Goal: Information Seeking & Learning: Learn about a topic

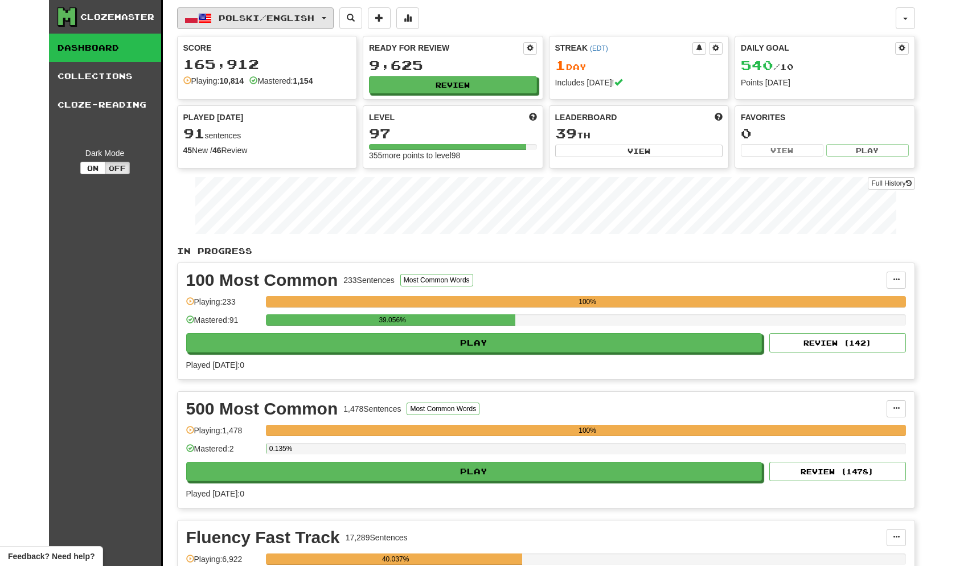
click at [333, 16] on button "Polski / English" at bounding box center [255, 18] width 157 height 22
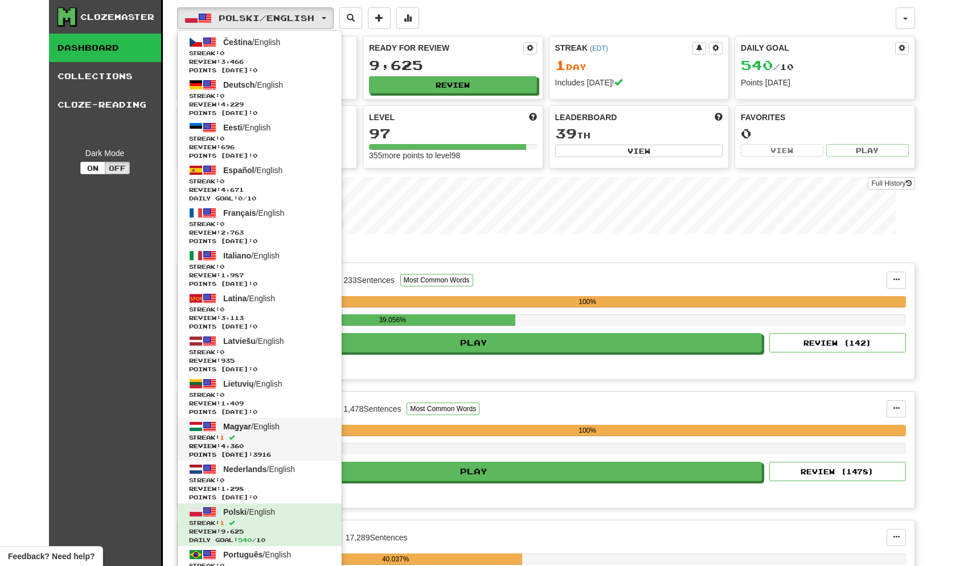
click at [242, 429] on span "Magyar" at bounding box center [237, 426] width 28 height 9
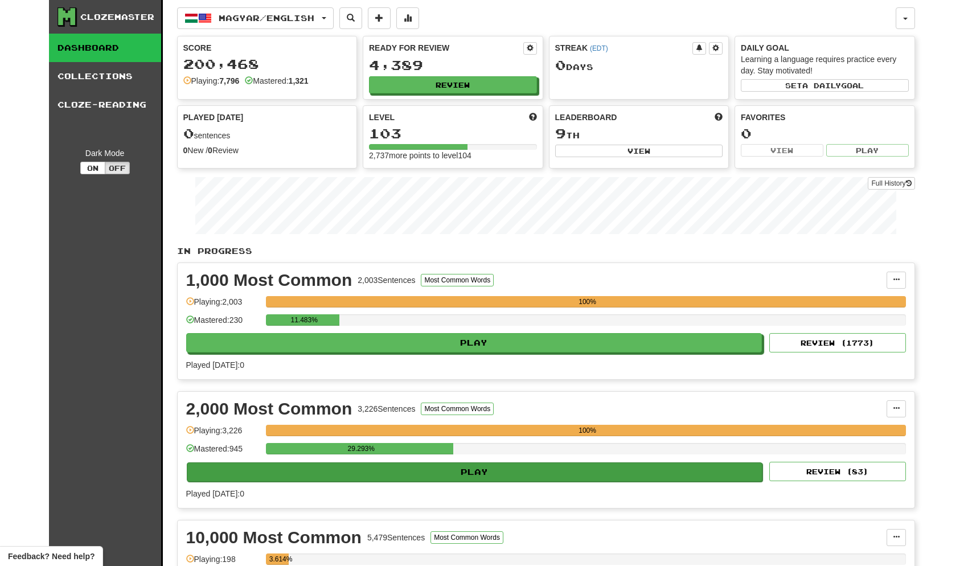
click at [490, 473] on button "Play" at bounding box center [475, 472] width 577 height 19
select select "**"
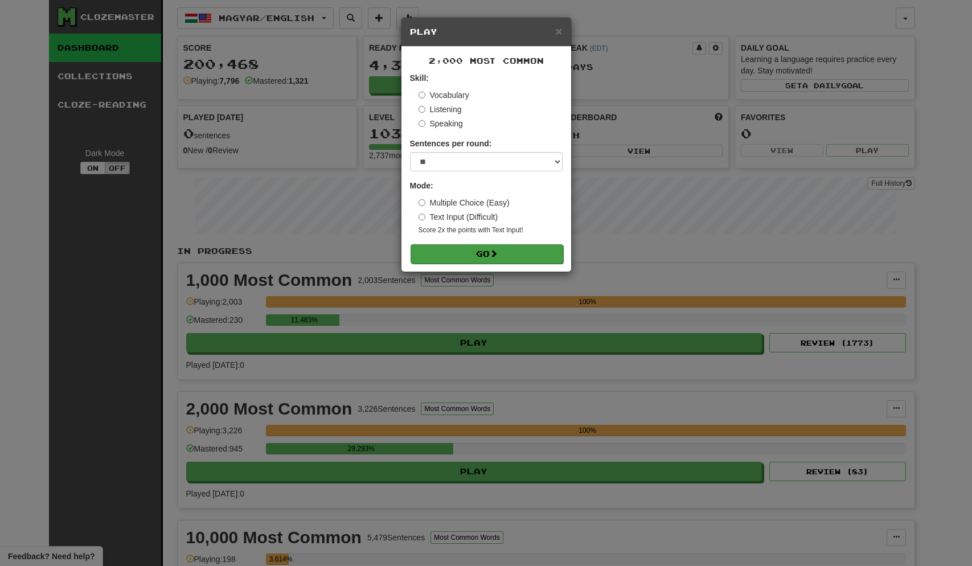
click at [481, 252] on button "Go" at bounding box center [487, 253] width 153 height 19
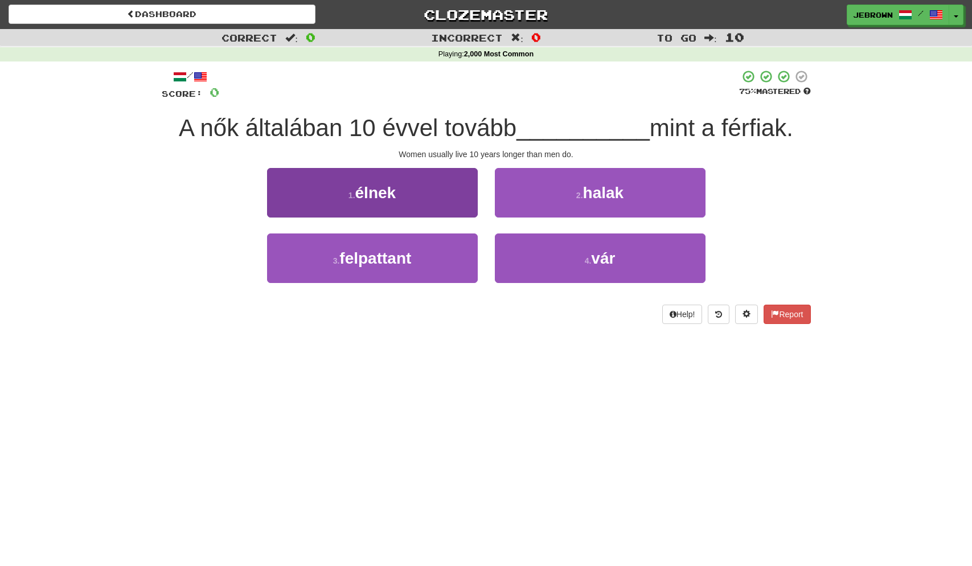
click at [405, 191] on button "1 . élnek" at bounding box center [372, 193] width 211 height 50
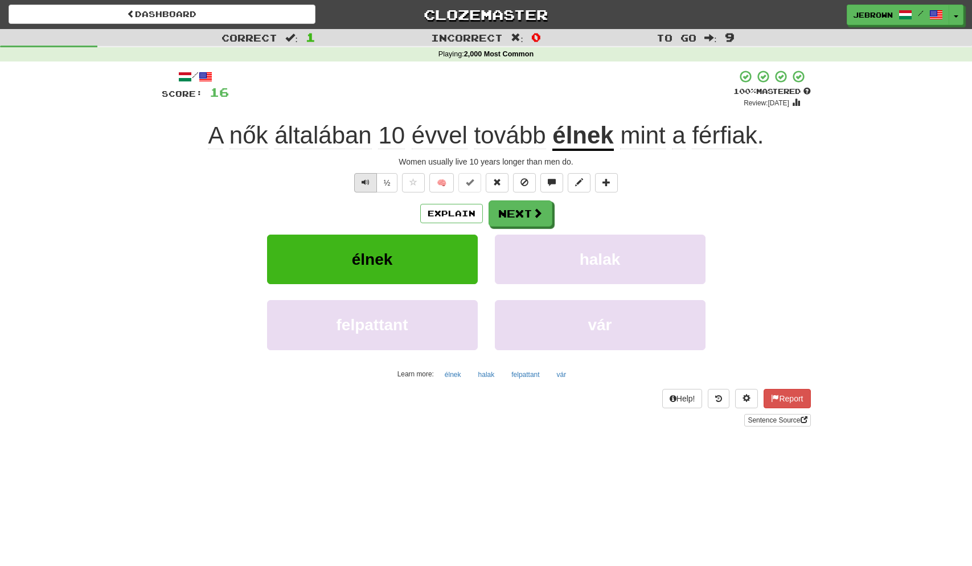
click at [363, 181] on span "Text-to-speech controls" at bounding box center [366, 182] width 8 height 8
click at [363, 186] on button "Text-to-speech controls" at bounding box center [365, 182] width 23 height 19
click at [529, 212] on button "Next" at bounding box center [521, 214] width 64 height 26
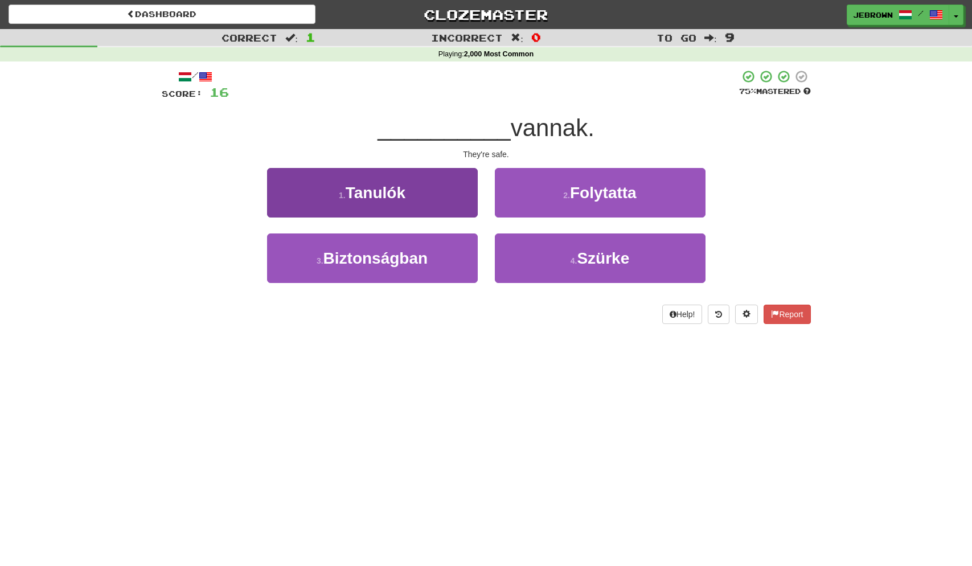
click at [419, 260] on span "Biztonságban" at bounding box center [376, 259] width 105 height 18
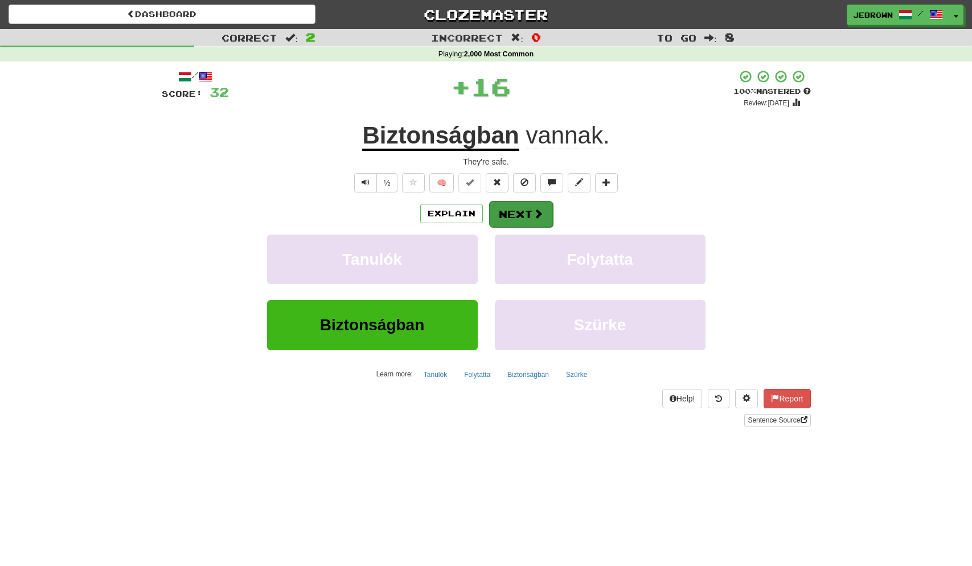
click at [526, 214] on button "Next" at bounding box center [521, 214] width 64 height 26
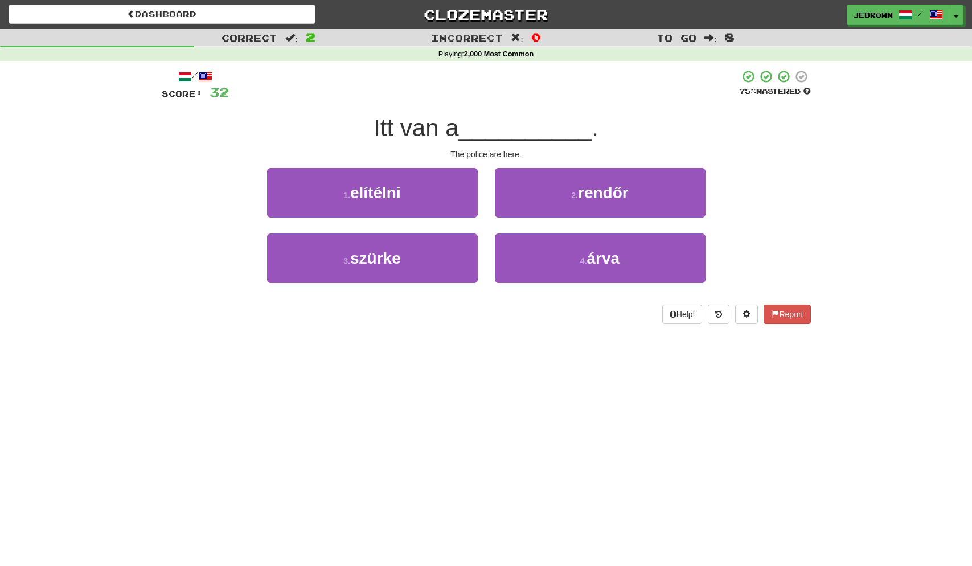
click at [567, 196] on button "2 . rendőr" at bounding box center [600, 193] width 211 height 50
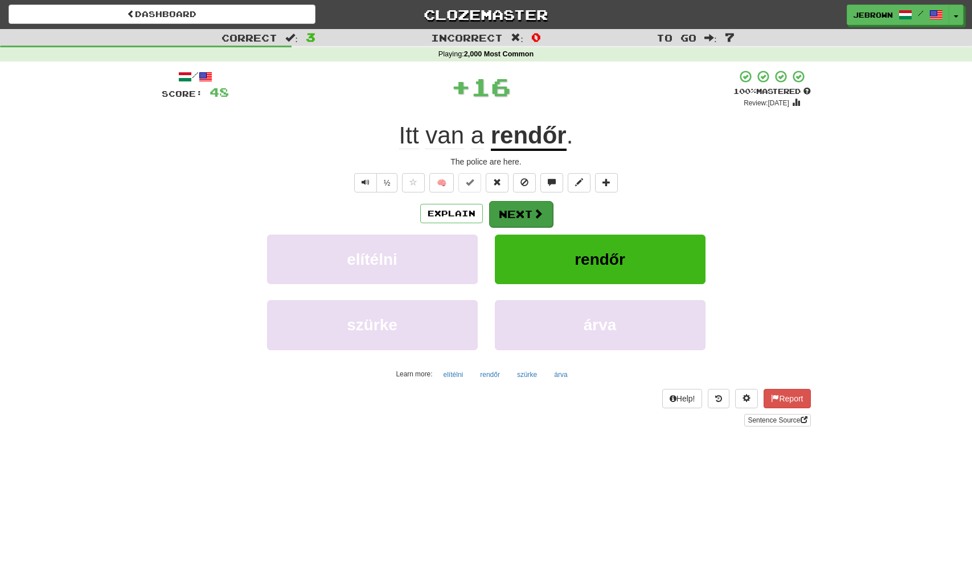
click at [515, 211] on button "Next" at bounding box center [521, 214] width 64 height 26
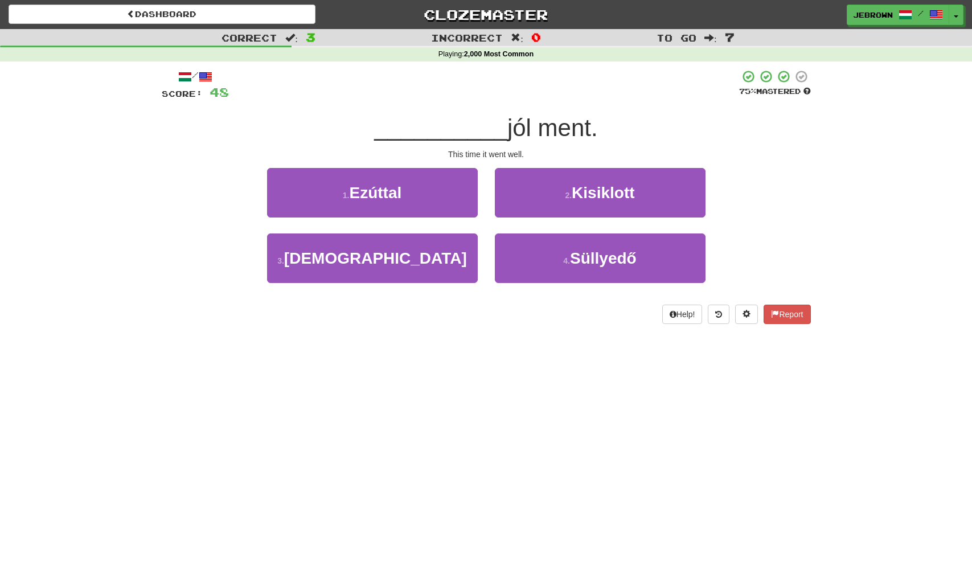
click at [406, 193] on button "1 . Ezúttal" at bounding box center [372, 193] width 211 height 50
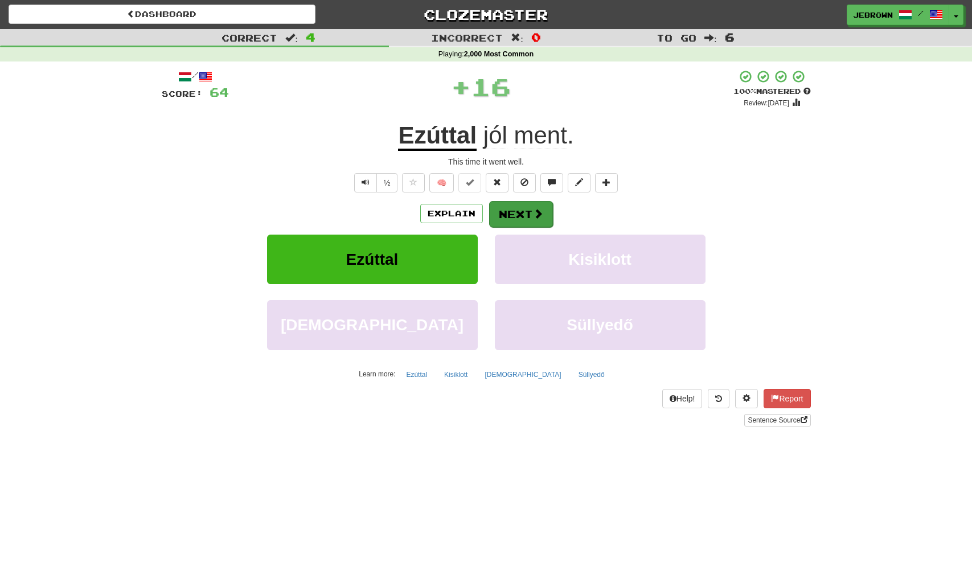
click at [526, 212] on button "Next" at bounding box center [521, 214] width 64 height 26
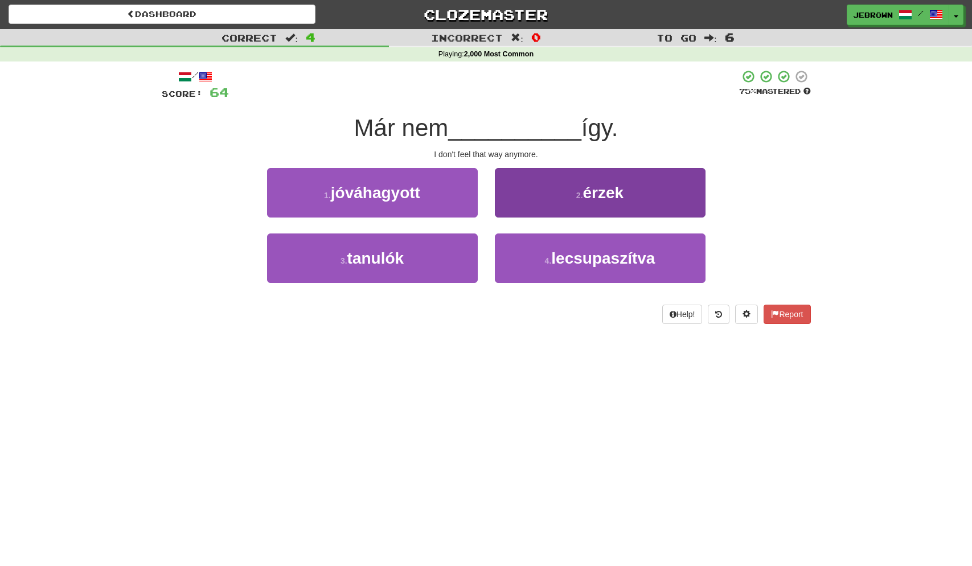
click at [578, 202] on button "2 . érzek" at bounding box center [600, 193] width 211 height 50
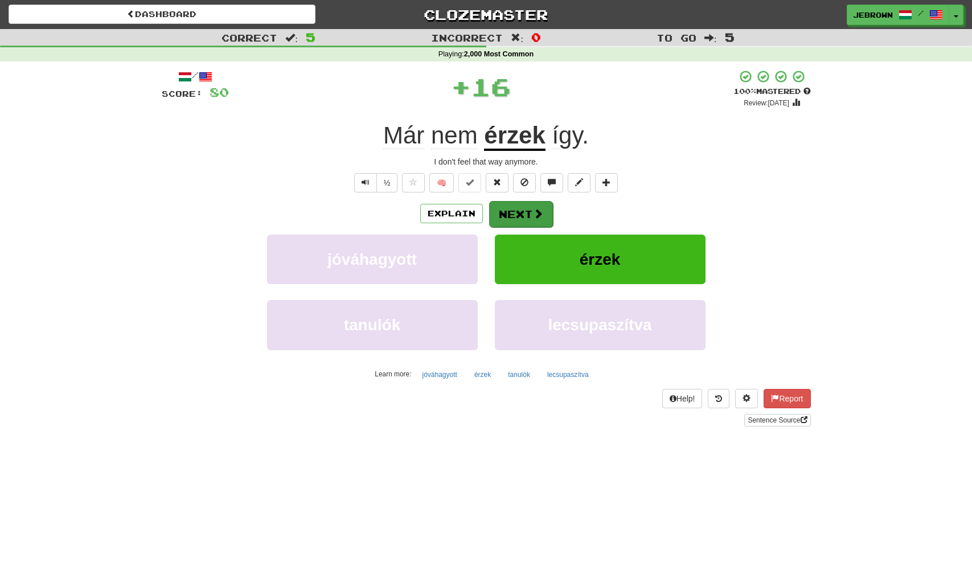
click at [526, 216] on button "Next" at bounding box center [521, 214] width 64 height 26
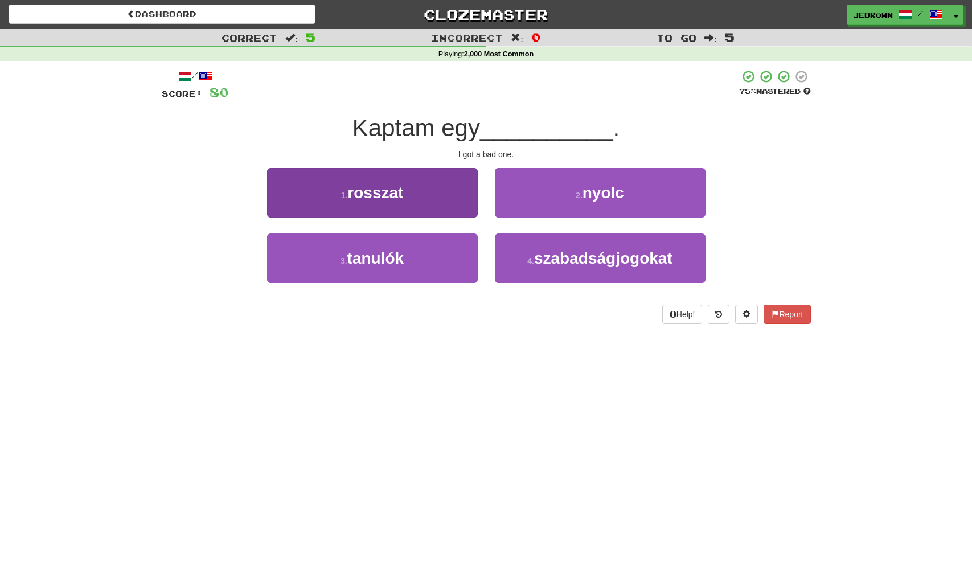
click at [386, 186] on span "rosszat" at bounding box center [376, 193] width 56 height 18
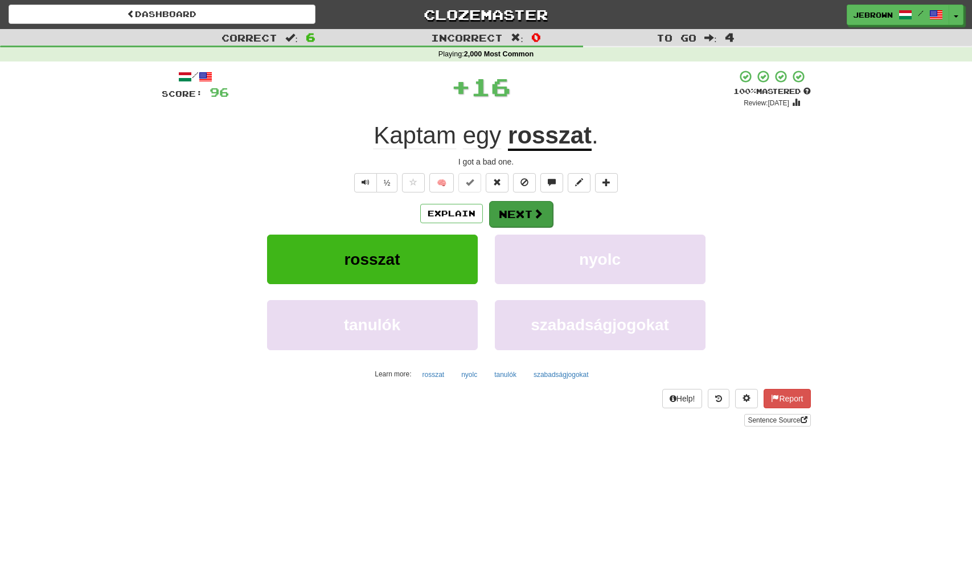
click at [525, 215] on button "Next" at bounding box center [521, 214] width 64 height 26
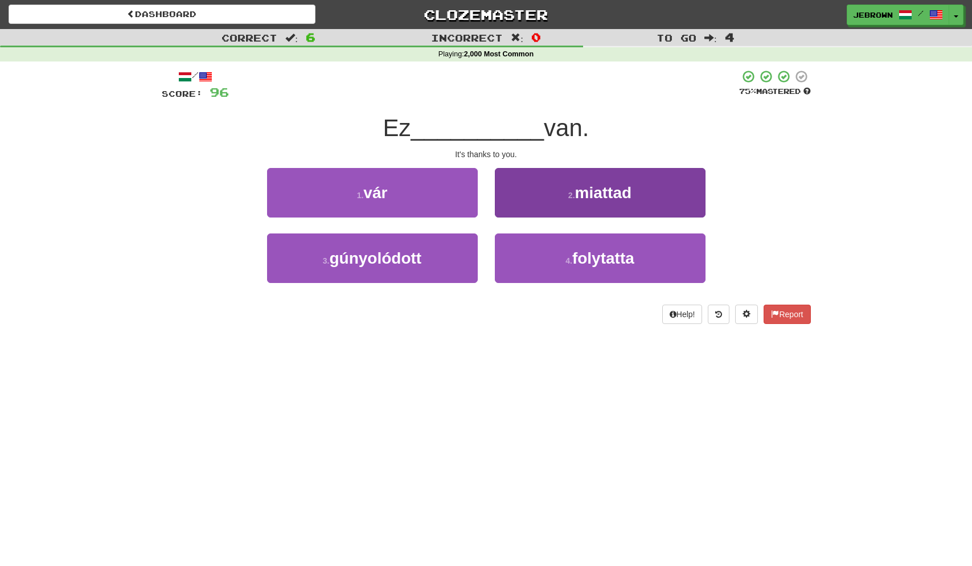
click at [575, 195] on span "miattad" at bounding box center [603, 193] width 57 height 18
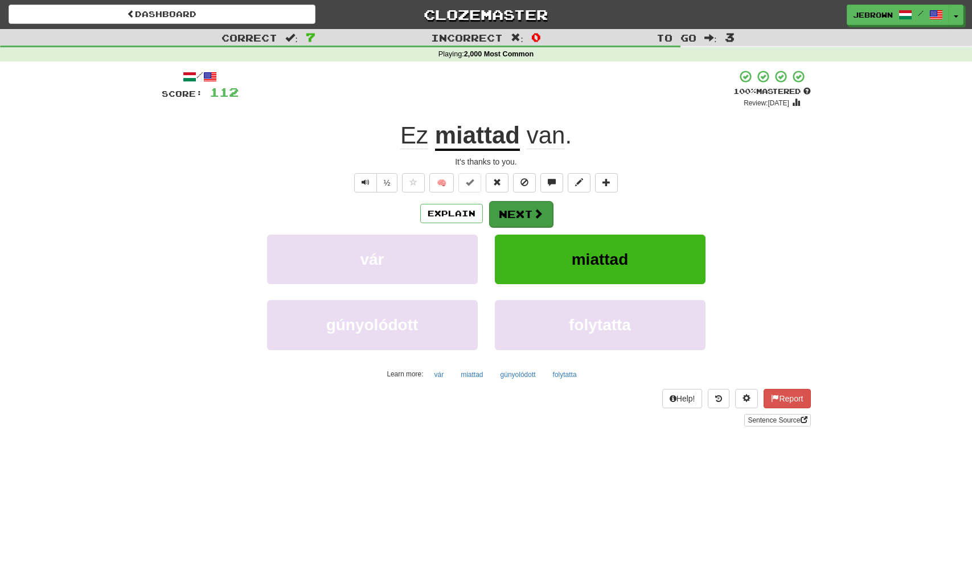
click at [518, 210] on button "Next" at bounding box center [521, 214] width 64 height 26
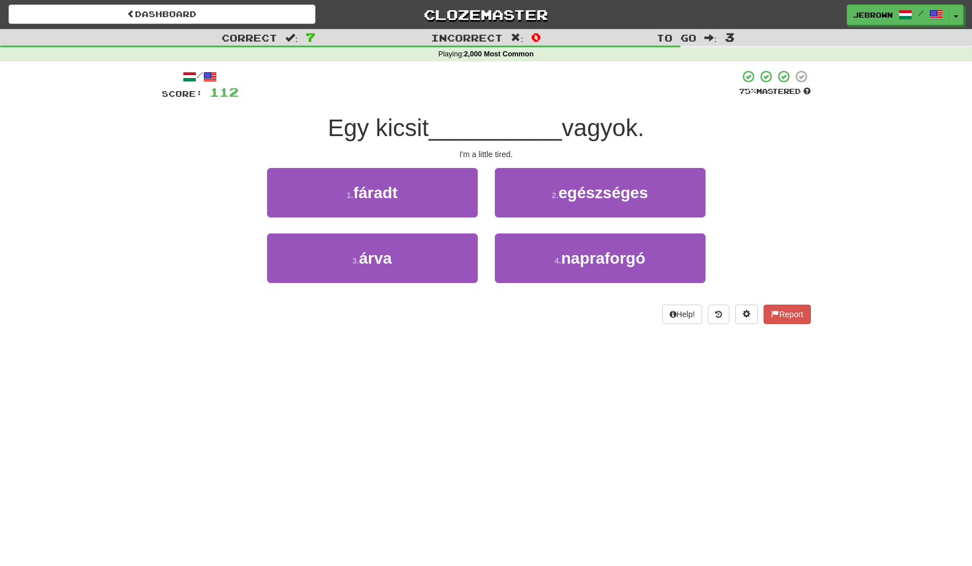
click at [390, 195] on span "fáradt" at bounding box center [375, 193] width 44 height 18
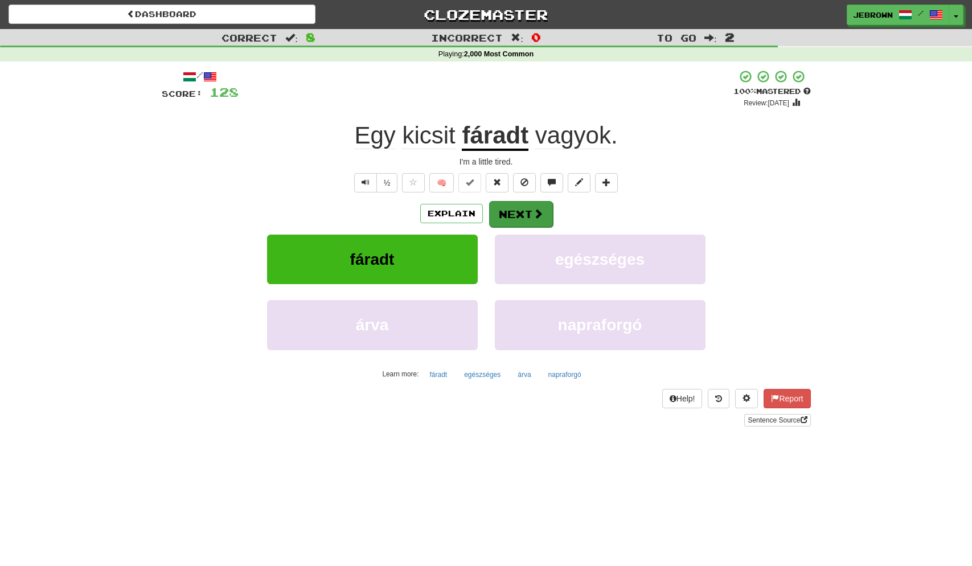
click at [526, 211] on button "Next" at bounding box center [521, 214] width 64 height 26
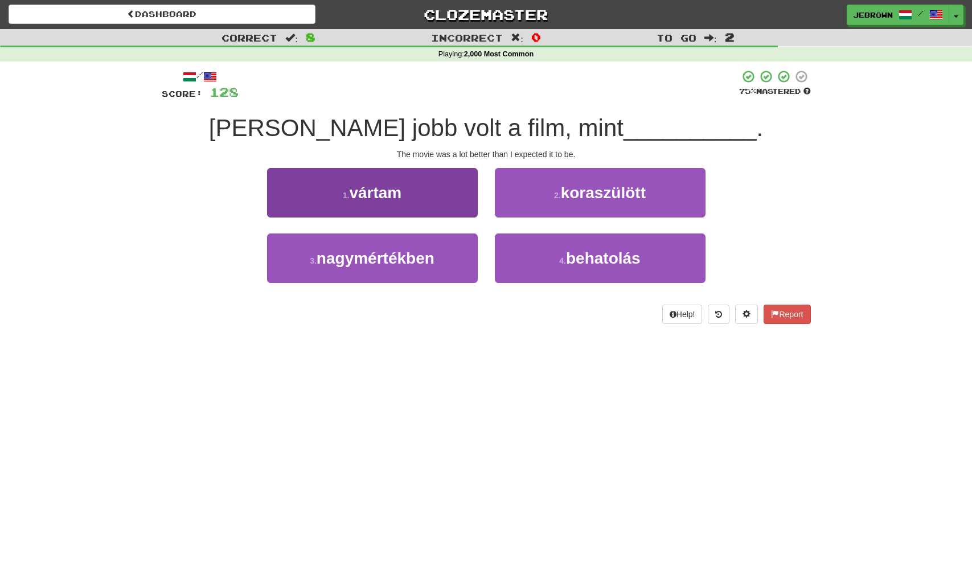
click at [378, 190] on span "vártam" at bounding box center [375, 193] width 52 height 18
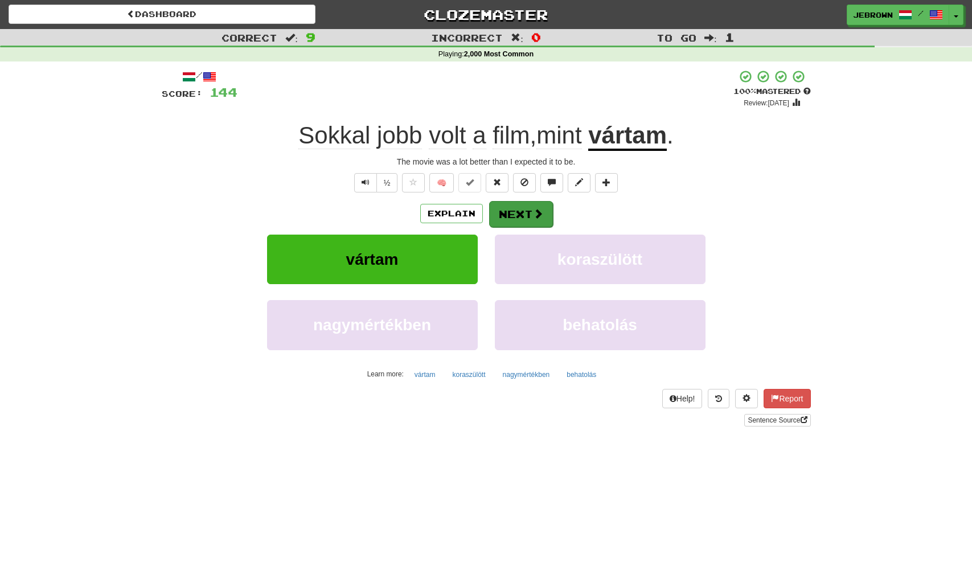
click at [525, 213] on button "Next" at bounding box center [521, 214] width 64 height 26
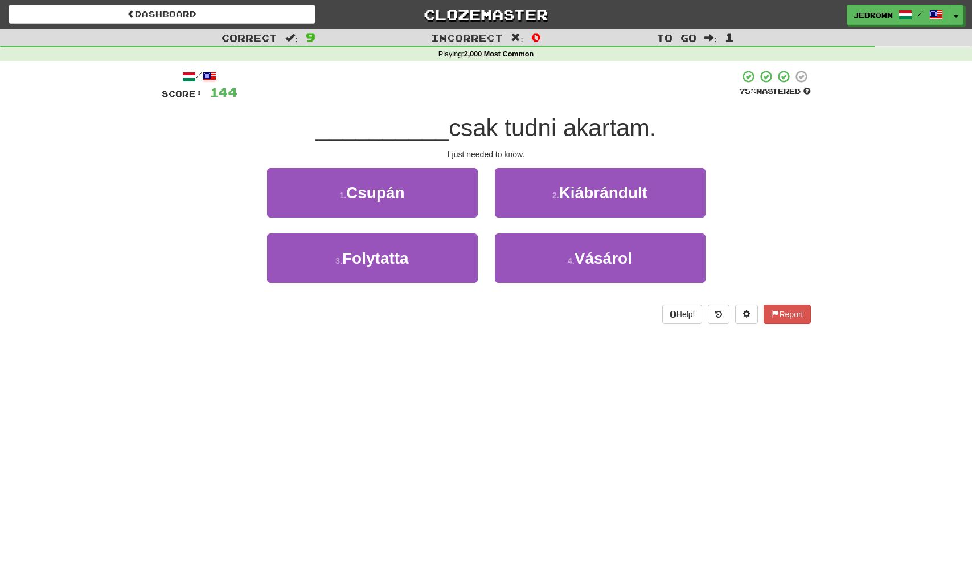
click at [396, 199] on button "1 . Csupán" at bounding box center [372, 193] width 211 height 50
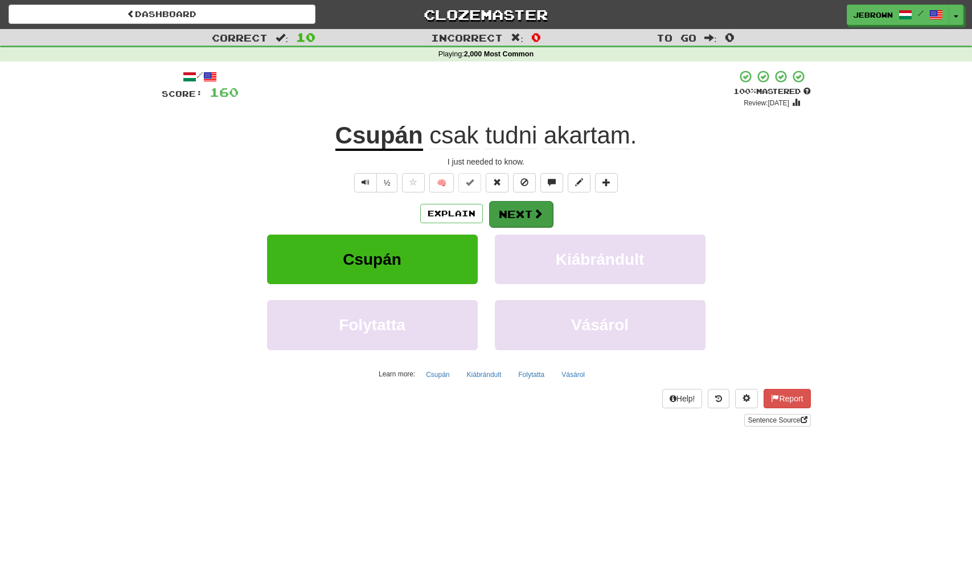
click at [521, 216] on button "Next" at bounding box center [521, 214] width 64 height 26
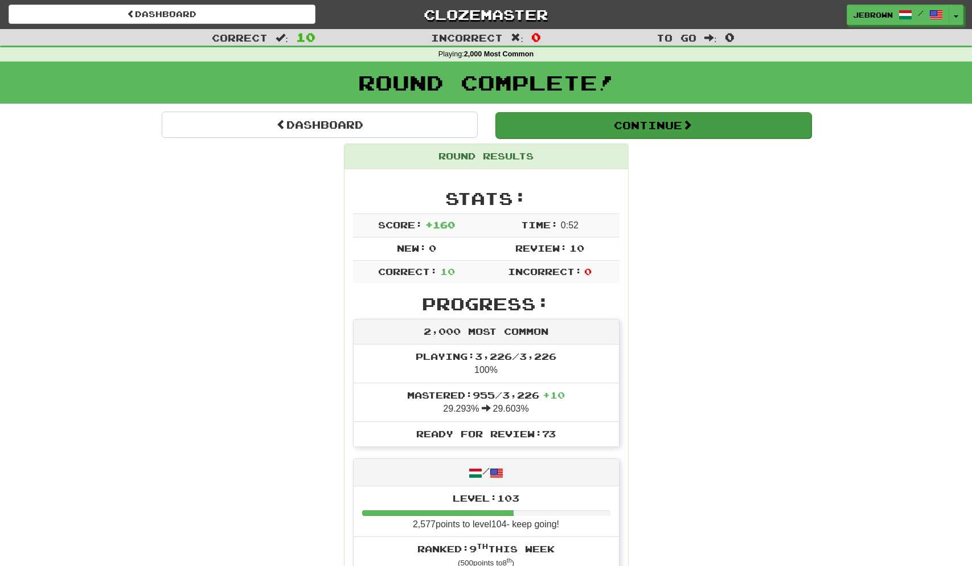
click at [545, 120] on button "Continue" at bounding box center [654, 125] width 316 height 26
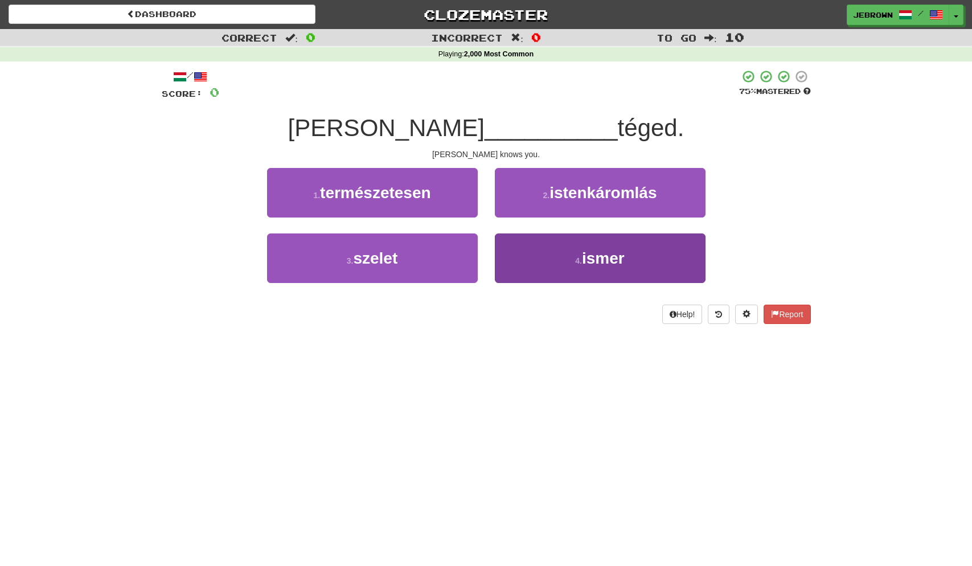
click at [575, 256] on small "4 ." at bounding box center [578, 260] width 7 height 9
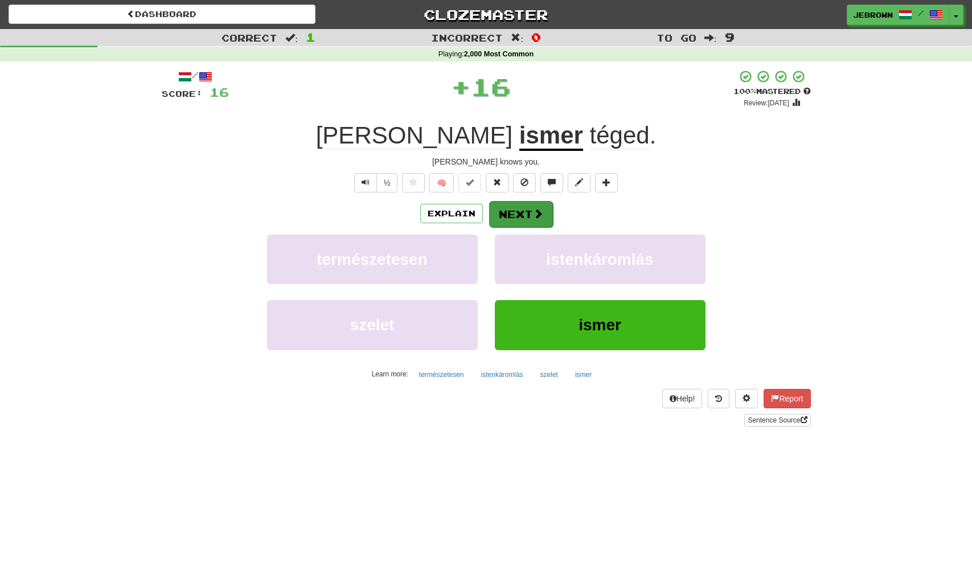
click at [529, 212] on button "Next" at bounding box center [521, 214] width 64 height 26
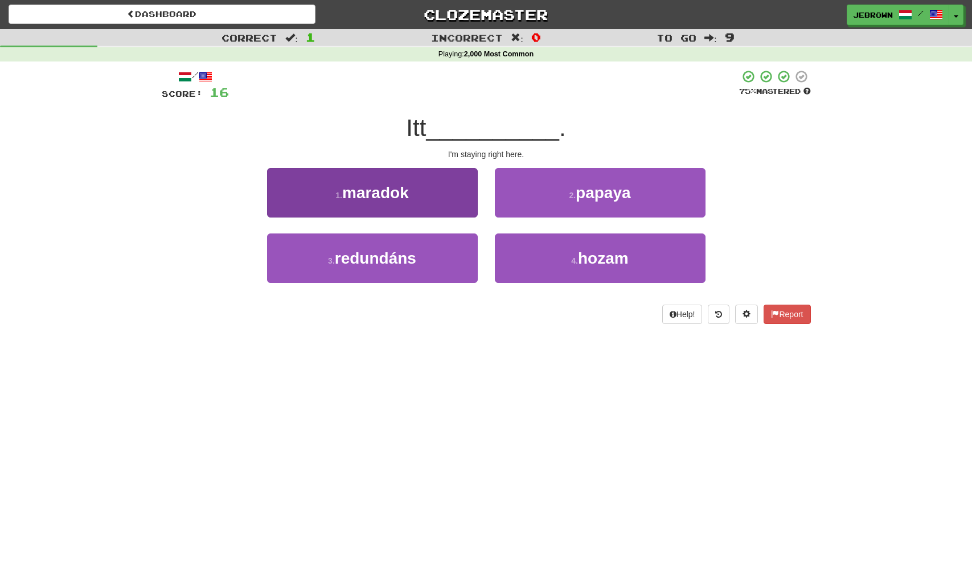
click at [420, 210] on button "1 . maradok" at bounding box center [372, 193] width 211 height 50
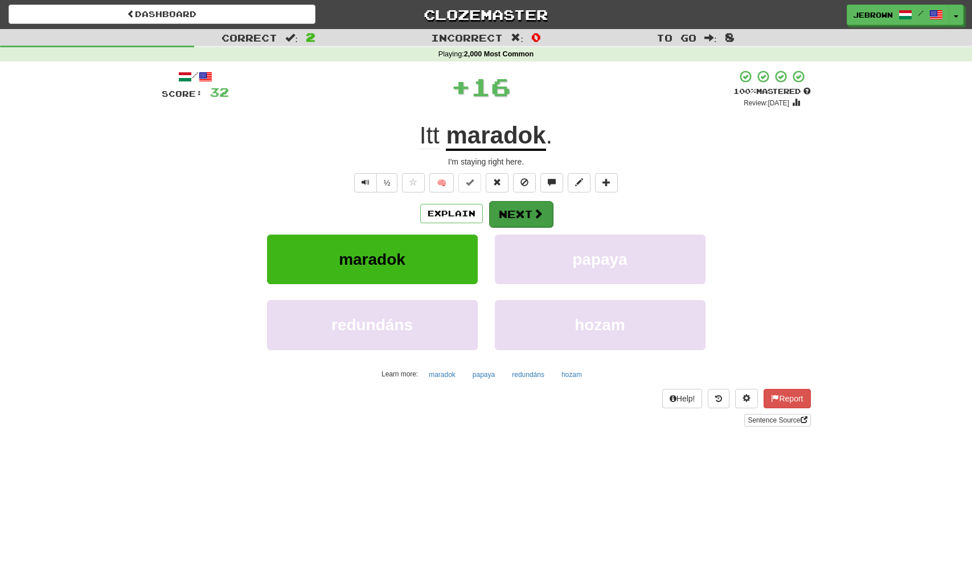
click at [518, 211] on button "Next" at bounding box center [521, 214] width 64 height 26
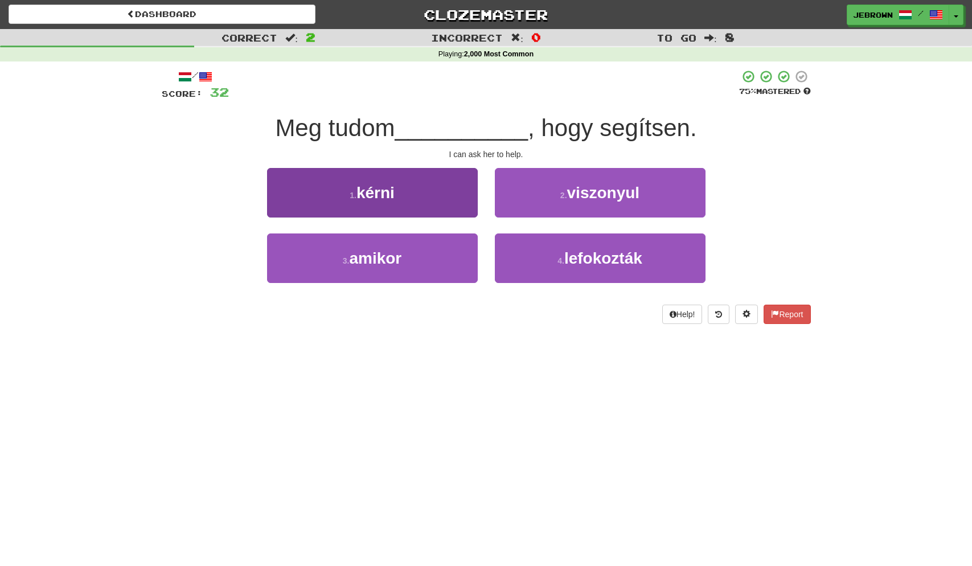
click at [405, 195] on button "1 . kérni" at bounding box center [372, 193] width 211 height 50
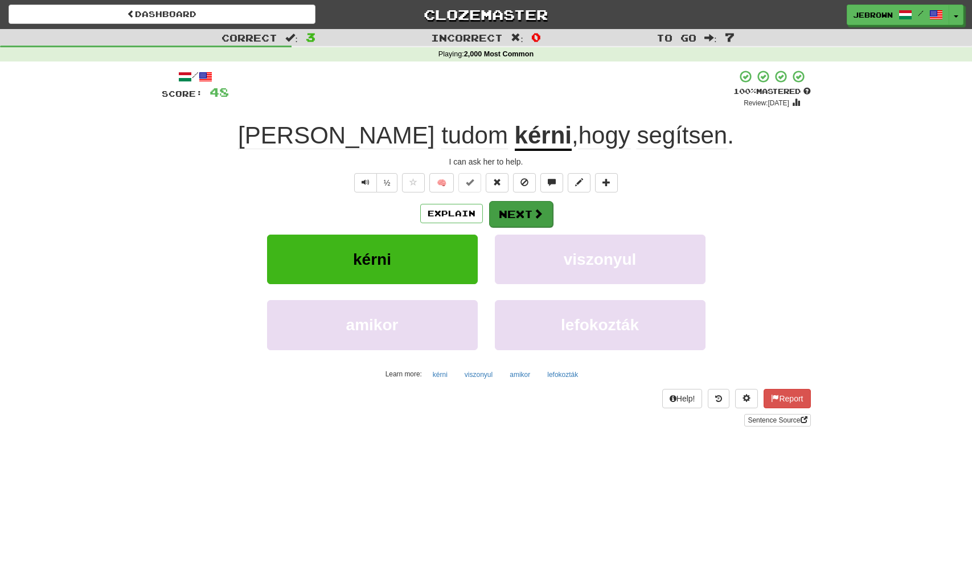
click at [509, 207] on button "Next" at bounding box center [521, 214] width 64 height 26
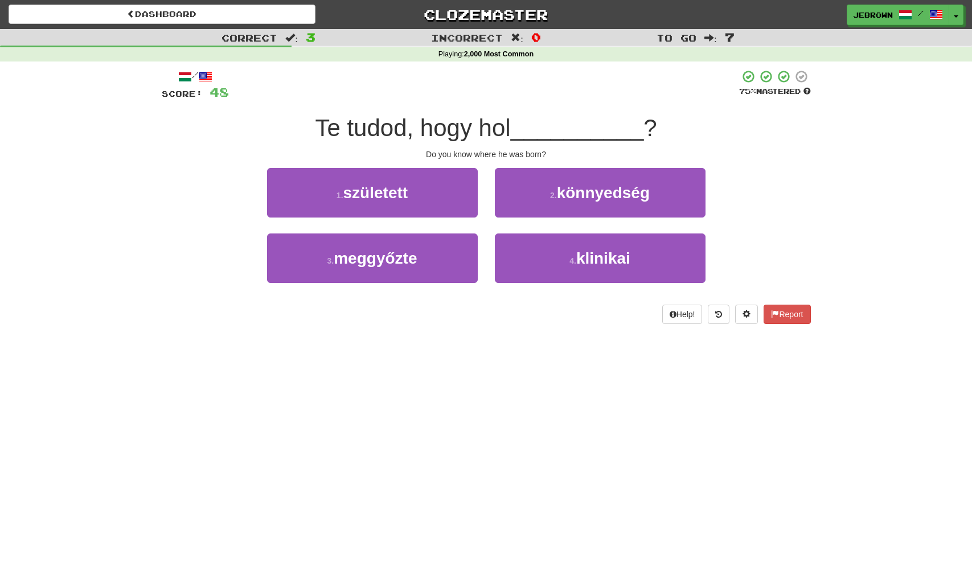
click at [434, 194] on button "1 . született" at bounding box center [372, 193] width 211 height 50
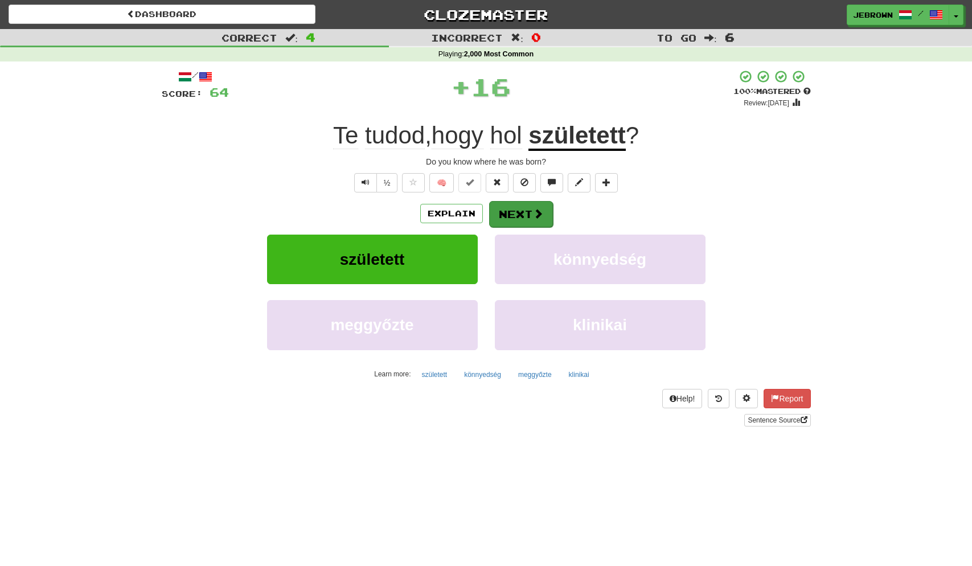
click at [524, 214] on button "Next" at bounding box center [521, 214] width 64 height 26
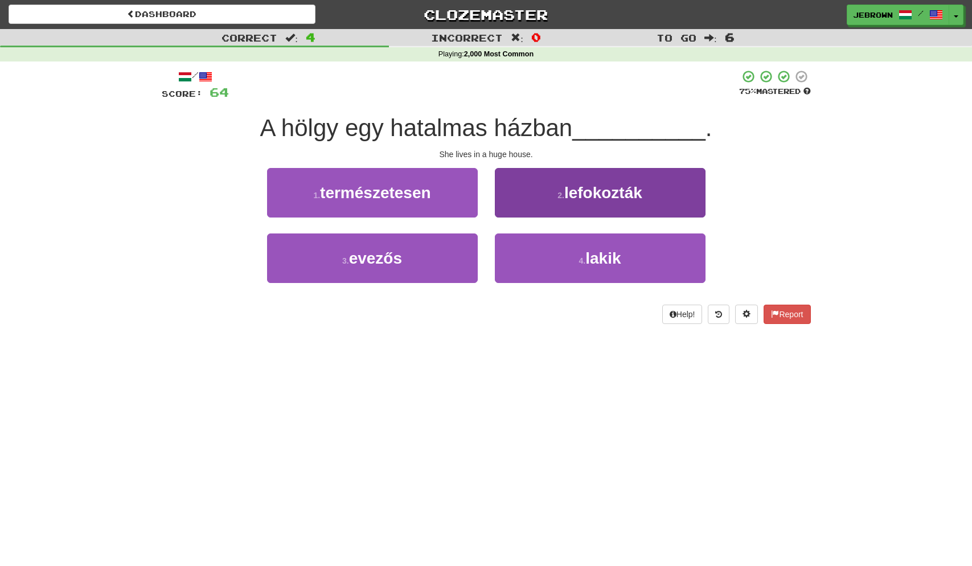
click at [585, 261] on small "4 ." at bounding box center [582, 260] width 7 height 9
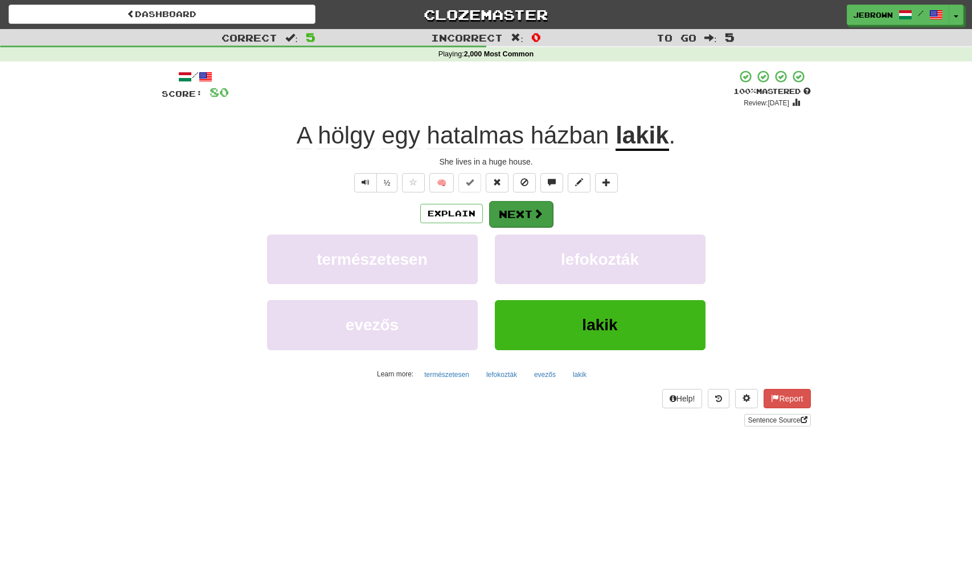
click at [530, 214] on button "Next" at bounding box center [521, 214] width 64 height 26
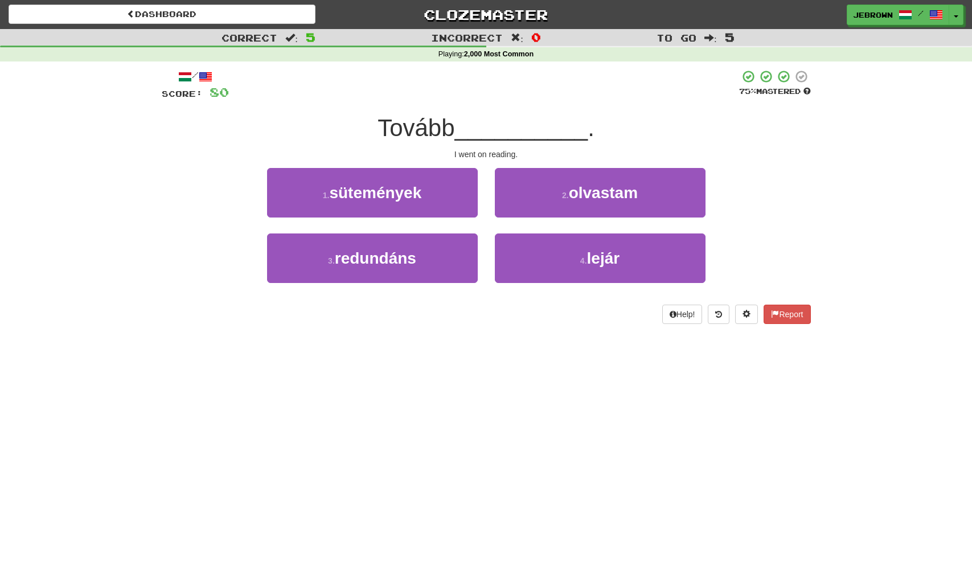
click at [601, 193] on span "olvastam" at bounding box center [603, 193] width 69 height 18
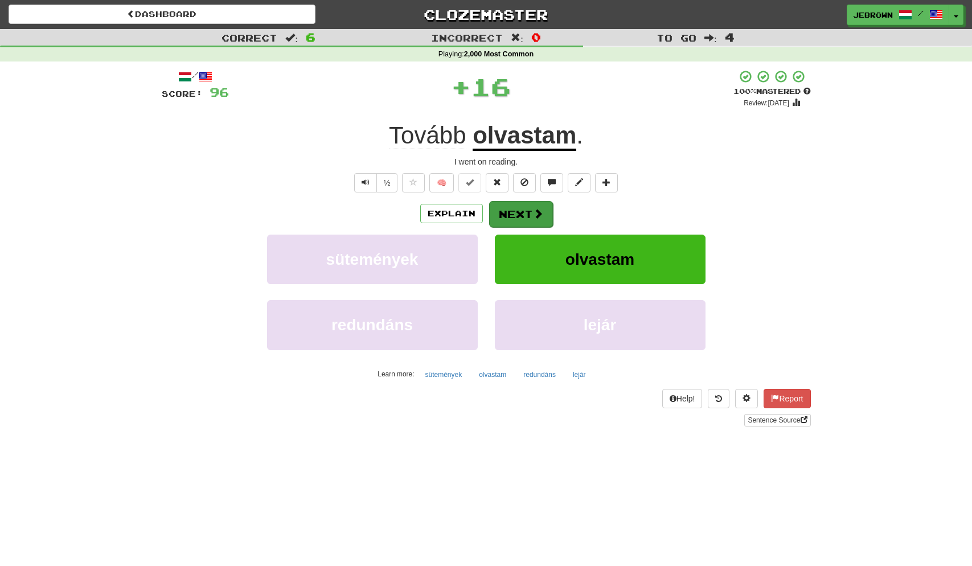
click at [497, 214] on button "Next" at bounding box center [521, 214] width 64 height 26
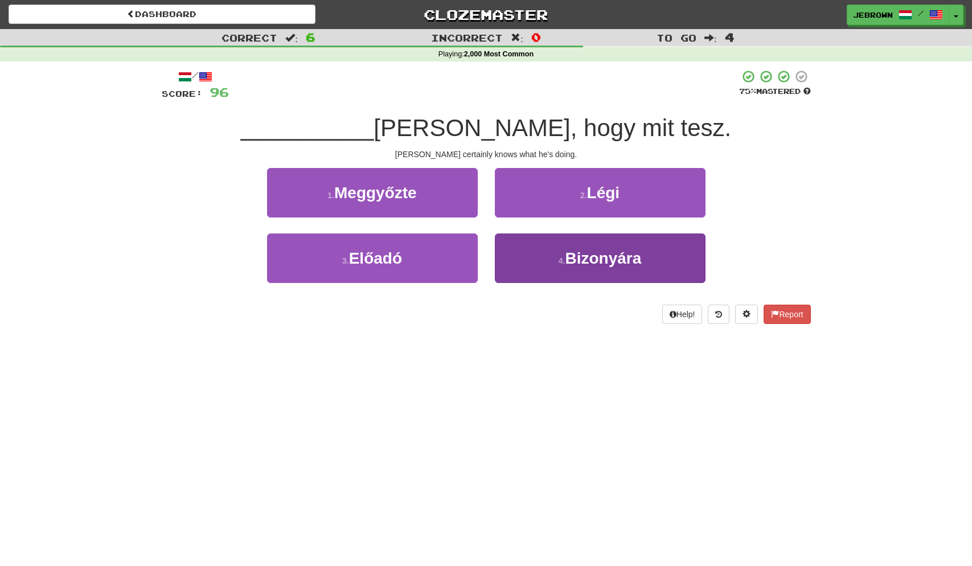
click at [556, 254] on button "4 . Bizonyára" at bounding box center [600, 259] width 211 height 50
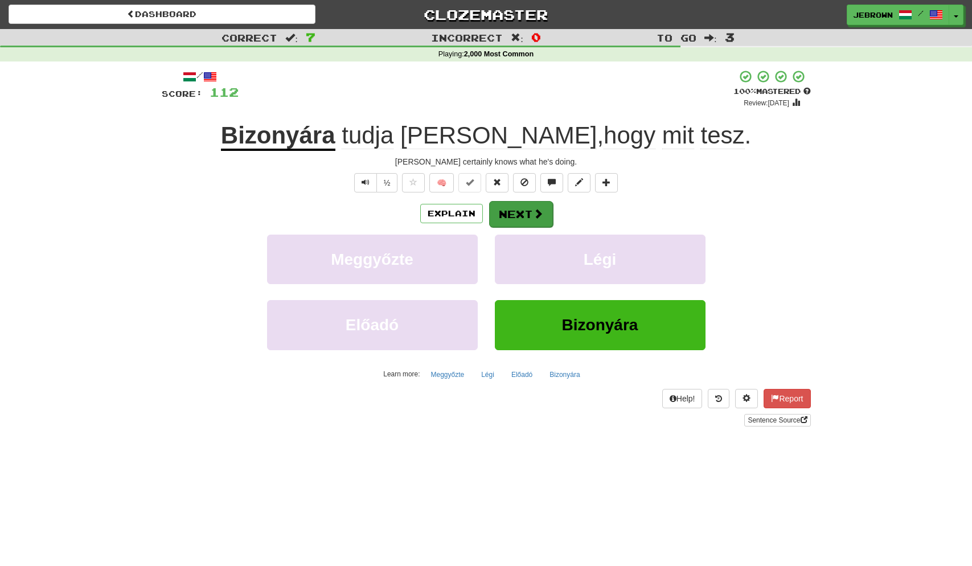
click at [517, 207] on button "Next" at bounding box center [521, 214] width 64 height 26
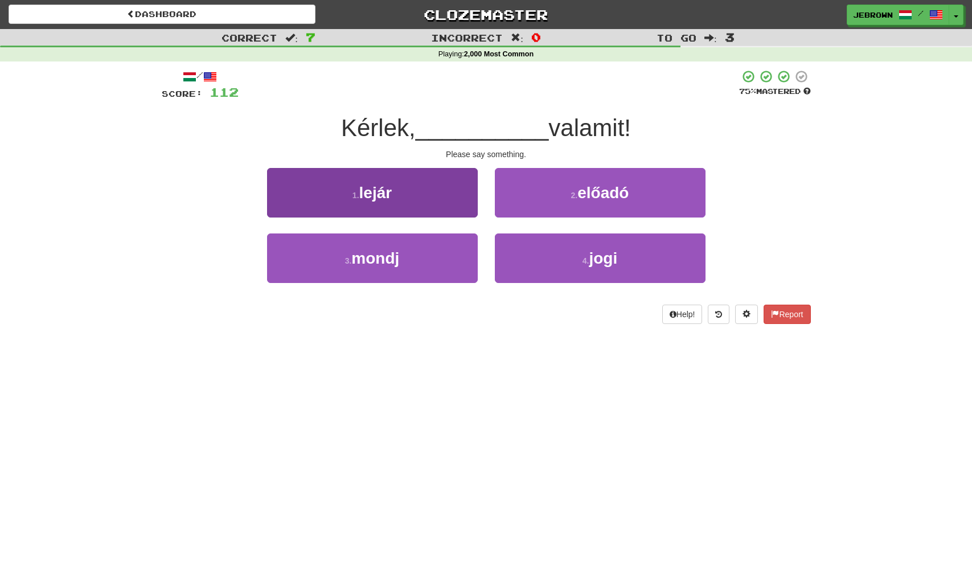
click at [434, 255] on button "3 . mondj" at bounding box center [372, 259] width 211 height 50
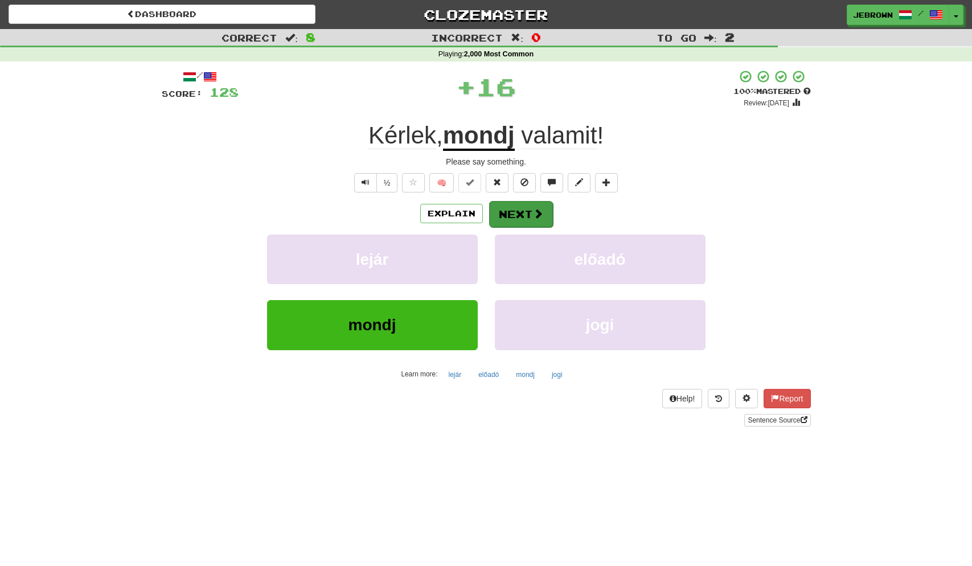
click at [518, 215] on button "Next" at bounding box center [521, 214] width 64 height 26
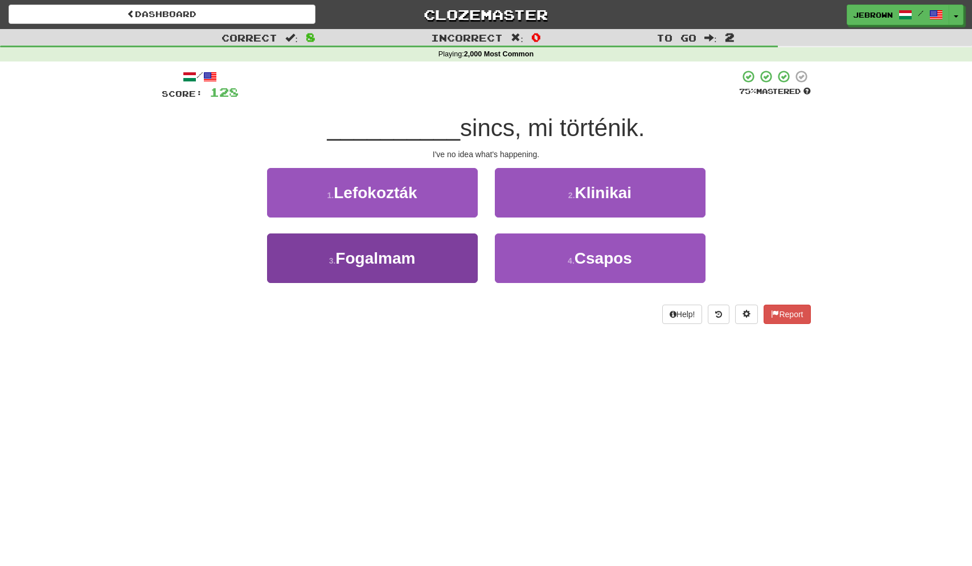
click at [431, 254] on button "3 . Fogalmam" at bounding box center [372, 259] width 211 height 50
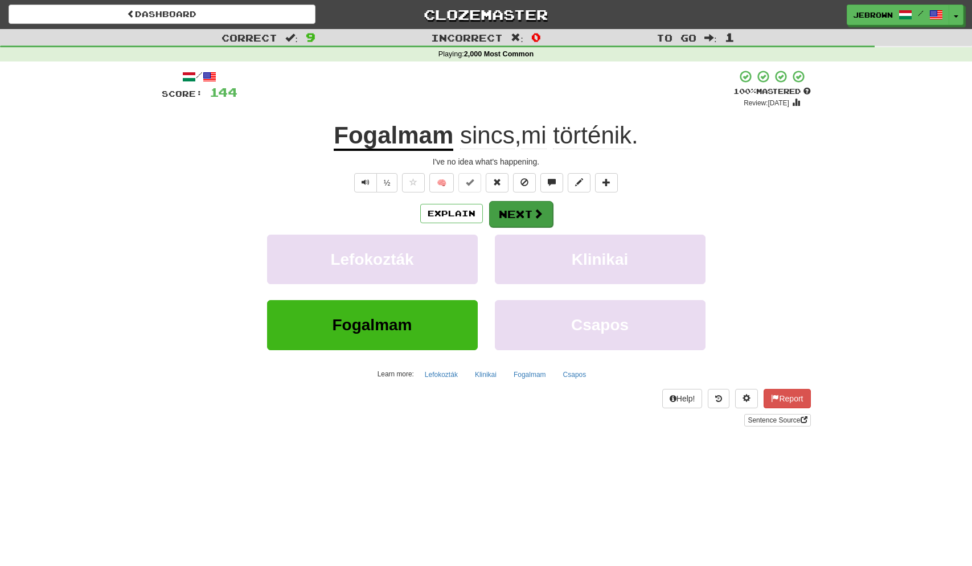
click at [513, 211] on button "Next" at bounding box center [521, 214] width 64 height 26
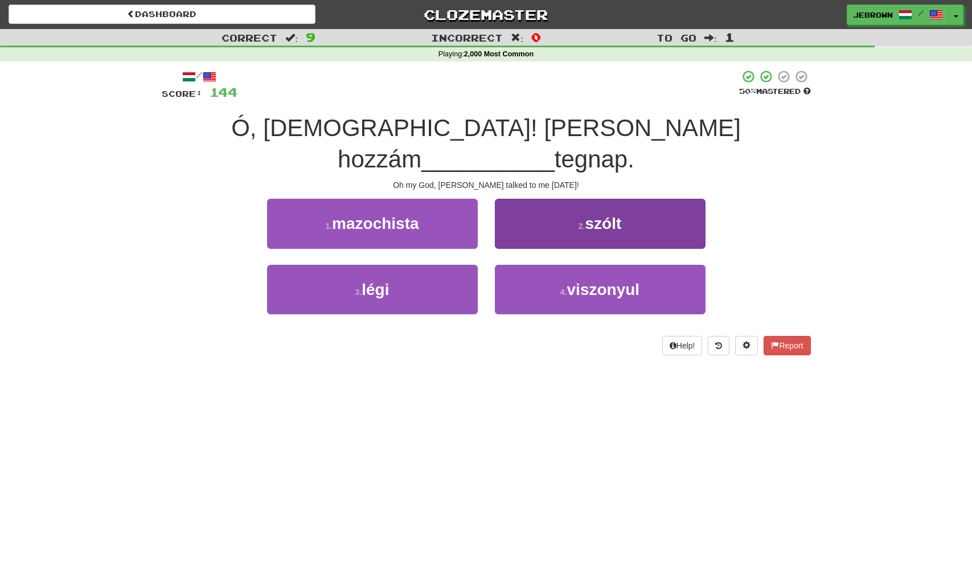
click at [587, 200] on button "2 . szólt" at bounding box center [600, 224] width 211 height 50
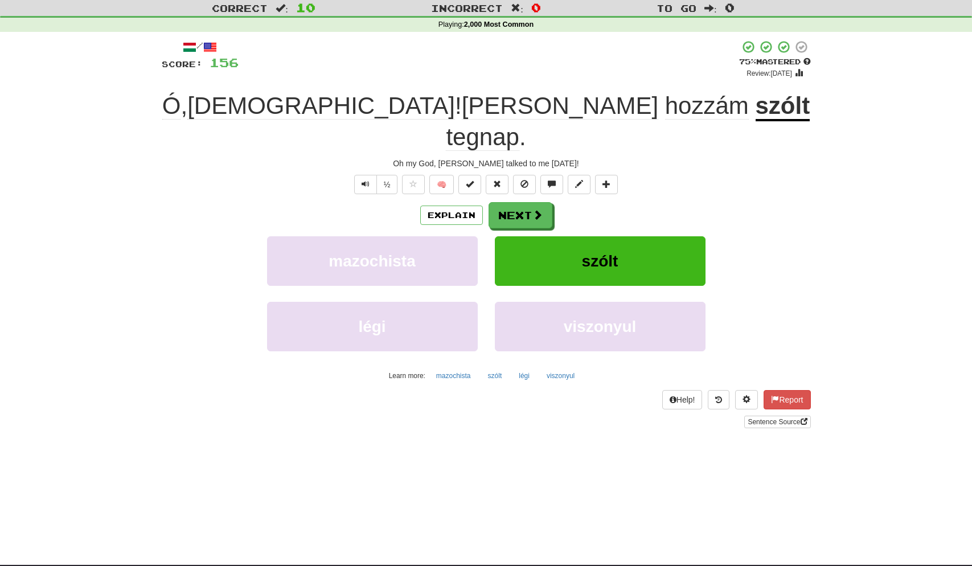
scroll to position [32, 0]
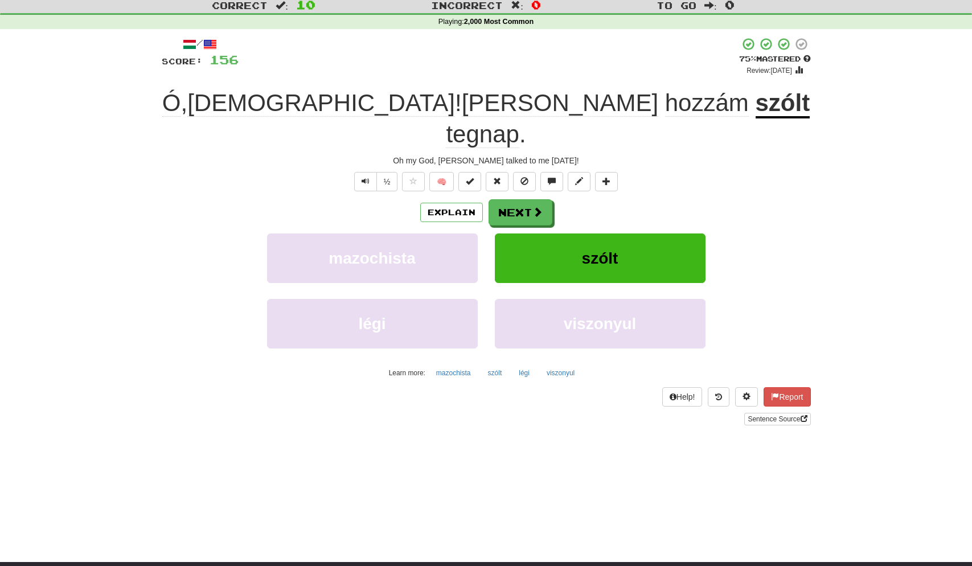
click at [519, 199] on button "Next" at bounding box center [521, 212] width 64 height 26
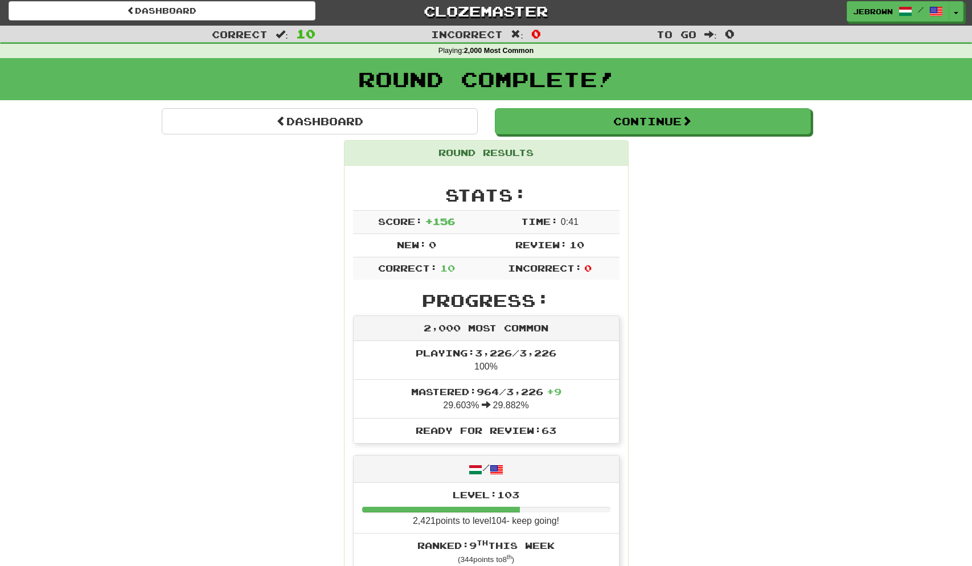
scroll to position [0, 0]
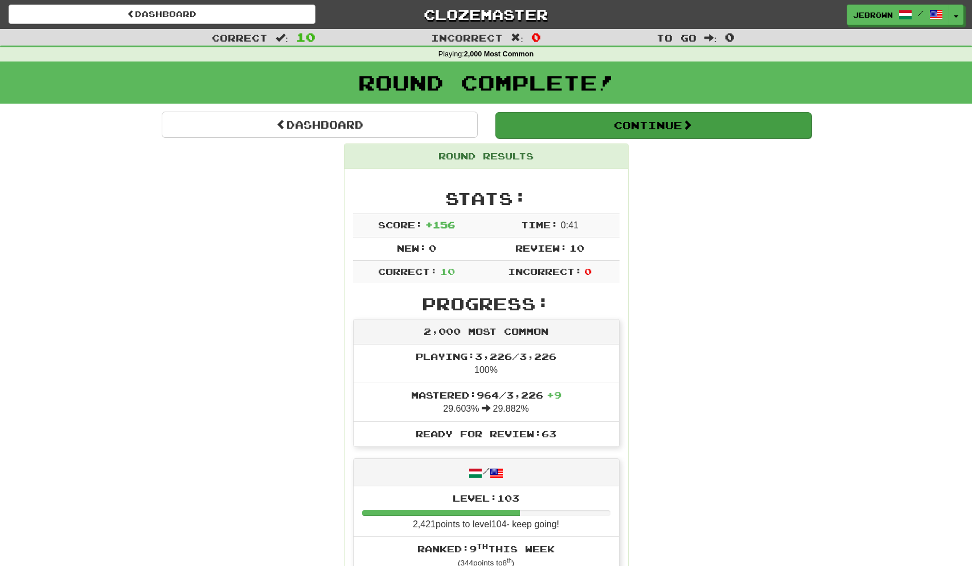
click at [561, 122] on button "Continue" at bounding box center [654, 125] width 316 height 26
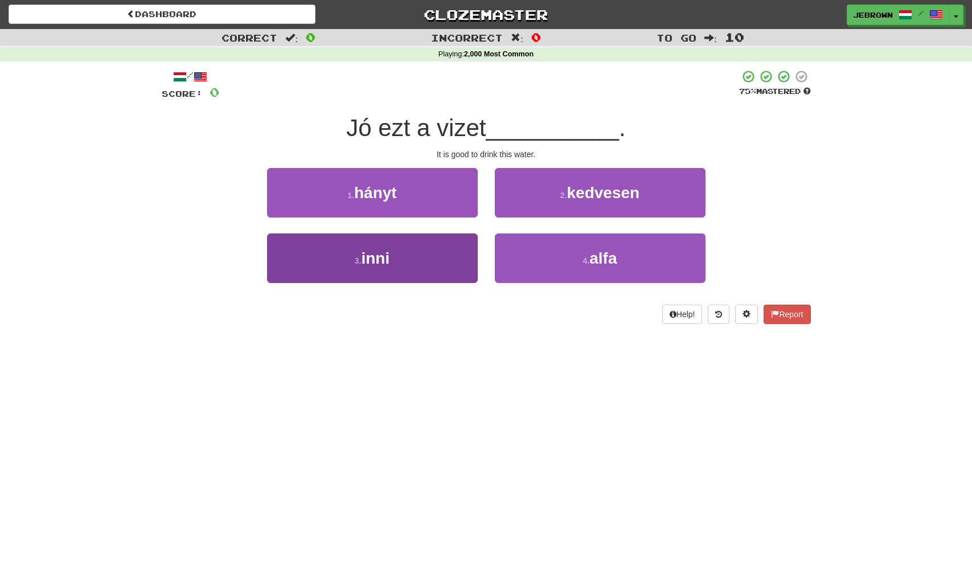
click at [397, 260] on button "3 . inni" at bounding box center [372, 259] width 211 height 50
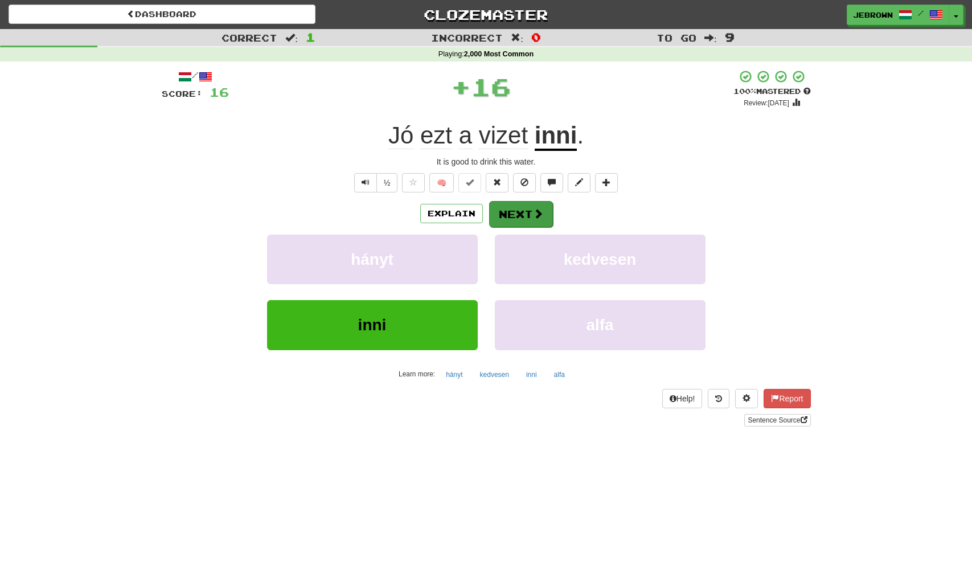
click at [526, 214] on button "Next" at bounding box center [521, 214] width 64 height 26
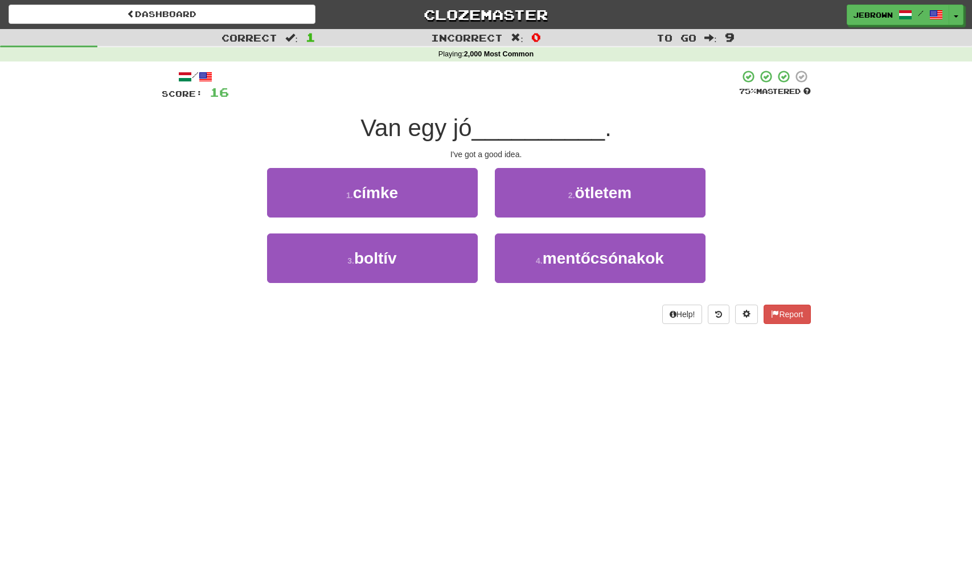
click at [542, 198] on button "2 . ötletem" at bounding box center [600, 193] width 211 height 50
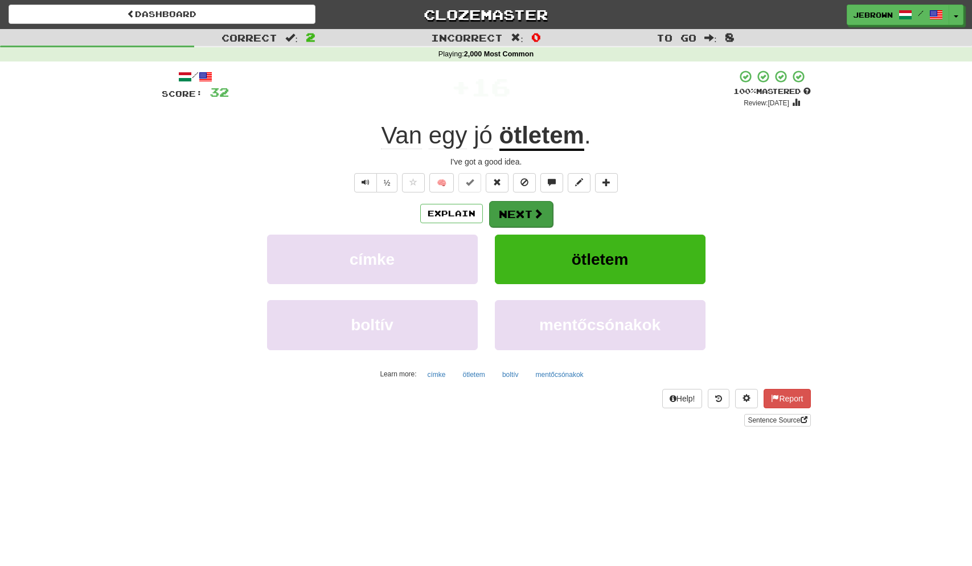
click at [536, 214] on span at bounding box center [538, 214] width 10 height 10
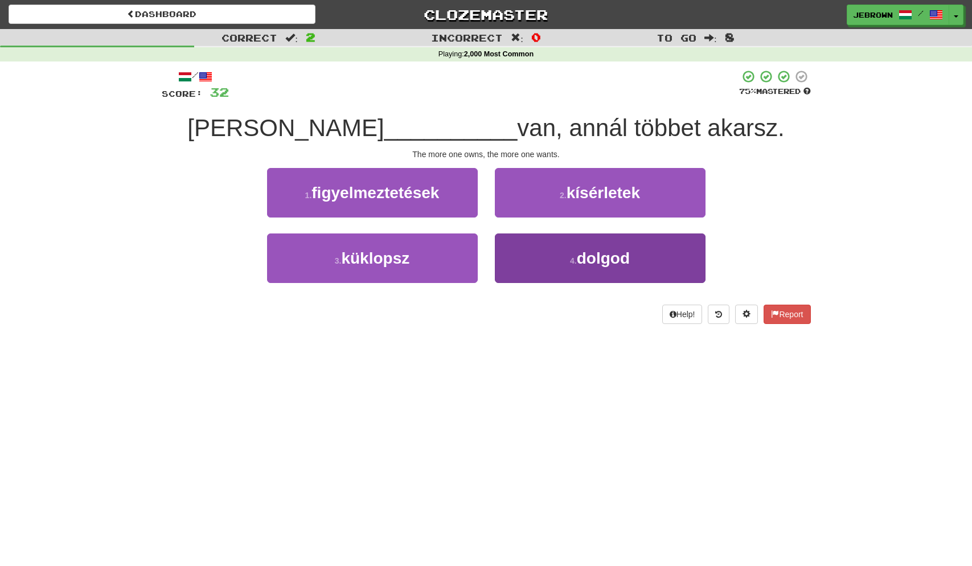
click at [650, 260] on button "4 . dolgod" at bounding box center [600, 259] width 211 height 50
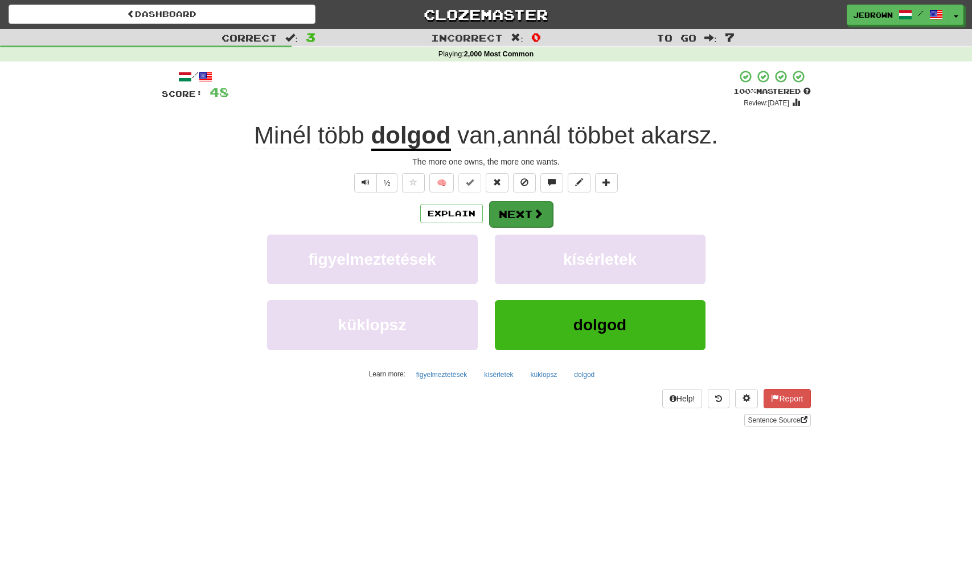
click at [520, 211] on button "Next" at bounding box center [521, 214] width 64 height 26
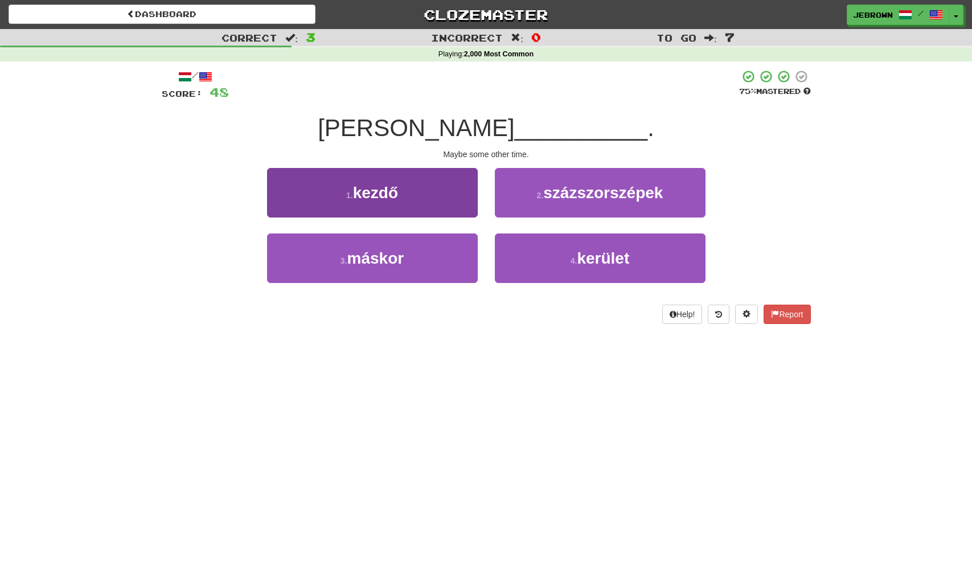
click at [421, 256] on button "3 . máskor" at bounding box center [372, 259] width 211 height 50
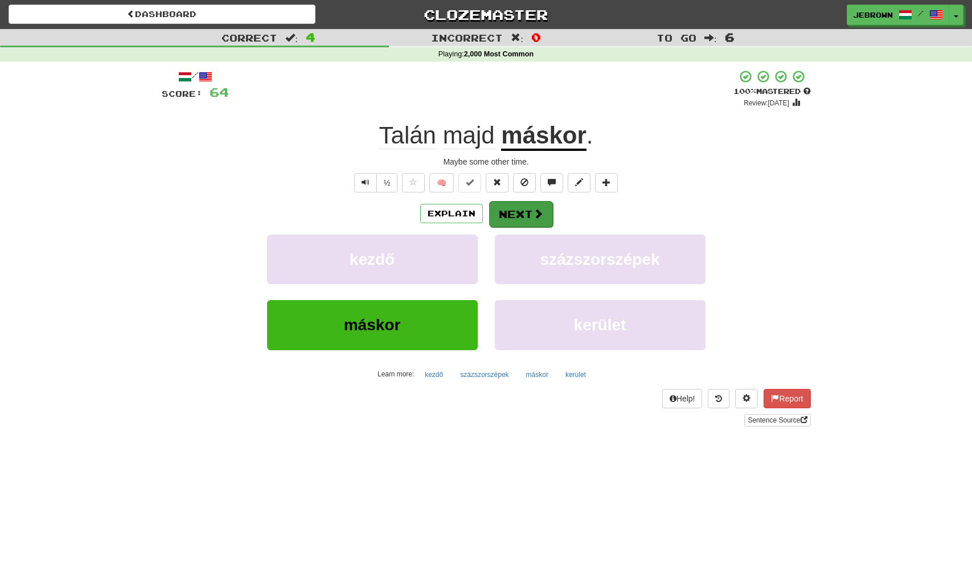
click at [531, 212] on button "Next" at bounding box center [521, 214] width 64 height 26
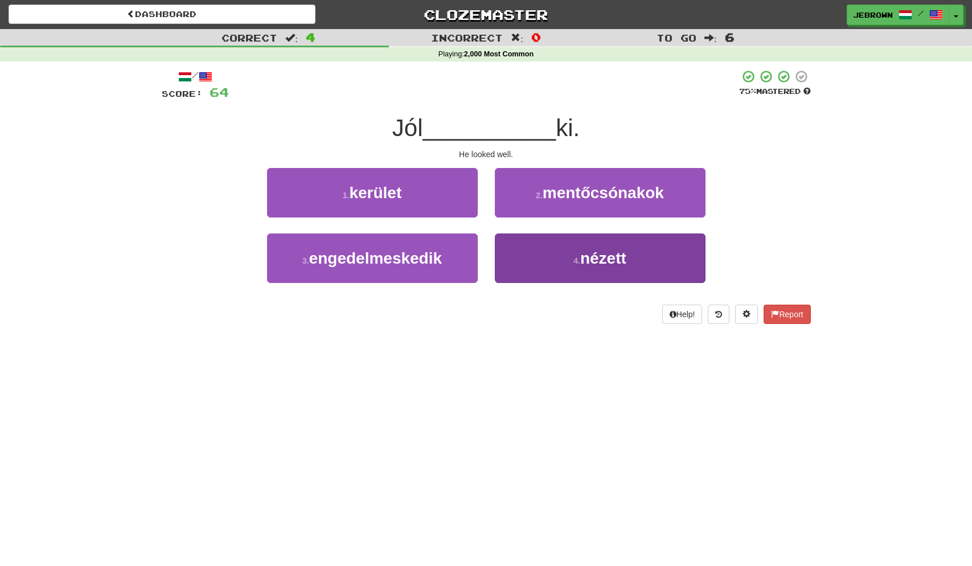
click at [607, 262] on span "nézett" at bounding box center [604, 259] width 46 height 18
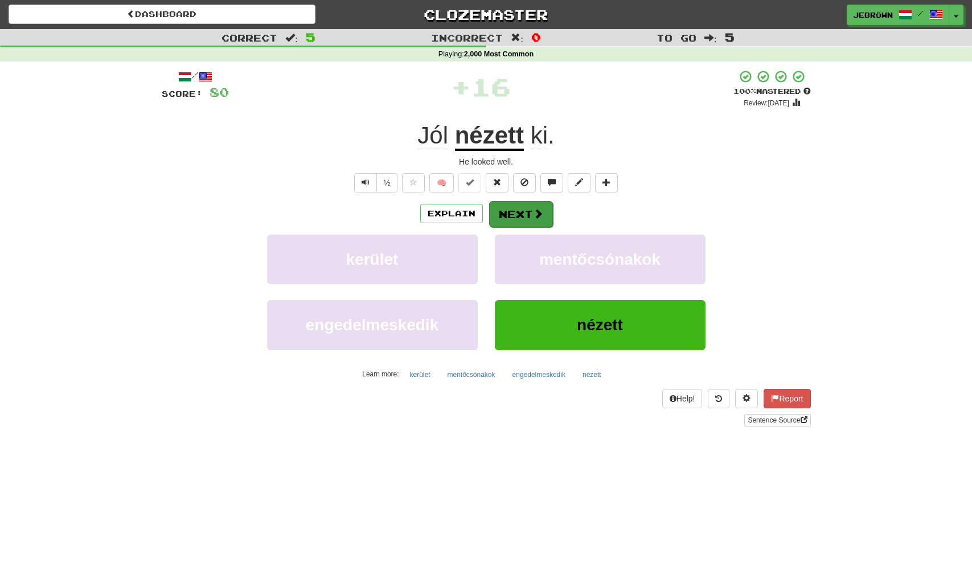
click at [535, 211] on span at bounding box center [538, 214] width 10 height 10
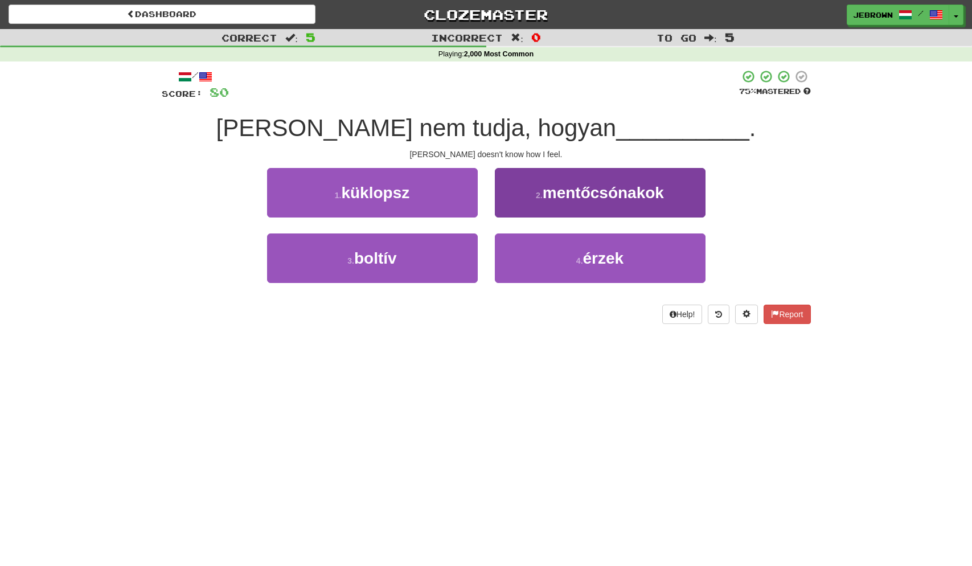
click at [614, 260] on span "érzek" at bounding box center [603, 259] width 41 height 18
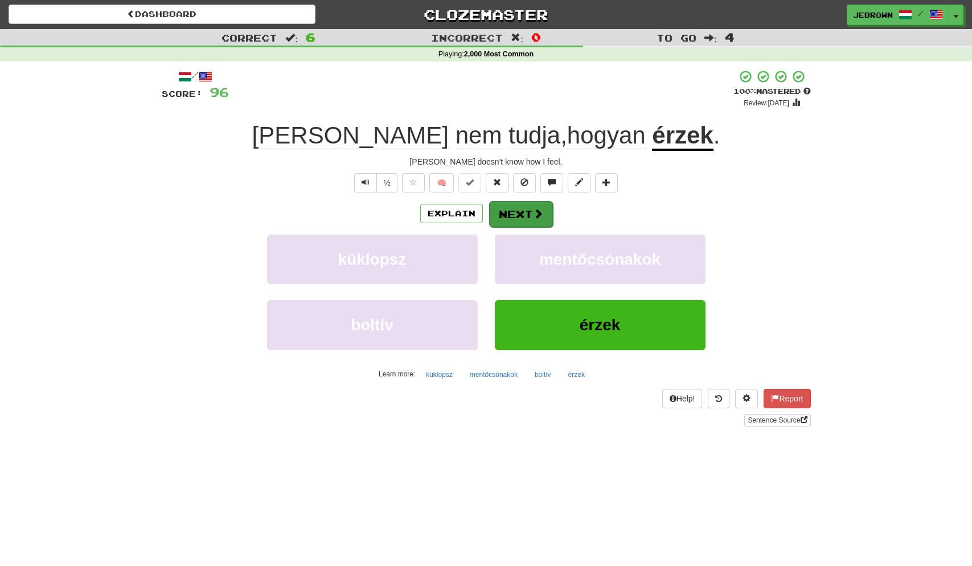
click at [522, 211] on button "Next" at bounding box center [521, 214] width 64 height 26
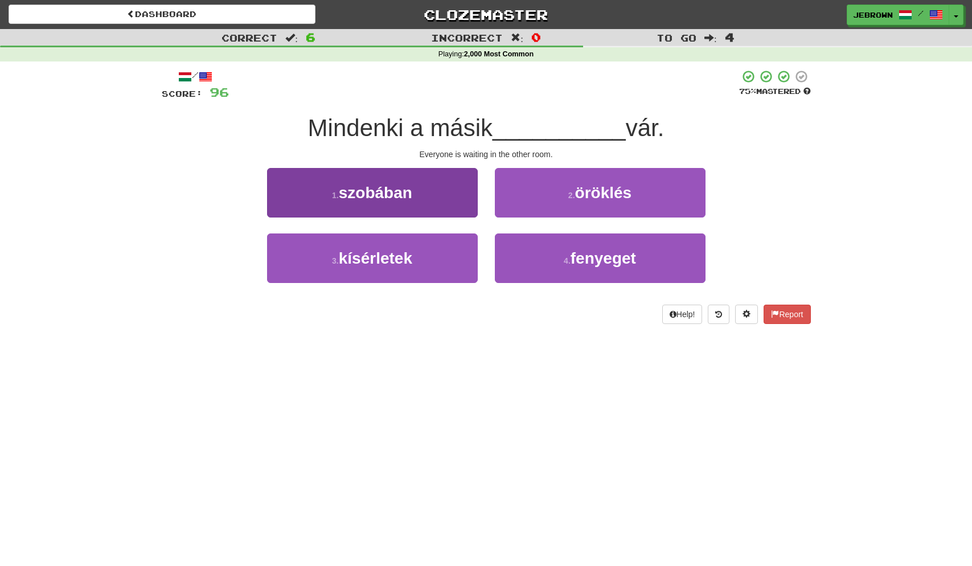
click at [426, 192] on button "1 . szobában" at bounding box center [372, 193] width 211 height 50
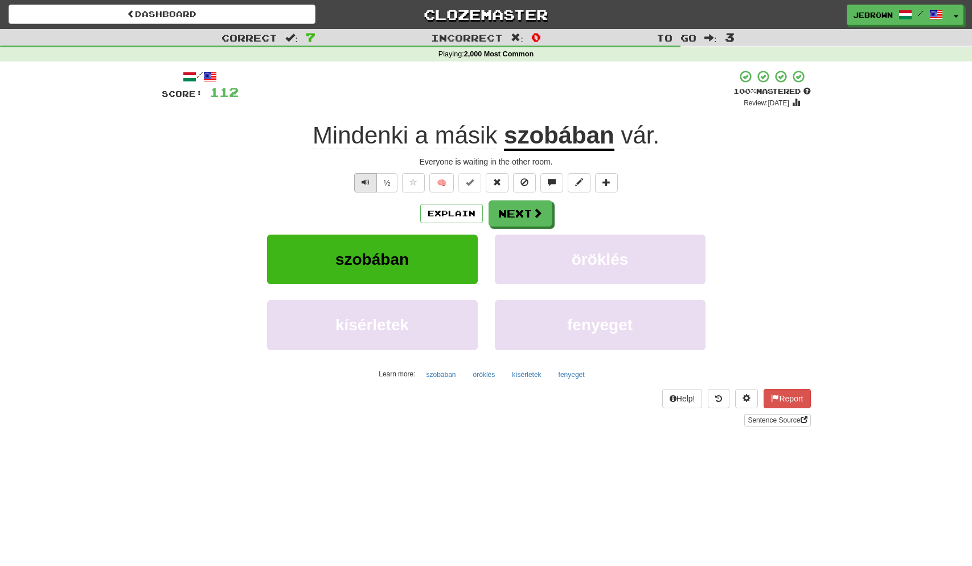
click at [364, 180] on span "Text-to-speech controls" at bounding box center [366, 182] width 8 height 8
click at [522, 213] on button "Next" at bounding box center [521, 214] width 64 height 26
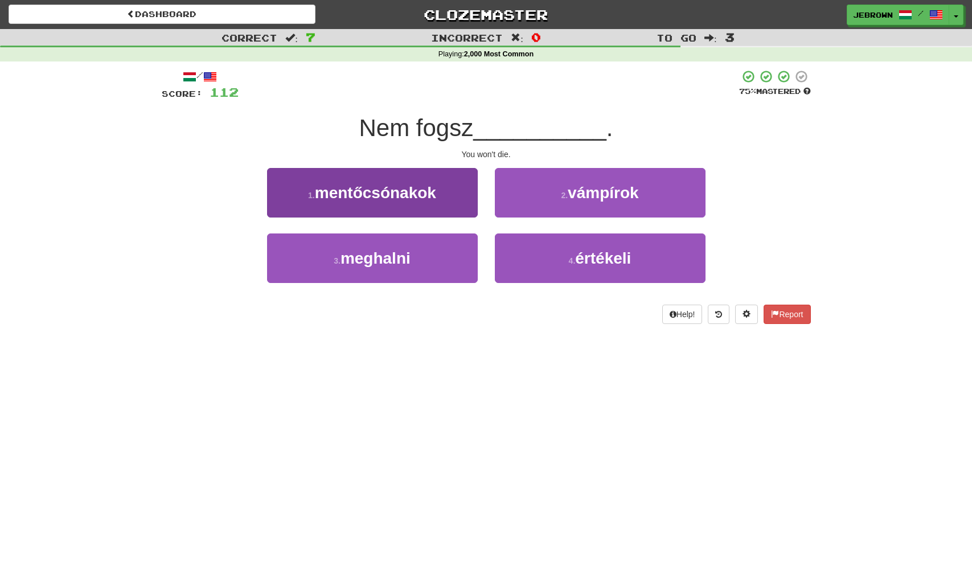
click at [398, 254] on span "meghalni" at bounding box center [376, 259] width 70 height 18
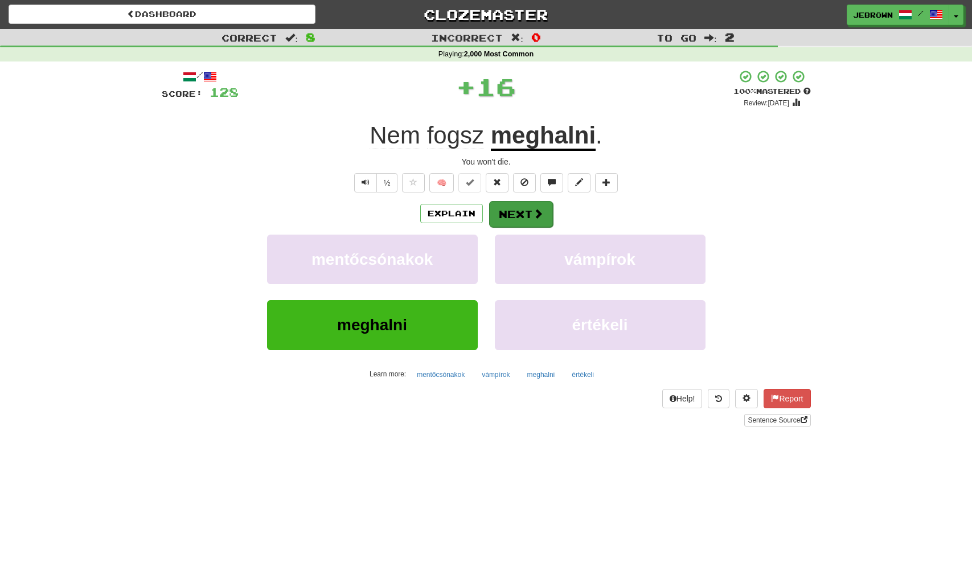
click at [518, 220] on button "Next" at bounding box center [521, 214] width 64 height 26
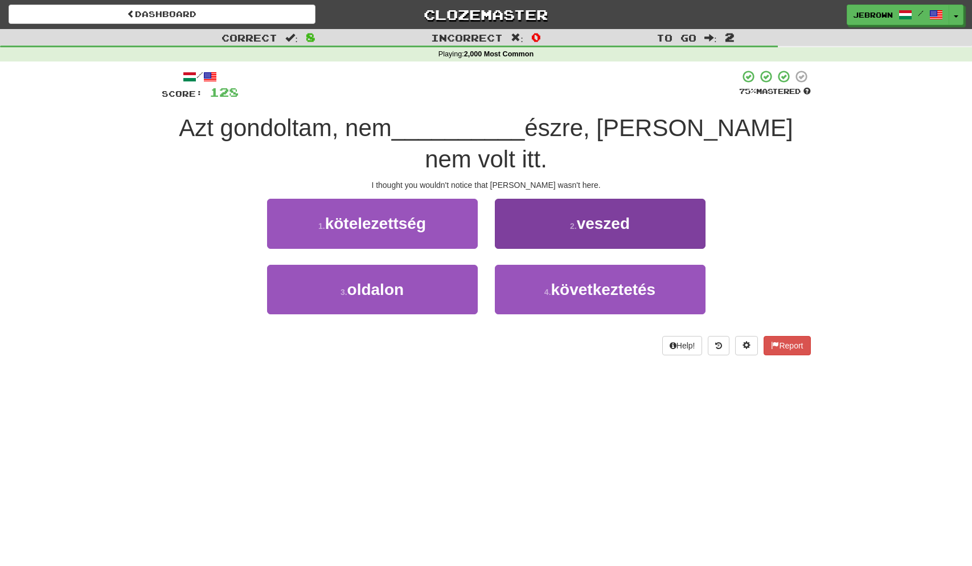
click at [575, 222] on small "2 ." at bounding box center [573, 226] width 7 height 9
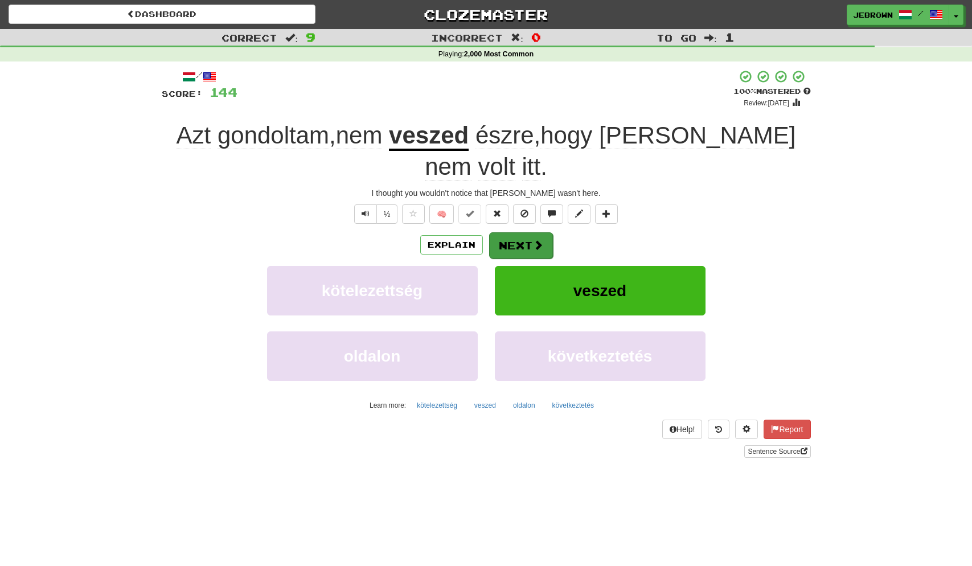
click at [525, 232] on button "Next" at bounding box center [521, 245] width 64 height 26
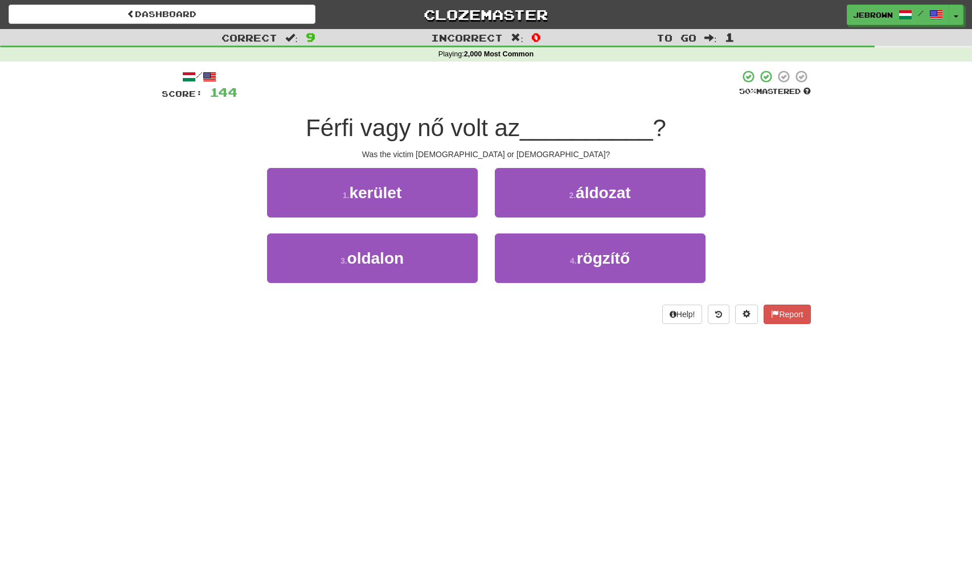
click at [618, 191] on span "áldozat" at bounding box center [603, 193] width 55 height 18
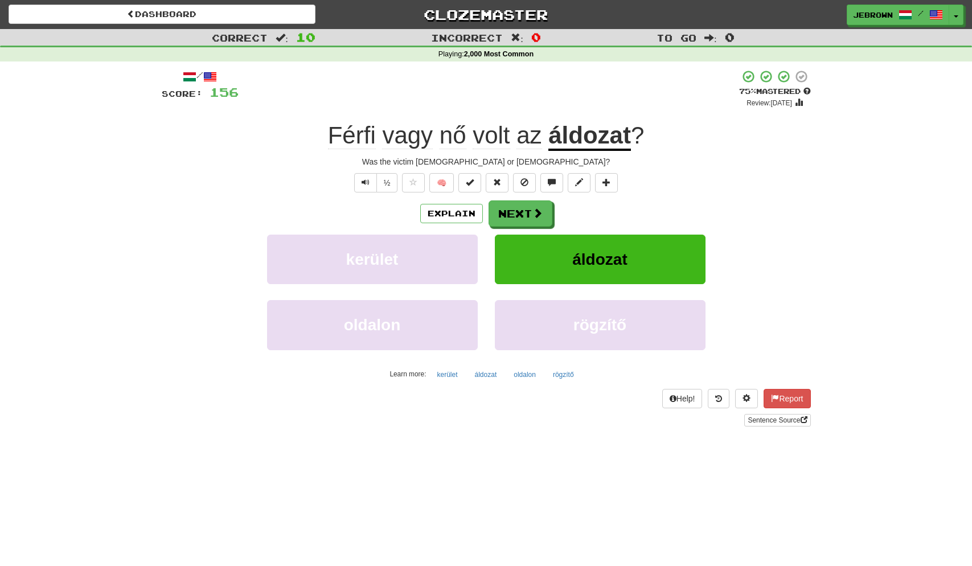
click at [528, 212] on button "Next" at bounding box center [521, 214] width 64 height 26
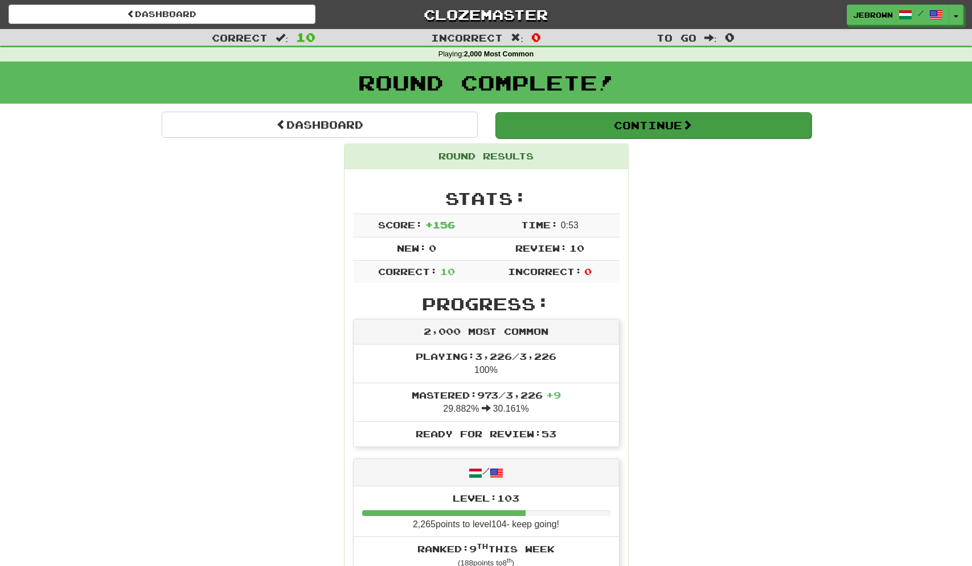
click at [537, 124] on button "Continue" at bounding box center [654, 125] width 316 height 26
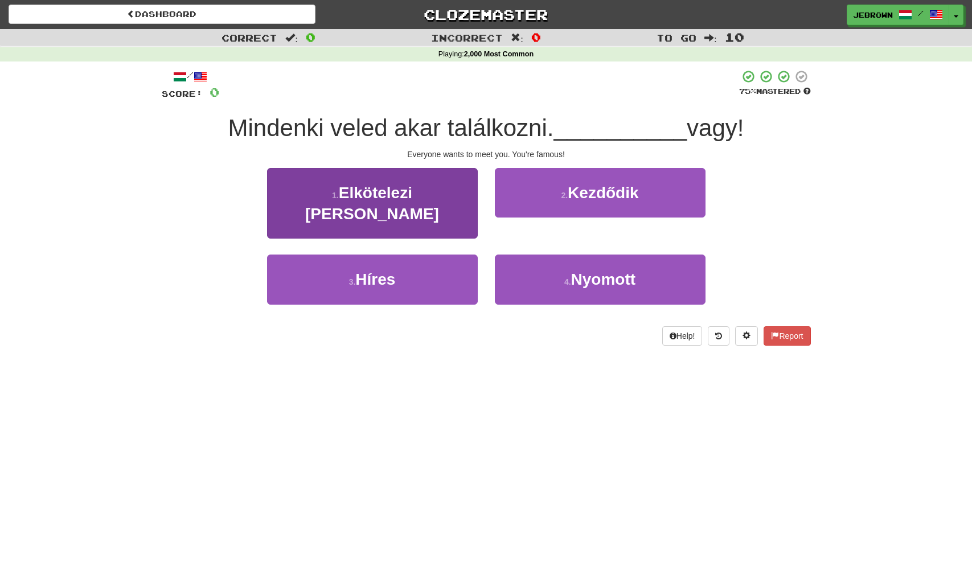
click at [404, 255] on button "3 . Híres" at bounding box center [372, 280] width 211 height 50
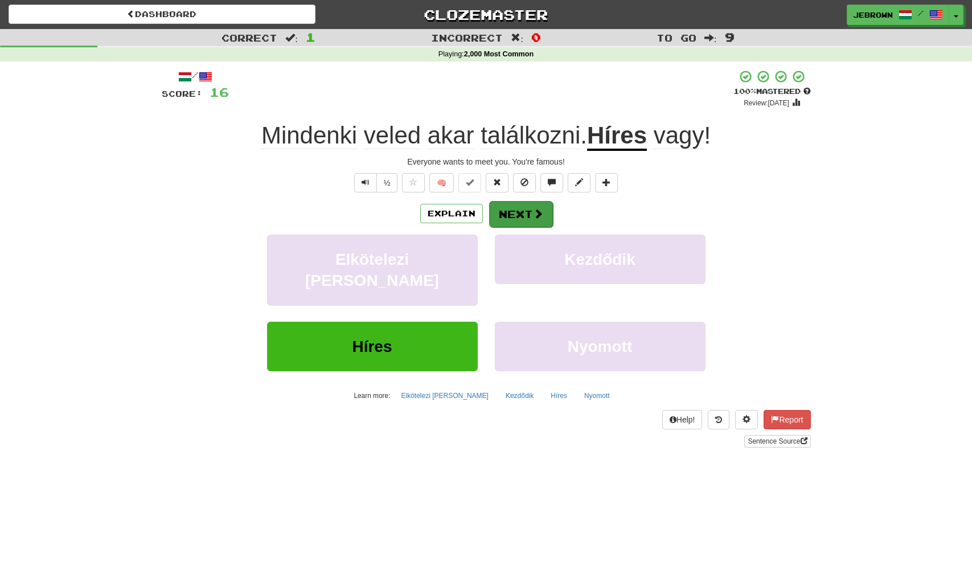
click at [523, 213] on button "Next" at bounding box center [521, 214] width 64 height 26
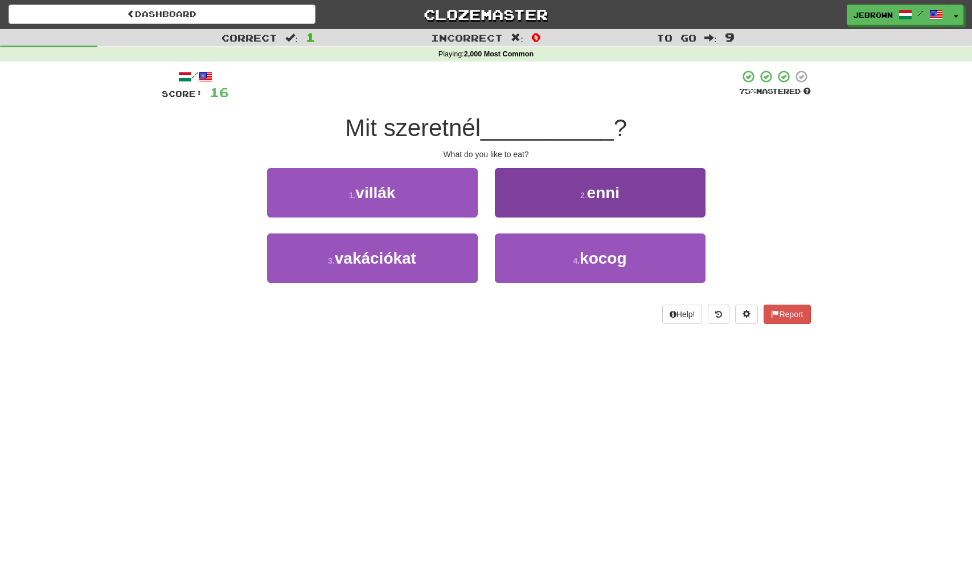
click at [596, 204] on button "2 . enni" at bounding box center [600, 193] width 211 height 50
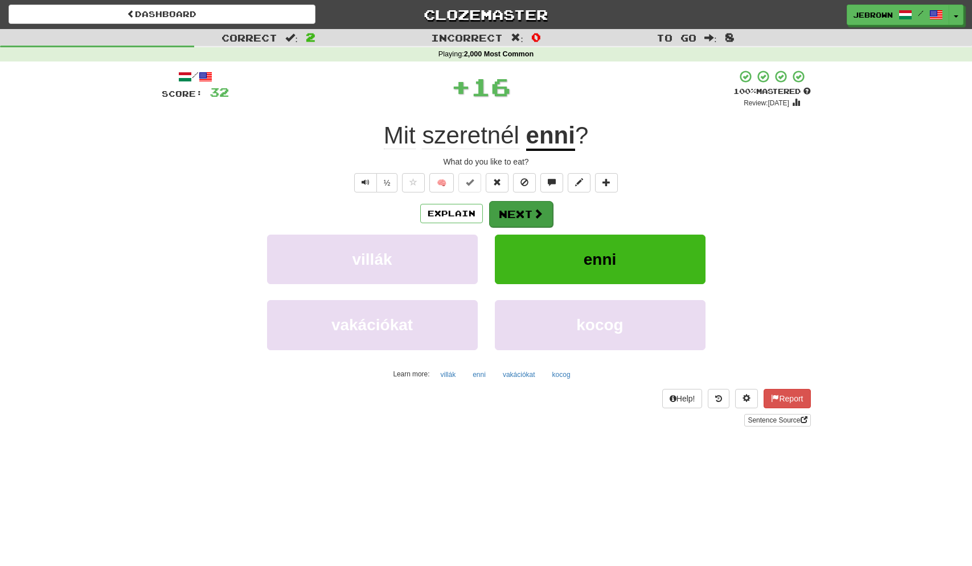
click at [520, 212] on button "Next" at bounding box center [521, 214] width 64 height 26
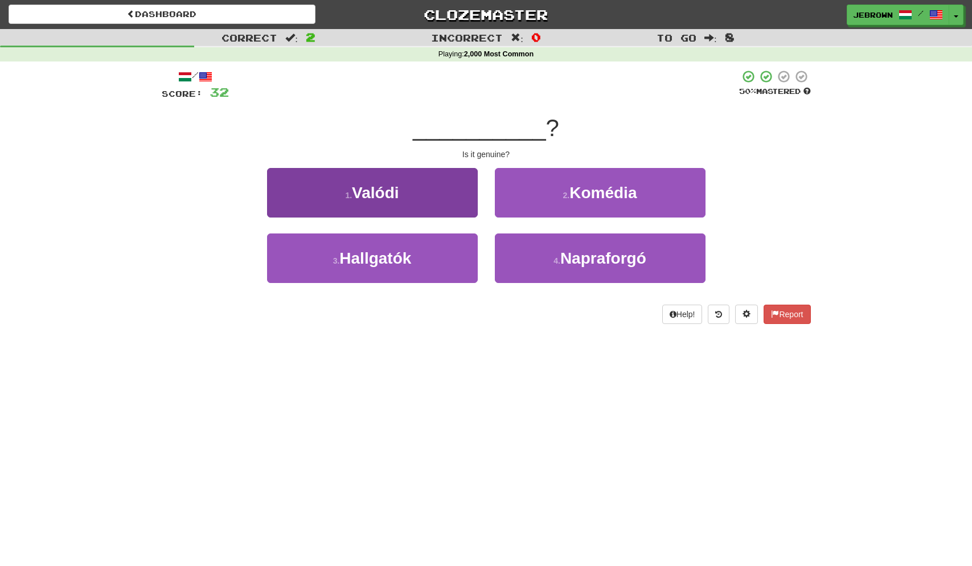
click at [428, 207] on button "1 . Valódi" at bounding box center [372, 193] width 211 height 50
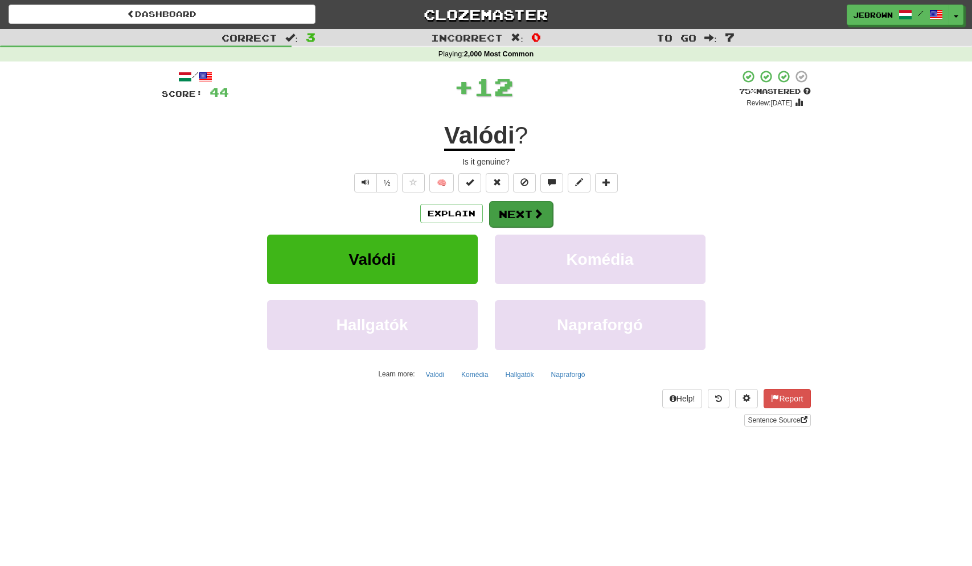
click at [523, 210] on button "Next" at bounding box center [521, 214] width 64 height 26
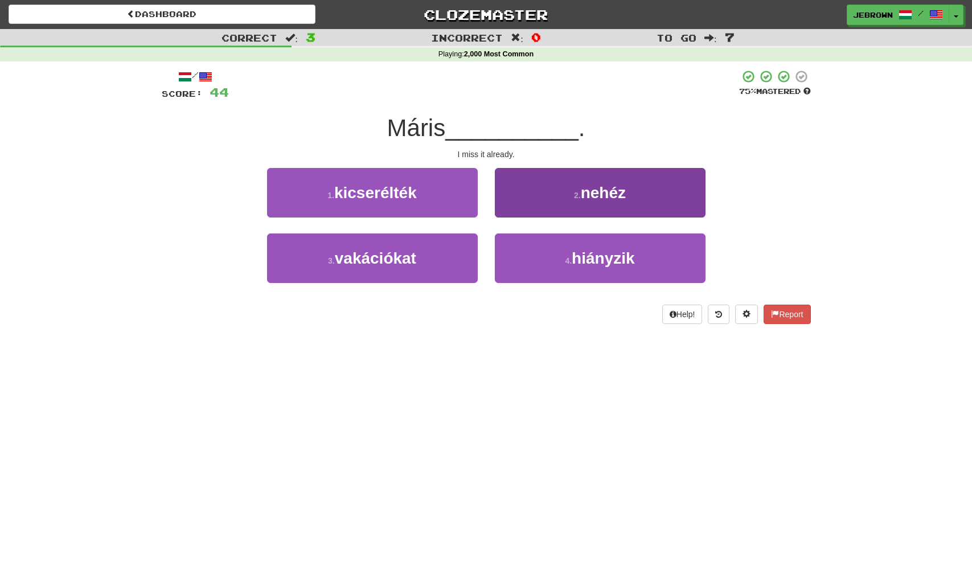
click at [576, 258] on span "hiányzik" at bounding box center [603, 259] width 63 height 18
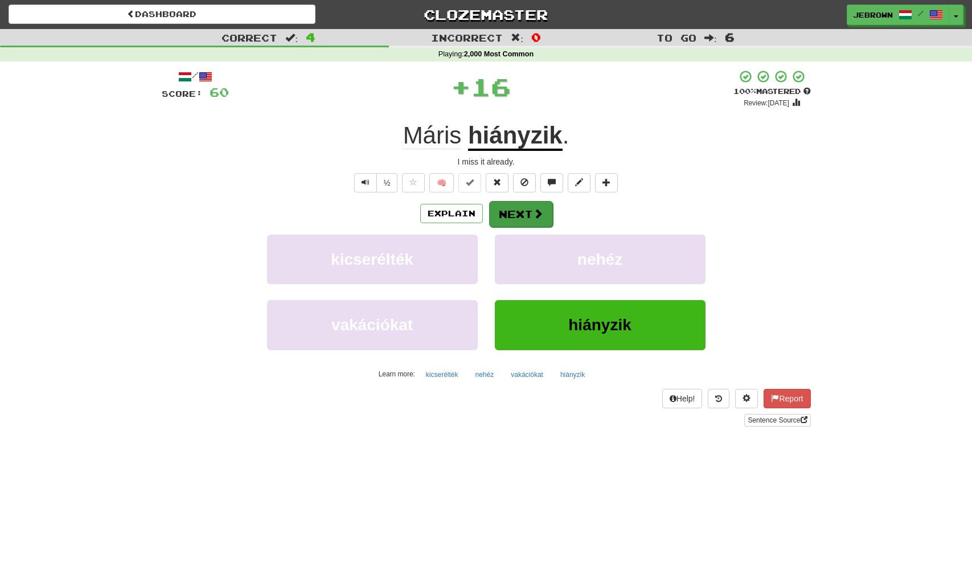
click at [518, 214] on button "Next" at bounding box center [521, 214] width 64 height 26
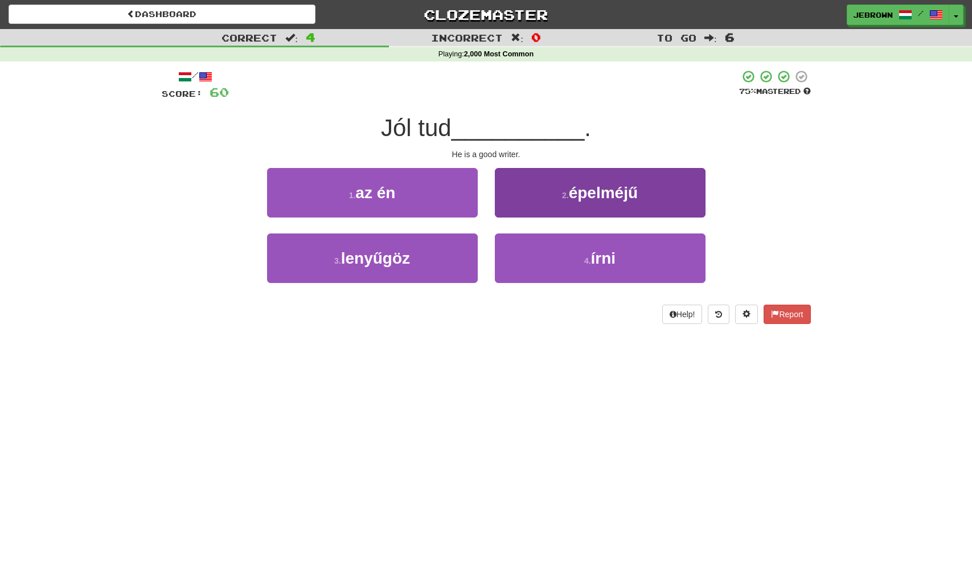
click at [604, 259] on span "írni" at bounding box center [603, 259] width 25 height 18
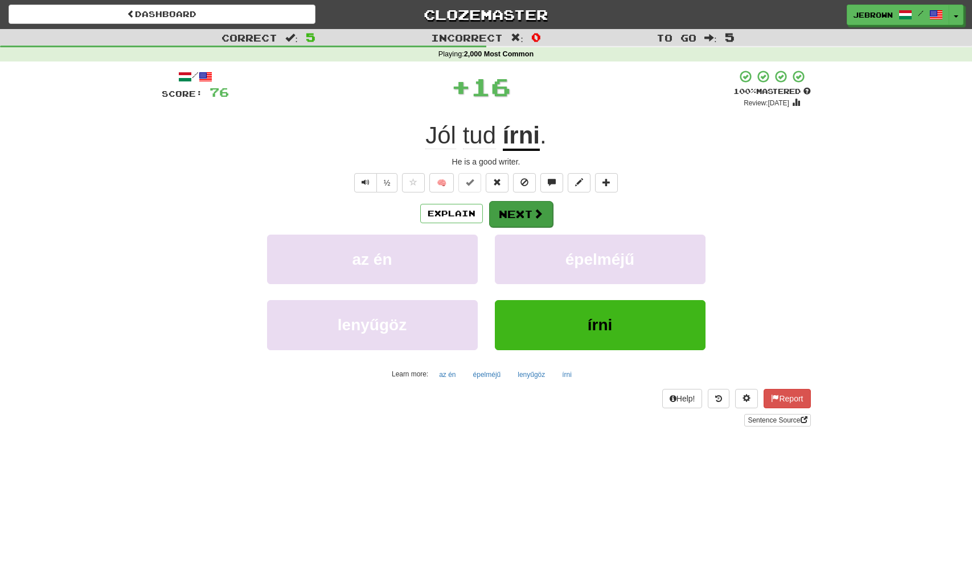
click at [514, 206] on button "Next" at bounding box center [521, 214] width 64 height 26
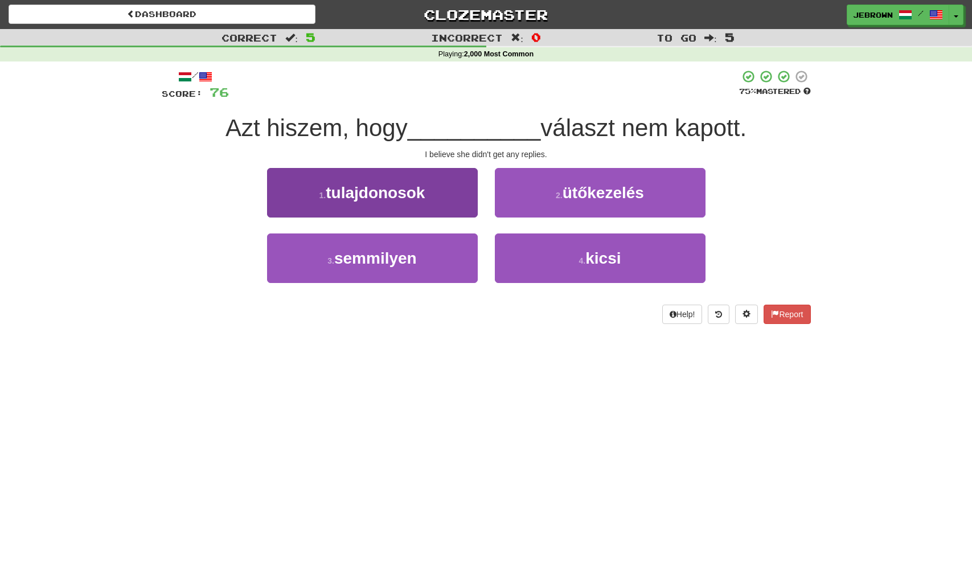
click at [402, 261] on span "semmilyen" at bounding box center [375, 259] width 83 height 18
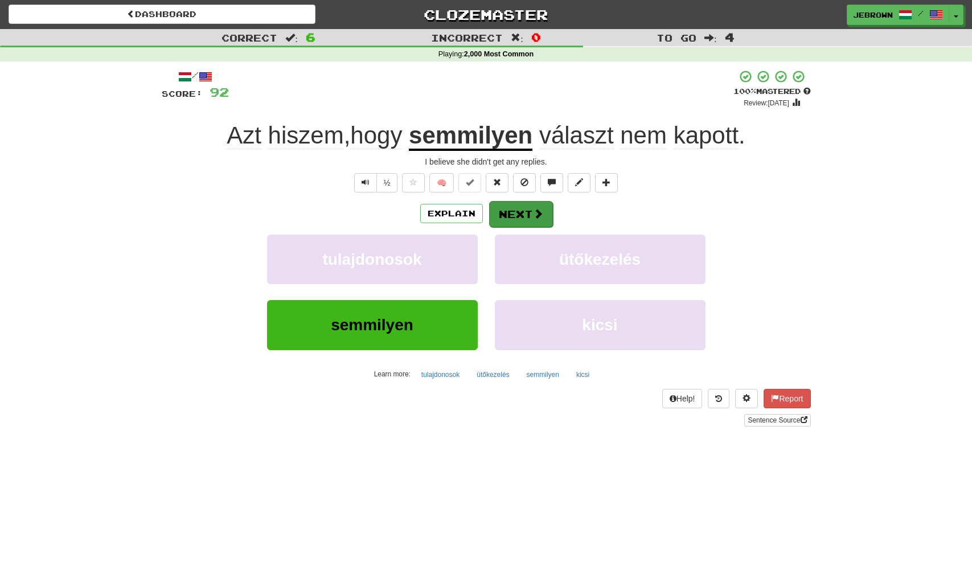
click at [519, 209] on button "Next" at bounding box center [521, 214] width 64 height 26
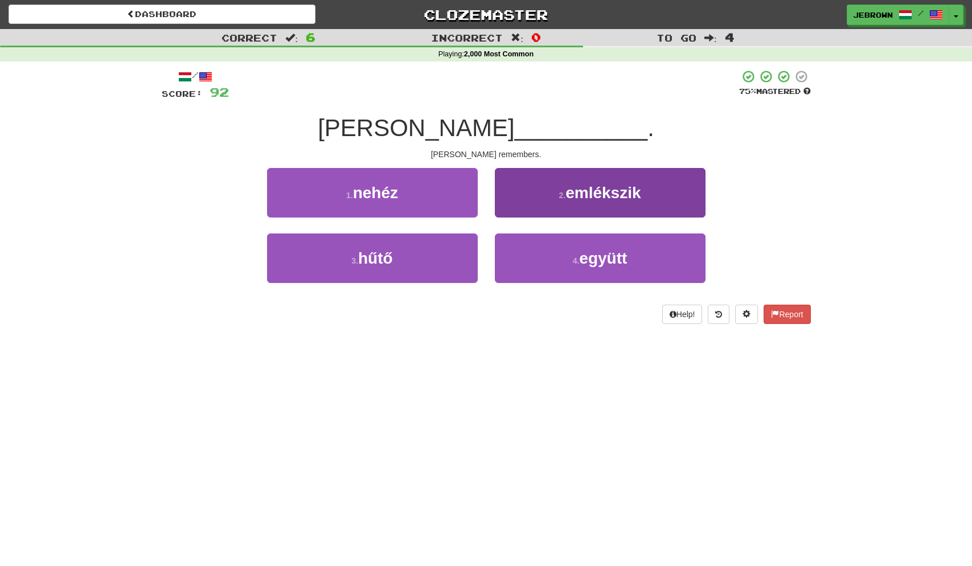
click at [575, 191] on span "emlékszik" at bounding box center [603, 193] width 75 height 18
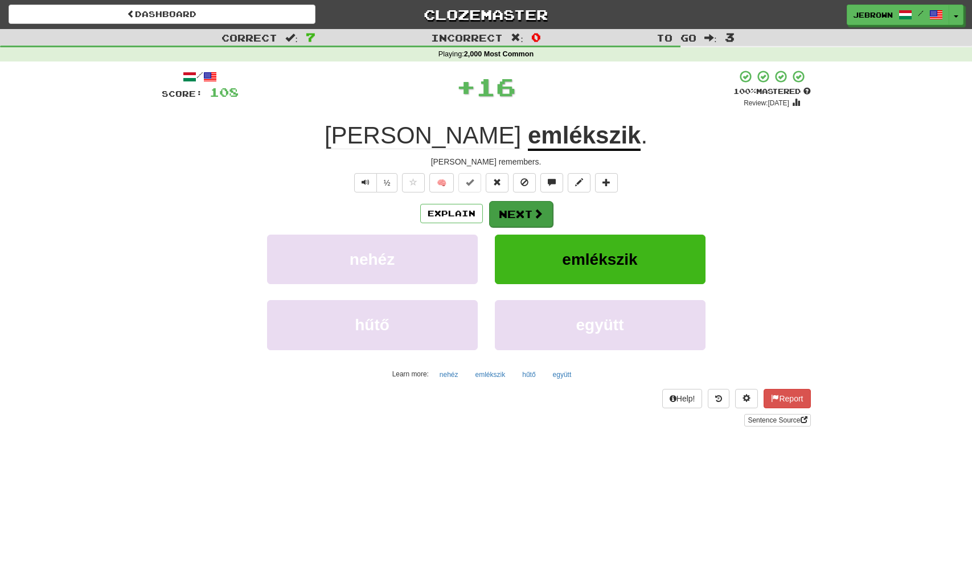
click at [514, 213] on button "Next" at bounding box center [521, 214] width 64 height 26
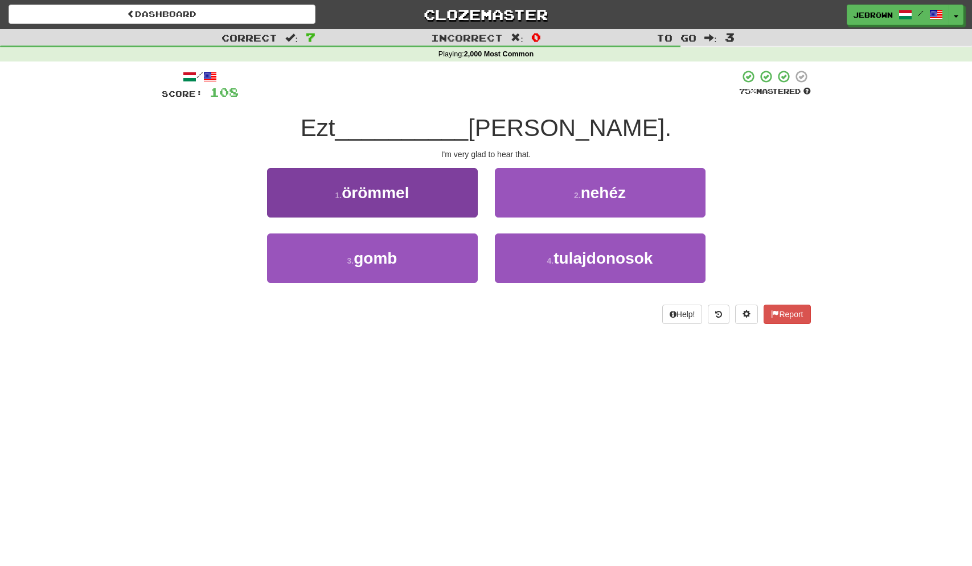
click at [429, 200] on button "1 . örömmel" at bounding box center [372, 193] width 211 height 50
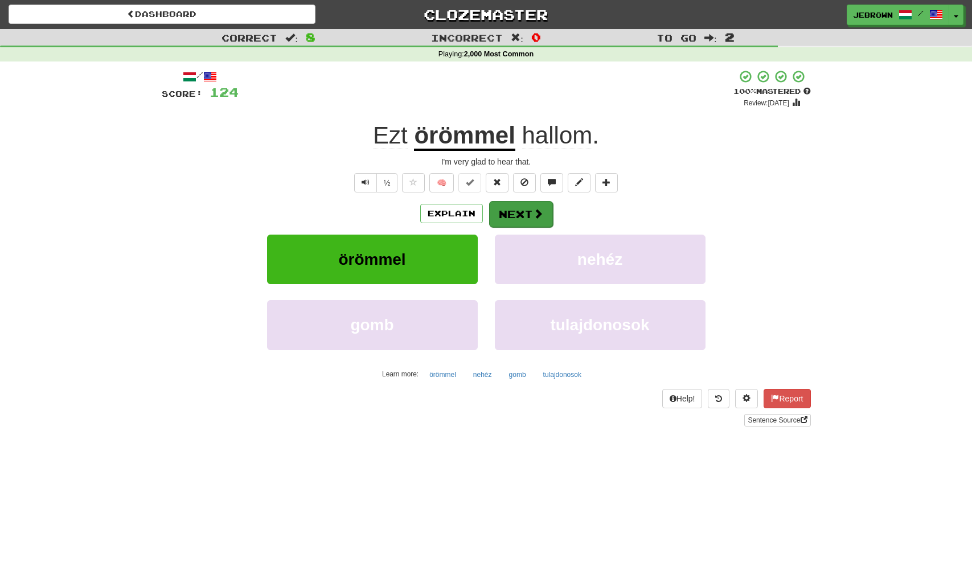
click at [520, 213] on button "Next" at bounding box center [521, 214] width 64 height 26
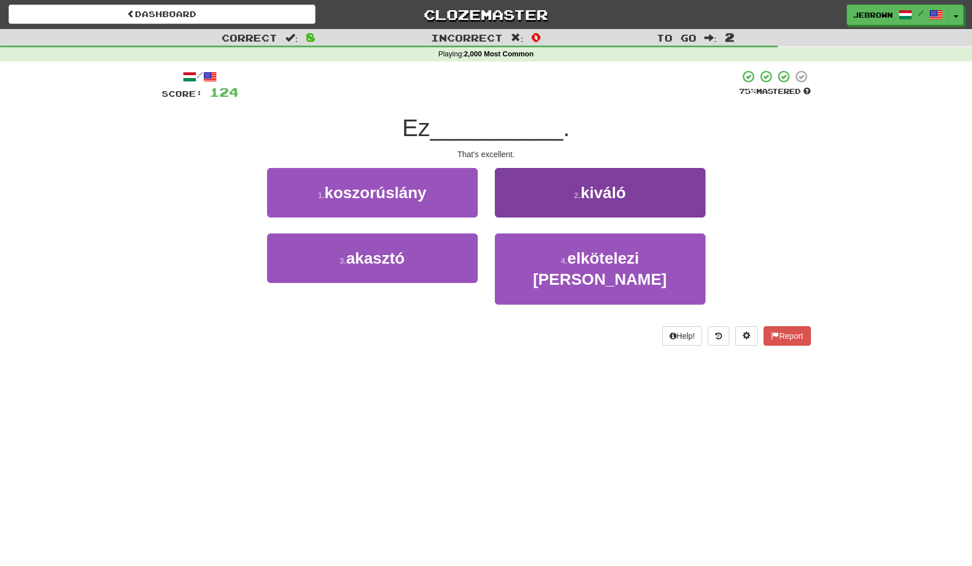
click at [577, 194] on small "2 ." at bounding box center [577, 195] width 7 height 9
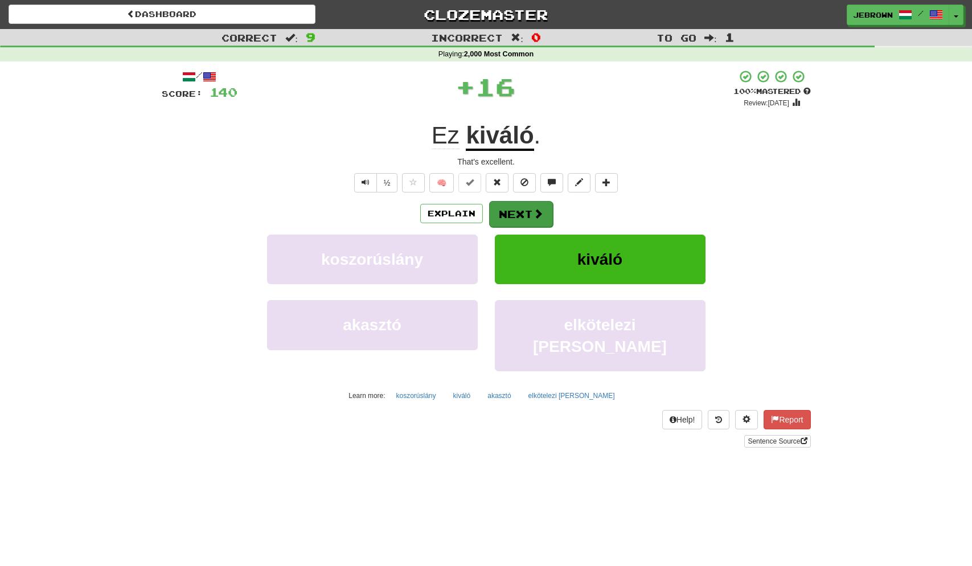
click at [529, 213] on button "Next" at bounding box center [521, 214] width 64 height 26
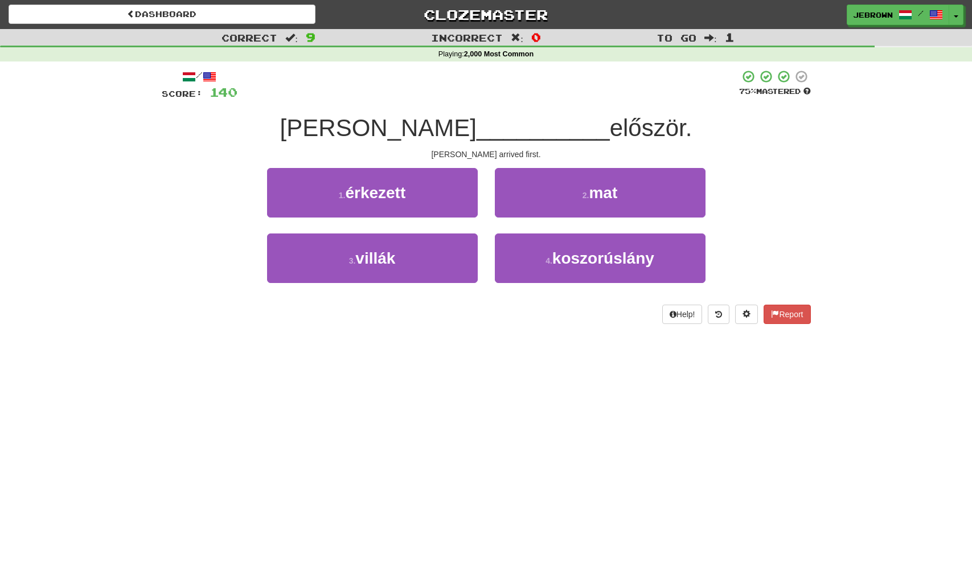
click at [426, 189] on button "1 . érkezett" at bounding box center [372, 193] width 211 height 50
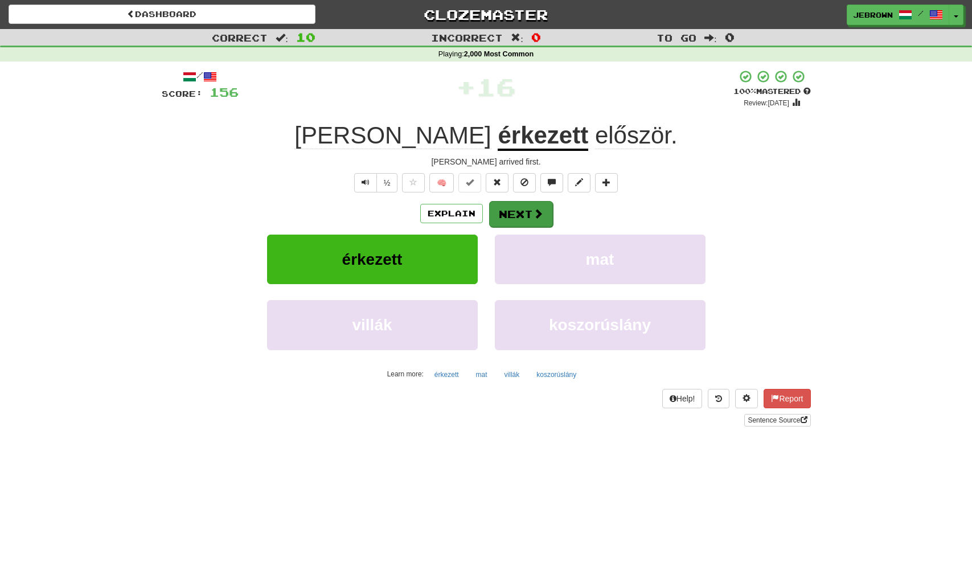
click at [524, 212] on button "Next" at bounding box center [521, 214] width 64 height 26
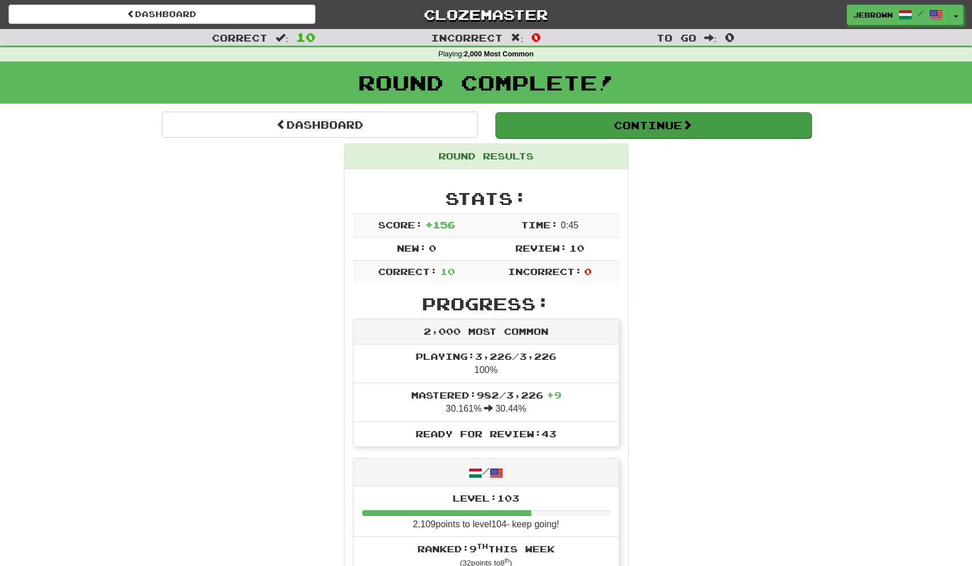
click at [555, 124] on button "Continue" at bounding box center [654, 125] width 316 height 26
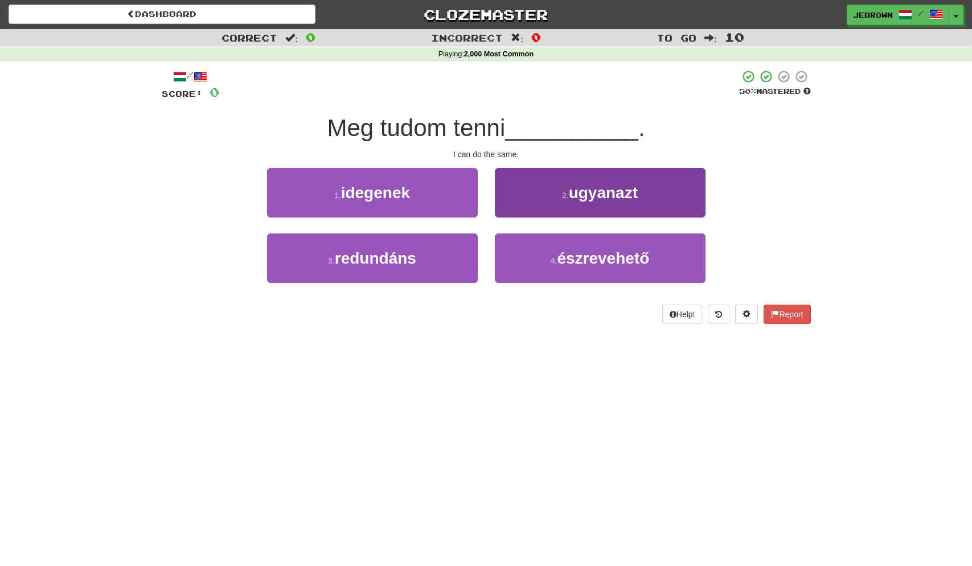
click at [575, 191] on span "ugyanazt" at bounding box center [603, 193] width 69 height 18
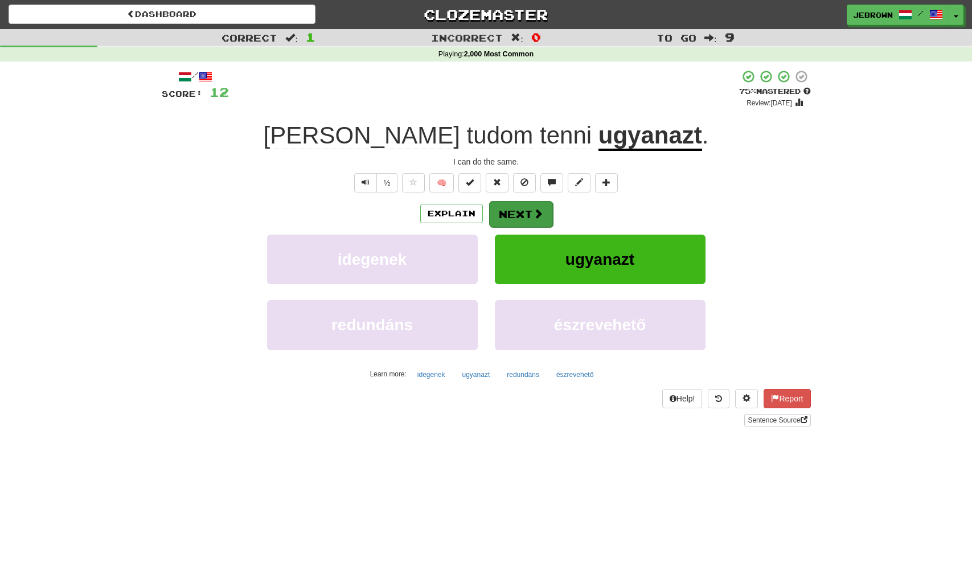
click at [524, 211] on button "Next" at bounding box center [521, 214] width 64 height 26
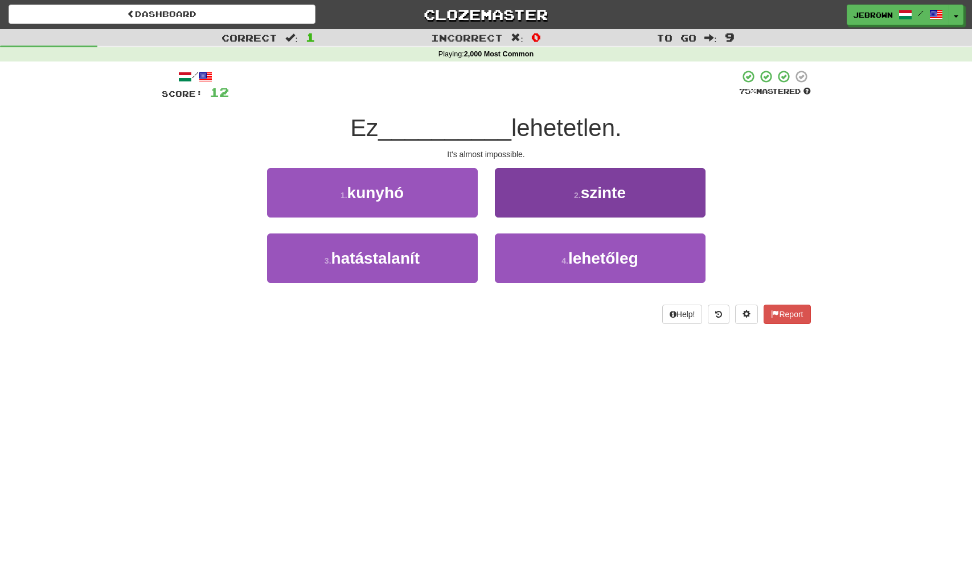
click at [574, 202] on button "2 . szinte" at bounding box center [600, 193] width 211 height 50
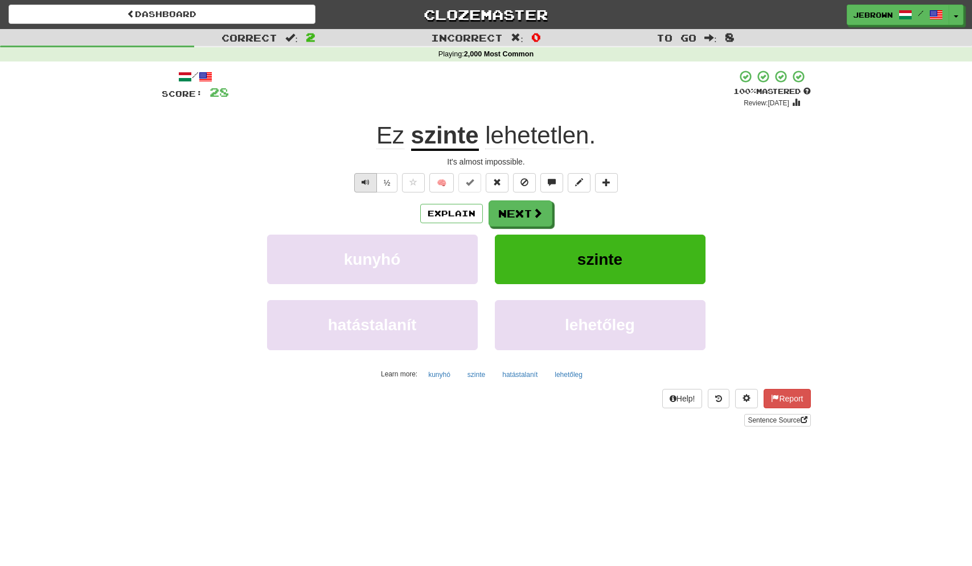
click at [365, 181] on span "Text-to-speech controls" at bounding box center [366, 182] width 8 height 8
click at [526, 214] on button "Next" at bounding box center [521, 214] width 64 height 26
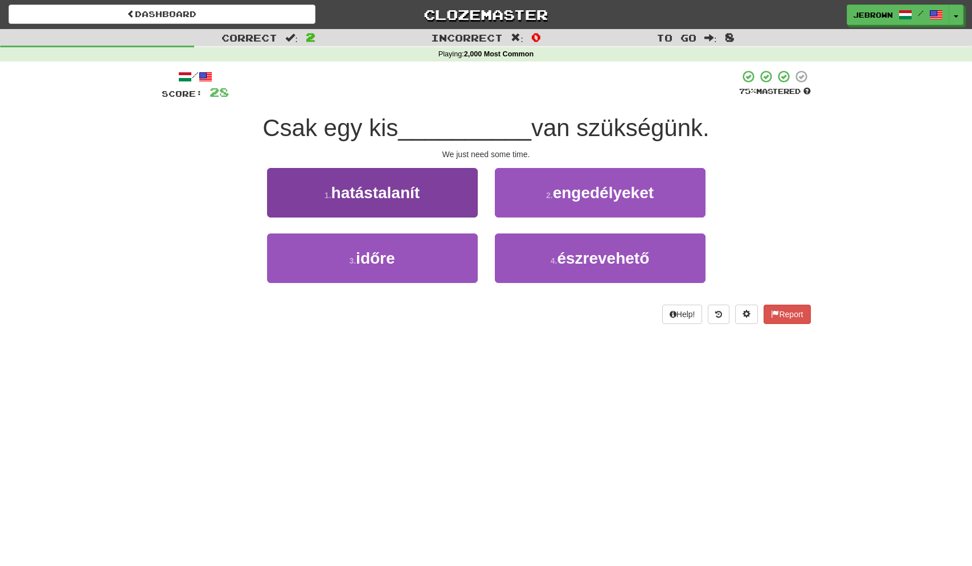
click at [415, 250] on button "3 . időre" at bounding box center [372, 259] width 211 height 50
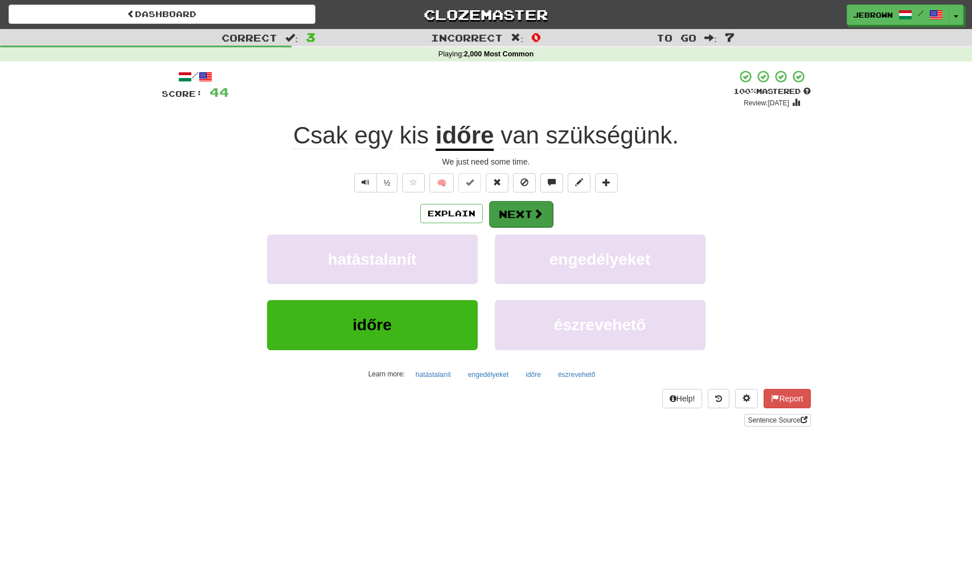
click at [528, 214] on button "Next" at bounding box center [521, 214] width 64 height 26
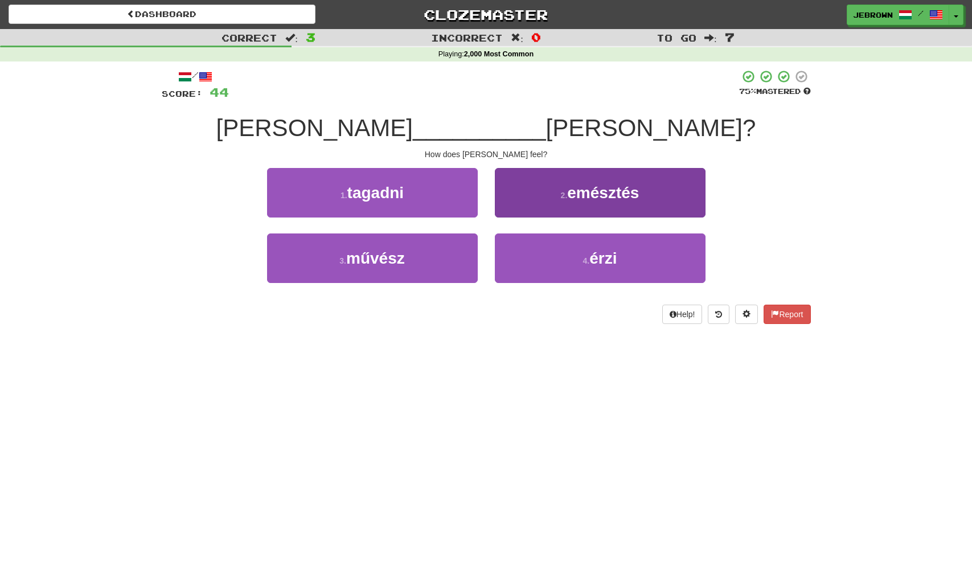
click at [587, 254] on button "4 . érzi" at bounding box center [600, 259] width 211 height 50
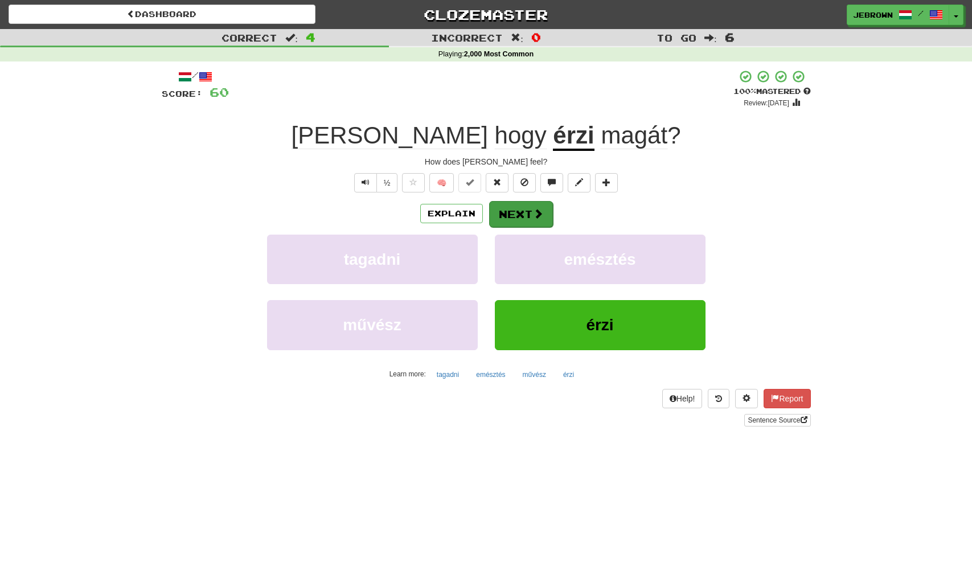
click at [519, 209] on button "Next" at bounding box center [521, 214] width 64 height 26
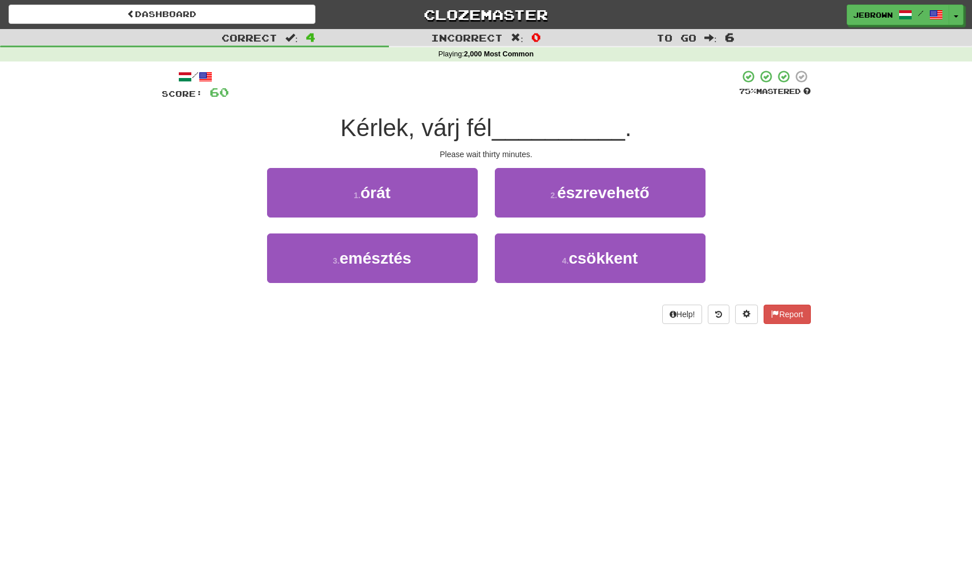
click at [399, 185] on button "1 . órát" at bounding box center [372, 193] width 211 height 50
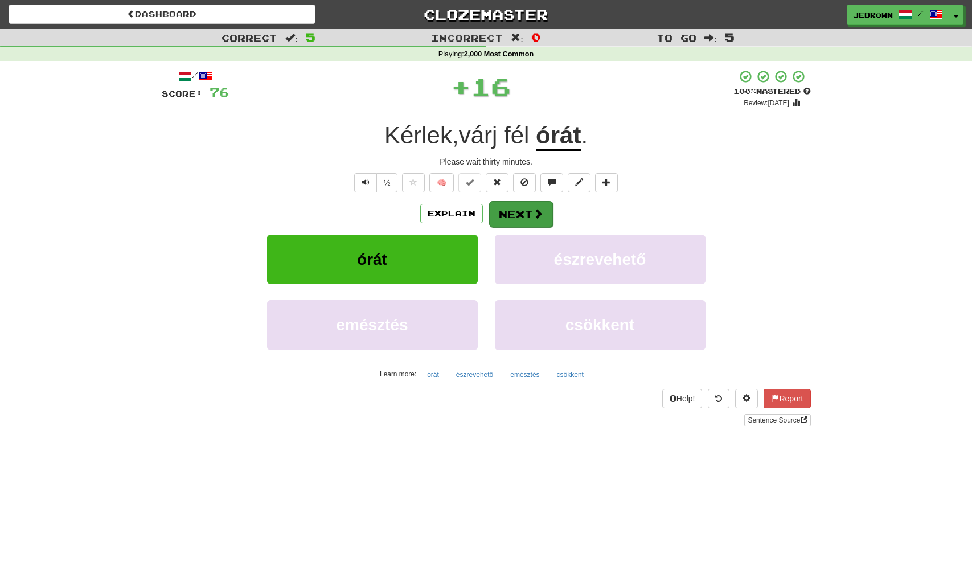
click at [522, 208] on button "Next" at bounding box center [521, 214] width 64 height 26
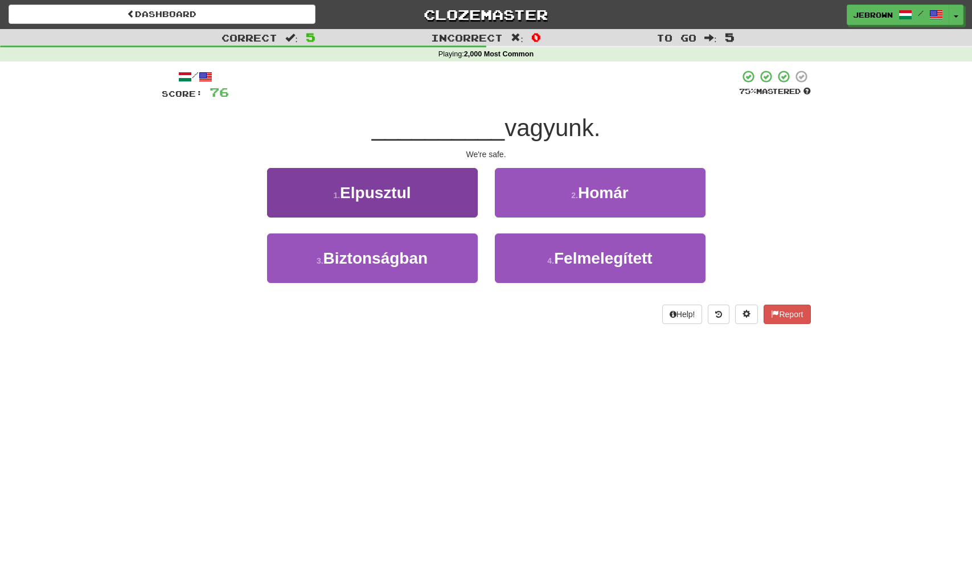
click at [430, 255] on button "3 . Biztonságban" at bounding box center [372, 259] width 211 height 50
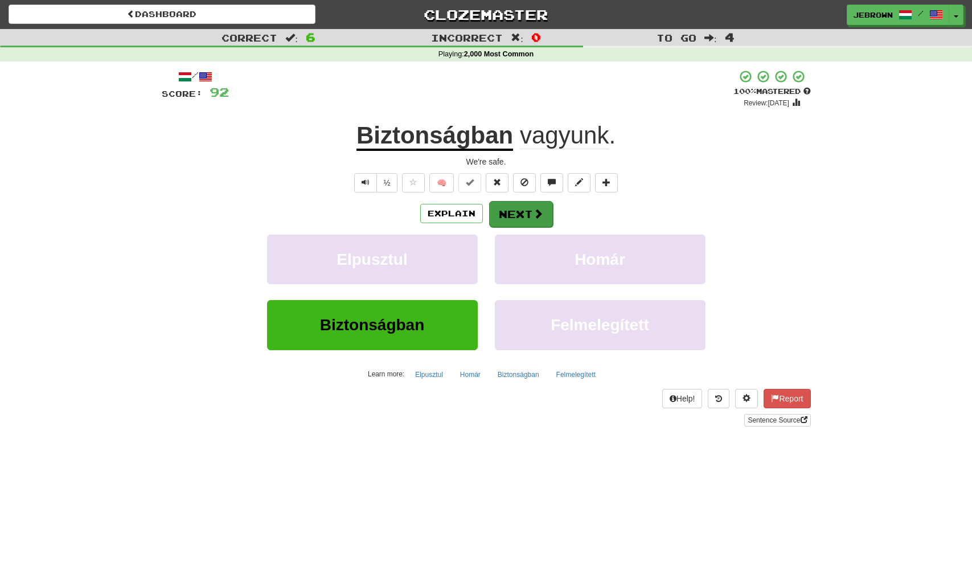
click at [527, 209] on button "Next" at bounding box center [521, 214] width 64 height 26
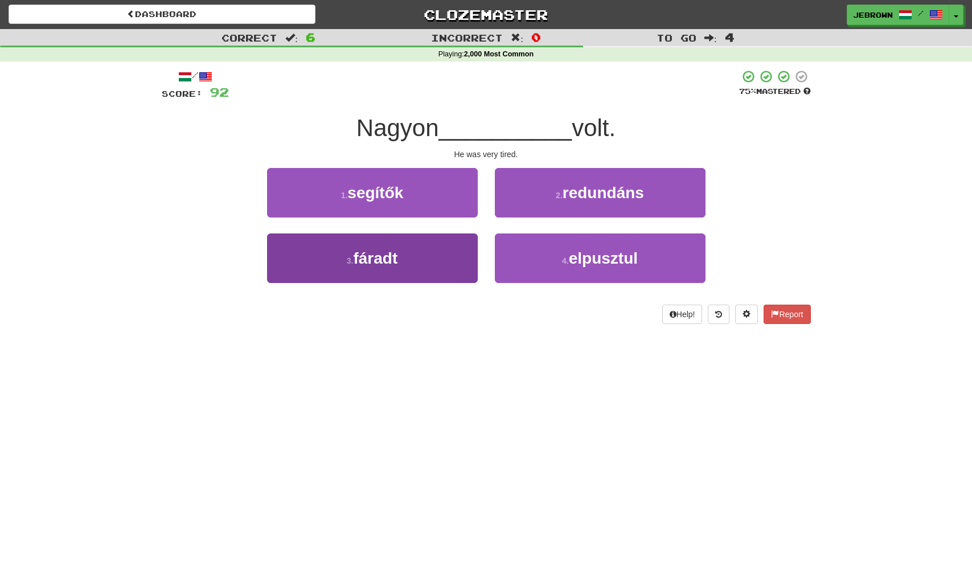
click at [405, 255] on button "3 . fáradt" at bounding box center [372, 259] width 211 height 50
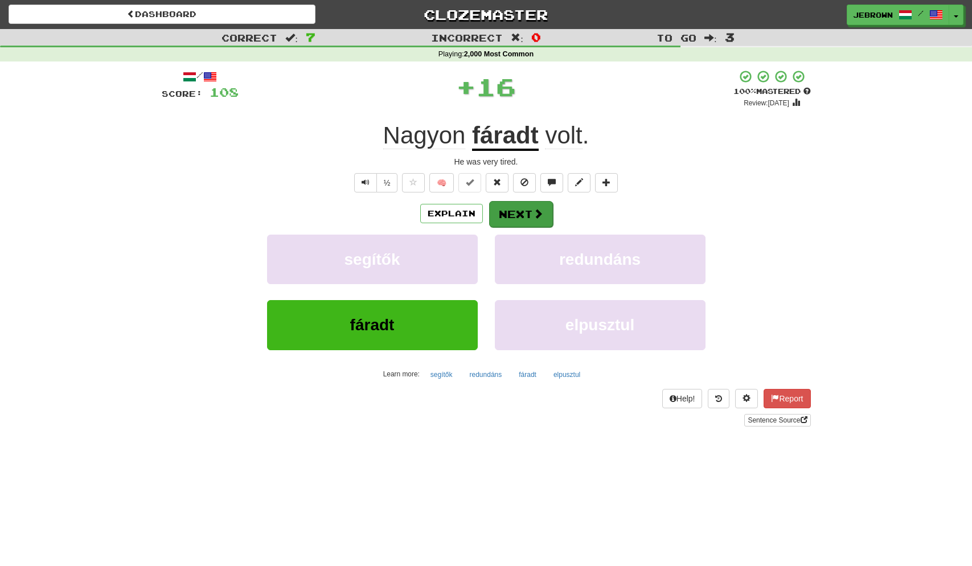
click at [545, 210] on button "Next" at bounding box center [521, 214] width 64 height 26
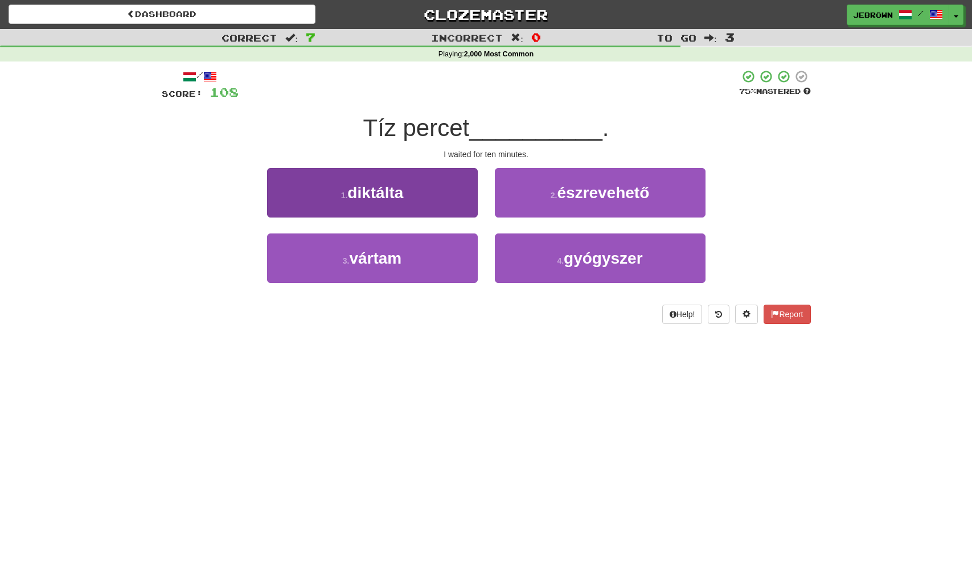
click at [400, 255] on span "vártam" at bounding box center [375, 259] width 52 height 18
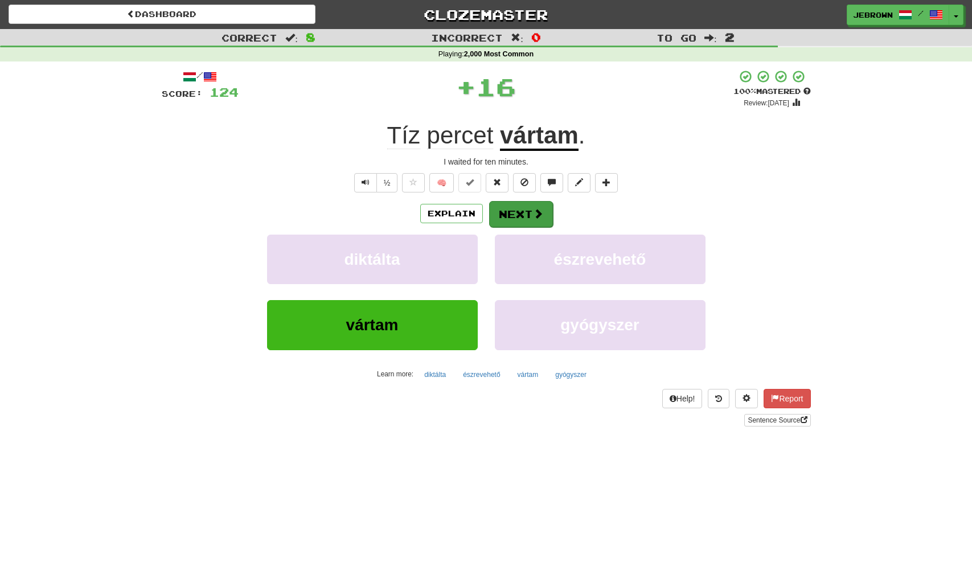
click at [524, 215] on button "Next" at bounding box center [521, 214] width 64 height 26
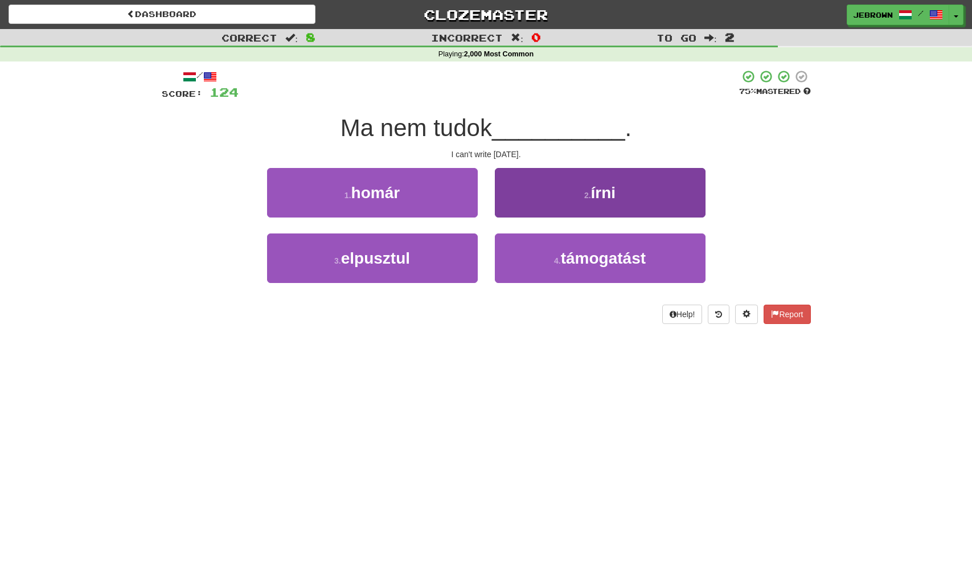
click at [579, 202] on button "2 . írni" at bounding box center [600, 193] width 211 height 50
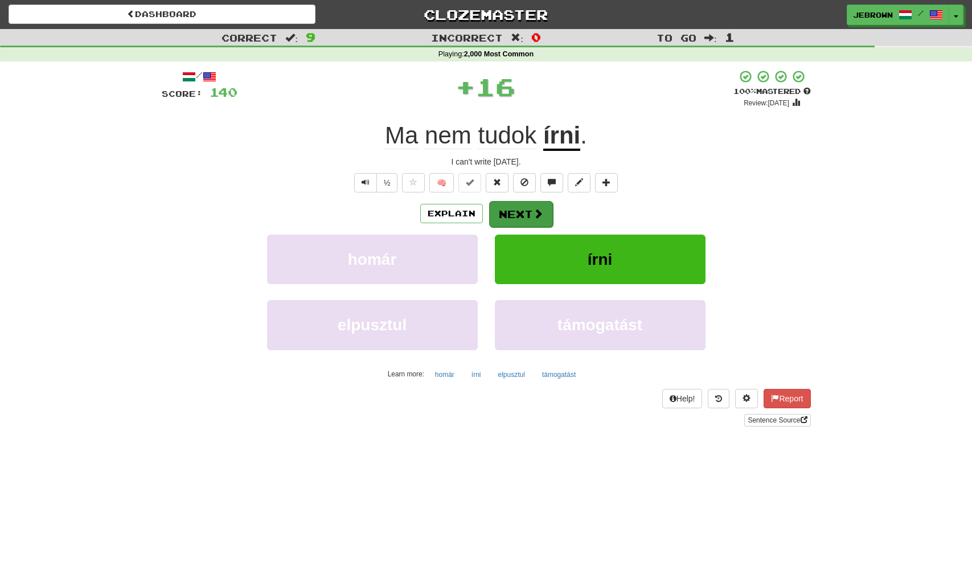
click at [509, 210] on button "Next" at bounding box center [521, 214] width 64 height 26
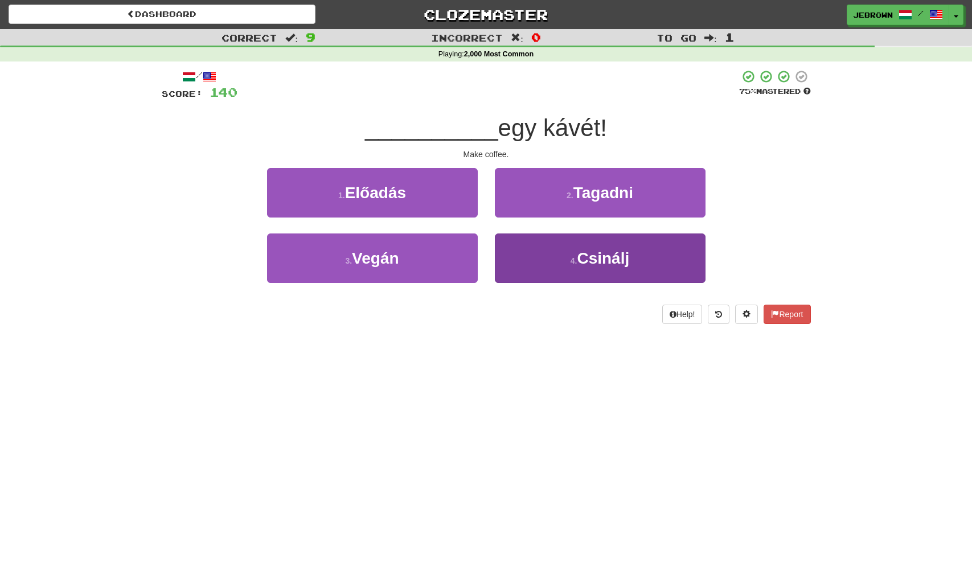
click at [571, 251] on button "4 . Csinálj" at bounding box center [600, 259] width 211 height 50
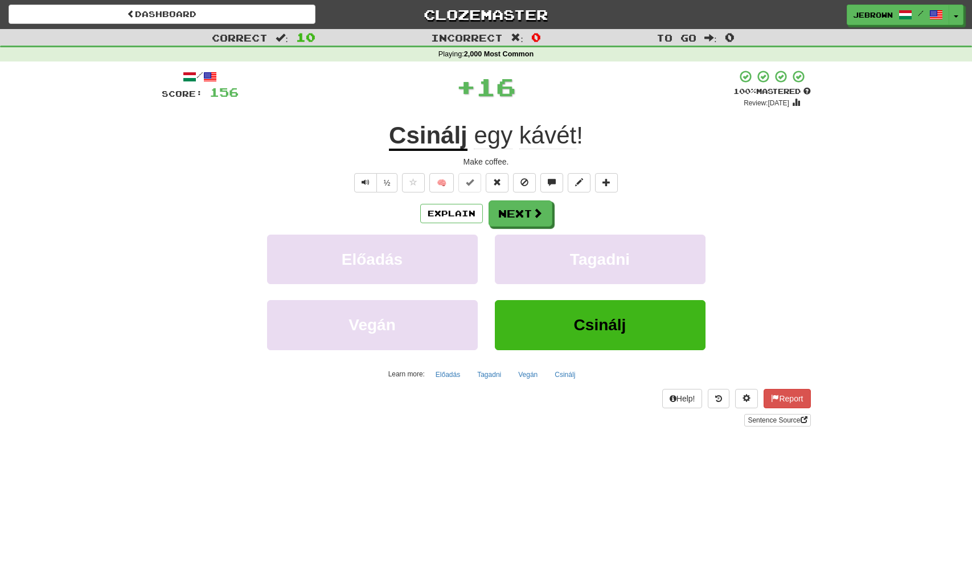
click at [524, 207] on button "Next" at bounding box center [521, 214] width 64 height 26
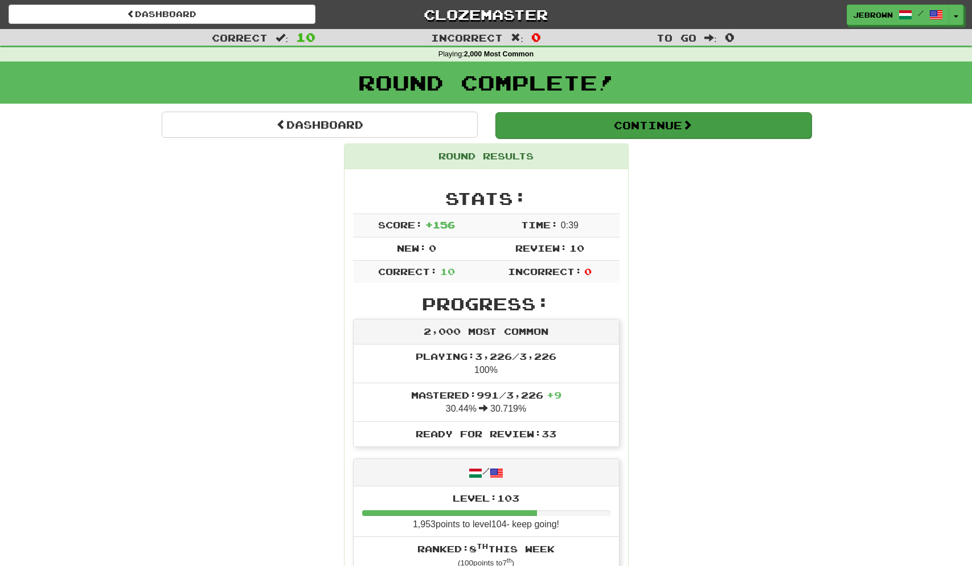
click at [539, 125] on button "Continue" at bounding box center [654, 125] width 316 height 26
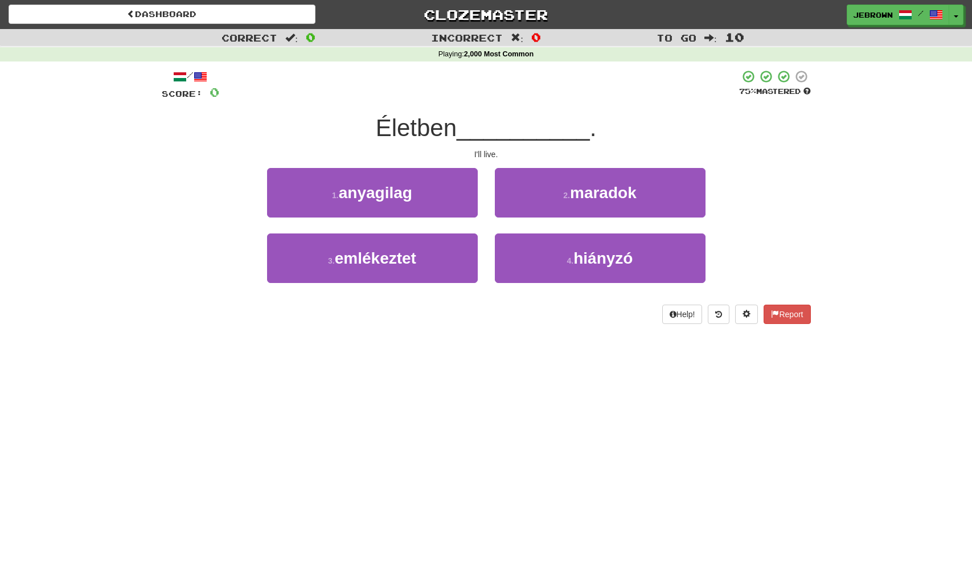
click at [620, 192] on span "maradok" at bounding box center [603, 193] width 67 height 18
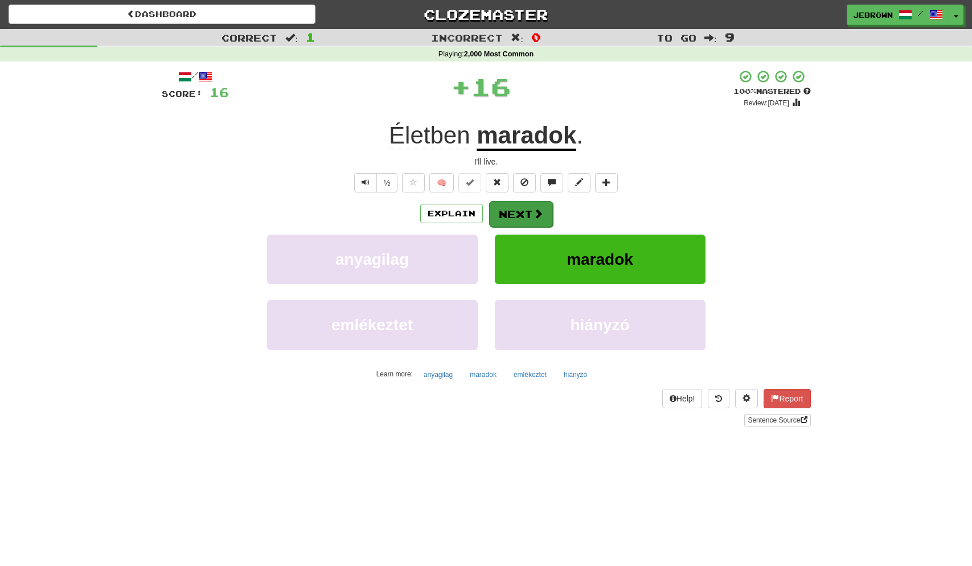
click at [526, 212] on button "Next" at bounding box center [521, 214] width 64 height 26
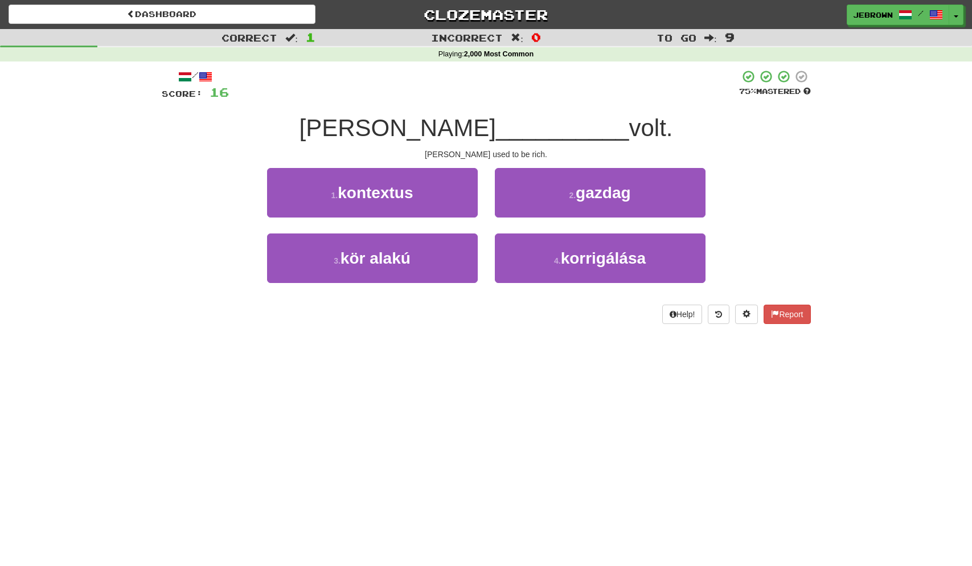
click at [599, 194] on span "gazdag" at bounding box center [603, 193] width 55 height 18
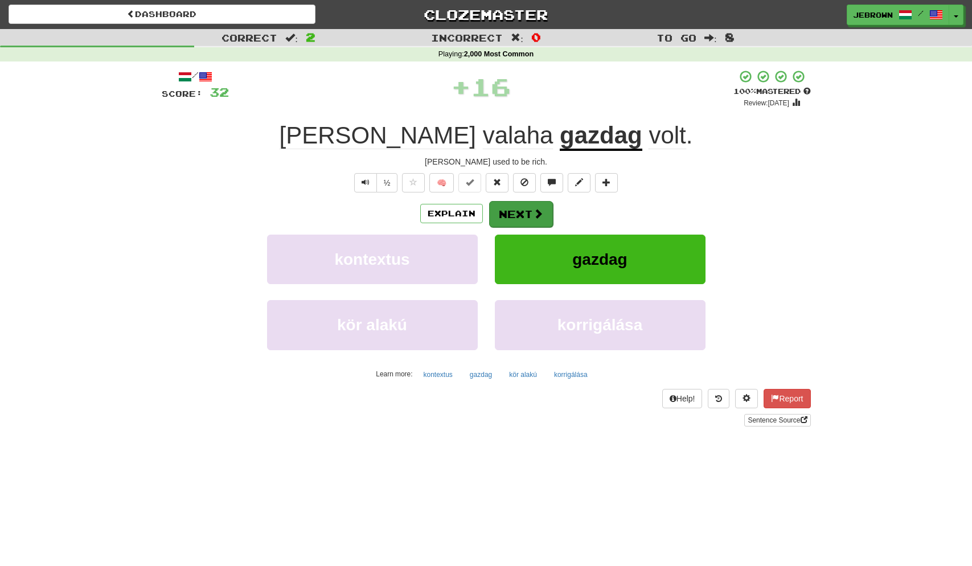
click at [534, 213] on span at bounding box center [538, 214] width 10 height 10
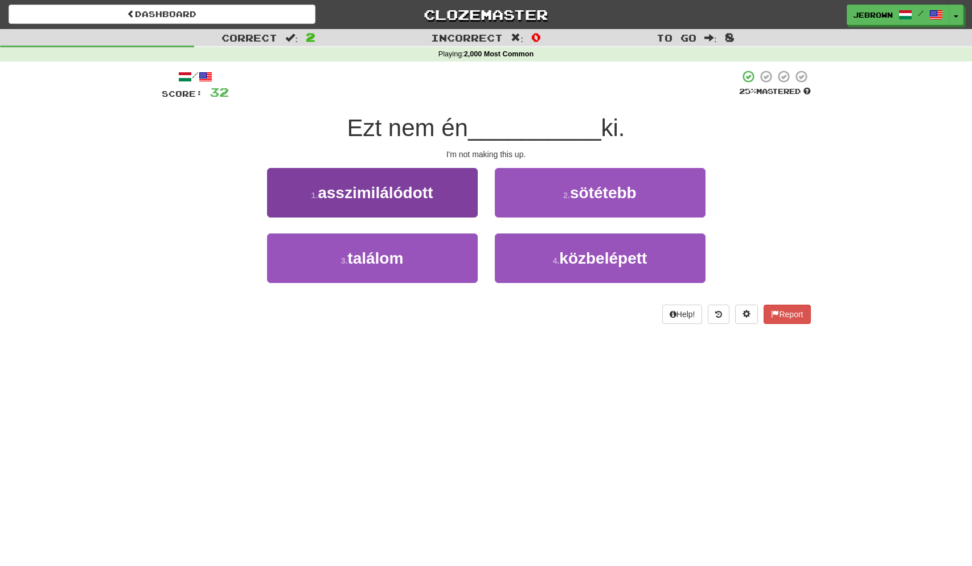
click at [427, 251] on button "3 . találom" at bounding box center [372, 259] width 211 height 50
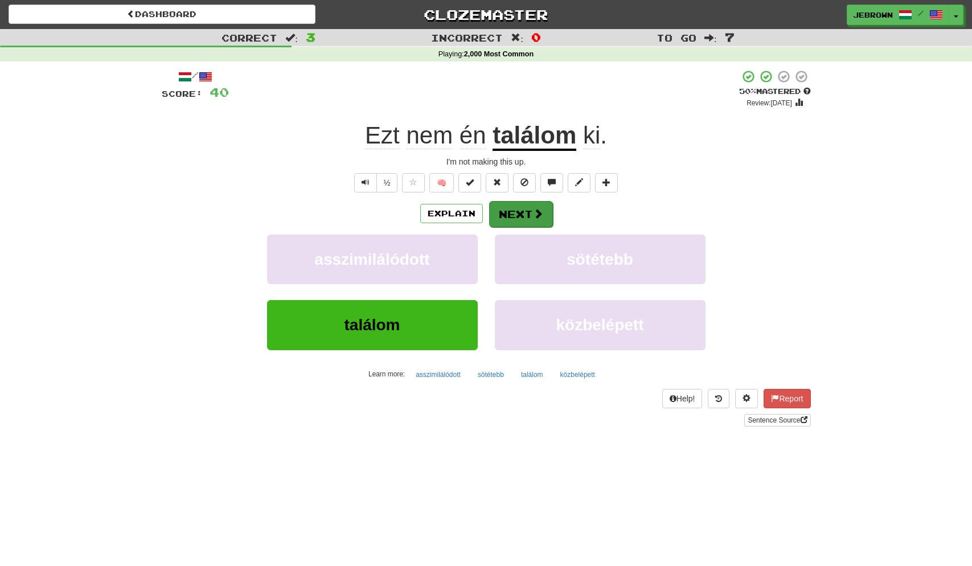
click at [533, 213] on span at bounding box center [538, 214] width 10 height 10
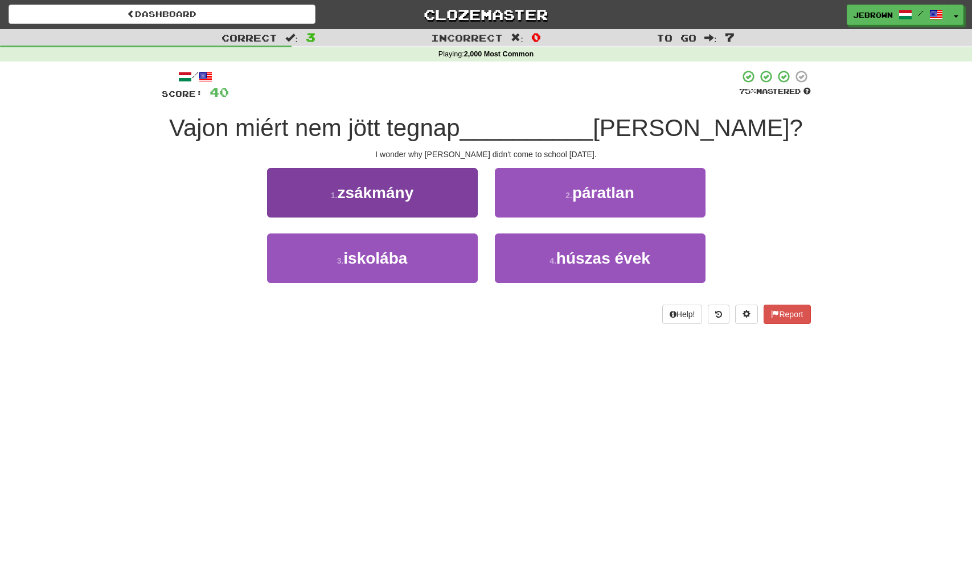
click at [415, 252] on button "3 . iskolába" at bounding box center [372, 259] width 211 height 50
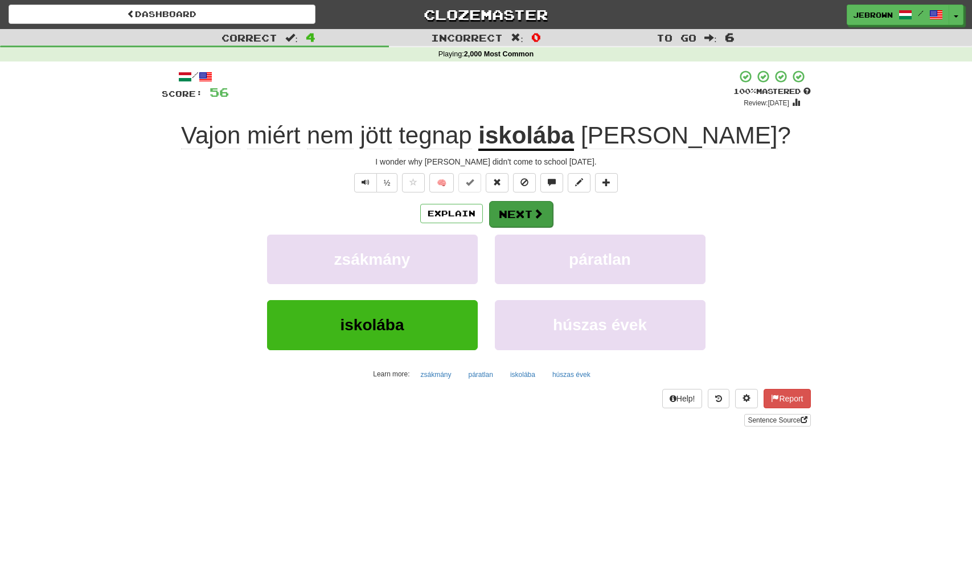
click at [514, 207] on button "Next" at bounding box center [521, 214] width 64 height 26
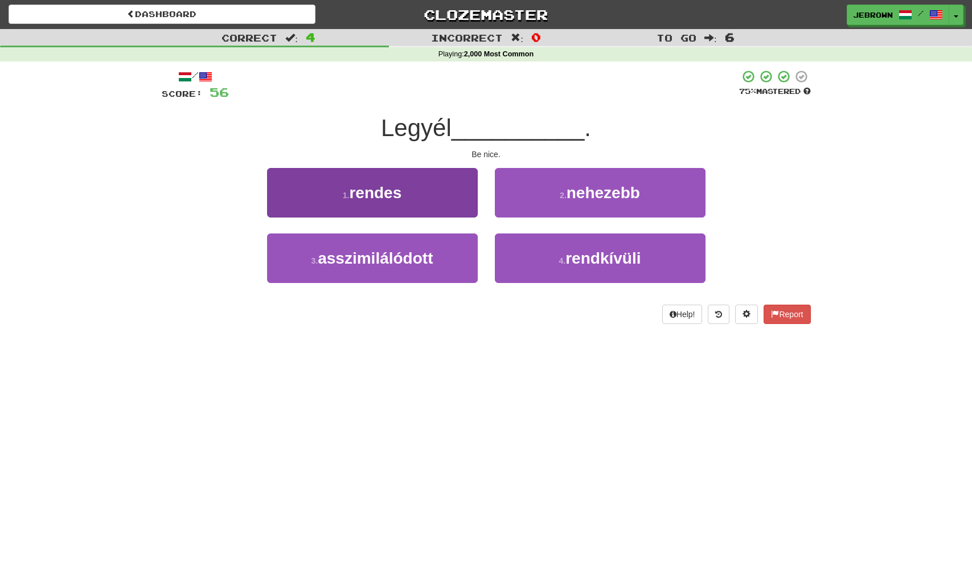
click at [403, 190] on button "1 . rendes" at bounding box center [372, 193] width 211 height 50
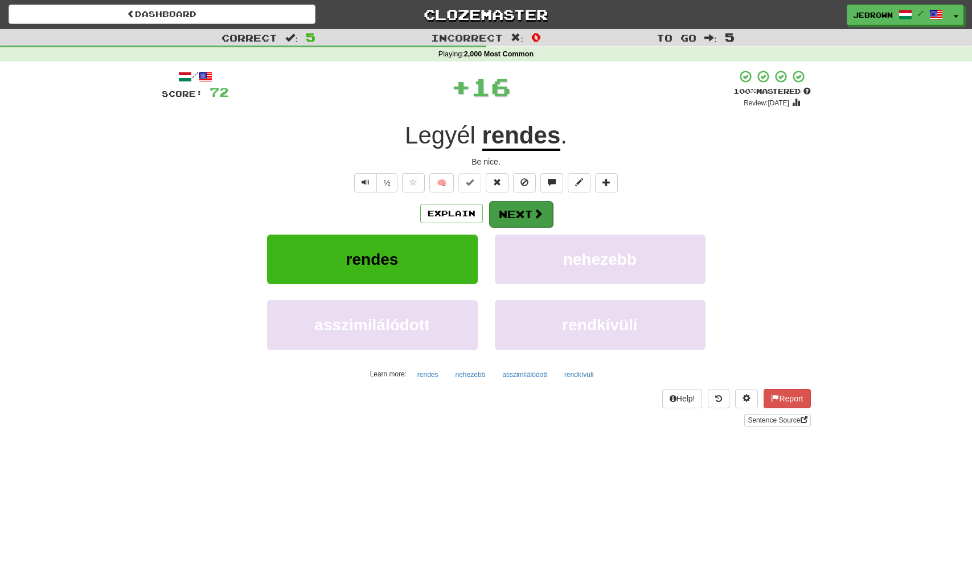
click at [522, 207] on button "Next" at bounding box center [521, 214] width 64 height 26
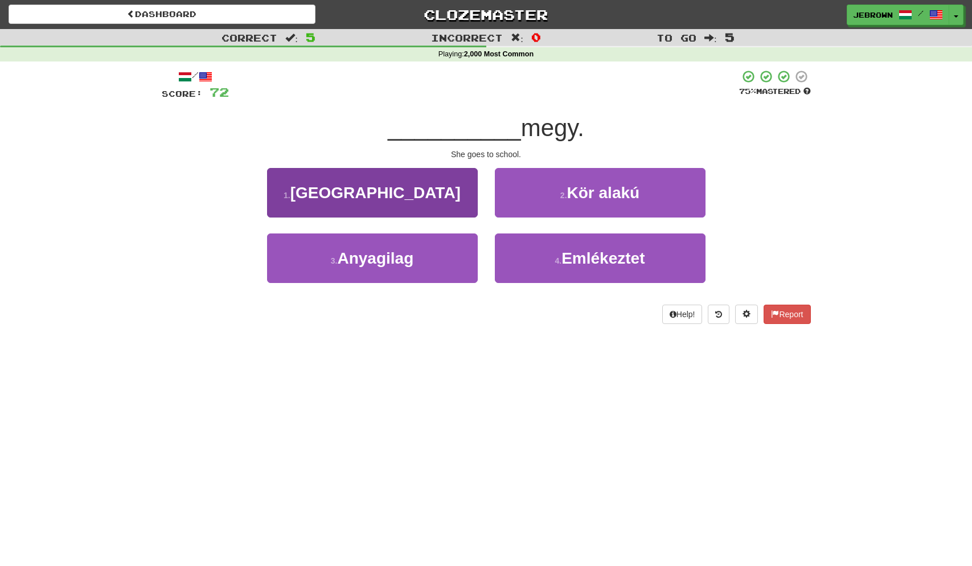
click at [420, 199] on button "1 . Iskolába" at bounding box center [372, 193] width 211 height 50
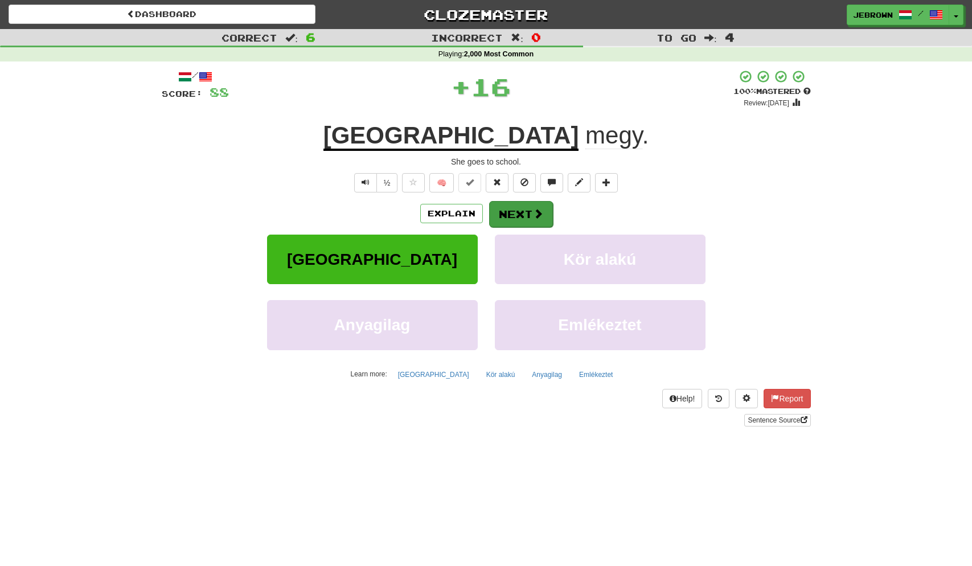
click at [526, 209] on button "Next" at bounding box center [521, 214] width 64 height 26
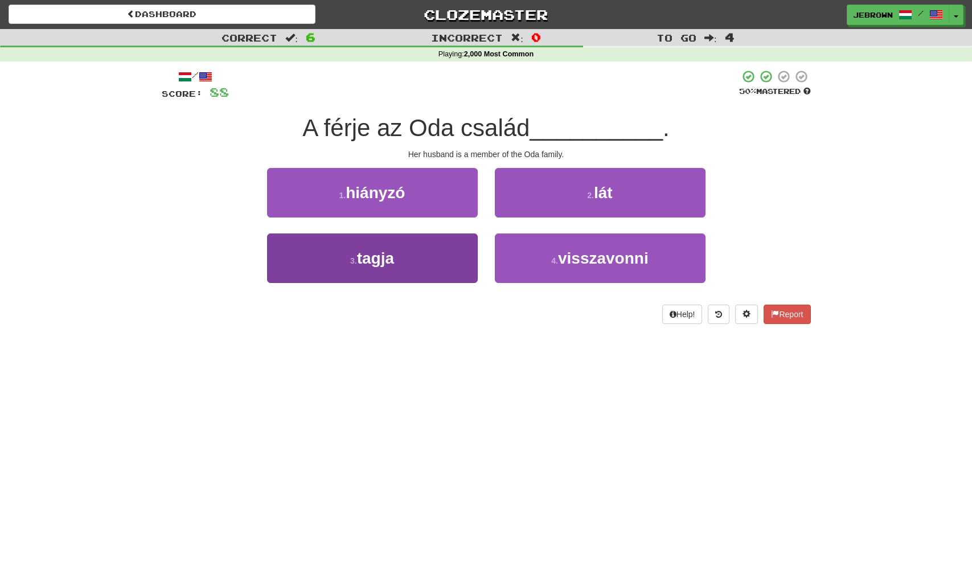
click at [422, 255] on button "3 . tagja" at bounding box center [372, 259] width 211 height 50
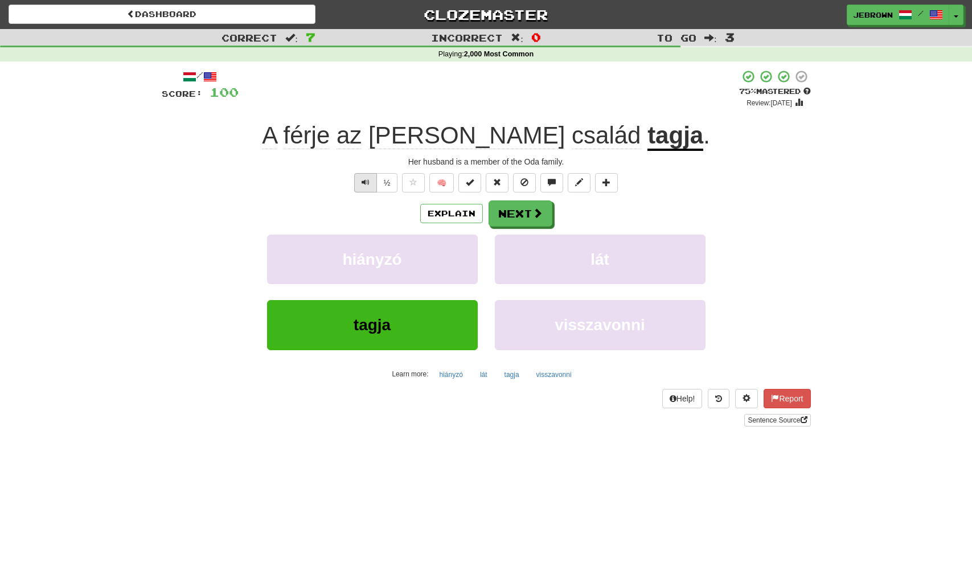
click at [359, 176] on button "Text-to-speech controls" at bounding box center [365, 182] width 23 height 19
click at [519, 213] on button "Next" at bounding box center [521, 214] width 64 height 26
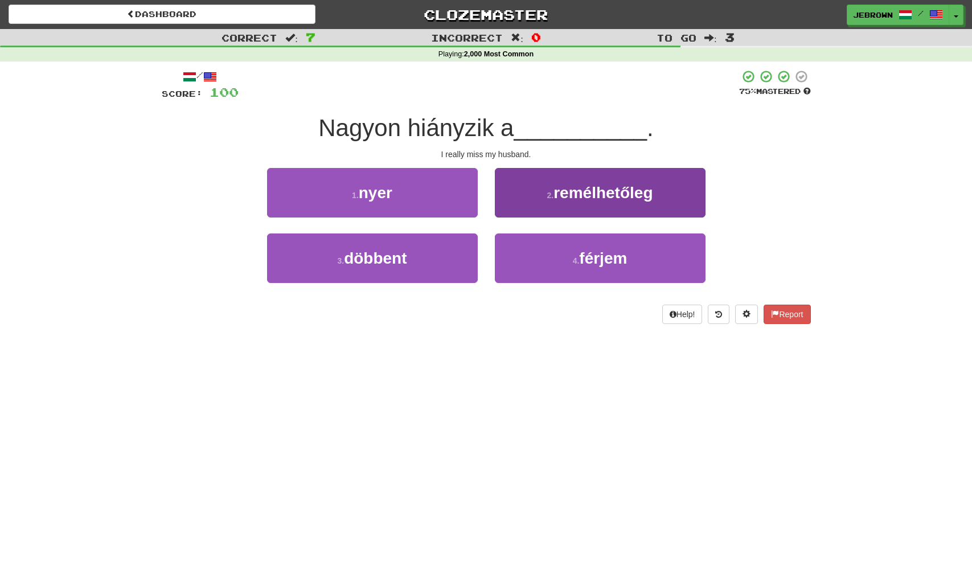
click at [596, 256] on span "férjem" at bounding box center [603, 259] width 48 height 18
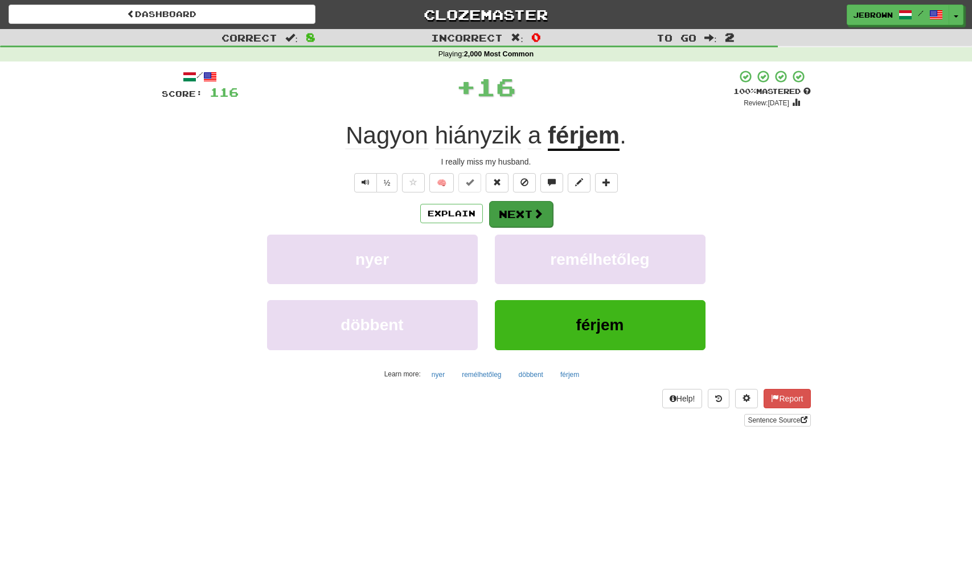
click at [528, 214] on button "Next" at bounding box center [521, 214] width 64 height 26
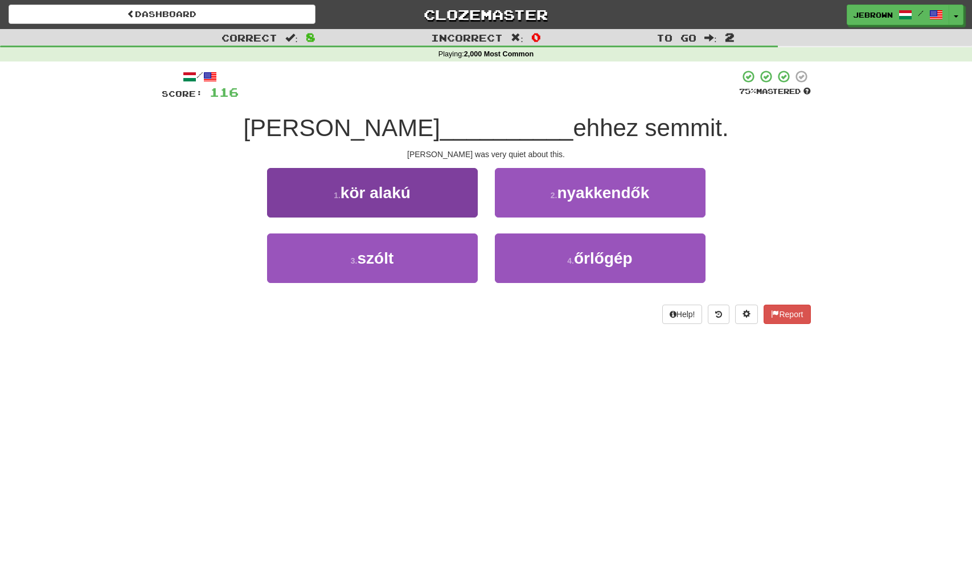
click at [404, 254] on button "3 . szólt" at bounding box center [372, 259] width 211 height 50
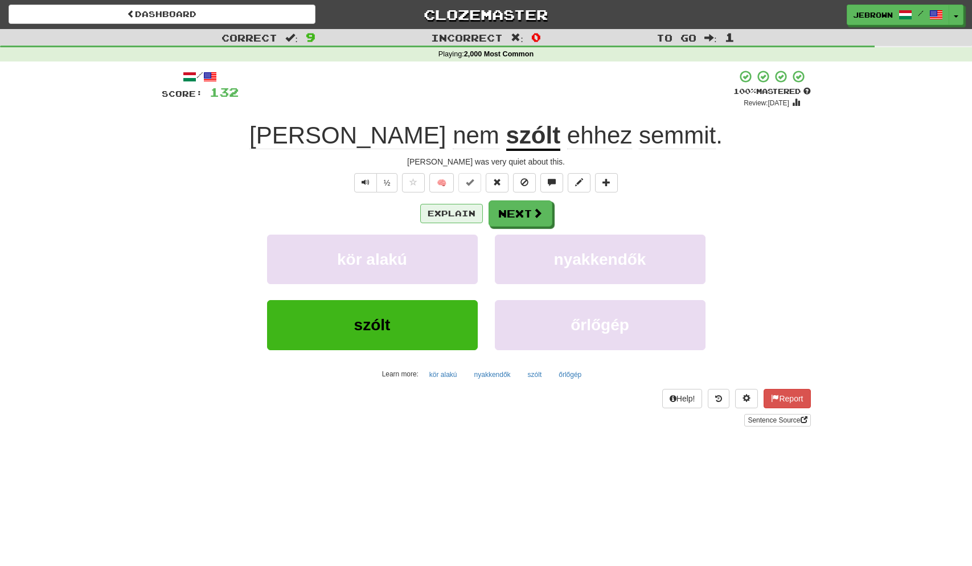
click at [440, 210] on button "Explain" at bounding box center [451, 213] width 63 height 19
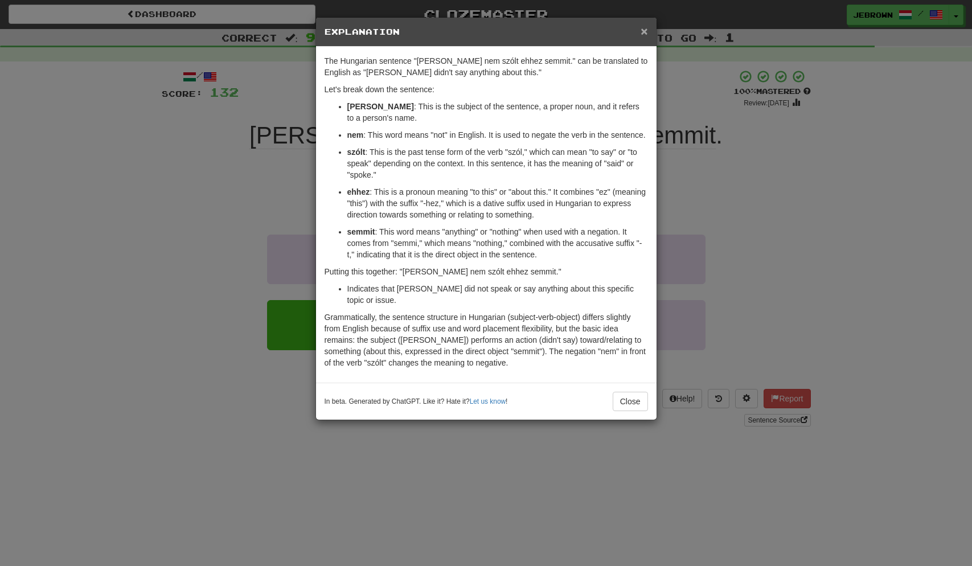
click at [645, 31] on span "×" at bounding box center [644, 30] width 7 height 13
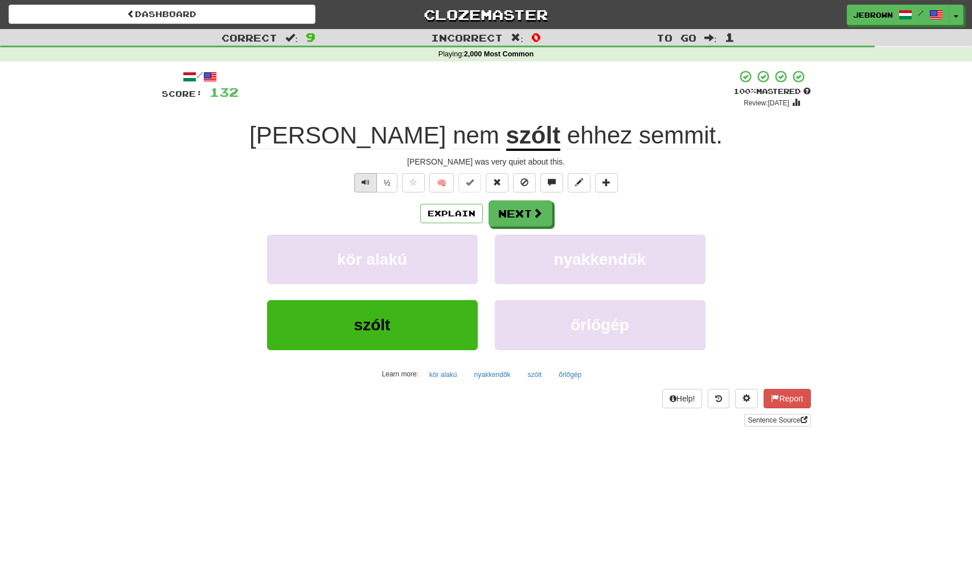
click at [365, 181] on span "Text-to-speech controls" at bounding box center [366, 182] width 8 height 8
click at [526, 214] on button "Next" at bounding box center [521, 214] width 64 height 26
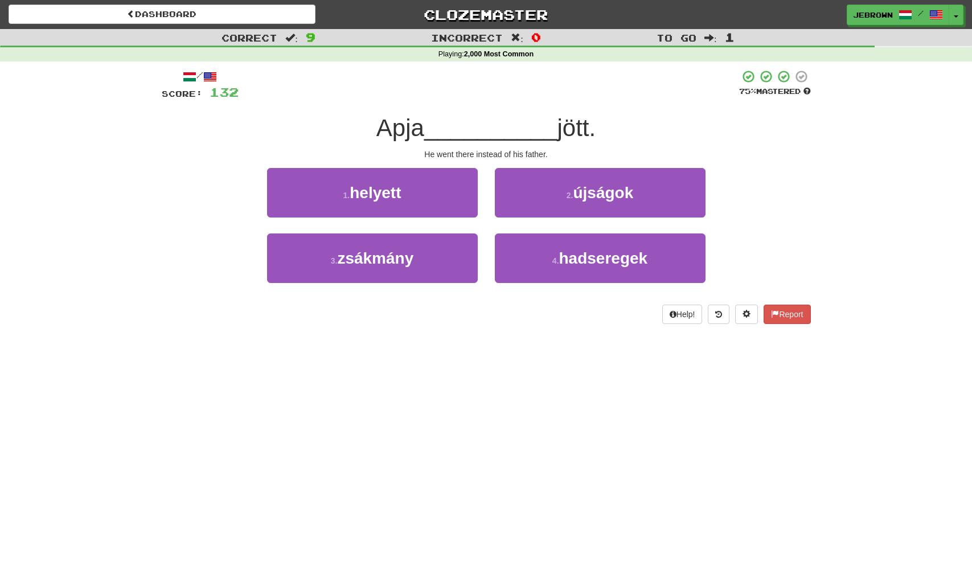
click at [422, 195] on button "1 . helyett" at bounding box center [372, 193] width 211 height 50
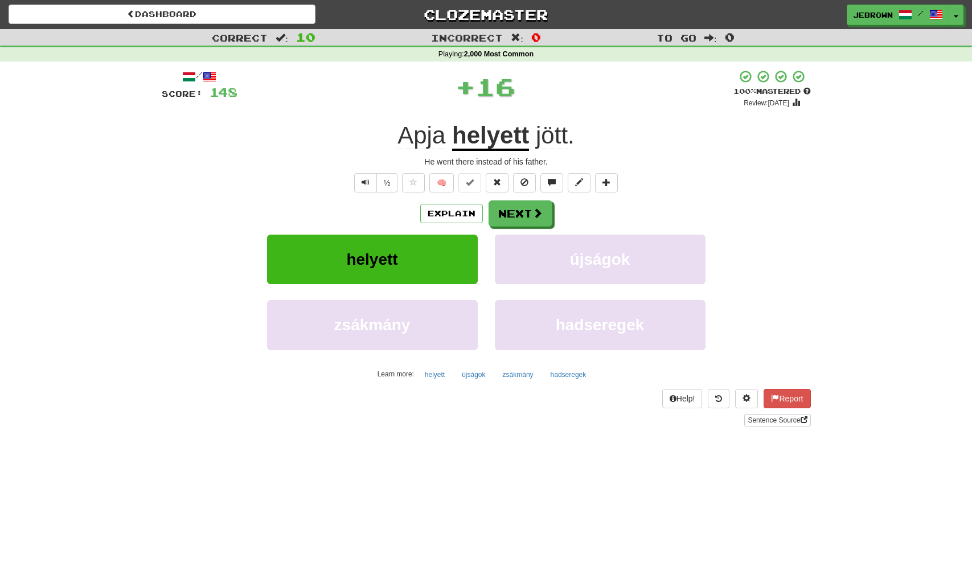
click at [524, 212] on button "Next" at bounding box center [521, 214] width 64 height 26
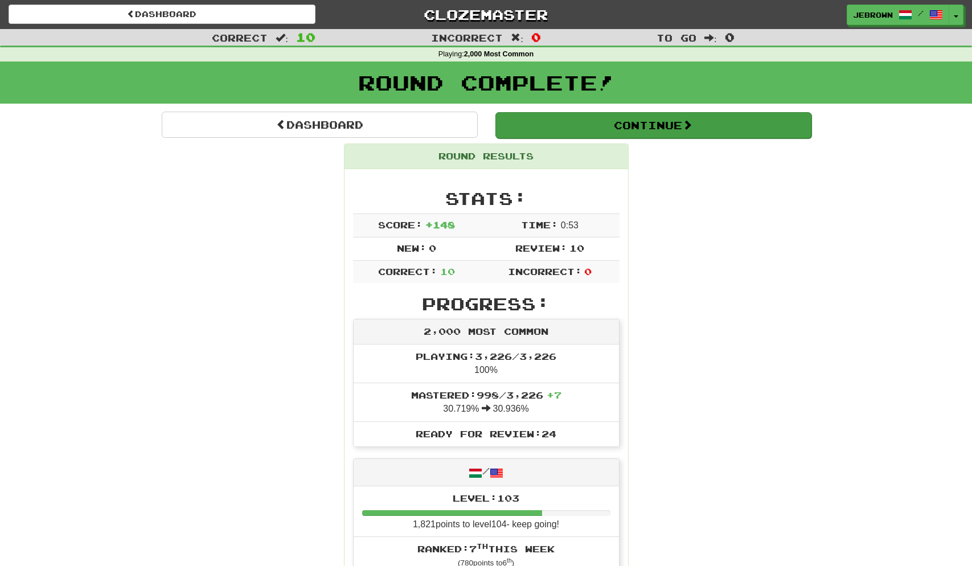
click at [543, 116] on button "Continue" at bounding box center [654, 125] width 316 height 26
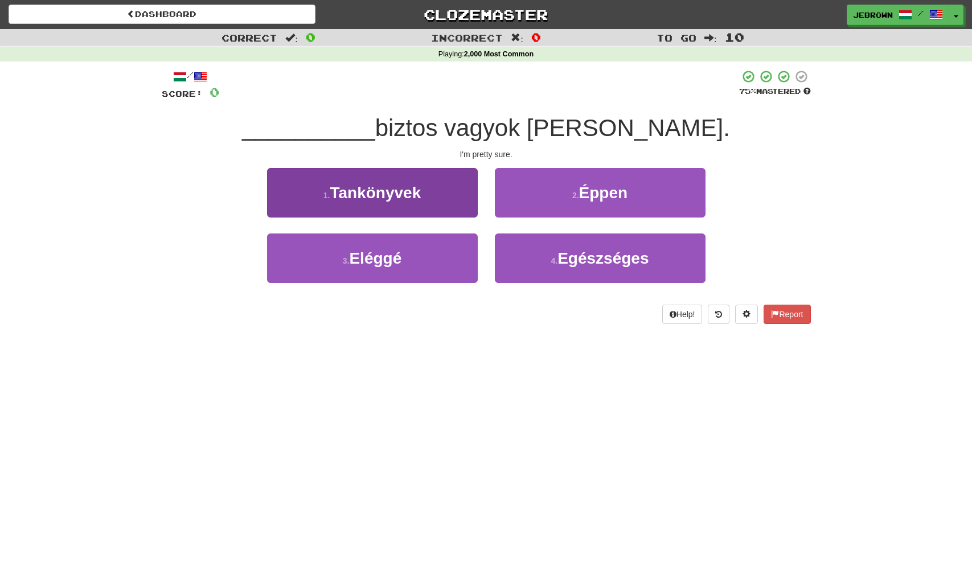
click at [417, 251] on button "3 . Eléggé" at bounding box center [372, 259] width 211 height 50
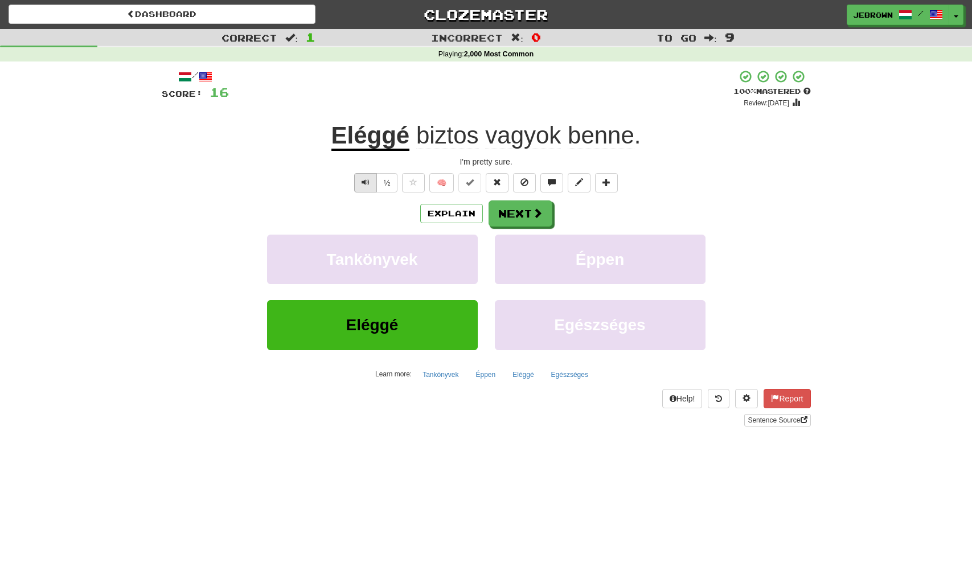
click at [365, 183] on span "Text-to-speech controls" at bounding box center [366, 182] width 8 height 8
click at [526, 214] on button "Next" at bounding box center [521, 214] width 64 height 26
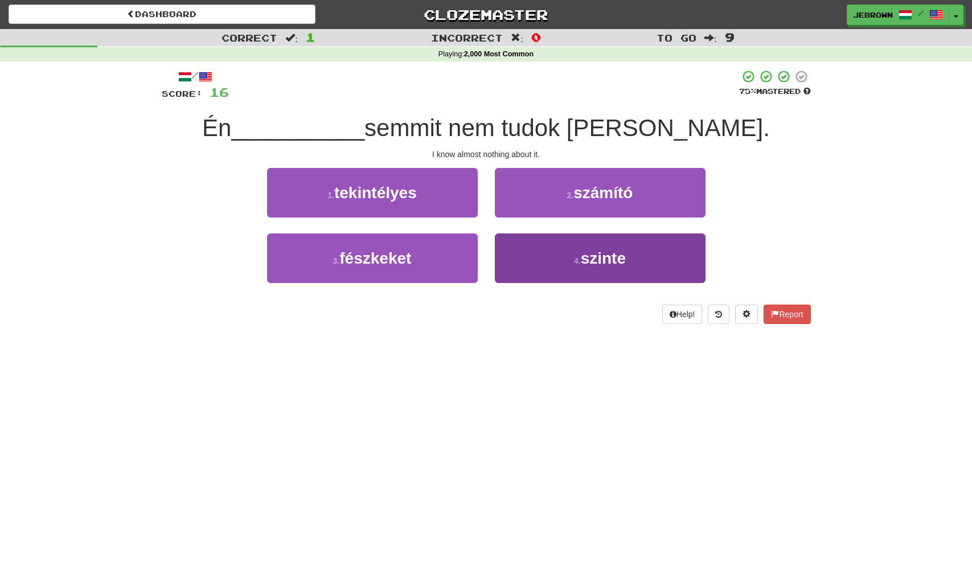
scroll to position [0, 1]
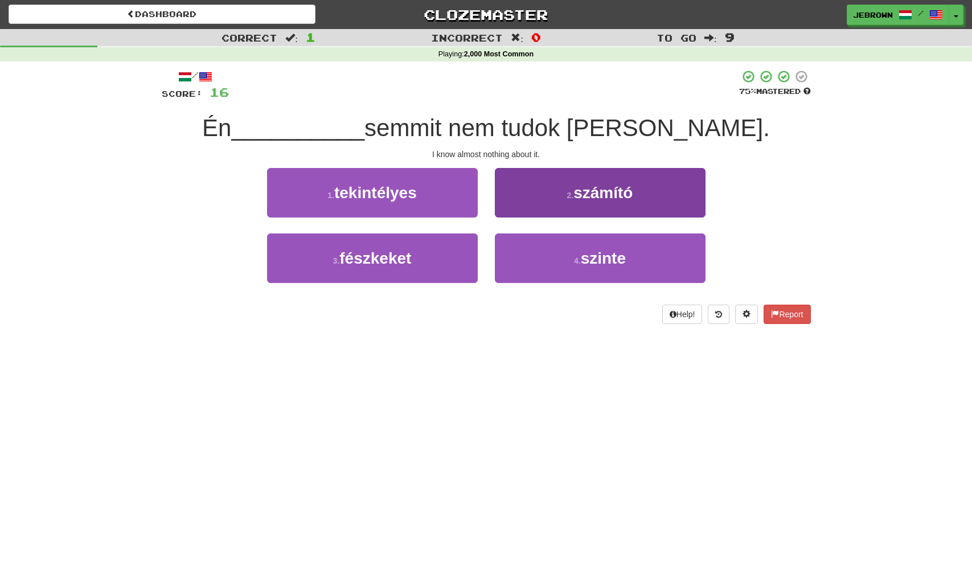
click at [584, 257] on span "szinte" at bounding box center [603, 259] width 45 height 18
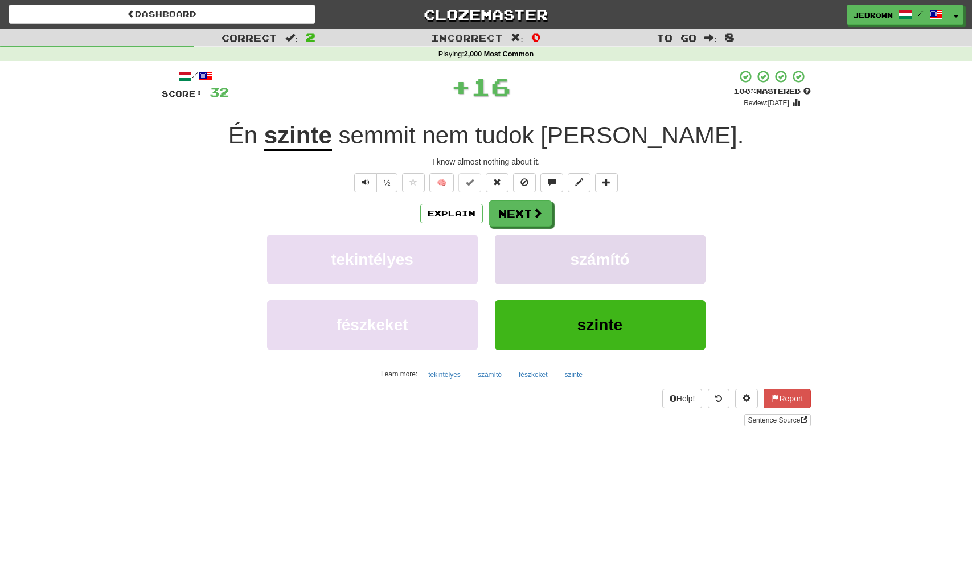
scroll to position [0, 0]
click at [526, 215] on button "Next" at bounding box center [521, 214] width 64 height 26
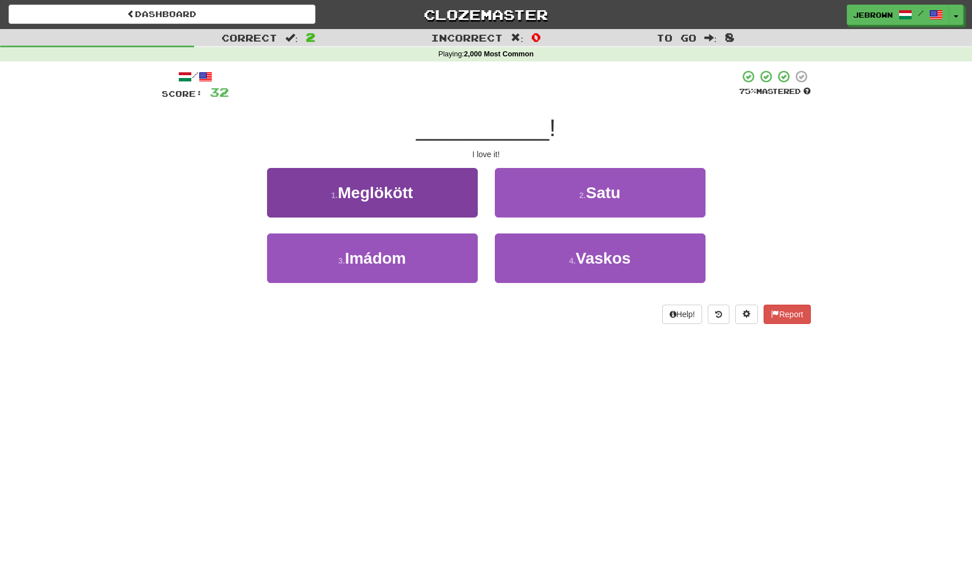
click at [430, 240] on button "3 . Imádom" at bounding box center [372, 259] width 211 height 50
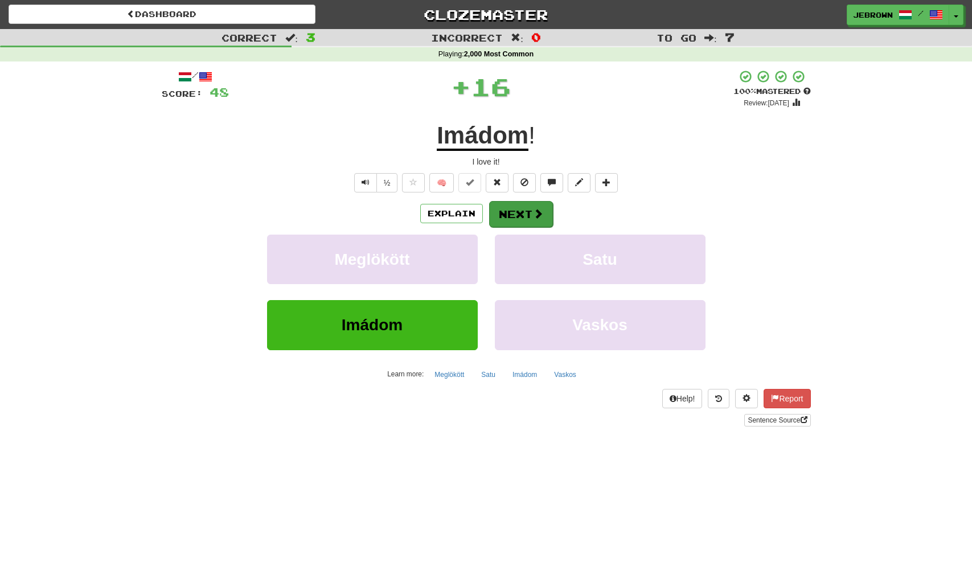
click at [526, 215] on button "Next" at bounding box center [521, 214] width 64 height 26
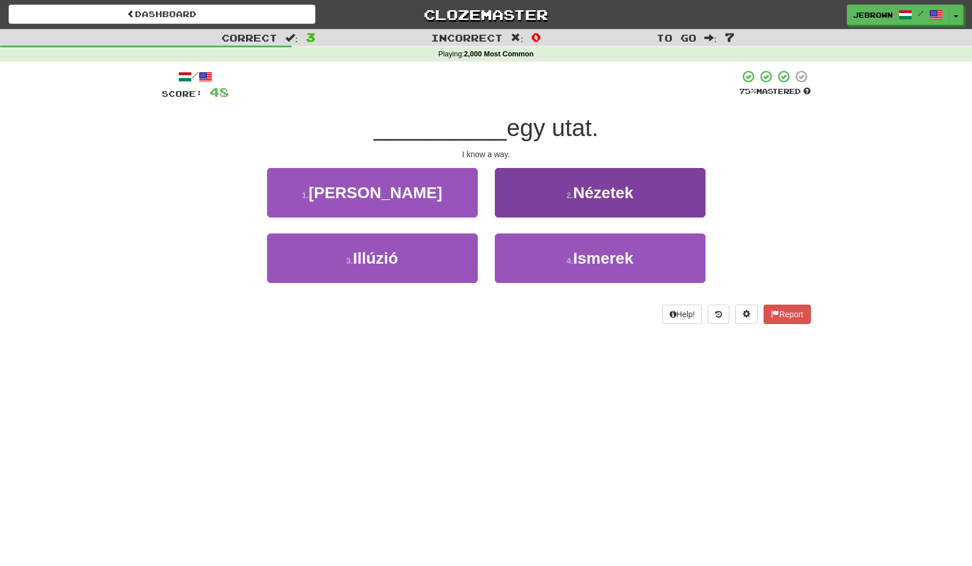
click at [563, 252] on button "4 . Ismerek" at bounding box center [600, 259] width 211 height 50
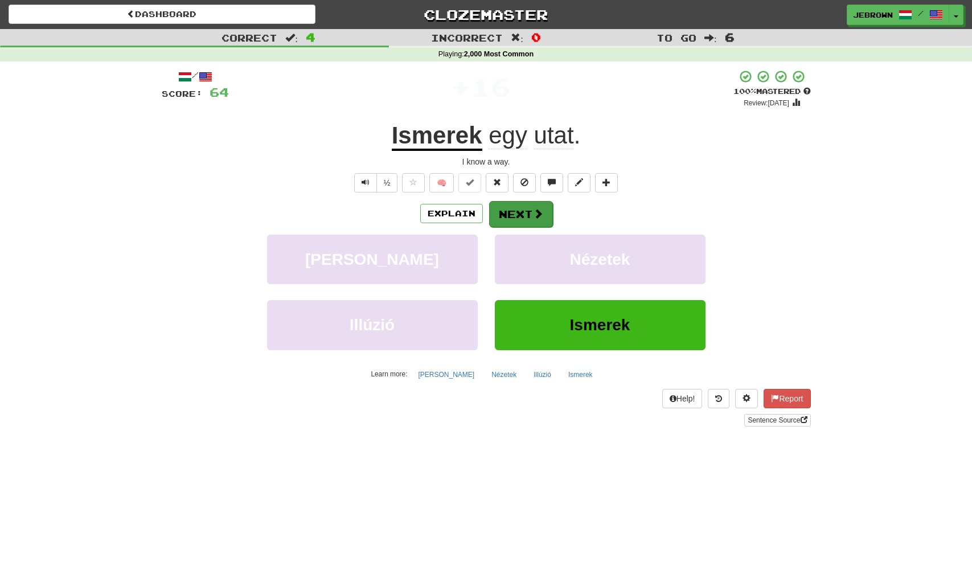
click at [533, 215] on span at bounding box center [538, 214] width 10 height 10
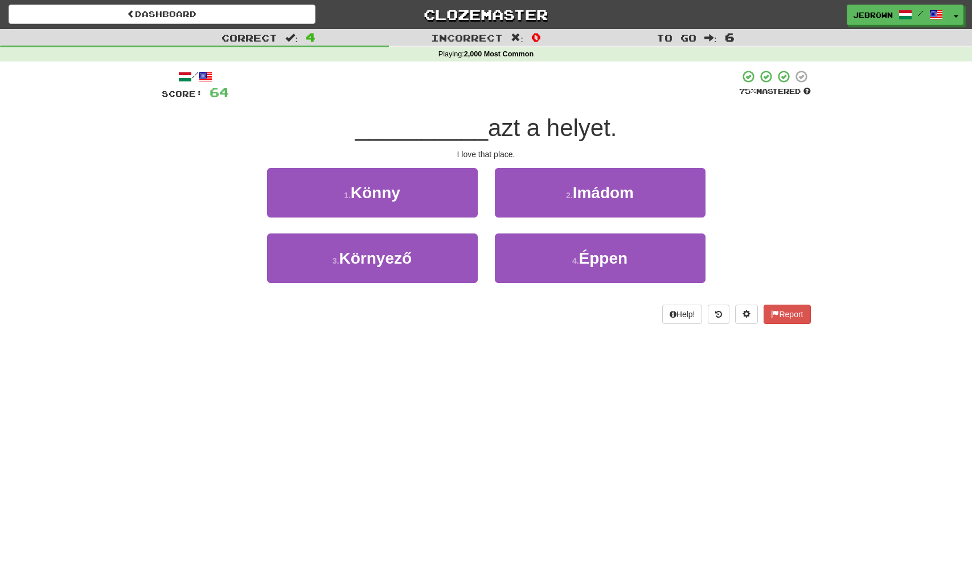
click at [579, 198] on span "Imádom" at bounding box center [603, 193] width 61 height 18
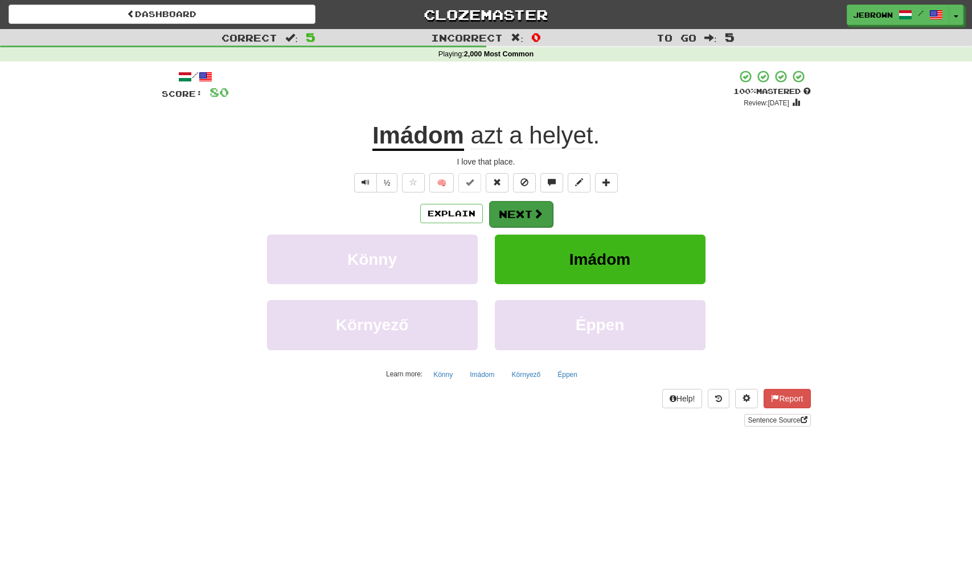
click at [518, 212] on button "Next" at bounding box center [521, 214] width 64 height 26
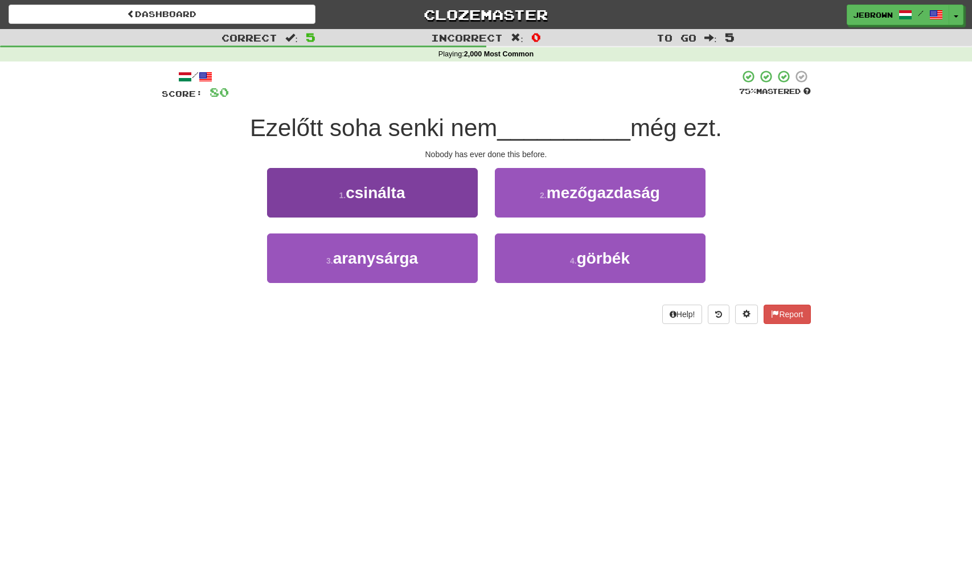
click at [426, 198] on button "1 . csinálta" at bounding box center [372, 193] width 211 height 50
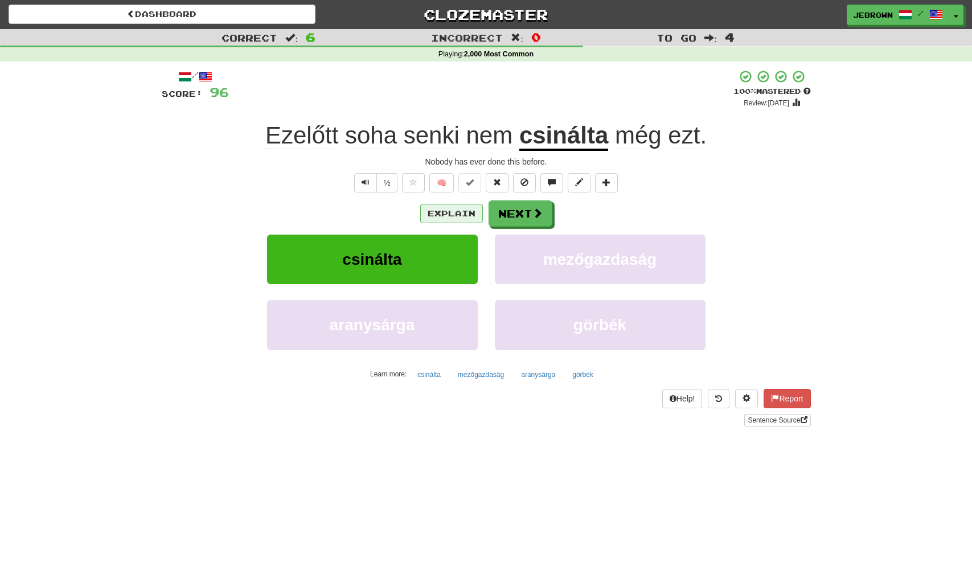
click at [460, 214] on button "Explain" at bounding box center [451, 213] width 63 height 19
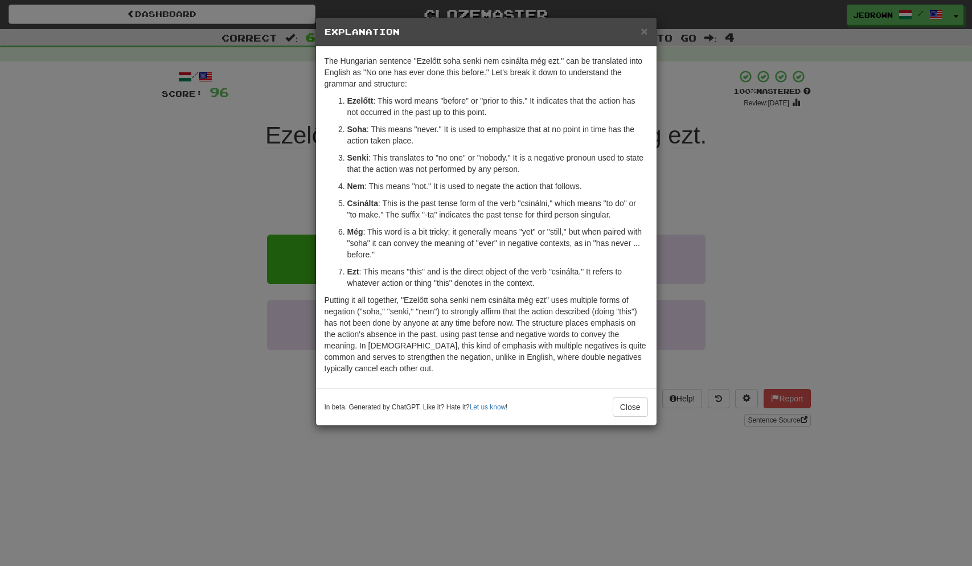
click at [643, 29] on span "×" at bounding box center [644, 30] width 7 height 13
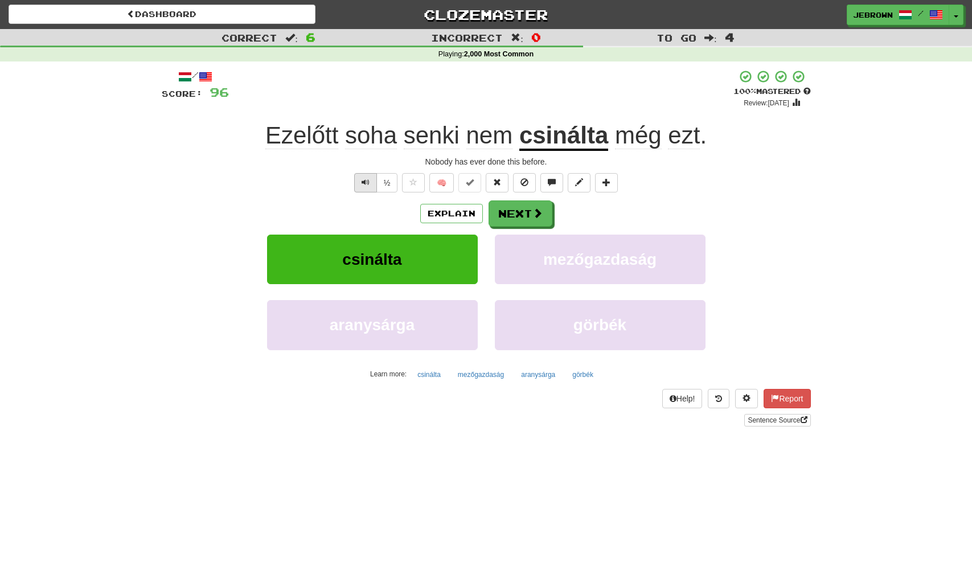
click at [366, 182] on span "Text-to-speech controls" at bounding box center [366, 182] width 8 height 8
click at [529, 209] on button "Next" at bounding box center [521, 214] width 64 height 26
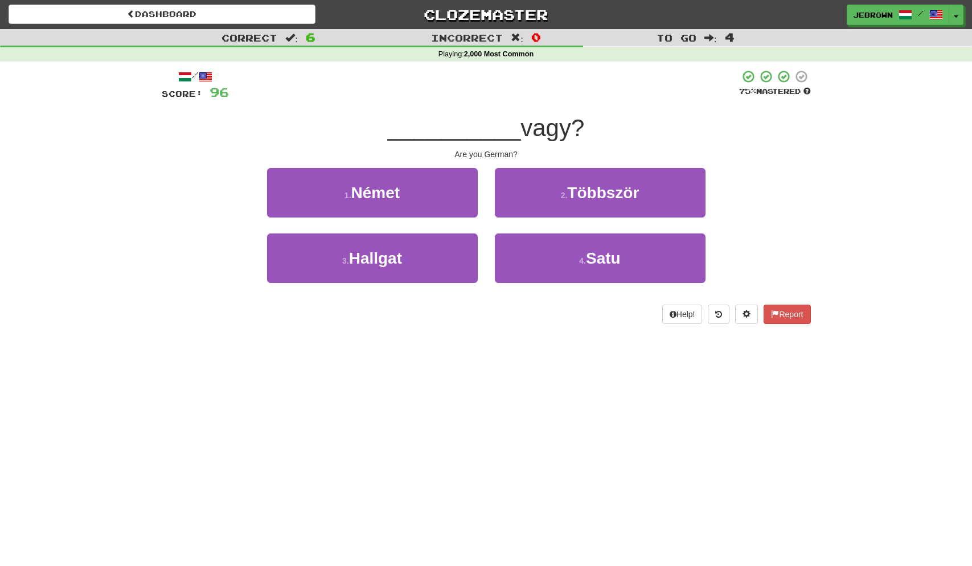
click at [449, 198] on button "1 . Német" at bounding box center [372, 193] width 211 height 50
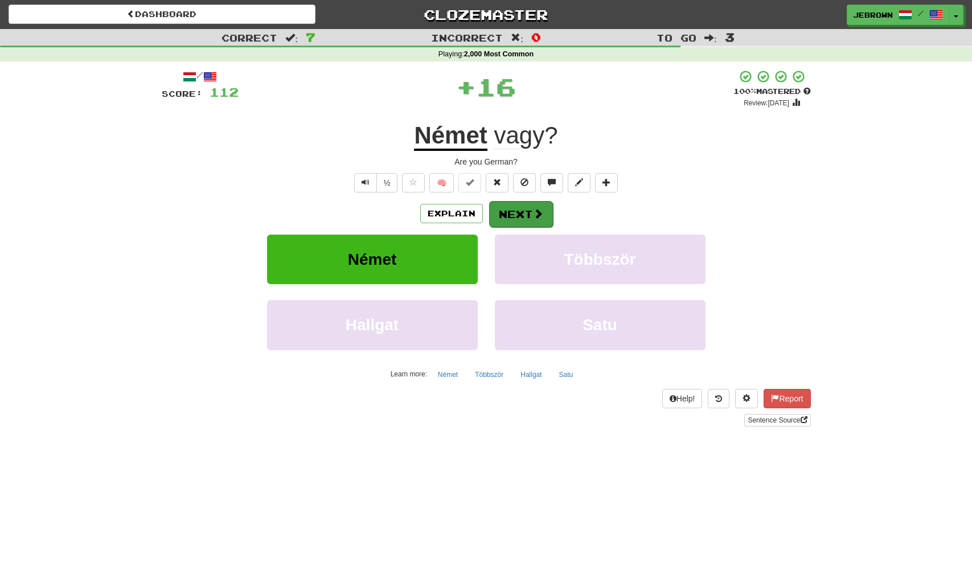
click at [517, 205] on button "Next" at bounding box center [521, 214] width 64 height 26
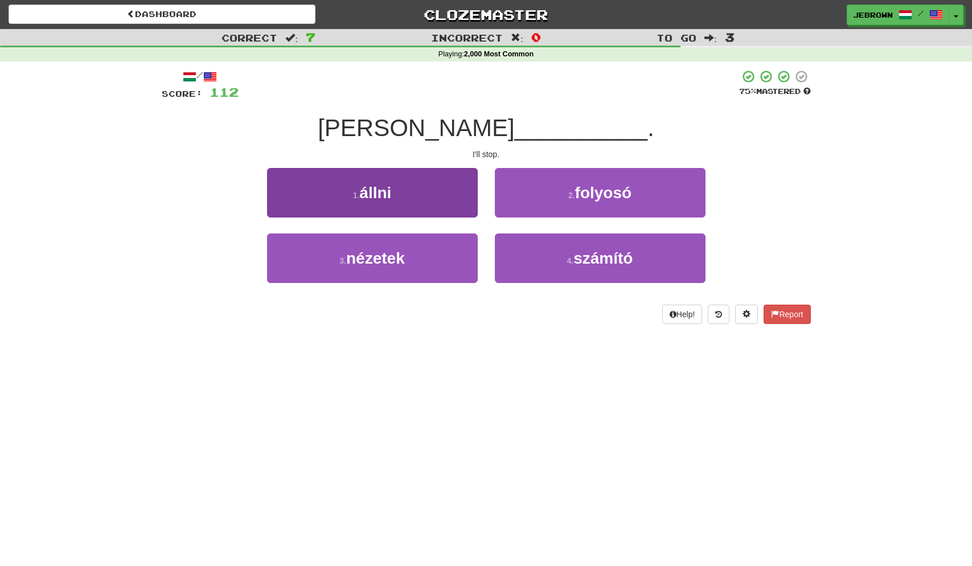
click at [414, 186] on button "1 . állni" at bounding box center [372, 193] width 211 height 50
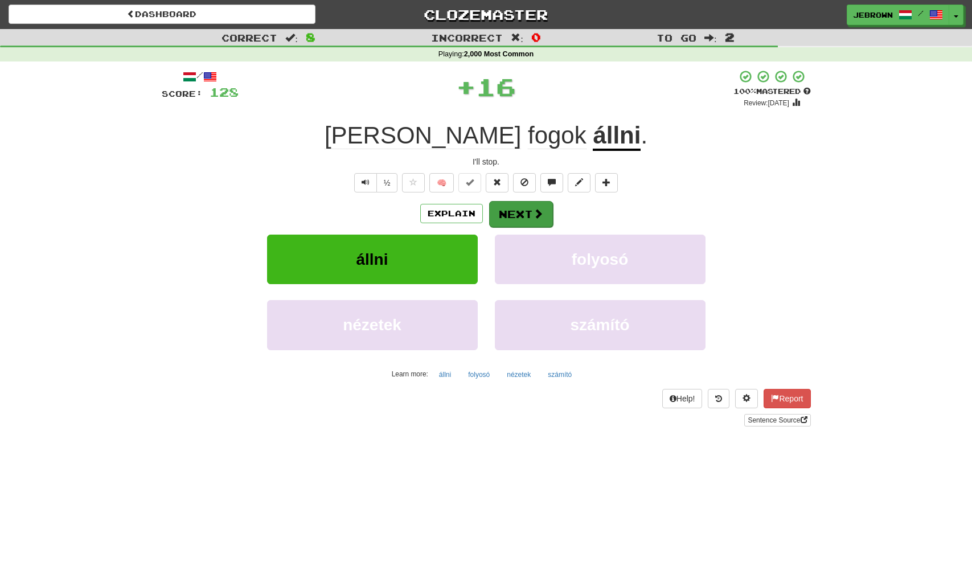
click at [518, 206] on button "Next" at bounding box center [521, 214] width 64 height 26
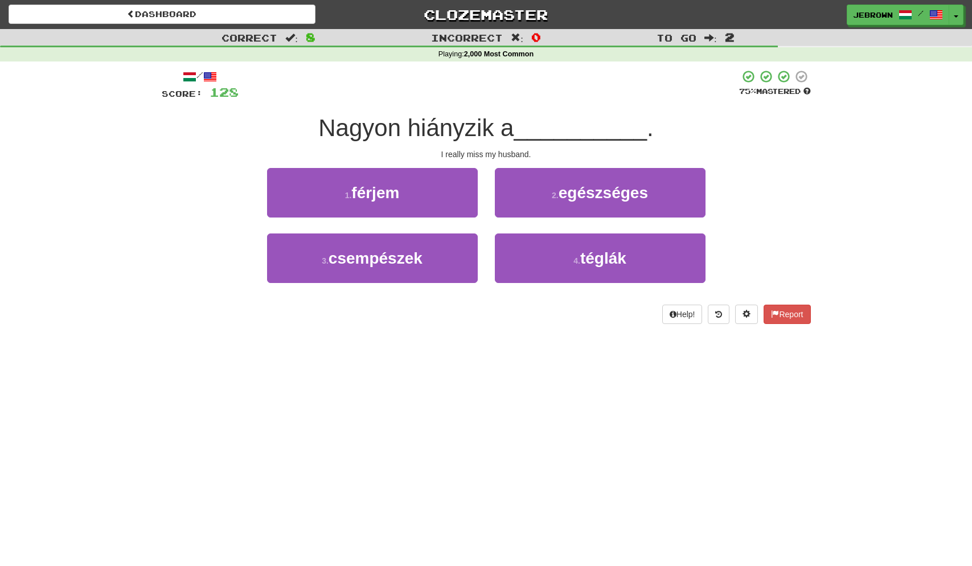
click at [420, 194] on button "1 . férjem" at bounding box center [372, 193] width 211 height 50
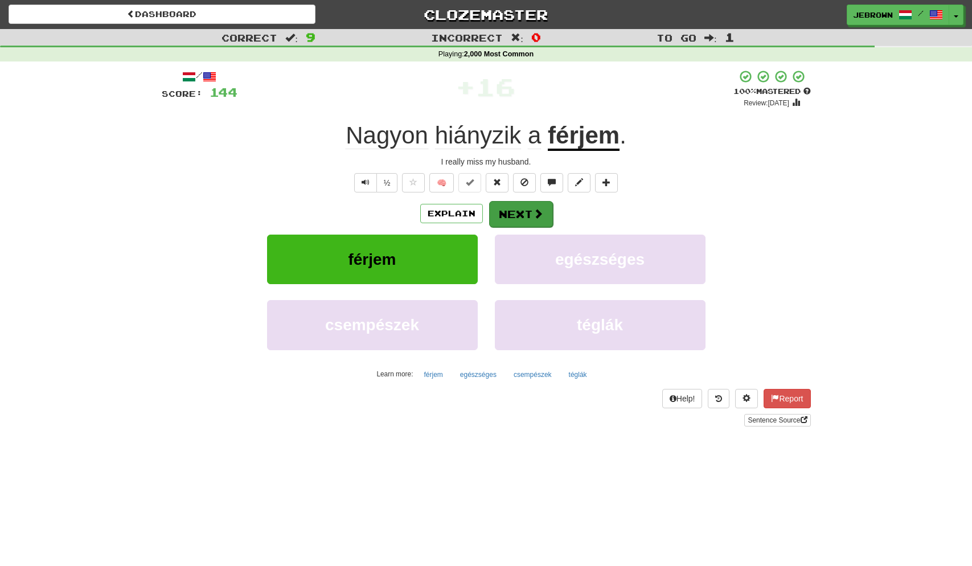
click at [533, 214] on span at bounding box center [538, 214] width 10 height 10
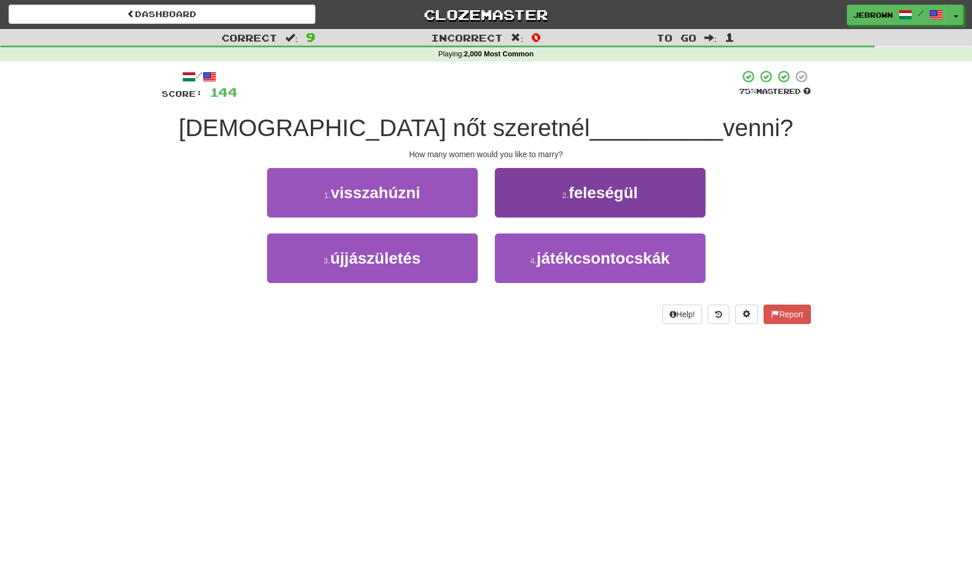
click at [546, 188] on button "2 . feleségül" at bounding box center [600, 193] width 211 height 50
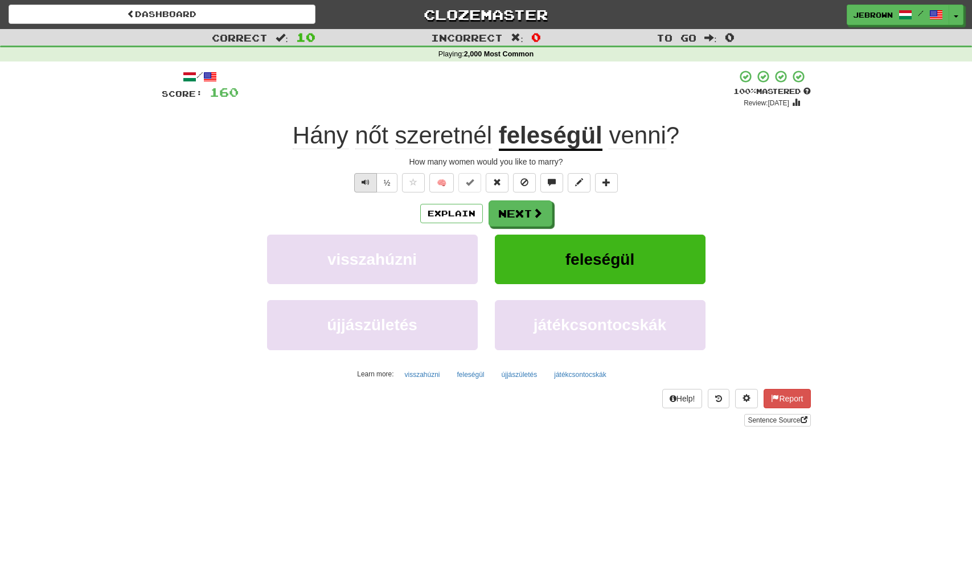
click at [363, 178] on span "Text-to-speech controls" at bounding box center [366, 182] width 8 height 8
click at [532, 209] on button "Next" at bounding box center [521, 214] width 64 height 26
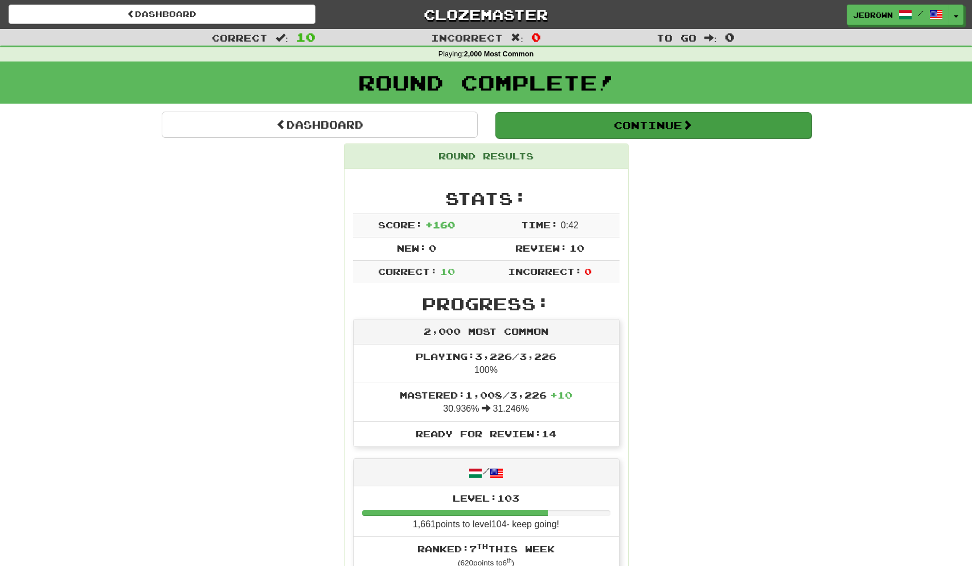
click at [550, 118] on button "Continue" at bounding box center [654, 125] width 316 height 26
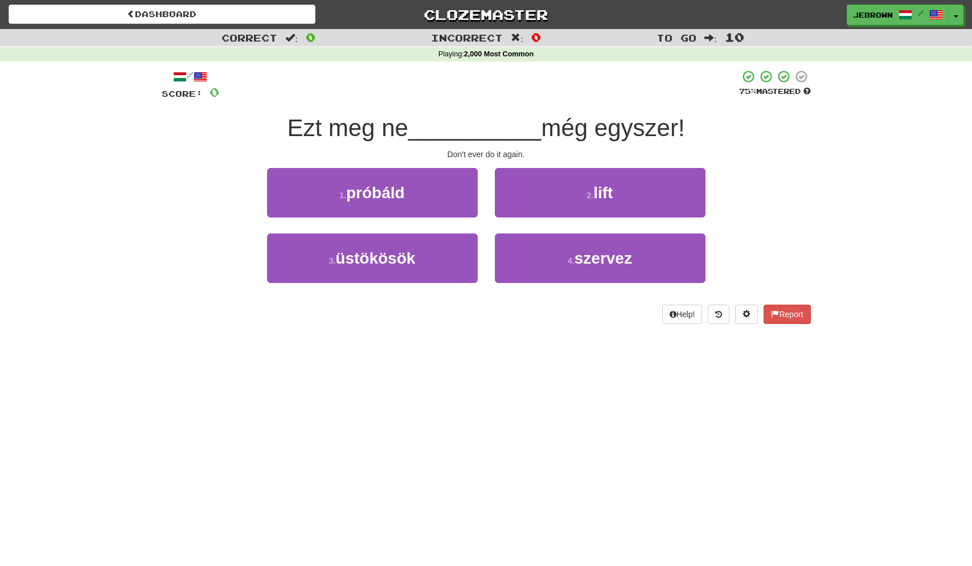
click at [418, 197] on button "1 . próbáld" at bounding box center [372, 193] width 211 height 50
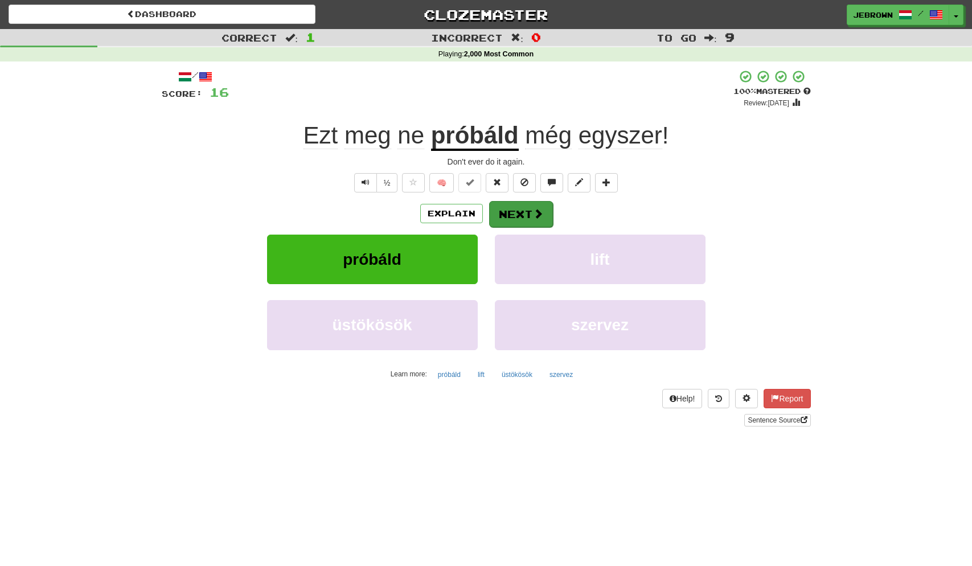
click at [523, 209] on button "Next" at bounding box center [521, 214] width 64 height 26
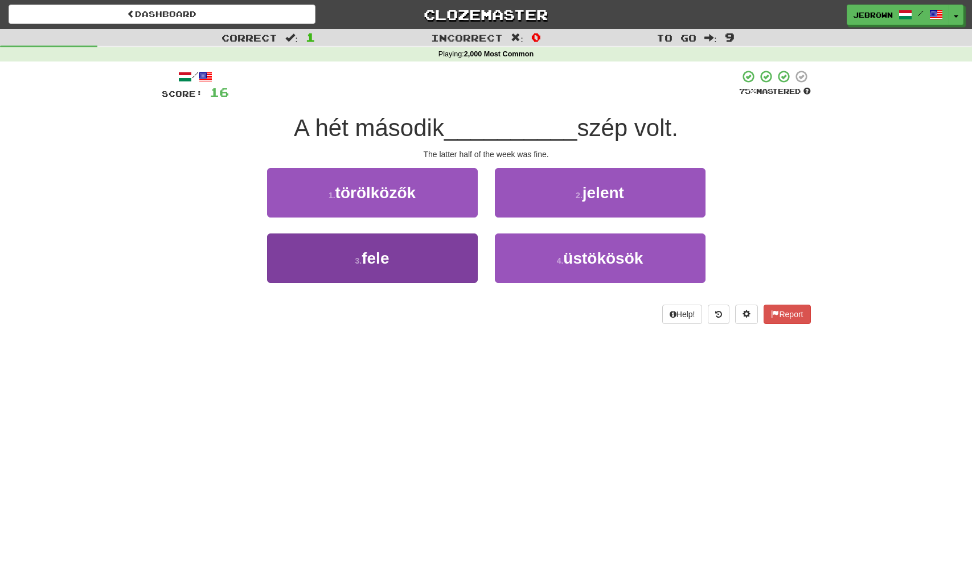
click at [410, 256] on button "3 . fele" at bounding box center [372, 259] width 211 height 50
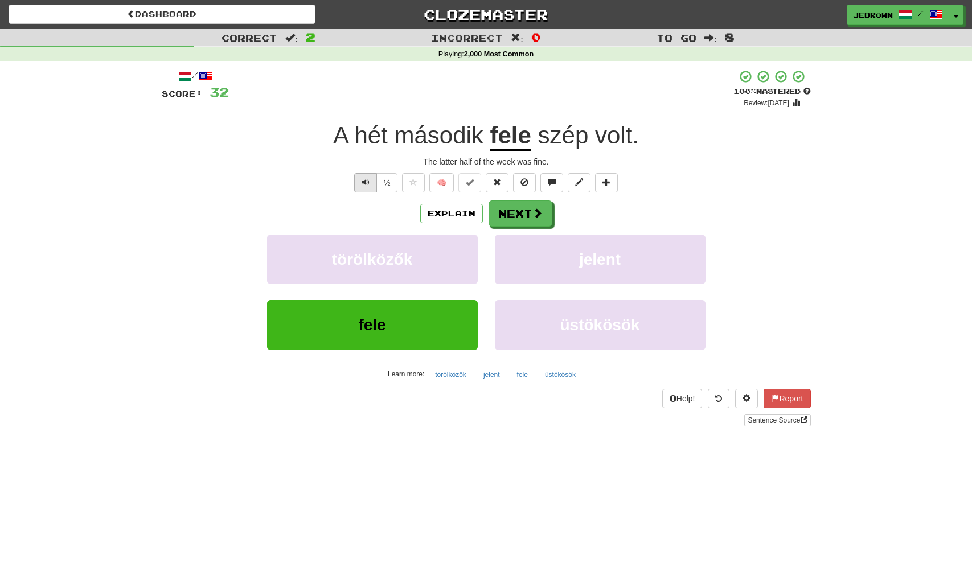
click at [366, 185] on span "Text-to-speech controls" at bounding box center [366, 182] width 8 height 8
click at [524, 209] on button "Next" at bounding box center [521, 214] width 64 height 26
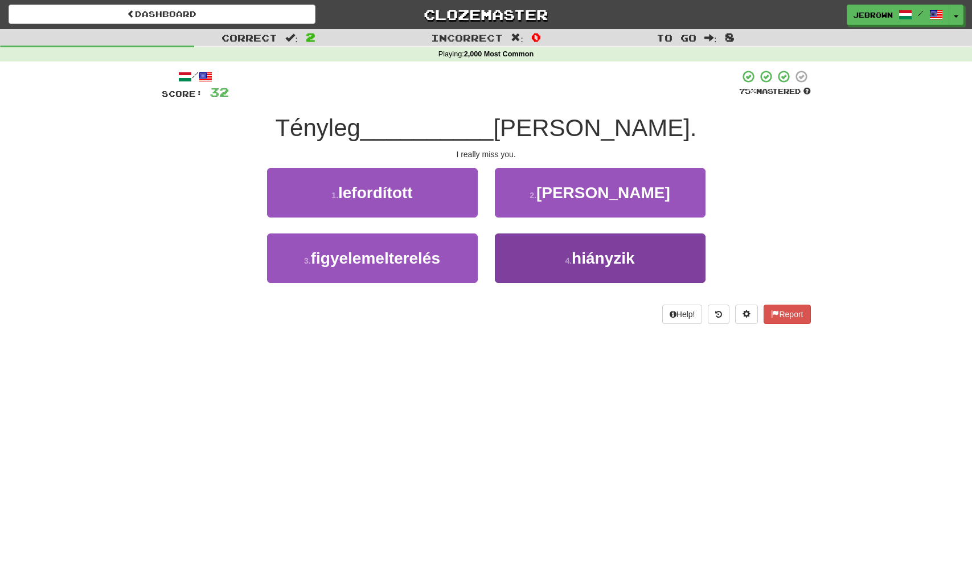
click at [571, 257] on small "4 ." at bounding box center [568, 260] width 7 height 9
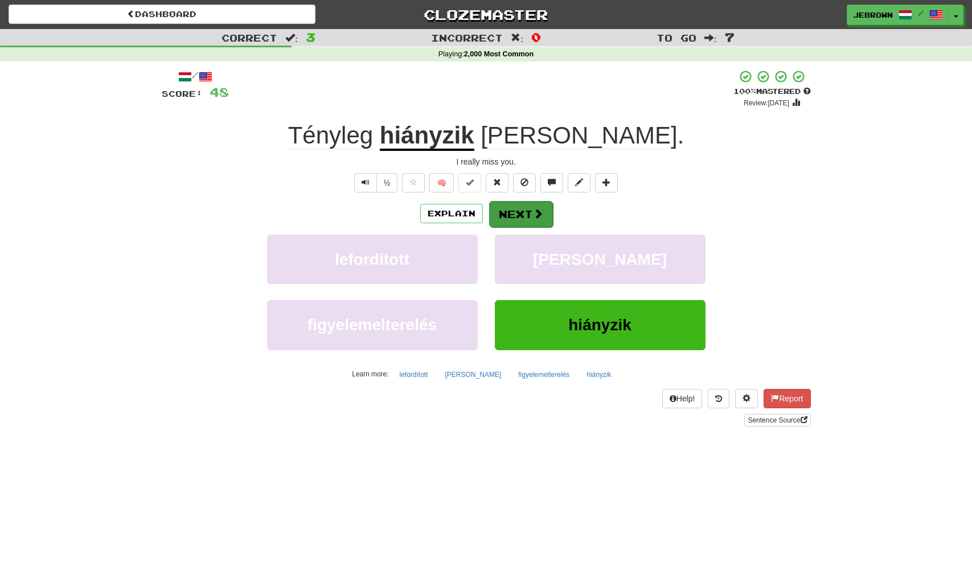
click at [516, 212] on button "Next" at bounding box center [521, 214] width 64 height 26
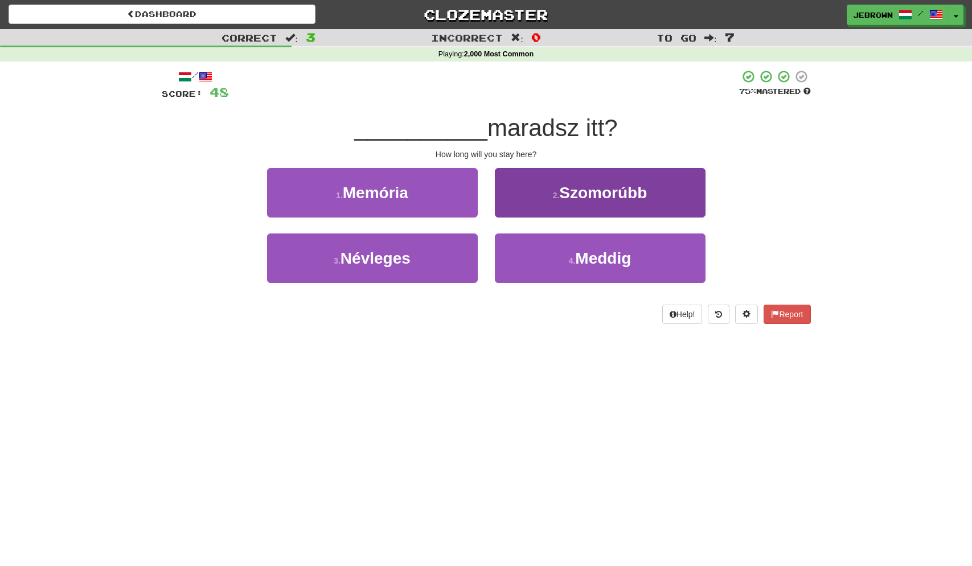
click at [565, 259] on button "4 . Meddig" at bounding box center [600, 259] width 211 height 50
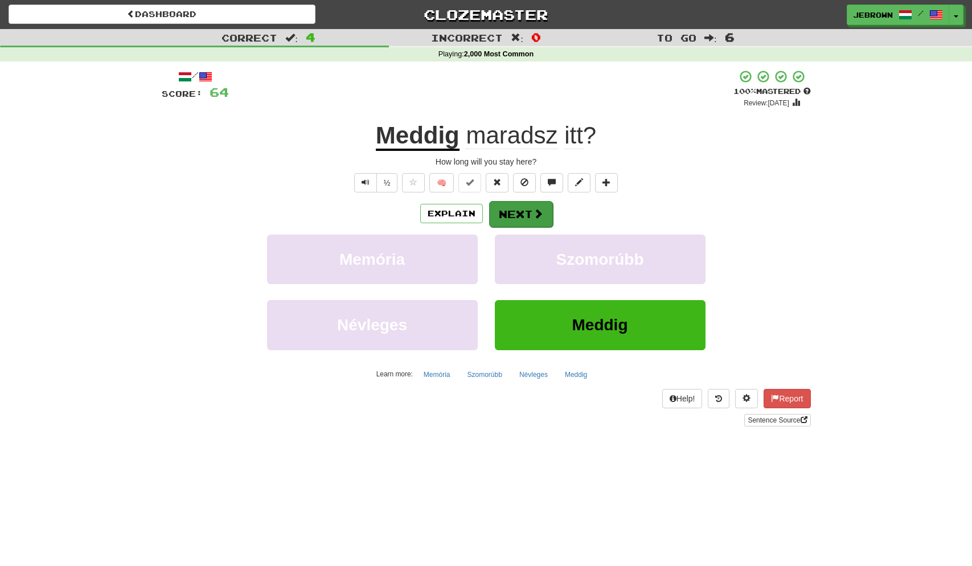
click at [524, 214] on button "Next" at bounding box center [521, 214] width 64 height 26
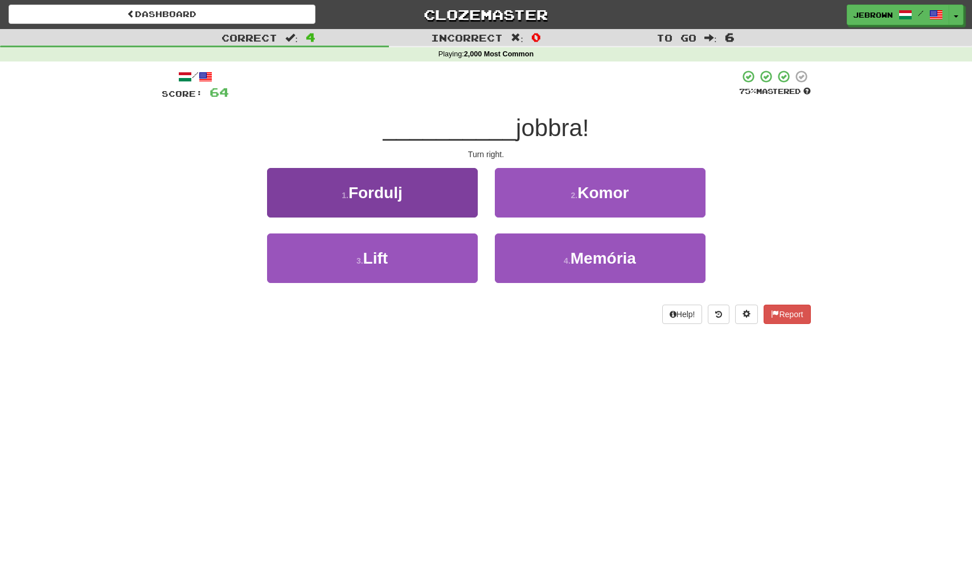
click at [409, 201] on button "1 . Fordulj" at bounding box center [372, 193] width 211 height 50
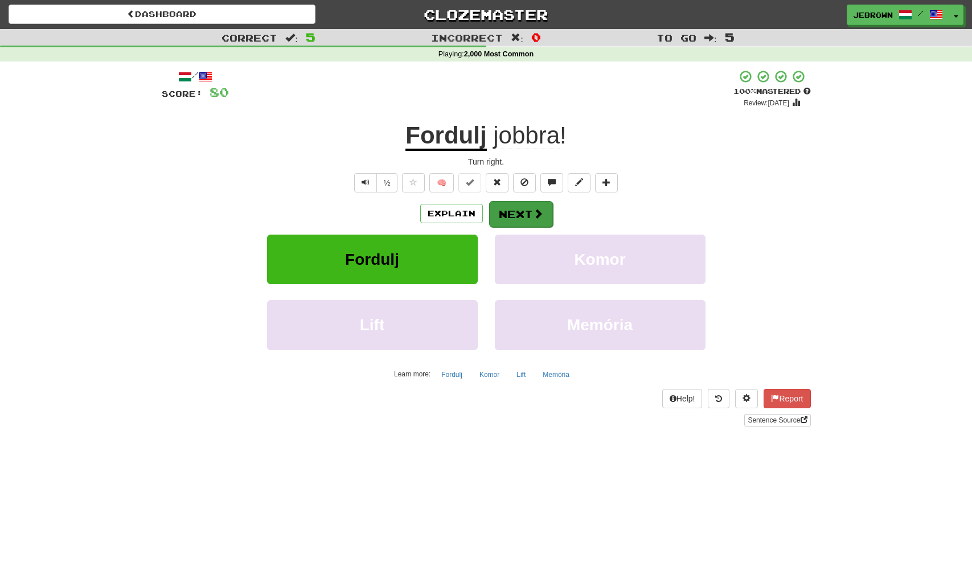
click at [528, 215] on button "Next" at bounding box center [521, 214] width 64 height 26
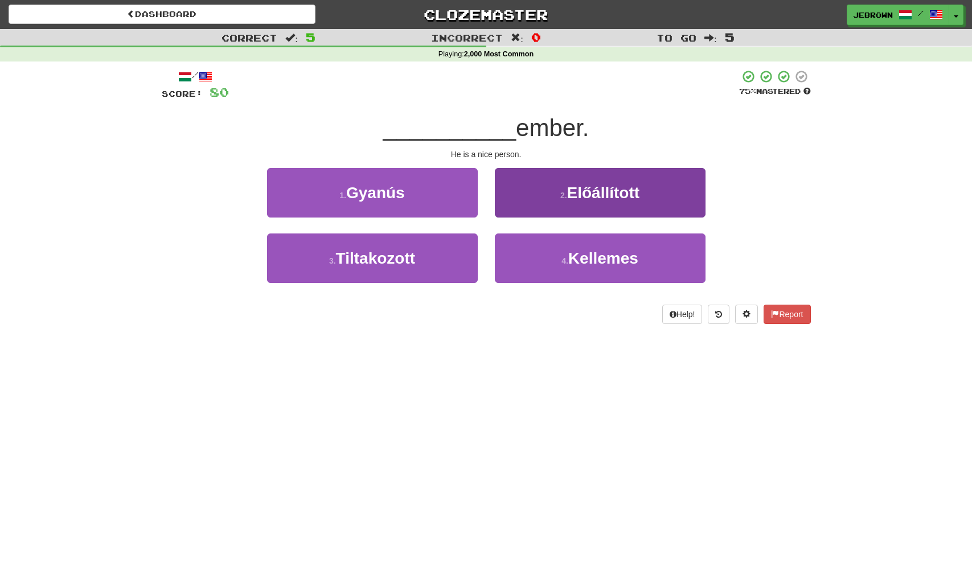
click at [578, 259] on span "Kellemes" at bounding box center [604, 259] width 70 height 18
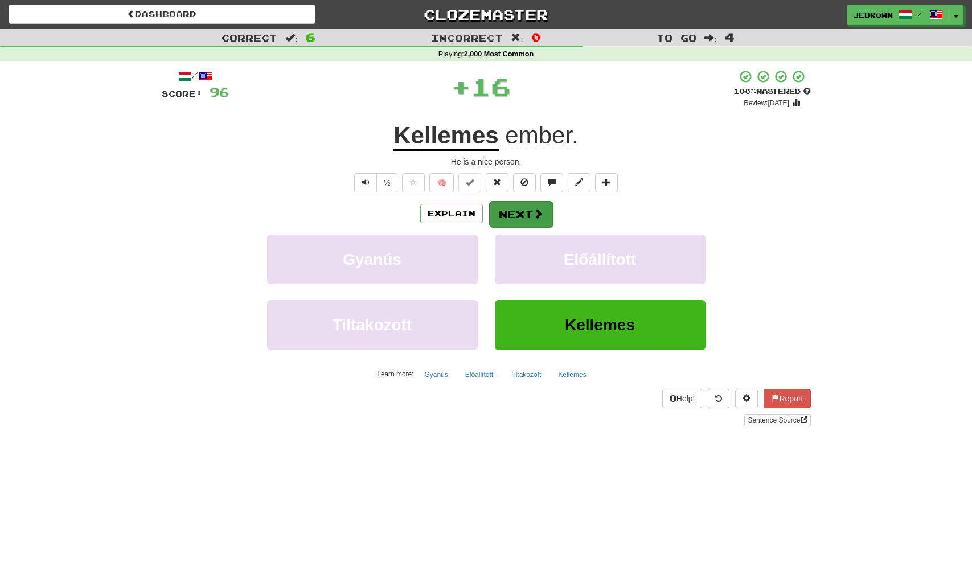
click at [525, 210] on button "Next" at bounding box center [521, 214] width 64 height 26
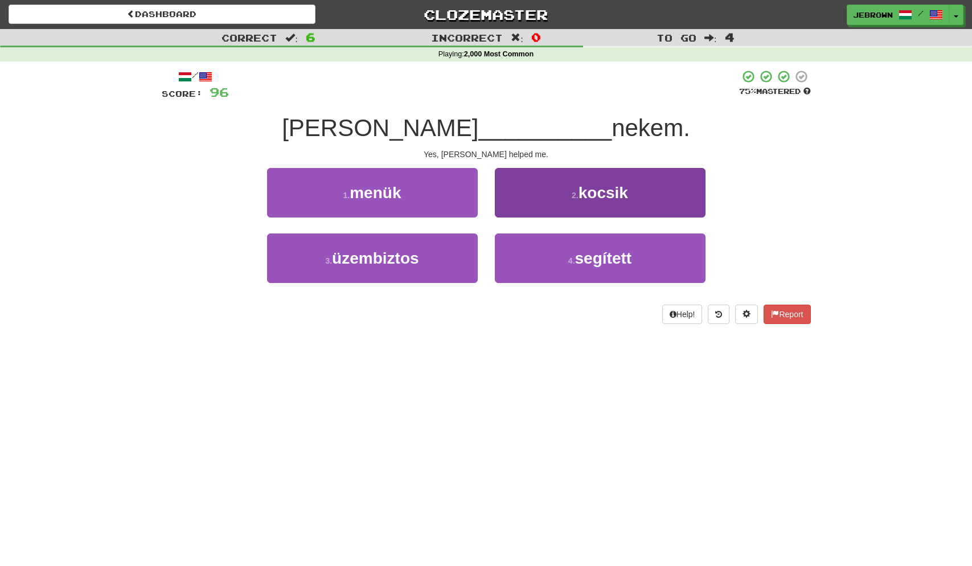
click at [571, 258] on small "4 ." at bounding box center [572, 260] width 7 height 9
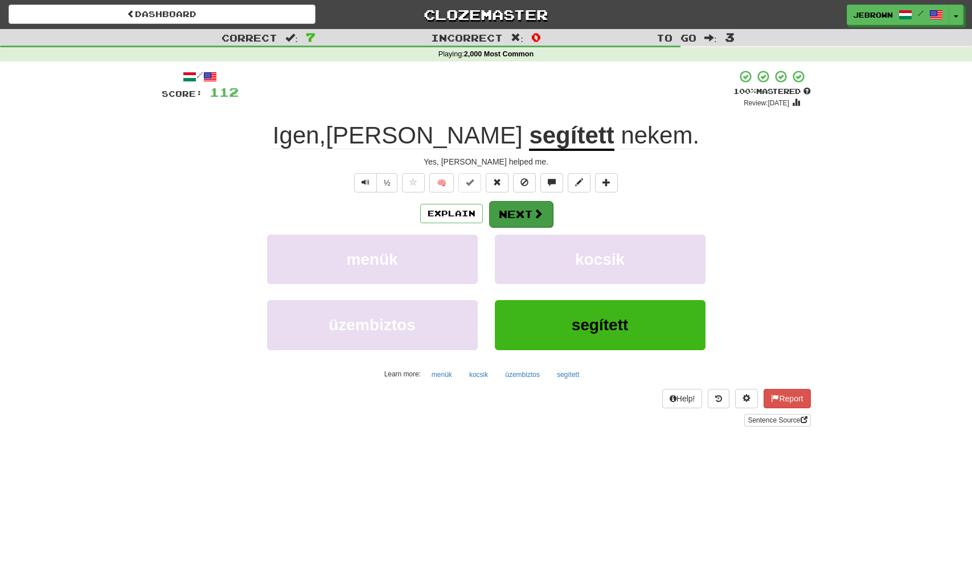
click at [521, 210] on button "Next" at bounding box center [521, 214] width 64 height 26
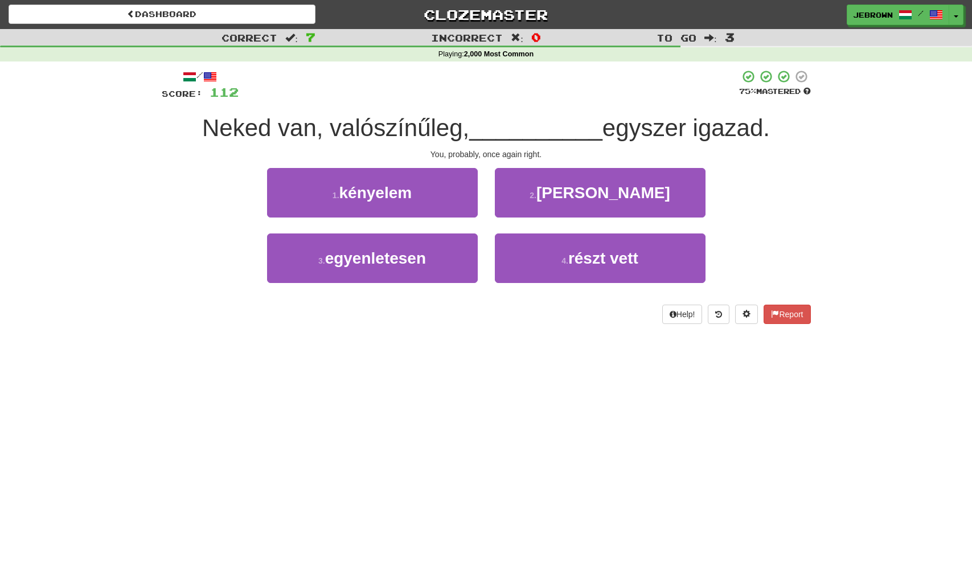
click at [604, 194] on span "ismét" at bounding box center [604, 193] width 134 height 18
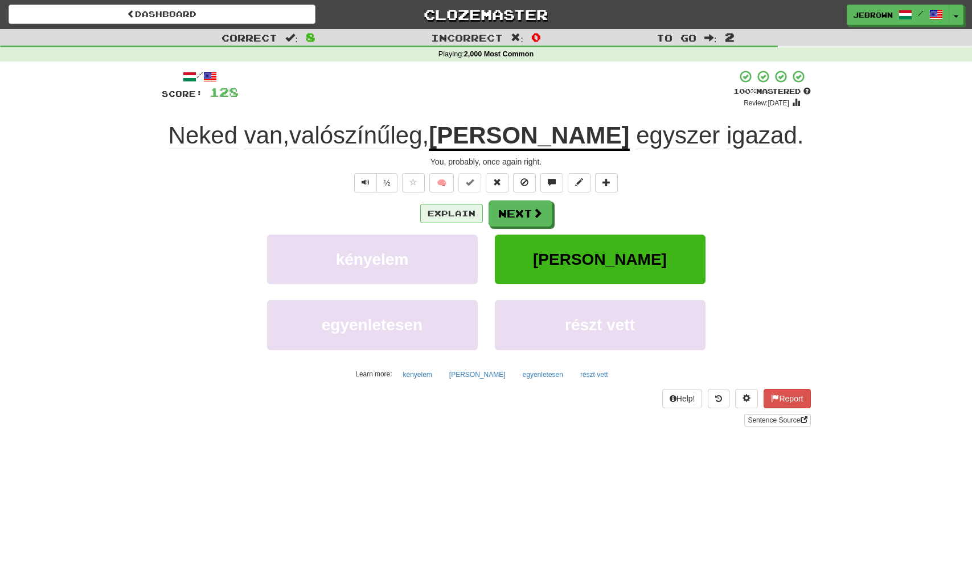
click at [448, 211] on button "Explain" at bounding box center [451, 213] width 63 height 19
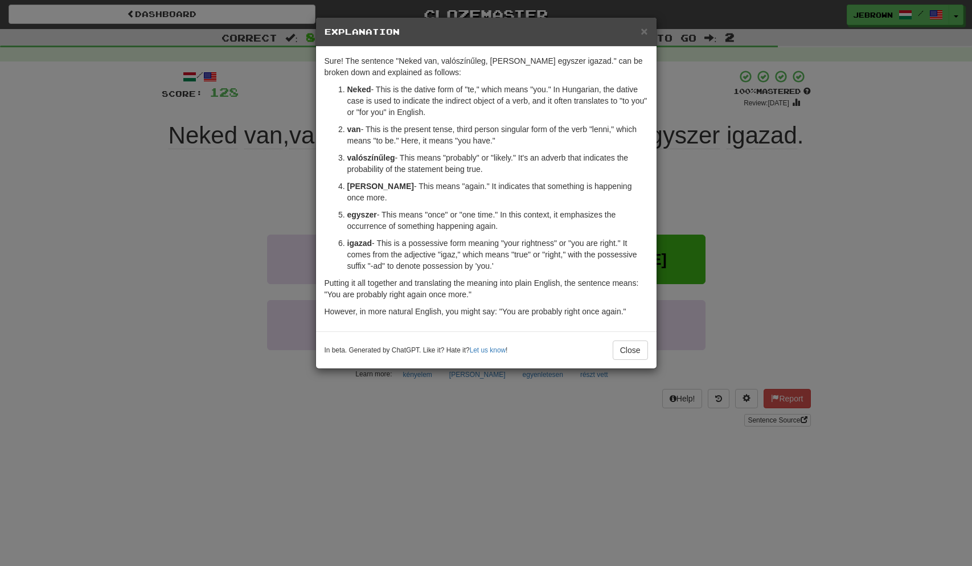
click at [643, 31] on span "×" at bounding box center [644, 30] width 7 height 13
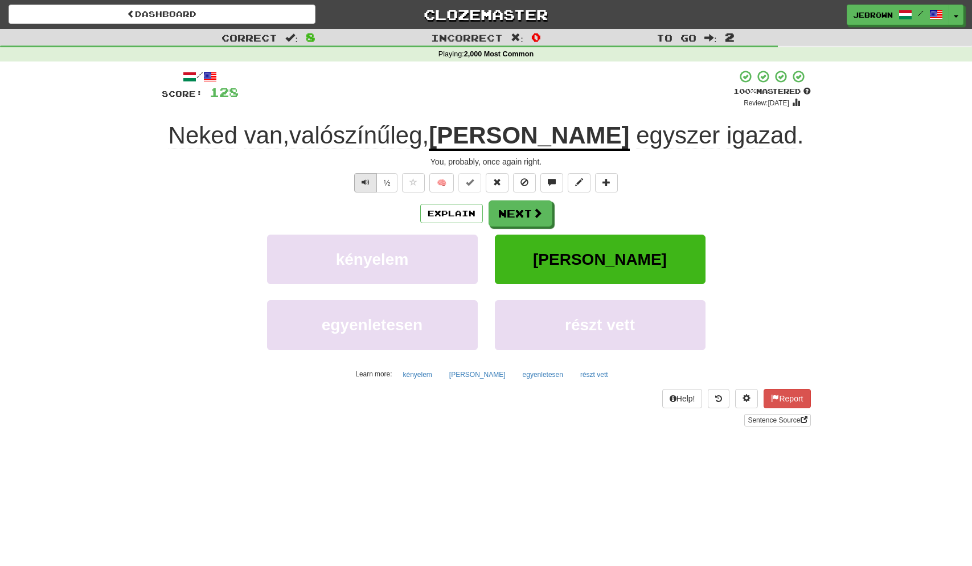
click at [363, 183] on span "Text-to-speech controls" at bounding box center [366, 182] width 8 height 8
click at [526, 214] on button "Next" at bounding box center [521, 214] width 64 height 26
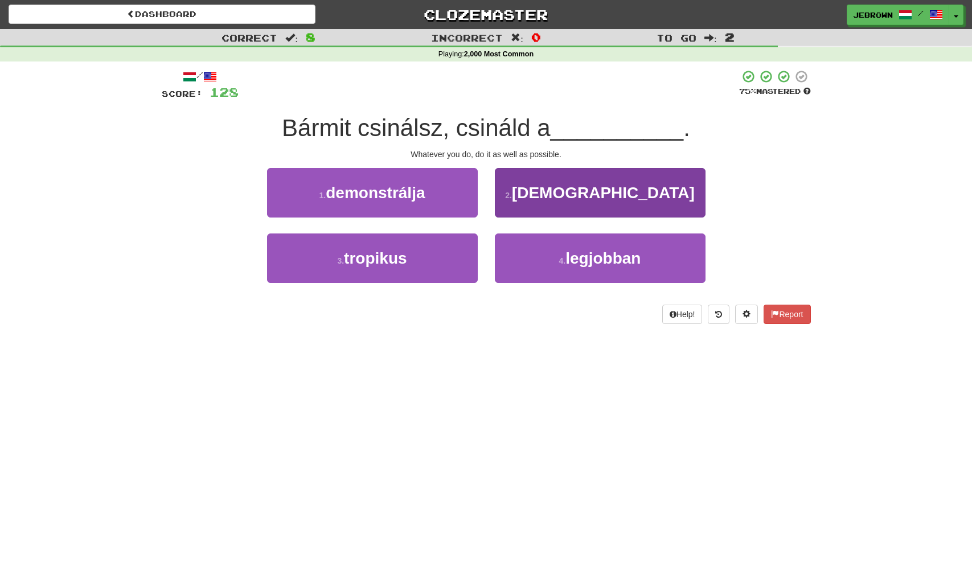
click at [563, 259] on small "4 ." at bounding box center [562, 260] width 7 height 9
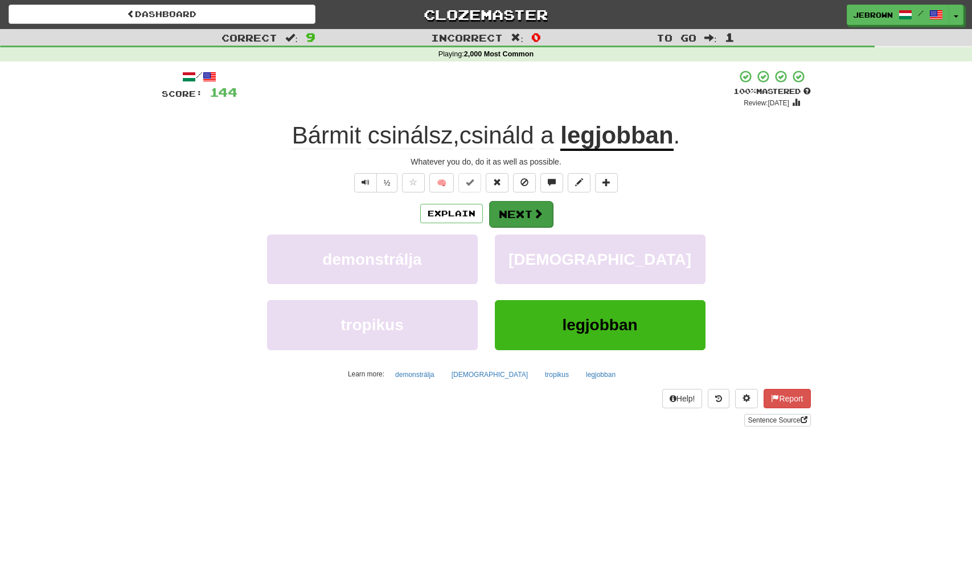
click at [519, 211] on button "Next" at bounding box center [521, 214] width 64 height 26
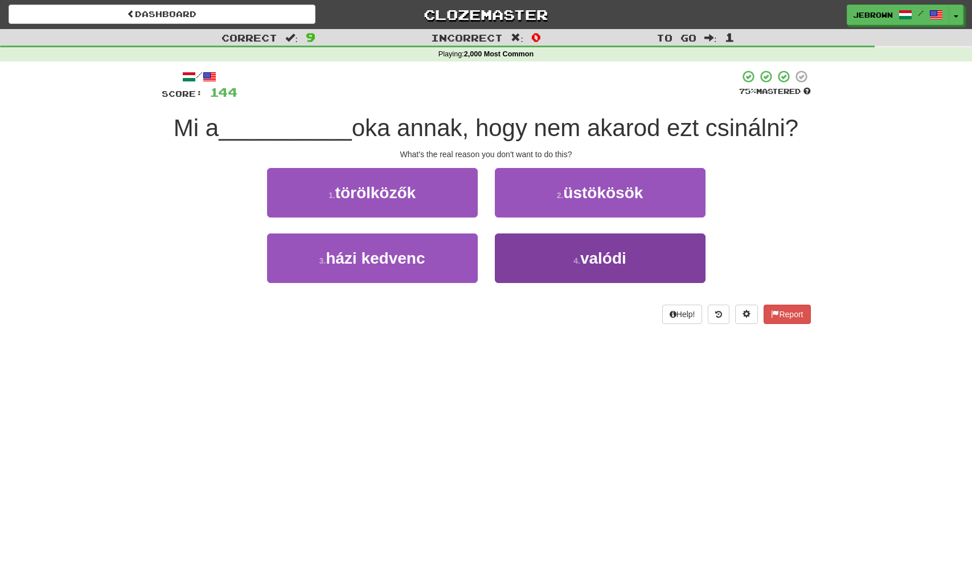
click at [595, 256] on span "valódi" at bounding box center [604, 259] width 46 height 18
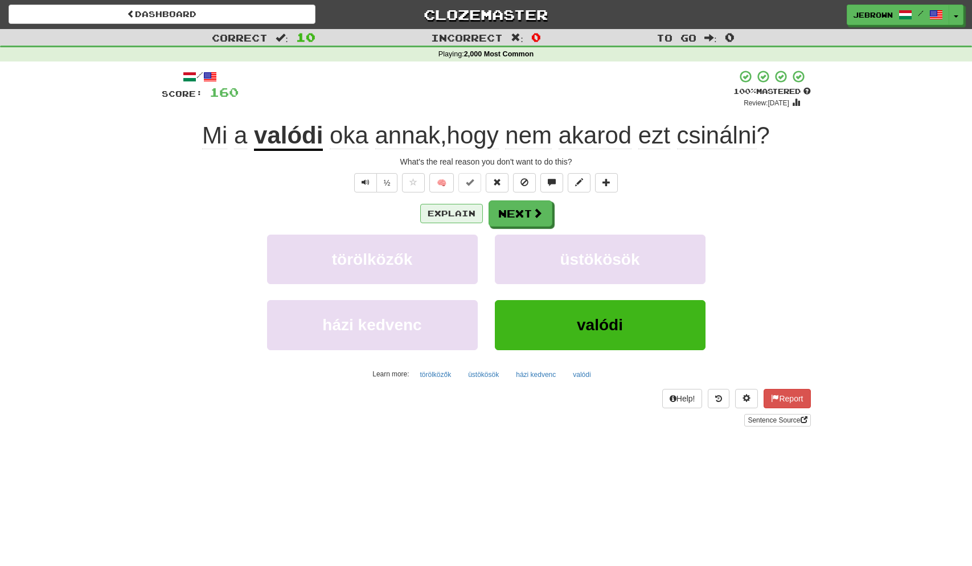
click at [458, 215] on button "Explain" at bounding box center [451, 213] width 63 height 19
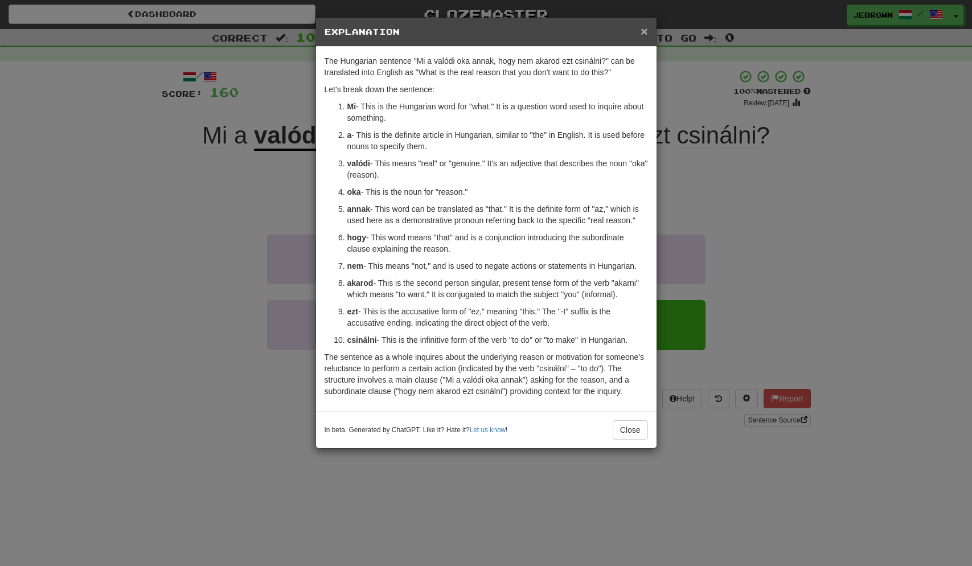
click at [645, 28] on span "×" at bounding box center [644, 30] width 7 height 13
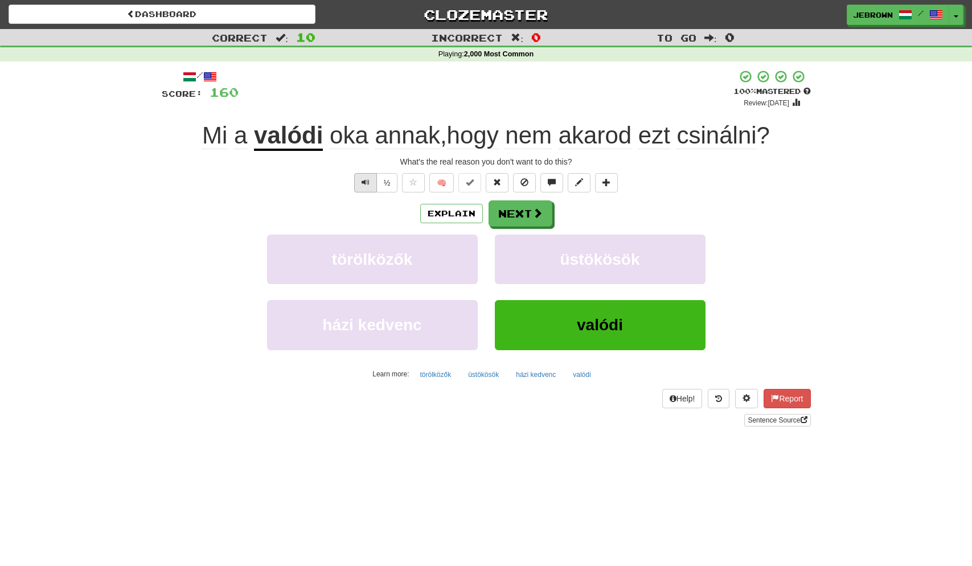
click at [365, 181] on span "Text-to-speech controls" at bounding box center [366, 182] width 8 height 8
click at [522, 212] on button "Next" at bounding box center [521, 214] width 64 height 26
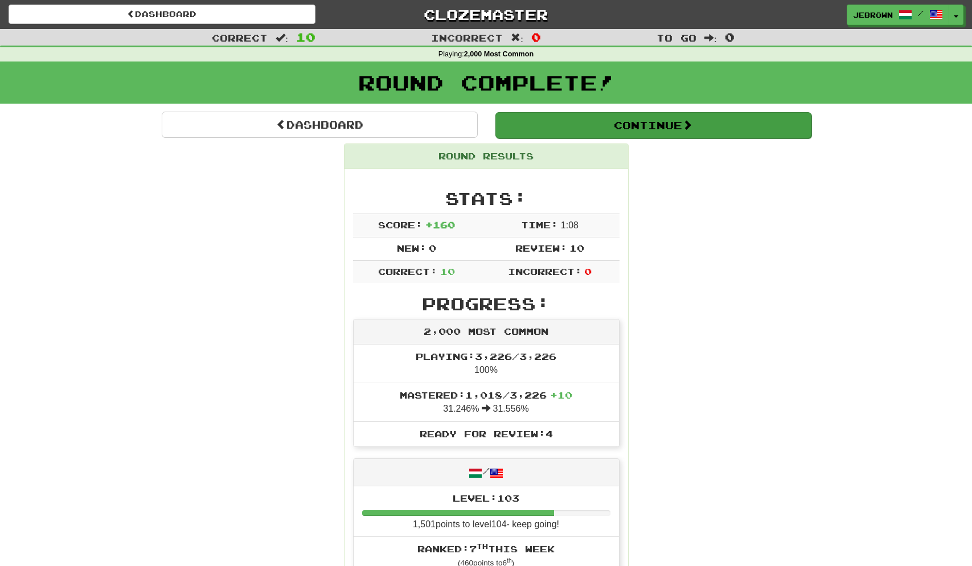
click at [543, 123] on button "Continue" at bounding box center [654, 125] width 316 height 26
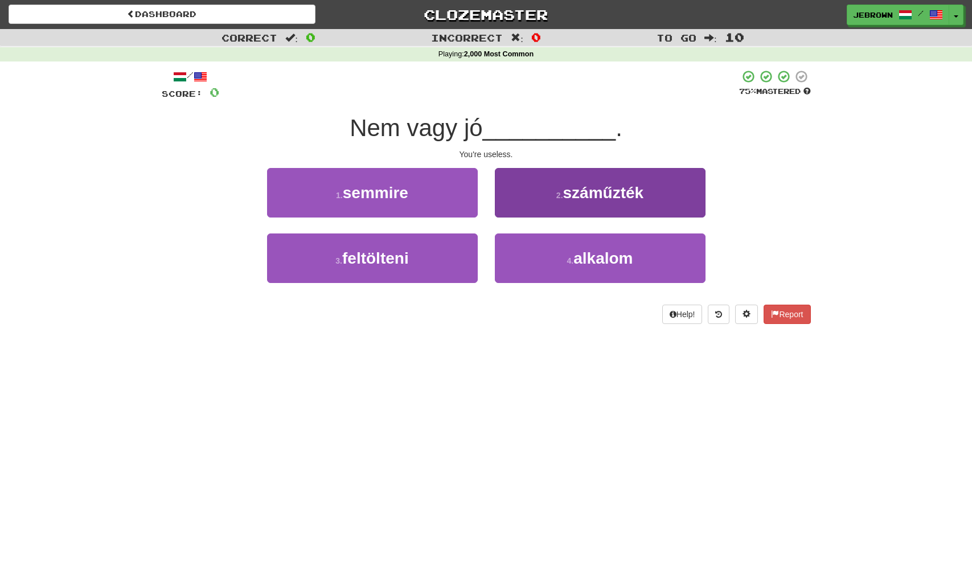
click at [602, 256] on span "alkalom" at bounding box center [603, 259] width 59 height 18
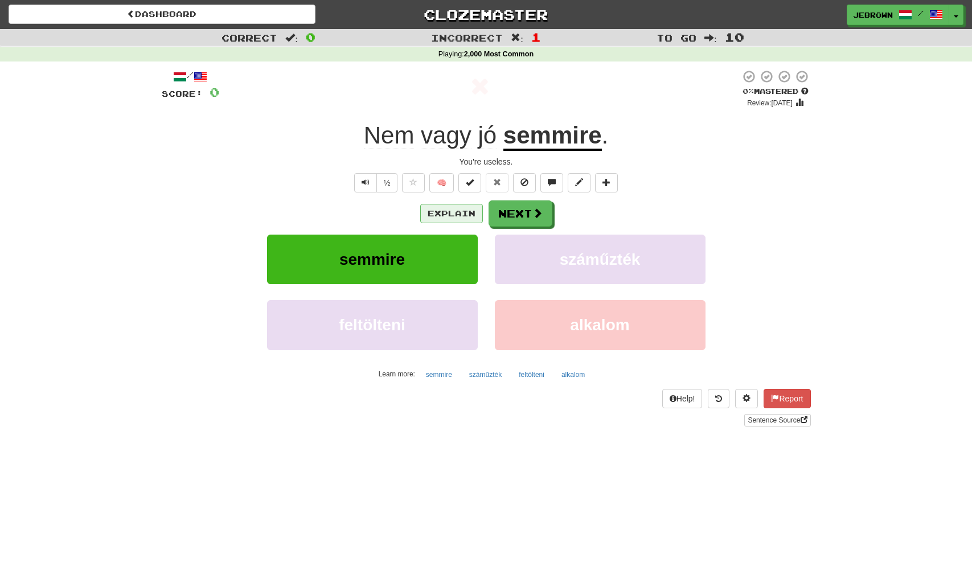
click at [456, 214] on button "Explain" at bounding box center [451, 213] width 63 height 19
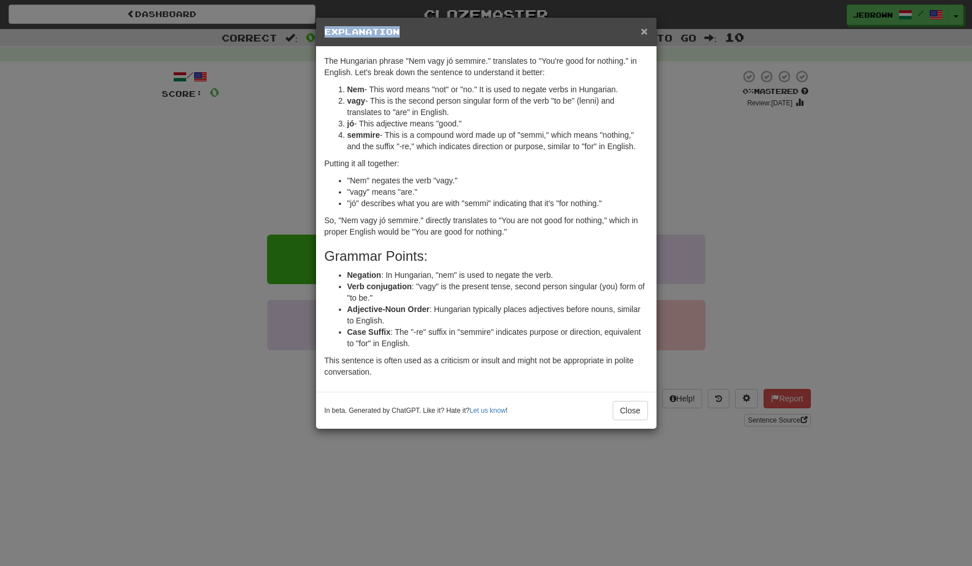
click at [647, 29] on div "× Explanation" at bounding box center [486, 32] width 341 height 29
click at [648, 32] on span "×" at bounding box center [644, 30] width 7 height 13
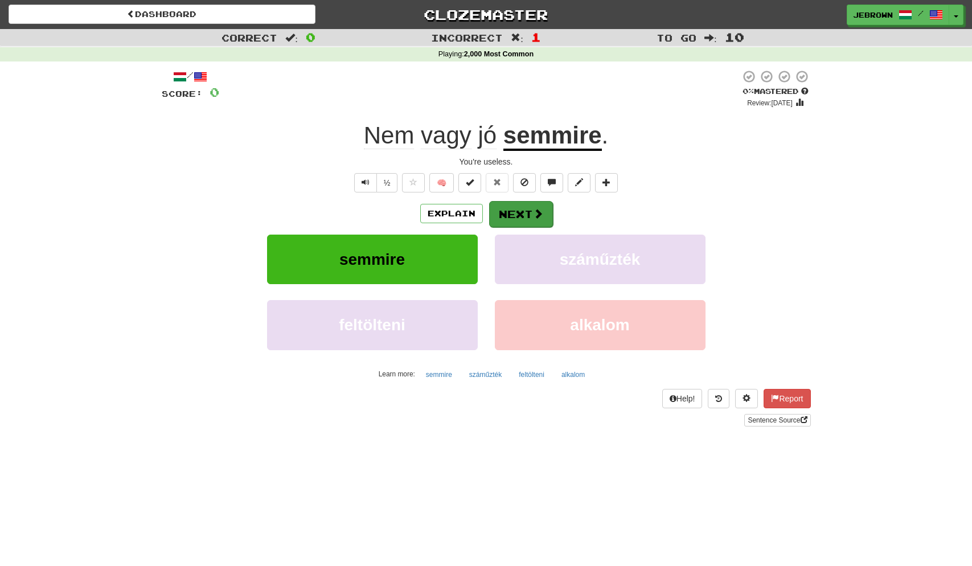
click at [524, 212] on button "Next" at bounding box center [521, 214] width 64 height 26
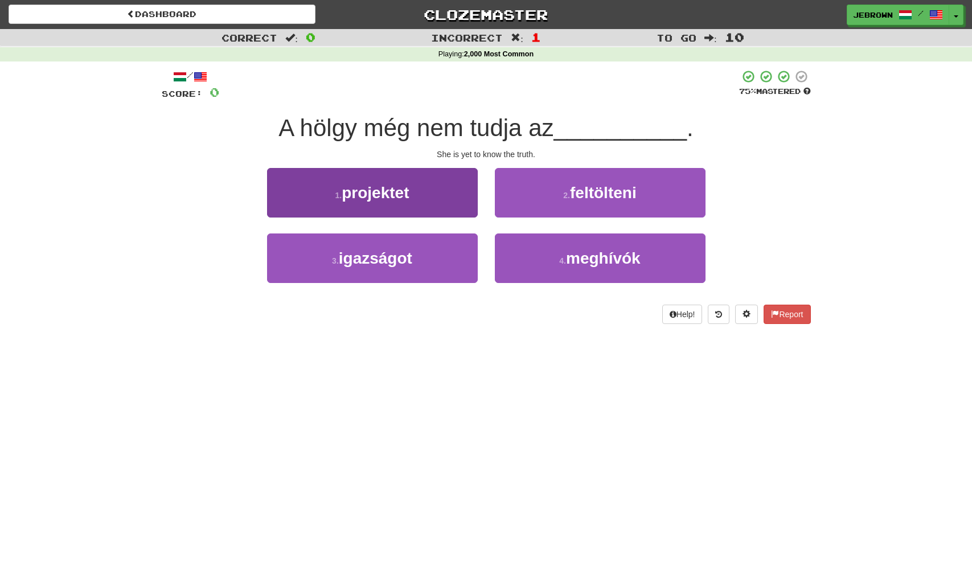
click at [394, 257] on span "igazságot" at bounding box center [375, 259] width 73 height 18
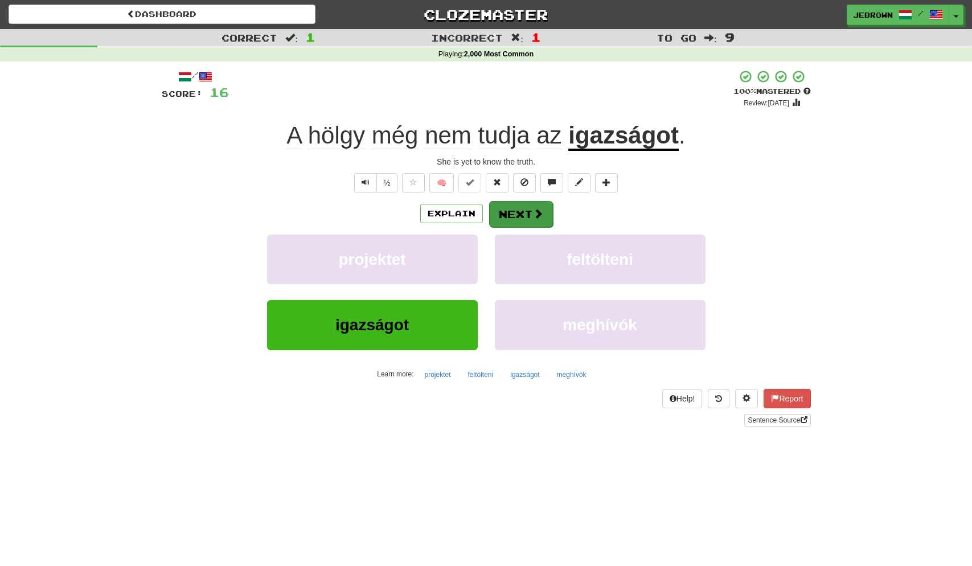
click at [528, 215] on button "Next" at bounding box center [521, 214] width 64 height 26
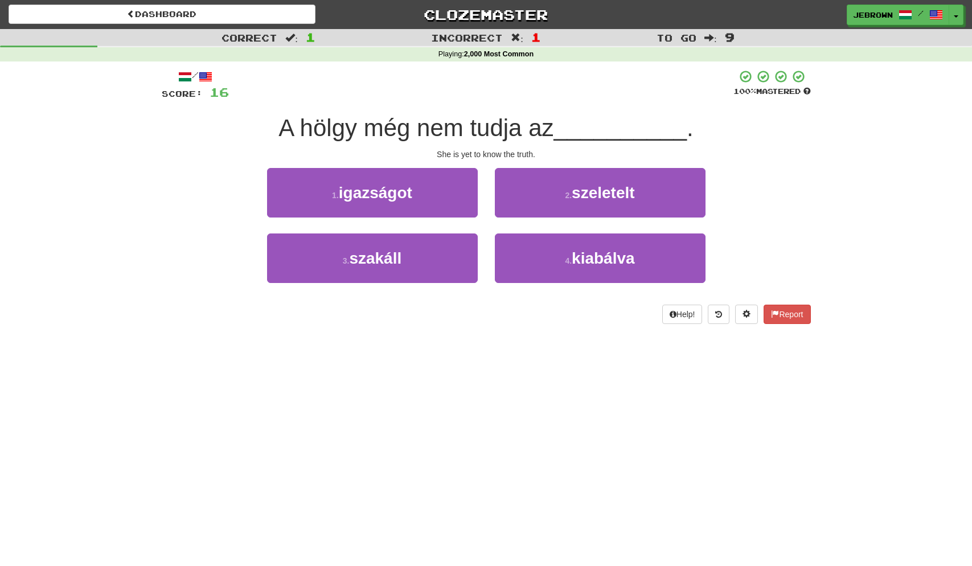
click at [395, 194] on span "igazságot" at bounding box center [375, 193] width 73 height 18
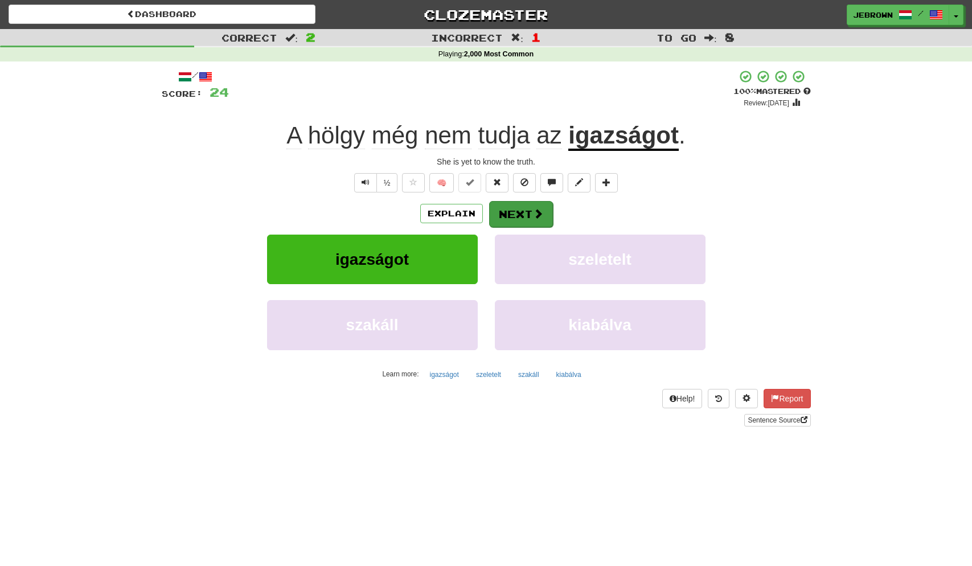
click at [528, 215] on button "Next" at bounding box center [521, 214] width 64 height 26
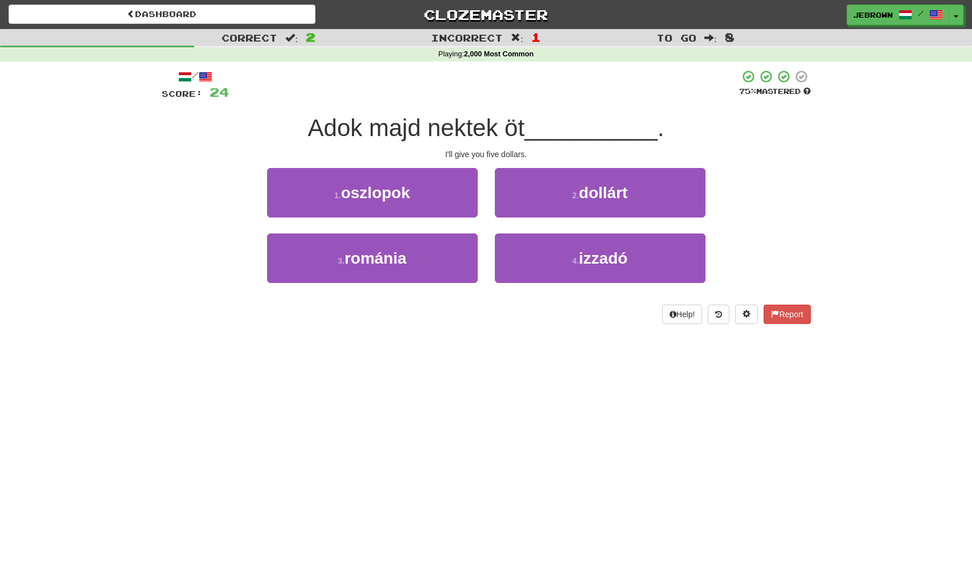
click at [567, 191] on button "2 . dollárt" at bounding box center [600, 193] width 211 height 50
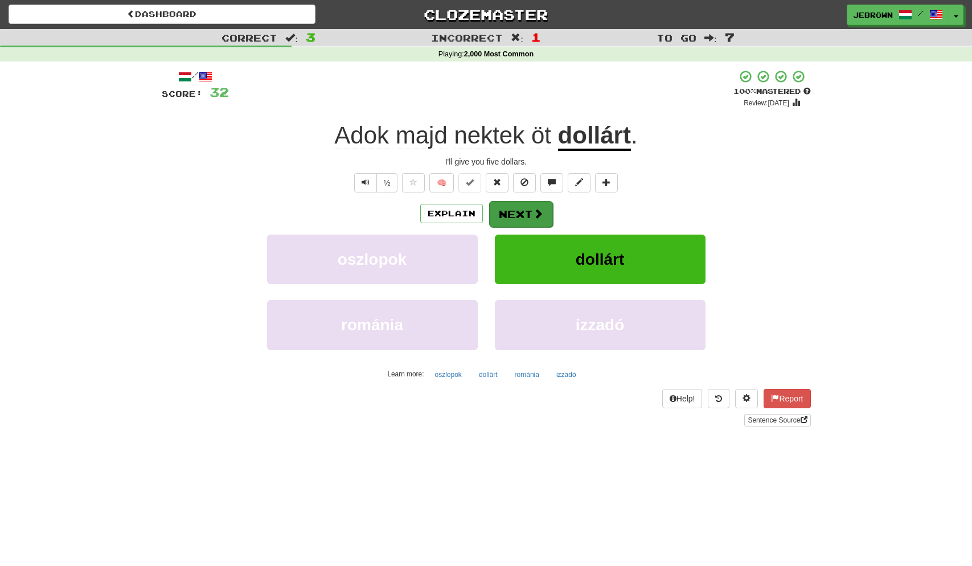
click at [519, 211] on button "Next" at bounding box center [521, 214] width 64 height 26
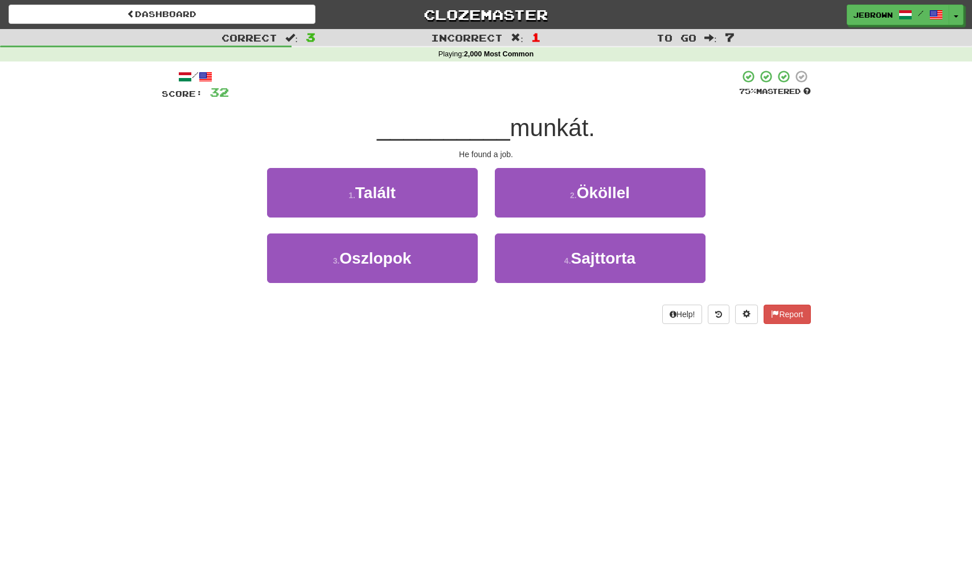
click at [400, 199] on button "1 . Talált" at bounding box center [372, 193] width 211 height 50
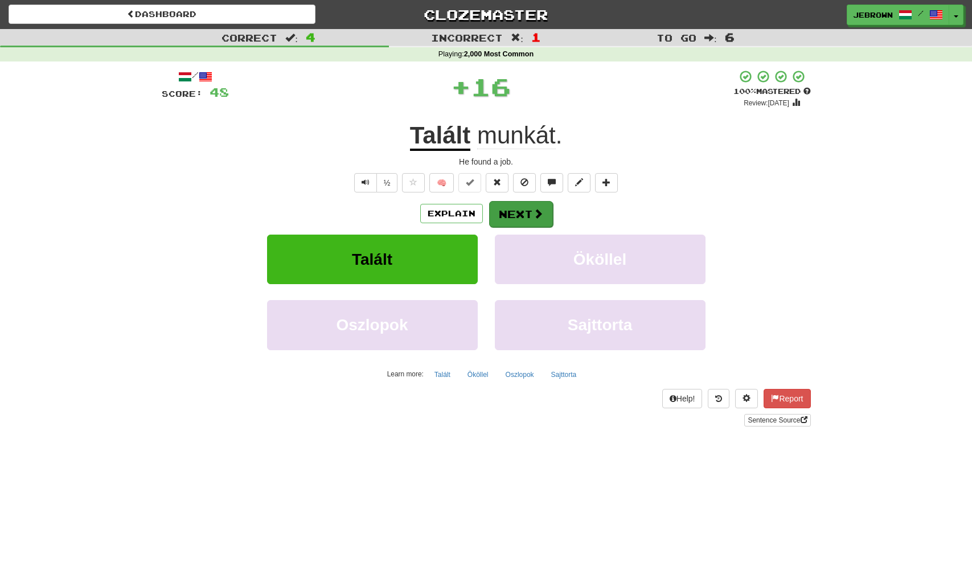
click at [513, 214] on button "Next" at bounding box center [521, 214] width 64 height 26
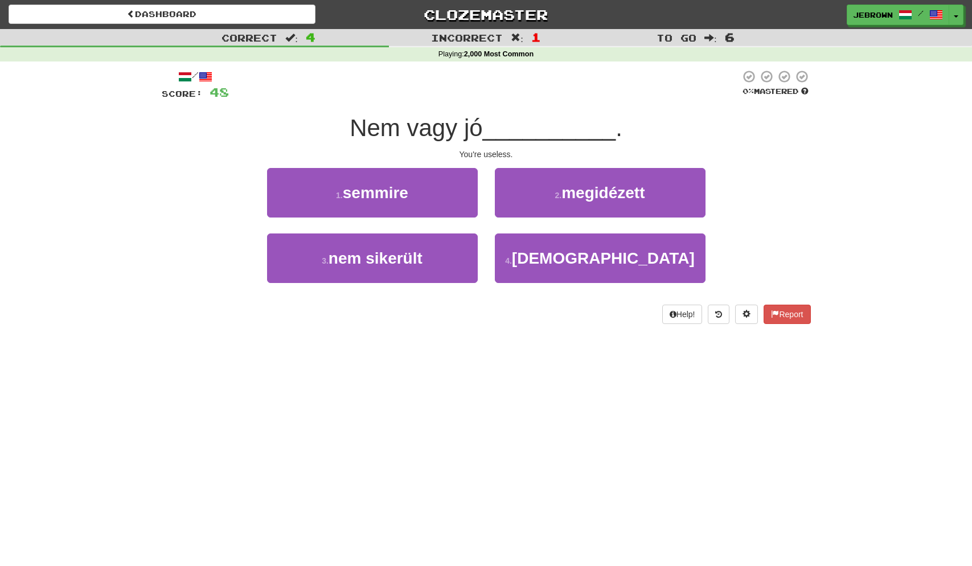
click at [419, 193] on button "1 . semmire" at bounding box center [372, 193] width 211 height 50
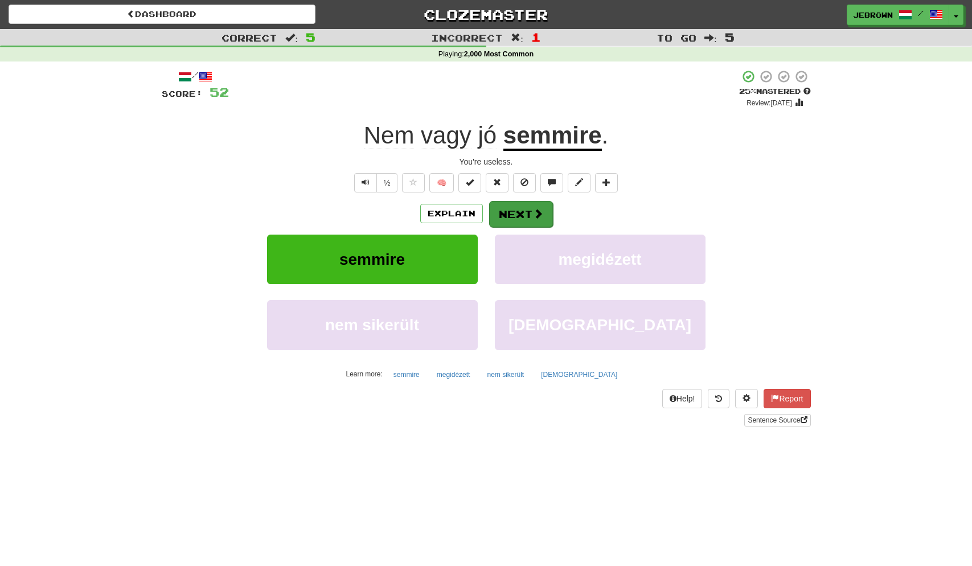
click at [522, 216] on button "Next" at bounding box center [521, 214] width 64 height 26
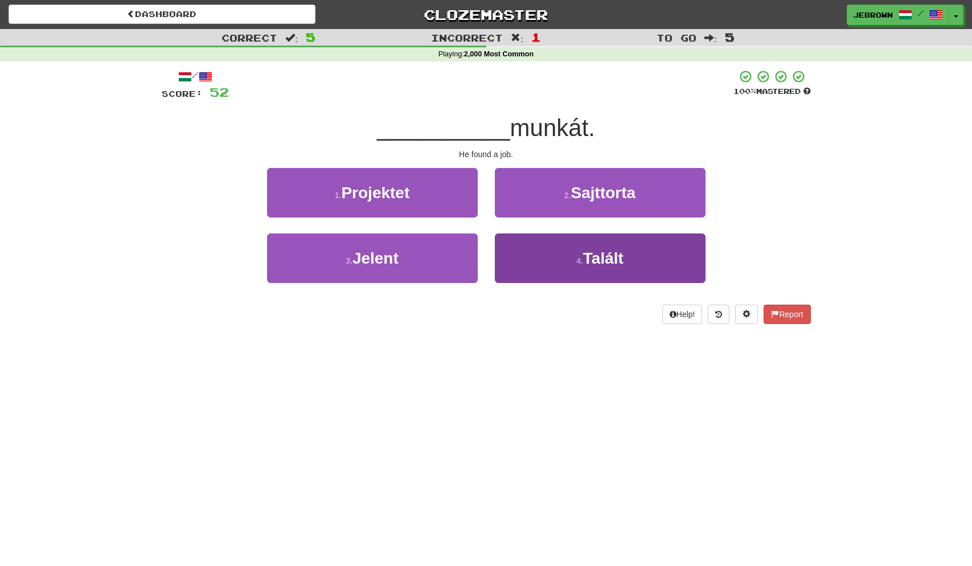
click at [555, 251] on button "4 . Talált" at bounding box center [600, 259] width 211 height 50
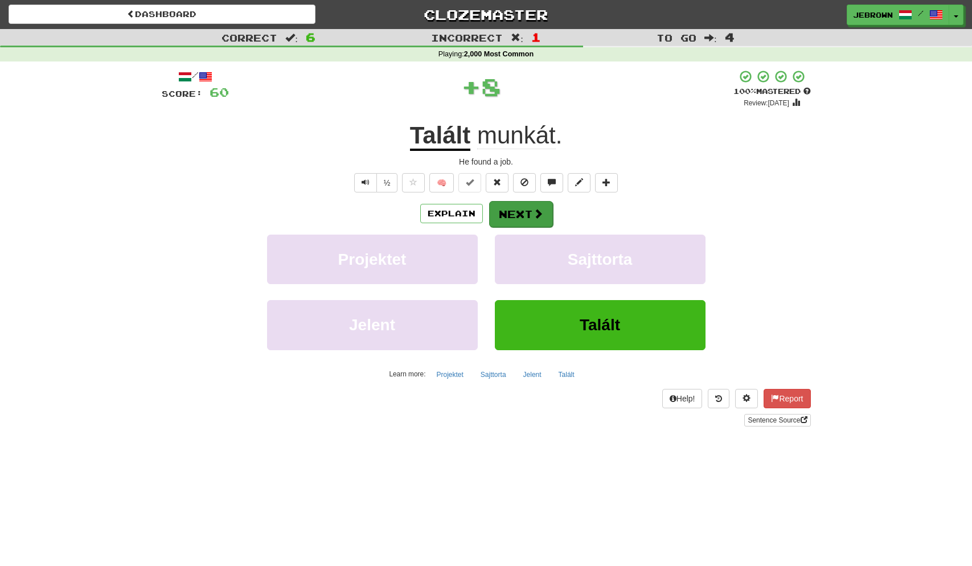
click at [523, 209] on button "Next" at bounding box center [521, 214] width 64 height 26
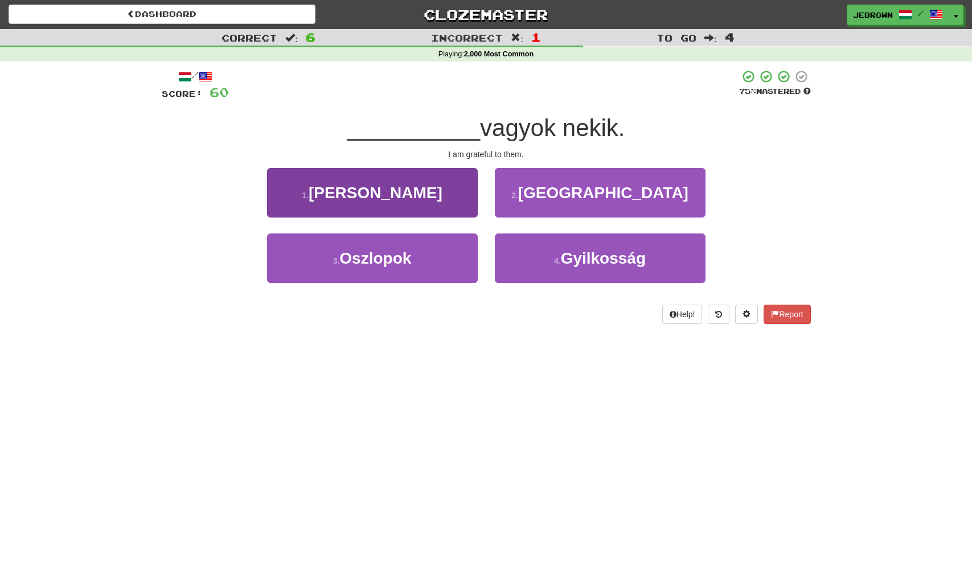
click at [411, 201] on button "1 . Hálás" at bounding box center [372, 193] width 211 height 50
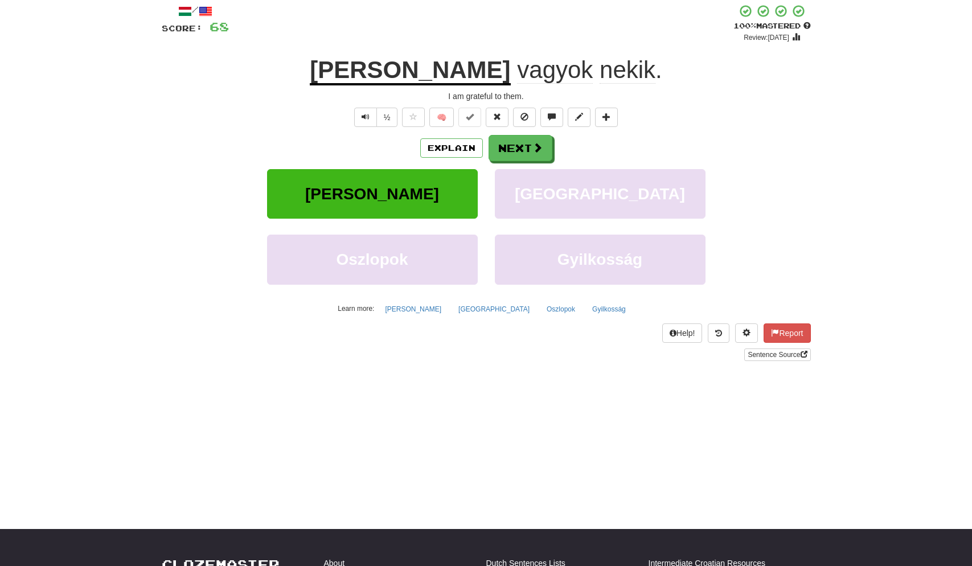
scroll to position [81, 0]
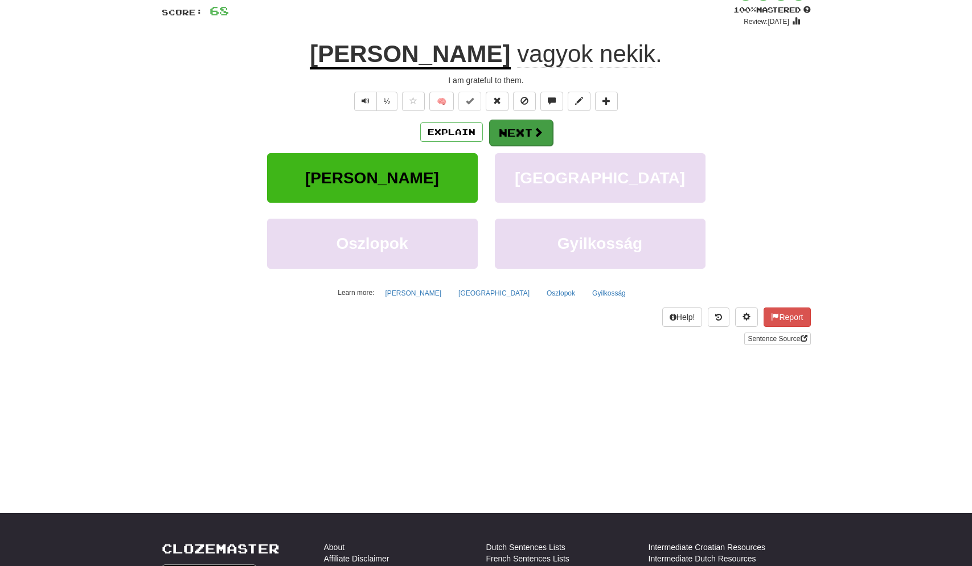
click at [525, 130] on button "Next" at bounding box center [521, 133] width 64 height 26
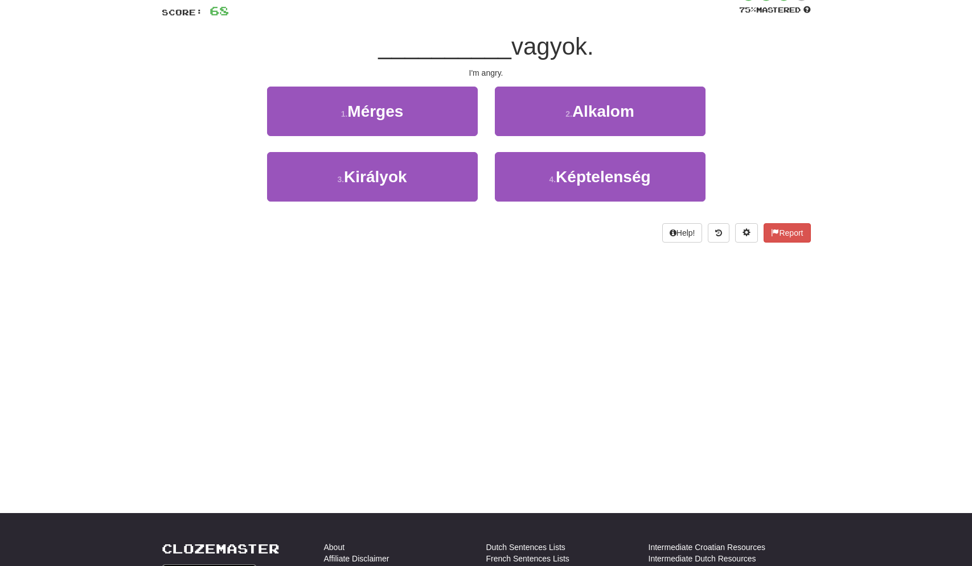
scroll to position [0, 0]
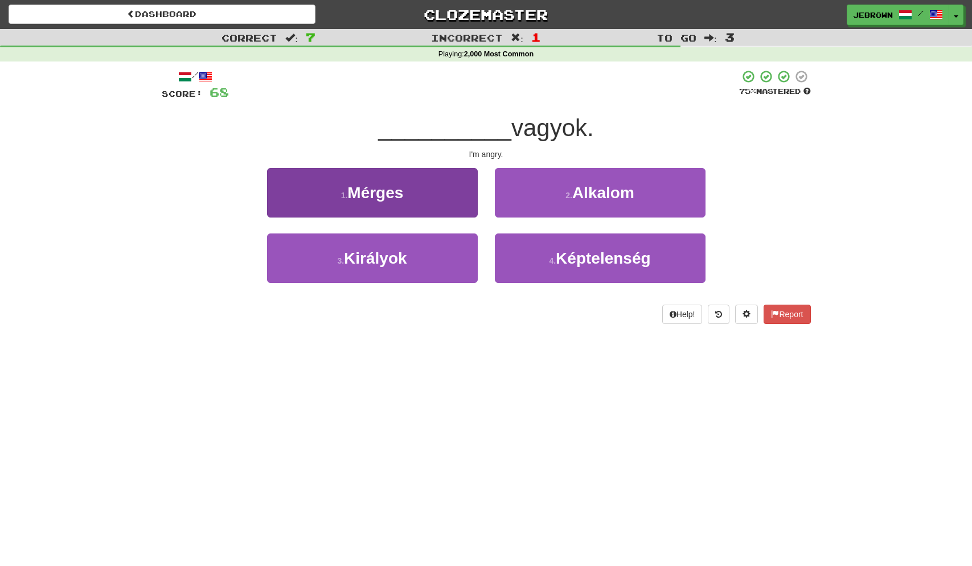
click at [402, 207] on button "1 . Mérges" at bounding box center [372, 193] width 211 height 50
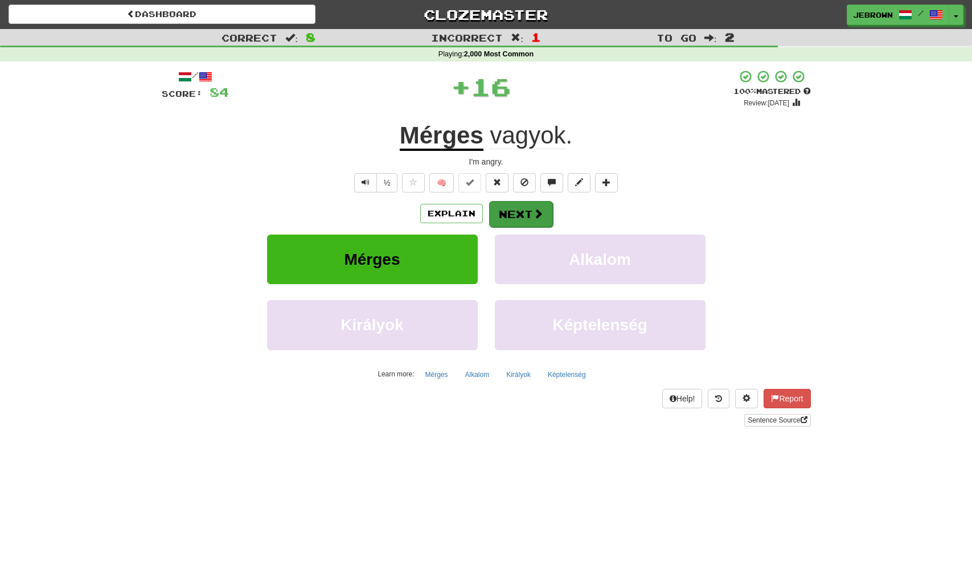
click at [522, 214] on button "Next" at bounding box center [521, 214] width 64 height 26
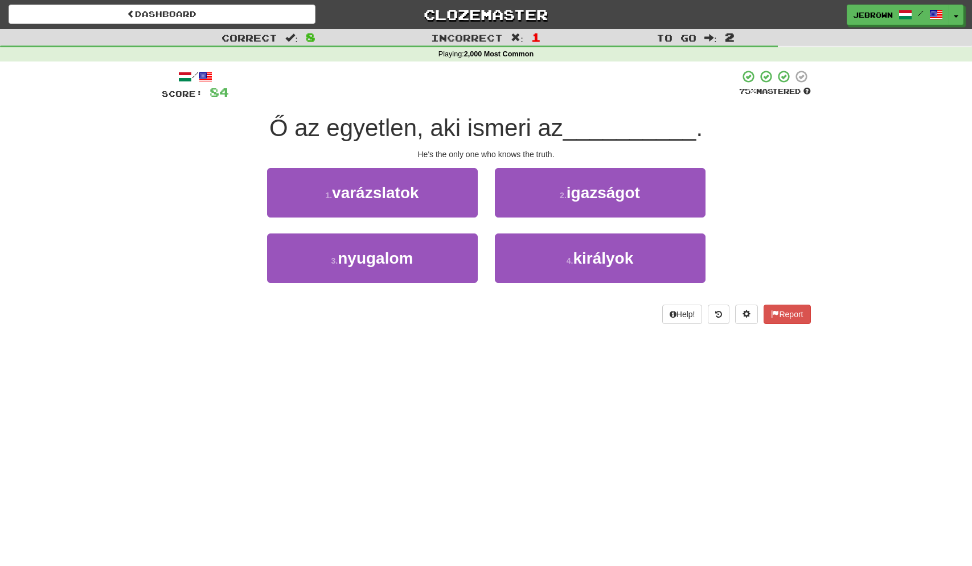
click at [593, 191] on span "igazságot" at bounding box center [603, 193] width 73 height 18
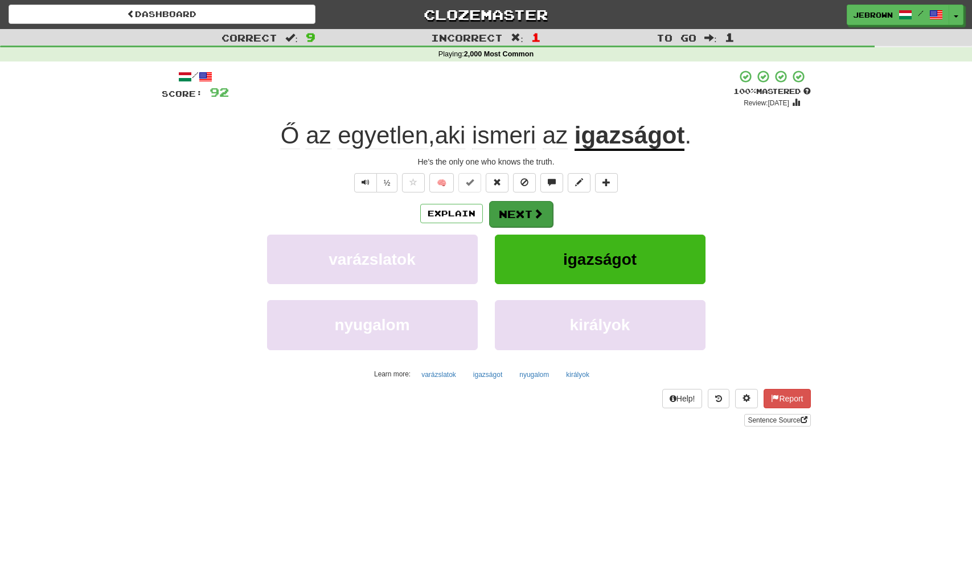
click at [527, 212] on button "Next" at bounding box center [521, 214] width 64 height 26
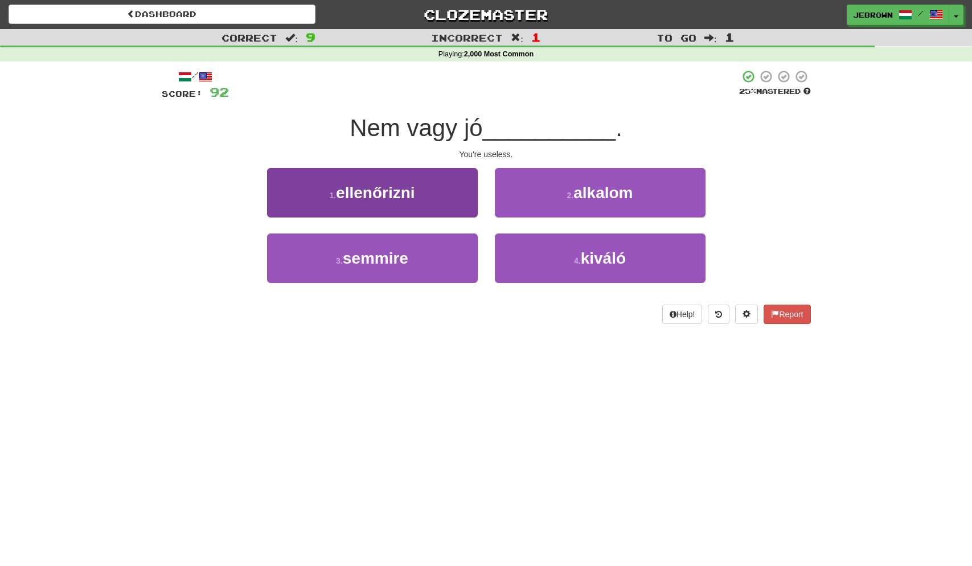
click at [393, 259] on span "semmire" at bounding box center [376, 259] width 66 height 18
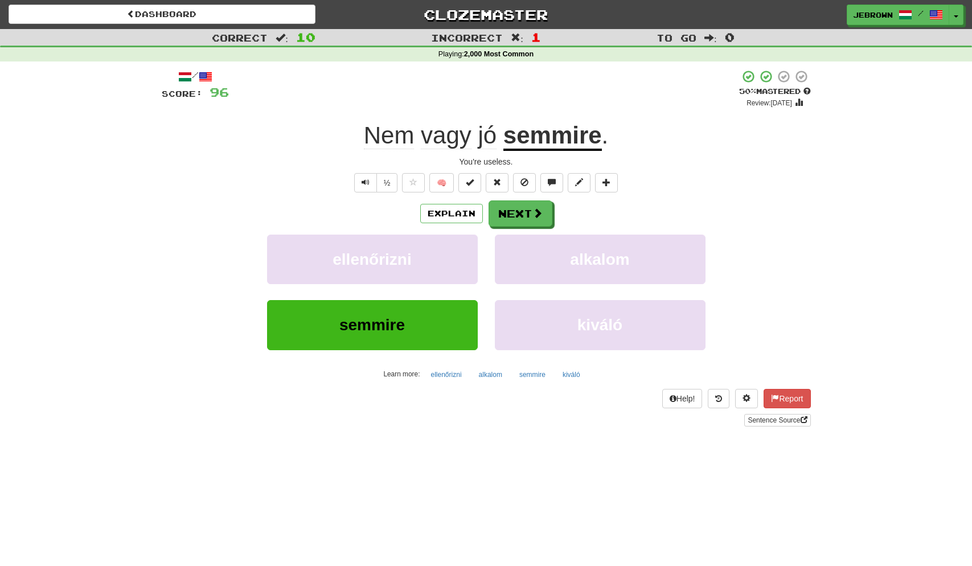
click at [521, 214] on button "Next" at bounding box center [521, 214] width 64 height 26
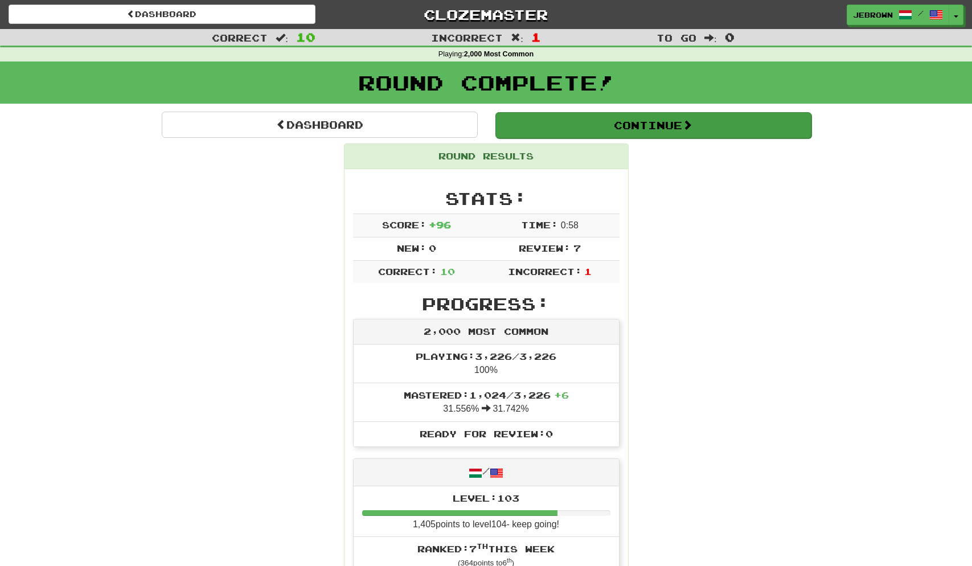
click at [567, 122] on button "Continue" at bounding box center [654, 125] width 316 height 26
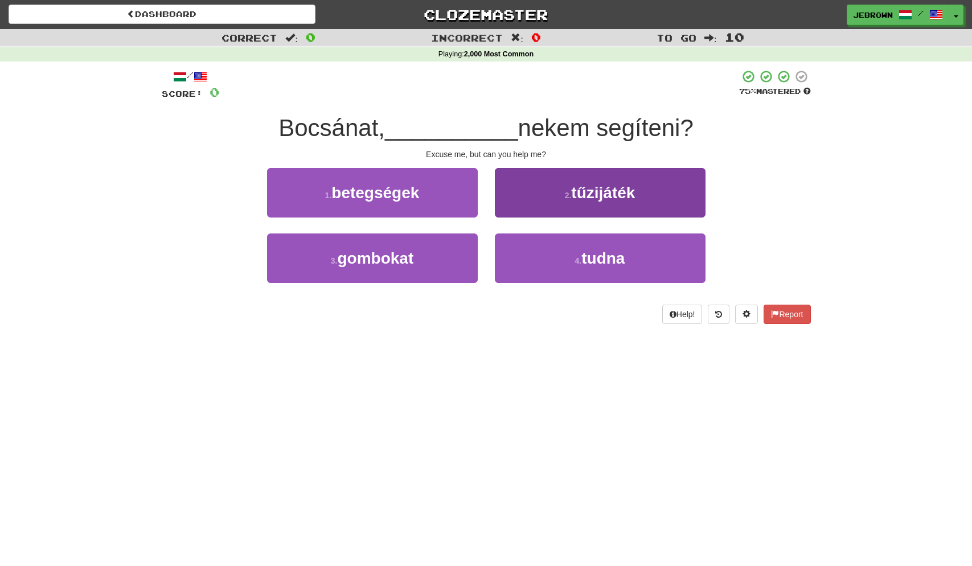
click at [551, 250] on button "4 . tudna" at bounding box center [600, 259] width 211 height 50
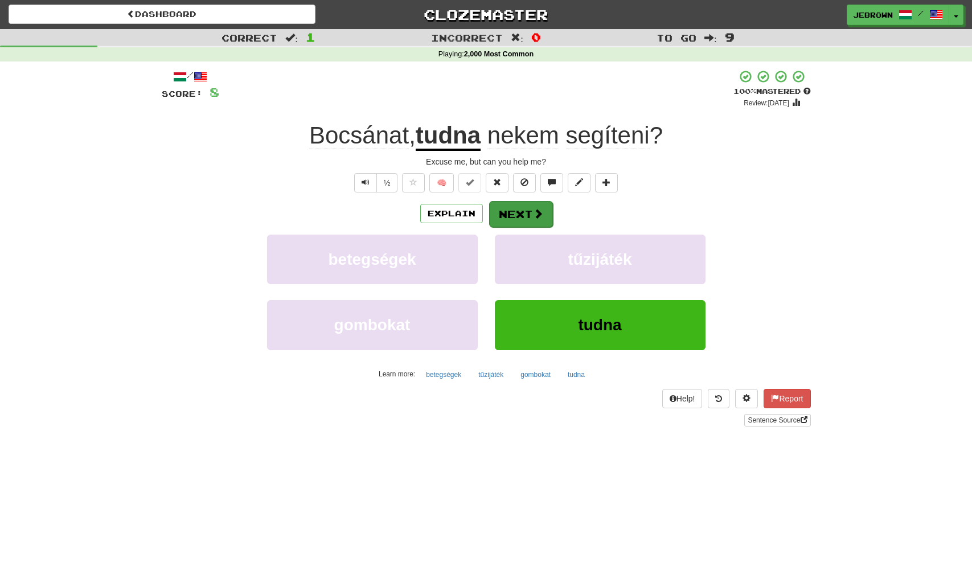
click at [519, 209] on button "Next" at bounding box center [521, 214] width 64 height 26
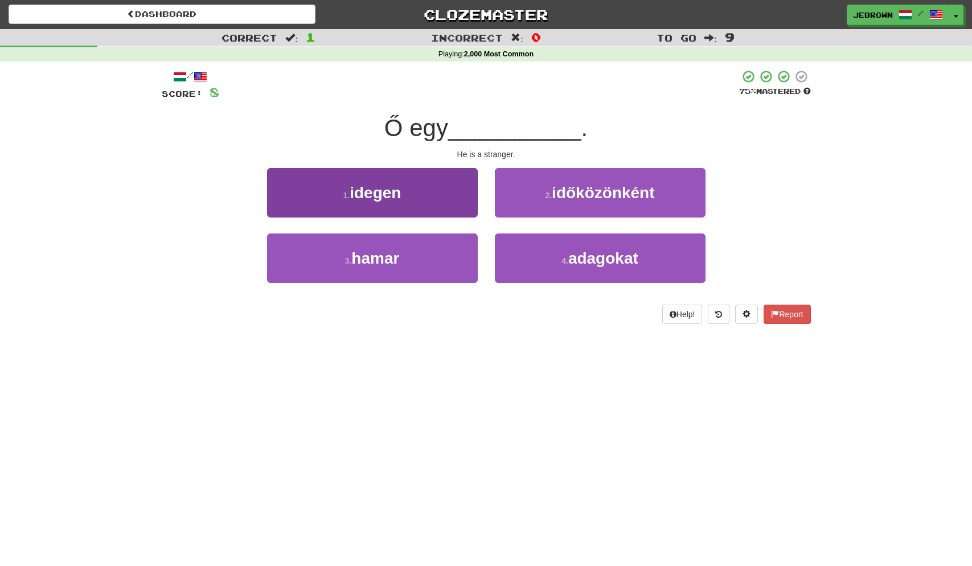
click at [411, 201] on button "1 . idegen" at bounding box center [372, 193] width 211 height 50
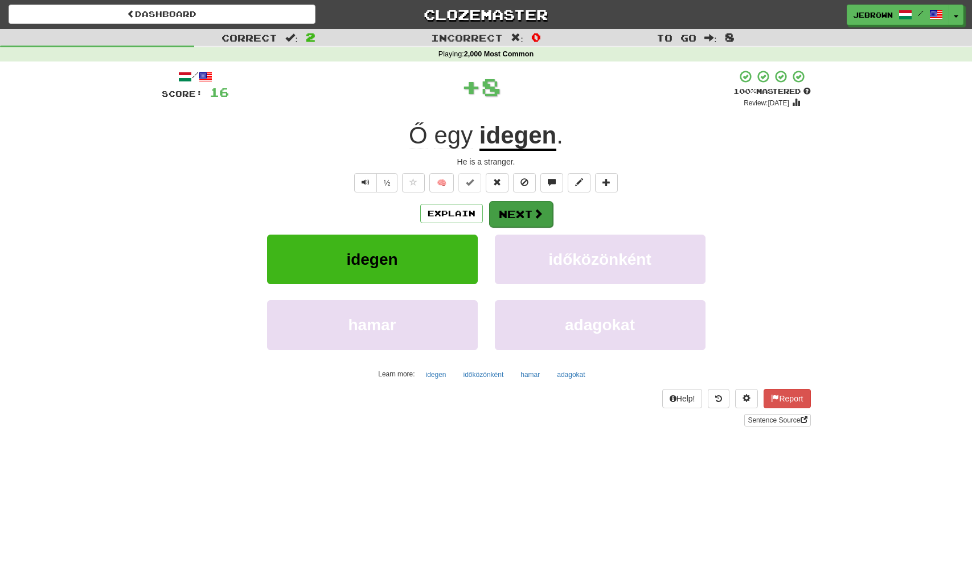
click at [527, 211] on button "Next" at bounding box center [521, 214] width 64 height 26
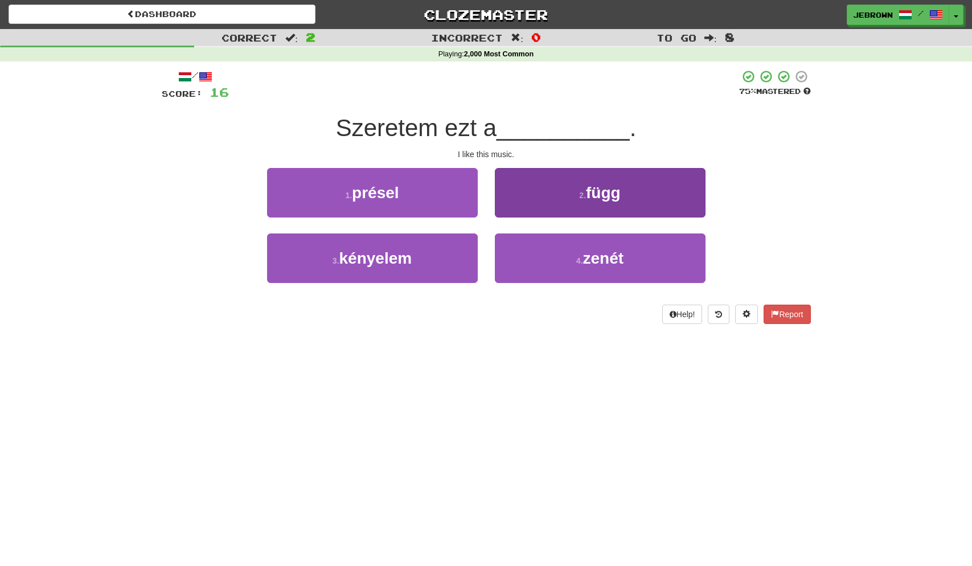
click at [569, 255] on button "4 . zenét" at bounding box center [600, 259] width 211 height 50
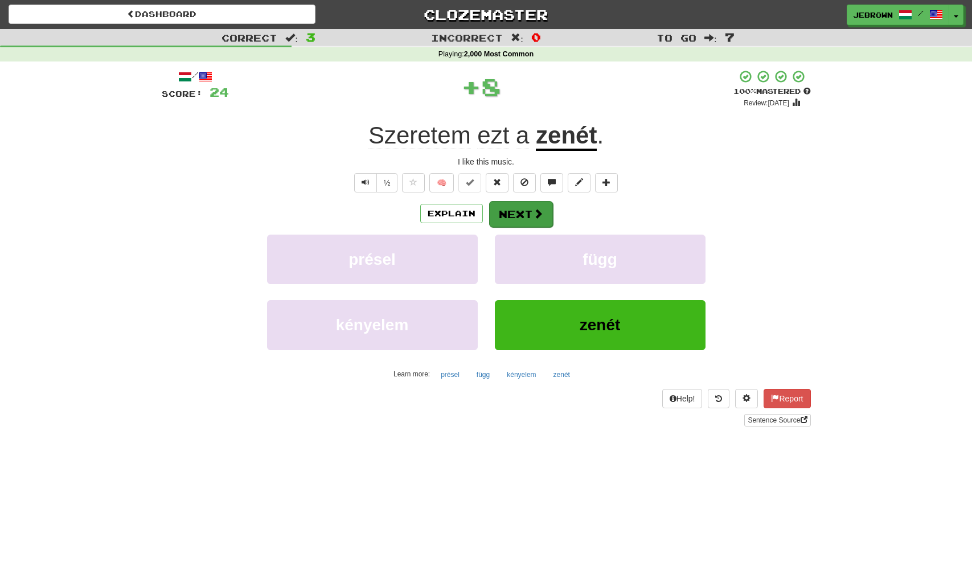
click at [521, 212] on button "Next" at bounding box center [521, 214] width 64 height 26
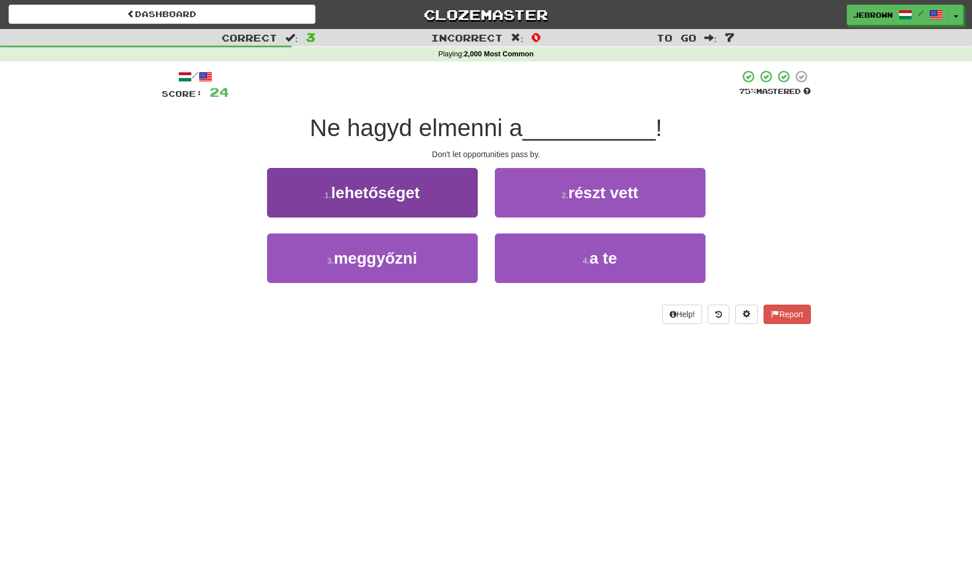
click at [431, 199] on button "1 . lehetőséget" at bounding box center [372, 193] width 211 height 50
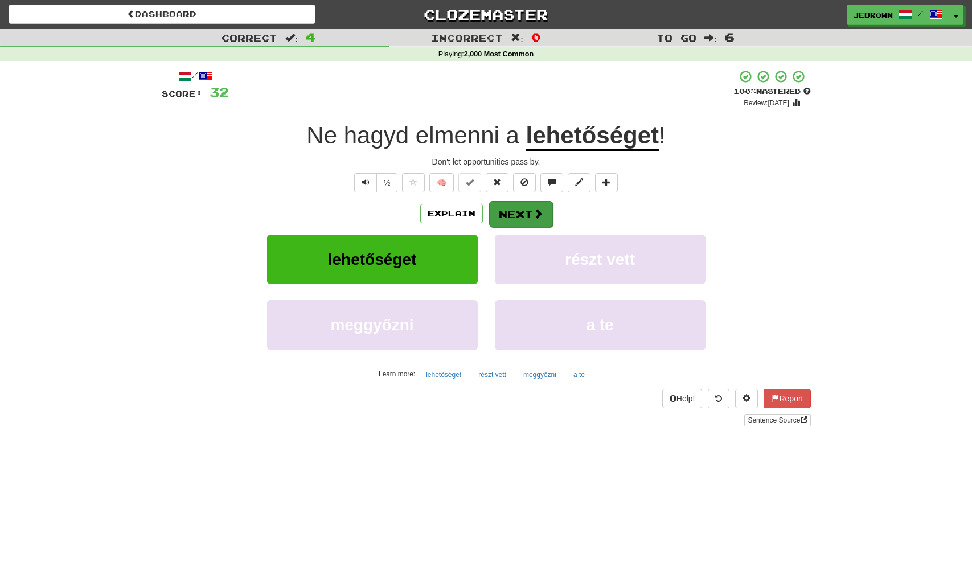
click at [521, 213] on button "Next" at bounding box center [521, 214] width 64 height 26
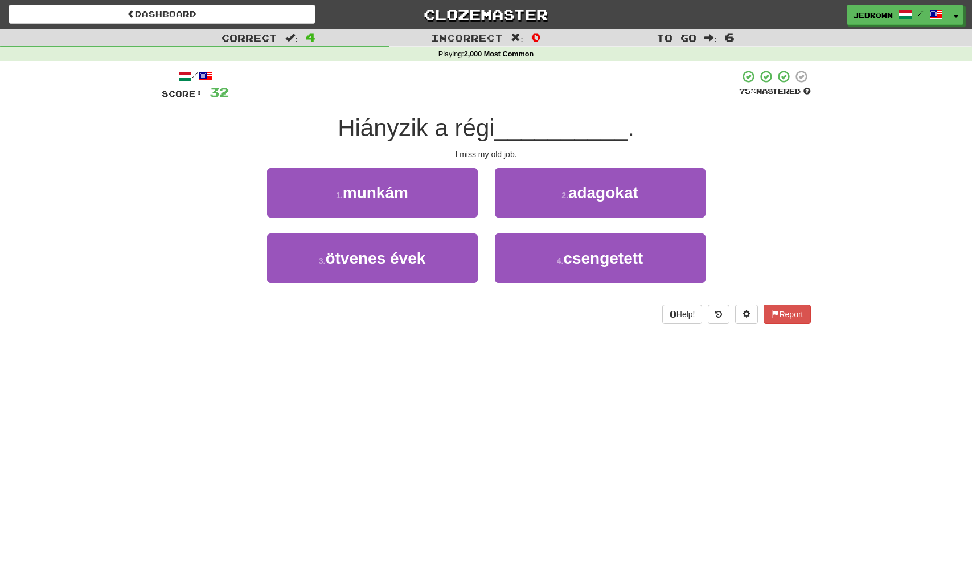
click at [434, 198] on button "1 . munkám" at bounding box center [372, 193] width 211 height 50
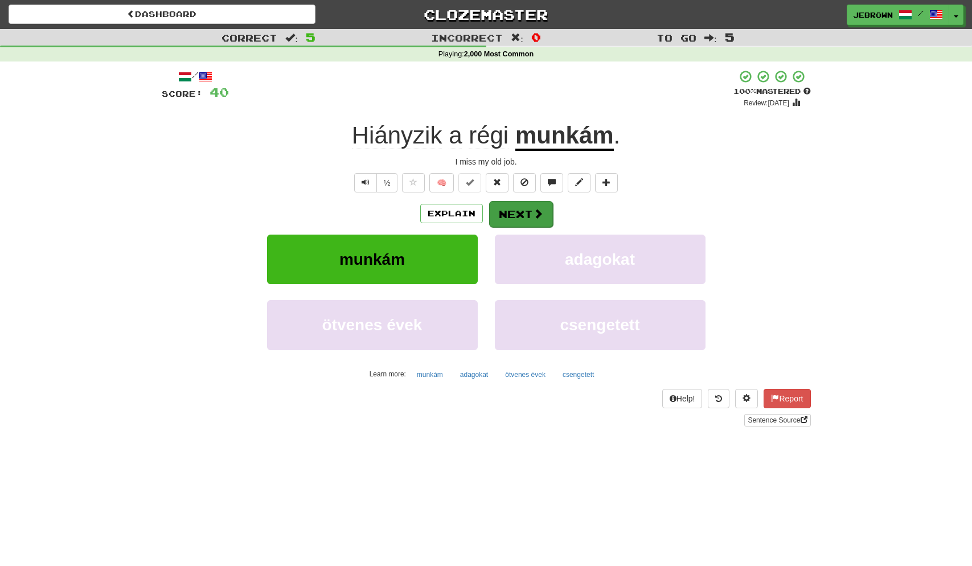
click at [530, 211] on button "Next" at bounding box center [521, 214] width 64 height 26
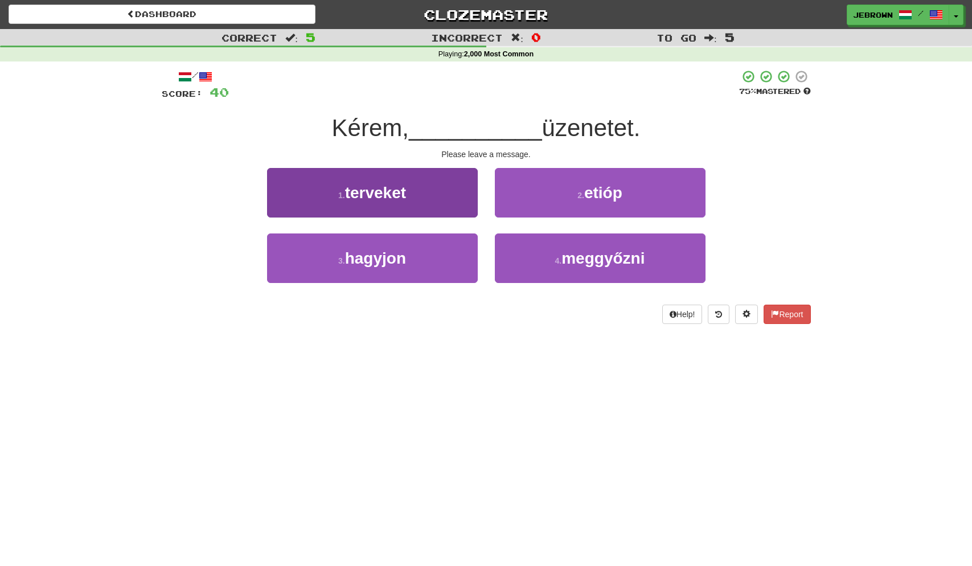
click at [445, 247] on button "3 . hagyjon" at bounding box center [372, 259] width 211 height 50
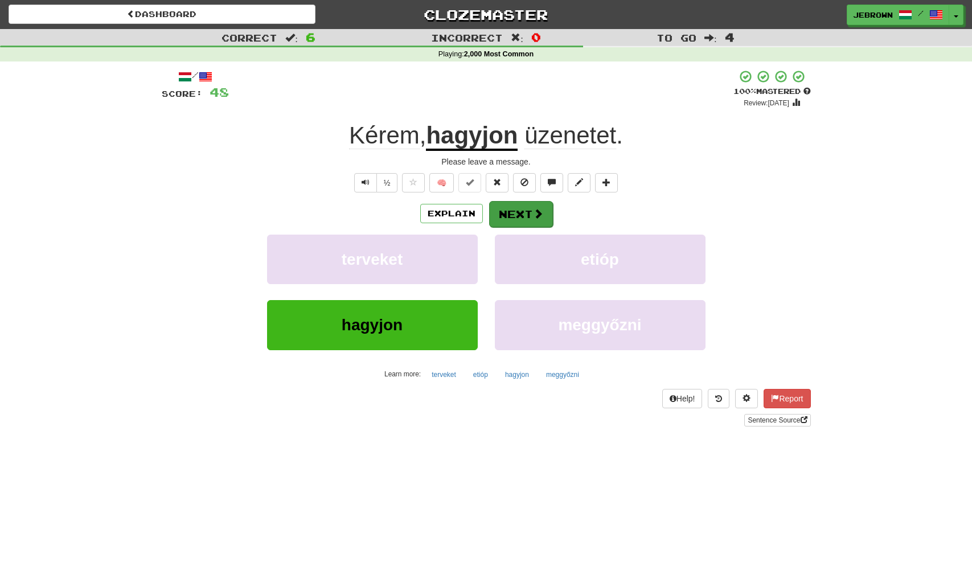
click at [514, 204] on button "Next" at bounding box center [521, 214] width 64 height 26
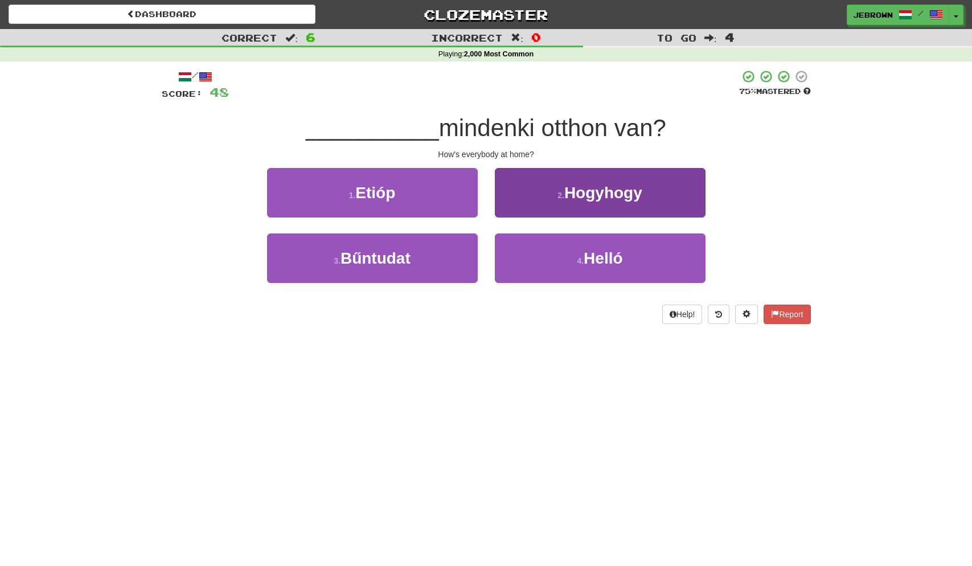
click at [568, 199] on span "Hogyhogy" at bounding box center [604, 193] width 78 height 18
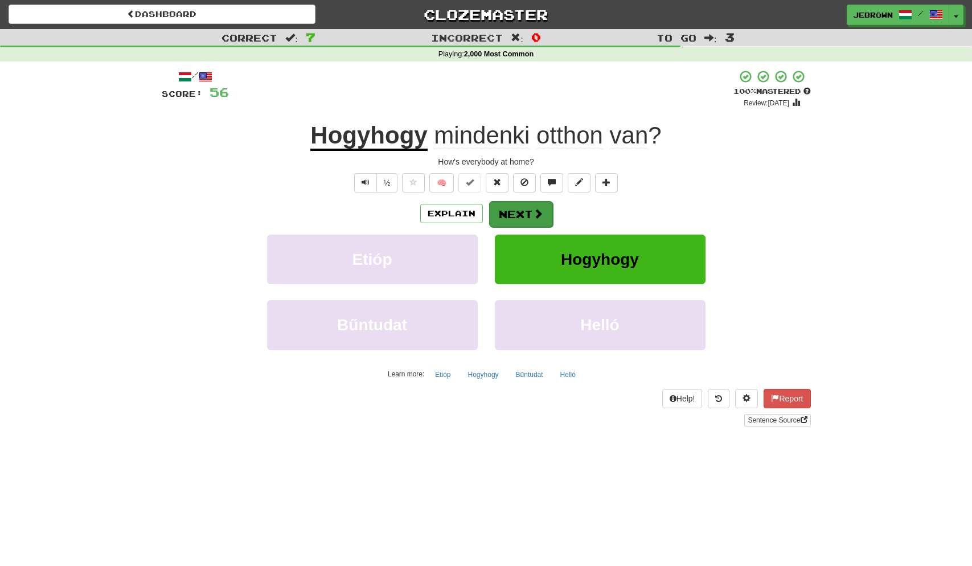
click at [524, 212] on button "Next" at bounding box center [521, 214] width 64 height 26
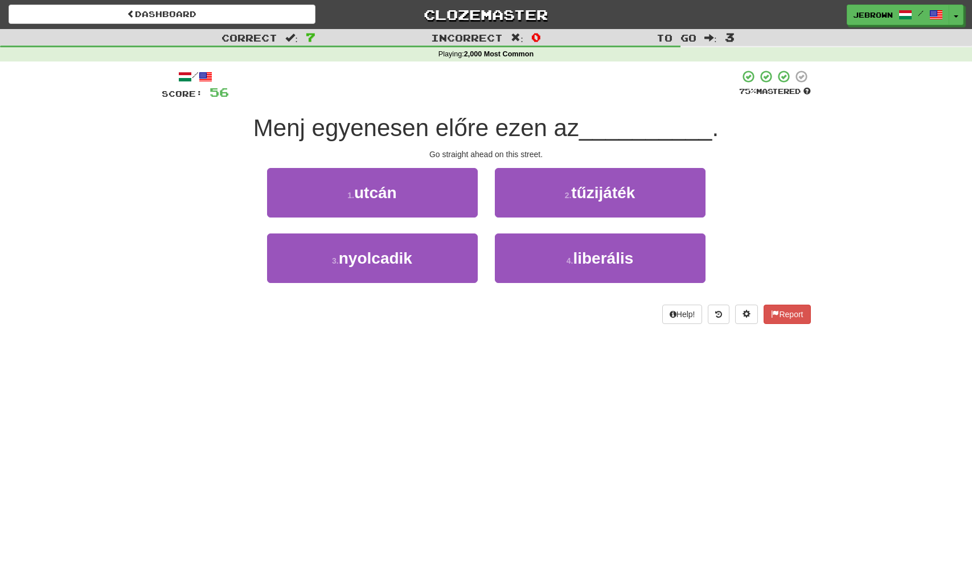
click at [423, 194] on button "1 . utcán" at bounding box center [372, 193] width 211 height 50
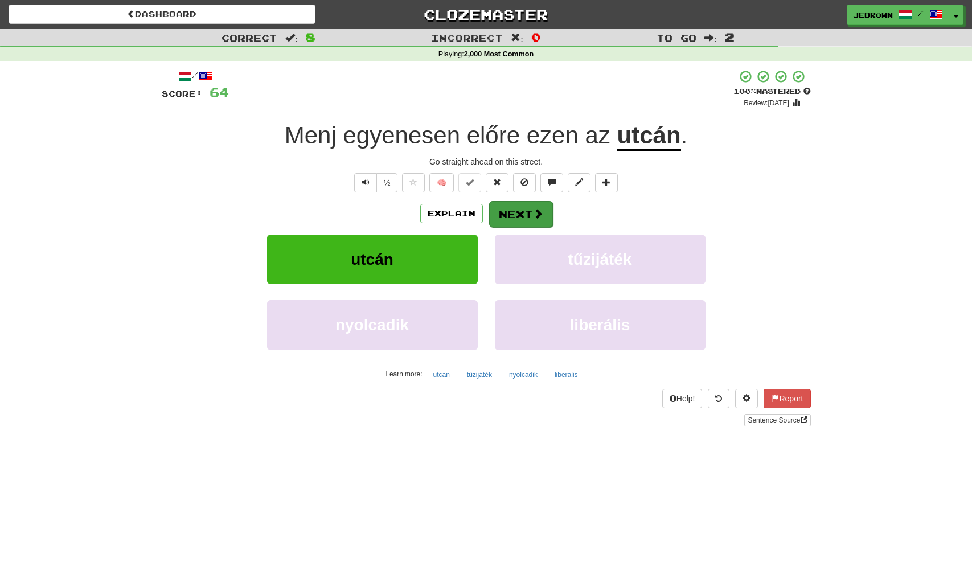
click at [518, 211] on button "Next" at bounding box center [521, 214] width 64 height 26
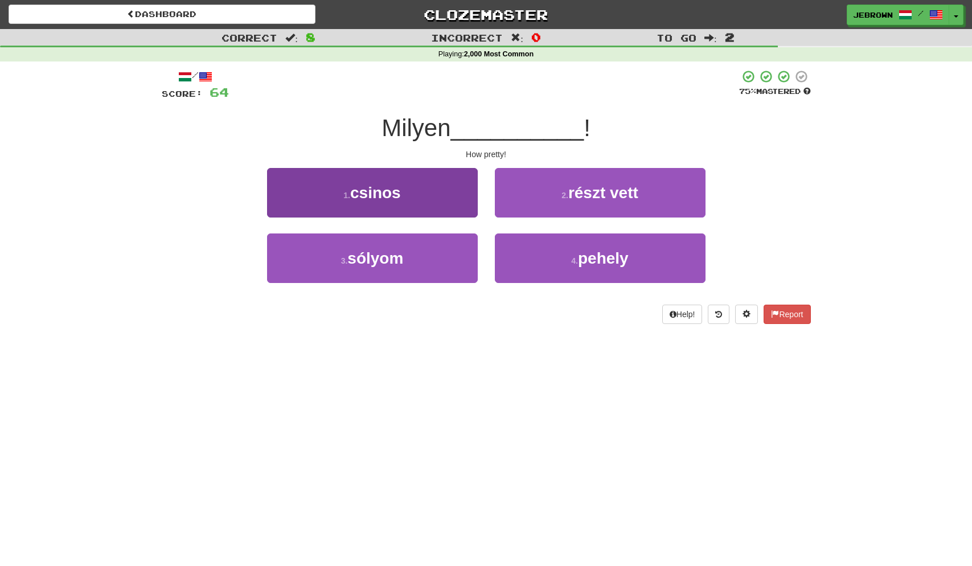
click at [391, 187] on span "csinos" at bounding box center [375, 193] width 51 height 18
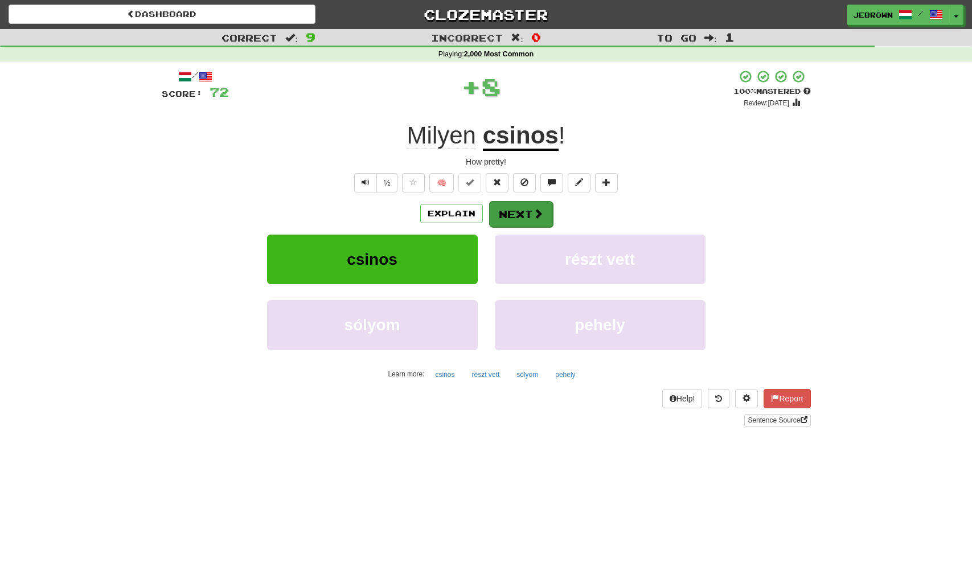
click at [534, 215] on span at bounding box center [538, 214] width 10 height 10
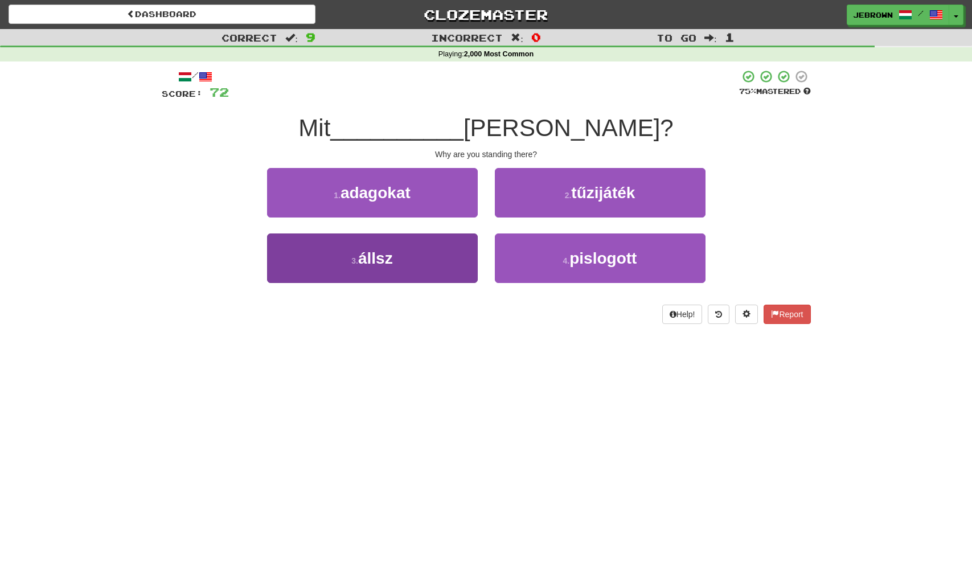
click at [430, 252] on button "3 . állsz" at bounding box center [372, 259] width 211 height 50
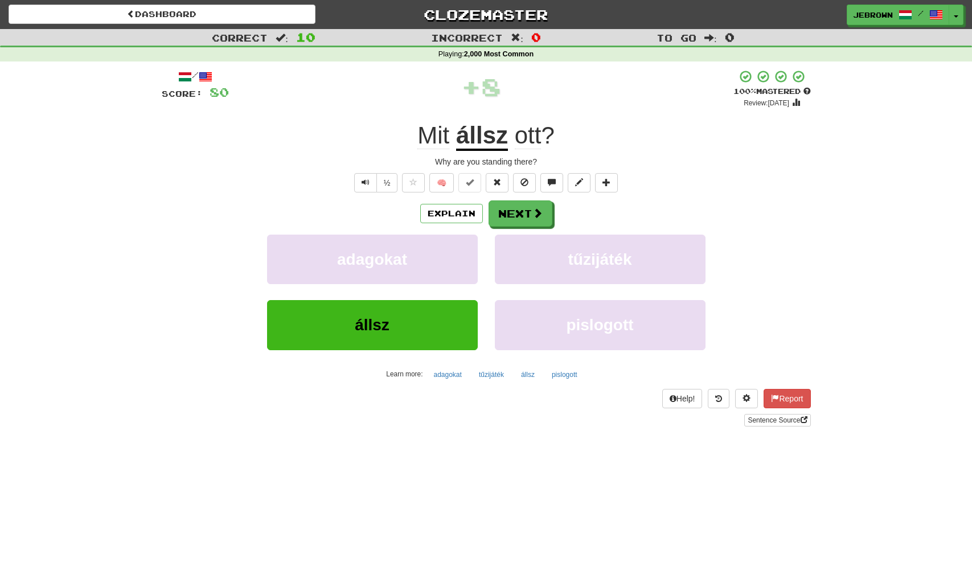
click at [526, 215] on button "Next" at bounding box center [521, 214] width 64 height 26
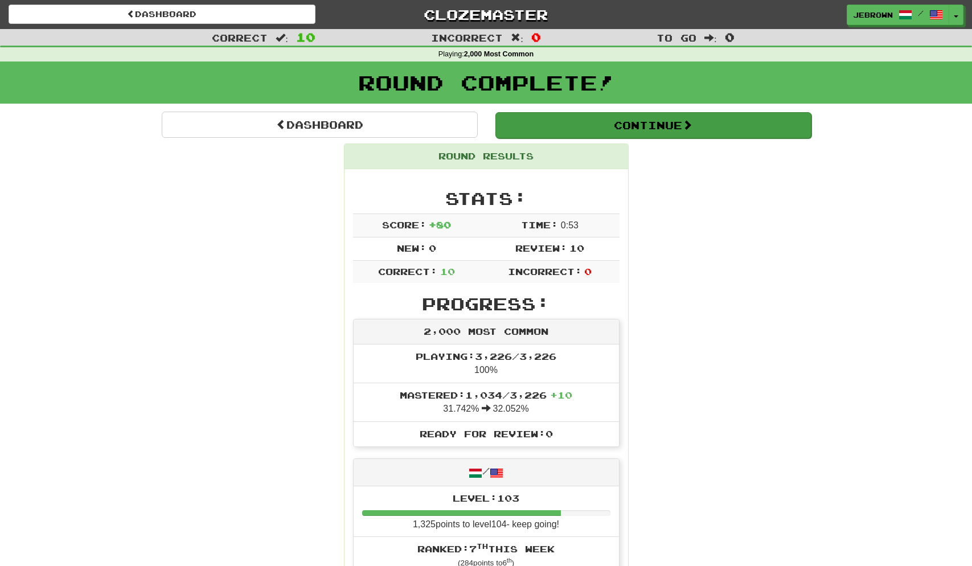
click at [545, 129] on button "Continue" at bounding box center [654, 125] width 316 height 26
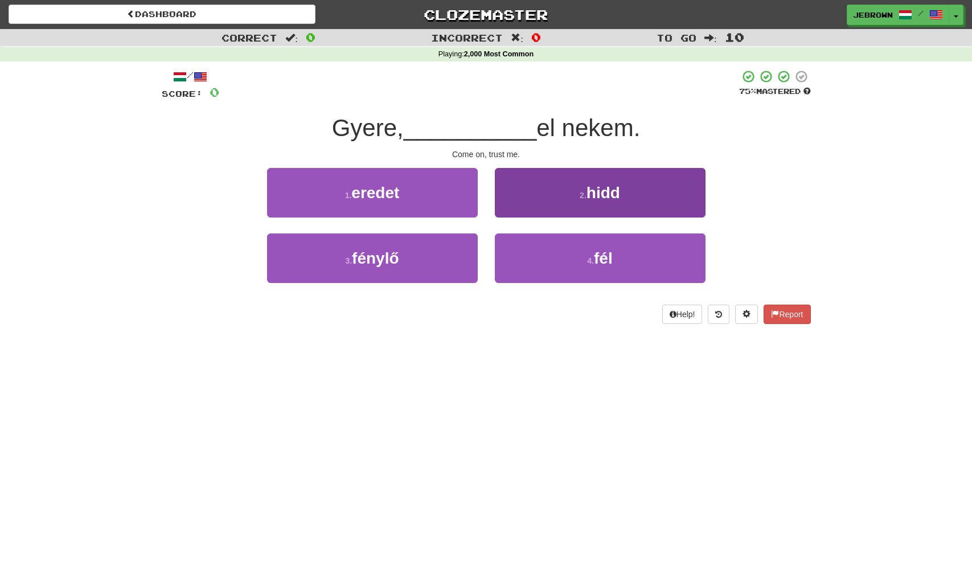
click at [616, 259] on button "4 . fél" at bounding box center [600, 259] width 211 height 50
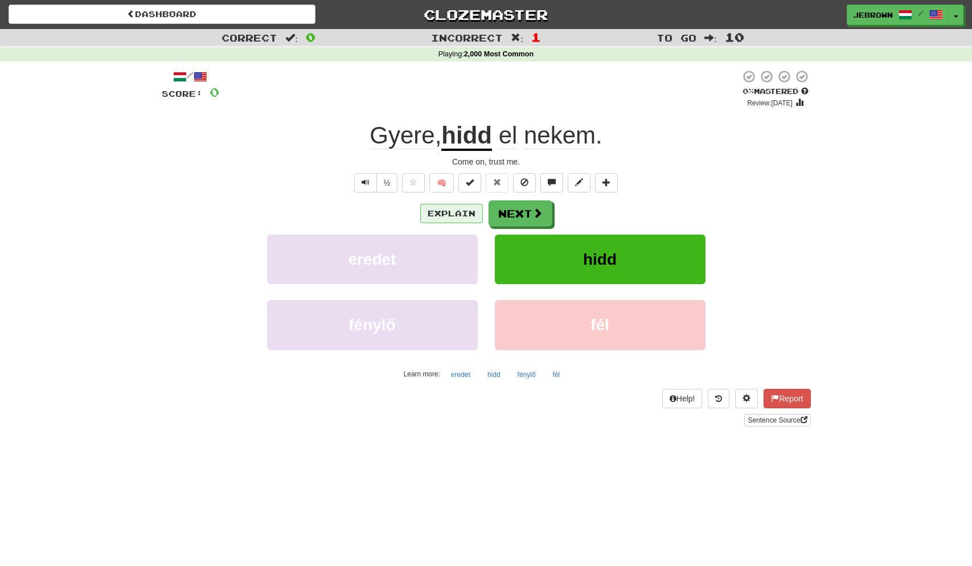
click at [450, 212] on button "Explain" at bounding box center [451, 213] width 63 height 19
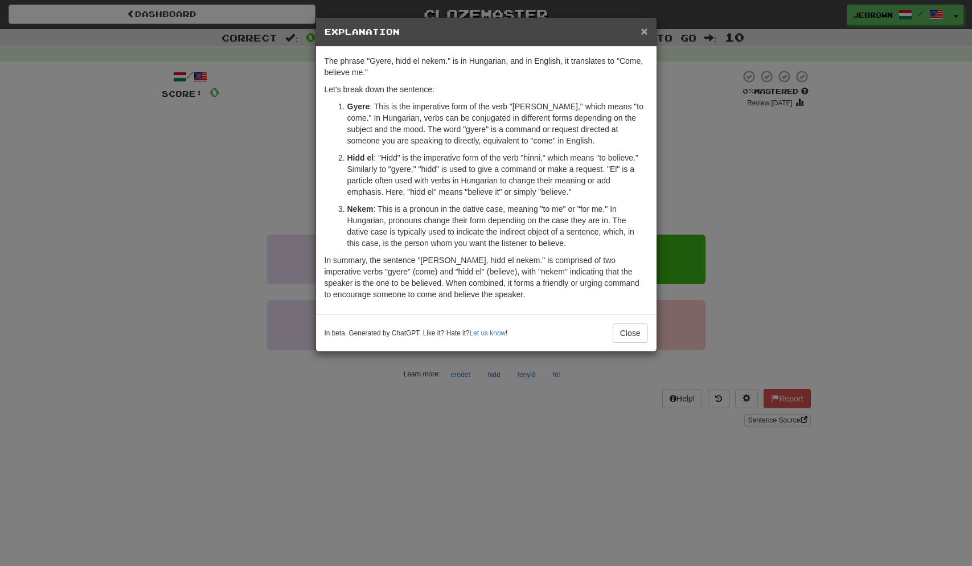
click at [643, 32] on span "×" at bounding box center [644, 30] width 7 height 13
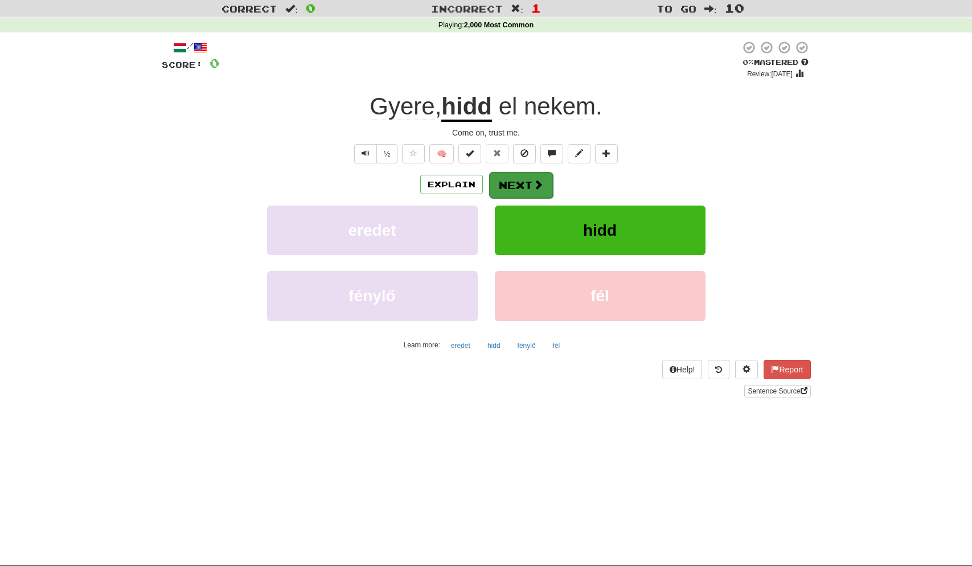
scroll to position [29, 1]
click at [529, 183] on button "Next" at bounding box center [521, 185] width 64 height 26
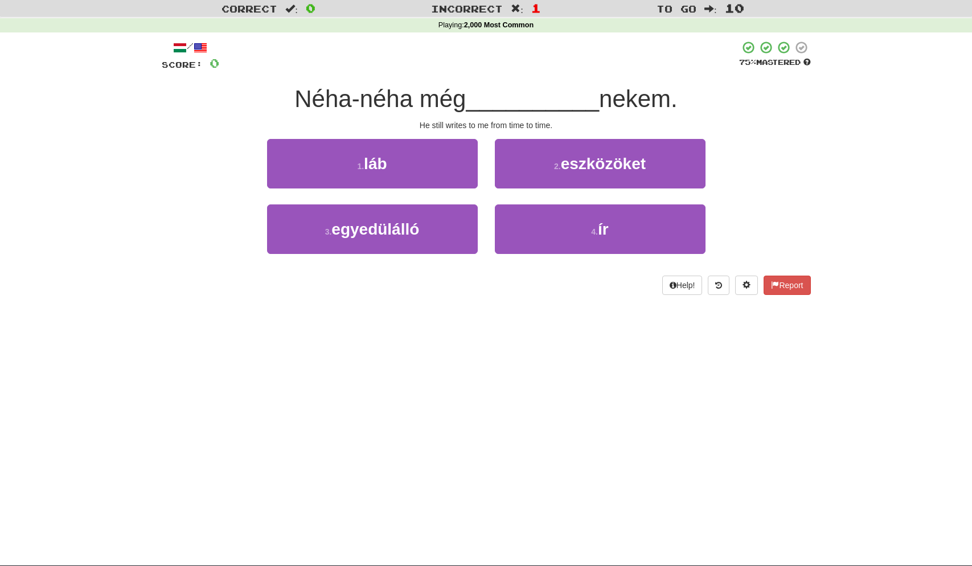
scroll to position [27, 0]
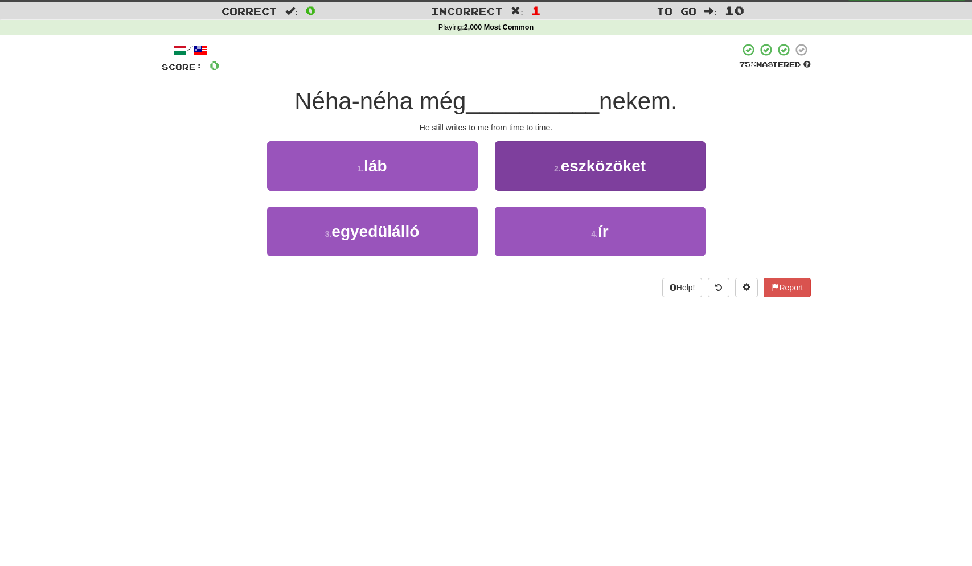
click at [576, 232] on button "4 . ír" at bounding box center [600, 232] width 211 height 50
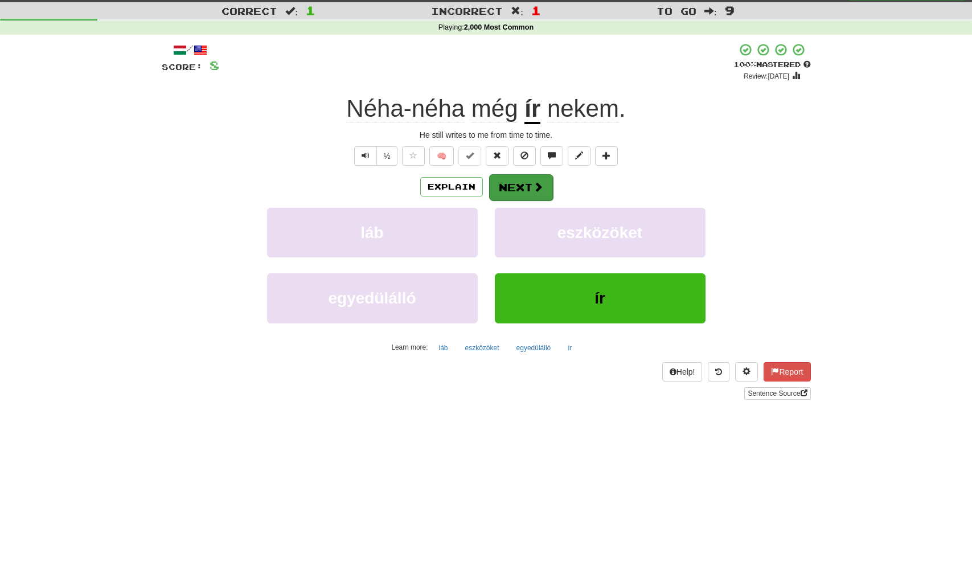
click at [520, 183] on button "Next" at bounding box center [521, 187] width 64 height 26
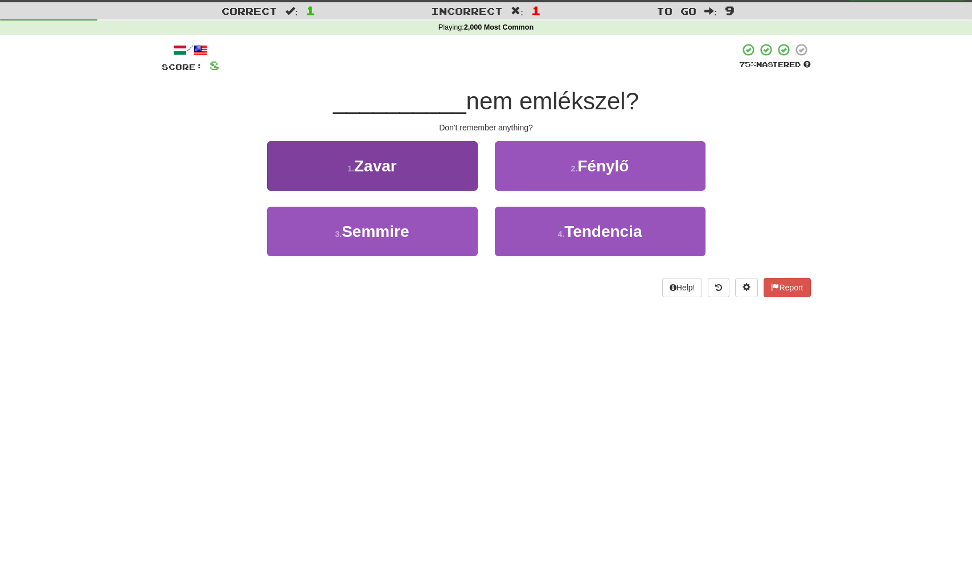
click at [416, 226] on button "3 . Semmire" at bounding box center [372, 232] width 211 height 50
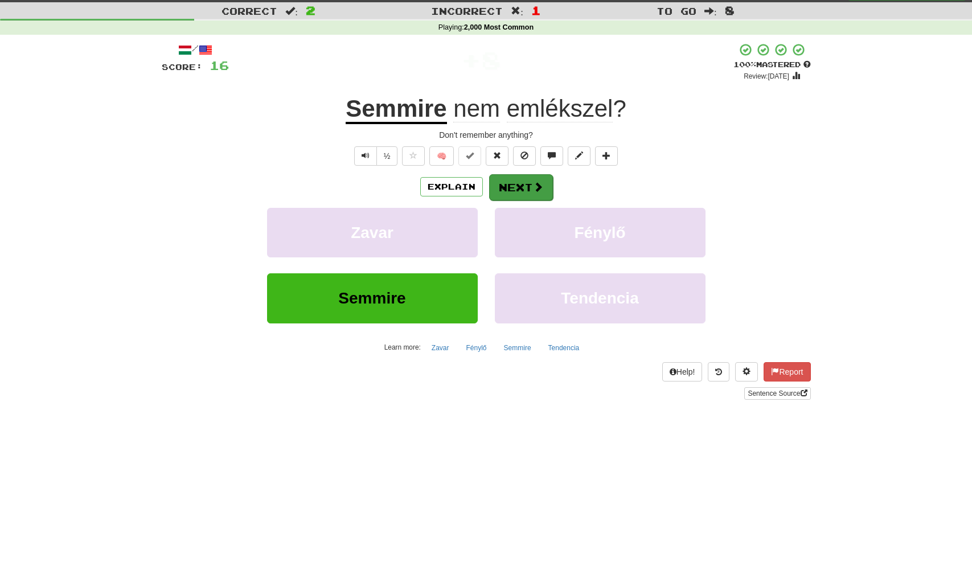
click at [519, 183] on button "Next" at bounding box center [521, 187] width 64 height 26
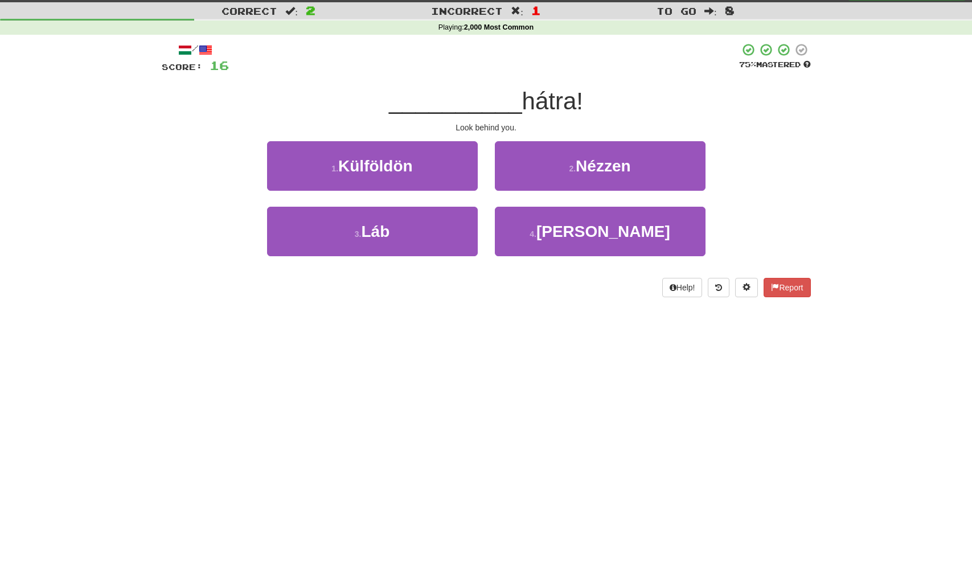
click at [553, 167] on button "2 . Nézzen" at bounding box center [600, 166] width 211 height 50
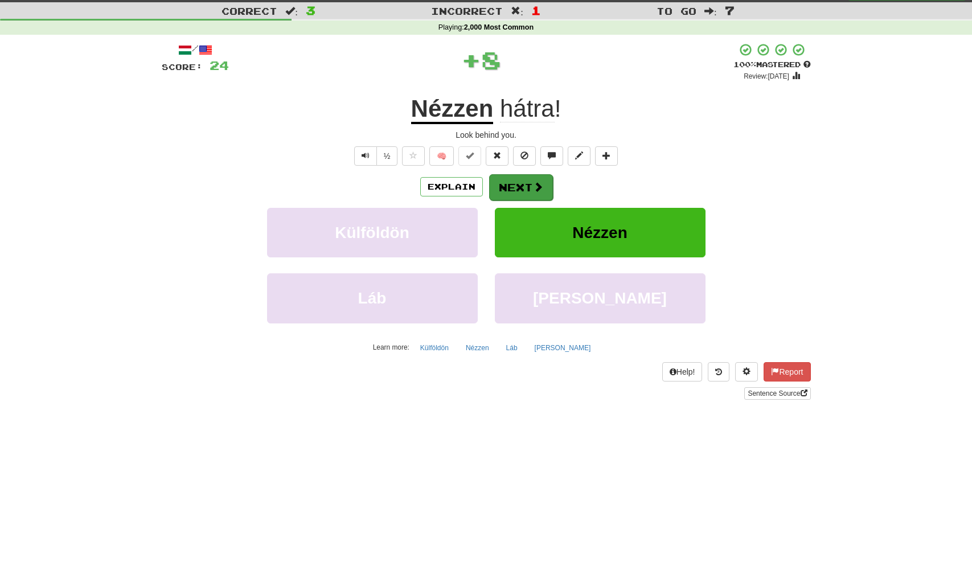
click at [528, 185] on button "Next" at bounding box center [521, 187] width 64 height 26
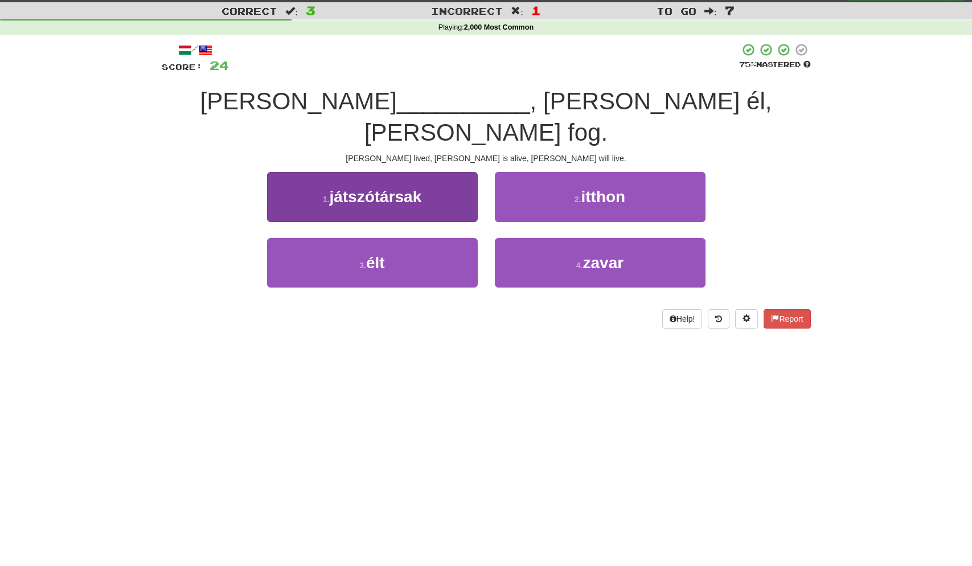
click at [399, 238] on button "3 . élt" at bounding box center [372, 263] width 211 height 50
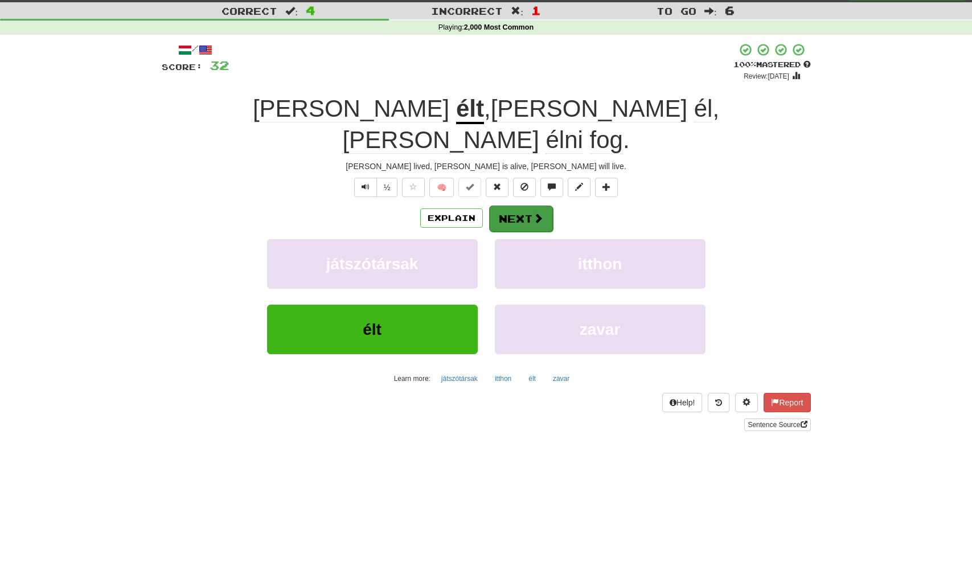
click at [516, 206] on button "Next" at bounding box center [521, 219] width 64 height 26
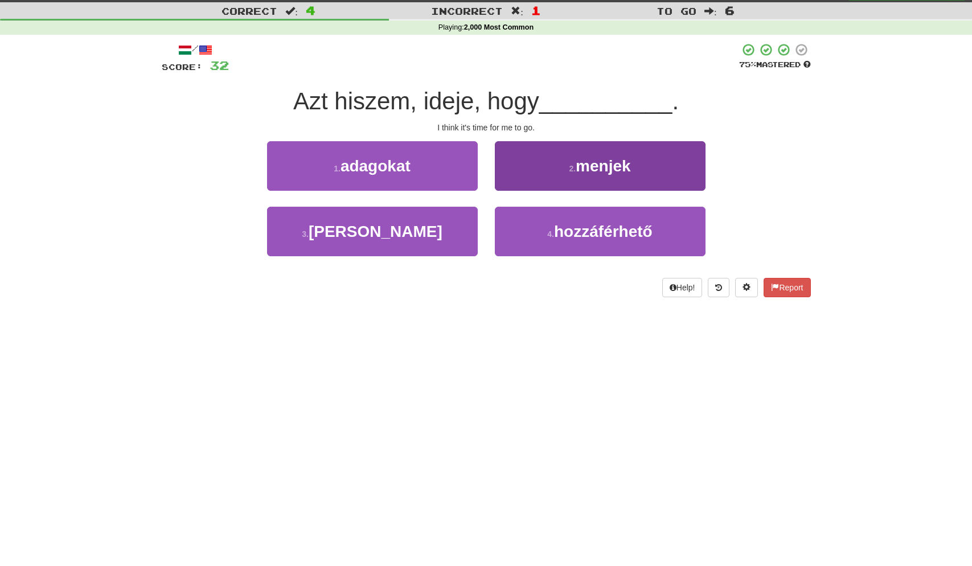
click at [608, 164] on span "menjek" at bounding box center [603, 166] width 55 height 18
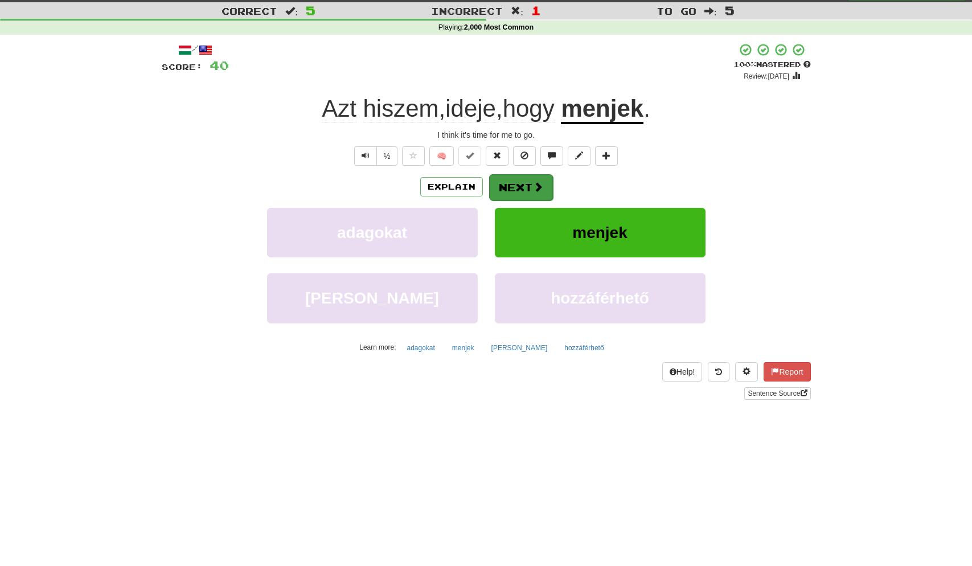
click at [523, 181] on button "Next" at bounding box center [521, 187] width 64 height 26
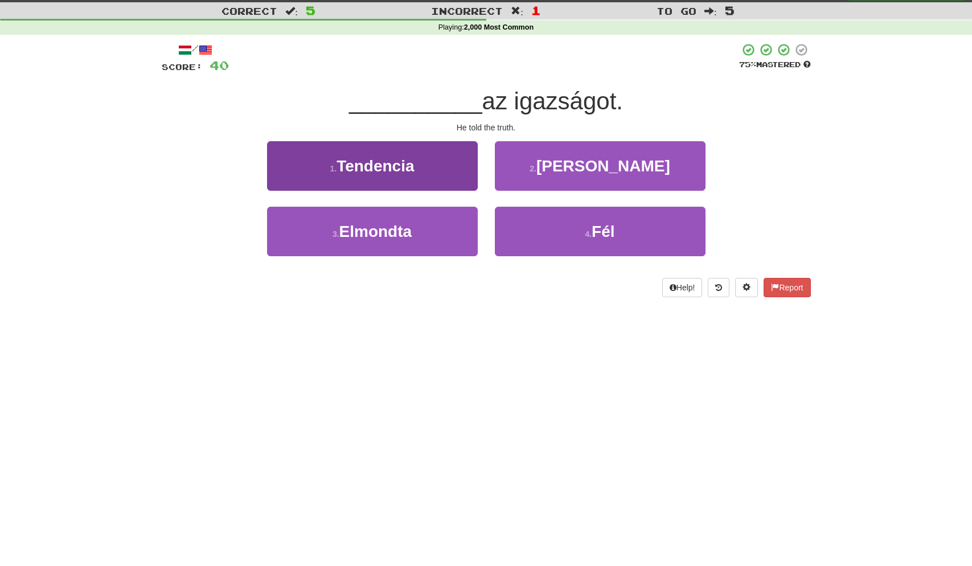
click at [434, 226] on button "3 . Elmondta" at bounding box center [372, 232] width 211 height 50
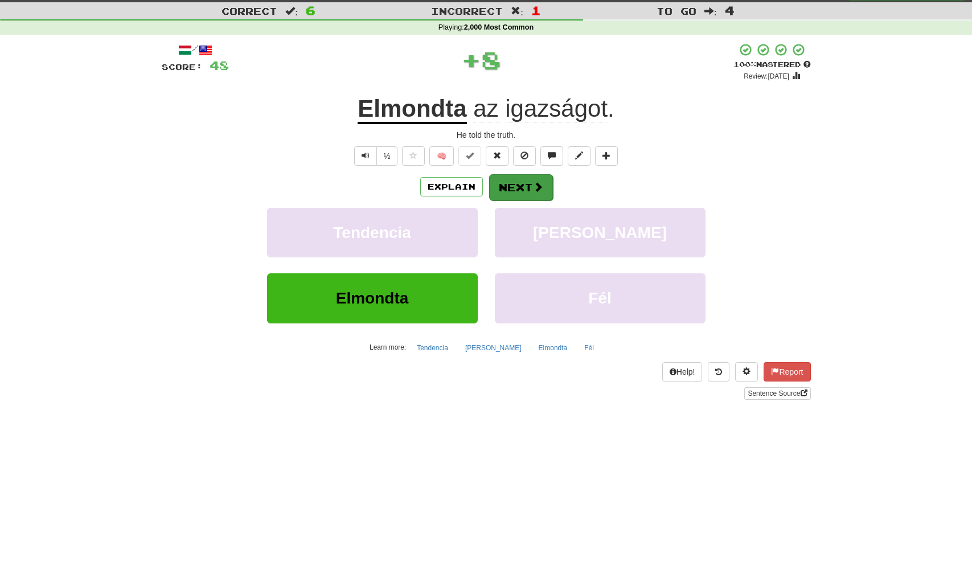
click at [521, 184] on button "Next" at bounding box center [521, 187] width 64 height 26
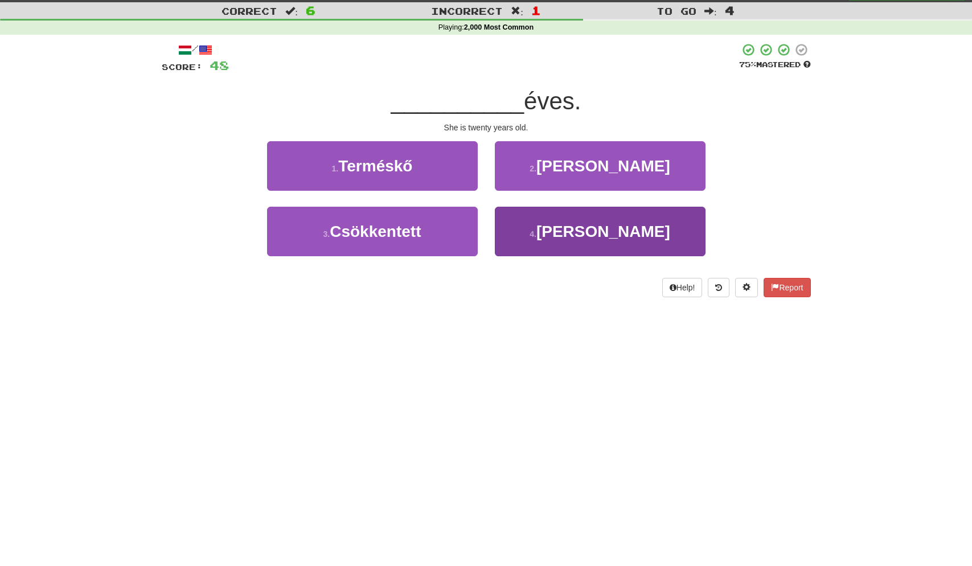
click at [565, 232] on button "4 . Húsz" at bounding box center [600, 232] width 211 height 50
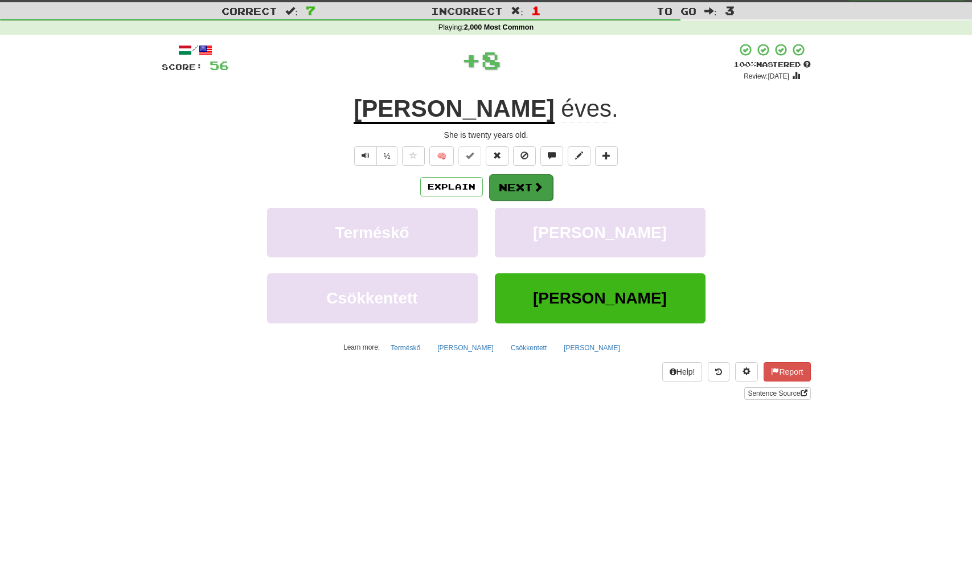
click at [512, 186] on button "Next" at bounding box center [521, 187] width 64 height 26
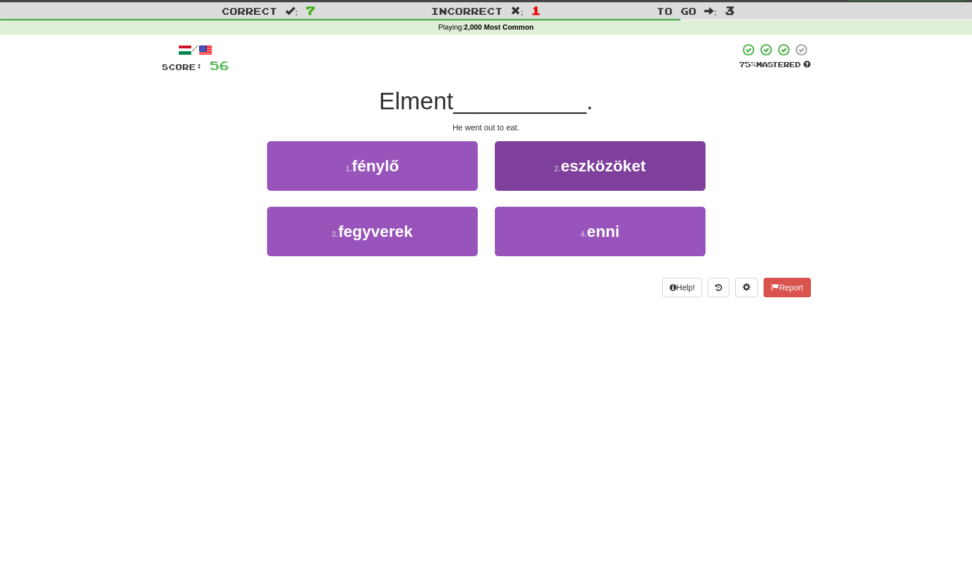
click at [573, 227] on button "4 . enni" at bounding box center [600, 232] width 211 height 50
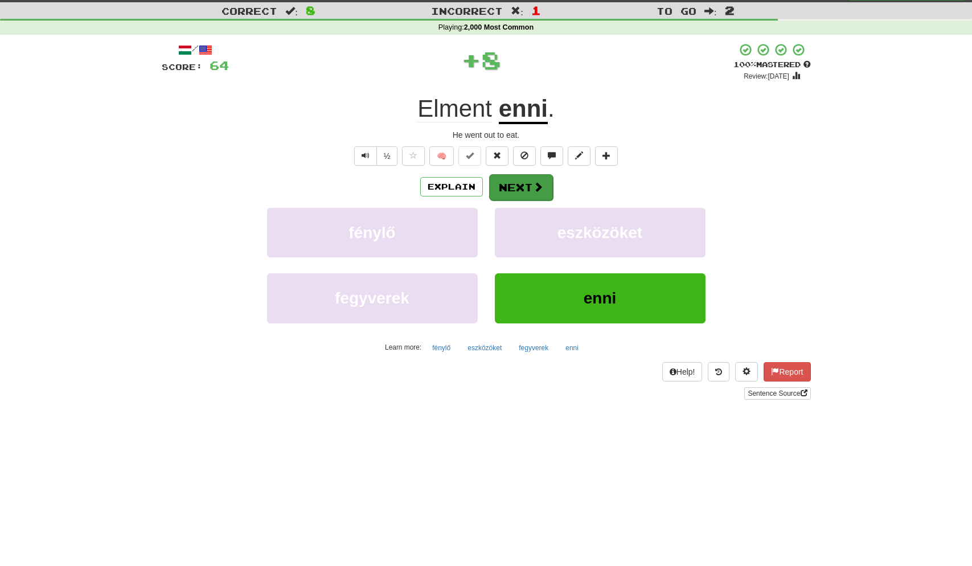
click at [513, 185] on button "Next" at bounding box center [521, 187] width 64 height 26
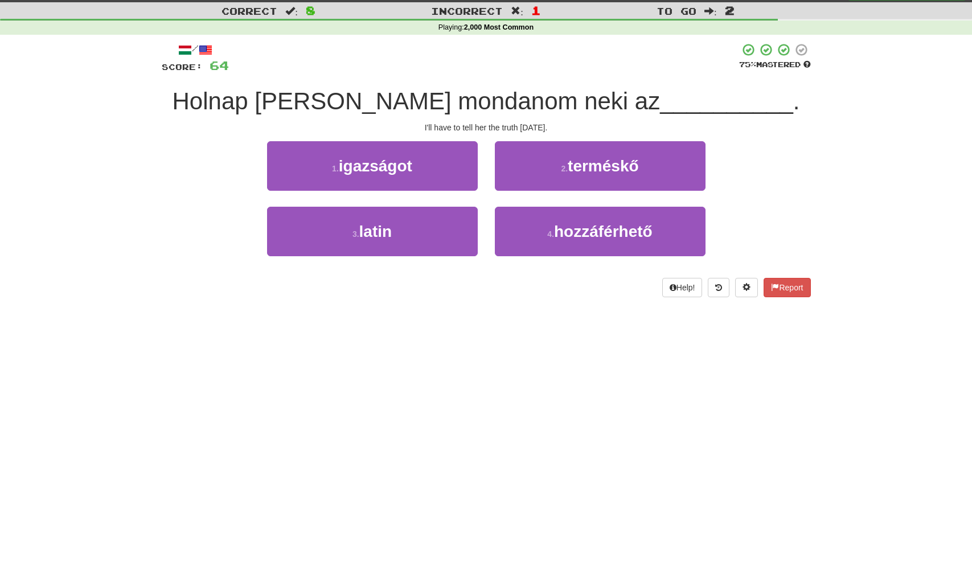
click at [441, 171] on button "1 . igazságot" at bounding box center [372, 166] width 211 height 50
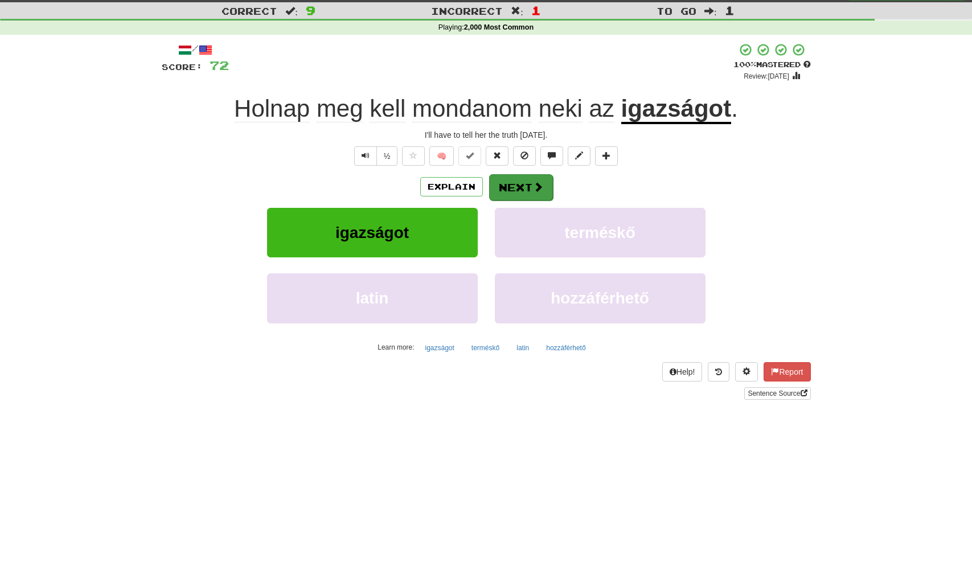
click at [520, 187] on button "Next" at bounding box center [521, 187] width 64 height 26
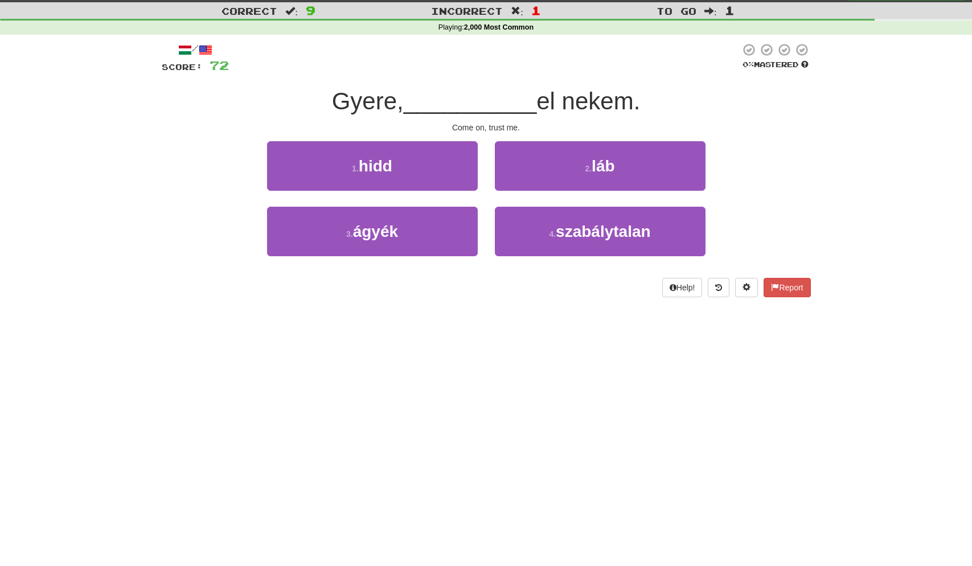
click at [395, 166] on button "1 . hidd" at bounding box center [372, 166] width 211 height 50
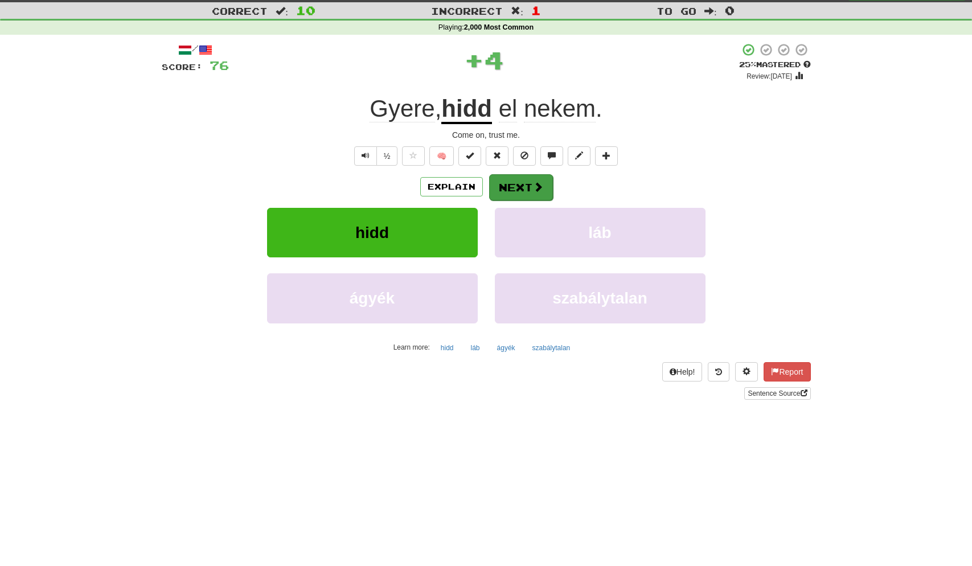
click at [527, 184] on button "Next" at bounding box center [521, 187] width 64 height 26
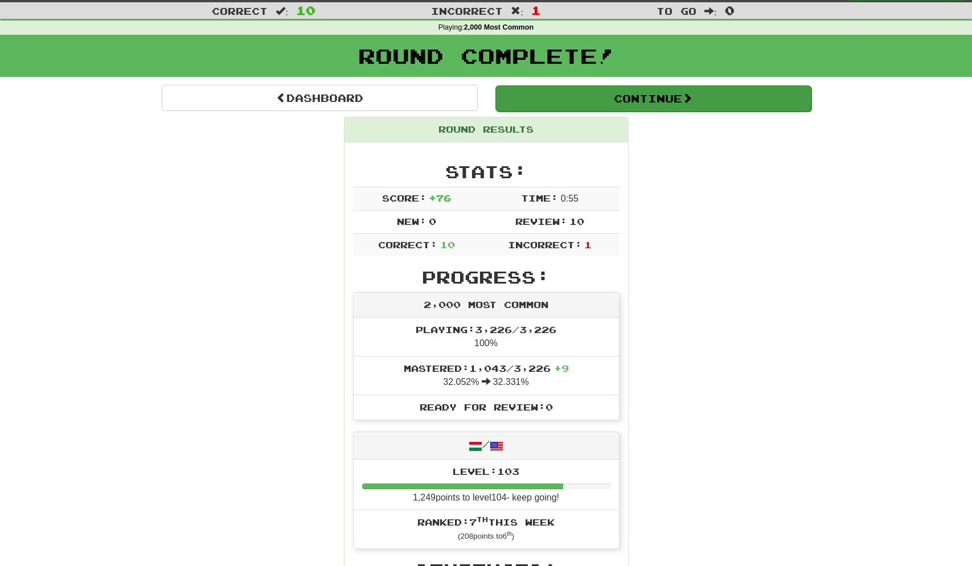
click at [534, 93] on button "Continue" at bounding box center [654, 98] width 316 height 26
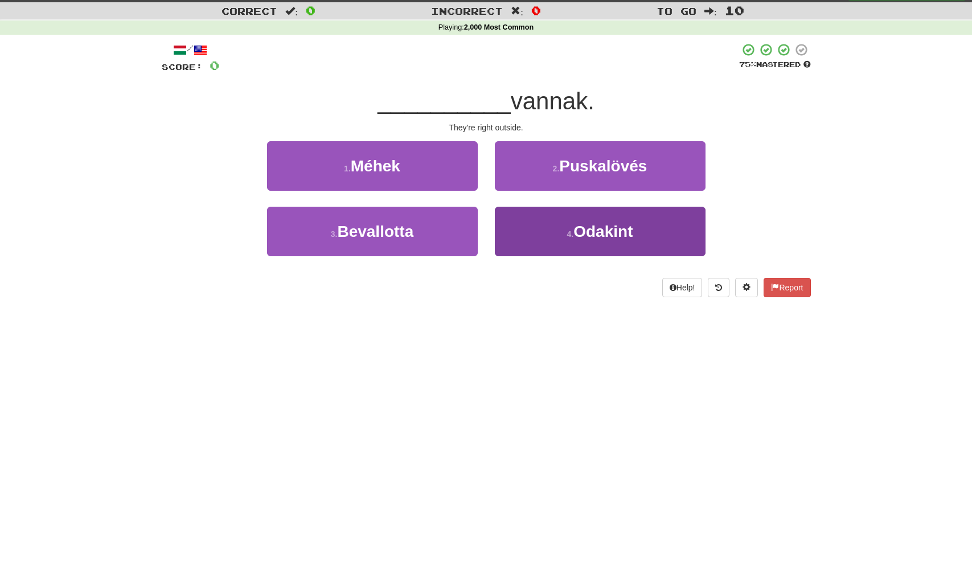
scroll to position [27, 1]
click at [575, 238] on button "4 . Odakint" at bounding box center [600, 232] width 211 height 50
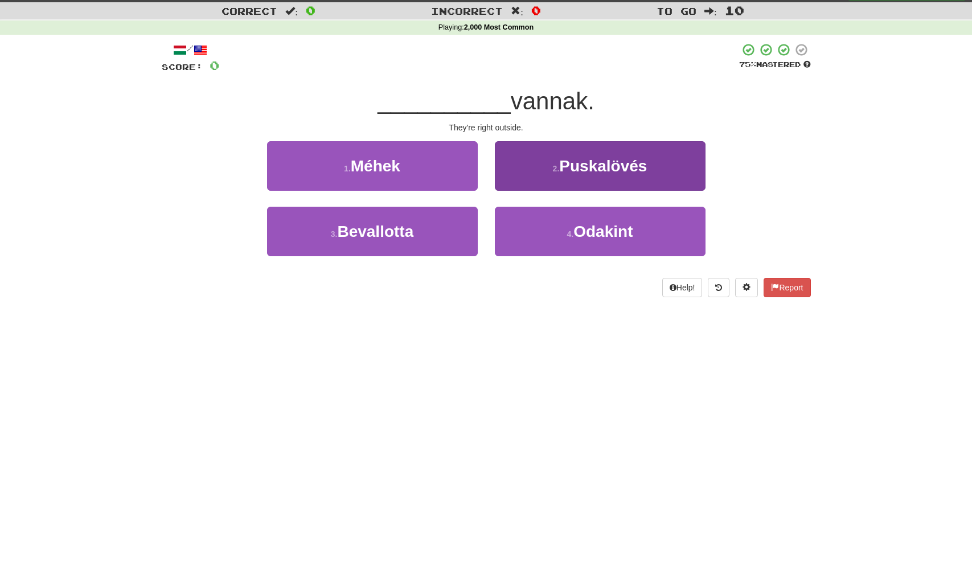
scroll to position [27, 0]
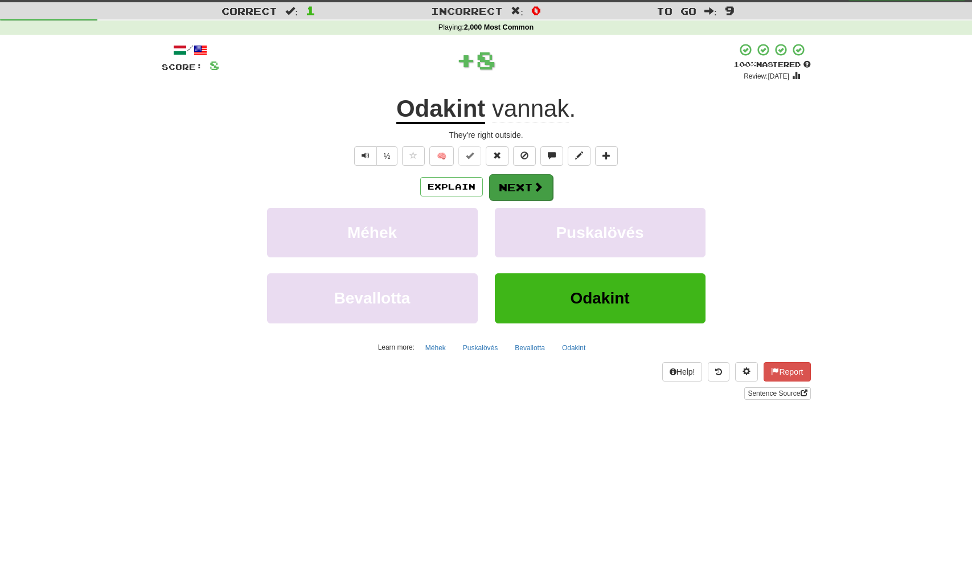
click at [516, 185] on button "Next" at bounding box center [521, 187] width 64 height 26
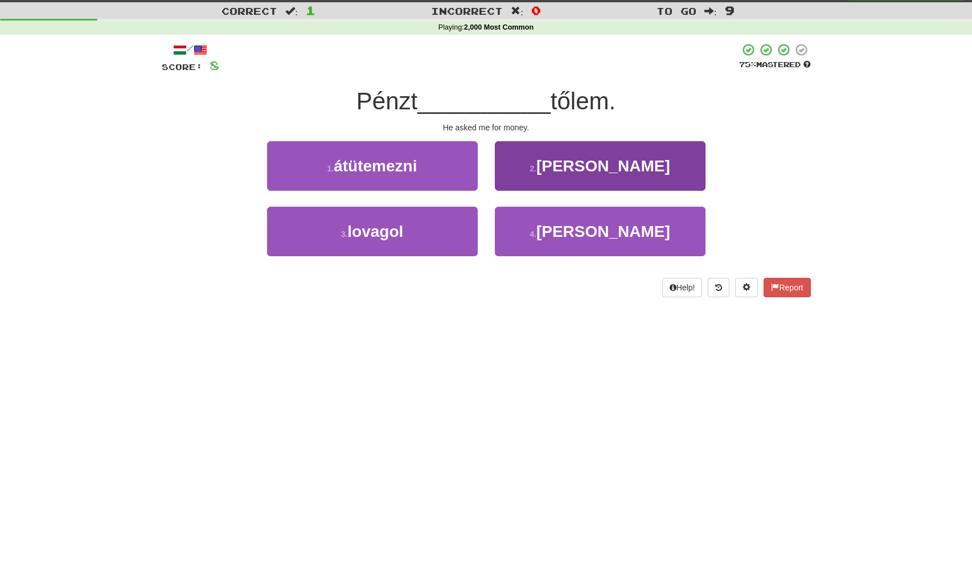
click at [570, 233] on button "4 . kért" at bounding box center [600, 232] width 211 height 50
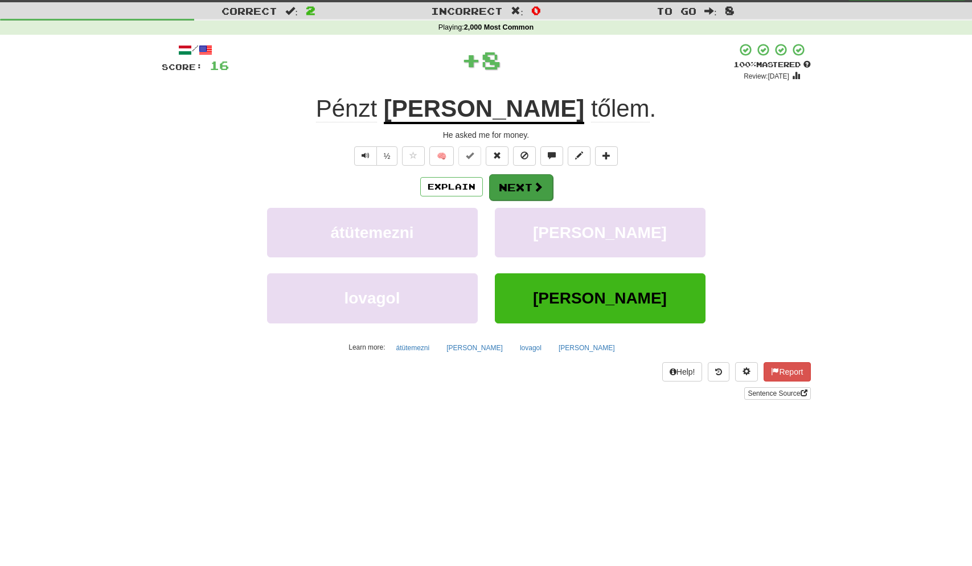
click at [525, 187] on button "Next" at bounding box center [521, 187] width 64 height 26
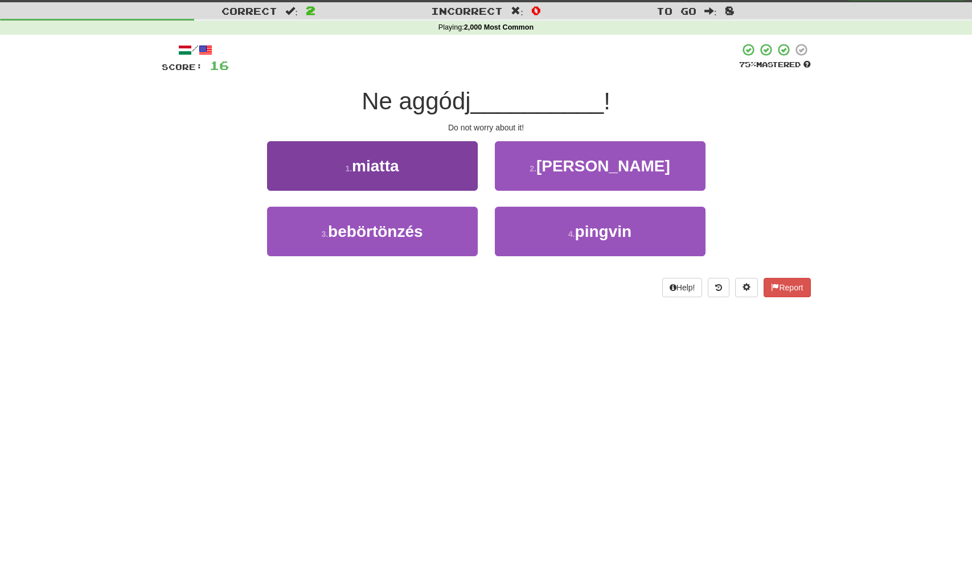
click at [445, 170] on button "1 . miatta" at bounding box center [372, 166] width 211 height 50
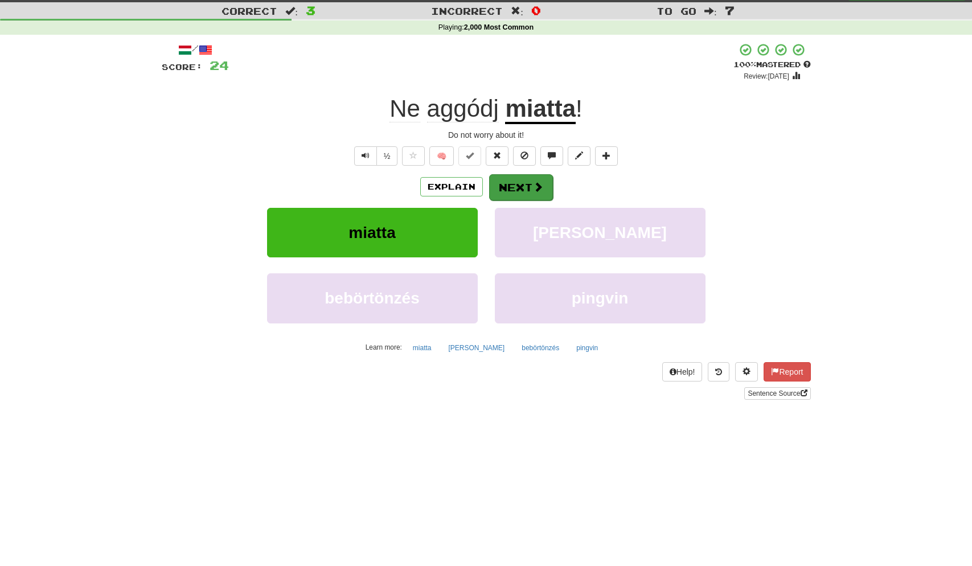
click at [531, 186] on button "Next" at bounding box center [521, 187] width 64 height 26
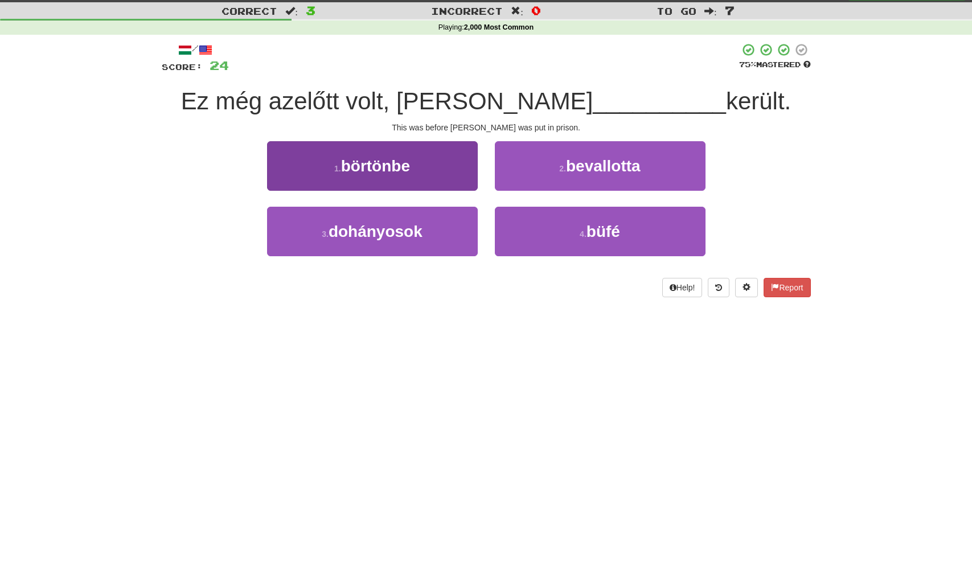
click at [445, 166] on button "1 . börtönbe" at bounding box center [372, 166] width 211 height 50
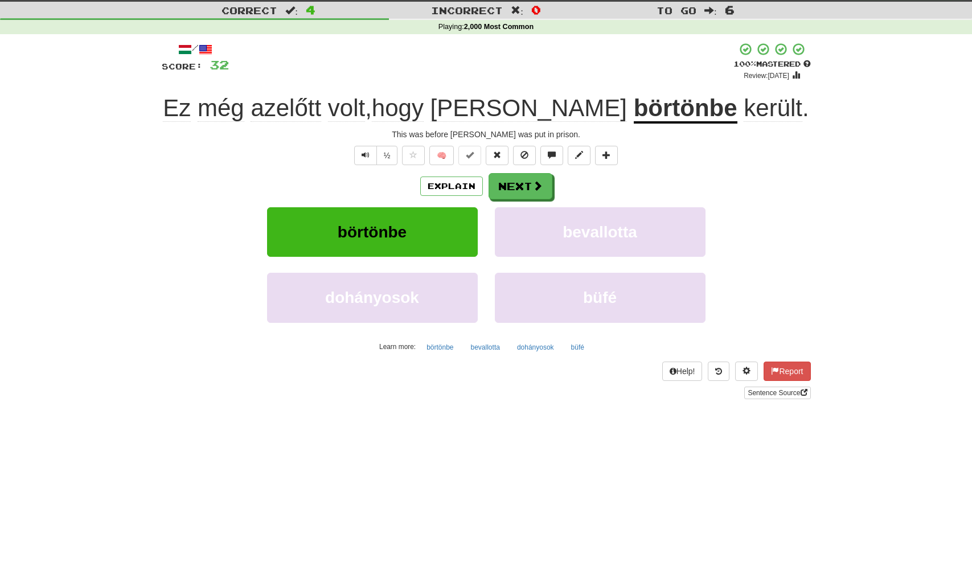
scroll to position [27, 0]
click at [530, 186] on button "Next" at bounding box center [521, 187] width 64 height 26
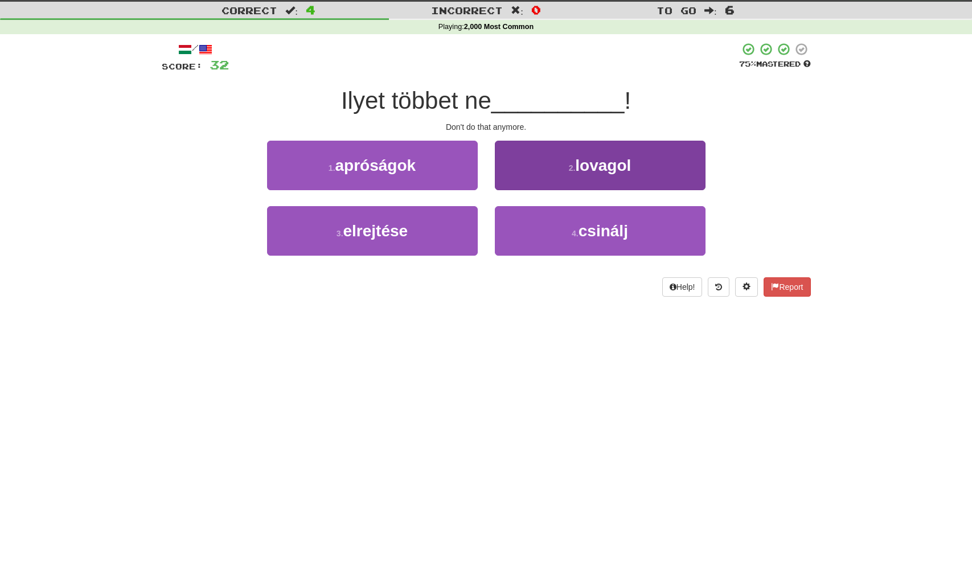
click at [590, 230] on span "csinálj" at bounding box center [604, 231] width 50 height 18
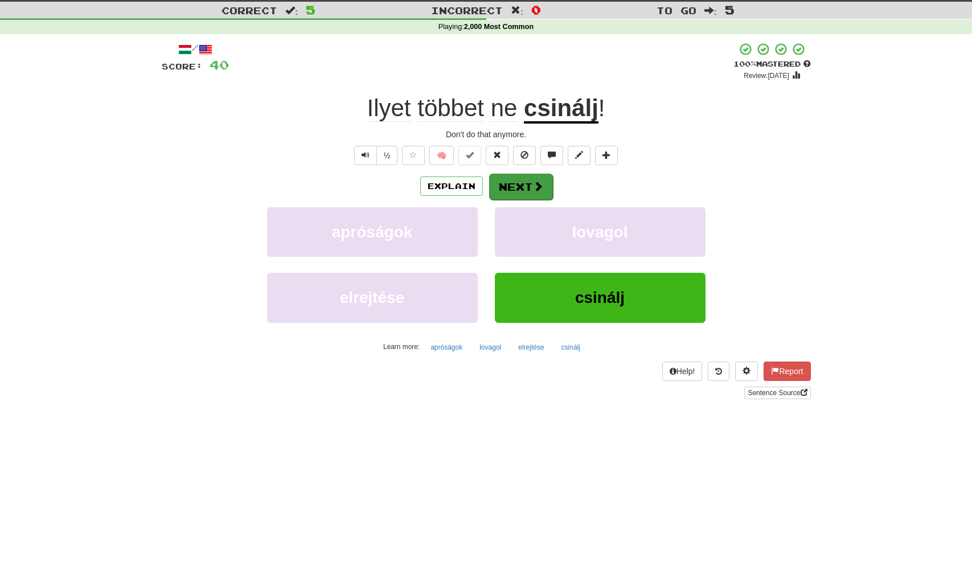
click at [537, 185] on span at bounding box center [538, 186] width 10 height 10
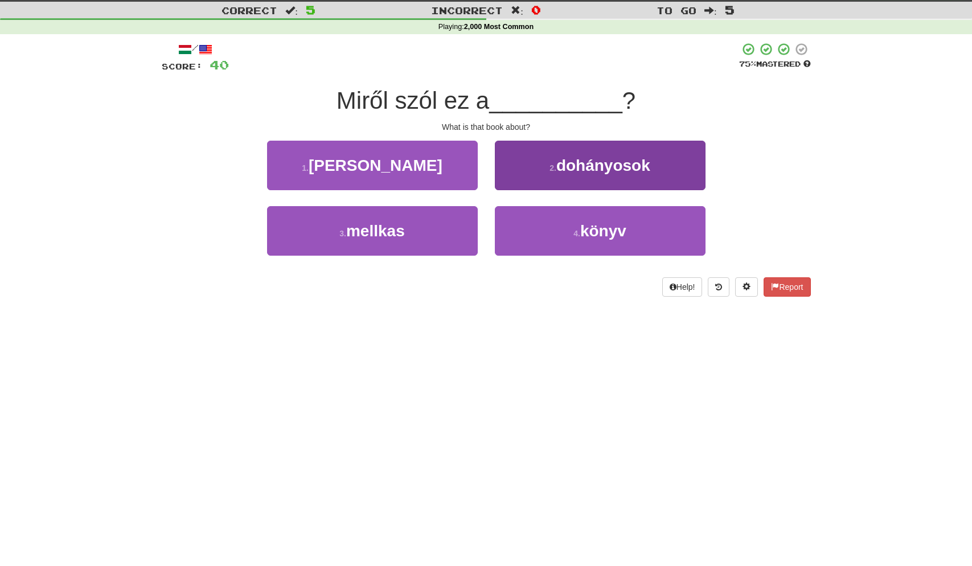
click at [564, 232] on button "4 . könyv" at bounding box center [600, 231] width 211 height 50
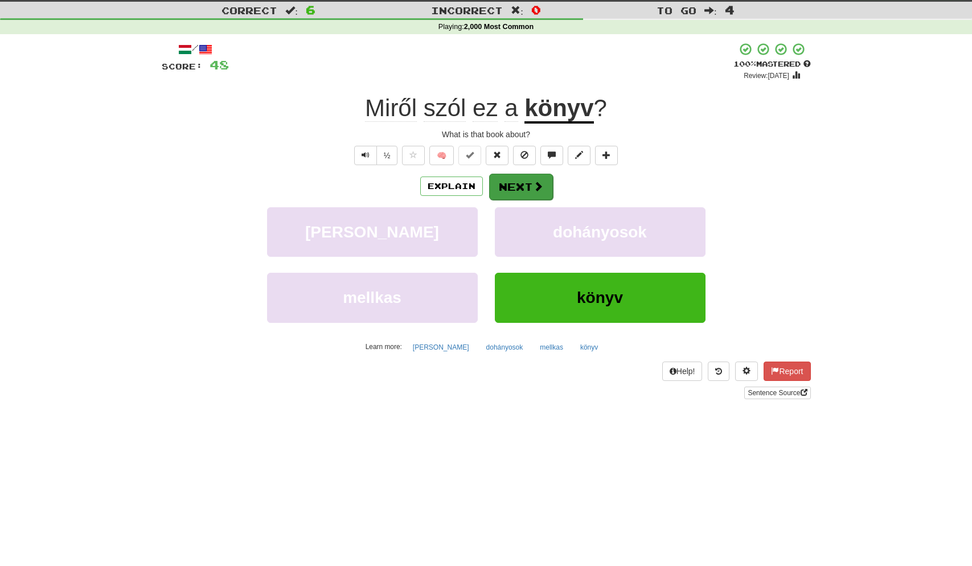
click at [524, 186] on button "Next" at bounding box center [521, 187] width 64 height 26
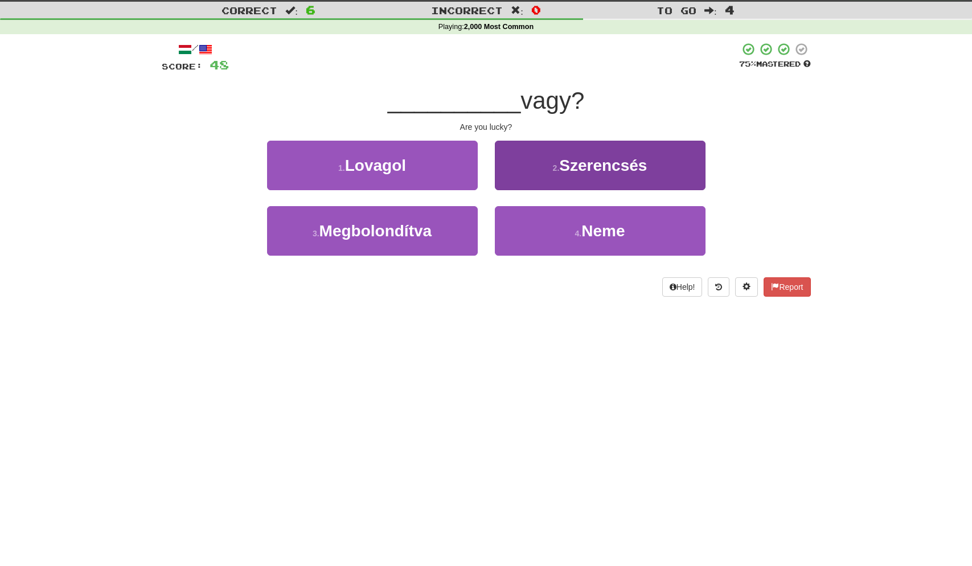
click at [575, 163] on span "Szerencsés" at bounding box center [603, 166] width 88 height 18
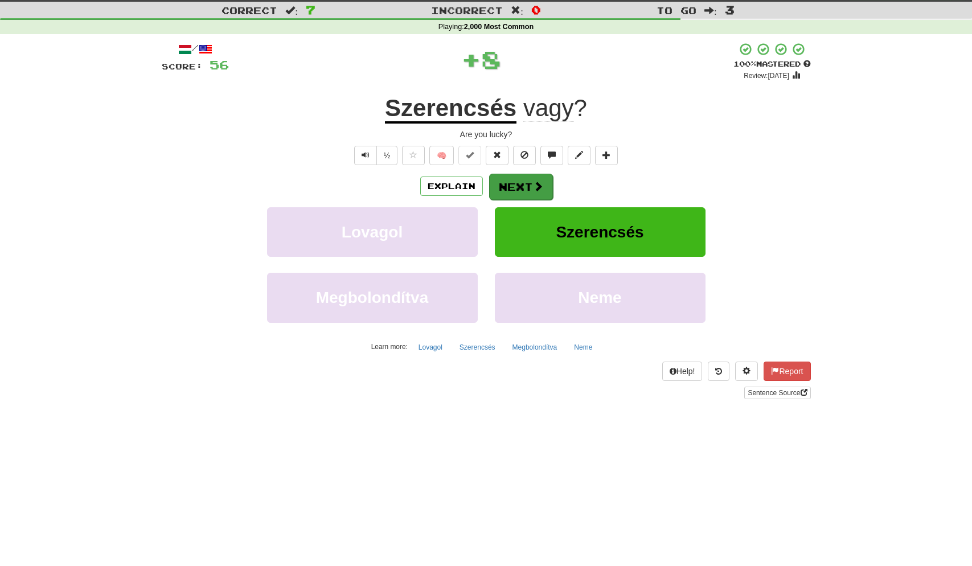
click at [518, 184] on button "Next" at bounding box center [521, 187] width 64 height 26
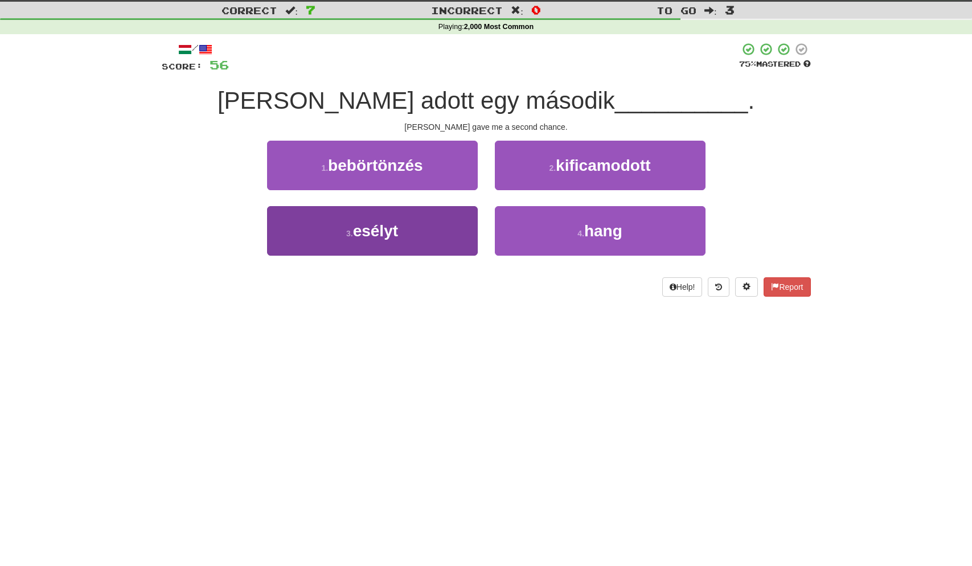
click at [423, 231] on button "3 . esélyt" at bounding box center [372, 231] width 211 height 50
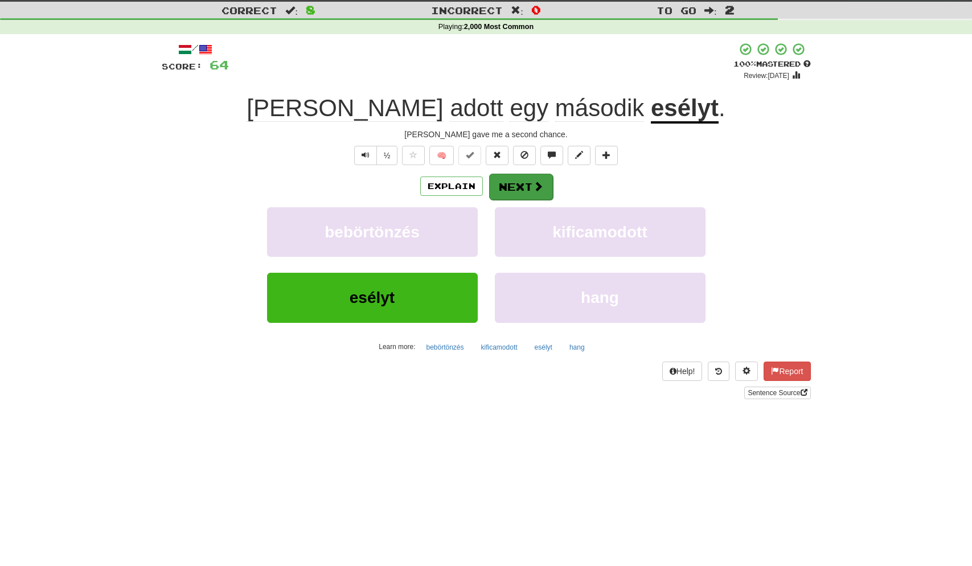
click at [527, 187] on button "Next" at bounding box center [521, 187] width 64 height 26
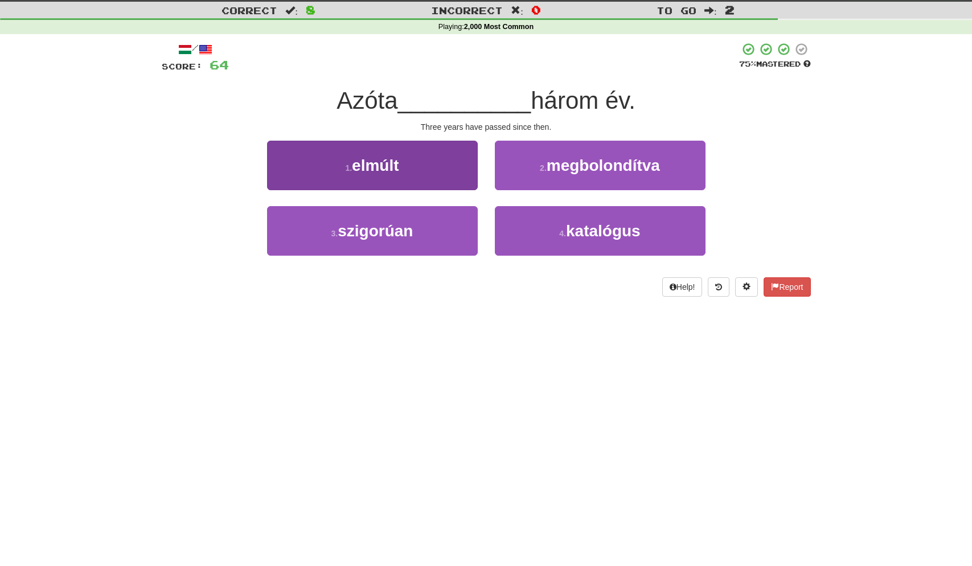
click at [426, 175] on button "1 . elmúlt" at bounding box center [372, 166] width 211 height 50
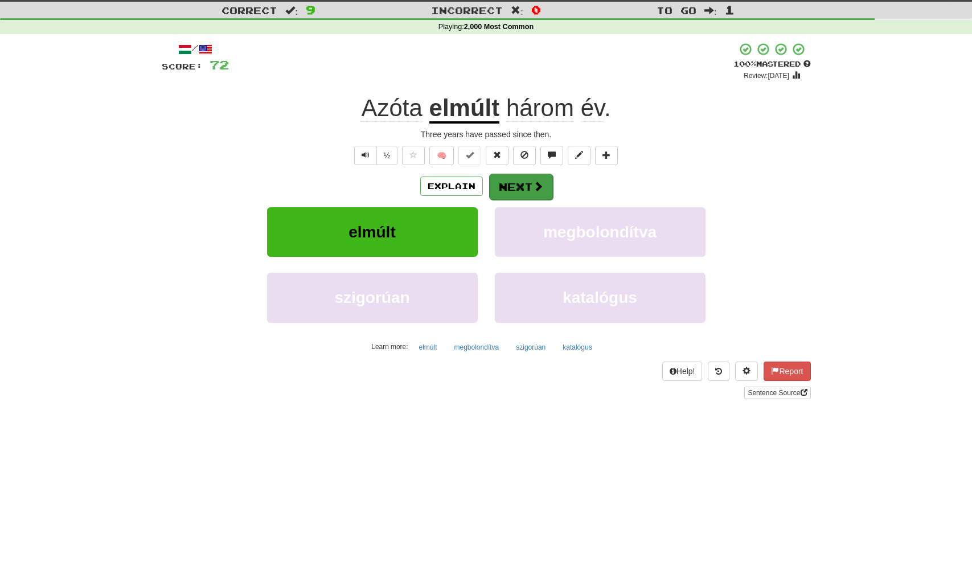
click at [523, 186] on button "Next" at bounding box center [521, 187] width 64 height 26
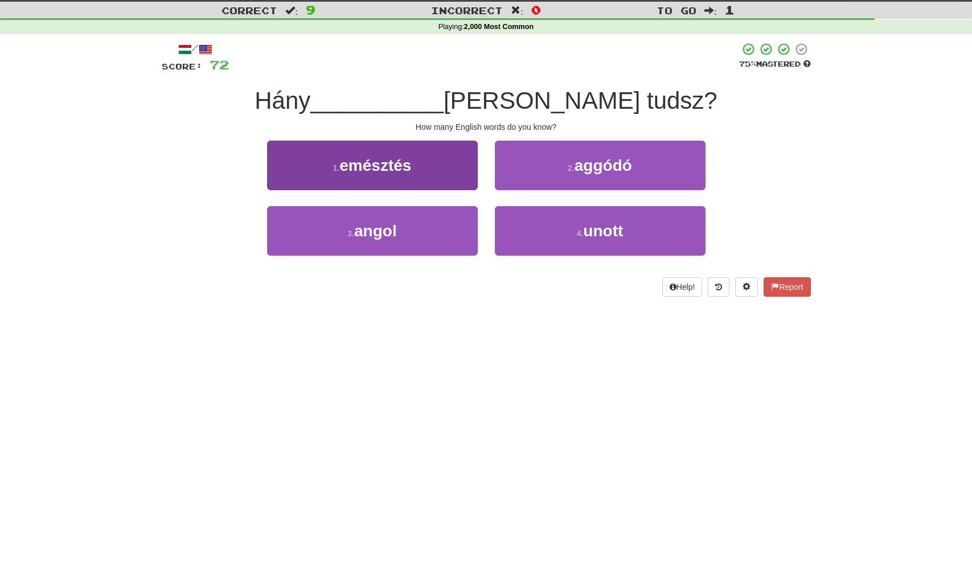
click at [423, 228] on button "3 . angol" at bounding box center [372, 231] width 211 height 50
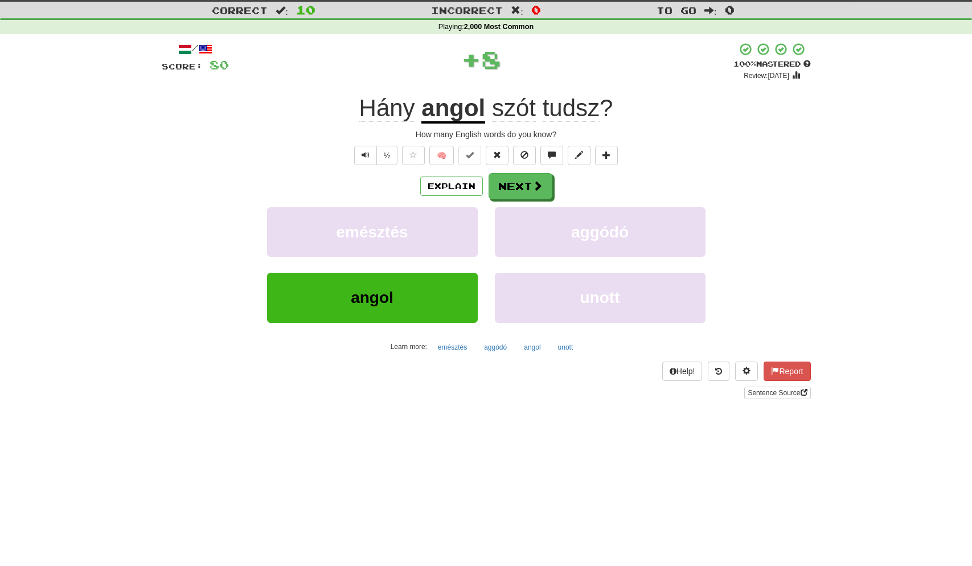
click at [527, 186] on button "Next" at bounding box center [521, 186] width 64 height 26
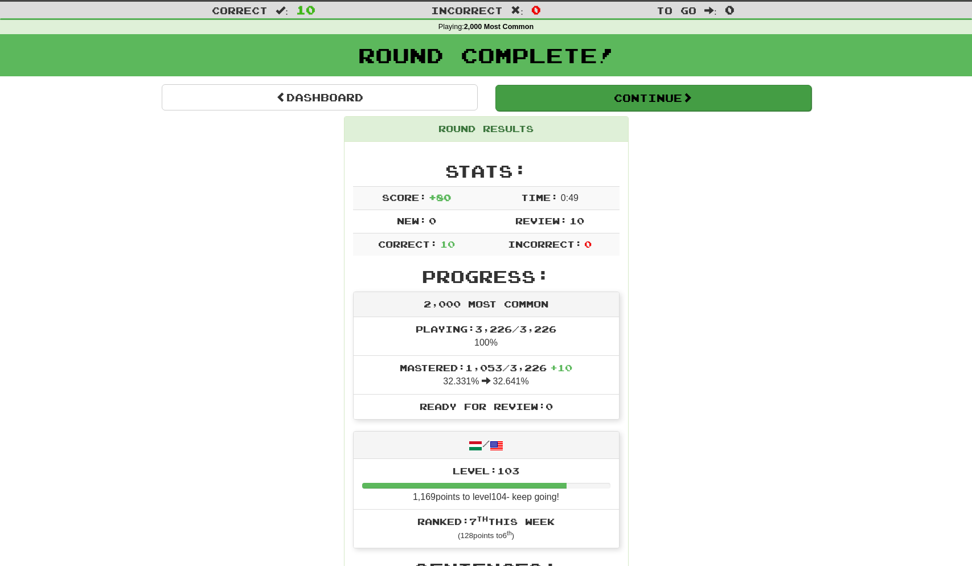
click at [565, 95] on button "Continue" at bounding box center [654, 98] width 316 height 26
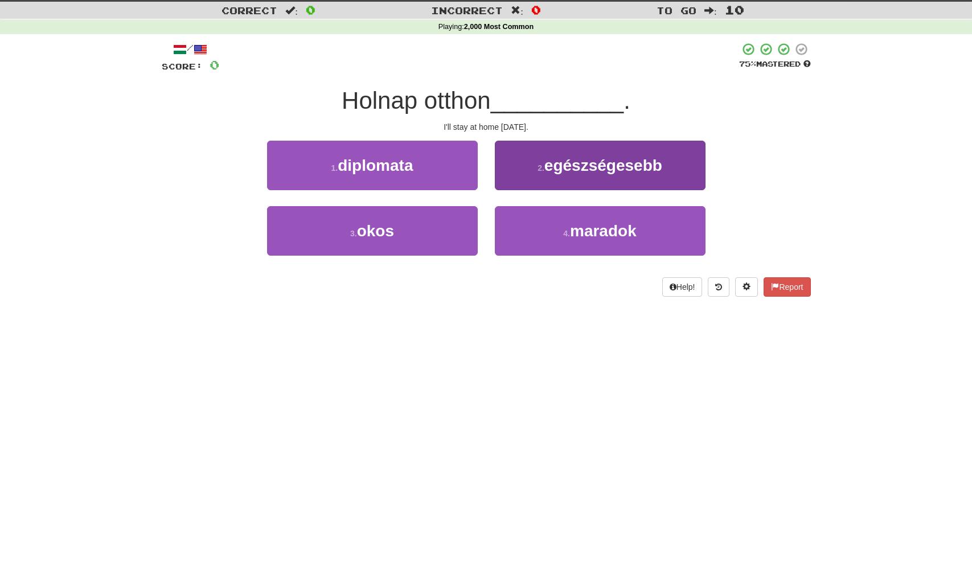
click at [595, 225] on span "maradok" at bounding box center [603, 231] width 67 height 18
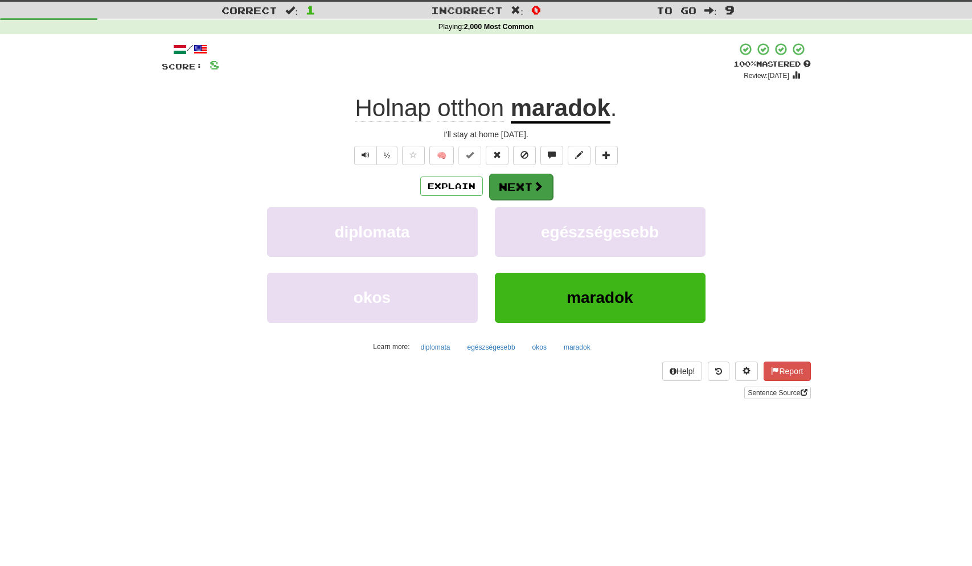
click at [528, 186] on button "Next" at bounding box center [521, 187] width 64 height 26
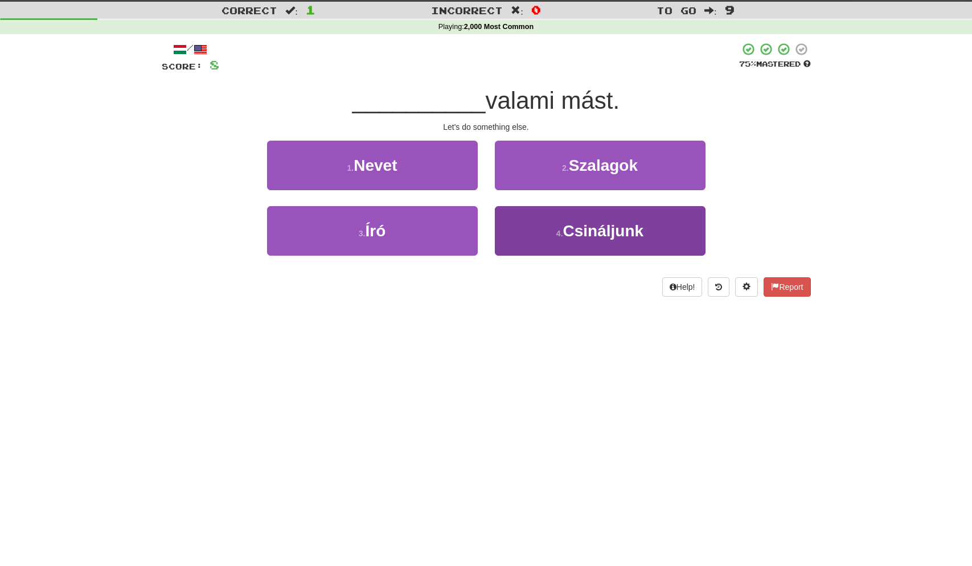
click at [569, 236] on span "Csináljunk" at bounding box center [603, 231] width 81 height 18
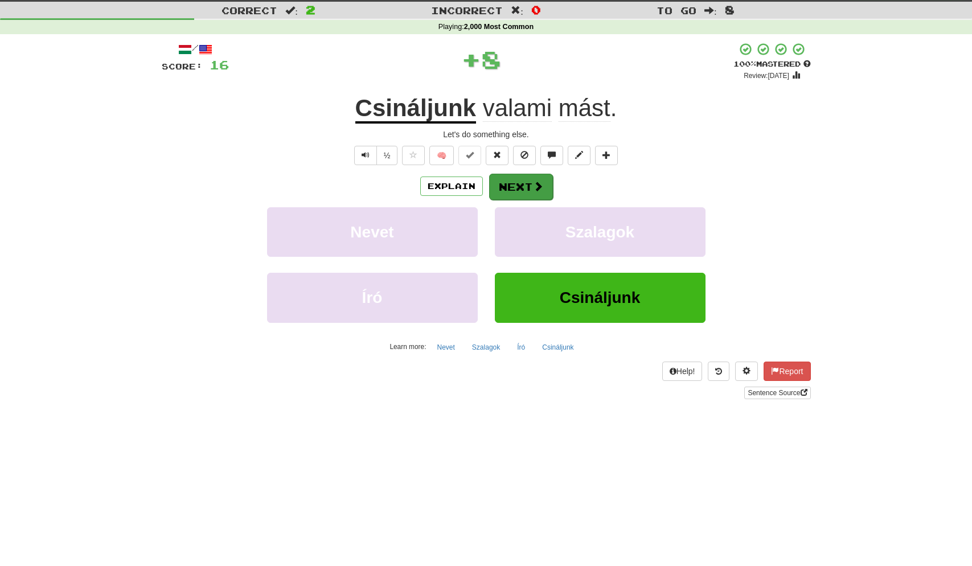
click at [521, 187] on button "Next" at bounding box center [521, 187] width 64 height 26
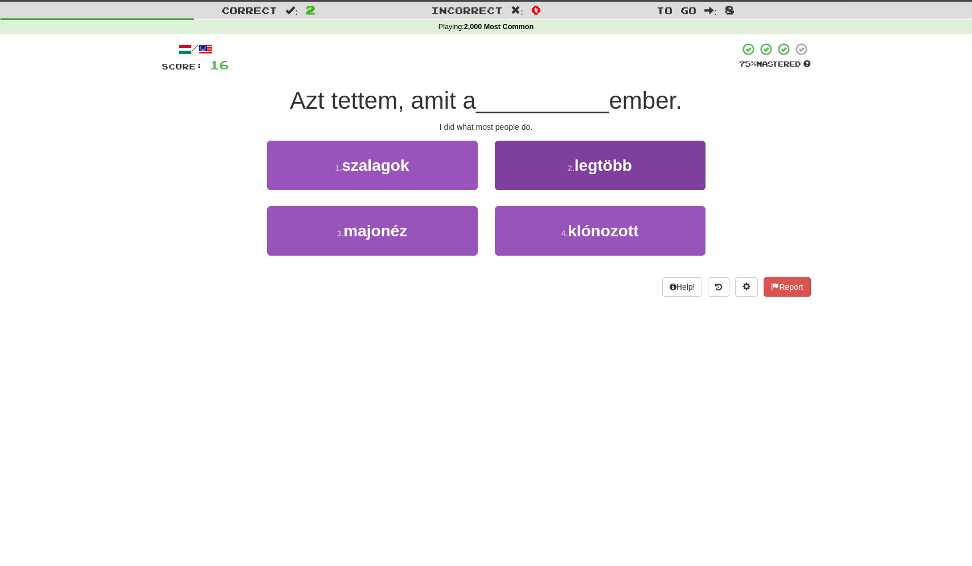
click at [614, 173] on button "2 . legtöbb" at bounding box center [600, 166] width 211 height 50
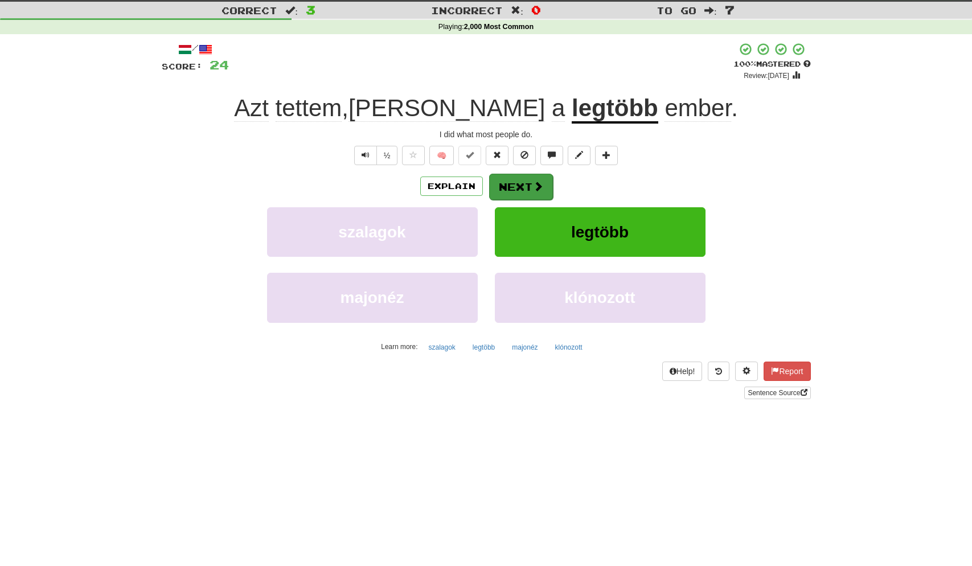
click at [526, 182] on button "Next" at bounding box center [521, 187] width 64 height 26
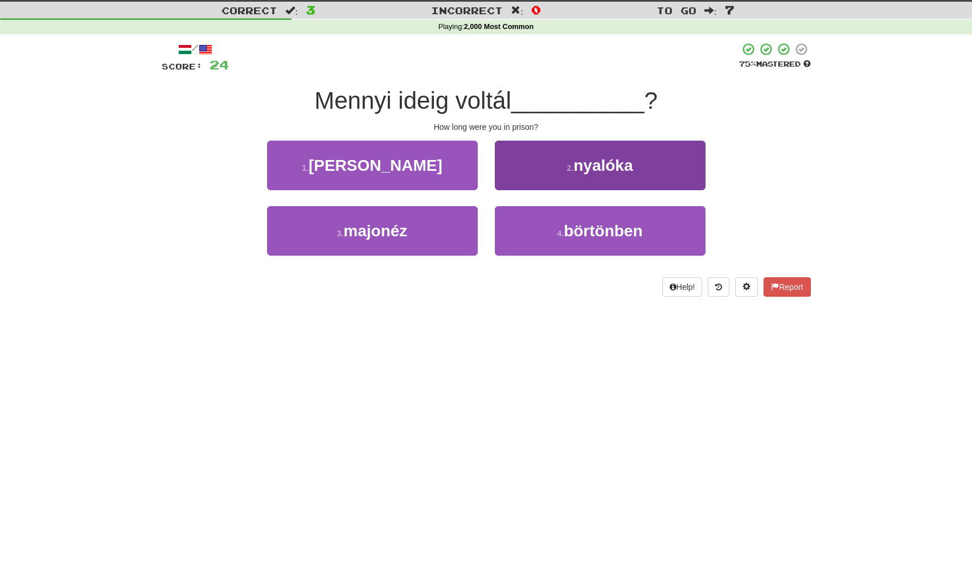
click at [592, 230] on span "börtönben" at bounding box center [603, 231] width 79 height 18
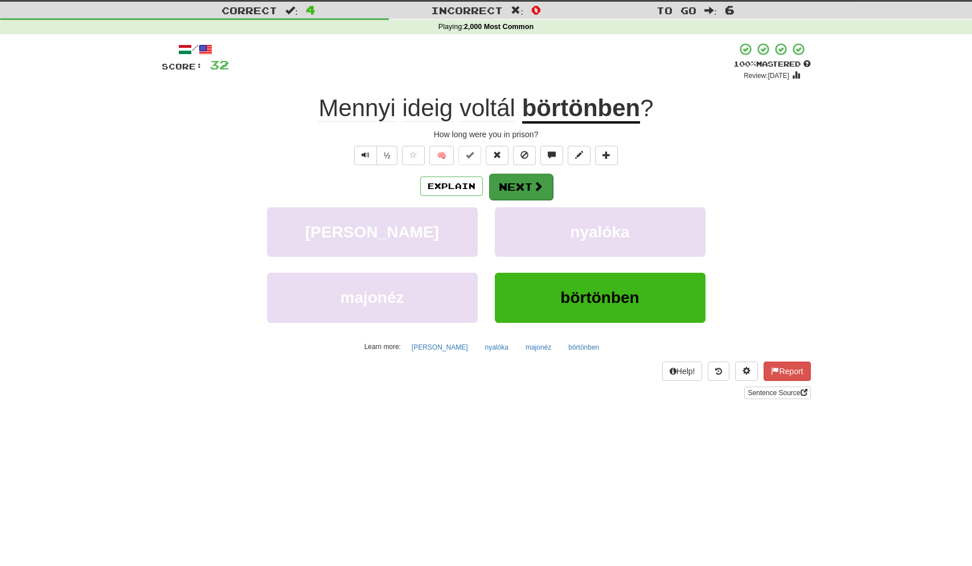
click at [529, 187] on button "Next" at bounding box center [521, 187] width 64 height 26
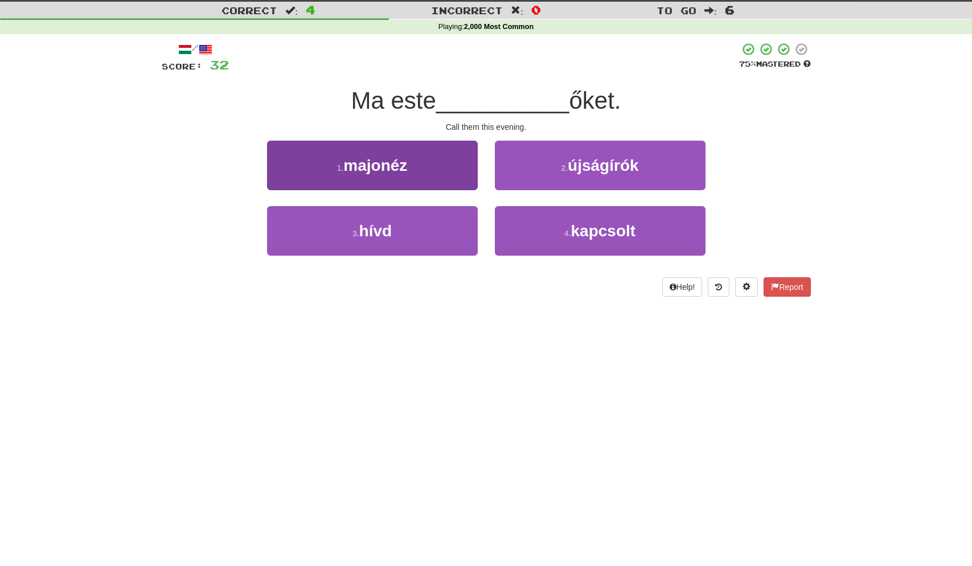
click at [421, 227] on button "3 . hívd" at bounding box center [372, 231] width 211 height 50
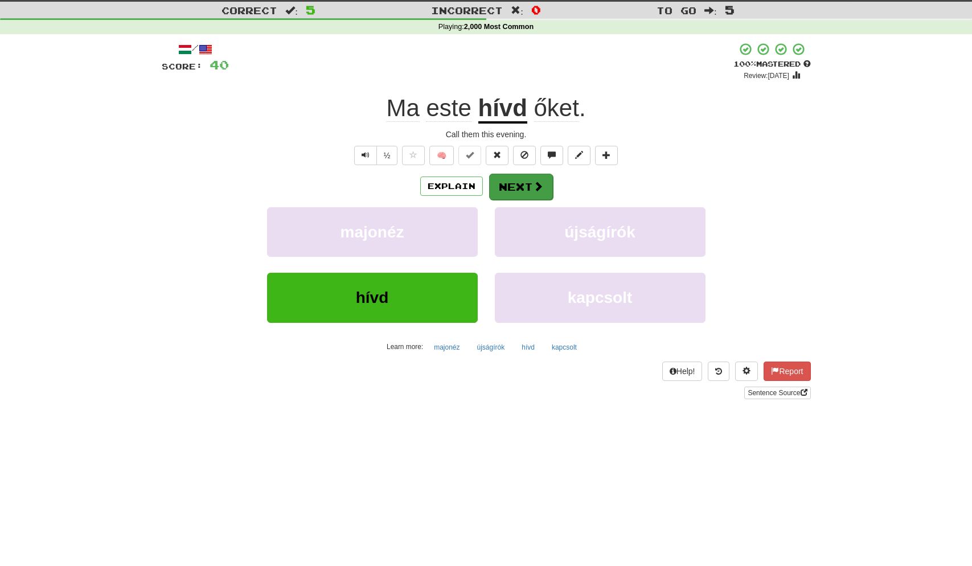
click at [525, 187] on button "Next" at bounding box center [521, 187] width 64 height 26
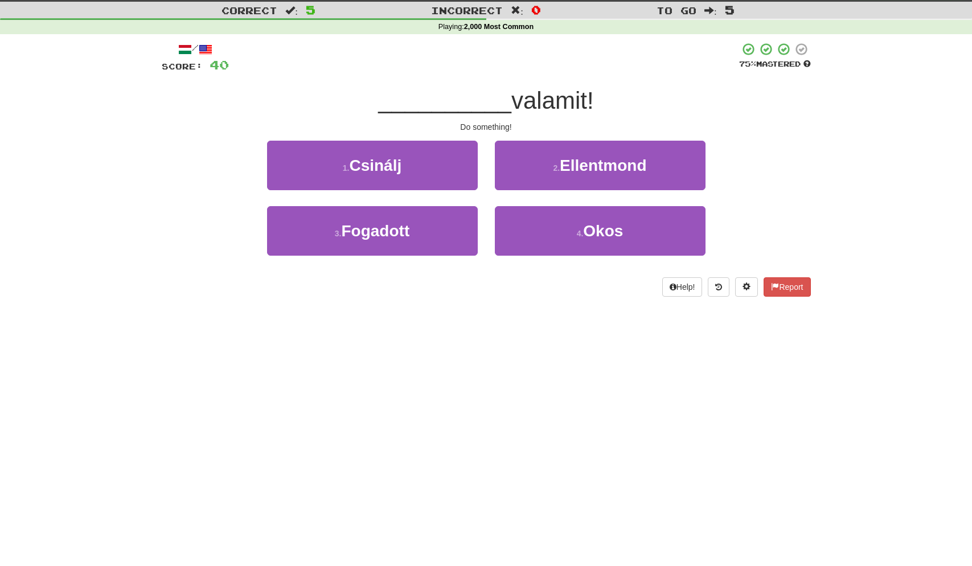
click at [457, 166] on button "1 . Csinálj" at bounding box center [372, 166] width 211 height 50
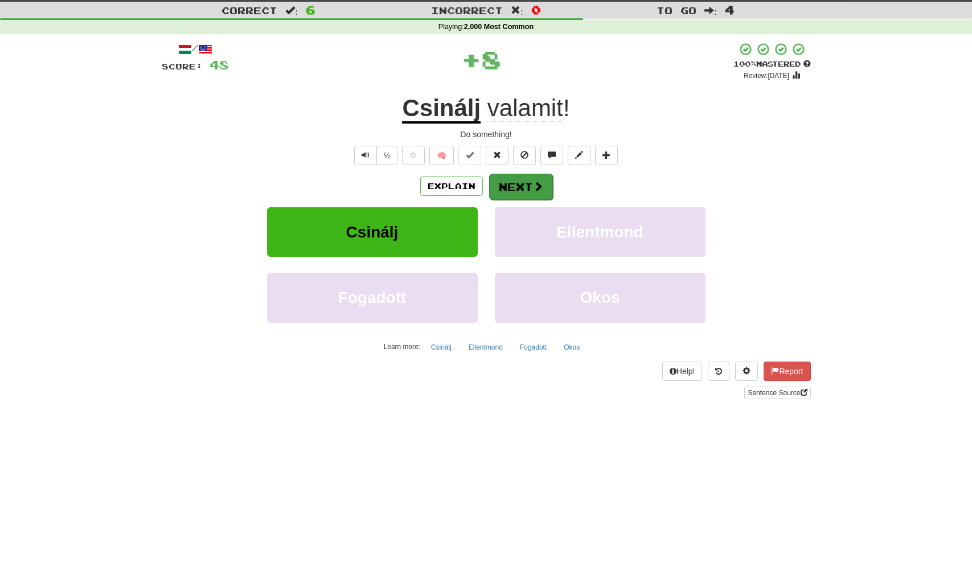
click at [533, 187] on span at bounding box center [538, 186] width 10 height 10
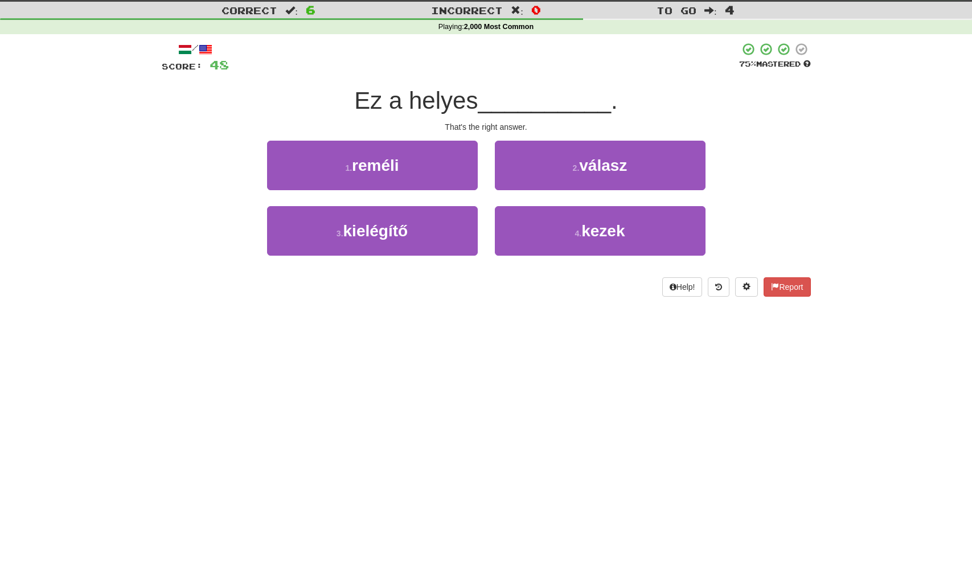
click at [573, 169] on small "2 ." at bounding box center [576, 168] width 7 height 9
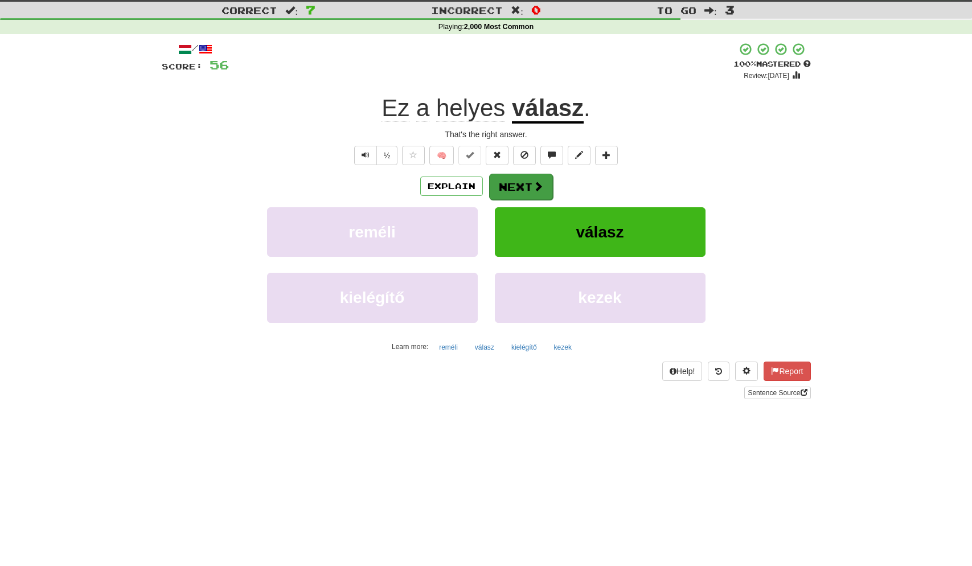
click at [522, 183] on button "Next" at bounding box center [521, 187] width 64 height 26
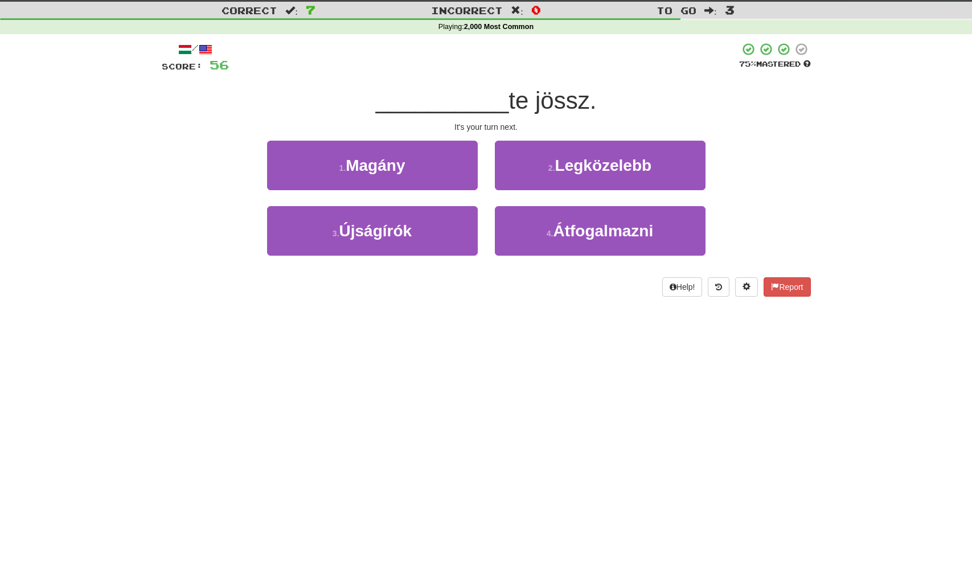
click at [592, 167] on span "Legközelebb" at bounding box center [603, 166] width 97 height 18
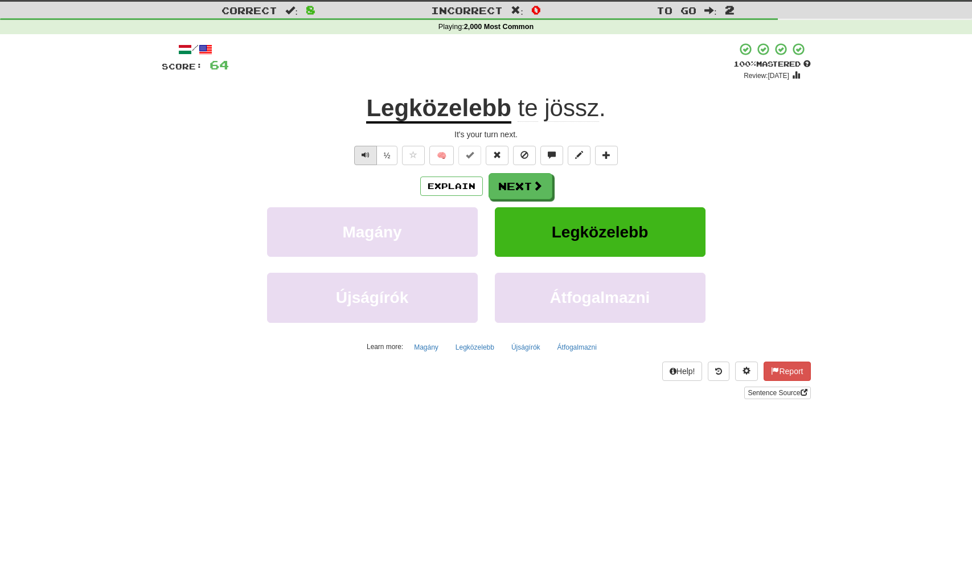
click at [373, 154] on button "Text-to-speech controls" at bounding box center [365, 155] width 23 height 19
click at [517, 187] on button "Next" at bounding box center [521, 187] width 64 height 26
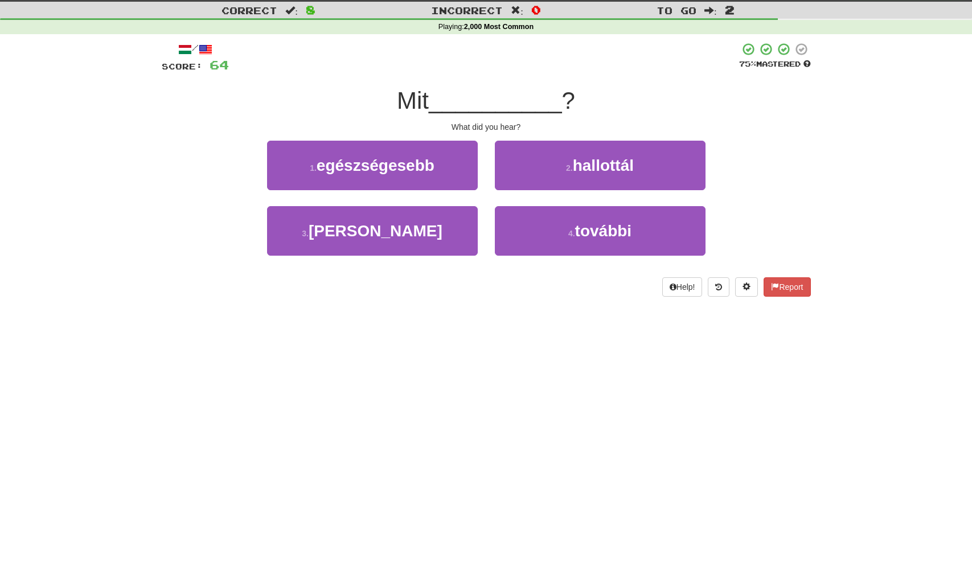
click at [560, 170] on button "2 . hallottál" at bounding box center [600, 166] width 211 height 50
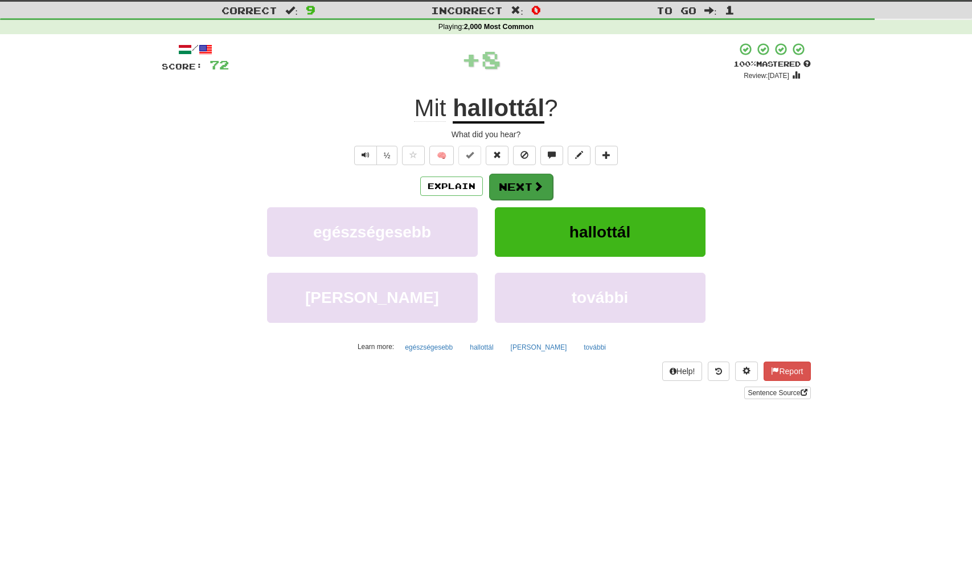
click at [524, 186] on button "Next" at bounding box center [521, 187] width 64 height 26
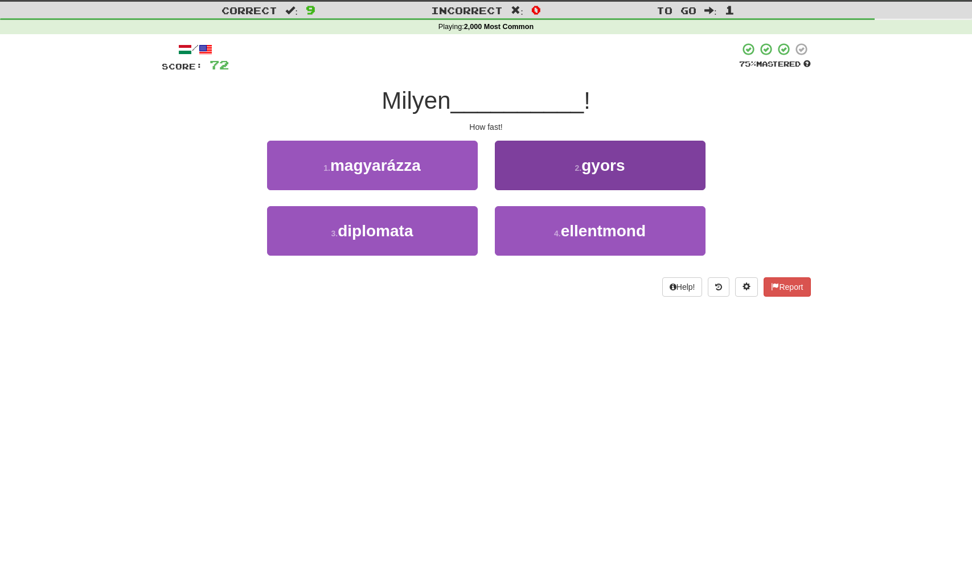
click at [564, 160] on button "2 . gyors" at bounding box center [600, 166] width 211 height 50
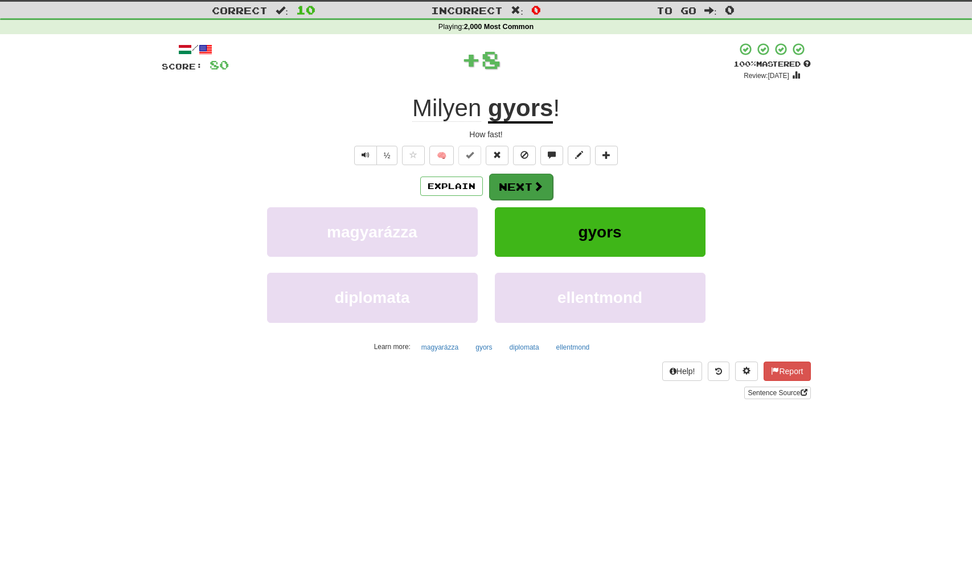
click at [524, 183] on button "Next" at bounding box center [521, 187] width 64 height 26
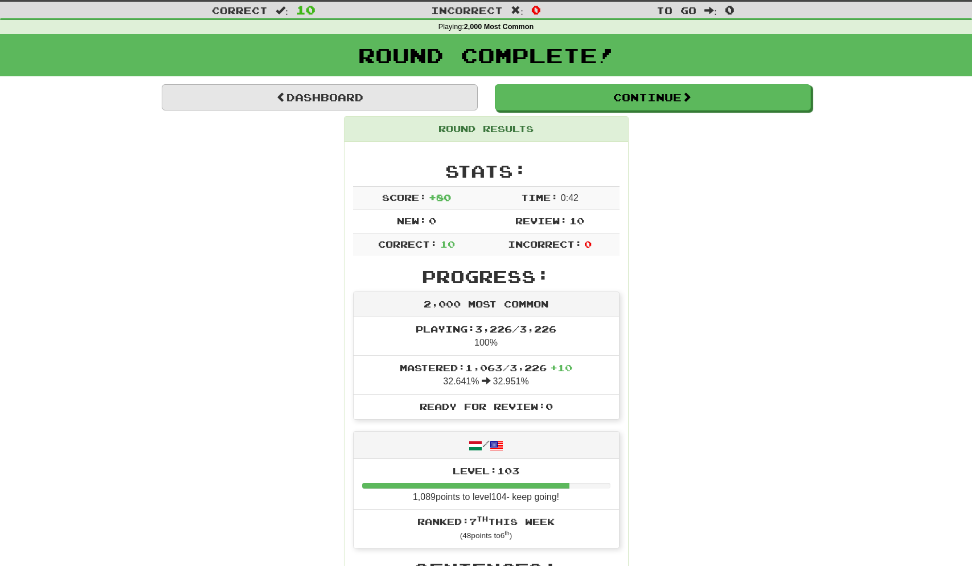
click at [361, 97] on link "Dashboard" at bounding box center [320, 97] width 316 height 26
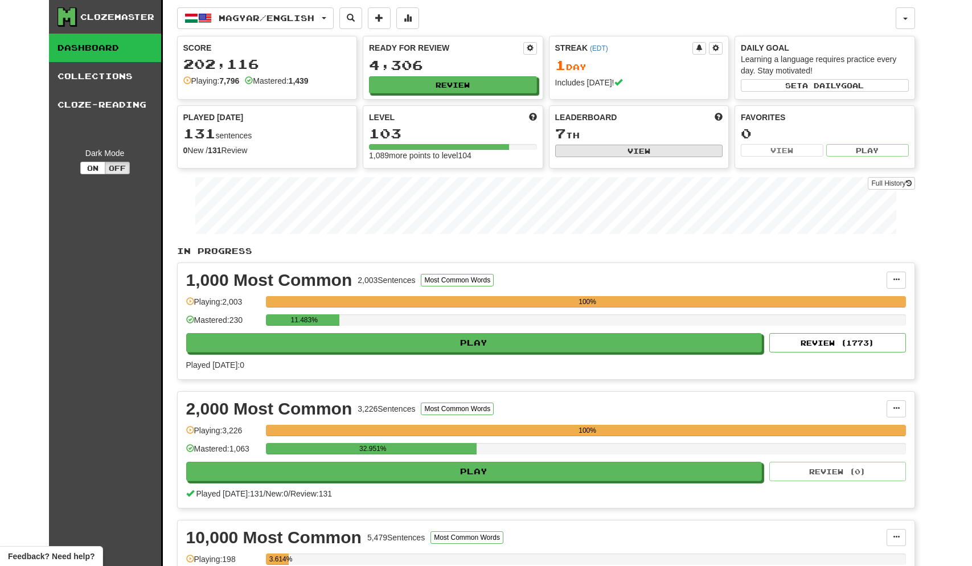
click at [628, 147] on button "View" at bounding box center [639, 151] width 168 height 13
select select "**********"
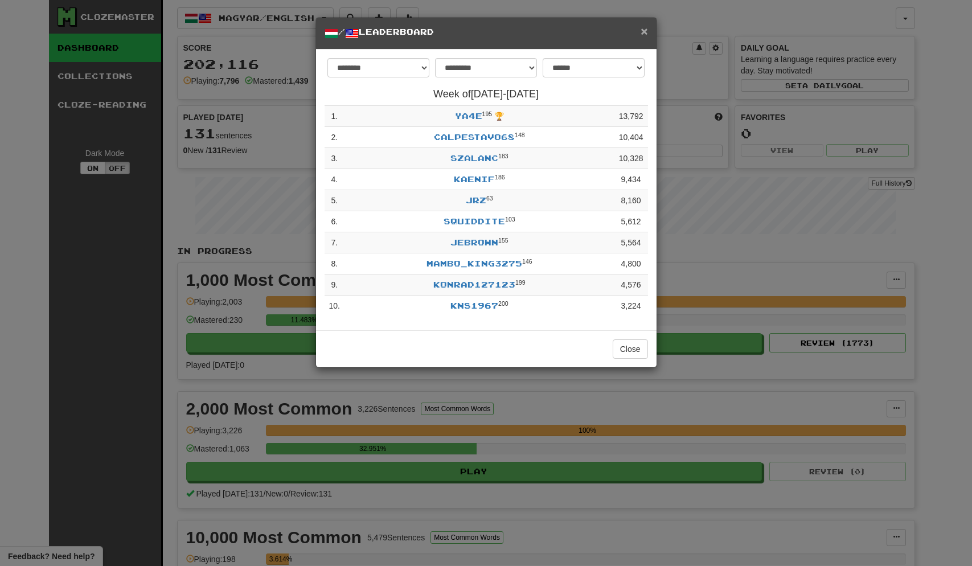
click at [644, 30] on span "×" at bounding box center [644, 30] width 7 height 13
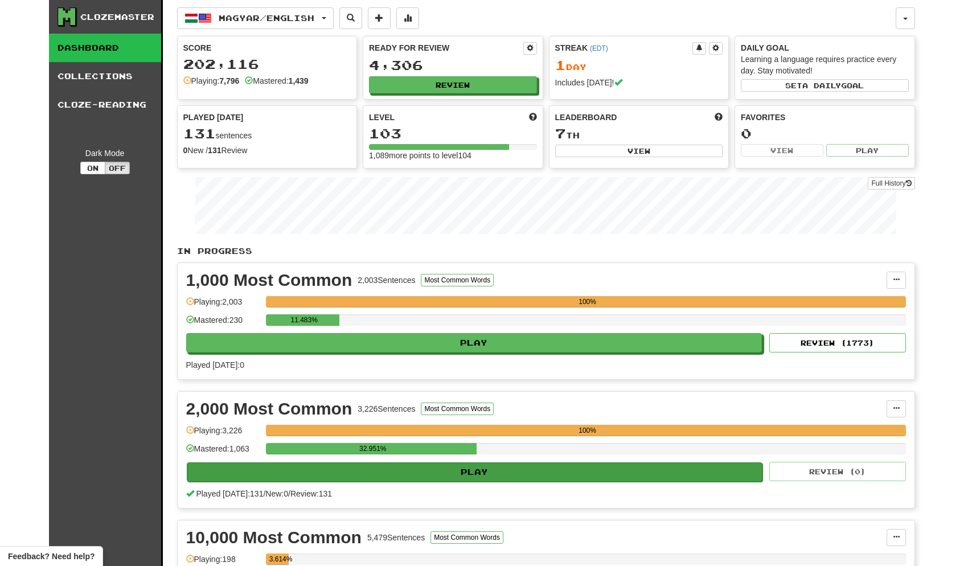
click at [461, 475] on button "Play" at bounding box center [475, 472] width 577 height 19
select select "**"
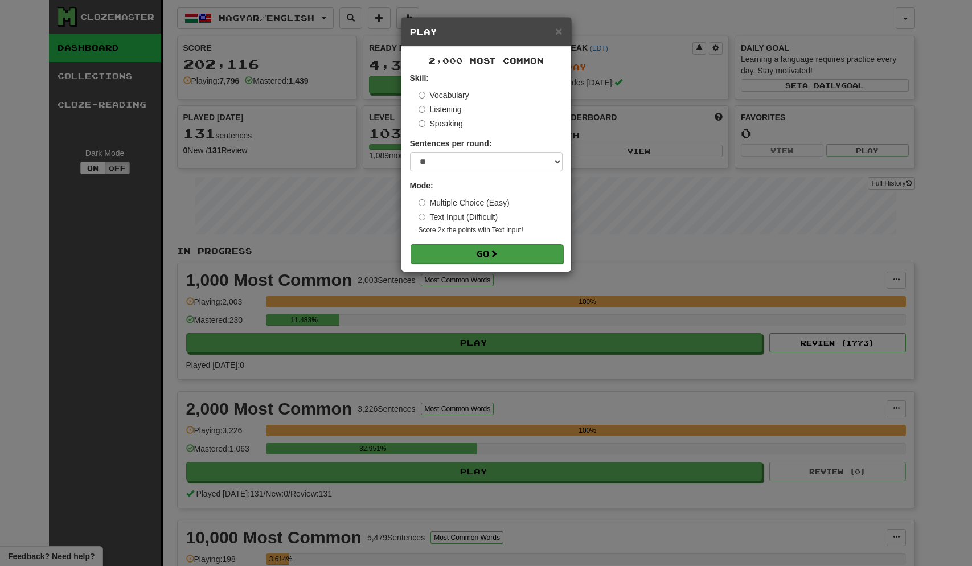
click at [473, 253] on button "Go" at bounding box center [487, 253] width 153 height 19
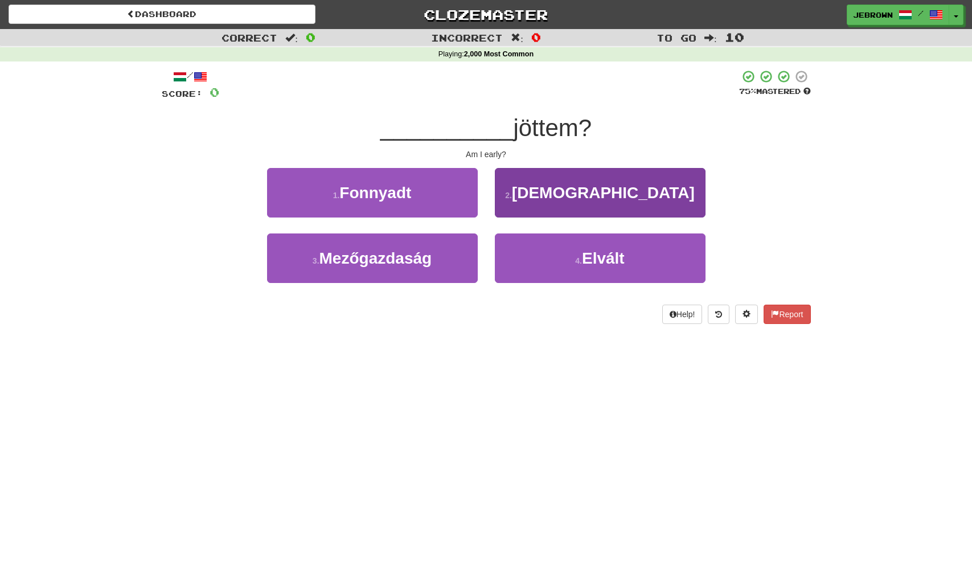
click at [563, 212] on button "2 . Korán" at bounding box center [600, 193] width 211 height 50
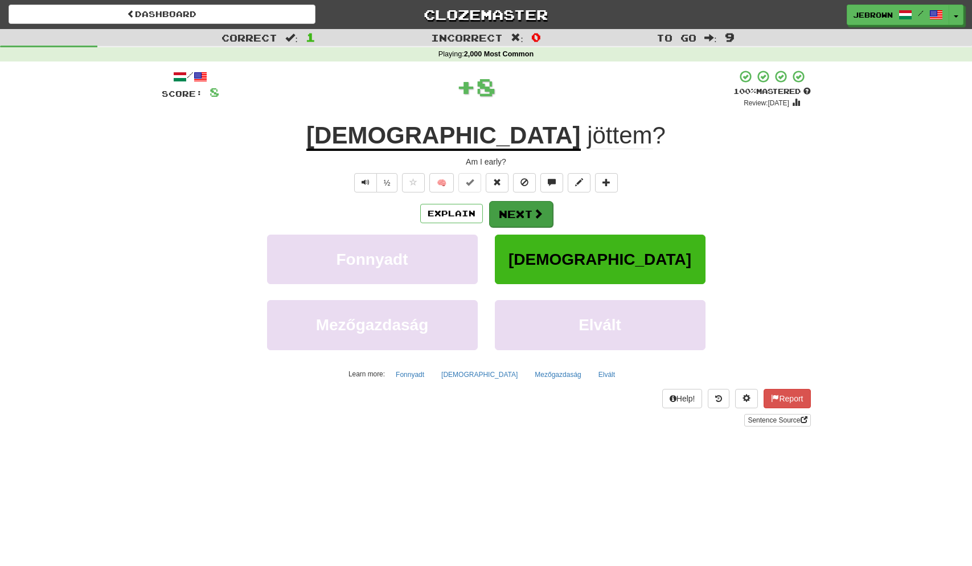
scroll to position [1, 0]
click at [524, 211] on button "Next" at bounding box center [521, 214] width 64 height 26
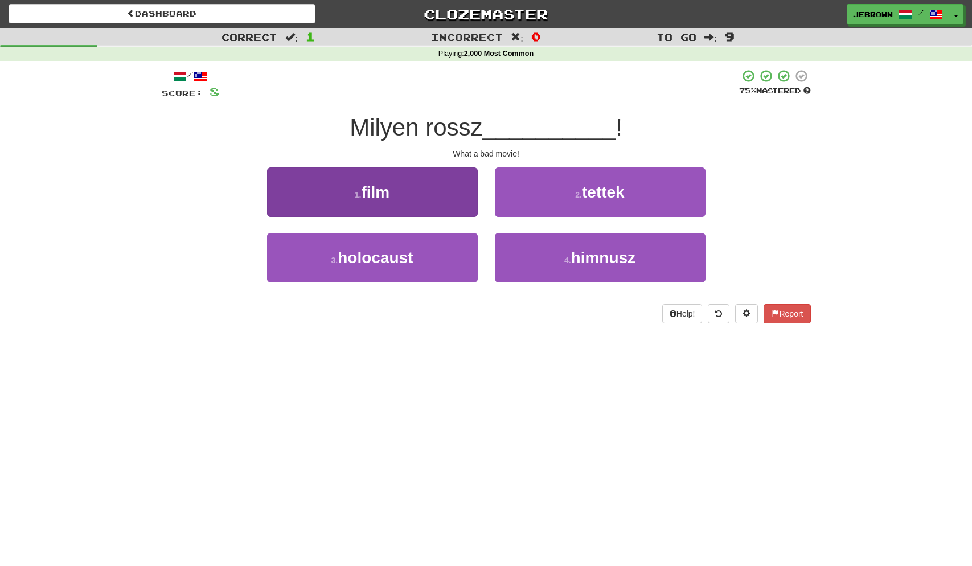
scroll to position [1, 0]
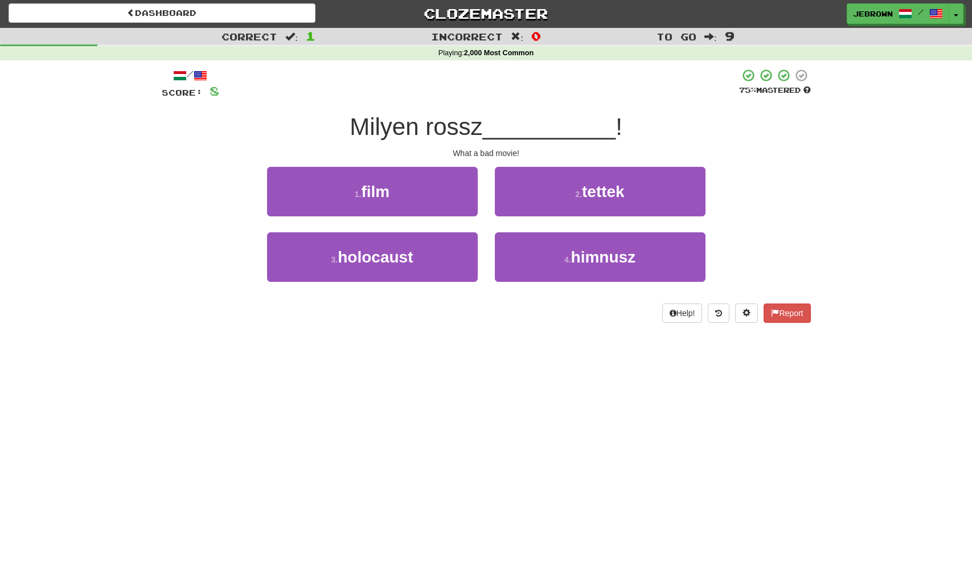
click at [407, 190] on button "1 . film" at bounding box center [372, 192] width 211 height 50
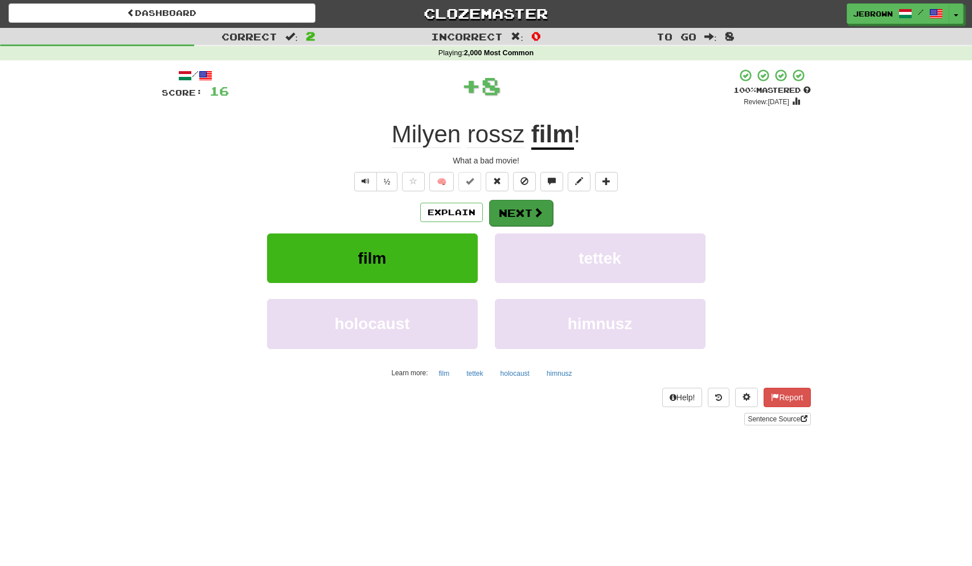
click at [526, 209] on button "Next" at bounding box center [521, 213] width 64 height 26
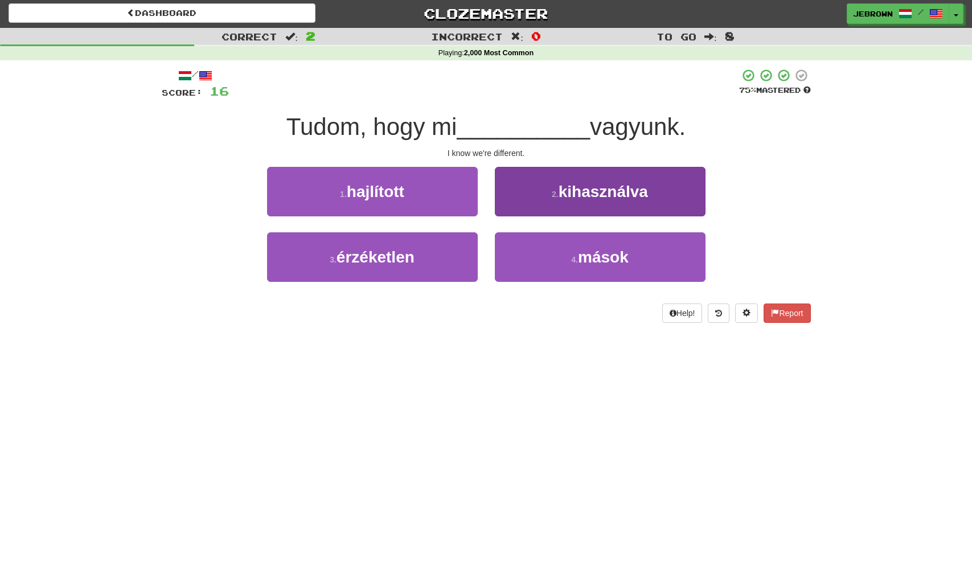
click at [589, 258] on span "mások" at bounding box center [603, 257] width 51 height 18
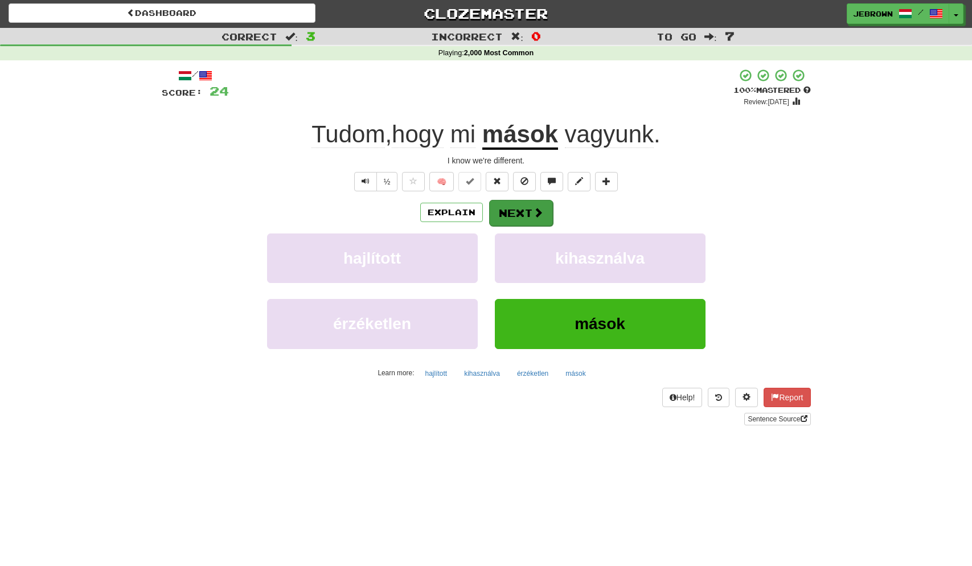
click at [522, 212] on button "Next" at bounding box center [521, 213] width 64 height 26
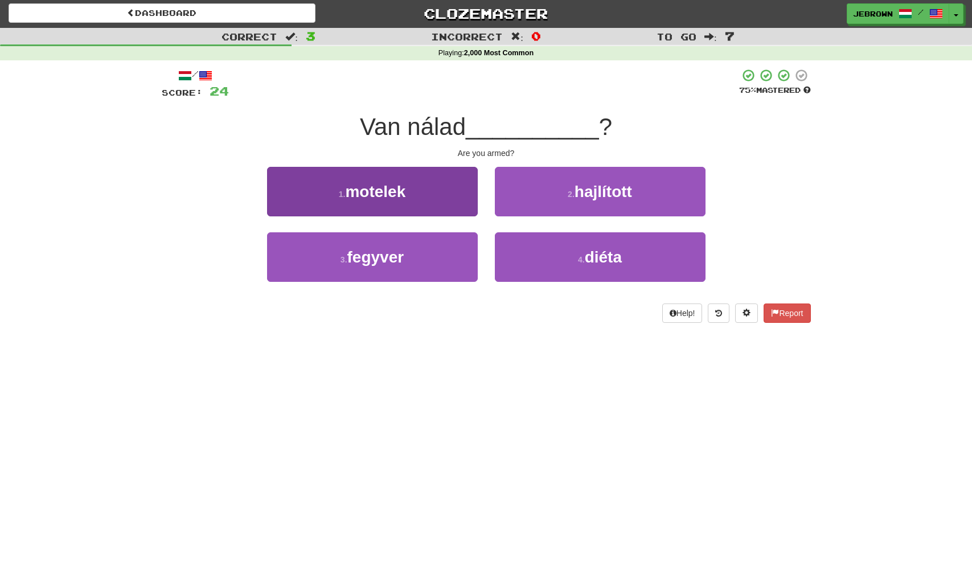
click at [410, 254] on button "3 . fegyver" at bounding box center [372, 257] width 211 height 50
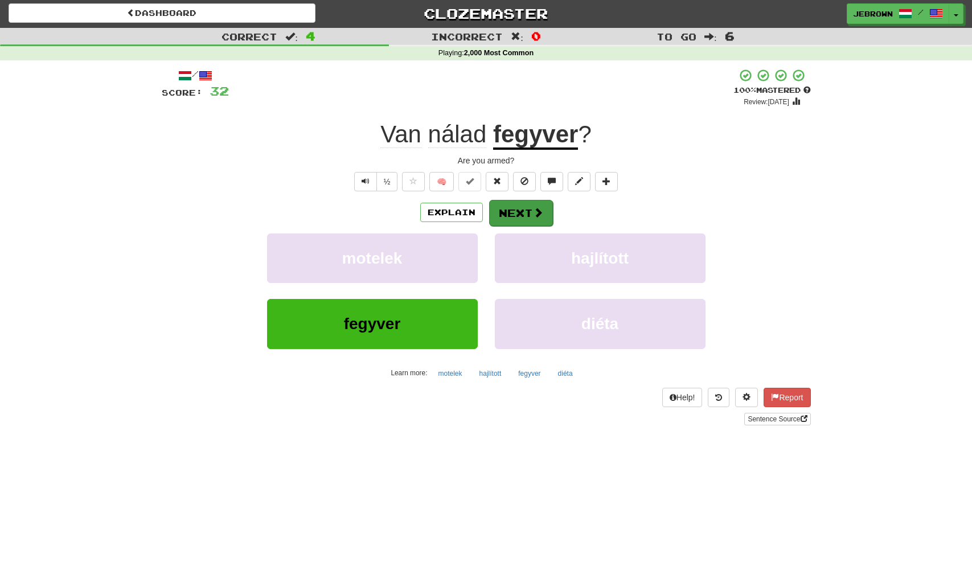
click at [523, 211] on button "Next" at bounding box center [521, 213] width 64 height 26
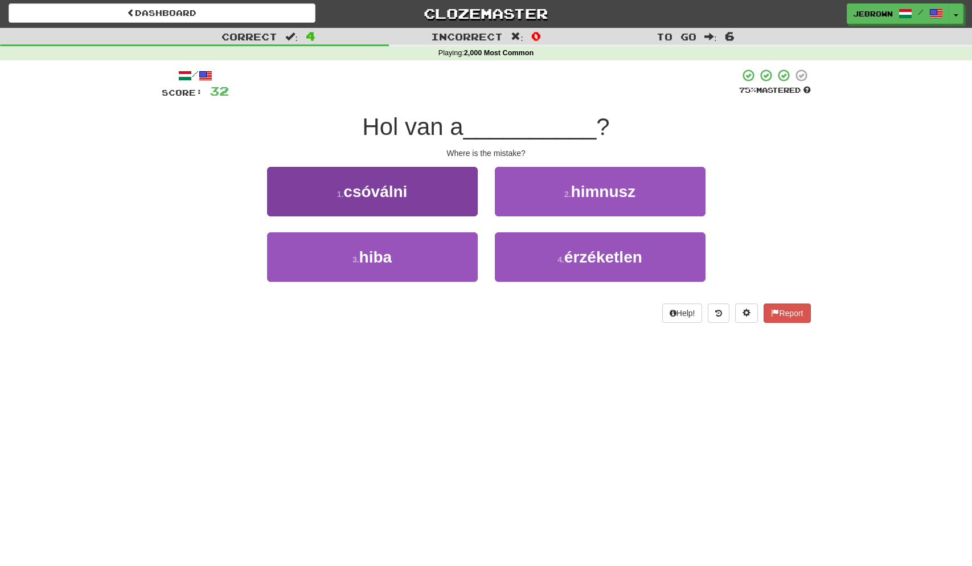
click at [405, 247] on button "3 . hiba" at bounding box center [372, 257] width 211 height 50
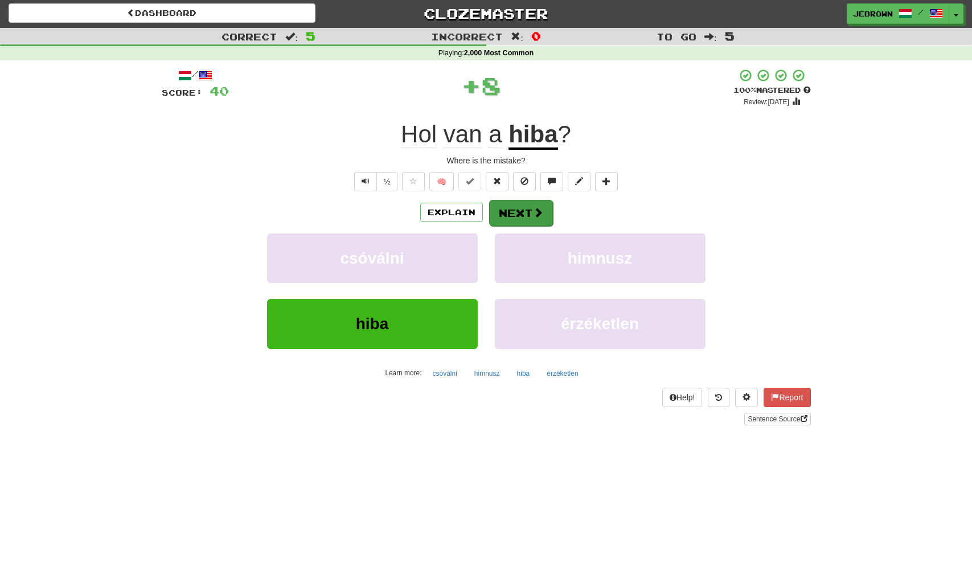
click at [523, 206] on button "Next" at bounding box center [521, 213] width 64 height 26
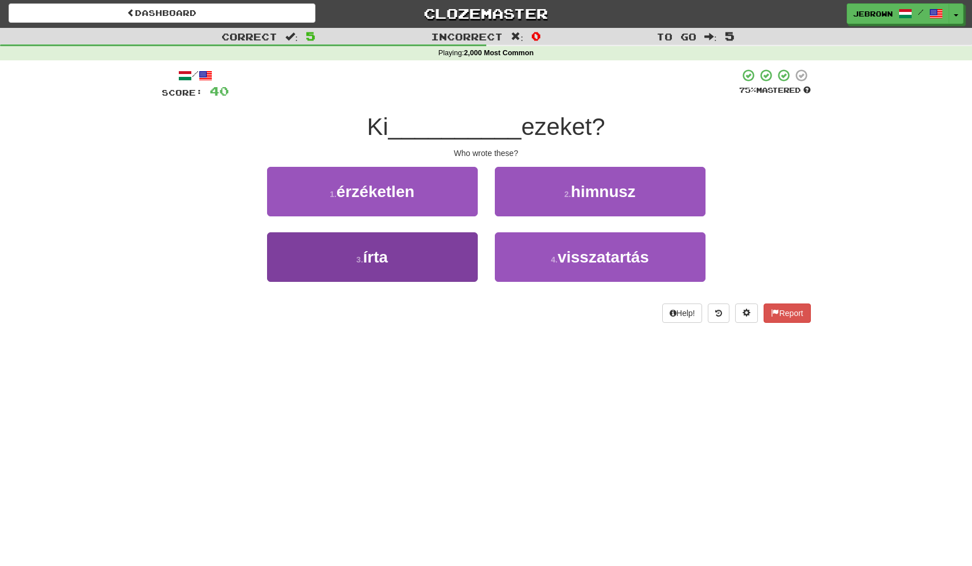
click at [427, 248] on button "3 . írta" at bounding box center [372, 257] width 211 height 50
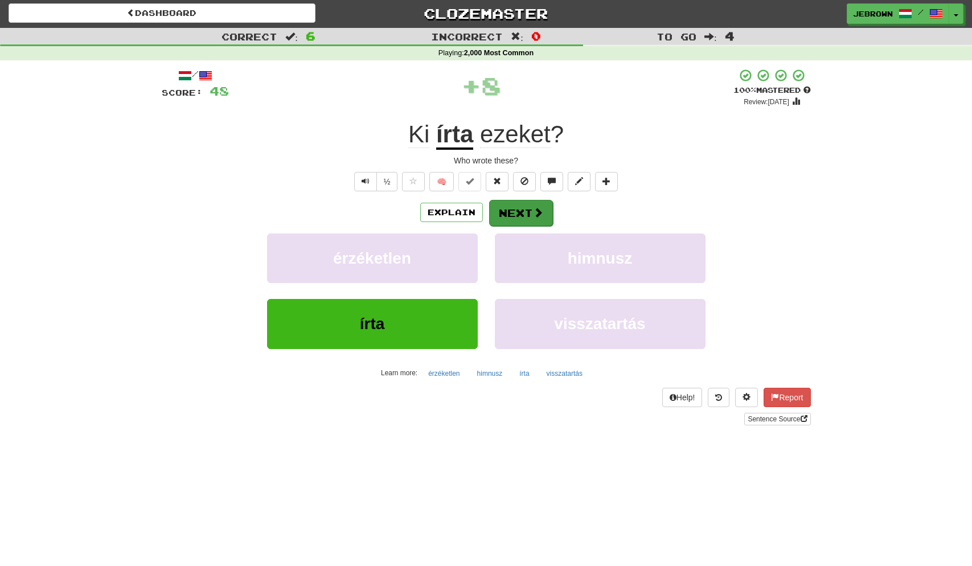
click at [514, 212] on button "Next" at bounding box center [521, 213] width 64 height 26
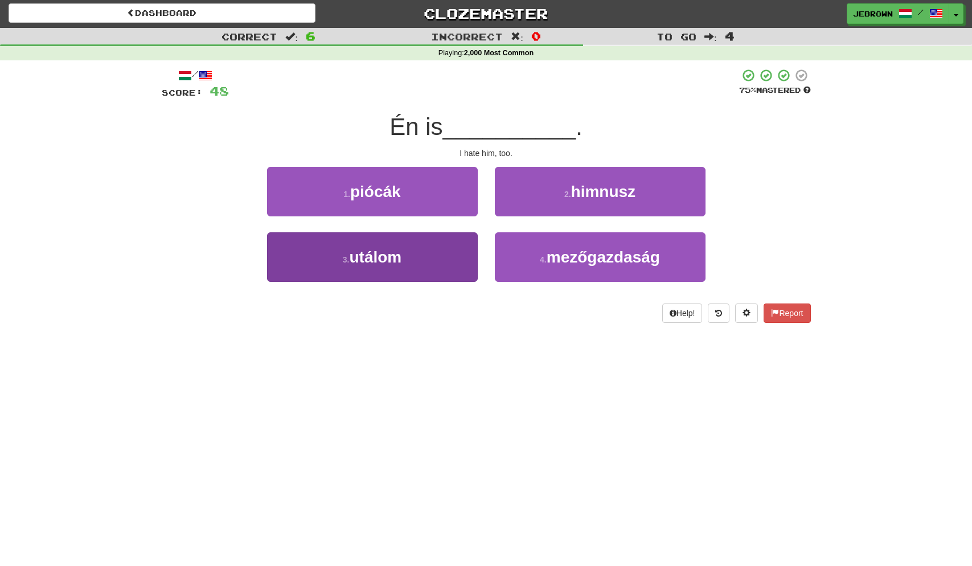
click at [419, 249] on button "3 . utálom" at bounding box center [372, 257] width 211 height 50
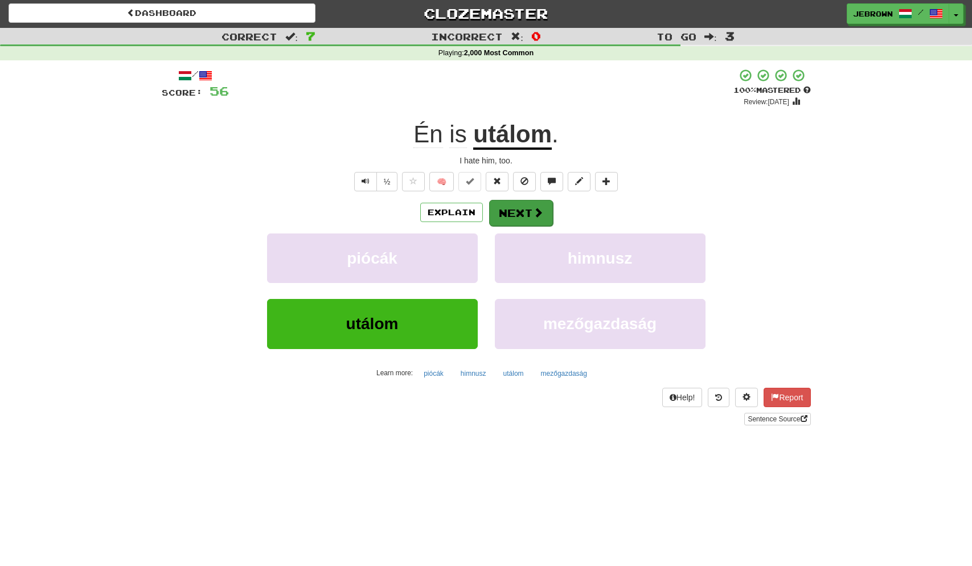
click at [524, 211] on button "Next" at bounding box center [521, 213] width 64 height 26
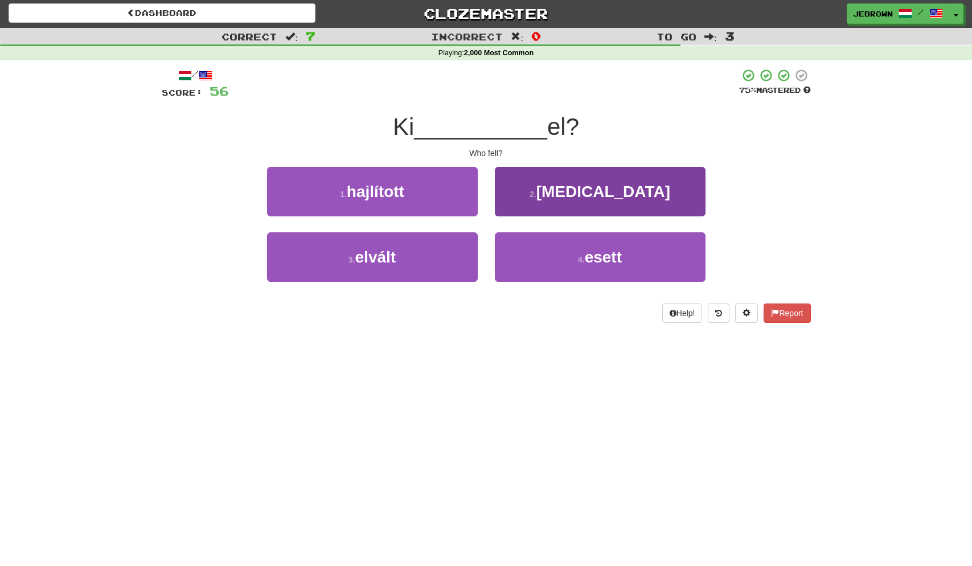
click at [585, 257] on span "esett" at bounding box center [603, 257] width 37 height 18
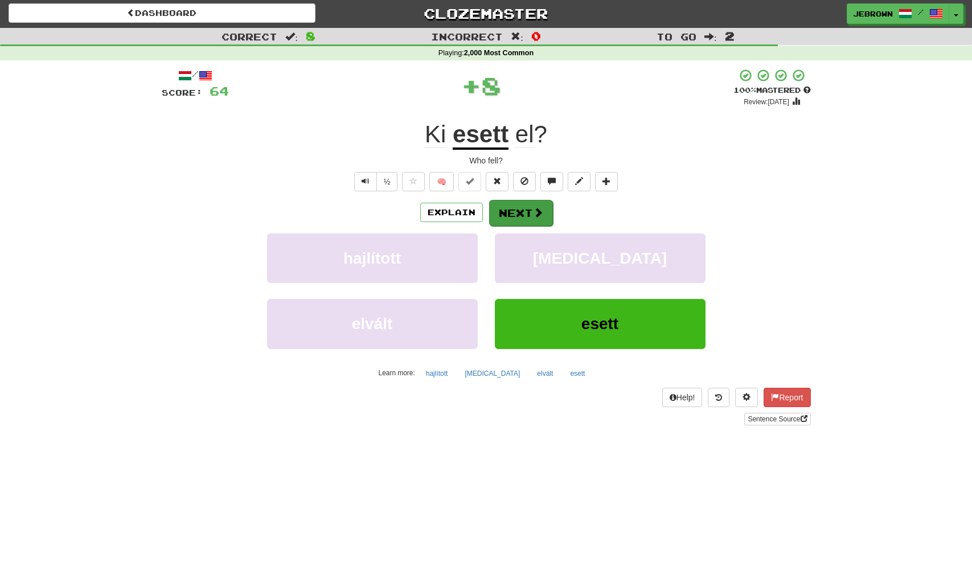
click at [527, 212] on button "Next" at bounding box center [521, 213] width 64 height 26
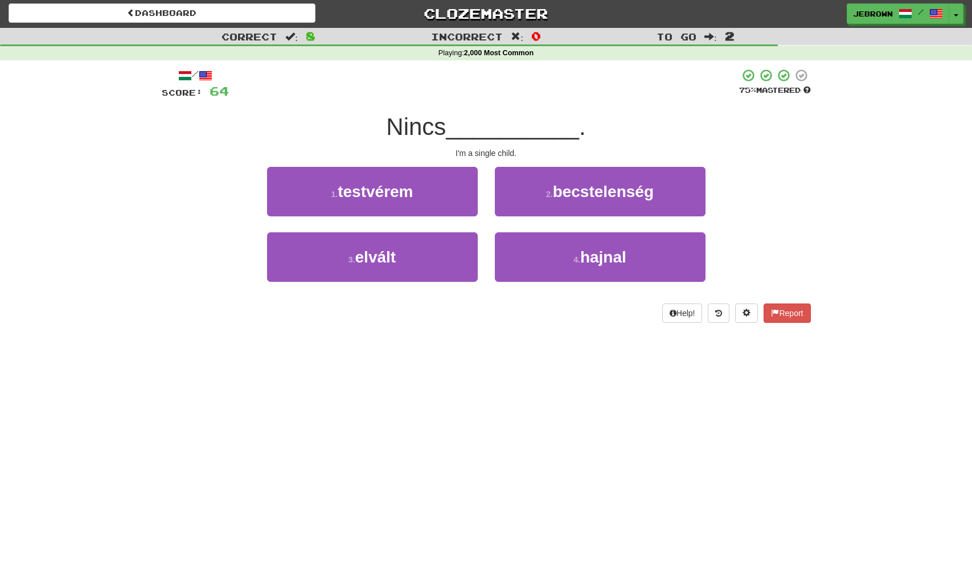
click at [416, 191] on button "1 . testvérem" at bounding box center [372, 192] width 211 height 50
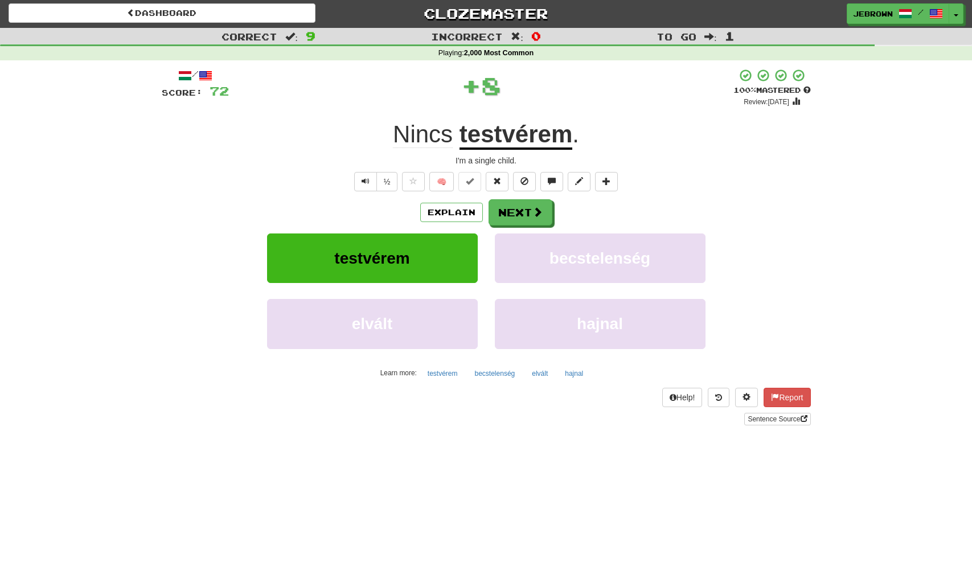
scroll to position [0, 0]
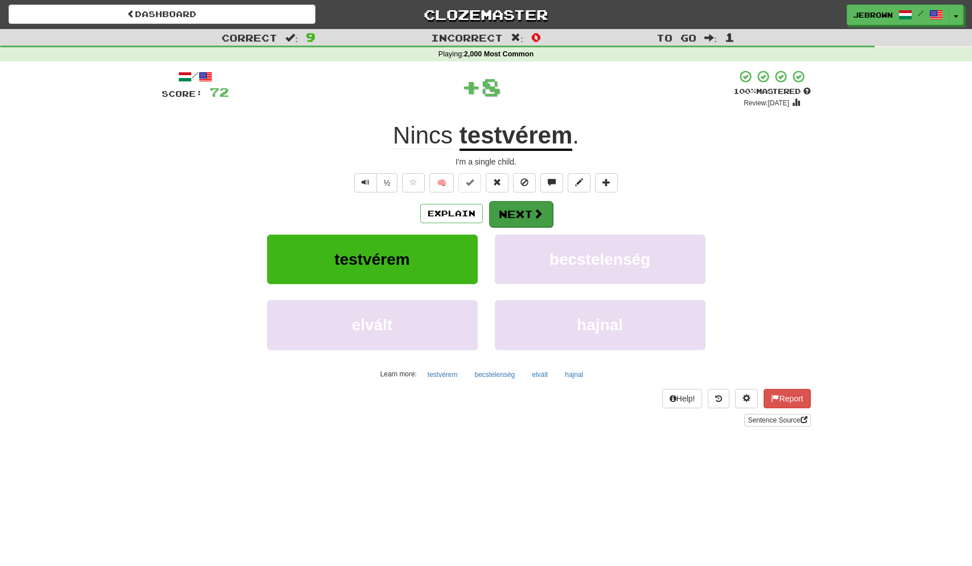
click at [527, 214] on button "Next" at bounding box center [521, 214] width 64 height 26
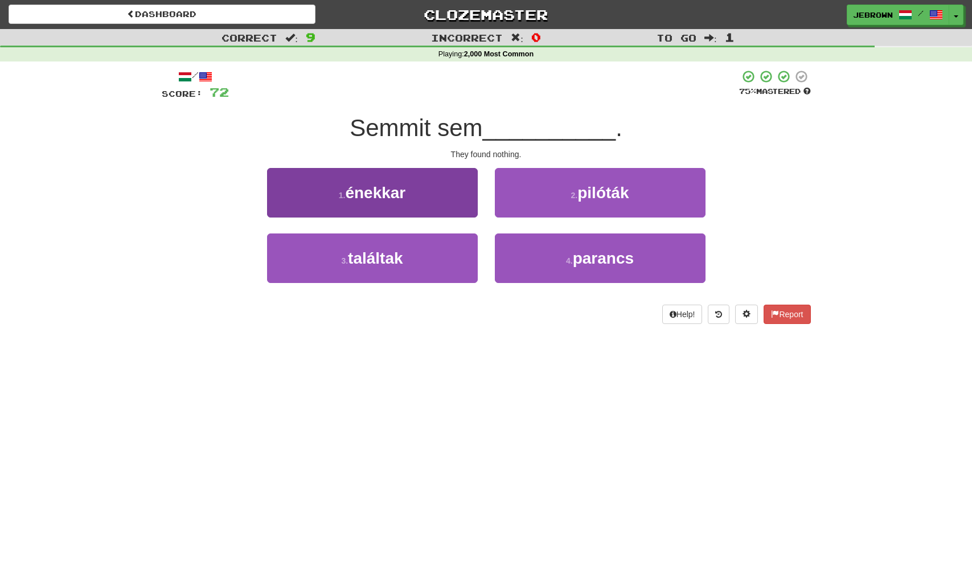
click at [447, 248] on button "3 . találtak" at bounding box center [372, 259] width 211 height 50
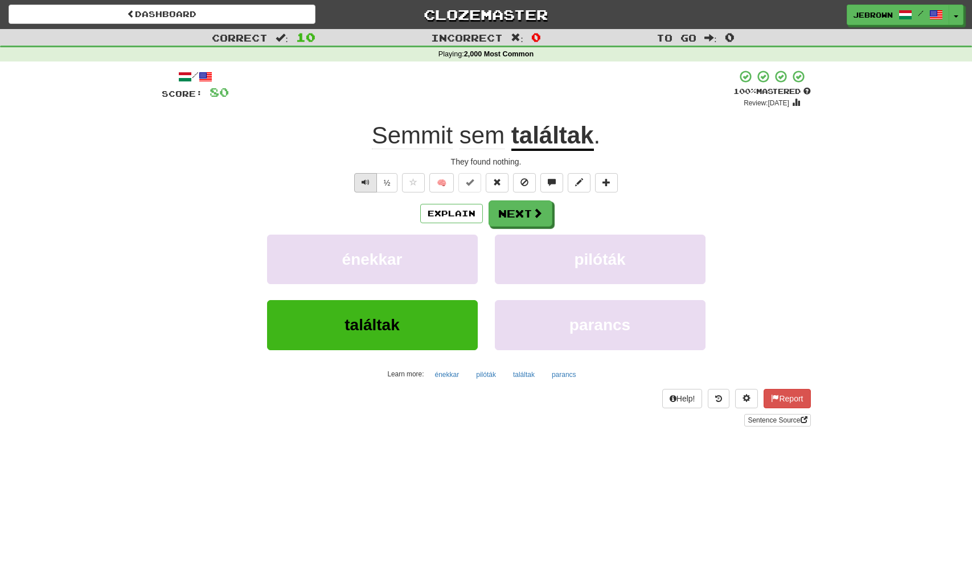
click at [368, 182] on span "Text-to-speech controls" at bounding box center [366, 182] width 8 height 8
click at [520, 208] on button "Next" at bounding box center [521, 214] width 64 height 26
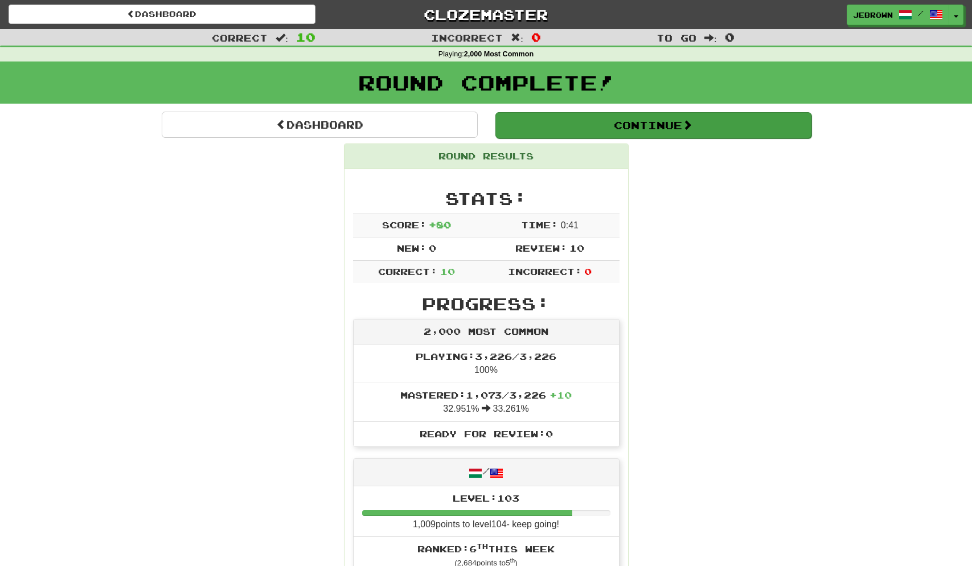
click at [546, 126] on button "Continue" at bounding box center [654, 125] width 316 height 26
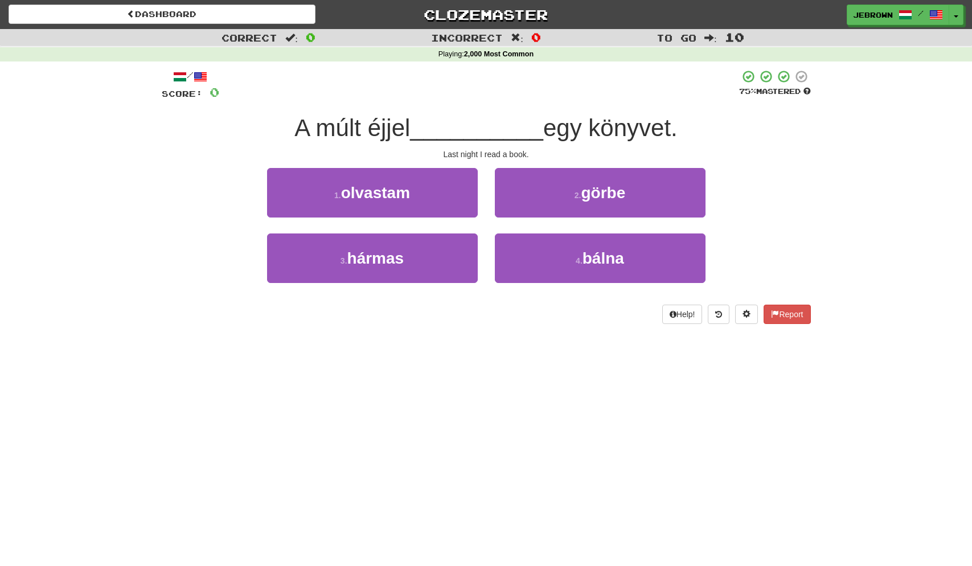
click at [414, 192] on button "1 . olvastam" at bounding box center [372, 193] width 211 height 50
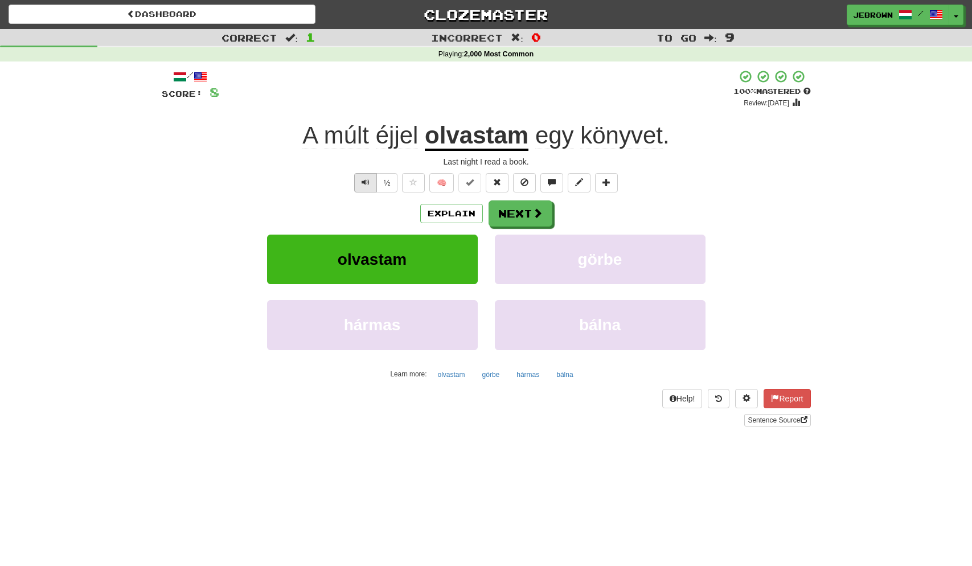
click at [361, 179] on button "Text-to-speech controls" at bounding box center [365, 182] width 23 height 19
click at [525, 212] on button "Next" at bounding box center [521, 214] width 64 height 26
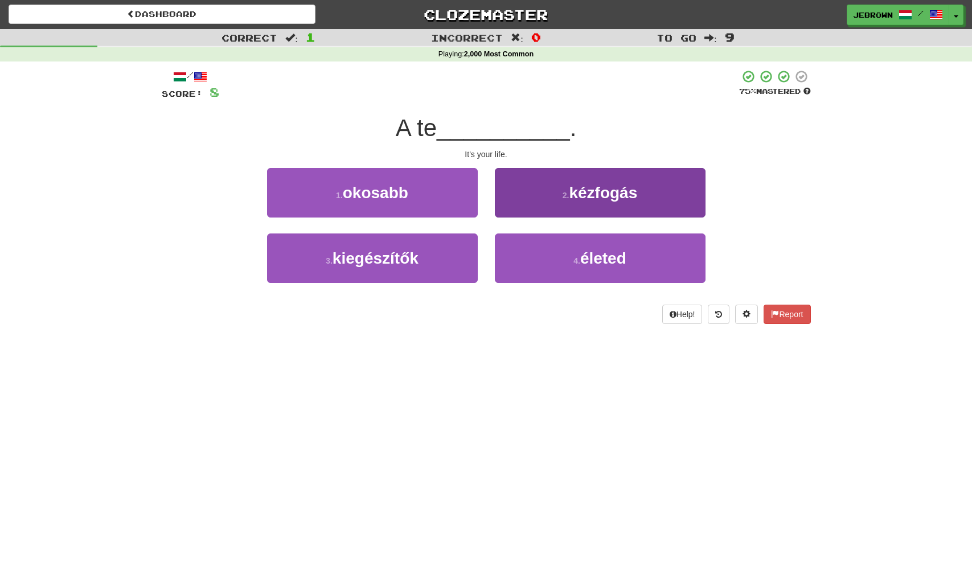
click at [594, 254] on span "életed" at bounding box center [604, 259] width 46 height 18
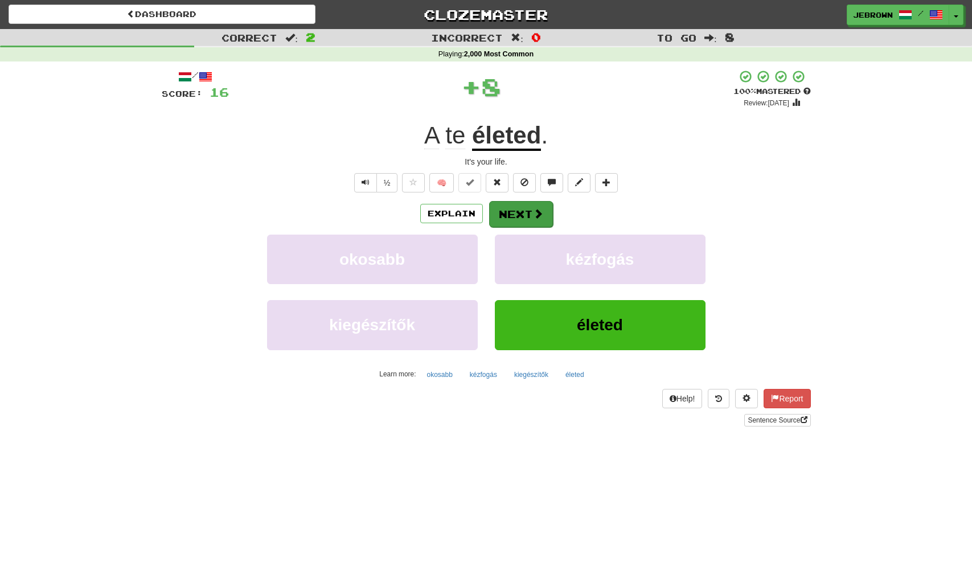
click at [523, 215] on button "Next" at bounding box center [521, 214] width 64 height 26
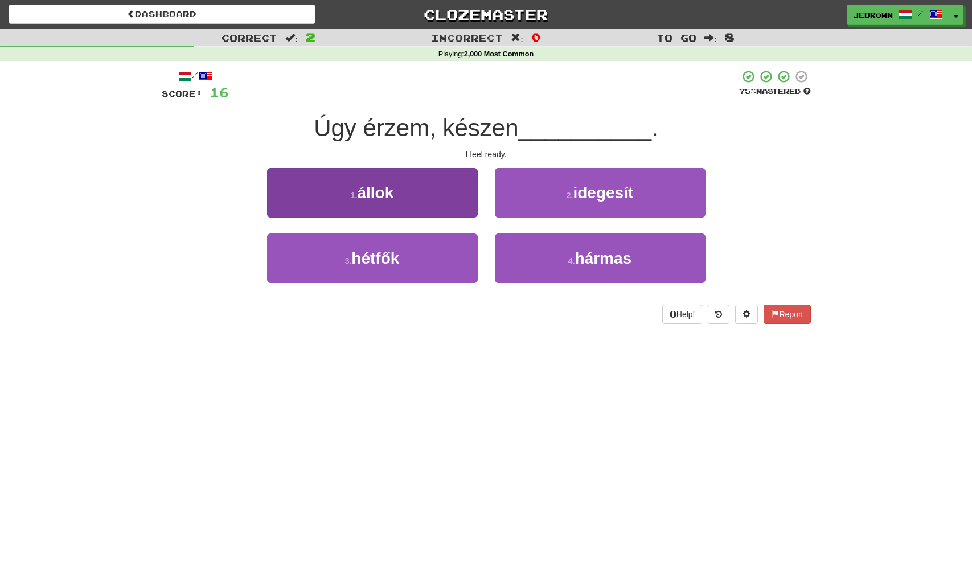
click at [408, 191] on button "1 . állok" at bounding box center [372, 193] width 211 height 50
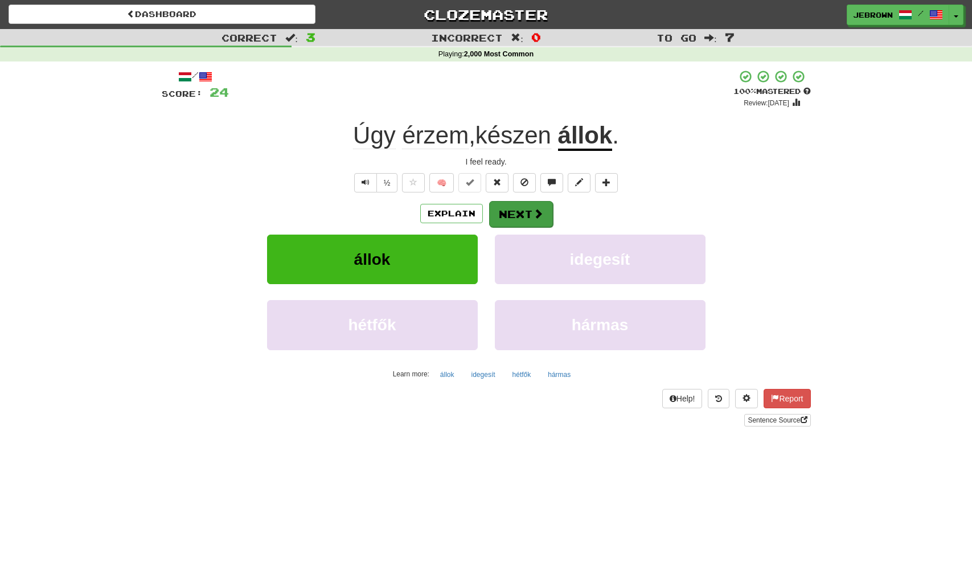
click at [527, 212] on button "Next" at bounding box center [521, 214] width 64 height 26
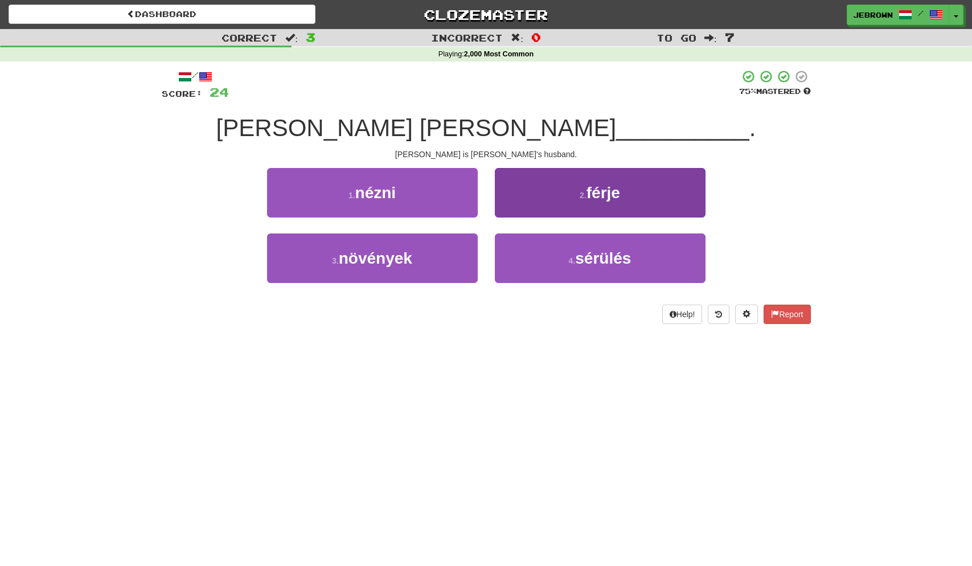
click at [546, 206] on button "2 . férje" at bounding box center [600, 193] width 211 height 50
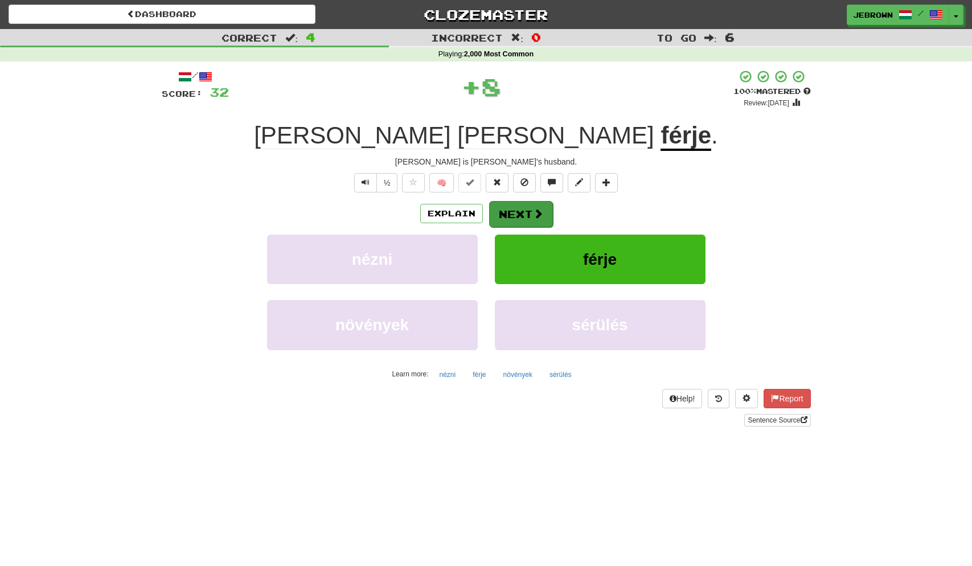
click at [530, 210] on button "Next" at bounding box center [521, 214] width 64 height 26
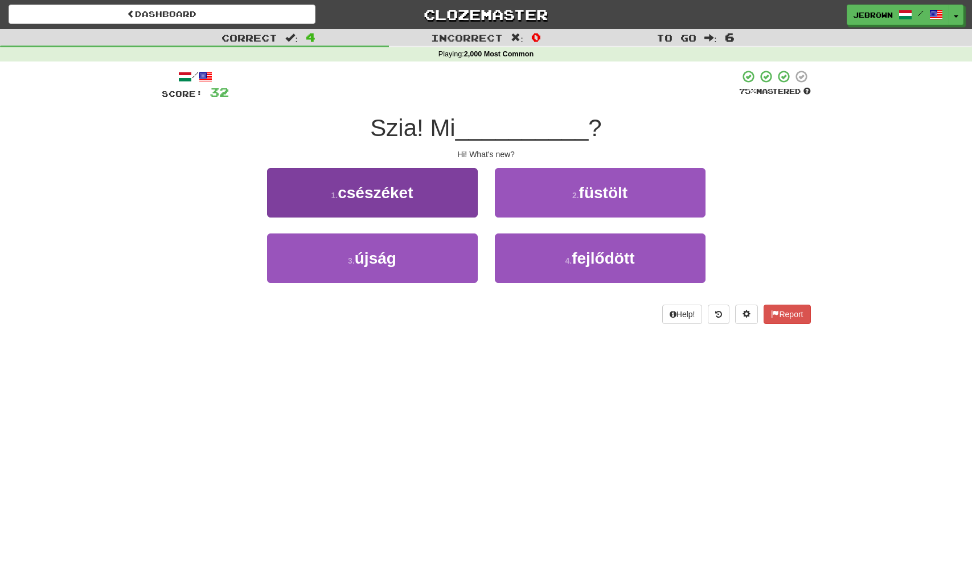
click at [454, 247] on button "3 . újság" at bounding box center [372, 259] width 211 height 50
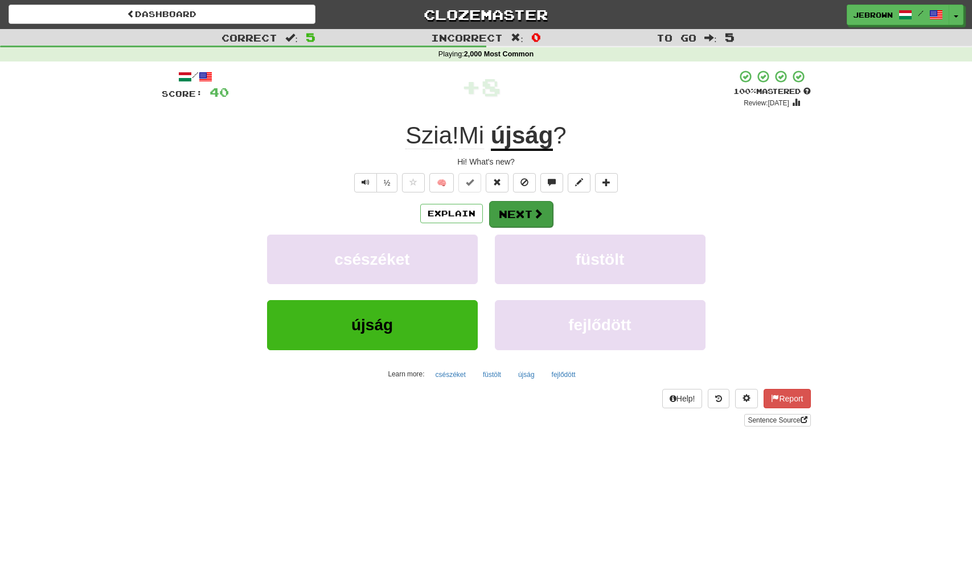
click at [526, 211] on button "Next" at bounding box center [521, 214] width 64 height 26
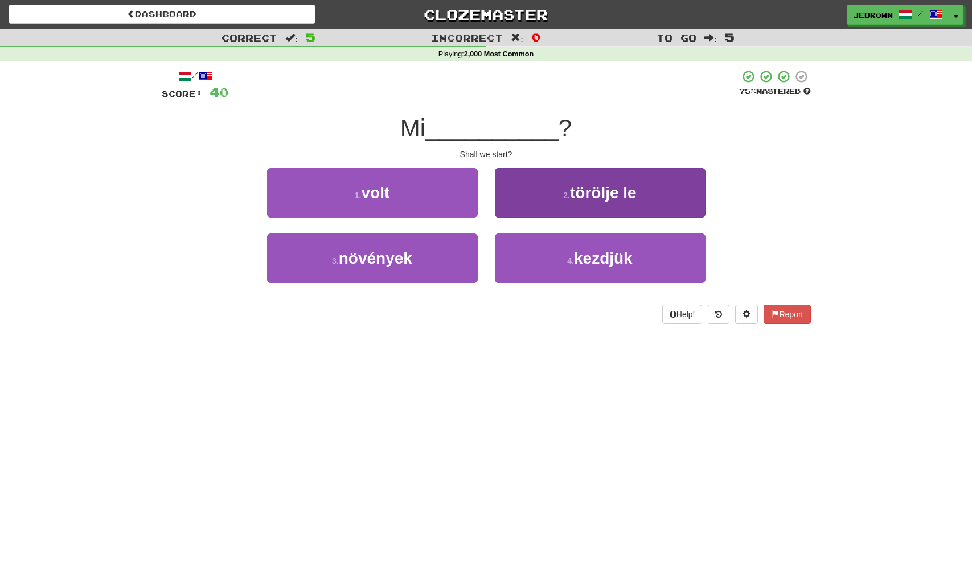
click at [590, 255] on span "kezdjük" at bounding box center [603, 259] width 59 height 18
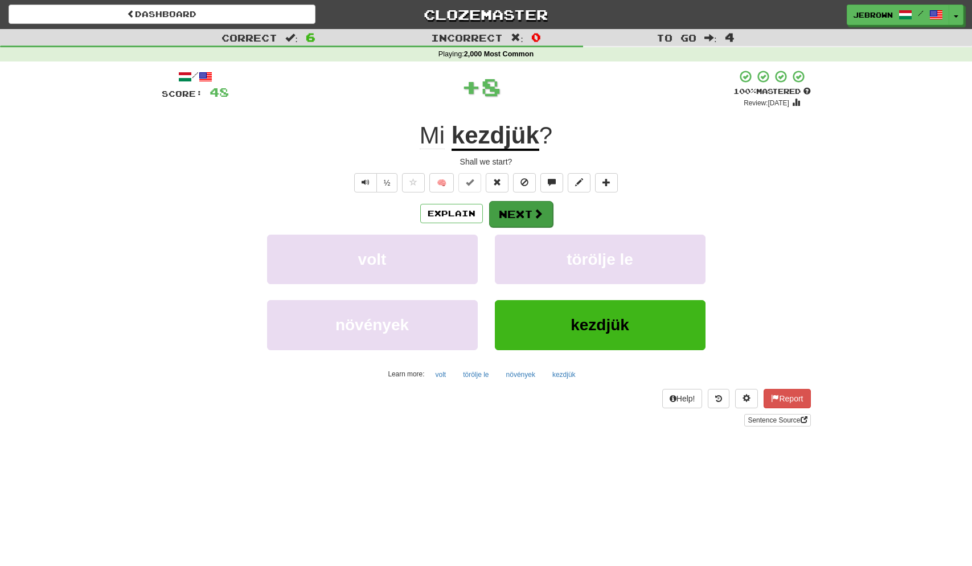
click at [522, 218] on button "Next" at bounding box center [521, 214] width 64 height 26
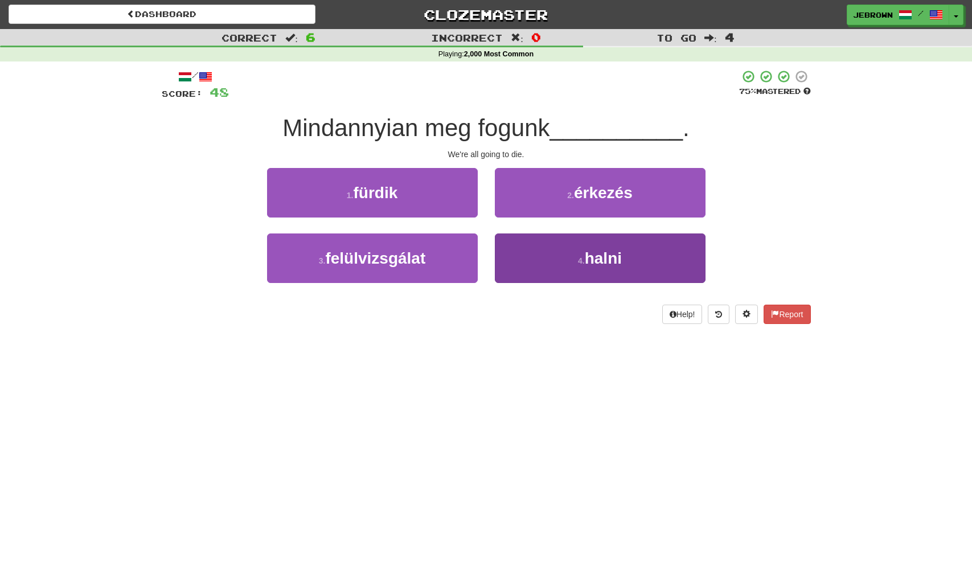
scroll to position [0, 1]
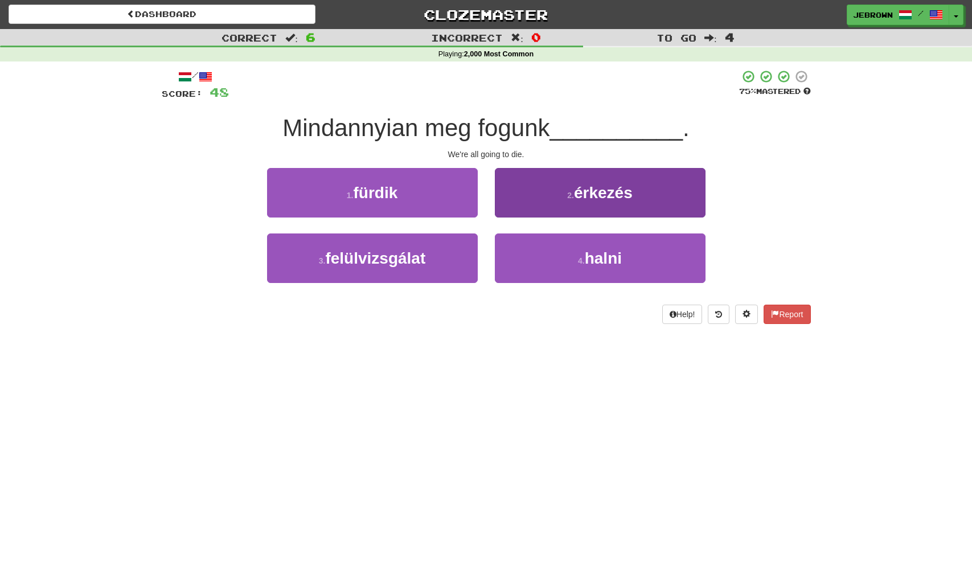
click at [591, 257] on span "halni" at bounding box center [603, 259] width 37 height 18
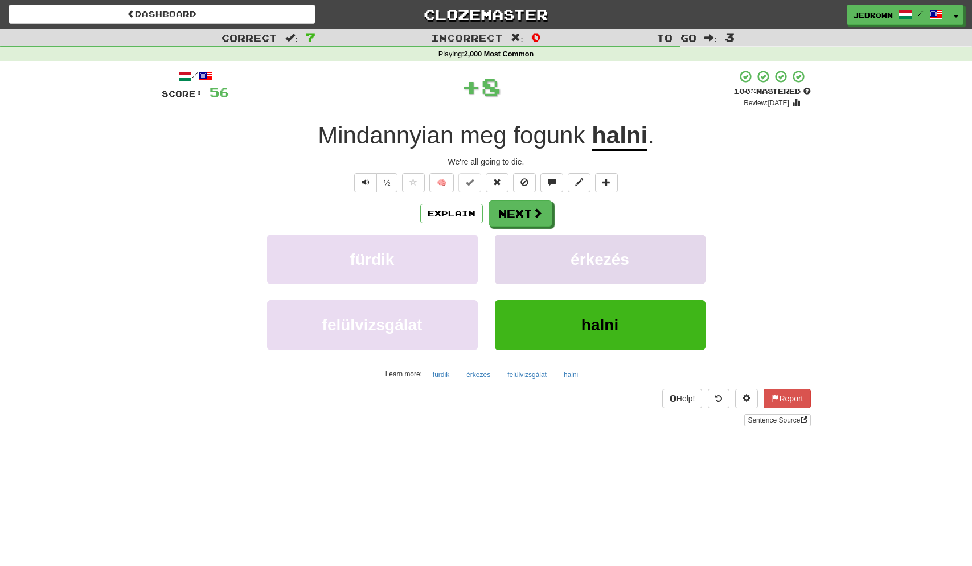
scroll to position [0, 0]
click at [515, 210] on button "Next" at bounding box center [521, 214] width 64 height 26
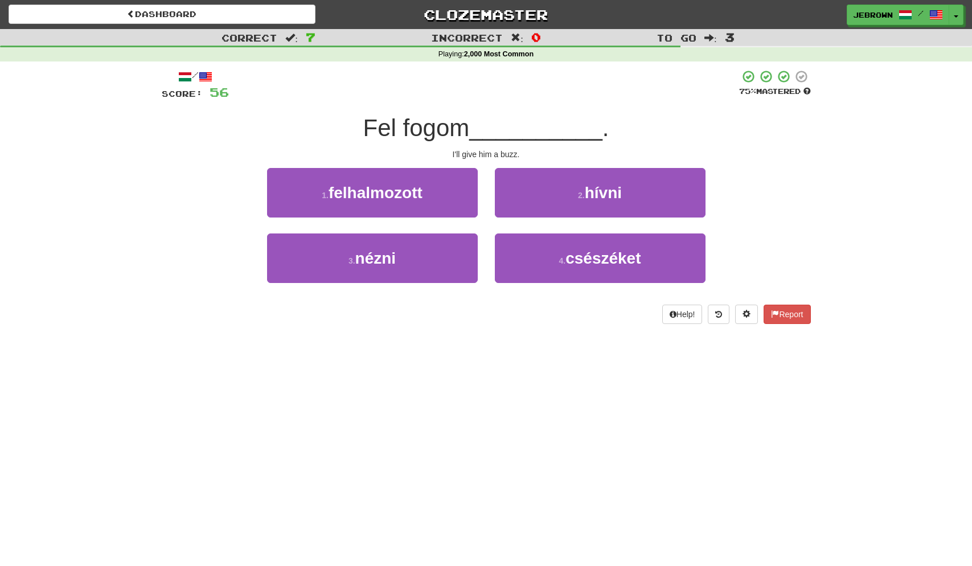
click at [554, 197] on button "2 . hívni" at bounding box center [600, 193] width 211 height 50
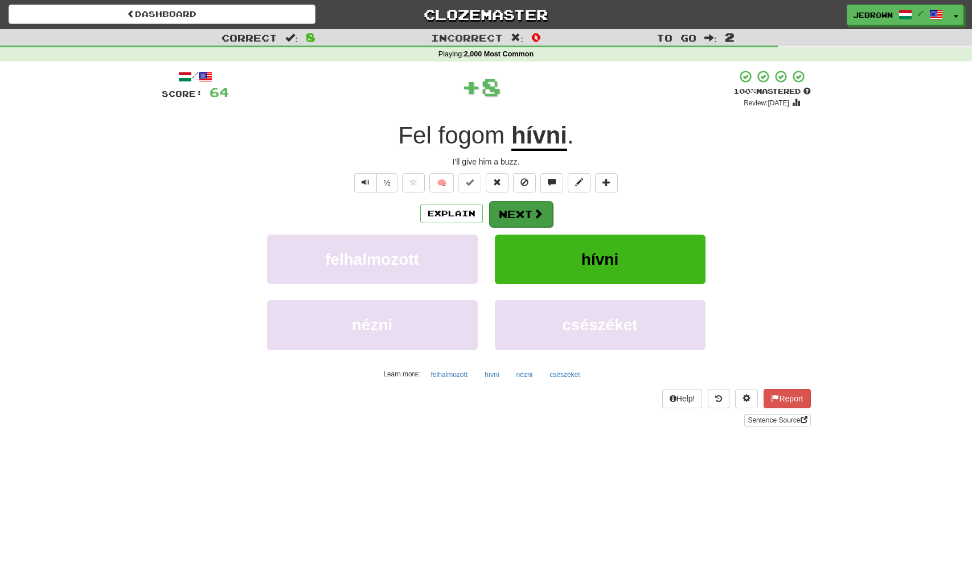
click at [526, 215] on button "Next" at bounding box center [521, 214] width 64 height 26
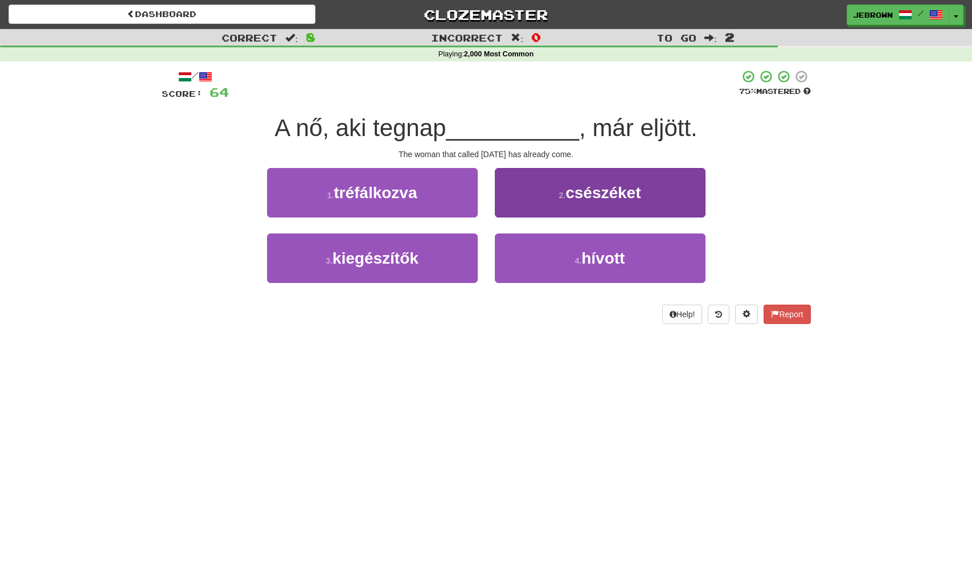
click at [569, 259] on button "4 . hívott" at bounding box center [600, 259] width 211 height 50
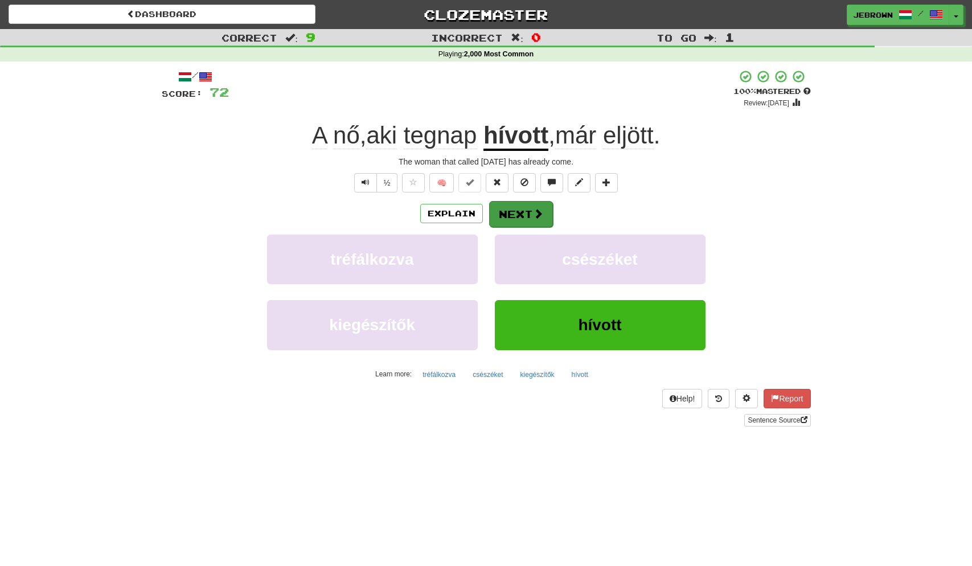
click at [518, 209] on button "Next" at bounding box center [521, 214] width 64 height 26
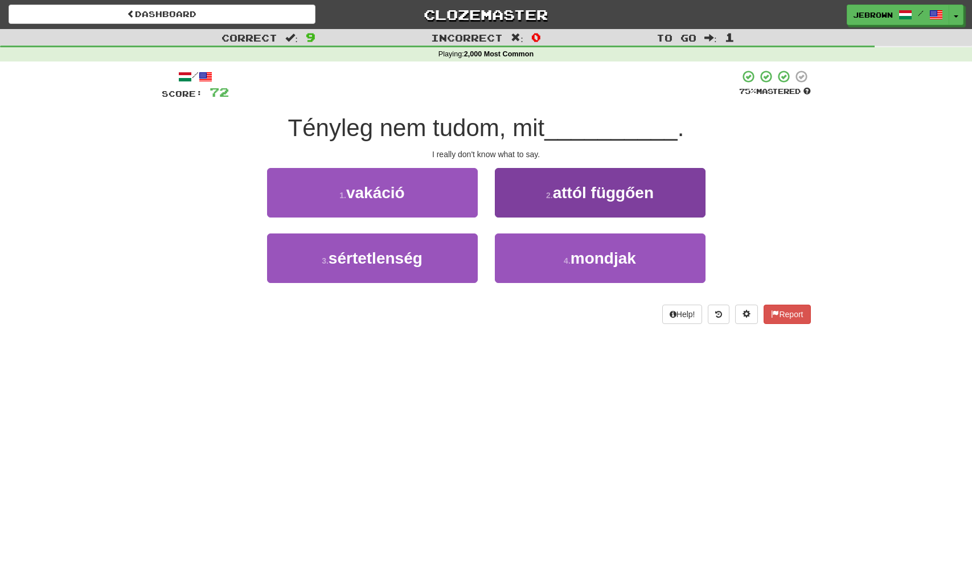
click at [586, 260] on span "mondjak" at bounding box center [604, 259] width 66 height 18
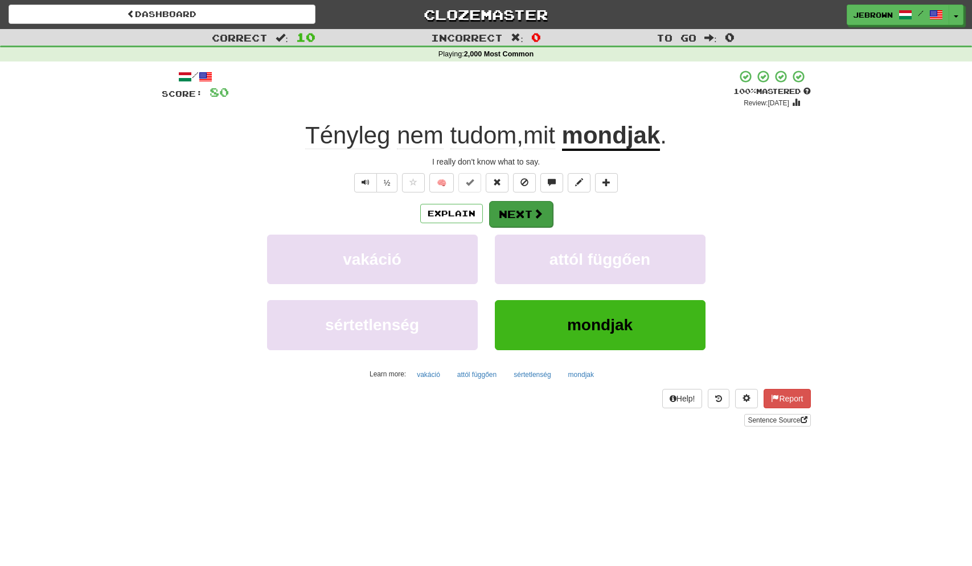
click at [524, 209] on button "Next" at bounding box center [521, 214] width 64 height 26
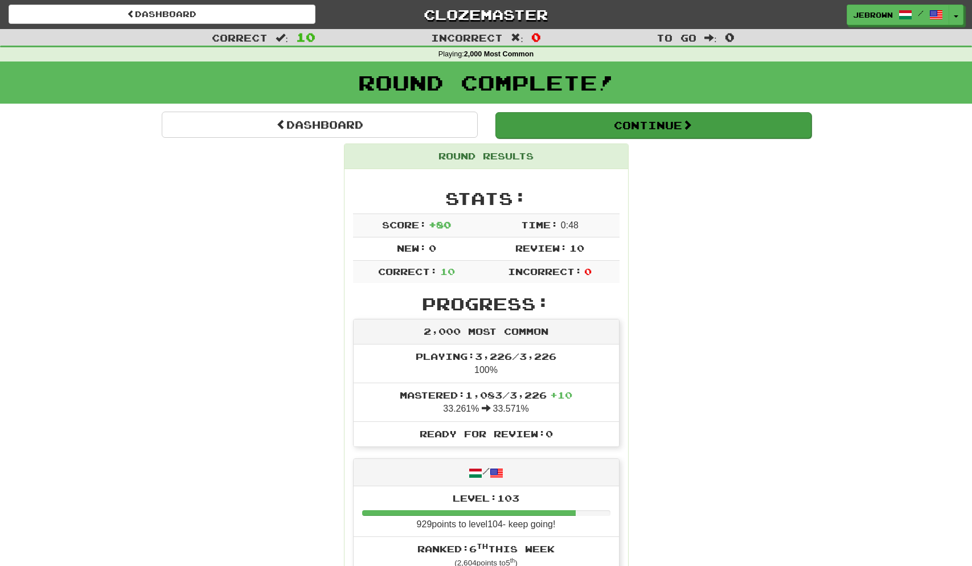
click at [545, 126] on button "Continue" at bounding box center [654, 125] width 316 height 26
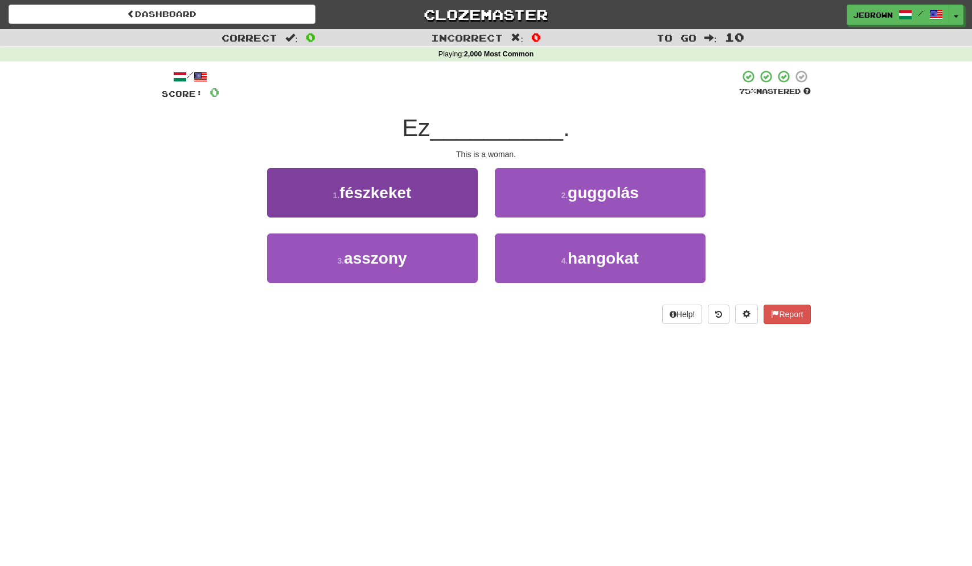
click at [418, 249] on button "3 . asszony" at bounding box center [372, 259] width 211 height 50
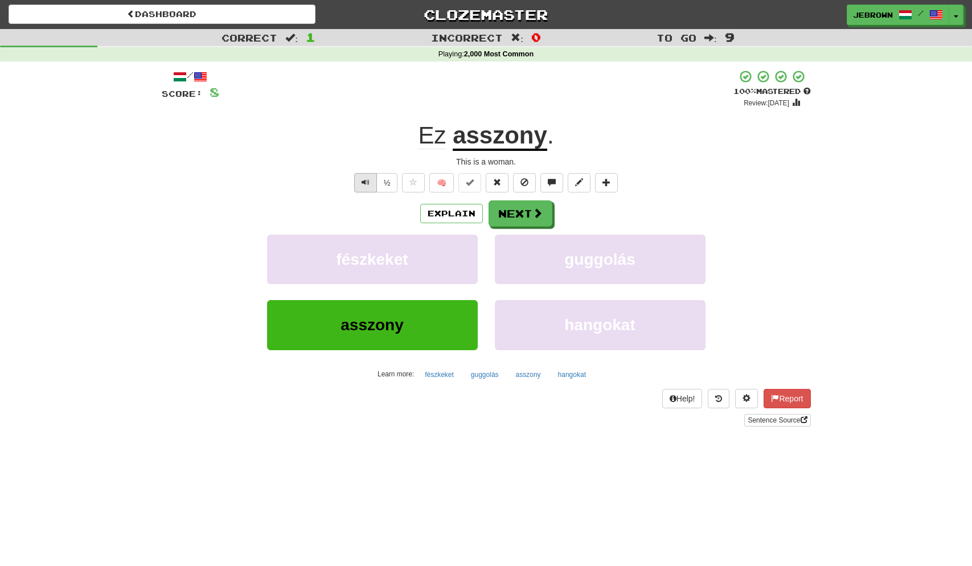
click at [354, 181] on button "Text-to-speech controls" at bounding box center [365, 182] width 23 height 19
click at [533, 213] on span at bounding box center [538, 214] width 10 height 10
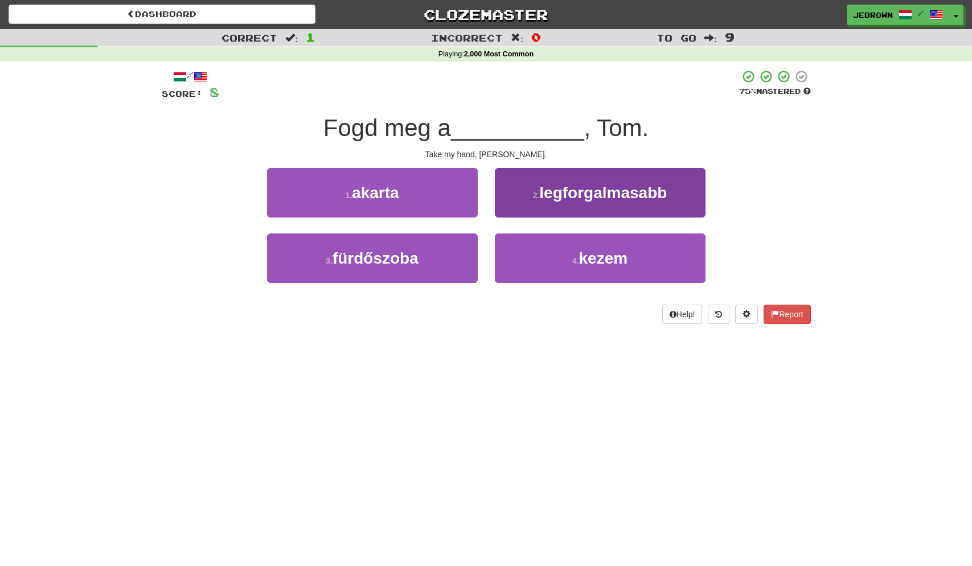
click at [573, 259] on small "4 ." at bounding box center [576, 260] width 7 height 9
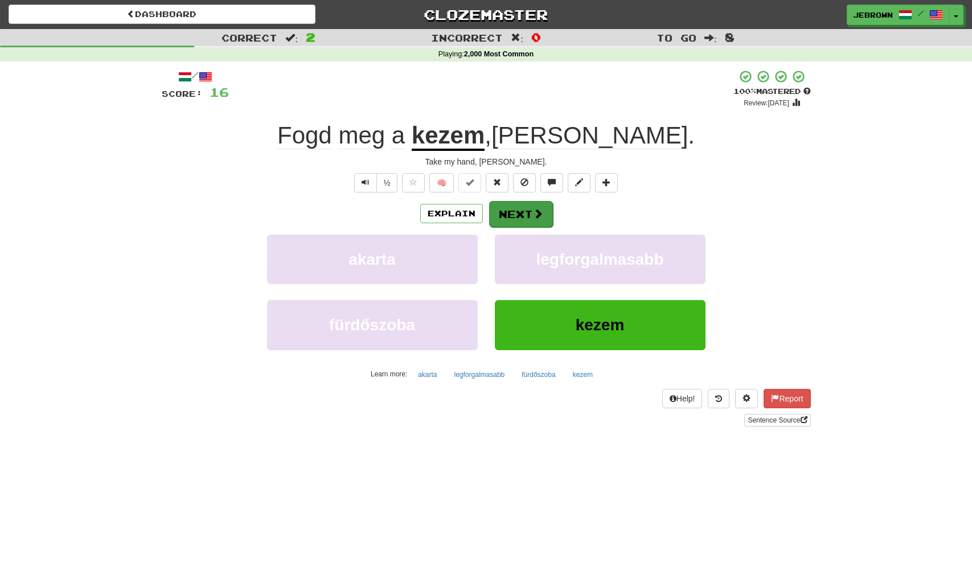
click at [525, 212] on button "Next" at bounding box center [521, 214] width 64 height 26
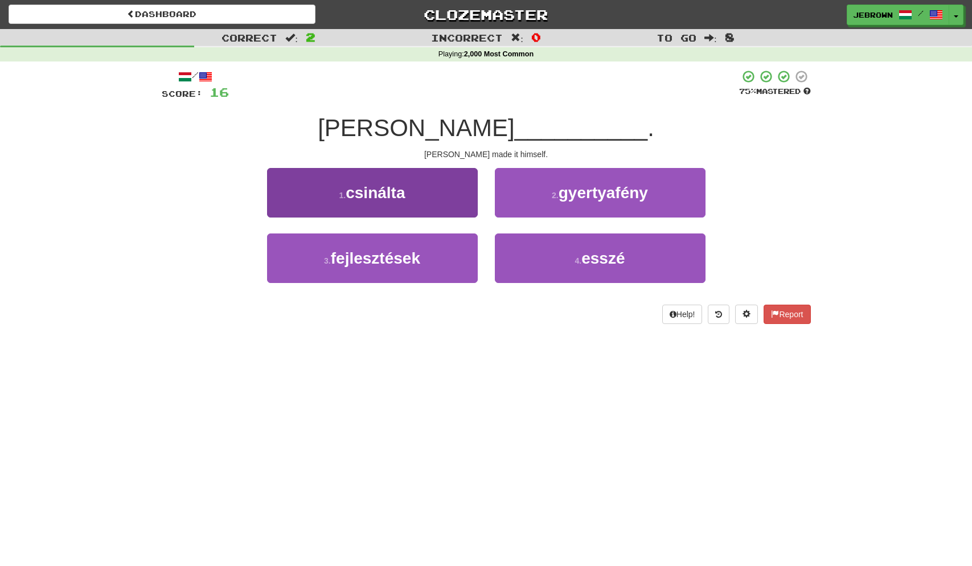
click at [415, 199] on button "1 . csinálta" at bounding box center [372, 193] width 211 height 50
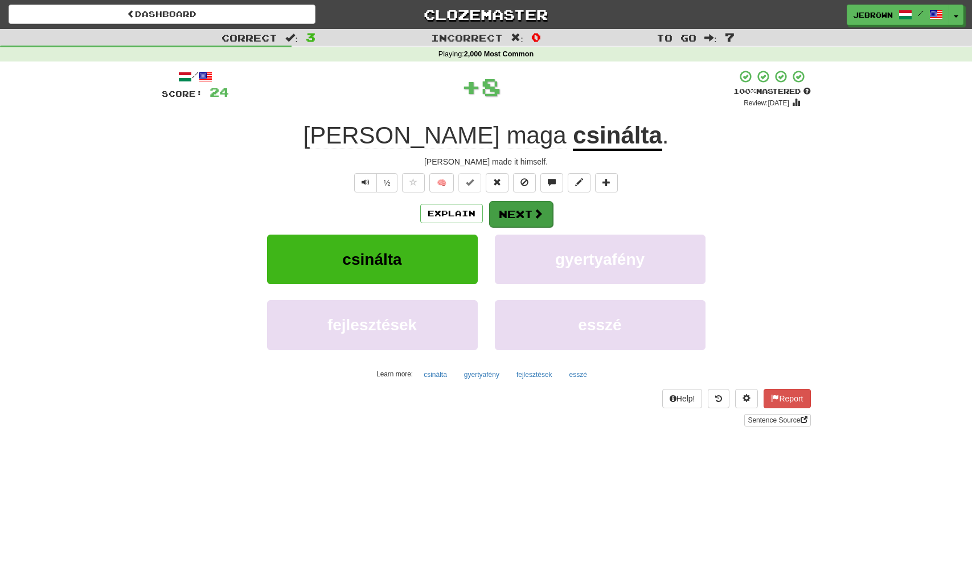
click at [534, 215] on span at bounding box center [538, 214] width 10 height 10
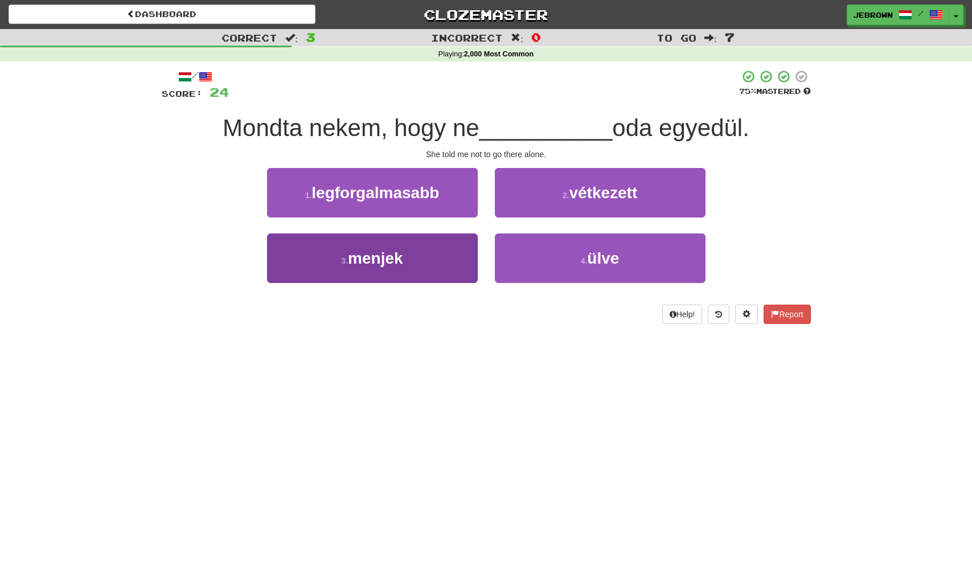
click at [427, 251] on button "3 . menjek" at bounding box center [372, 259] width 211 height 50
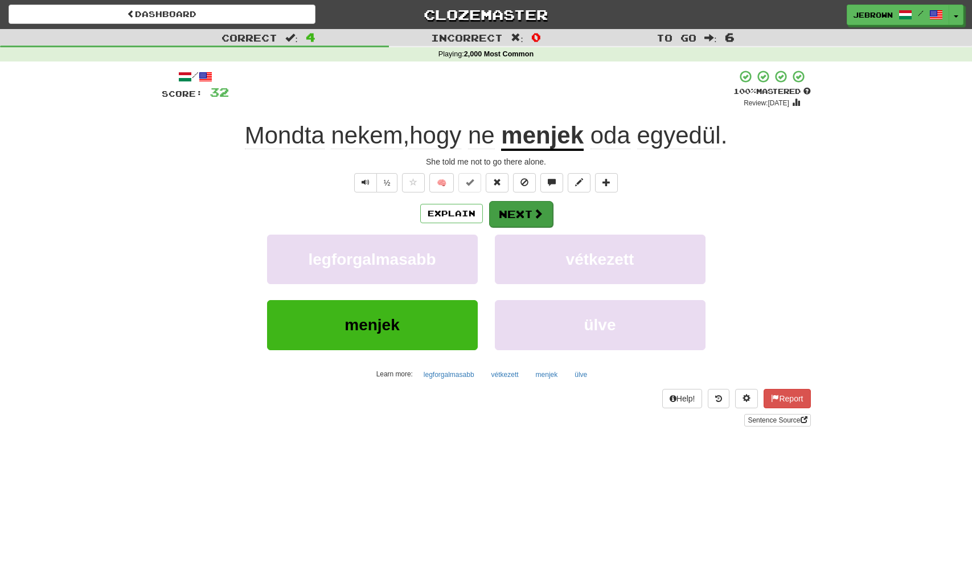
click at [518, 214] on button "Next" at bounding box center [521, 214] width 64 height 26
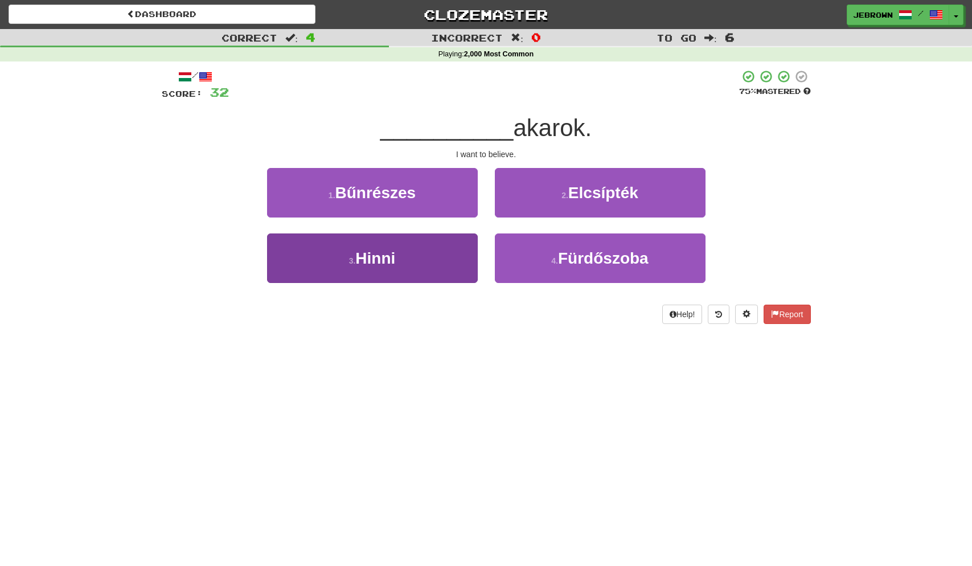
click at [453, 247] on button "3 . Hinni" at bounding box center [372, 259] width 211 height 50
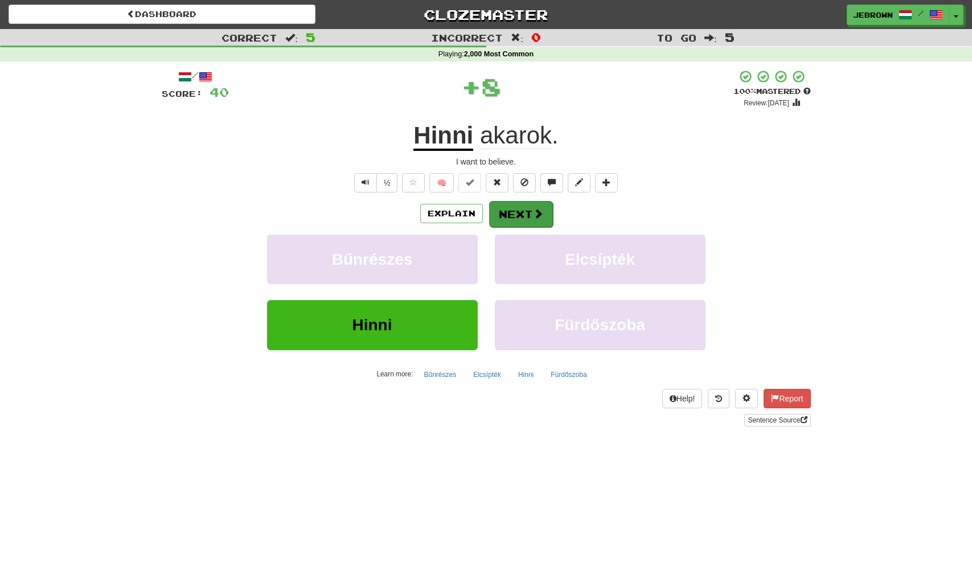
click at [522, 210] on button "Next" at bounding box center [521, 214] width 64 height 26
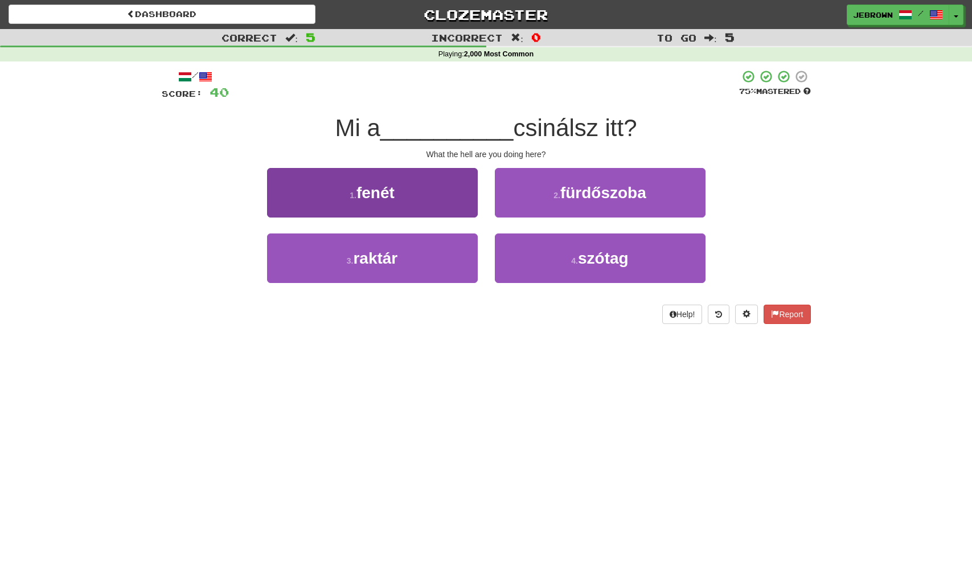
click at [422, 186] on button "1 . fenét" at bounding box center [372, 193] width 211 height 50
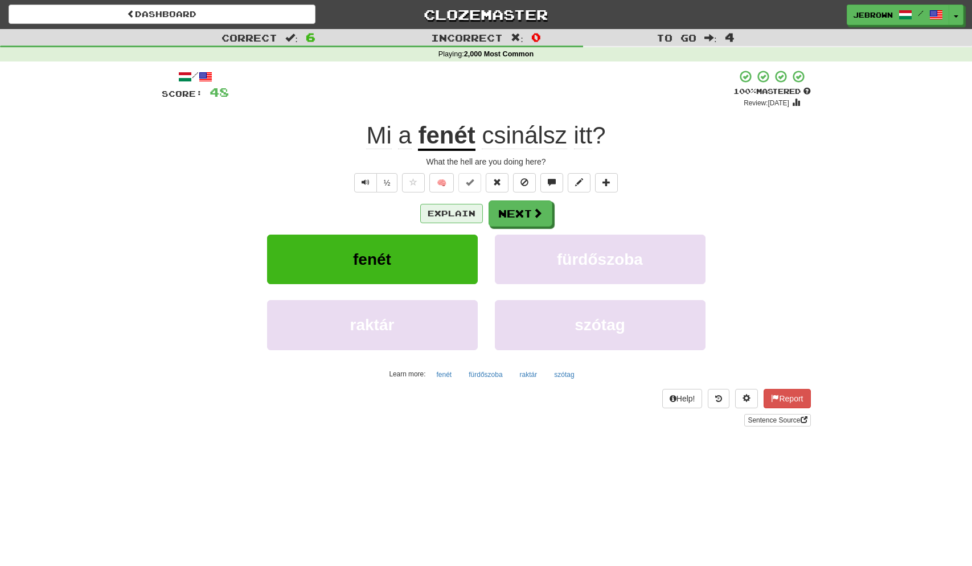
click at [455, 211] on button "Explain" at bounding box center [451, 213] width 63 height 19
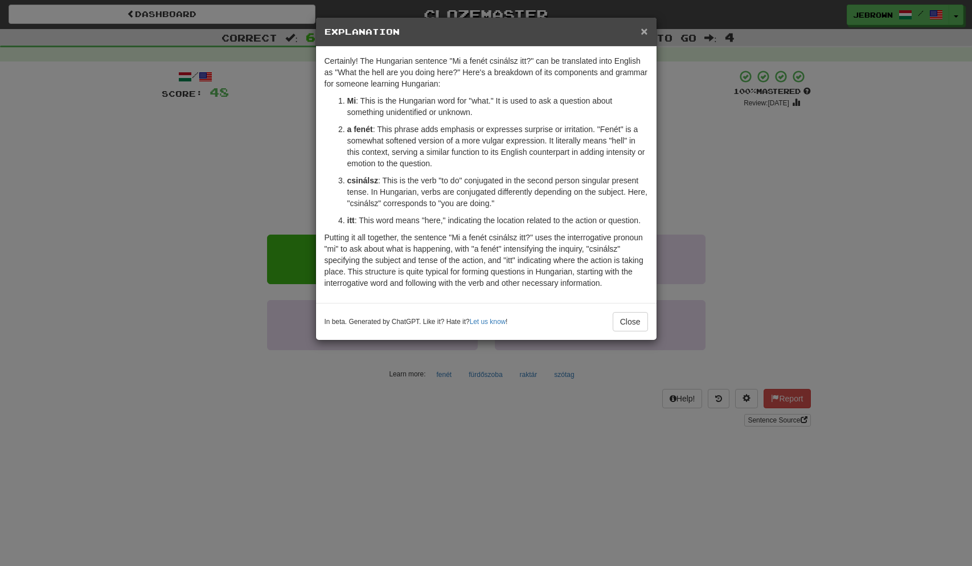
click at [645, 33] on span "×" at bounding box center [644, 30] width 7 height 13
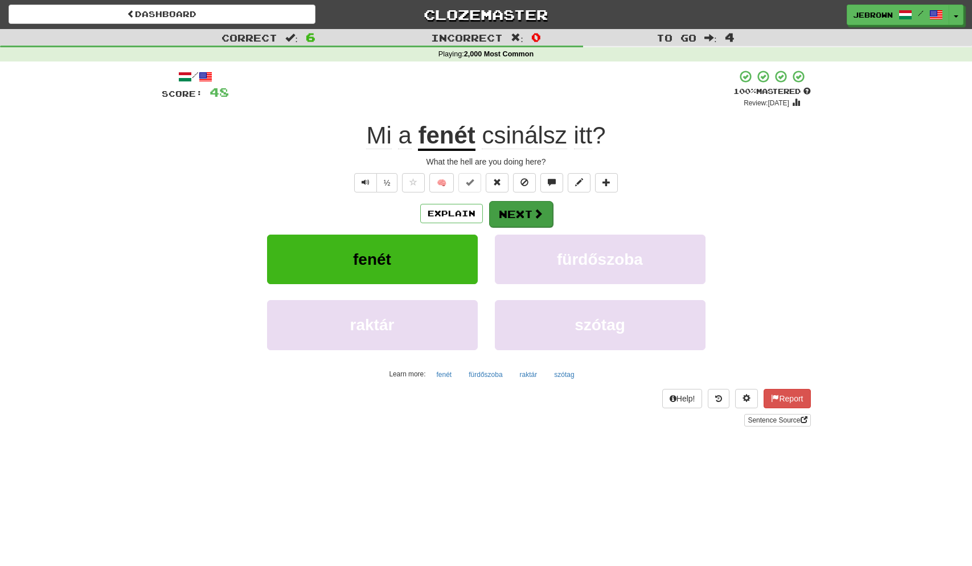
click at [528, 213] on button "Next" at bounding box center [521, 214] width 64 height 26
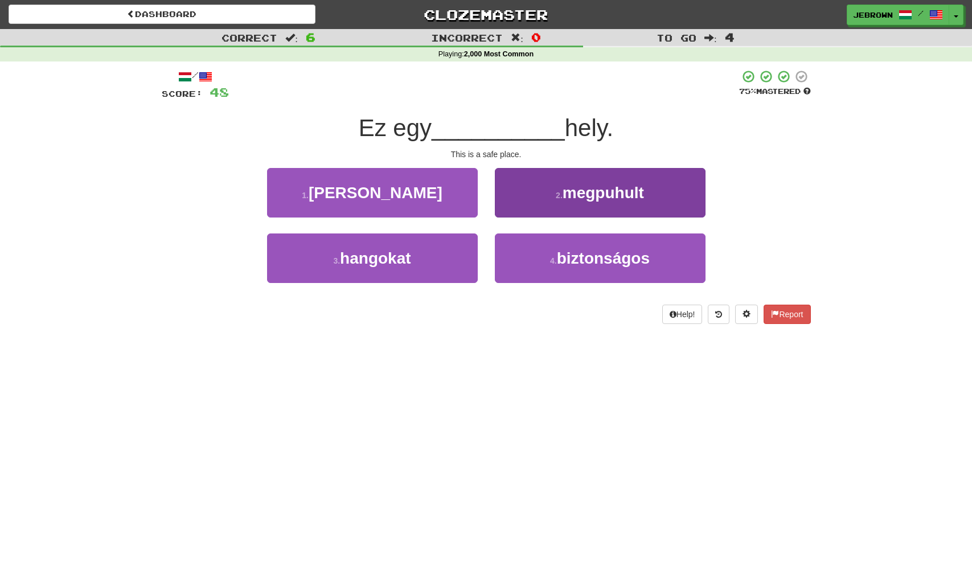
click at [556, 256] on small "4 ." at bounding box center [553, 260] width 7 height 9
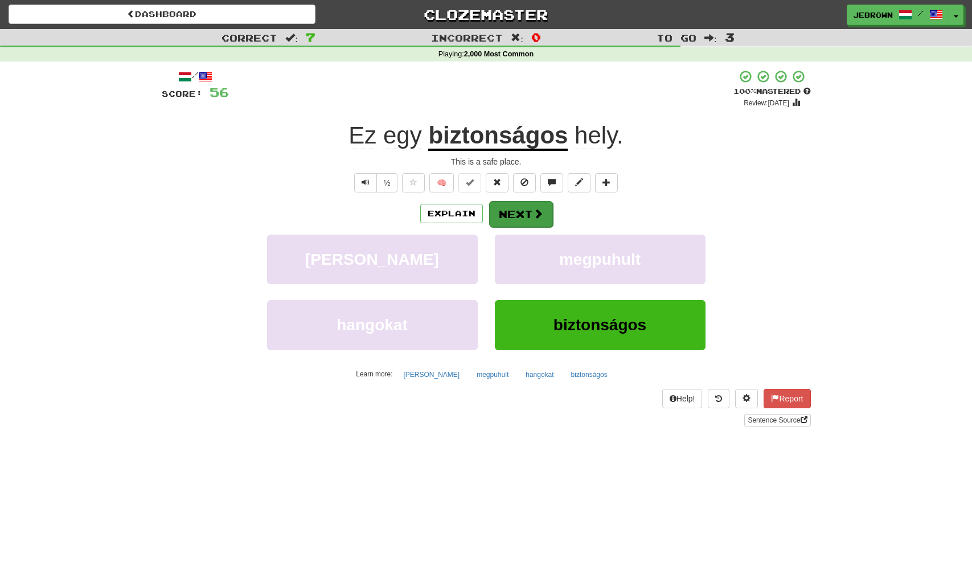
click at [530, 216] on button "Next" at bounding box center [521, 214] width 64 height 26
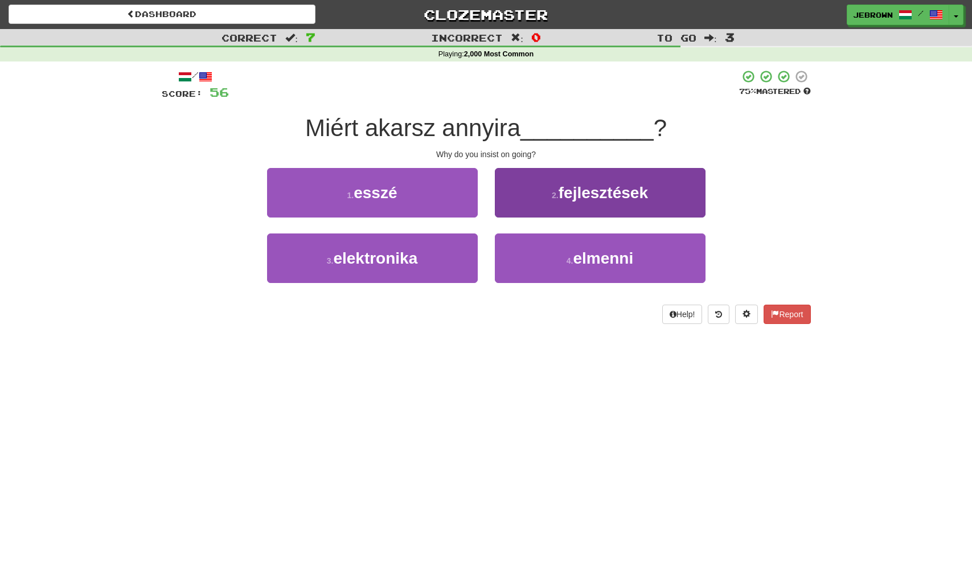
click at [565, 259] on button "4 . elmenni" at bounding box center [600, 259] width 211 height 50
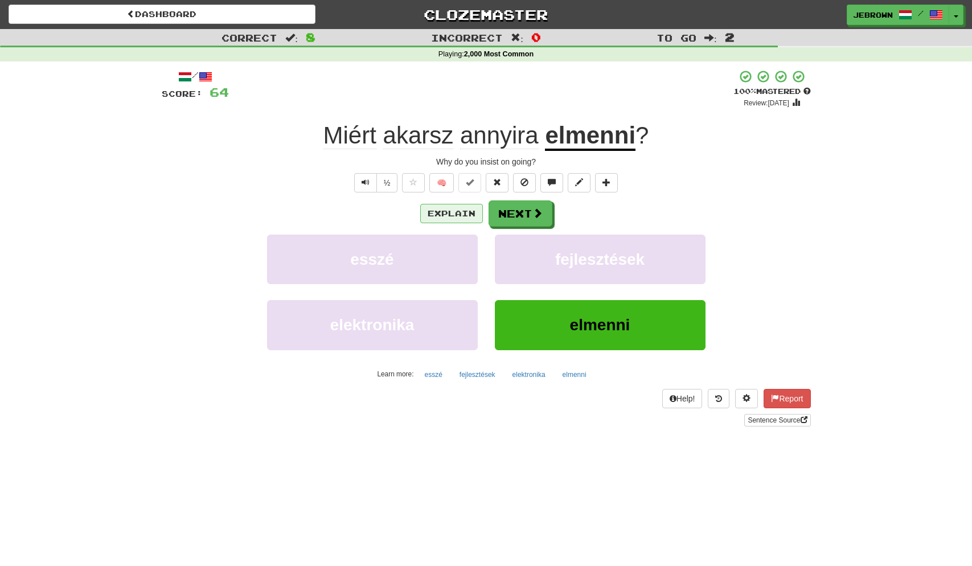
click at [444, 214] on button "Explain" at bounding box center [451, 213] width 63 height 19
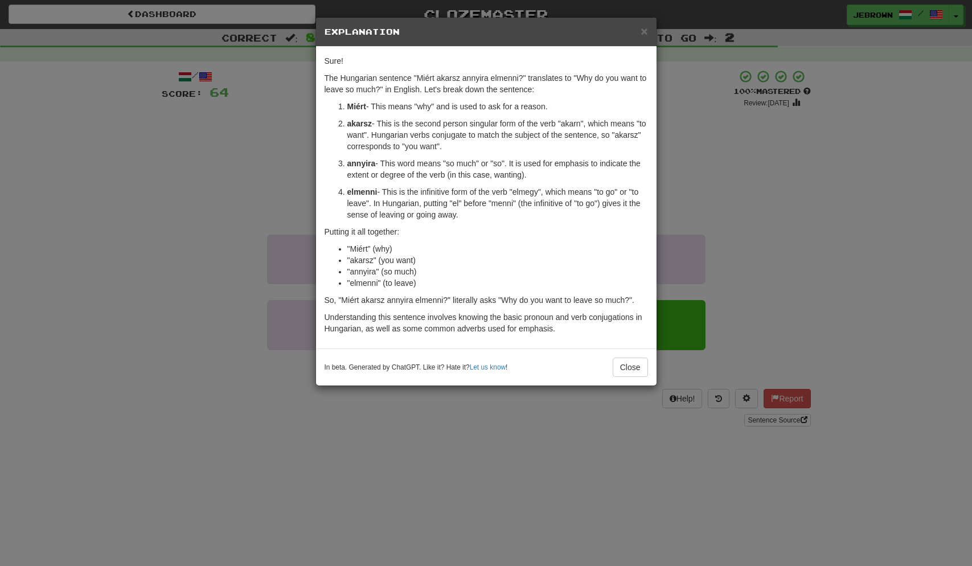
click at [643, 30] on span "×" at bounding box center [644, 30] width 7 height 13
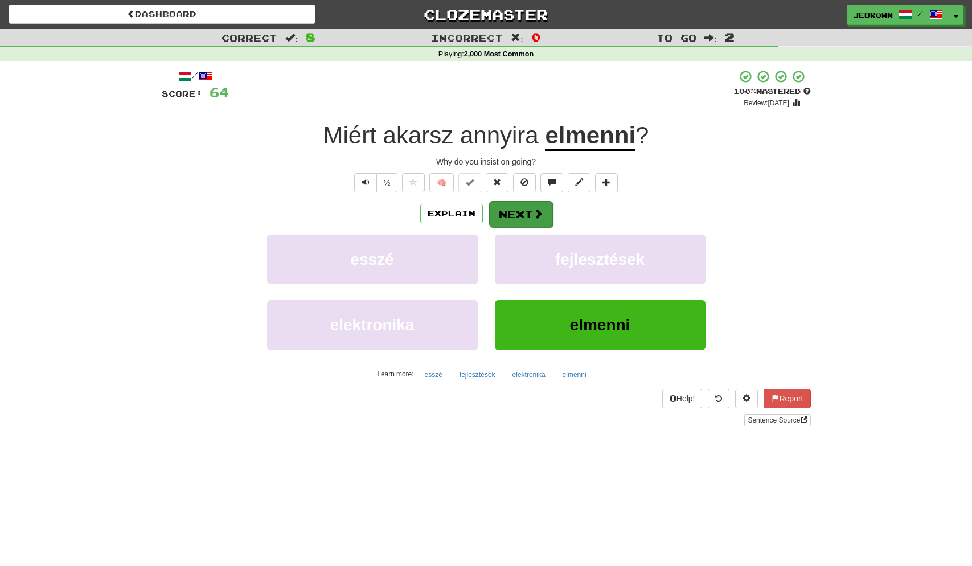
click at [516, 214] on button "Next" at bounding box center [521, 214] width 64 height 26
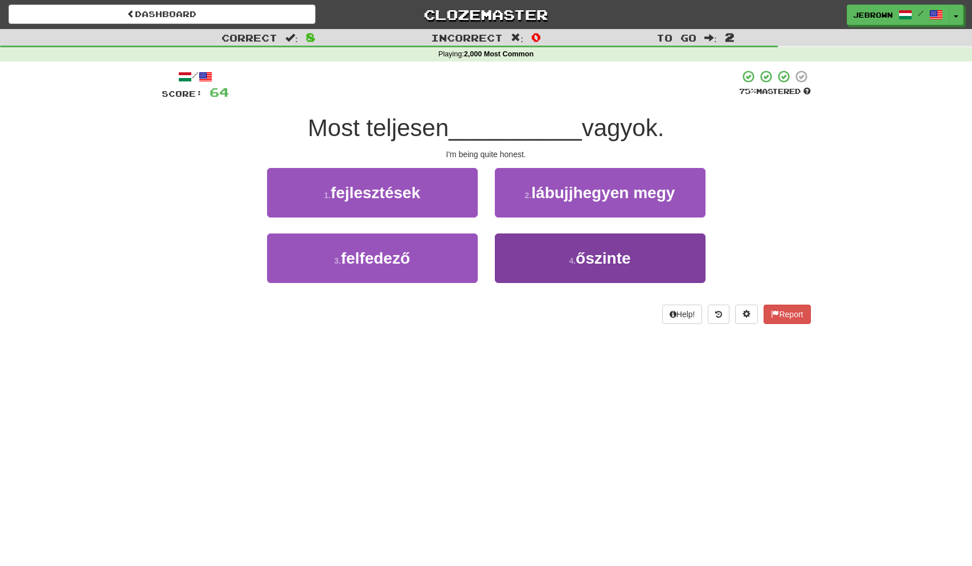
click at [573, 256] on small "4 ." at bounding box center [572, 260] width 7 height 9
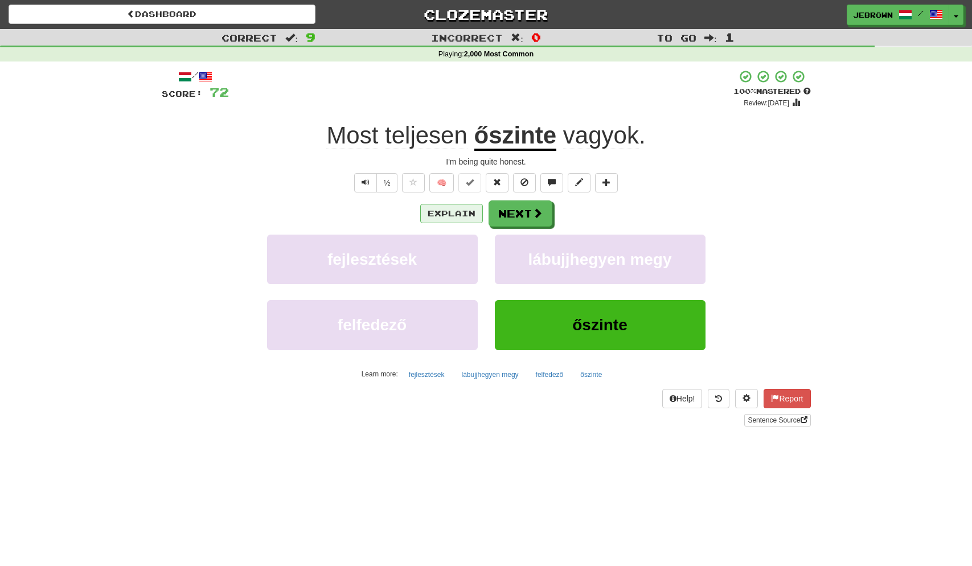
click at [459, 210] on button "Explain" at bounding box center [451, 213] width 63 height 19
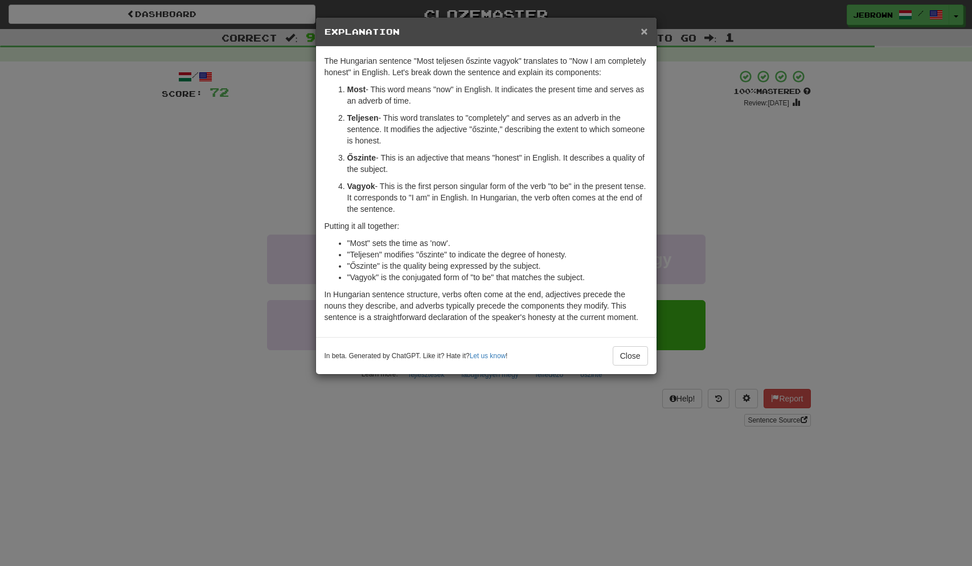
click at [644, 29] on span "×" at bounding box center [644, 30] width 7 height 13
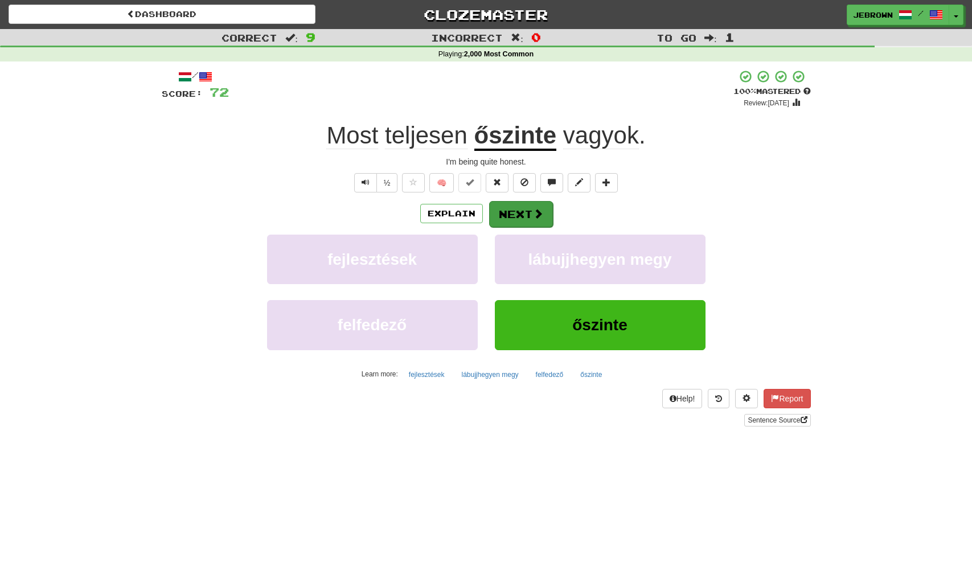
click at [516, 210] on button "Next" at bounding box center [521, 214] width 64 height 26
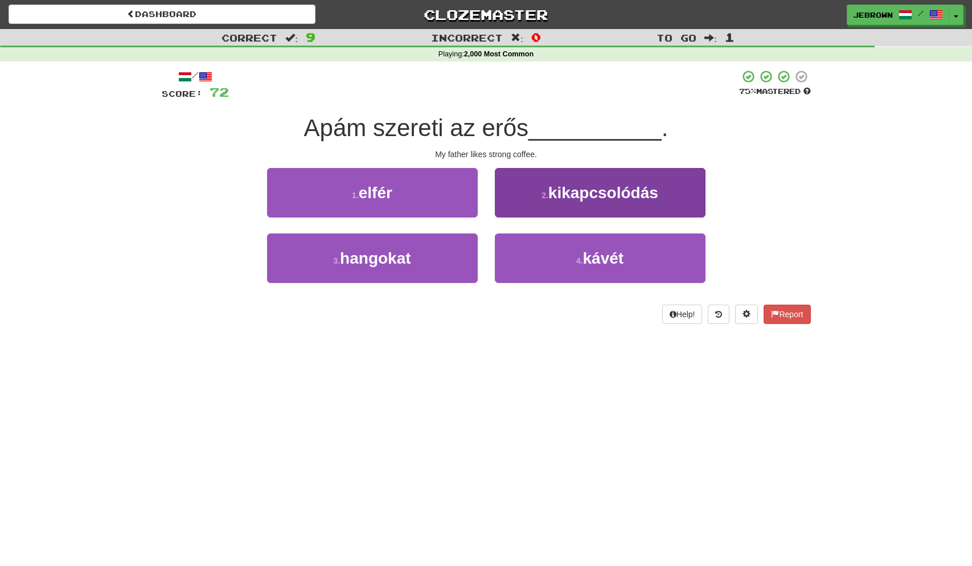
click at [632, 254] on button "4 . kávét" at bounding box center [600, 259] width 211 height 50
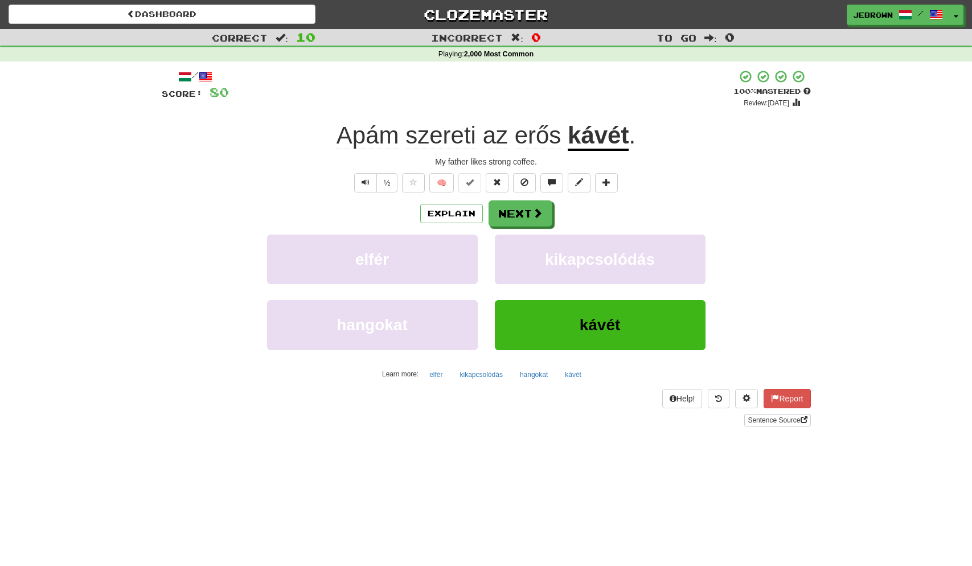
click at [533, 214] on span at bounding box center [538, 213] width 10 height 10
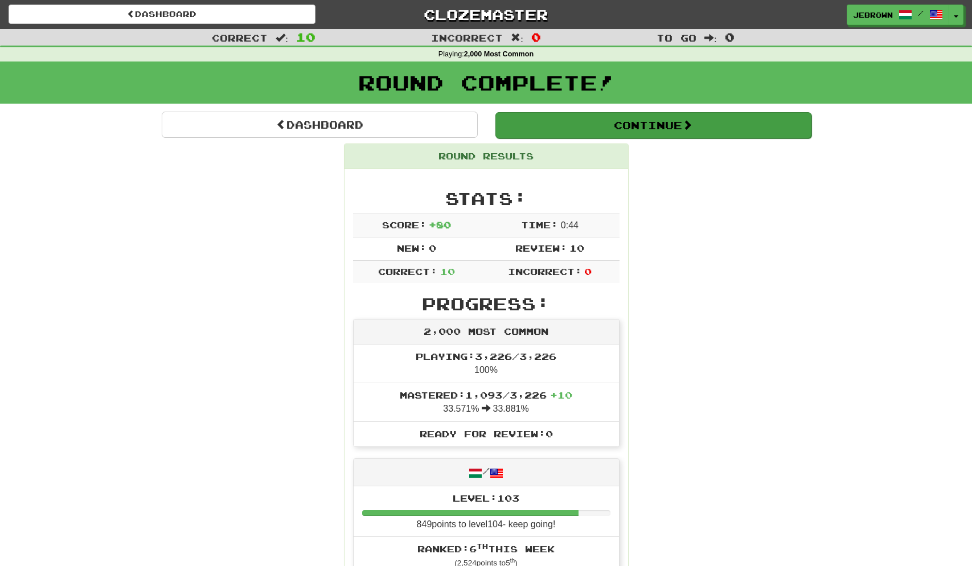
click at [544, 116] on button "Continue" at bounding box center [654, 125] width 316 height 26
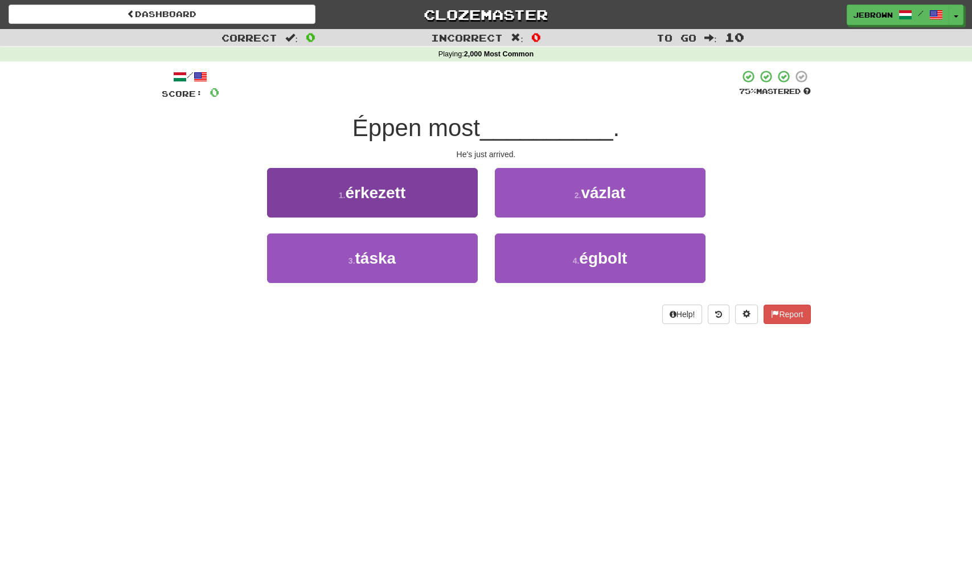
click at [411, 187] on button "1 . érkezett" at bounding box center [372, 193] width 211 height 50
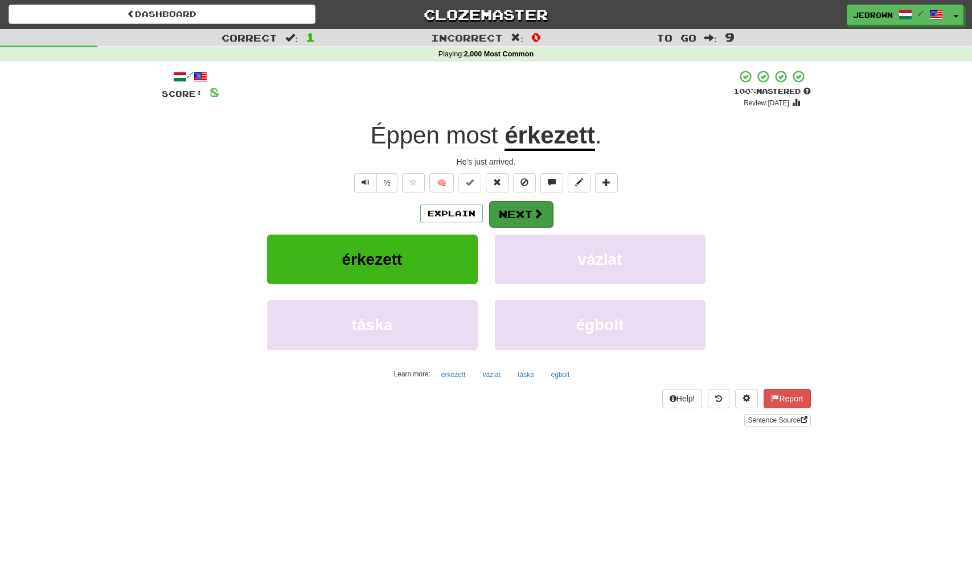
click at [524, 213] on button "Next" at bounding box center [521, 214] width 64 height 26
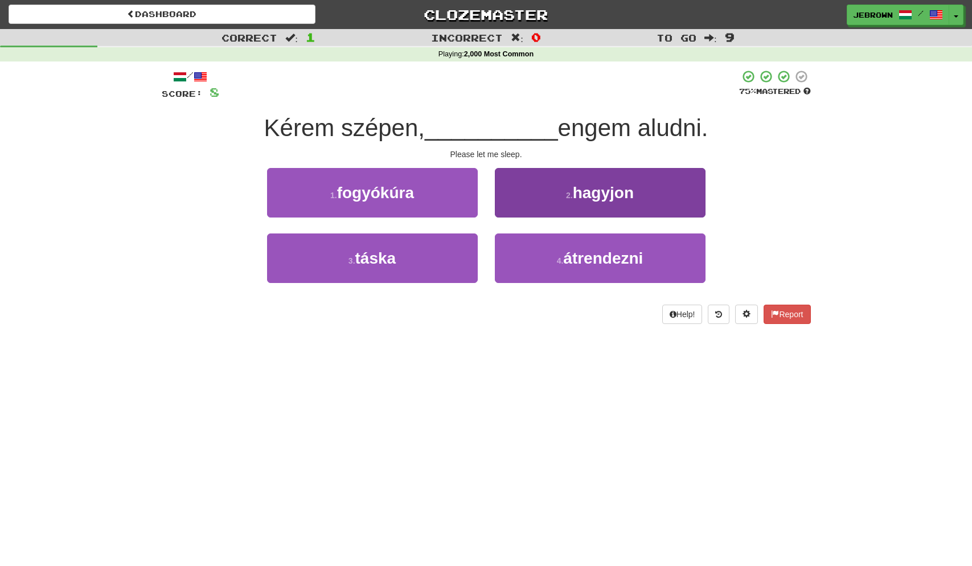
click at [586, 194] on span "hagyjon" at bounding box center [603, 193] width 61 height 18
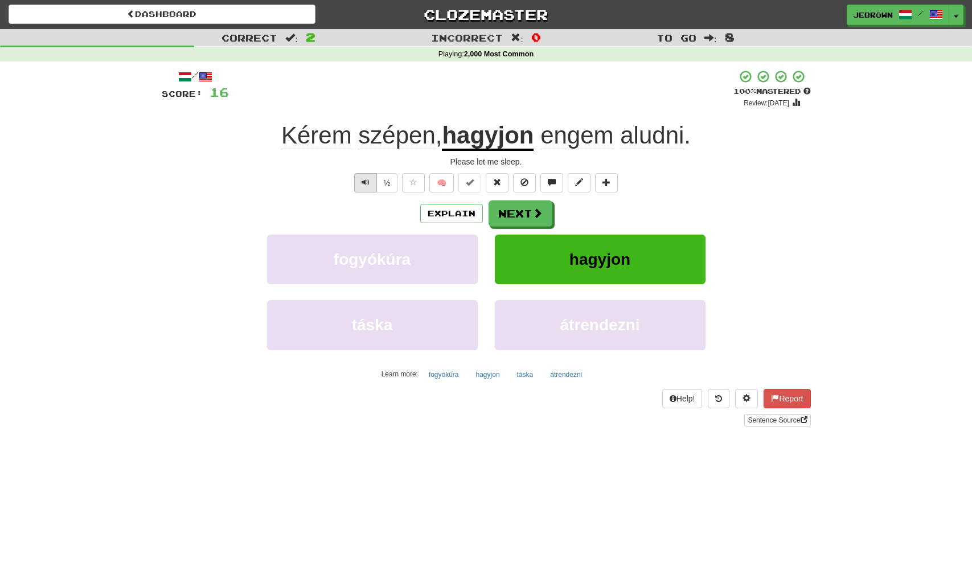
click at [367, 181] on span "Text-to-speech controls" at bounding box center [366, 182] width 8 height 8
click at [520, 211] on button "Next" at bounding box center [521, 214] width 64 height 26
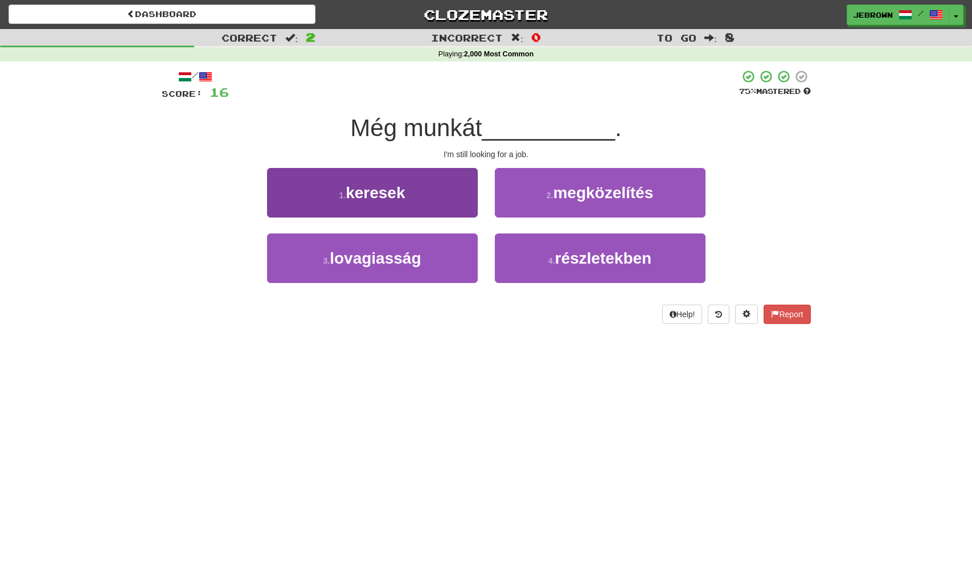
click at [436, 189] on button "1 . keresek" at bounding box center [372, 193] width 211 height 50
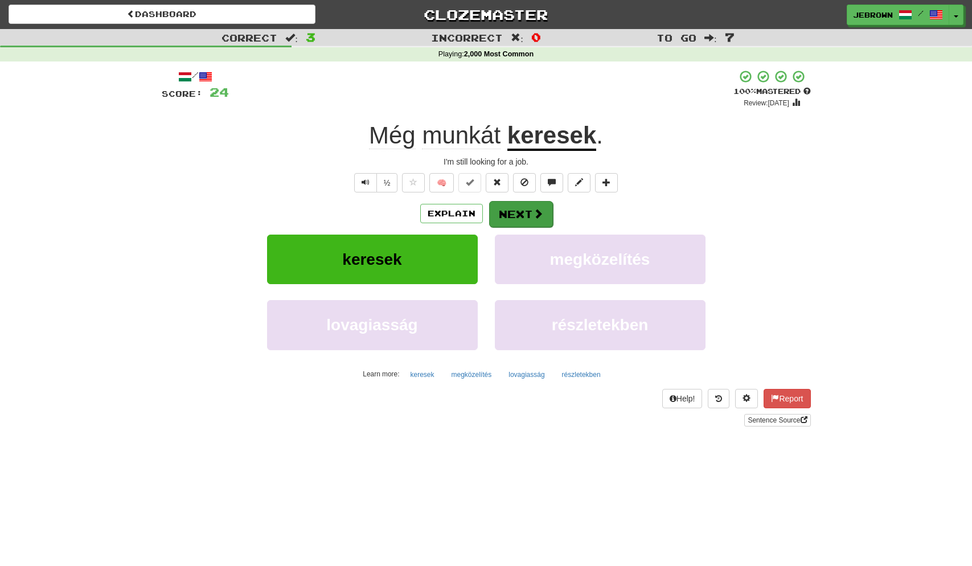
click at [524, 215] on button "Next" at bounding box center [521, 214] width 64 height 26
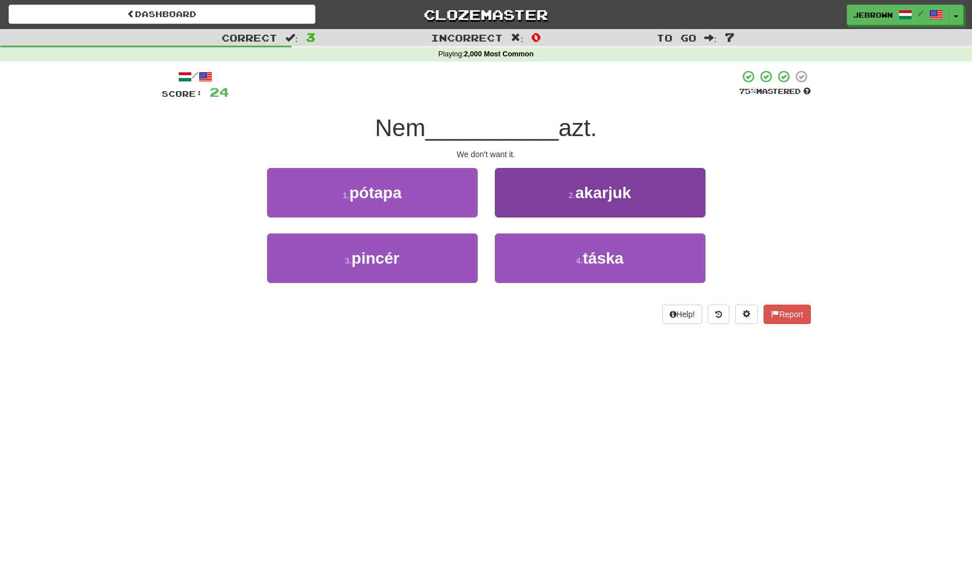
click at [631, 199] on span "akarjuk" at bounding box center [603, 193] width 56 height 18
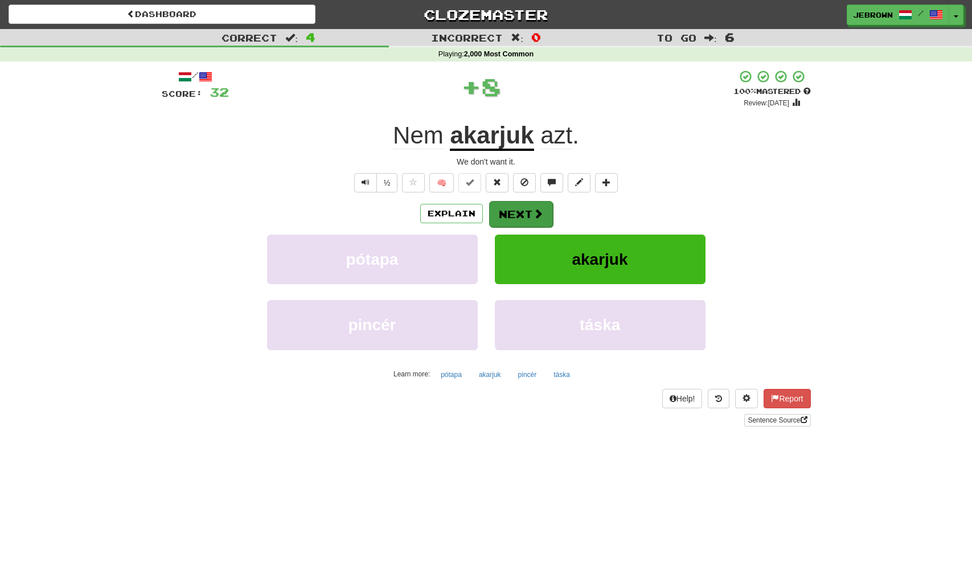
click at [526, 208] on button "Next" at bounding box center [521, 214] width 64 height 26
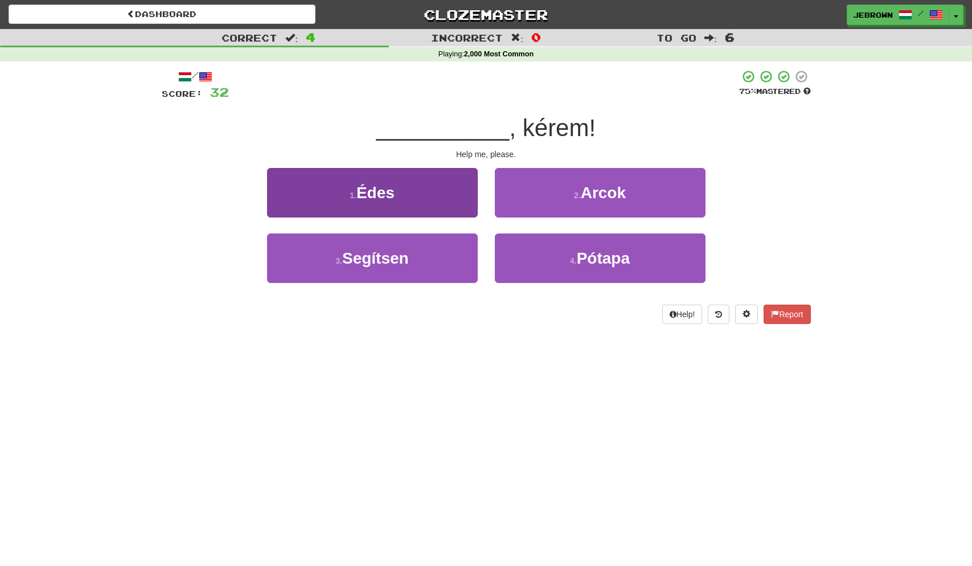
click at [434, 245] on button "3 . Segítsen" at bounding box center [372, 259] width 211 height 50
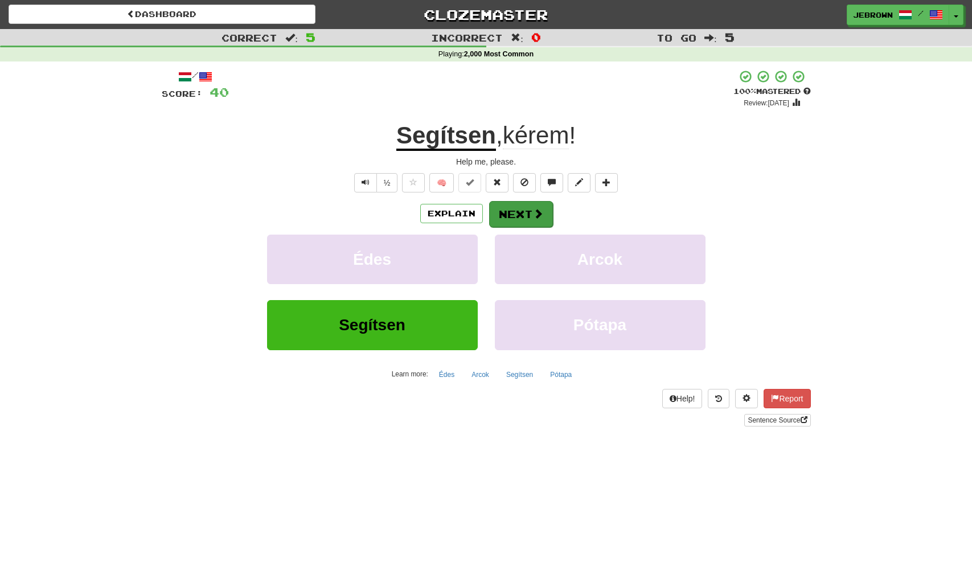
click at [530, 214] on button "Next" at bounding box center [521, 214] width 64 height 26
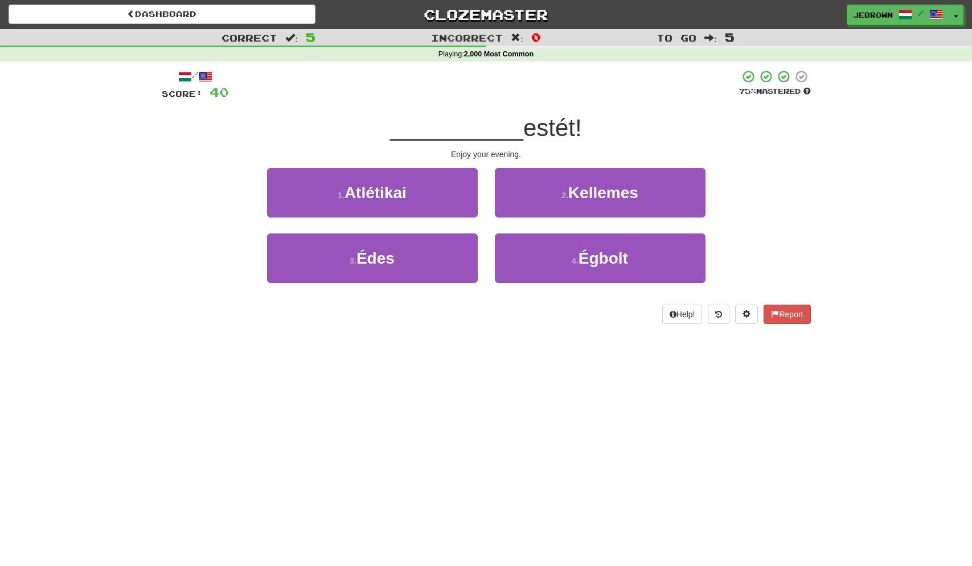
click at [566, 191] on small "2 ." at bounding box center [565, 195] width 7 height 9
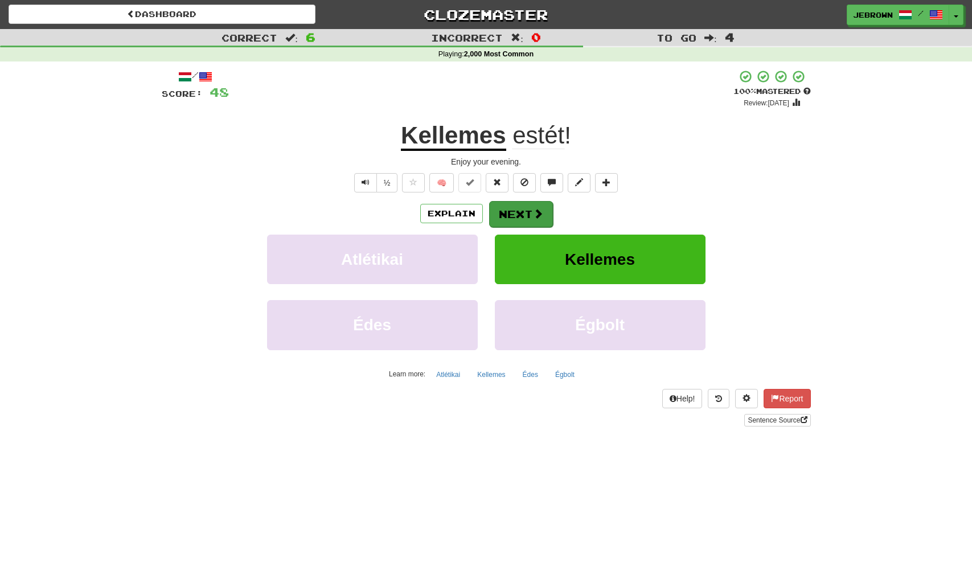
click at [533, 213] on span at bounding box center [538, 214] width 10 height 10
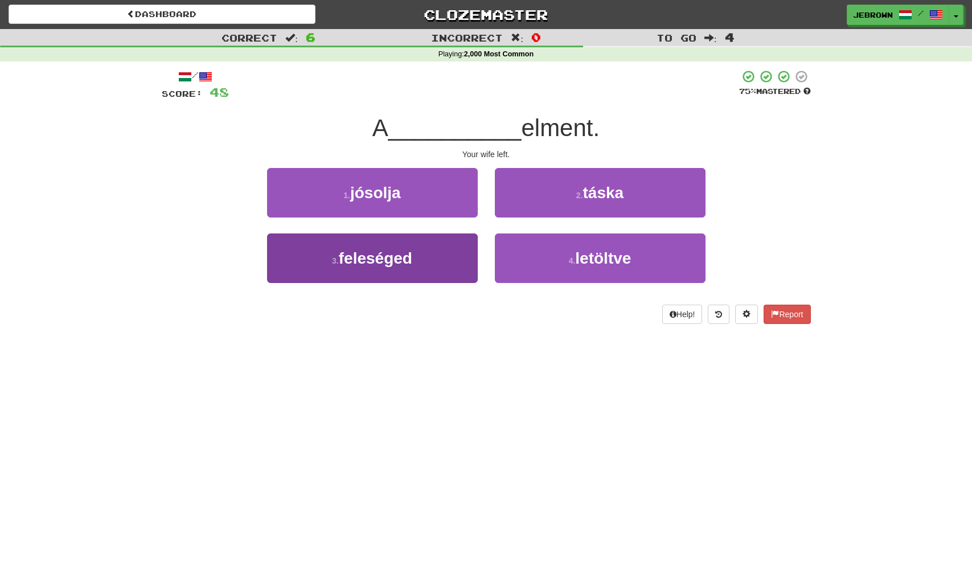
click at [423, 254] on button "3 . feleséged" at bounding box center [372, 259] width 211 height 50
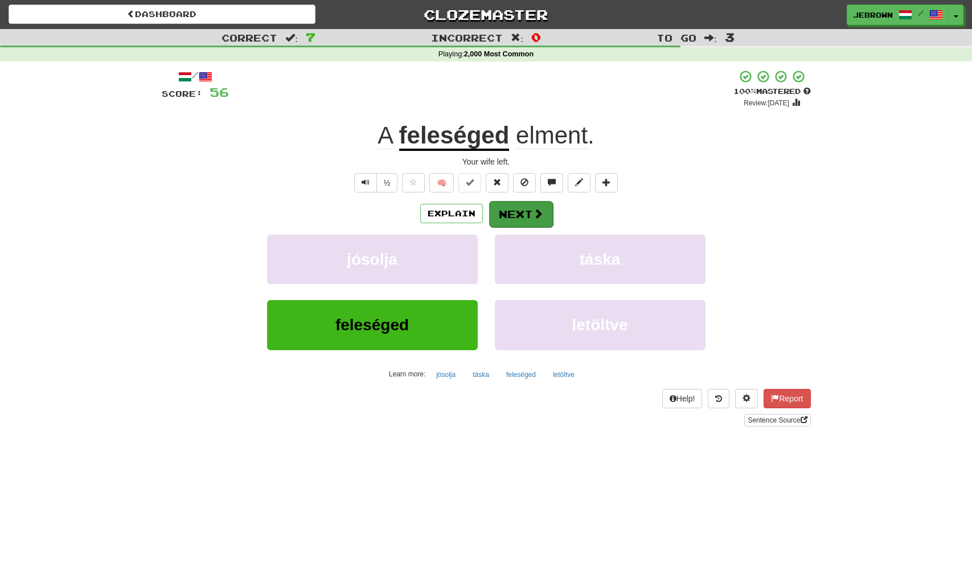
click at [517, 211] on button "Next" at bounding box center [521, 214] width 64 height 26
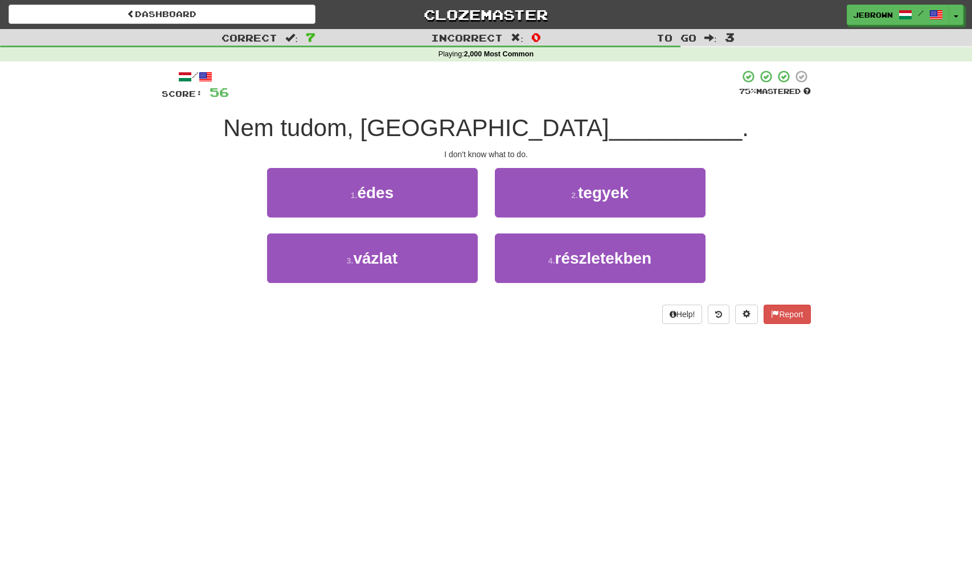
click at [605, 193] on span "tegyek" at bounding box center [603, 193] width 51 height 18
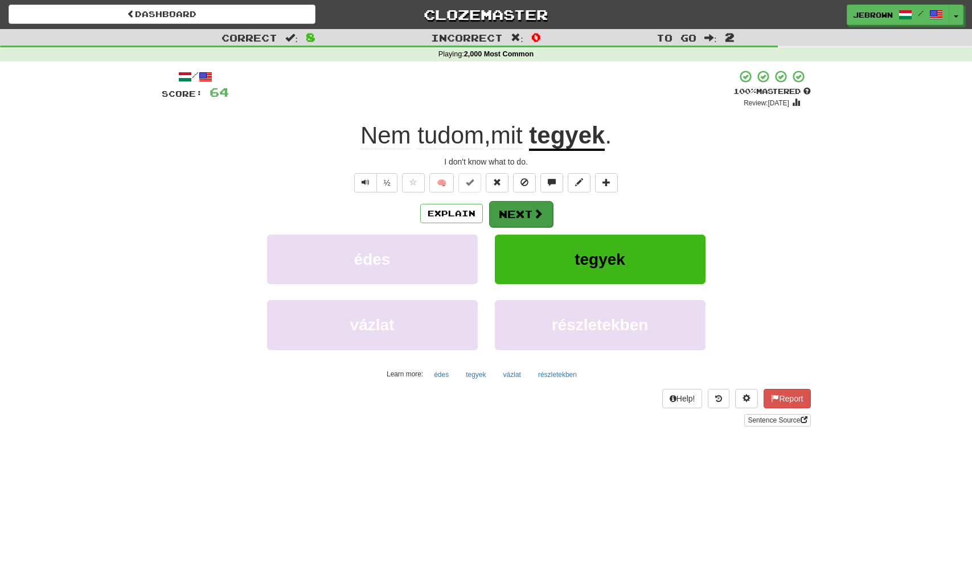
click at [523, 215] on button "Next" at bounding box center [521, 214] width 64 height 26
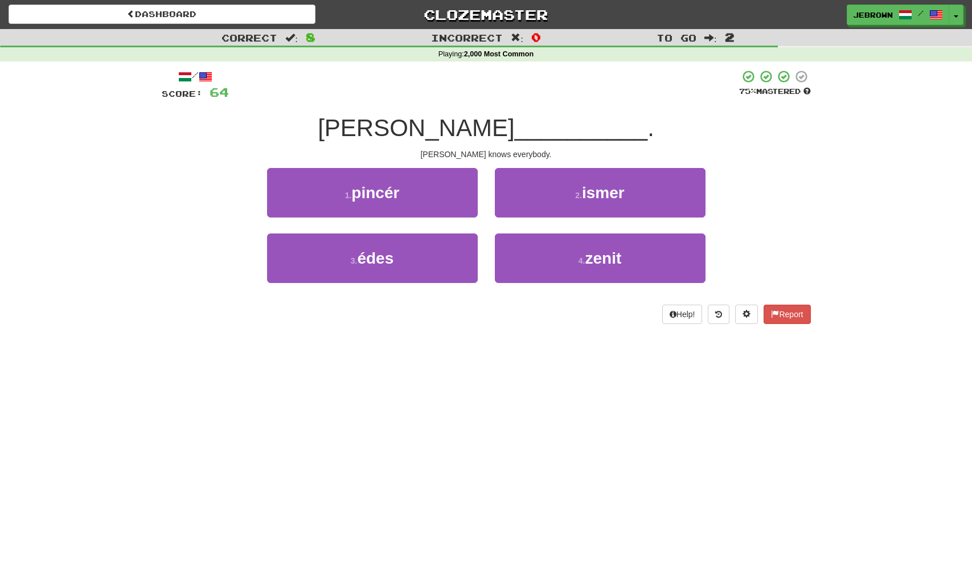
click at [626, 193] on button "2 . ismer" at bounding box center [600, 193] width 211 height 50
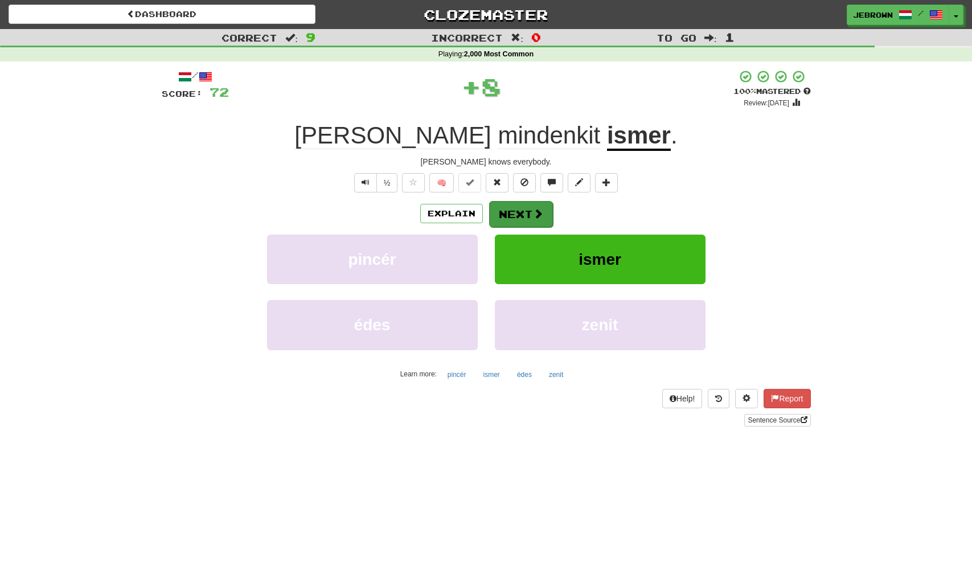
click at [522, 211] on button "Next" at bounding box center [521, 214] width 64 height 26
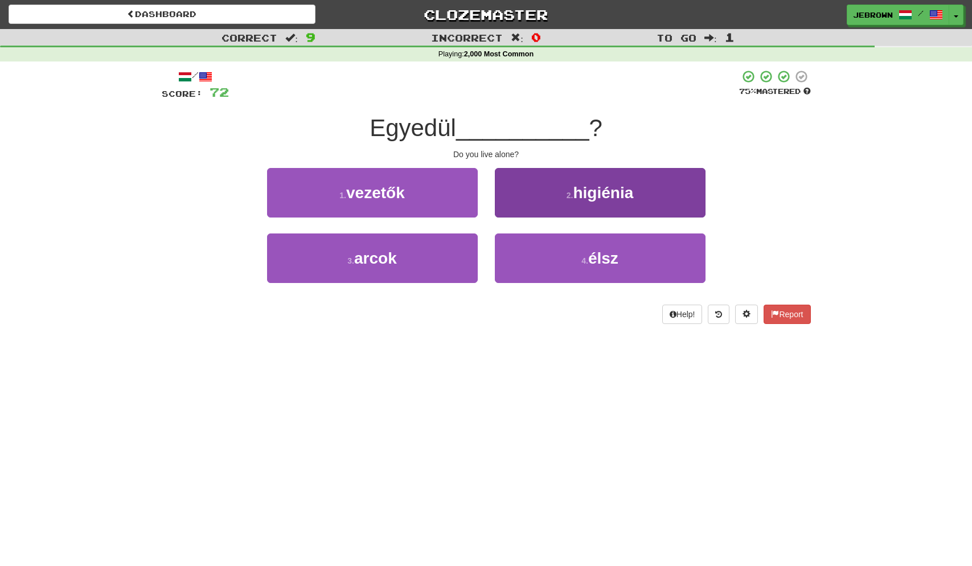
click at [587, 257] on small "4 ." at bounding box center [585, 260] width 7 height 9
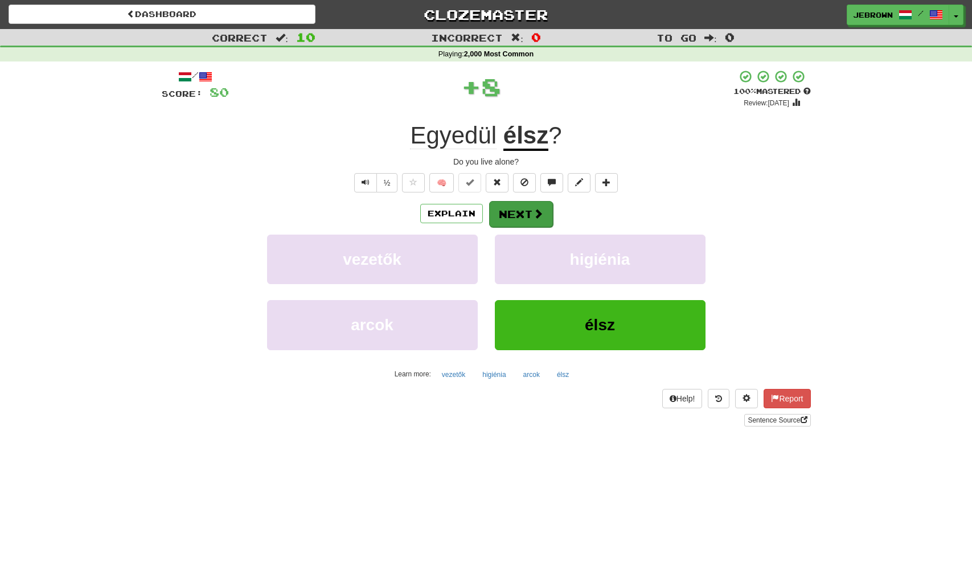
click at [532, 215] on button "Next" at bounding box center [521, 214] width 64 height 26
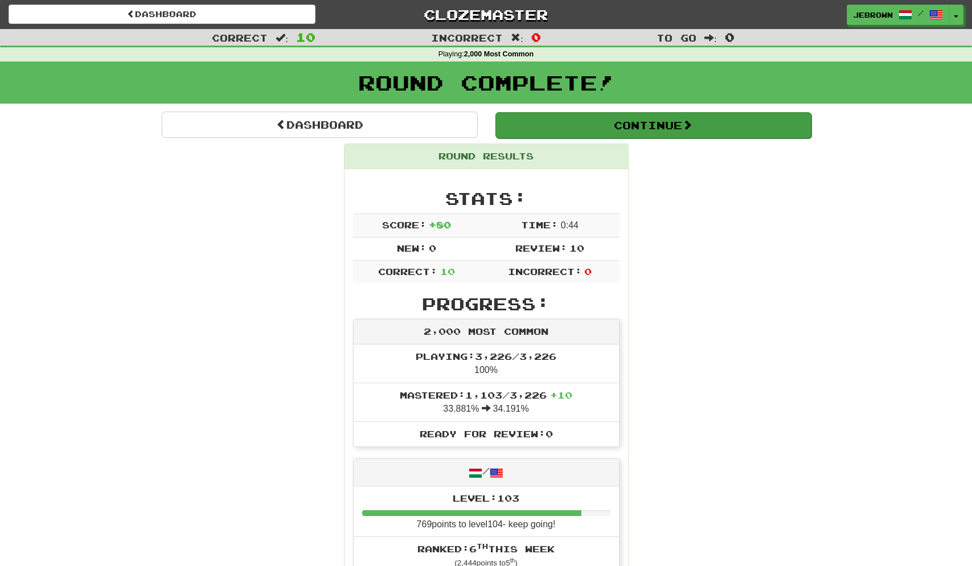
click at [547, 121] on button "Continue" at bounding box center [654, 125] width 316 height 26
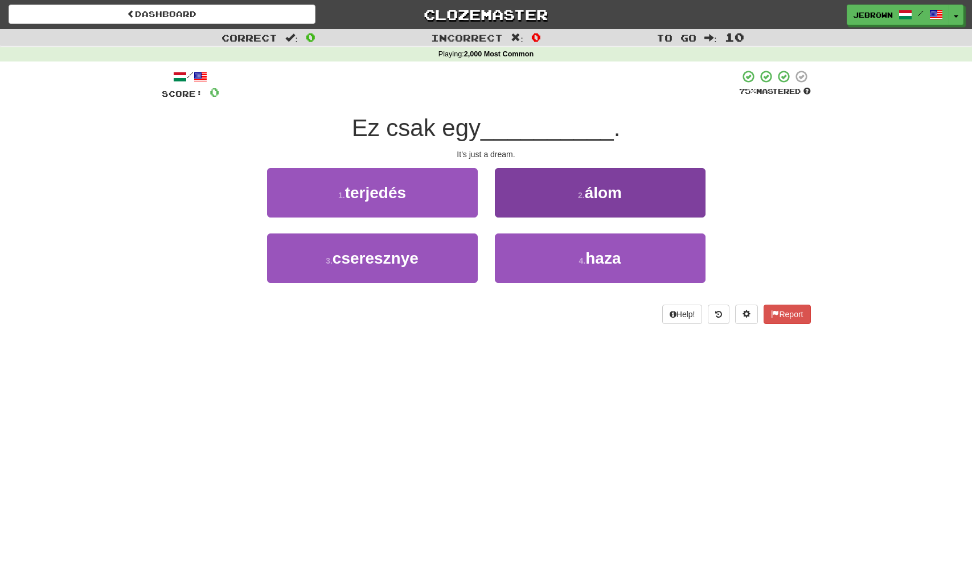
click at [610, 193] on span "álom" at bounding box center [603, 193] width 37 height 18
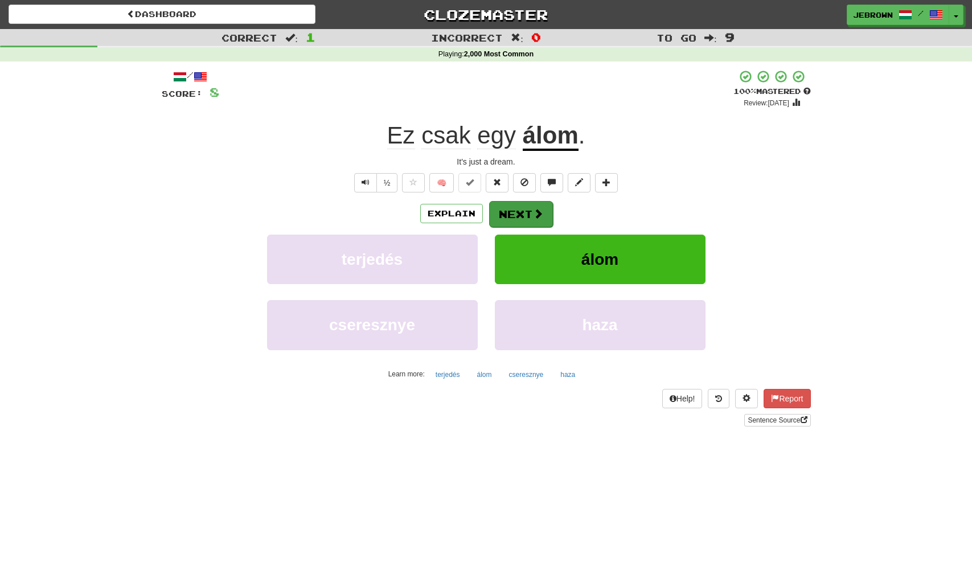
click at [522, 212] on button "Next" at bounding box center [521, 214] width 64 height 26
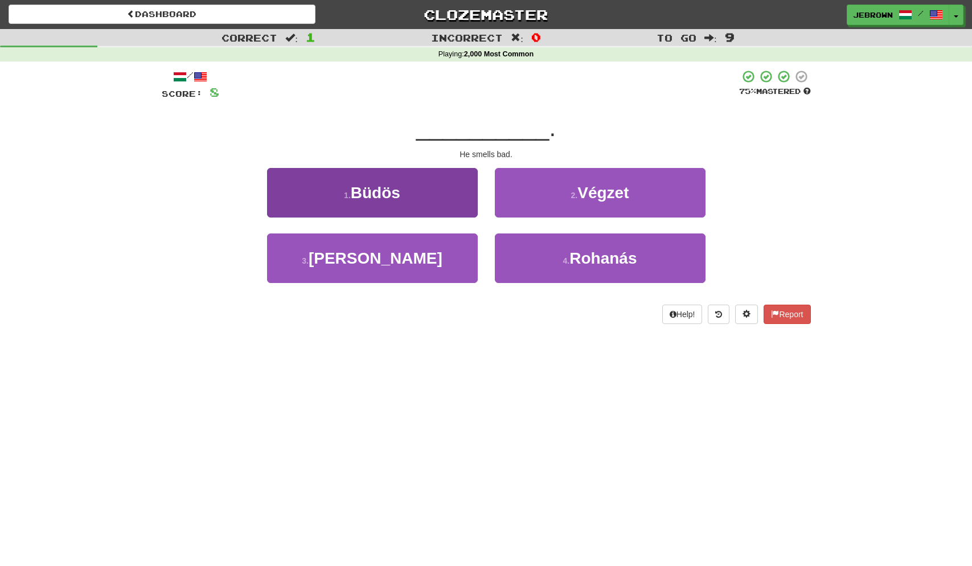
click at [431, 200] on button "1 . Büdös" at bounding box center [372, 193] width 211 height 50
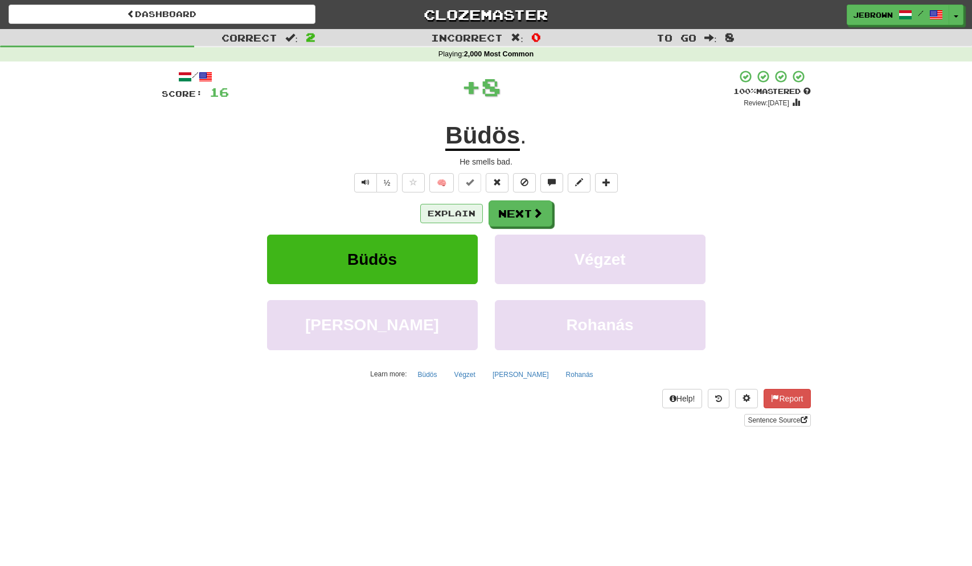
click at [449, 211] on button "Explain" at bounding box center [451, 213] width 63 height 19
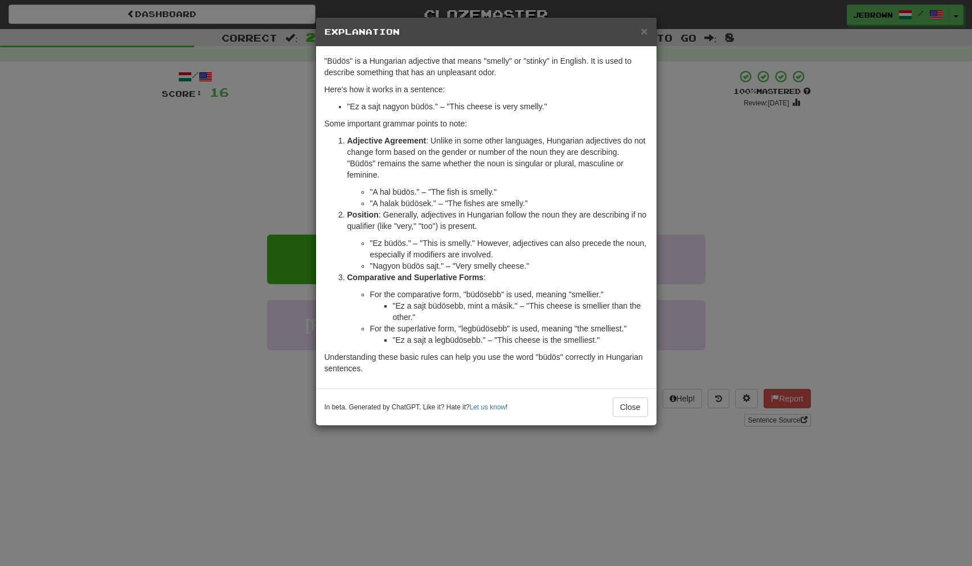
click at [831, 170] on div "× Explanation "Büdös" is a Hungarian adjective that means "smelly" or "stinky" …" at bounding box center [486, 283] width 972 height 566
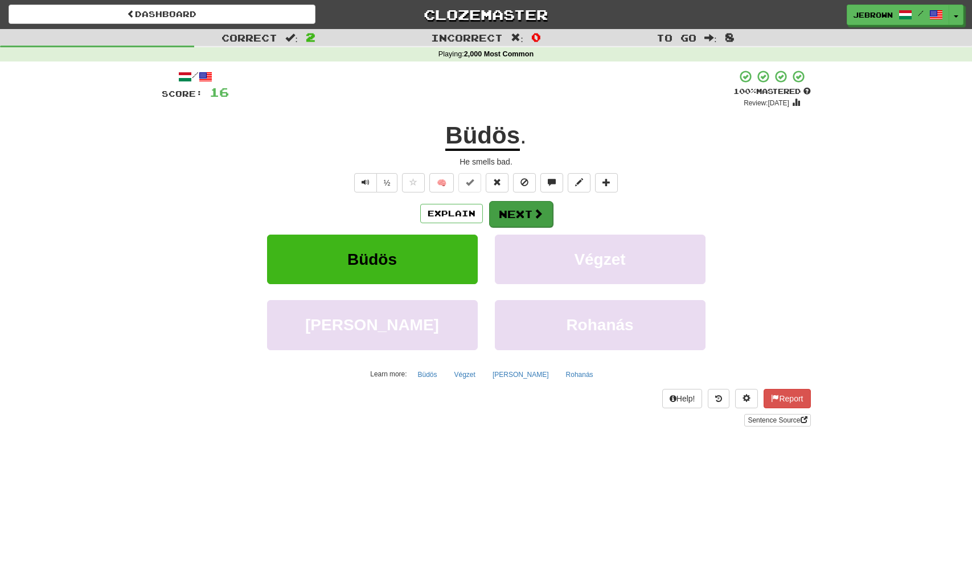
click at [520, 209] on button "Next" at bounding box center [521, 214] width 64 height 26
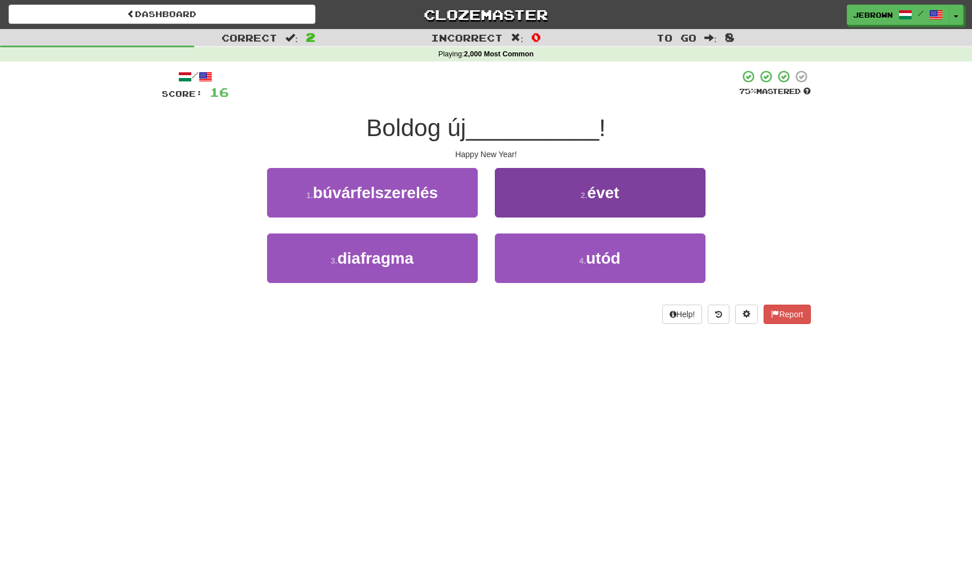
click at [613, 201] on button "2 . évet" at bounding box center [600, 193] width 211 height 50
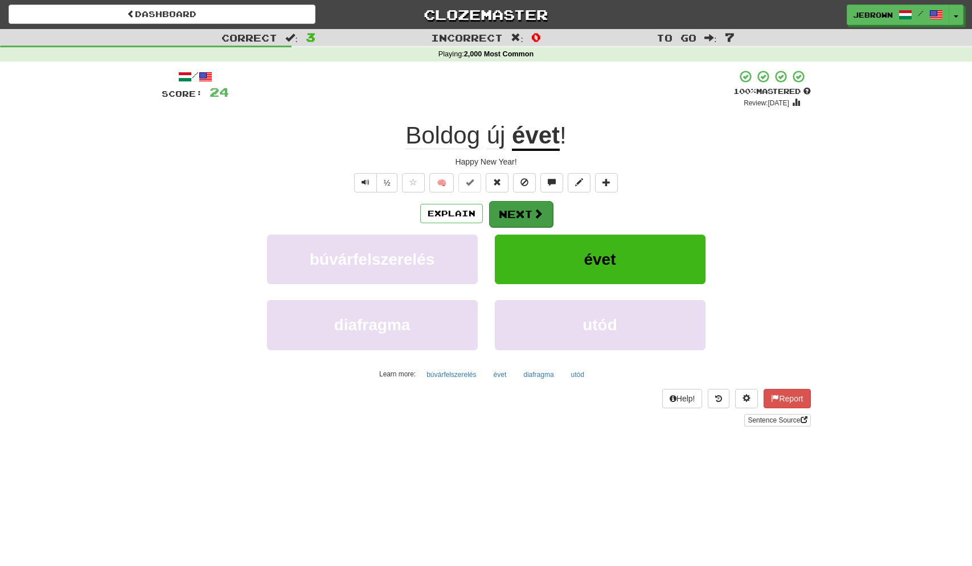
click at [510, 212] on button "Next" at bounding box center [521, 214] width 64 height 26
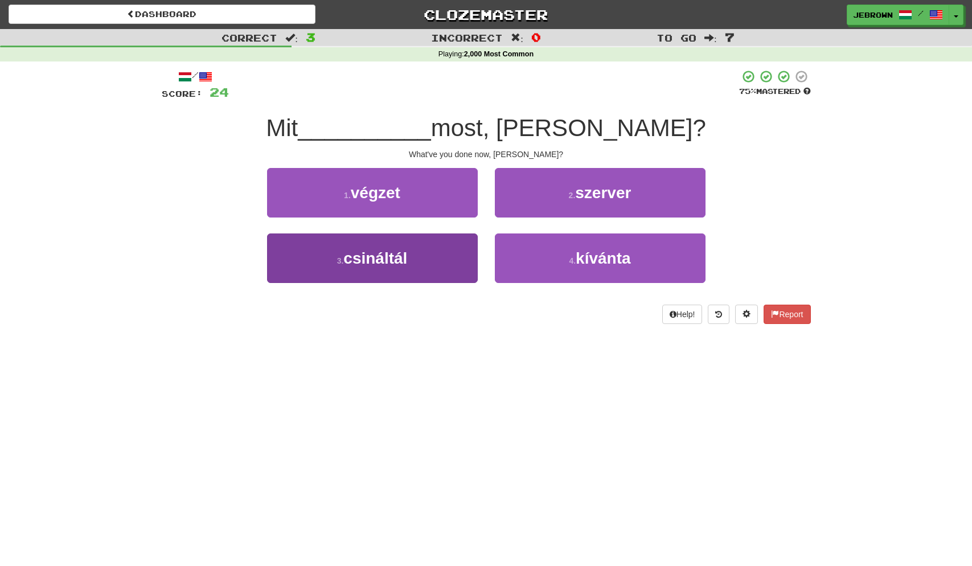
scroll to position [1, 0]
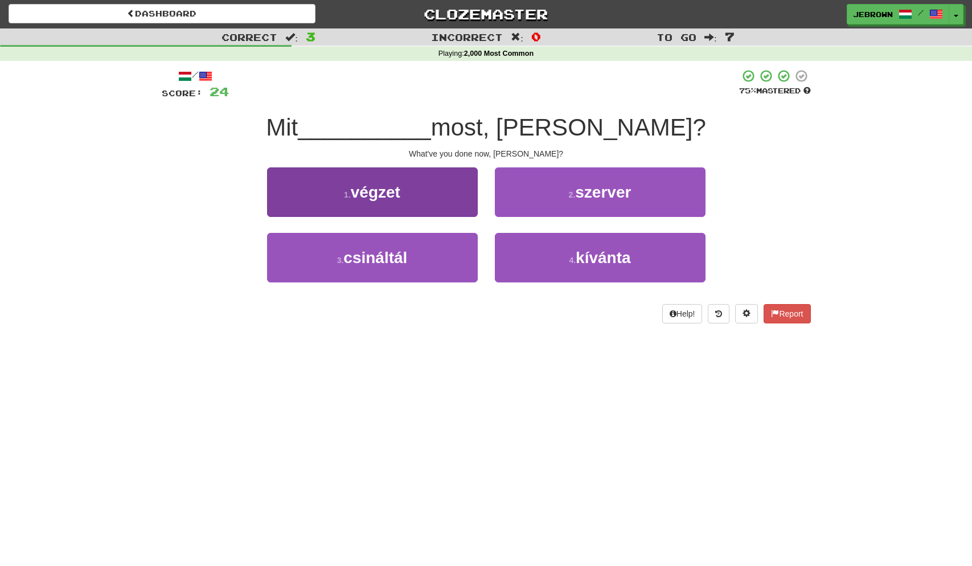
click at [422, 250] on button "3 . csináltál" at bounding box center [372, 258] width 211 height 50
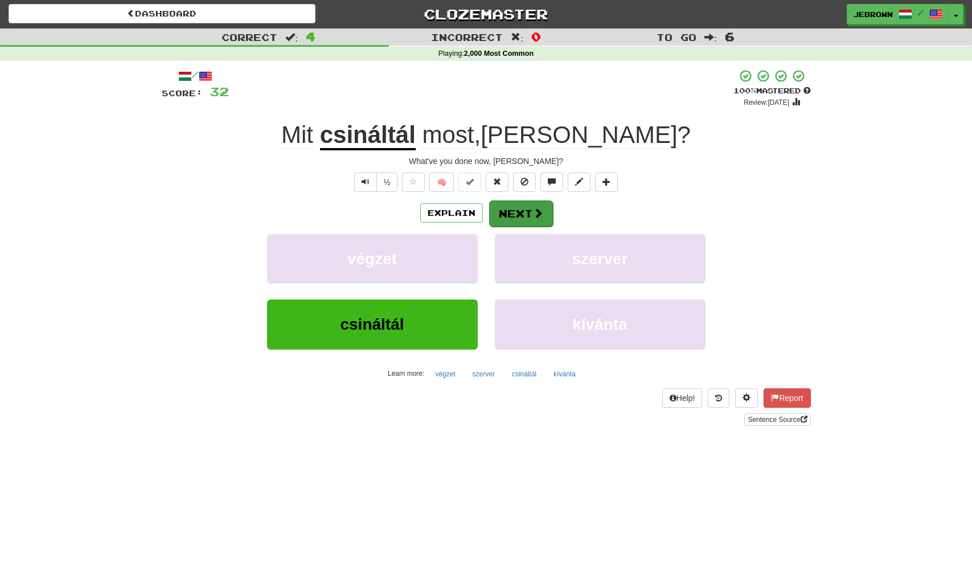
click at [525, 211] on button "Next" at bounding box center [521, 214] width 64 height 26
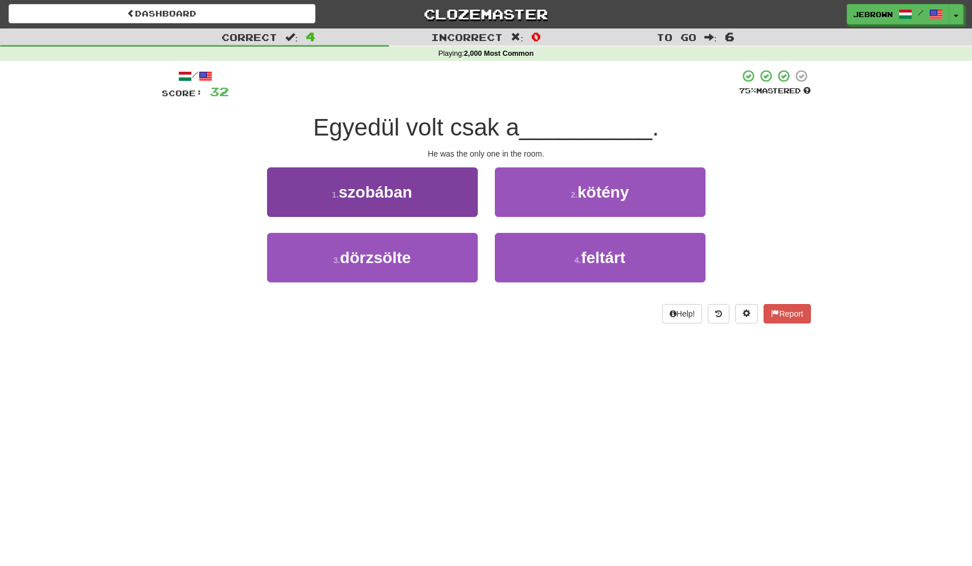
click at [419, 190] on button "1 . szobában" at bounding box center [372, 192] width 211 height 50
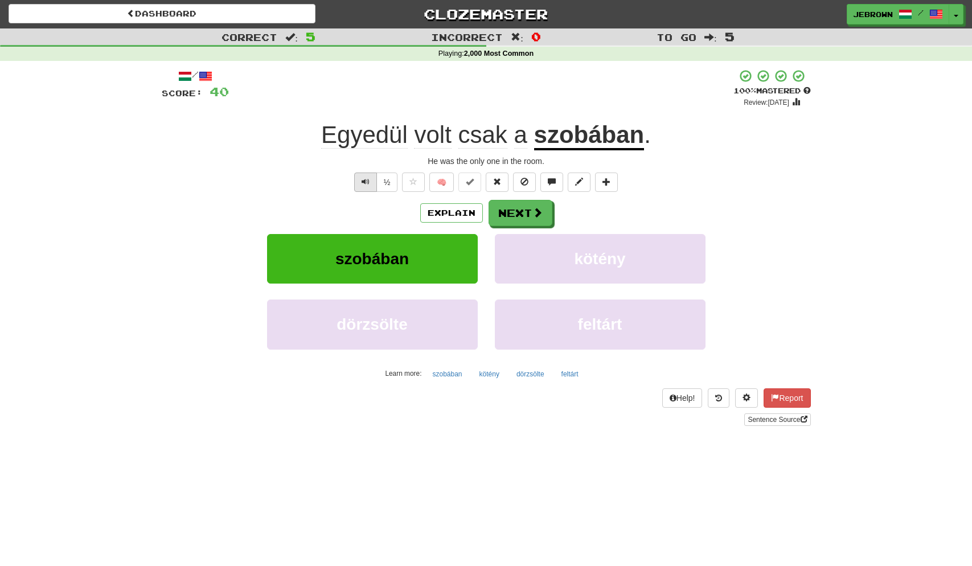
click at [365, 182] on span "Text-to-speech controls" at bounding box center [366, 182] width 8 height 8
click at [518, 210] on button "Next" at bounding box center [521, 214] width 64 height 26
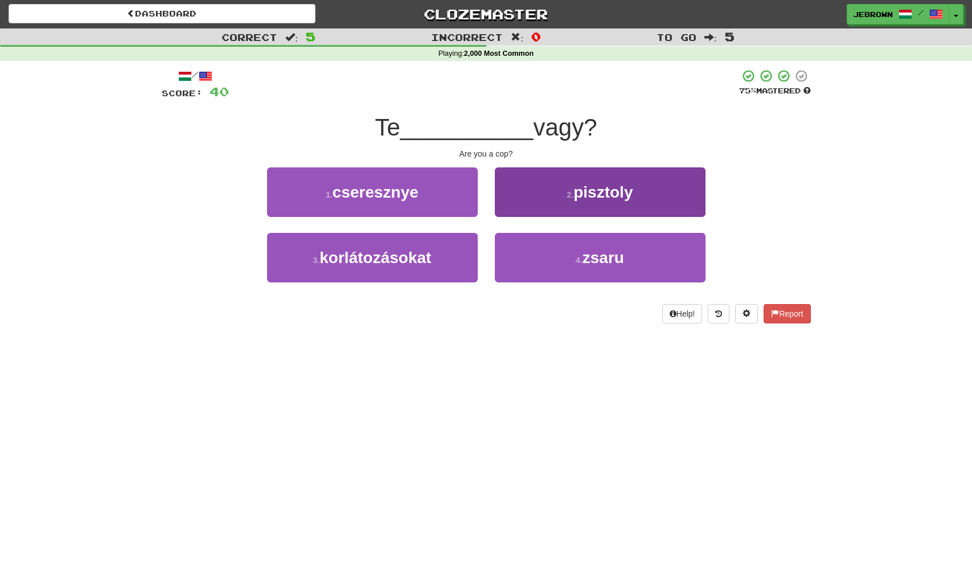
click at [574, 249] on button "4 . zsaru" at bounding box center [600, 258] width 211 height 50
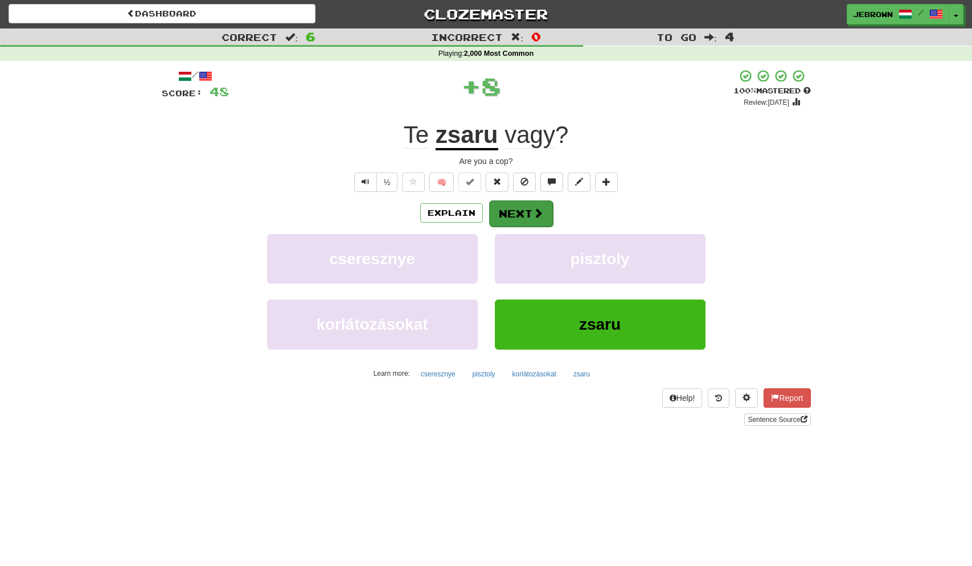
click at [526, 210] on button "Next" at bounding box center [521, 214] width 64 height 26
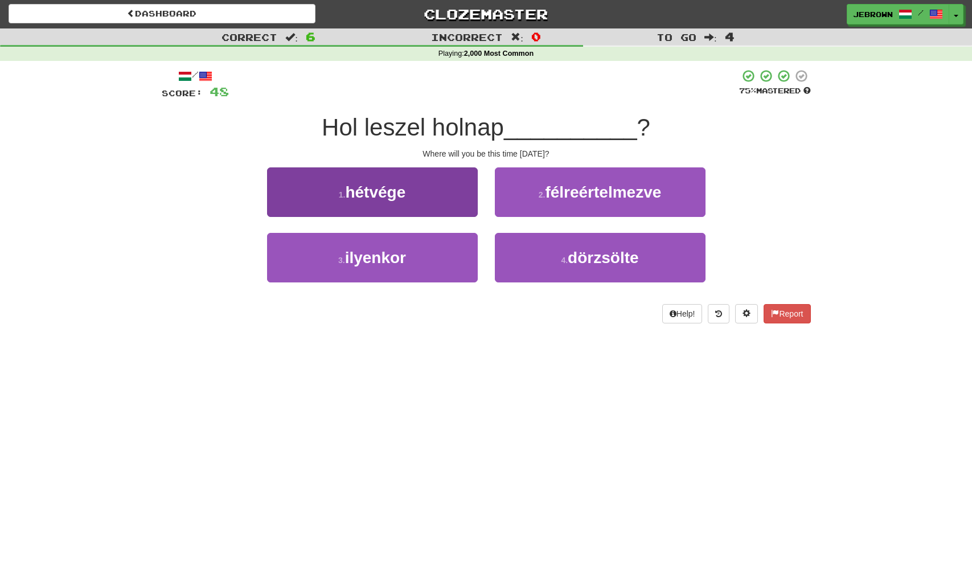
click at [432, 255] on button "3 . ilyenkor" at bounding box center [372, 258] width 211 height 50
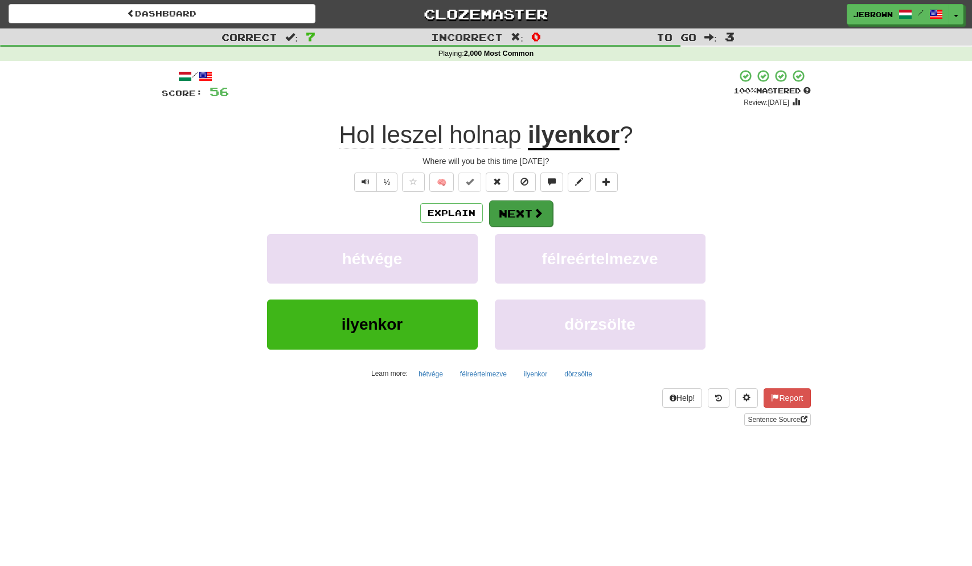
click at [520, 213] on button "Next" at bounding box center [521, 214] width 64 height 26
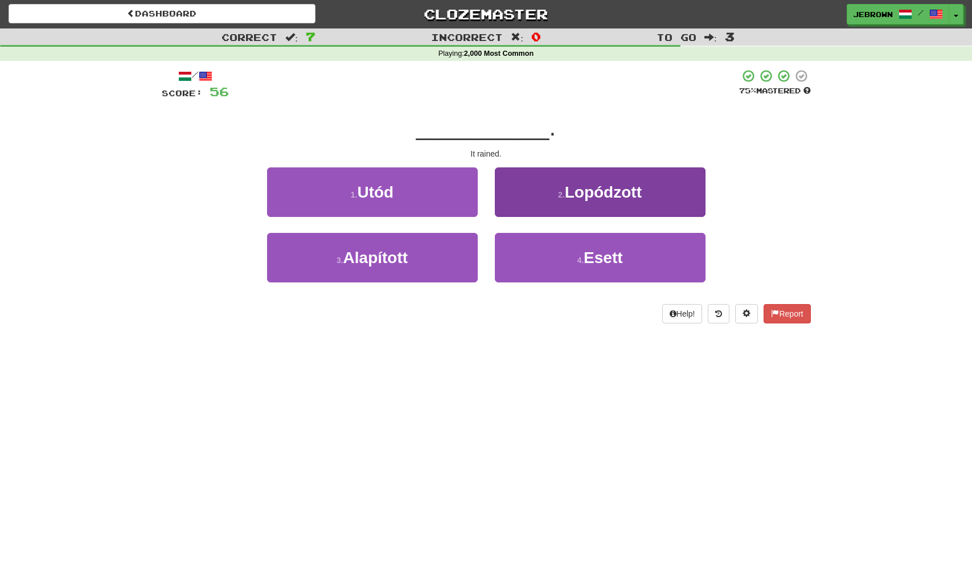
click at [569, 252] on button "4 . Esett" at bounding box center [600, 258] width 211 height 50
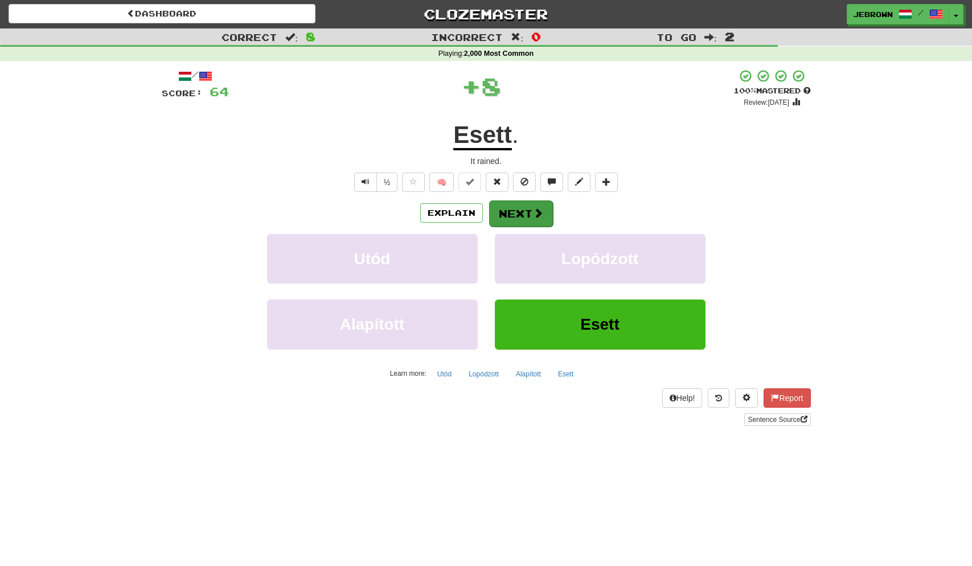
click at [532, 210] on button "Next" at bounding box center [521, 214] width 64 height 26
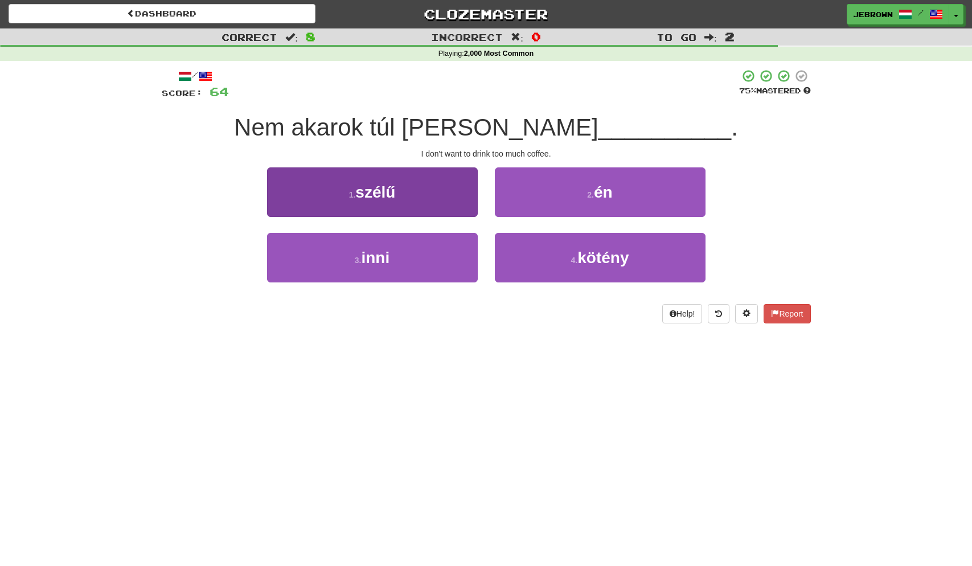
click at [411, 256] on button "3 . inni" at bounding box center [372, 258] width 211 height 50
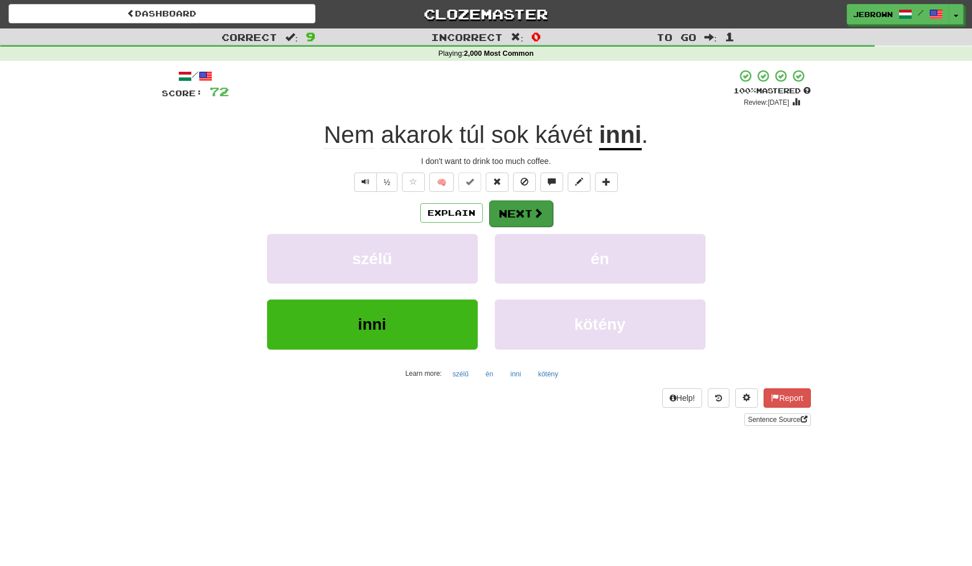
click at [531, 214] on button "Next" at bounding box center [521, 214] width 64 height 26
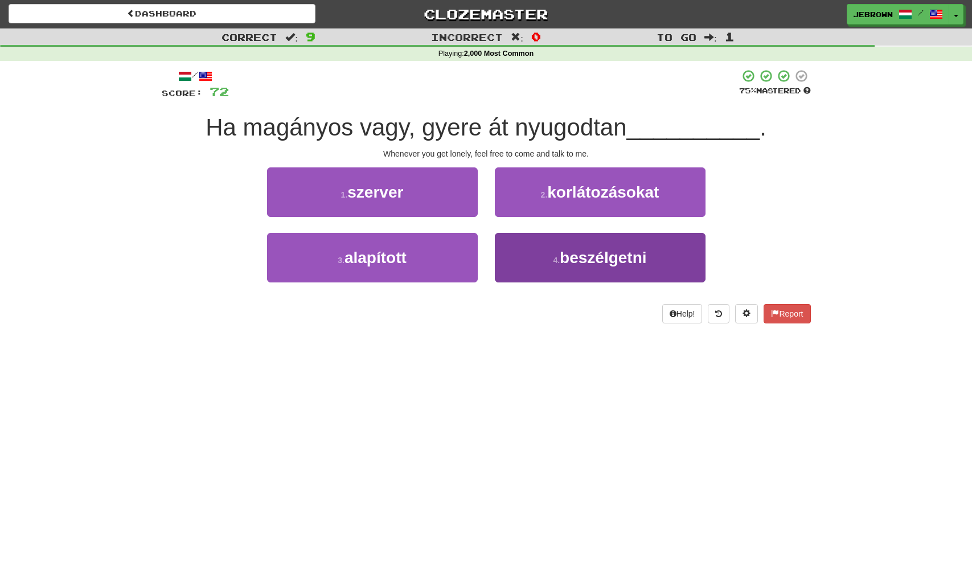
click at [600, 254] on span "beszélgetni" at bounding box center [603, 258] width 87 height 18
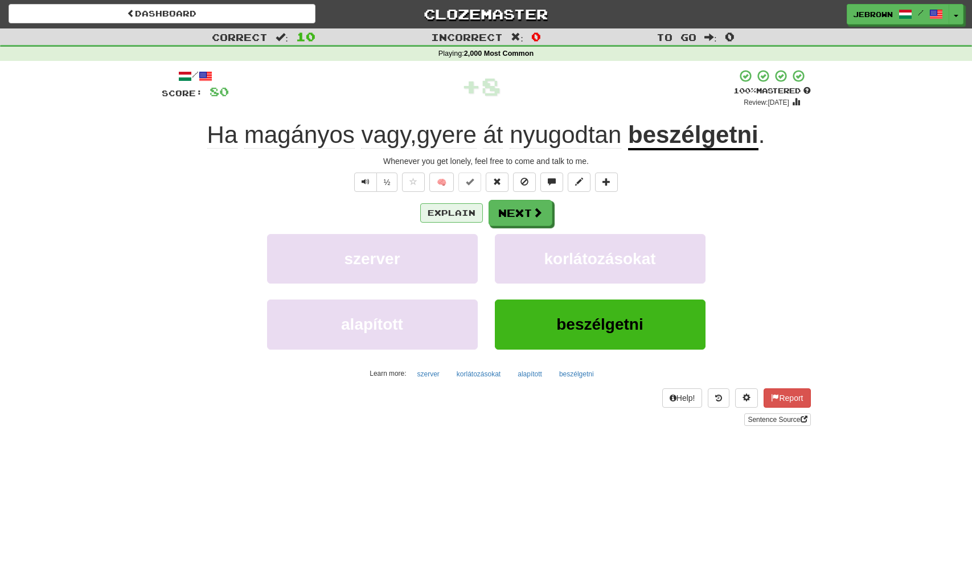
click at [450, 211] on button "Explain" at bounding box center [451, 212] width 63 height 19
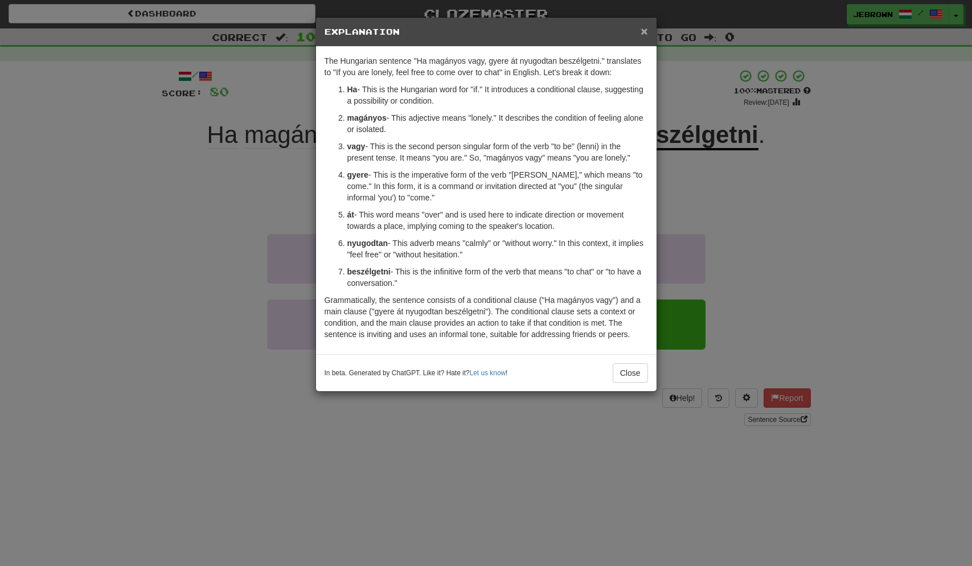
click at [644, 31] on span "×" at bounding box center [644, 30] width 7 height 13
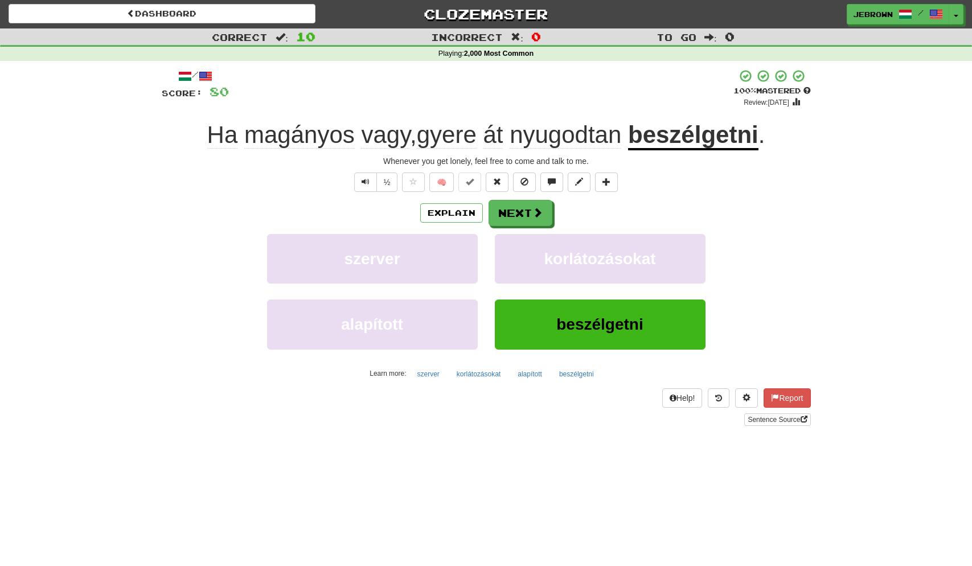
click at [525, 211] on button "Next" at bounding box center [521, 213] width 64 height 26
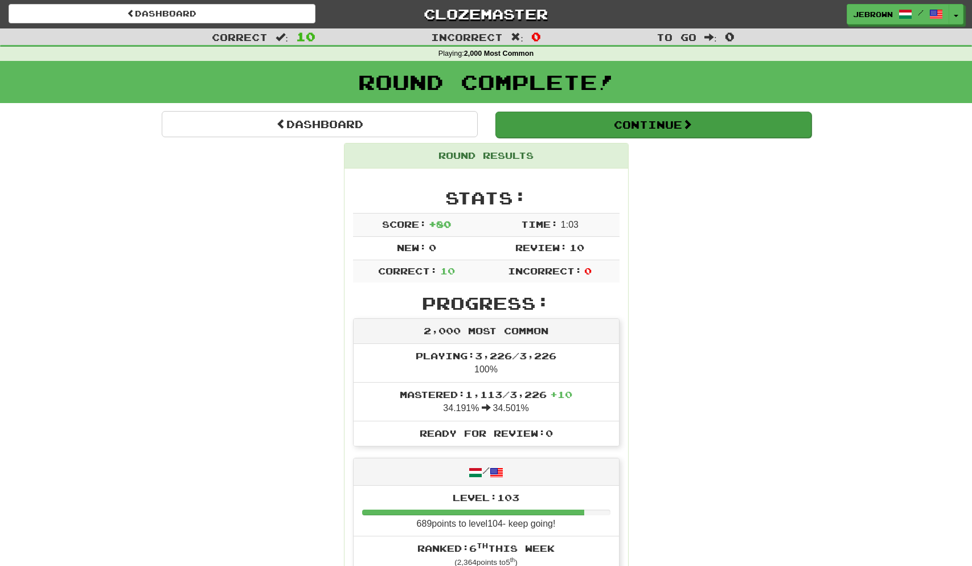
click at [543, 133] on button "Continue" at bounding box center [654, 125] width 316 height 26
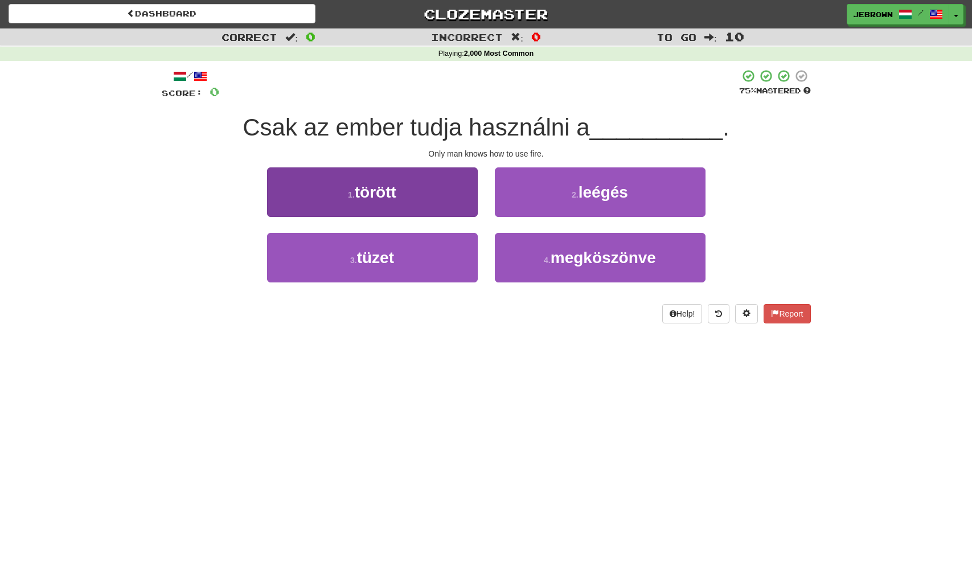
click at [423, 244] on button "3 . tüzet" at bounding box center [372, 258] width 211 height 50
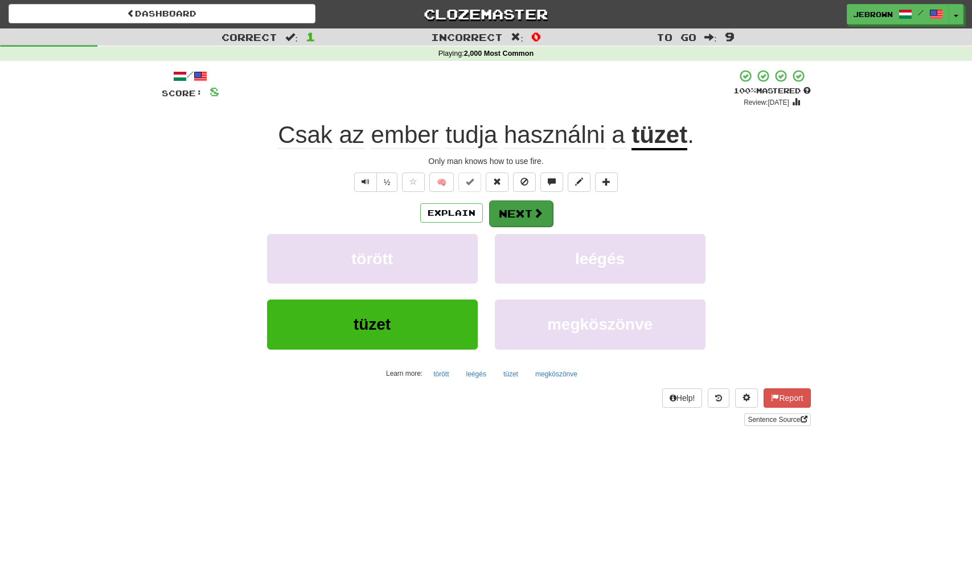
click at [520, 212] on button "Next" at bounding box center [521, 214] width 64 height 26
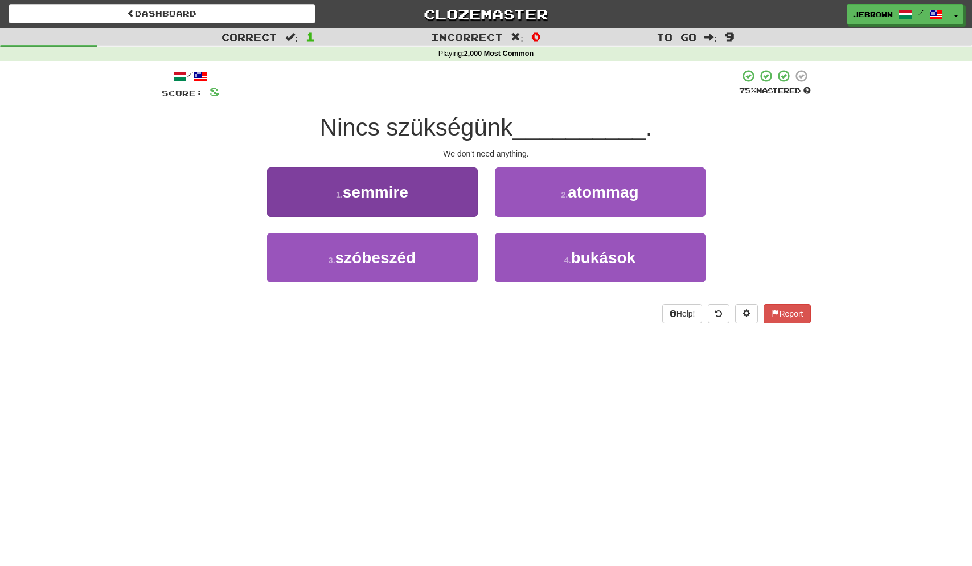
click at [434, 190] on button "1 . semmire" at bounding box center [372, 192] width 211 height 50
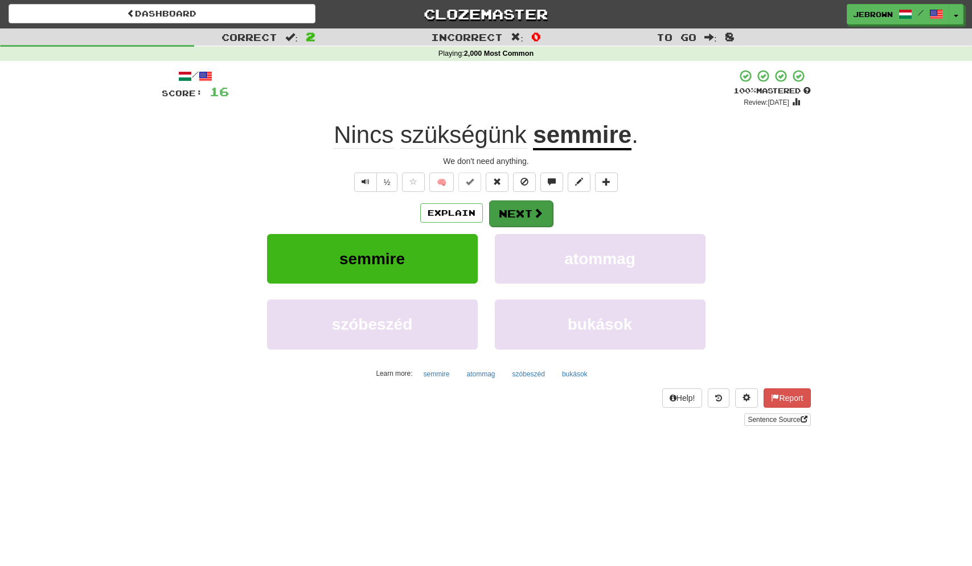
click at [529, 215] on button "Next" at bounding box center [521, 214] width 64 height 26
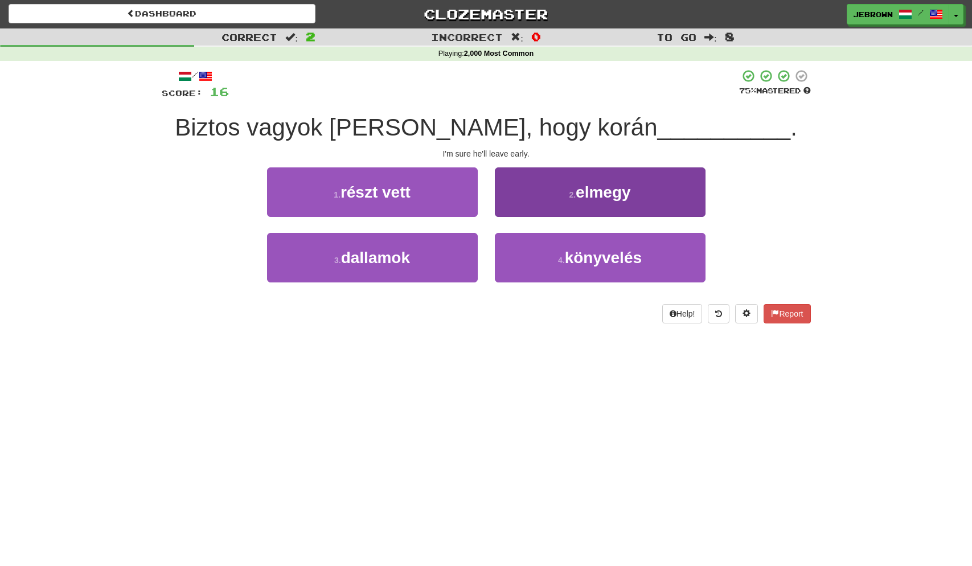
click at [602, 194] on span "elmegy" at bounding box center [603, 192] width 55 height 18
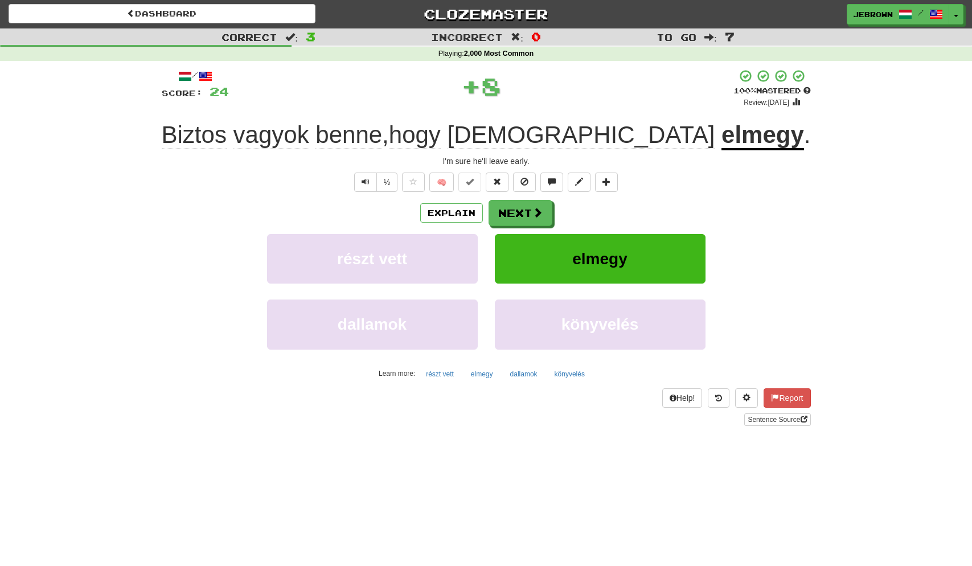
scroll to position [7, 0]
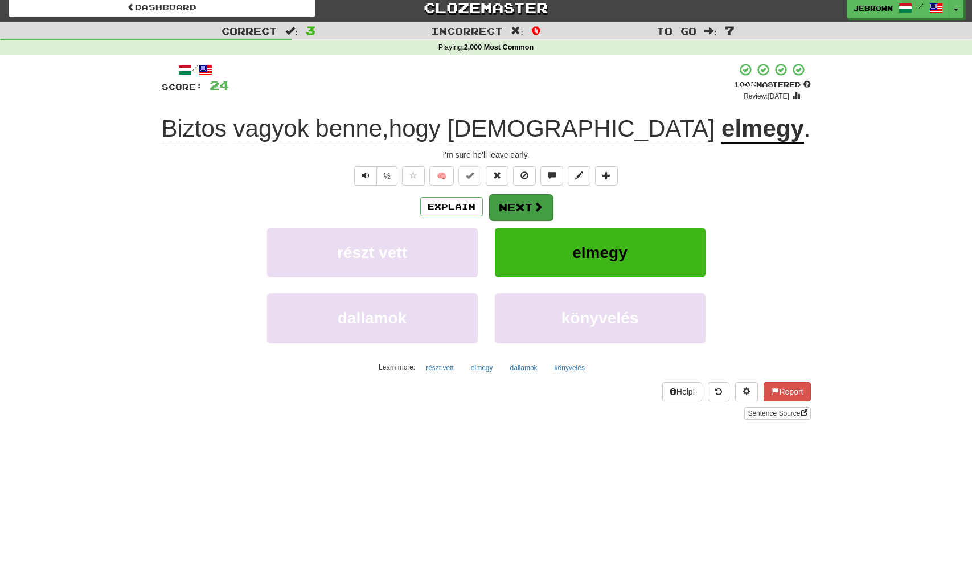
click at [525, 207] on button "Next" at bounding box center [521, 207] width 64 height 26
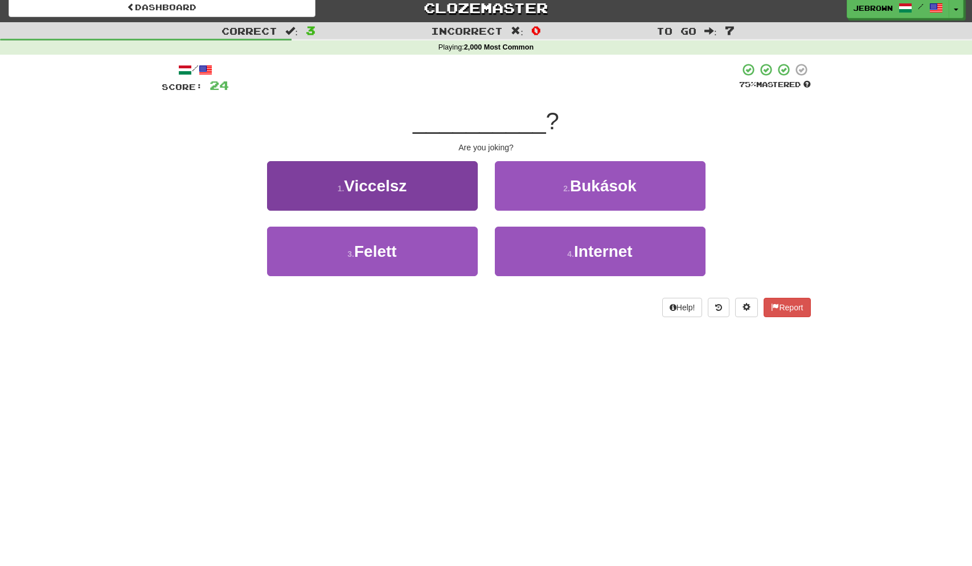
click at [415, 181] on button "1 . Viccelsz" at bounding box center [372, 186] width 211 height 50
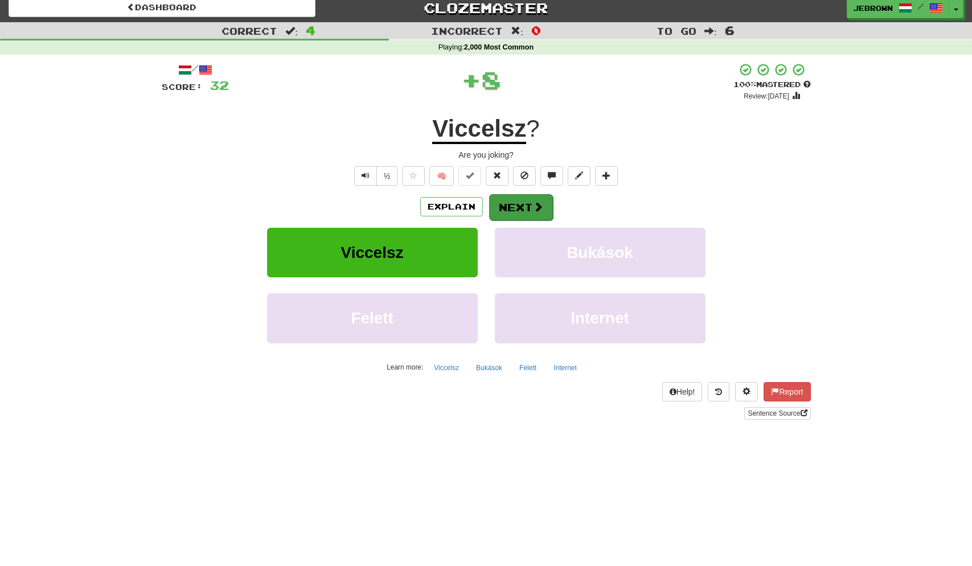
click at [526, 206] on button "Next" at bounding box center [521, 207] width 64 height 26
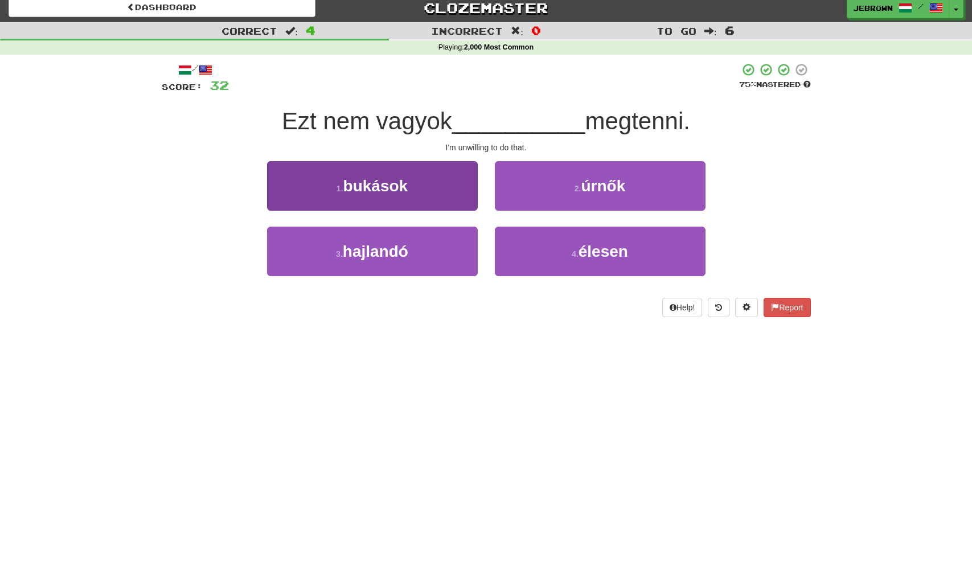
click at [426, 244] on button "3 . hajlandó" at bounding box center [372, 252] width 211 height 50
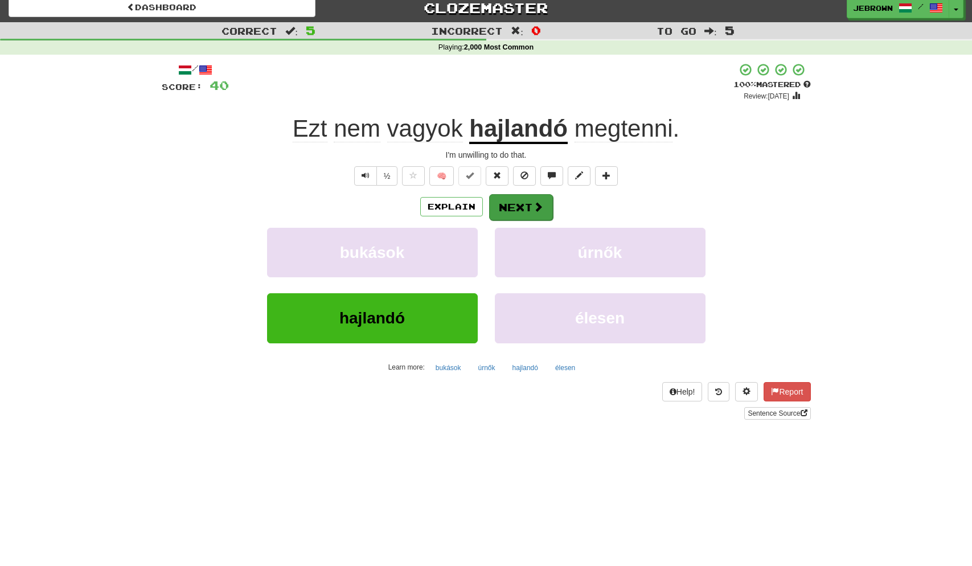
click at [520, 206] on button "Next" at bounding box center [521, 207] width 64 height 26
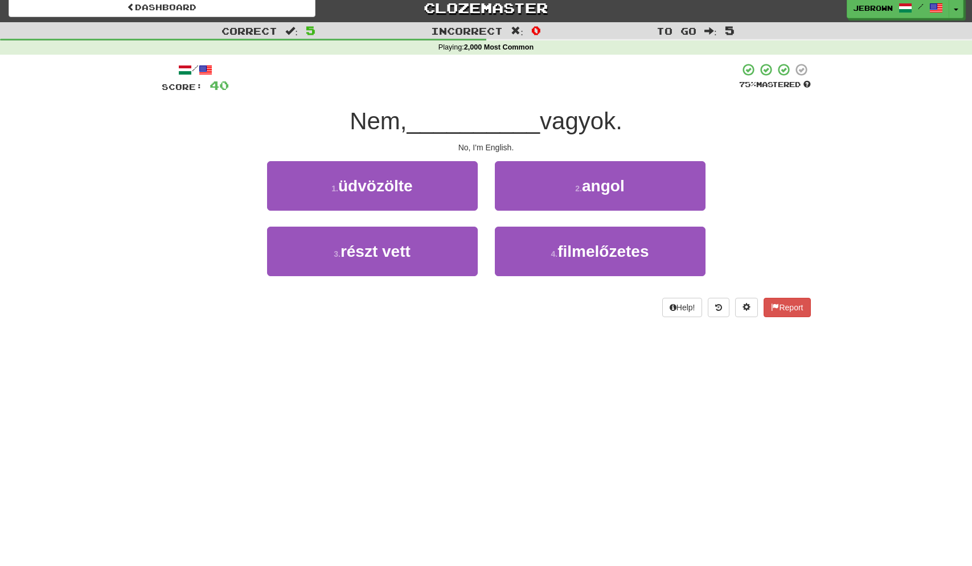
click at [571, 191] on button "2 . angol" at bounding box center [600, 186] width 211 height 50
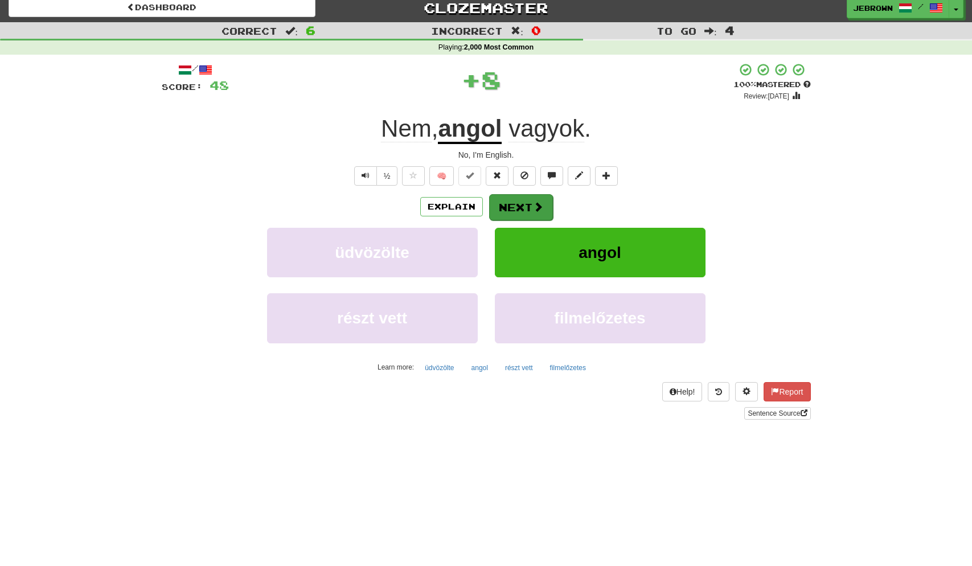
click at [510, 200] on button "Next" at bounding box center [521, 207] width 64 height 26
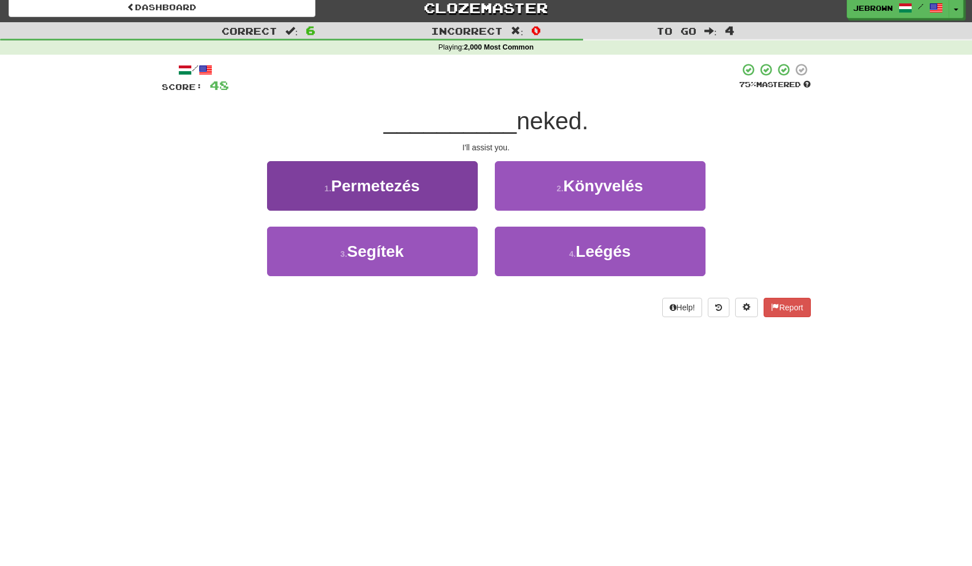
click at [423, 246] on button "3 . Segítek" at bounding box center [372, 252] width 211 height 50
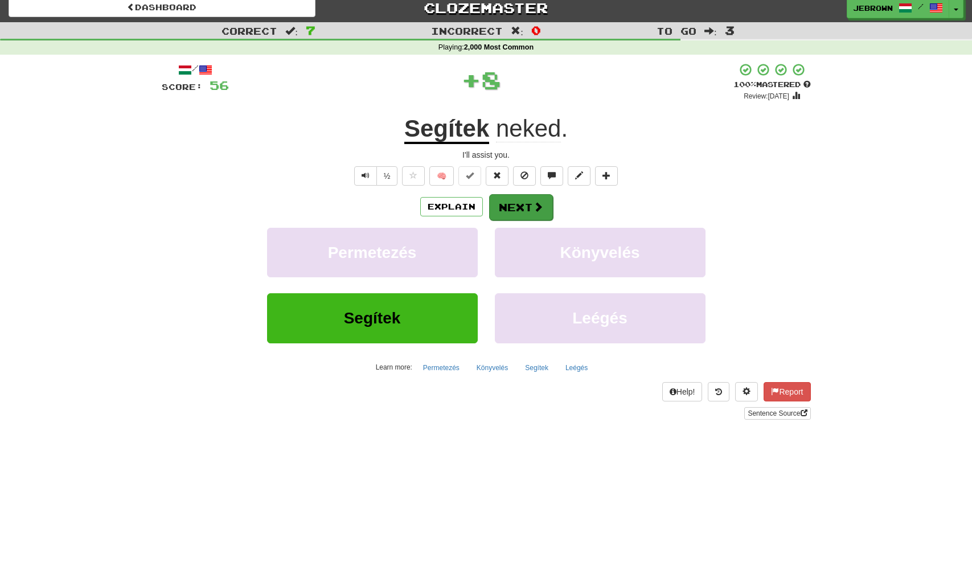
click at [523, 207] on button "Next" at bounding box center [521, 207] width 64 height 26
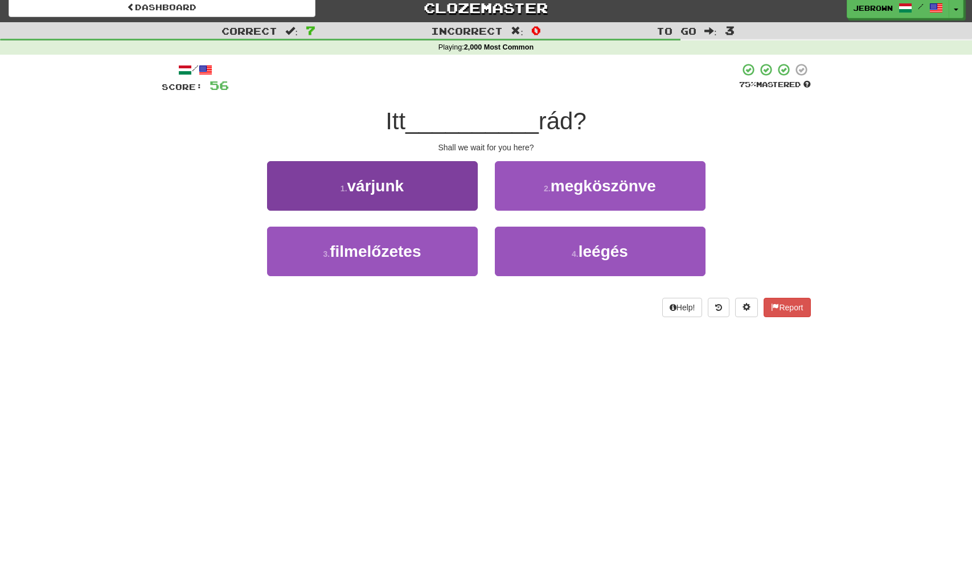
click at [414, 184] on button "1 . várjunk" at bounding box center [372, 186] width 211 height 50
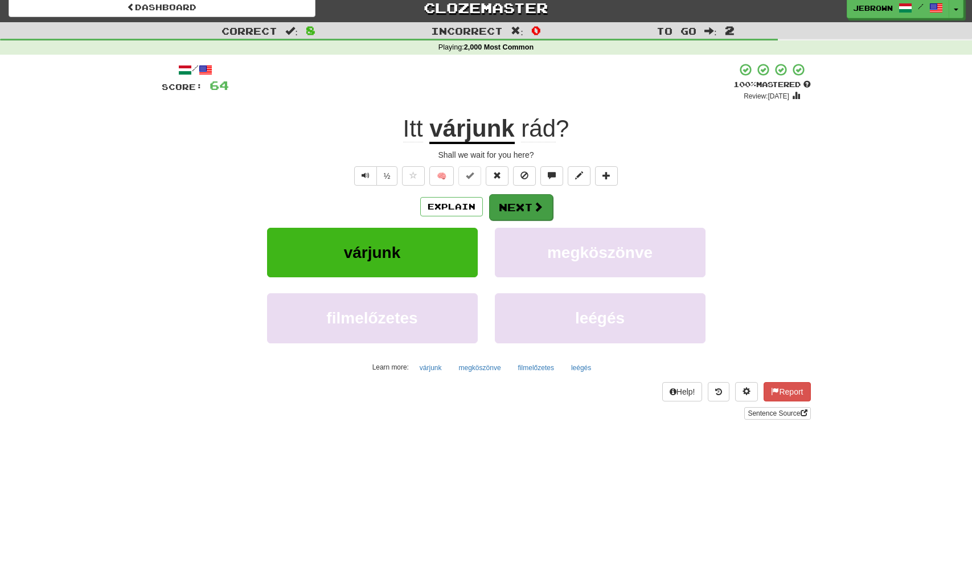
click at [527, 207] on button "Next" at bounding box center [521, 207] width 64 height 26
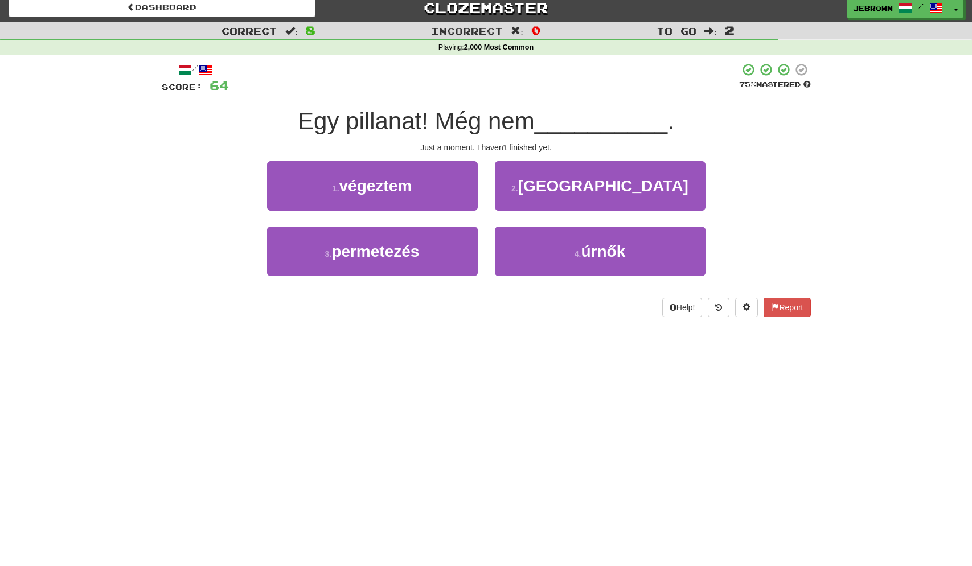
click at [438, 187] on button "1 . végeztem" at bounding box center [372, 186] width 211 height 50
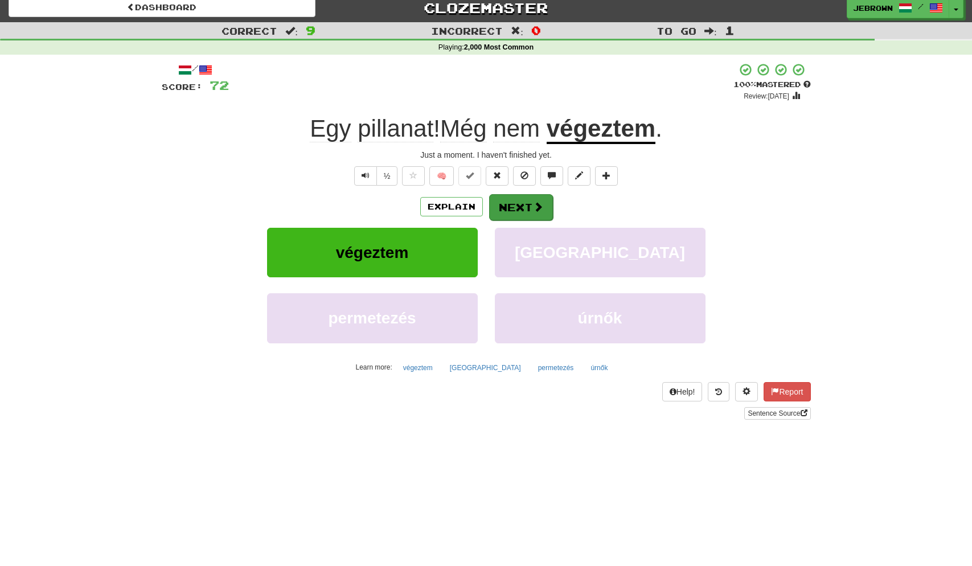
click at [525, 206] on button "Next" at bounding box center [521, 207] width 64 height 26
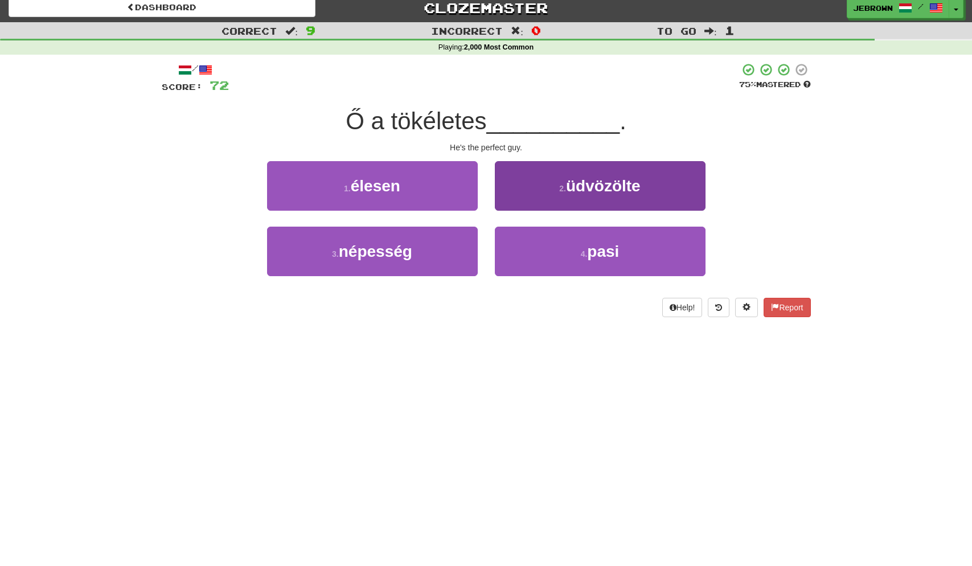
click at [595, 255] on span "pasi" at bounding box center [603, 252] width 32 height 18
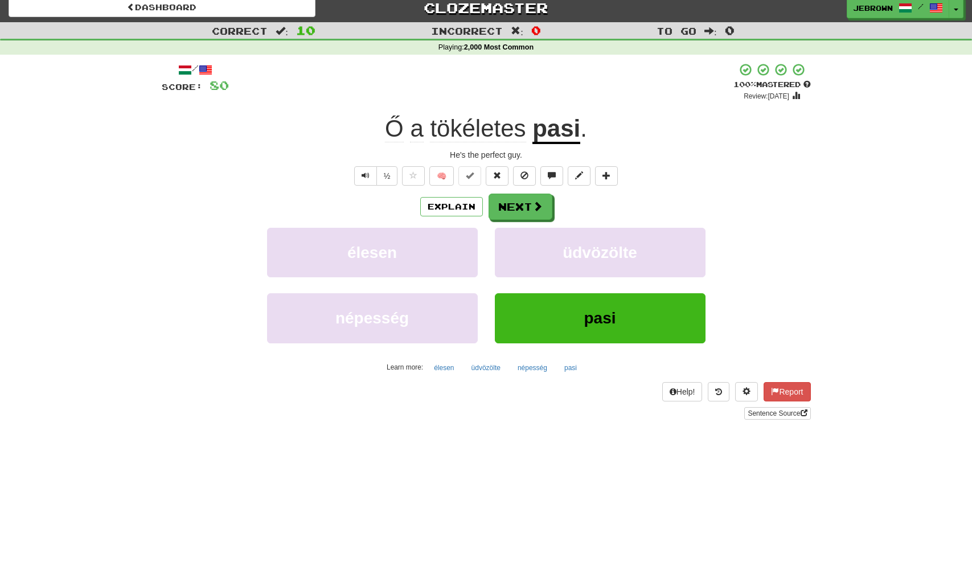
click at [516, 205] on button "Next" at bounding box center [521, 207] width 64 height 26
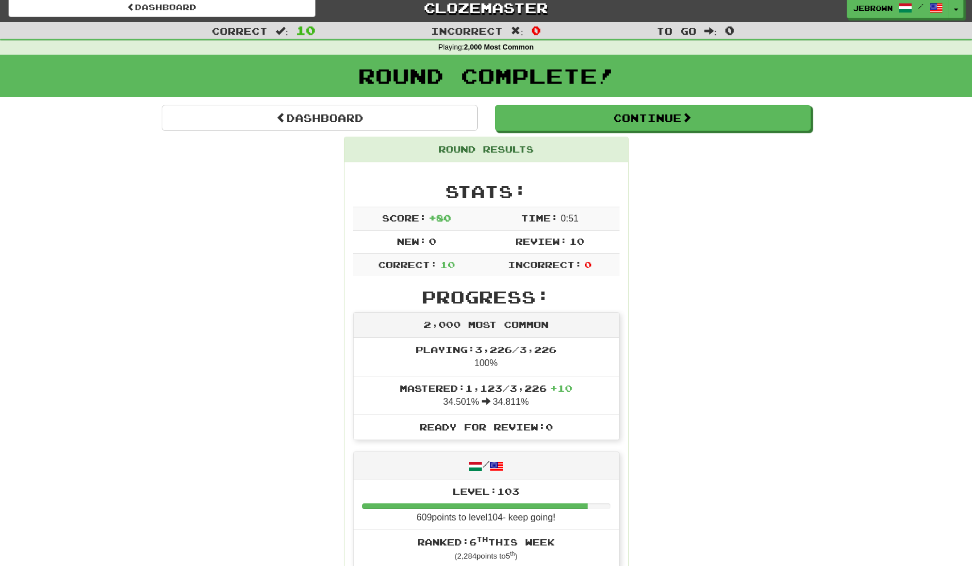
click at [553, 95] on div "Round Complete!" at bounding box center [486, 76] width 972 height 42
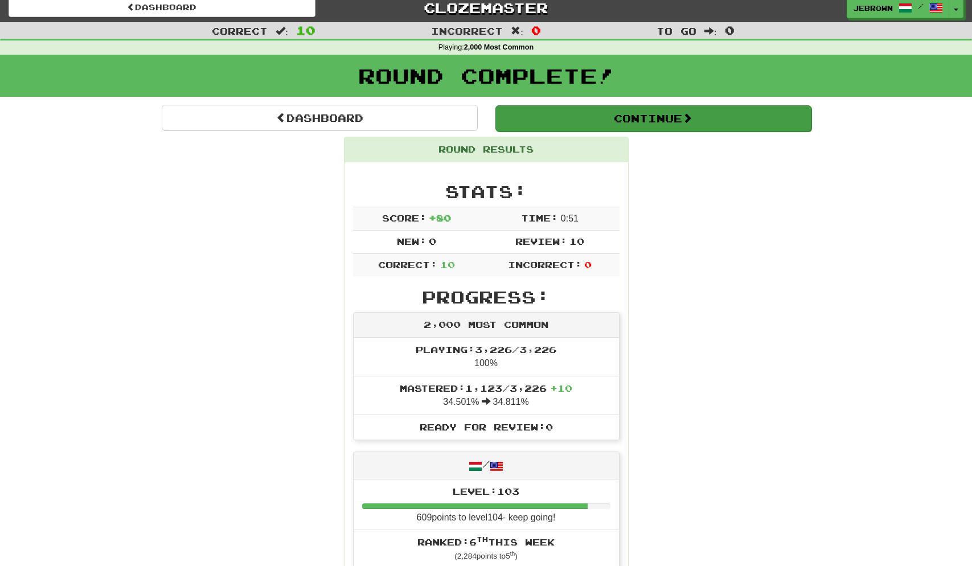
click at [554, 115] on button "Continue" at bounding box center [654, 118] width 316 height 26
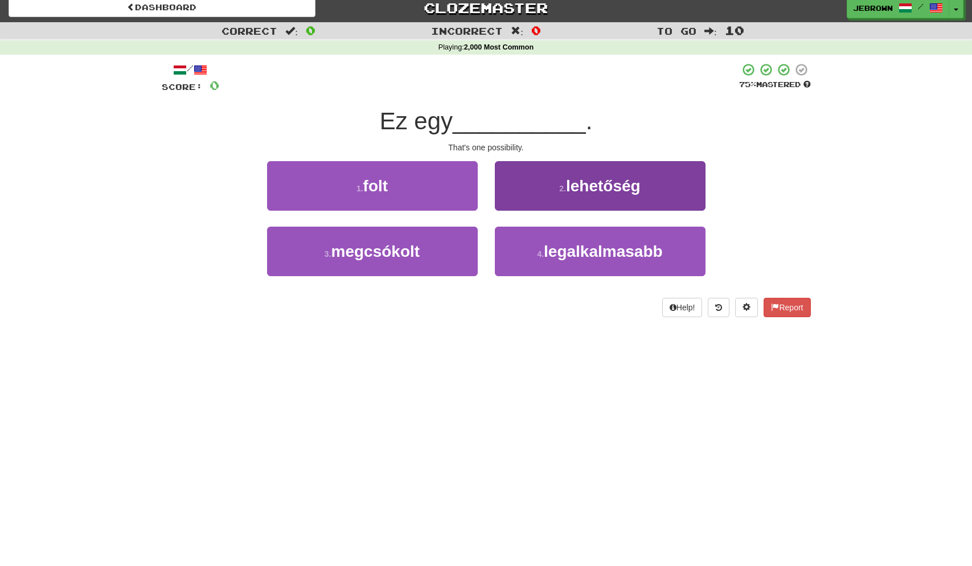
click at [547, 182] on button "2 . lehetőség" at bounding box center [600, 186] width 211 height 50
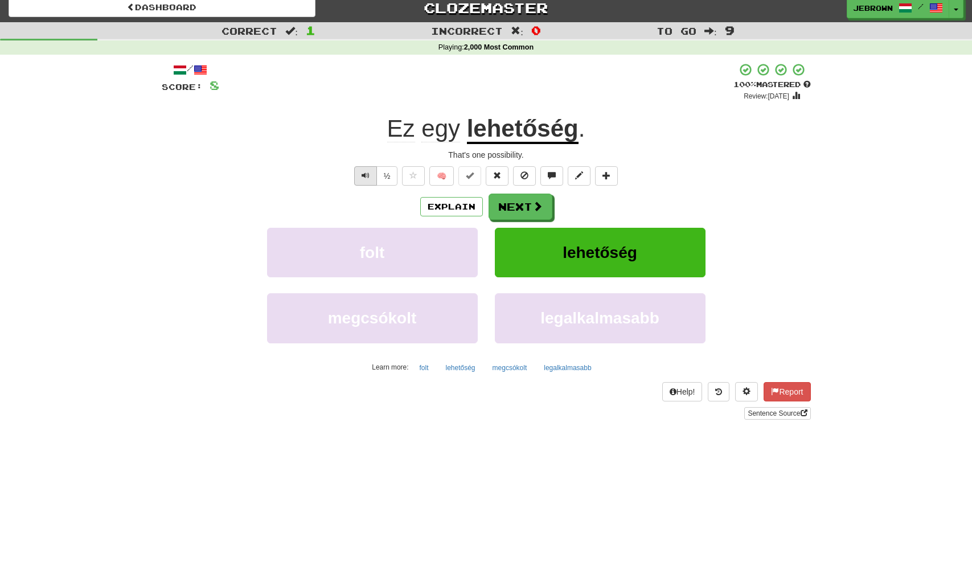
click at [365, 175] on span "Text-to-speech controls" at bounding box center [366, 175] width 8 height 8
click at [528, 199] on button "Next" at bounding box center [521, 207] width 64 height 26
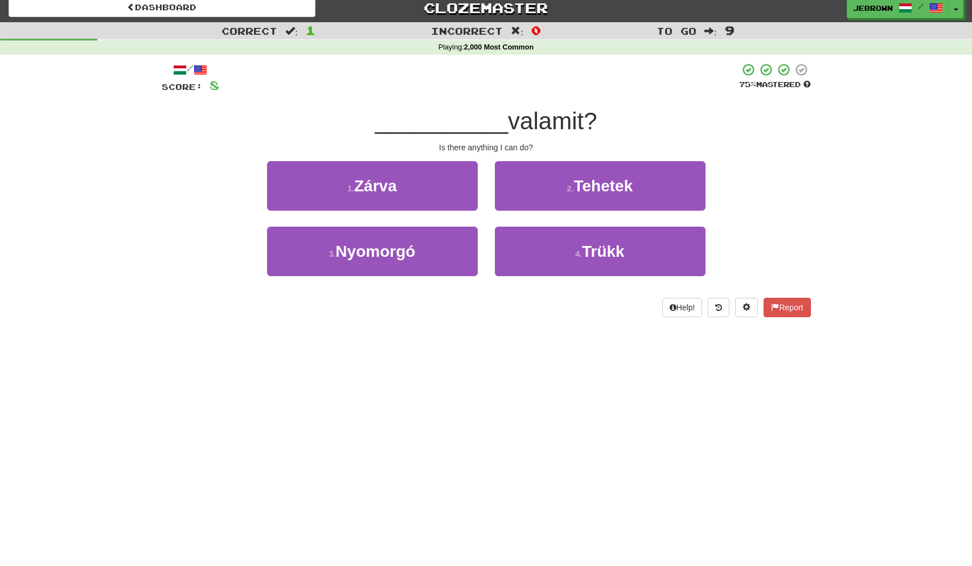
click at [556, 190] on button "2 . Tehetek" at bounding box center [600, 186] width 211 height 50
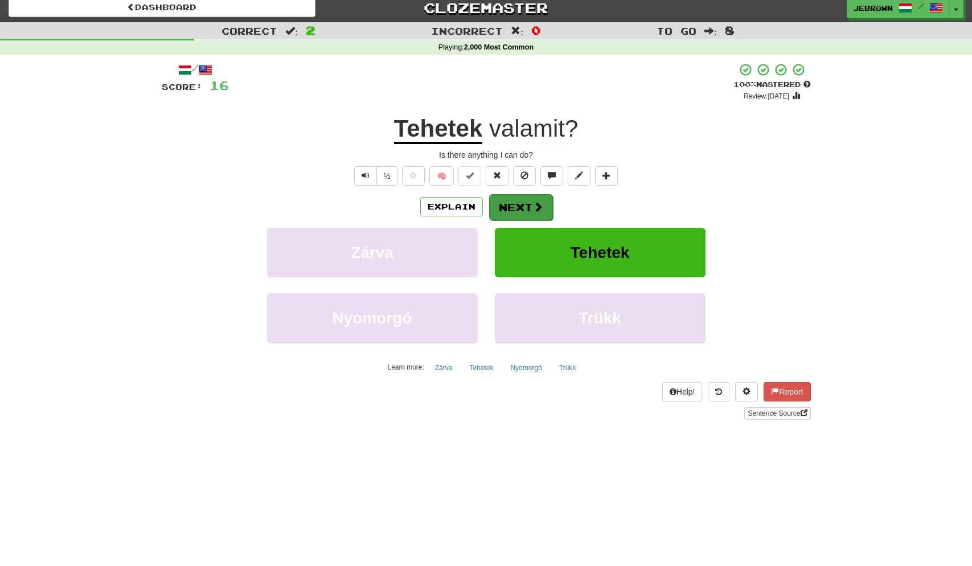
click at [528, 205] on button "Next" at bounding box center [521, 207] width 64 height 26
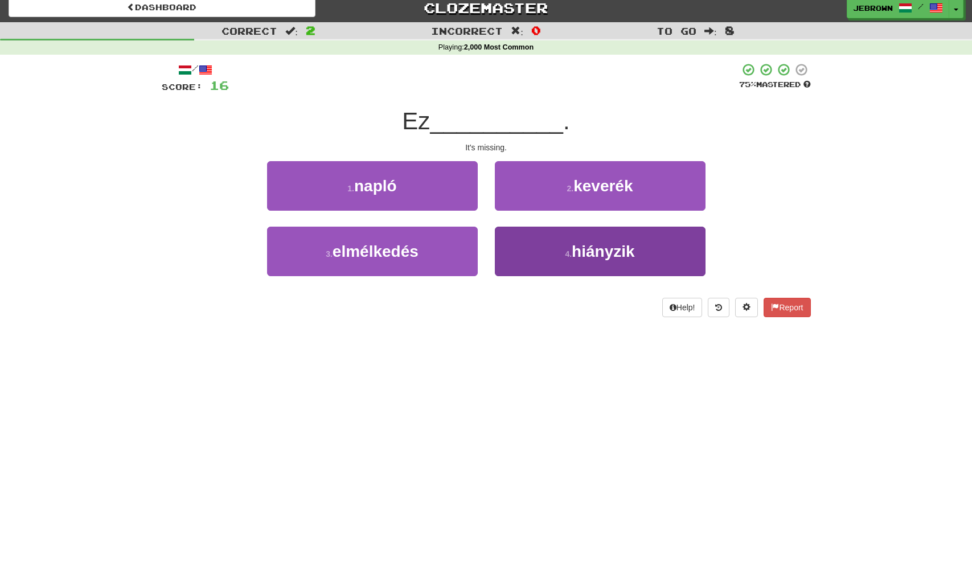
click at [562, 239] on button "4 . hiányzik" at bounding box center [600, 252] width 211 height 50
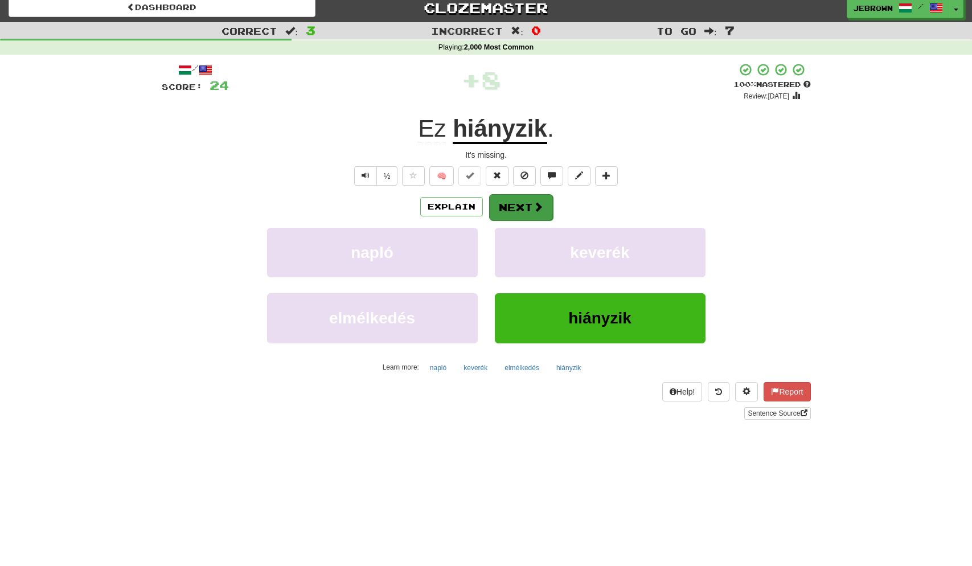
click at [524, 210] on button "Next" at bounding box center [521, 207] width 64 height 26
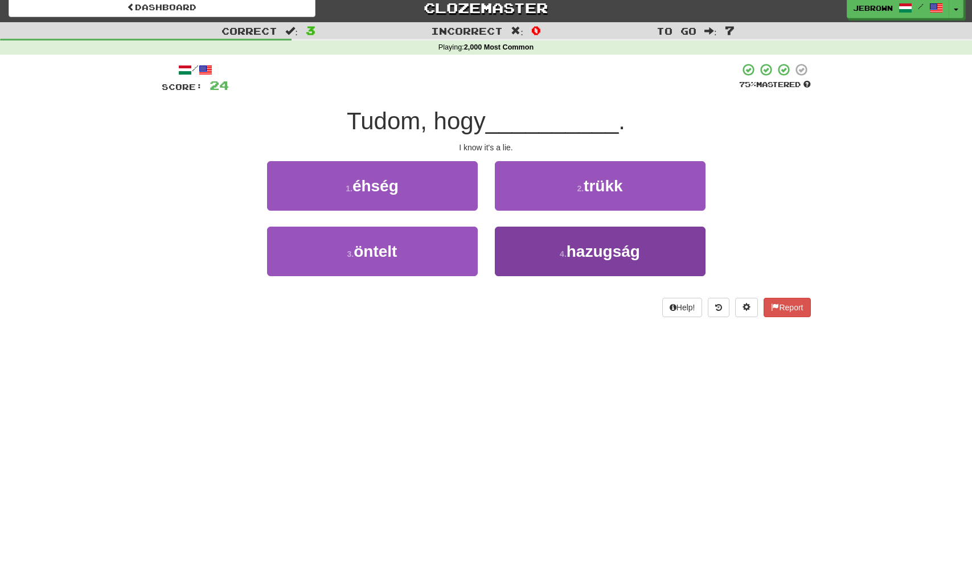
click at [561, 242] on button "4 . hazugság" at bounding box center [600, 252] width 211 height 50
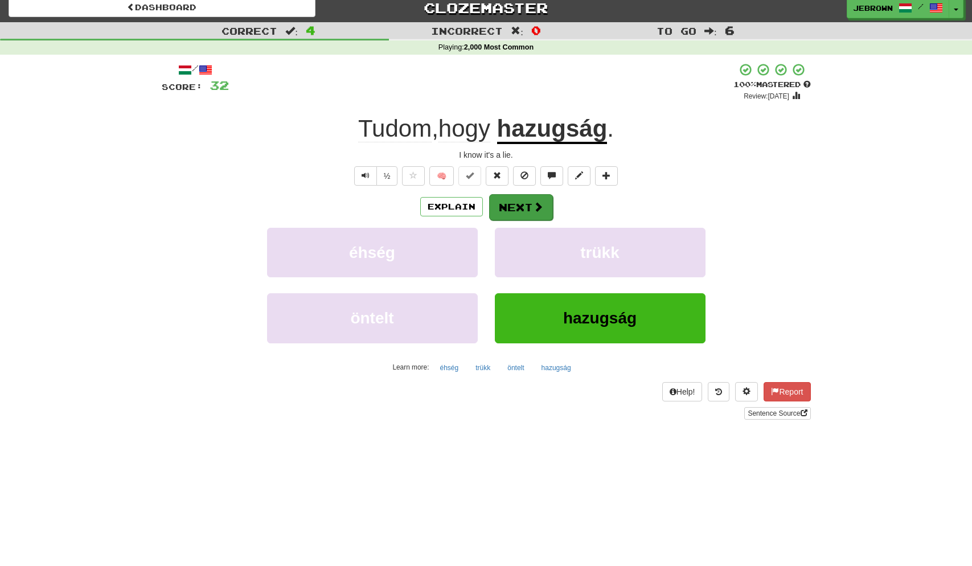
click at [518, 205] on button "Next" at bounding box center [521, 207] width 64 height 26
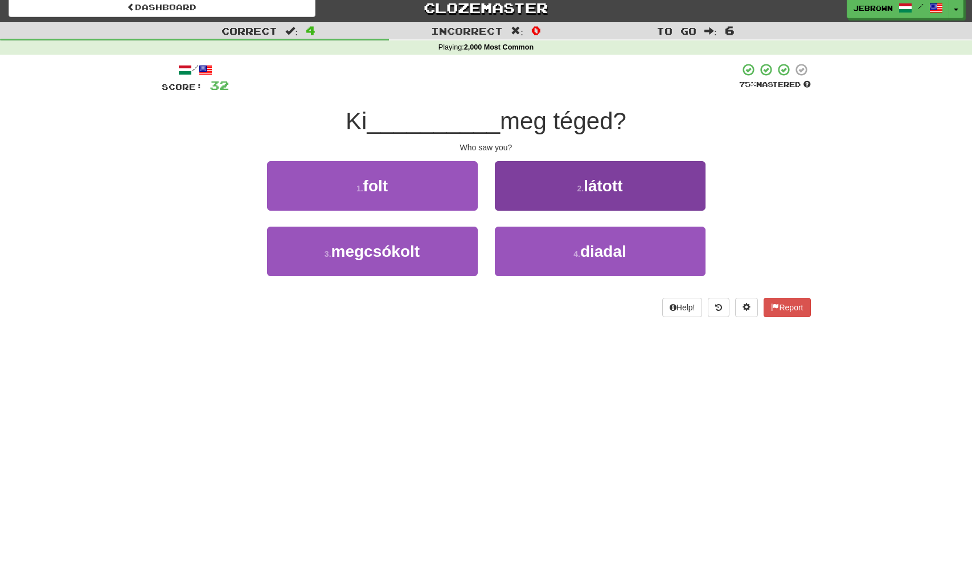
click at [574, 195] on button "2 . látott" at bounding box center [600, 186] width 211 height 50
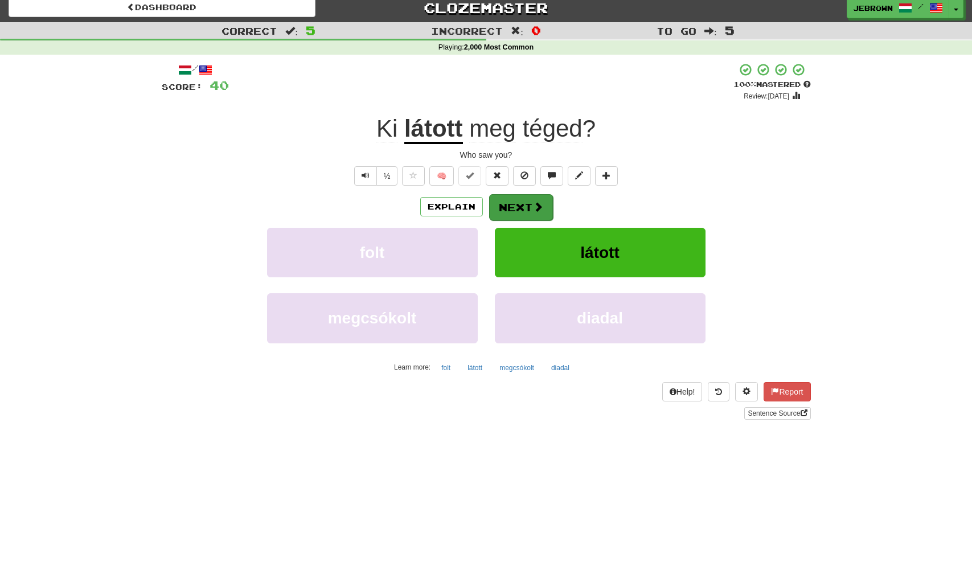
click at [517, 204] on button "Next" at bounding box center [521, 207] width 64 height 26
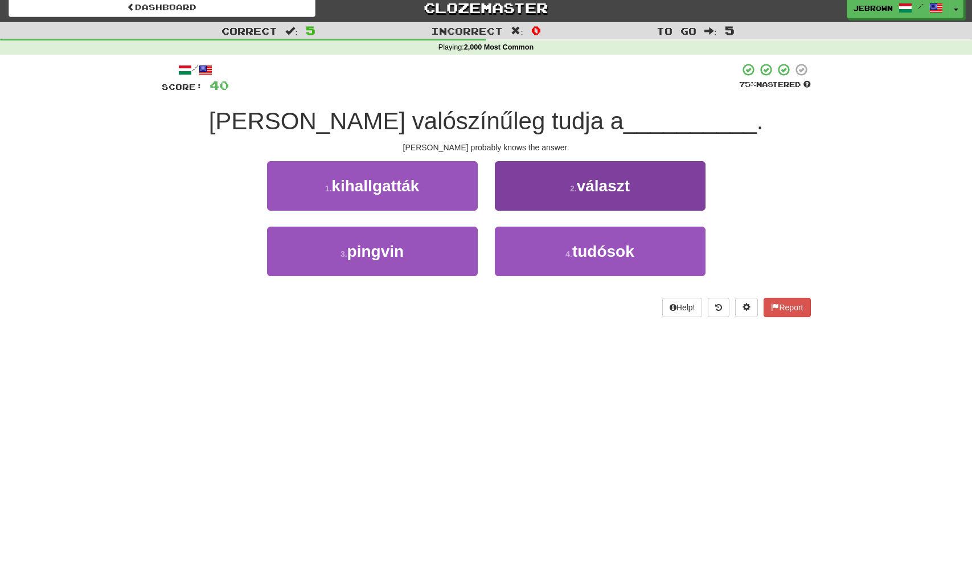
scroll to position [10, 0]
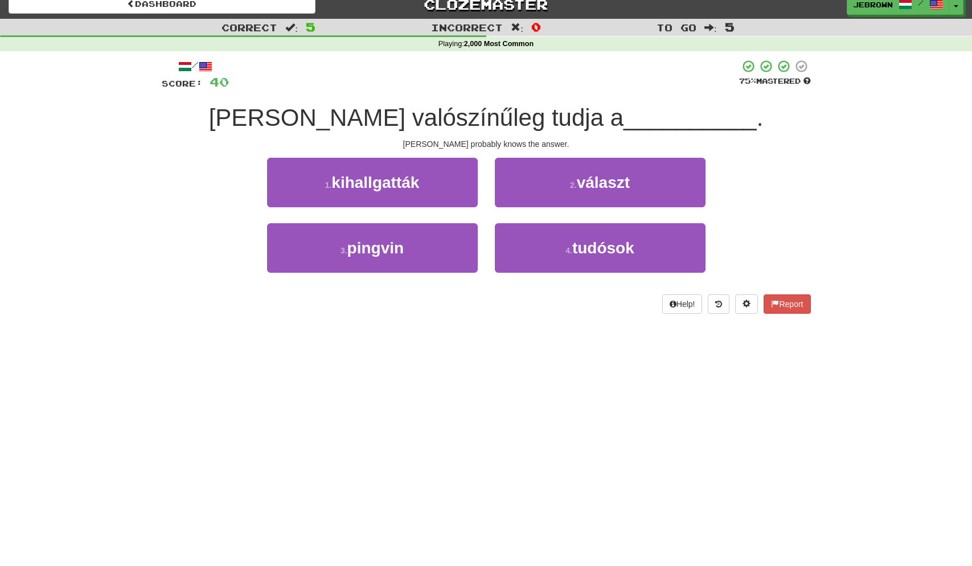
click at [603, 187] on span "választ" at bounding box center [603, 183] width 53 height 18
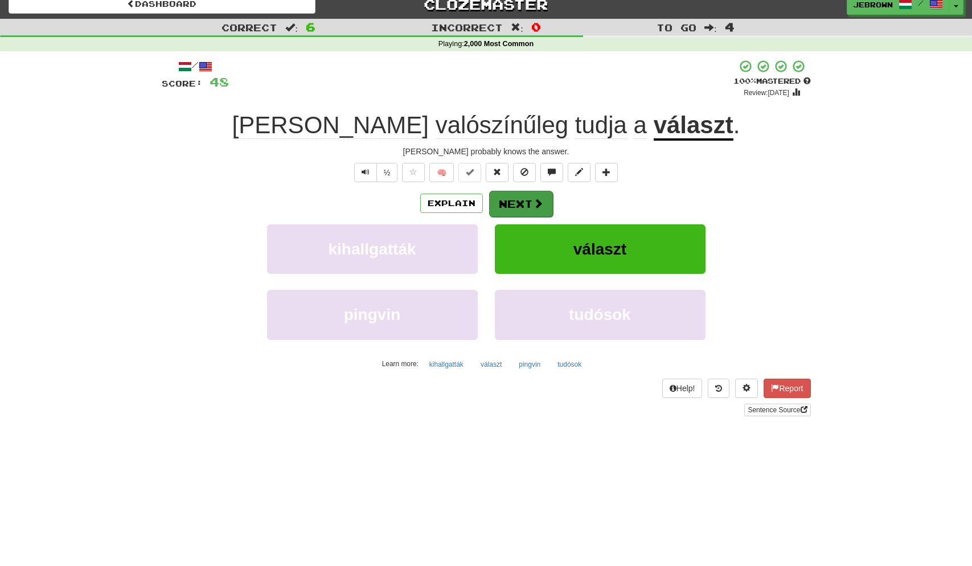
click at [516, 205] on button "Next" at bounding box center [521, 204] width 64 height 26
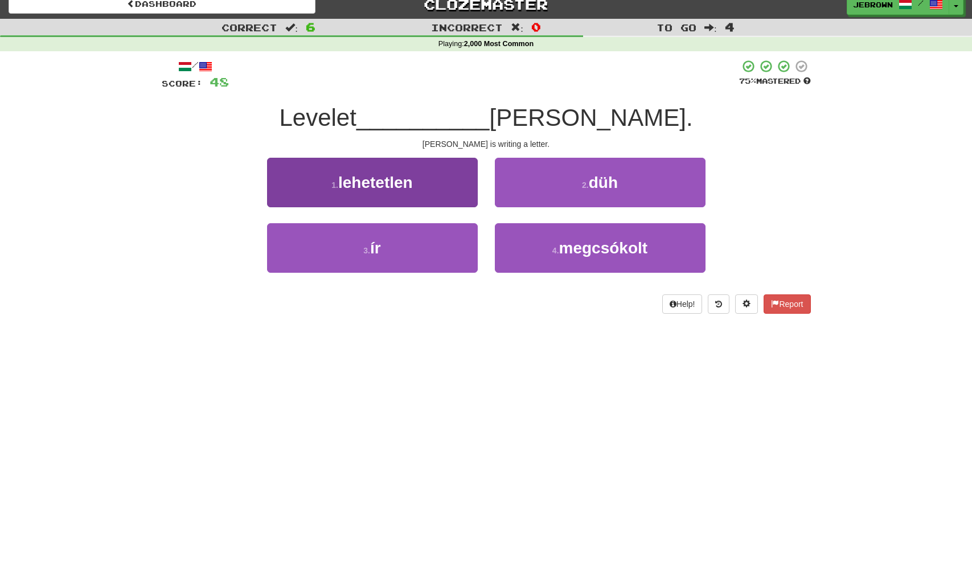
click at [439, 242] on button "3 . ír" at bounding box center [372, 248] width 211 height 50
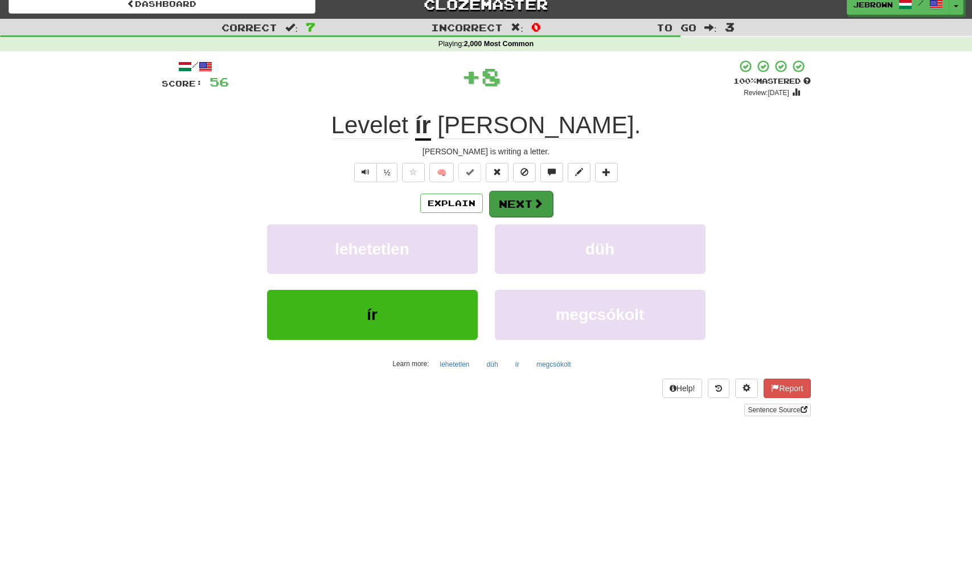
click at [518, 203] on button "Next" at bounding box center [521, 204] width 64 height 26
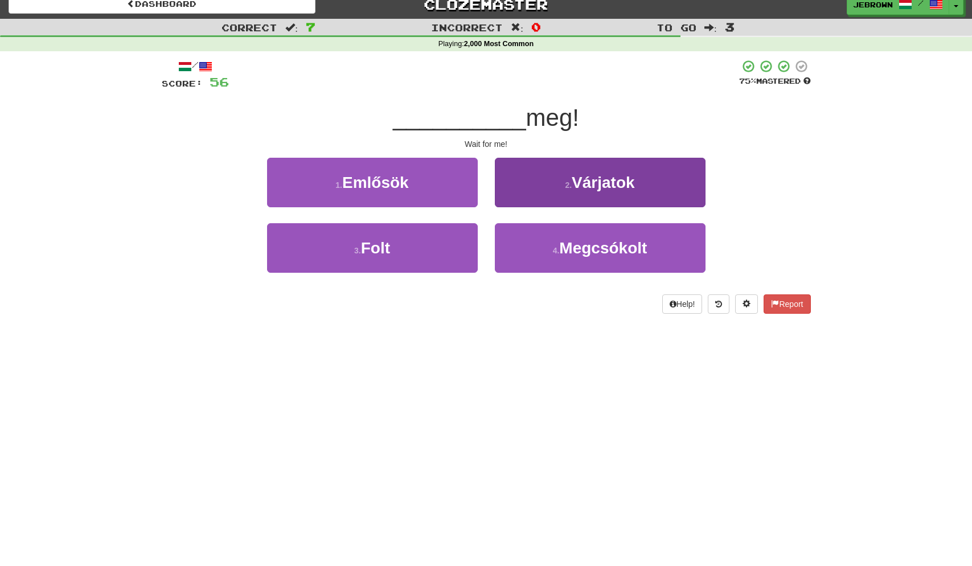
click at [578, 186] on span "Várjatok" at bounding box center [603, 183] width 63 height 18
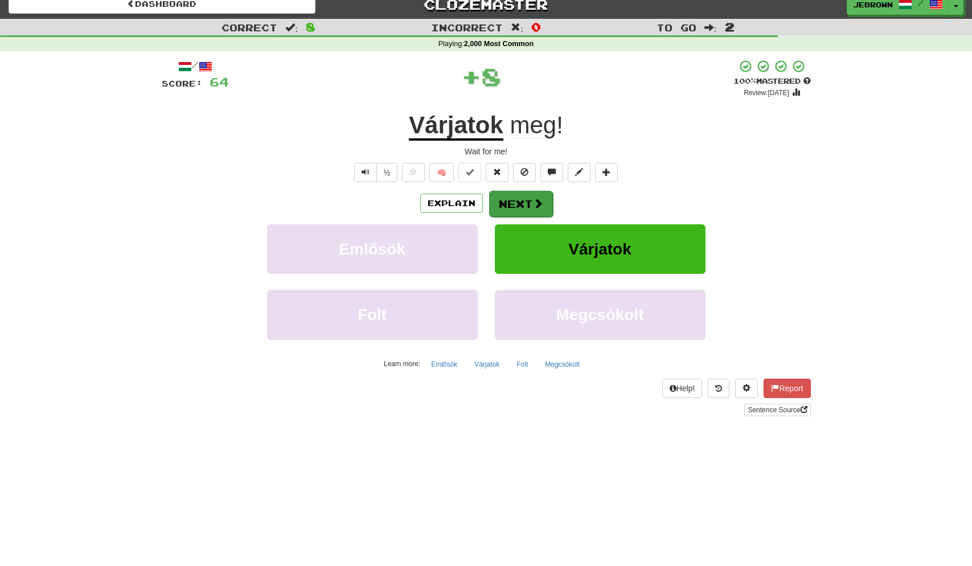
click at [522, 201] on button "Next" at bounding box center [521, 204] width 64 height 26
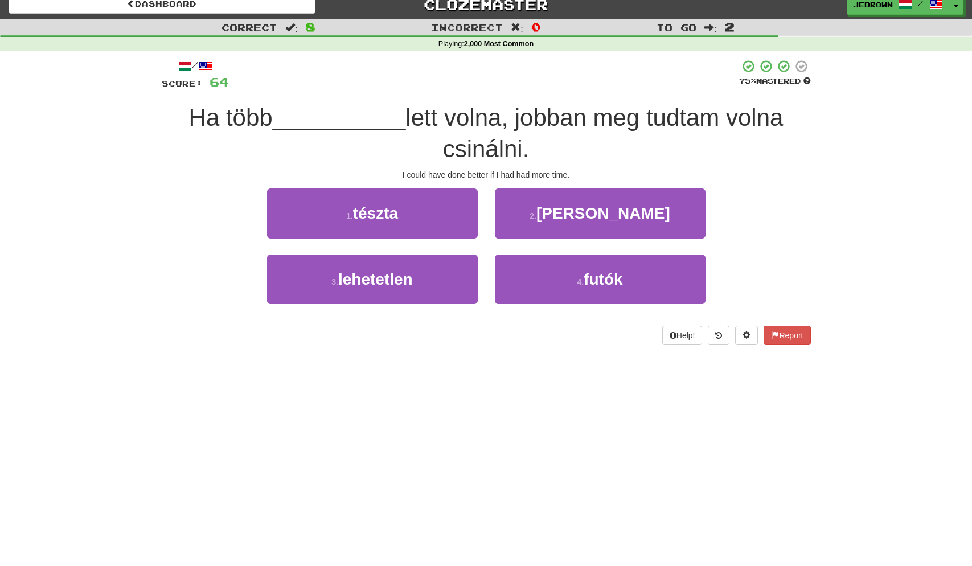
click at [537, 219] on small "2 ." at bounding box center [533, 215] width 7 height 9
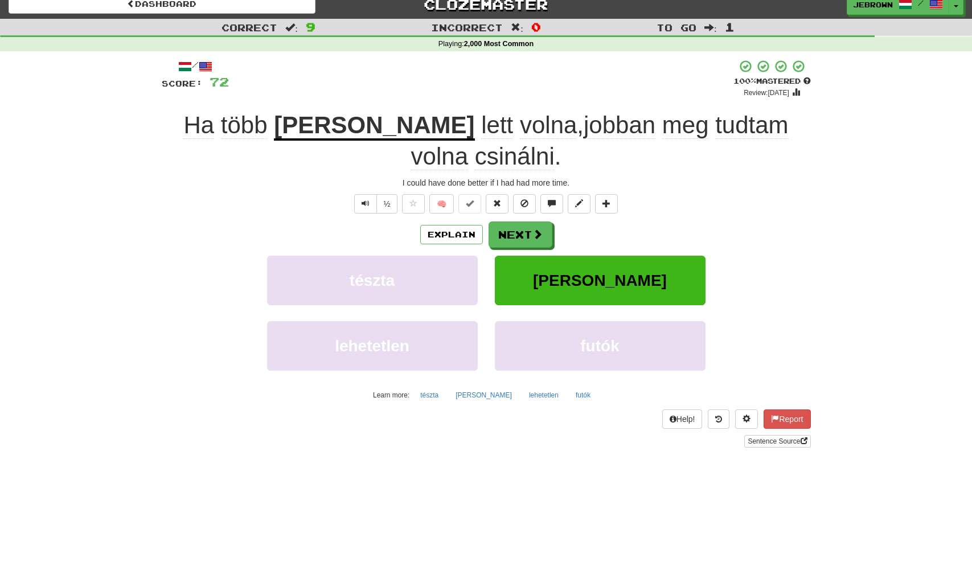
scroll to position [11, 0]
click at [362, 199] on span "Text-to-speech controls" at bounding box center [366, 203] width 8 height 8
click at [534, 229] on span at bounding box center [538, 234] width 10 height 10
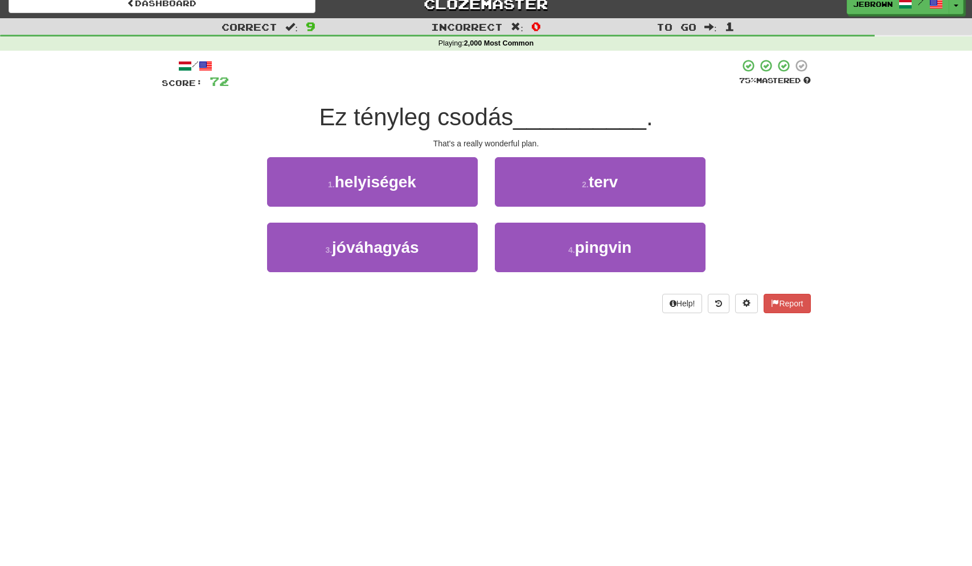
click at [614, 182] on span "terv" at bounding box center [603, 182] width 29 height 18
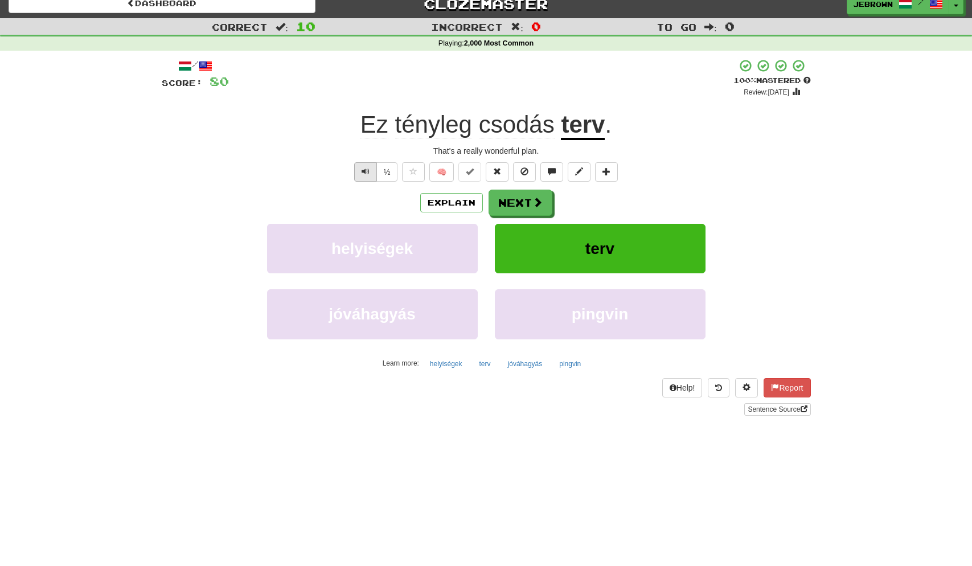
click at [365, 169] on span "Text-to-speech controls" at bounding box center [366, 171] width 8 height 8
click at [517, 201] on button "Next" at bounding box center [521, 203] width 64 height 26
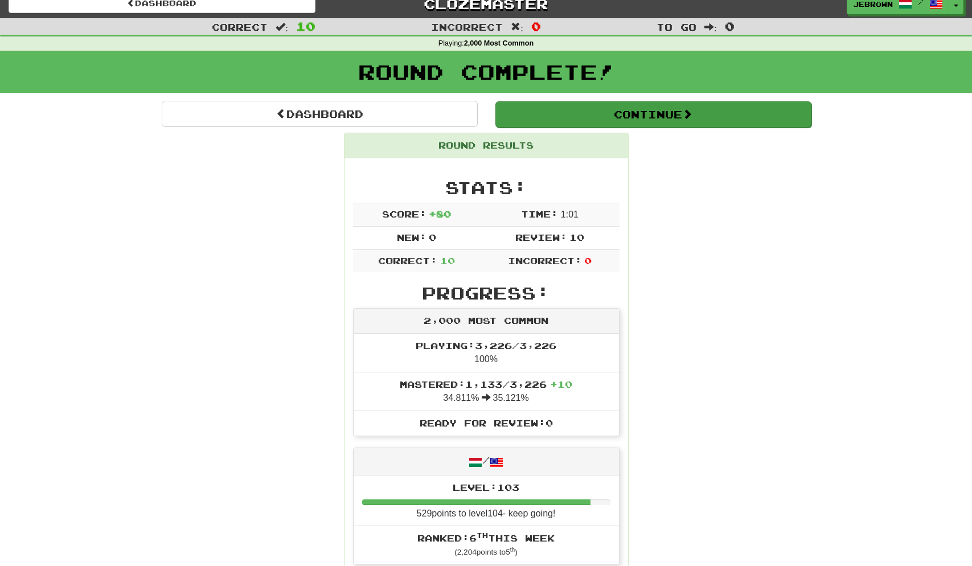
click at [527, 109] on button "Continue" at bounding box center [654, 114] width 316 height 26
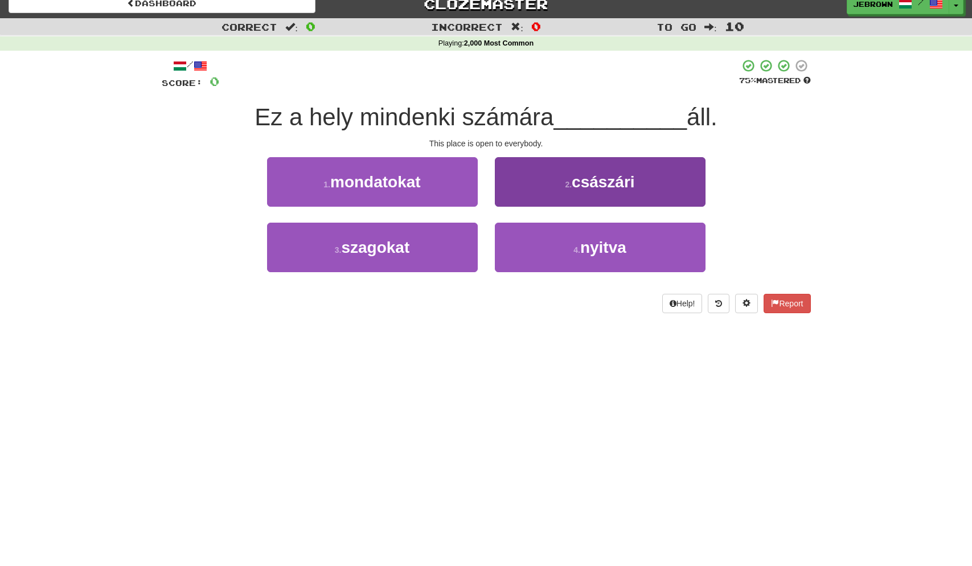
click at [579, 248] on small "4 ." at bounding box center [577, 250] width 7 height 9
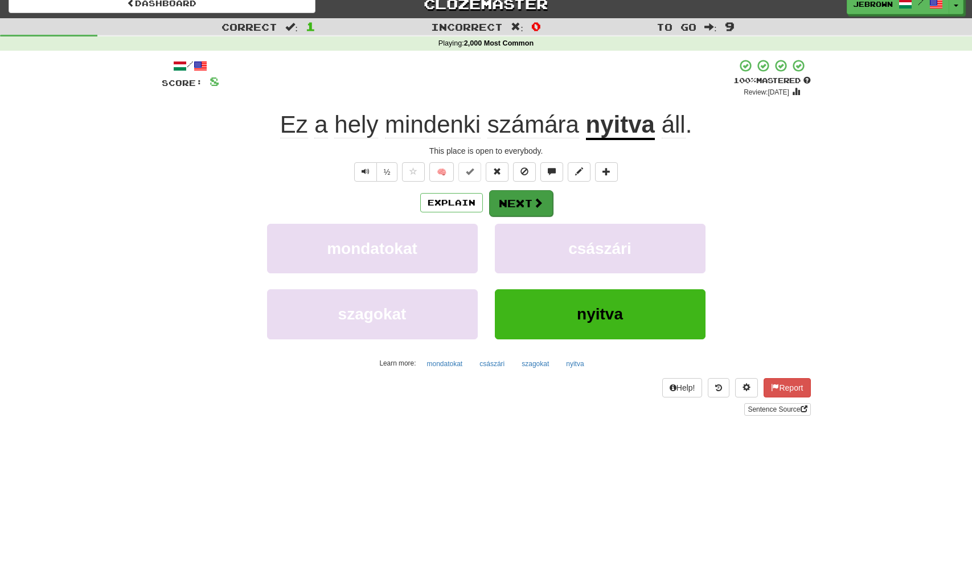
click at [518, 201] on button "Next" at bounding box center [521, 203] width 64 height 26
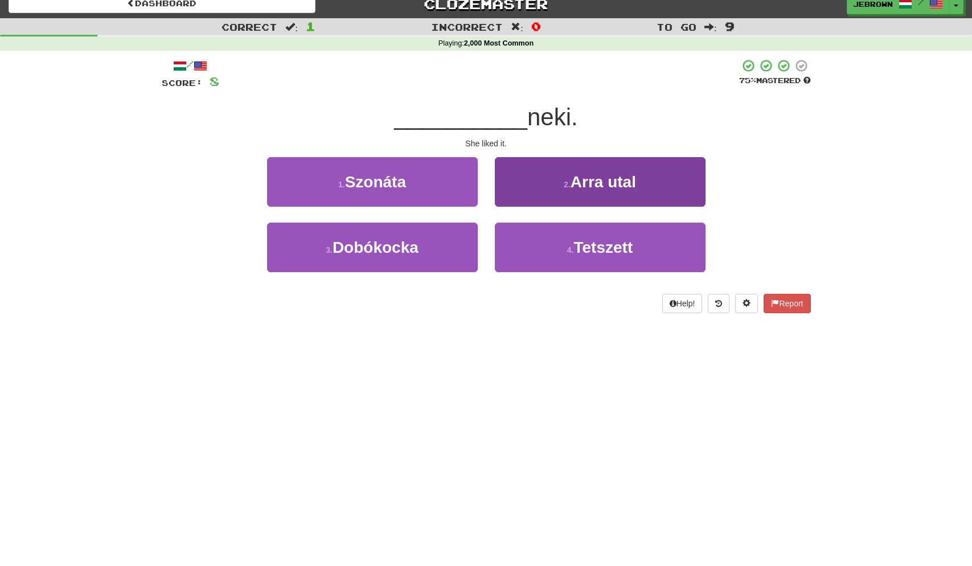
click at [587, 244] on span "Tetszett" at bounding box center [603, 248] width 59 height 18
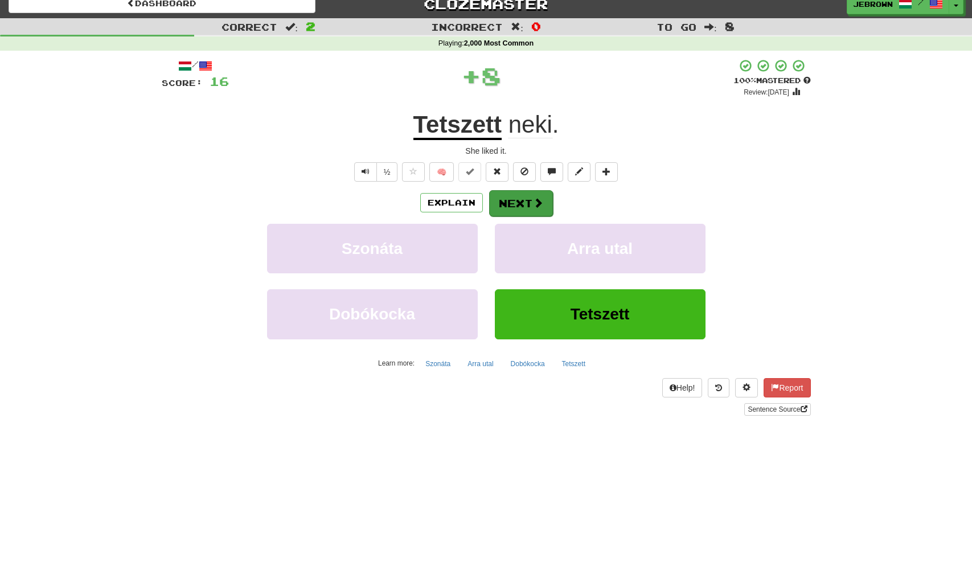
click at [528, 203] on button "Next" at bounding box center [521, 203] width 64 height 26
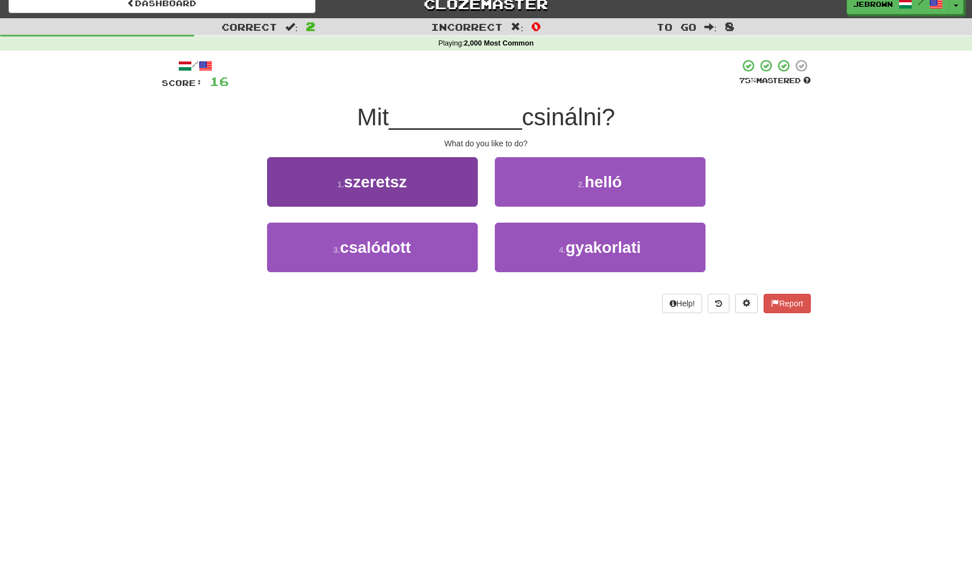
click at [419, 179] on button "1 . szeretsz" at bounding box center [372, 182] width 211 height 50
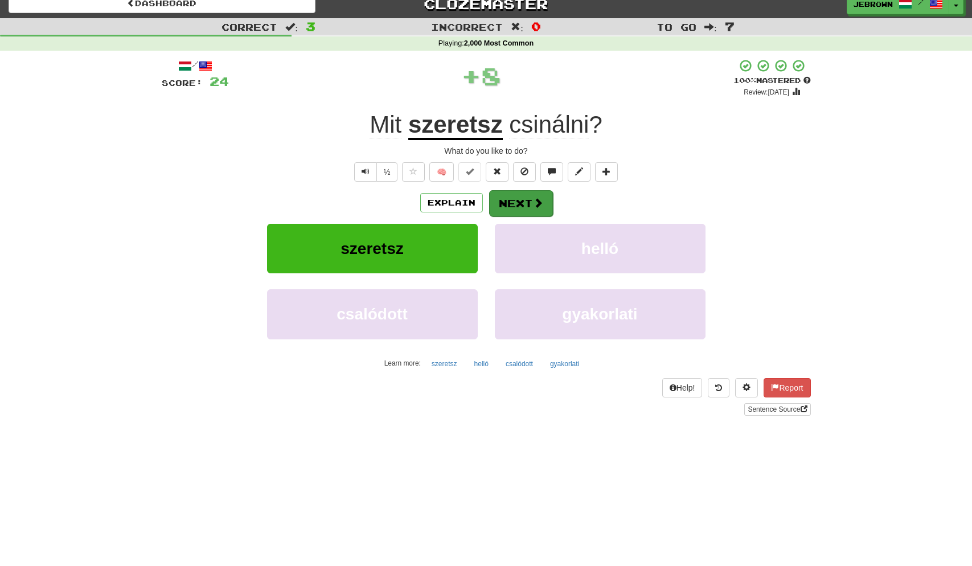
click at [530, 201] on button "Next" at bounding box center [521, 203] width 64 height 26
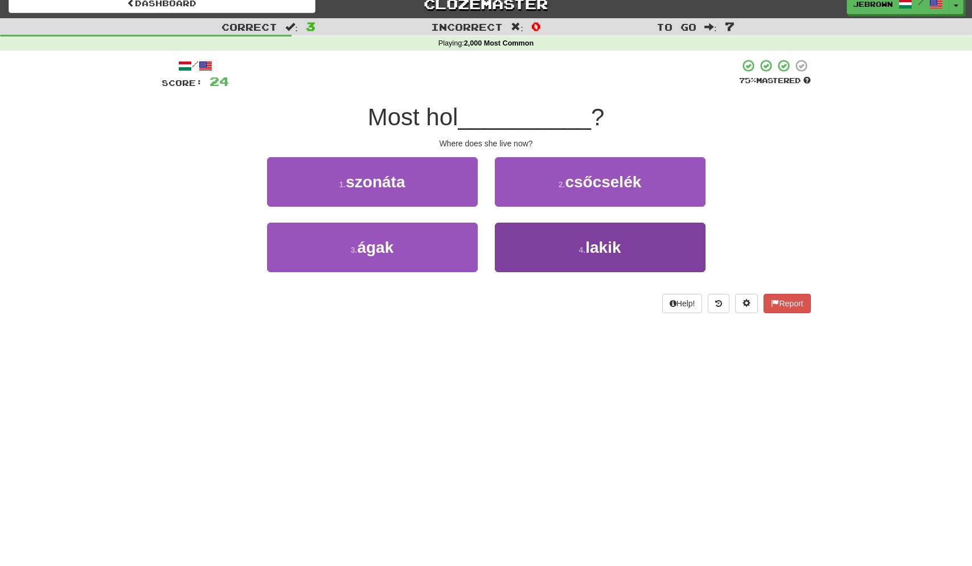
click at [572, 248] on button "4 . lakik" at bounding box center [600, 248] width 211 height 50
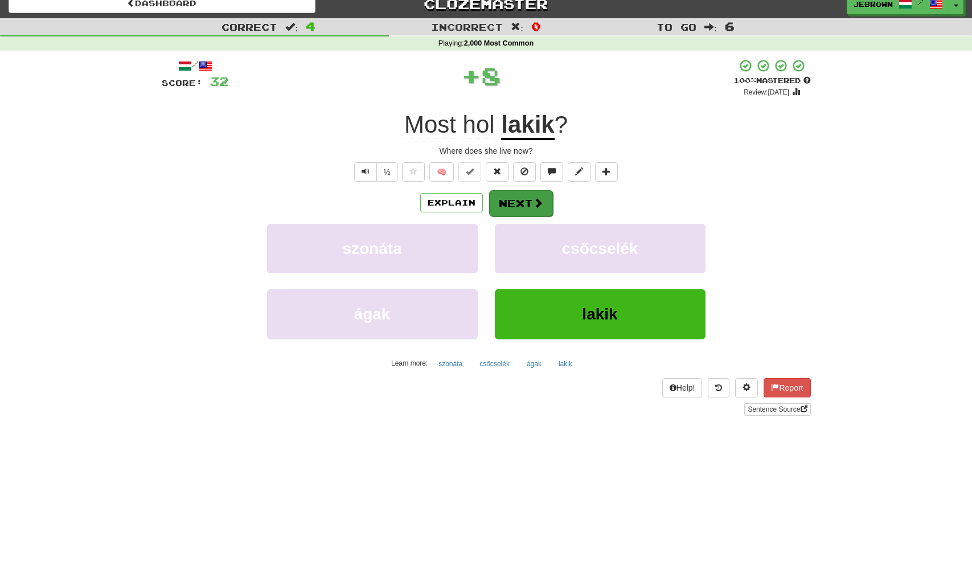
click at [524, 202] on button "Next" at bounding box center [521, 203] width 64 height 26
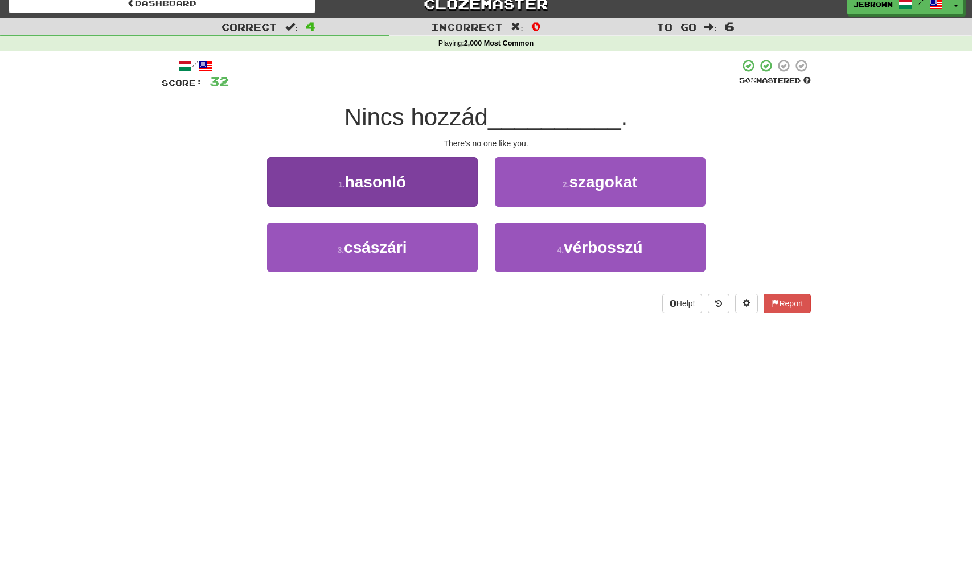
click at [433, 181] on button "1 . hasonló" at bounding box center [372, 182] width 211 height 50
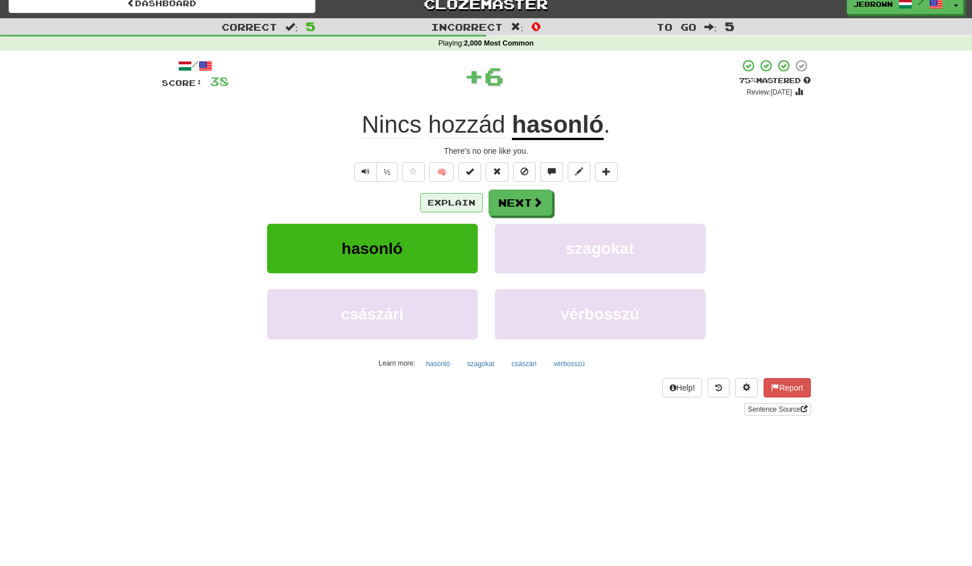
click at [452, 201] on button "Explain" at bounding box center [451, 202] width 63 height 19
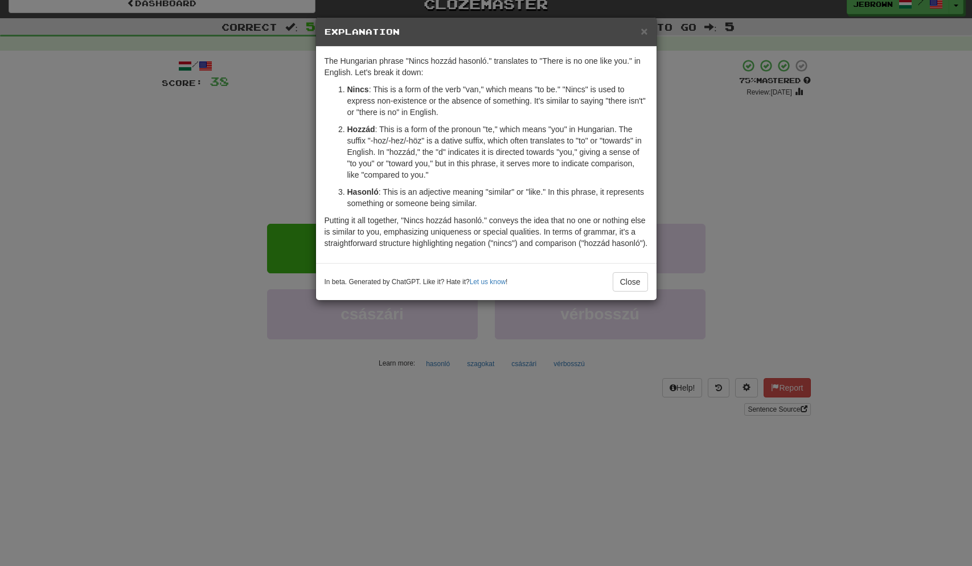
click at [641, 30] on span "×" at bounding box center [644, 30] width 7 height 13
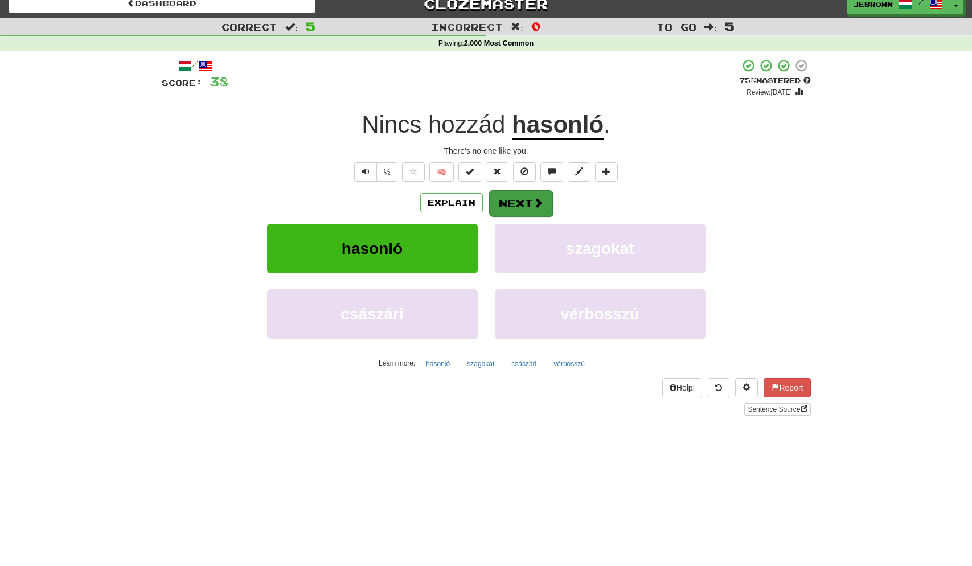
click at [520, 198] on button "Next" at bounding box center [521, 203] width 64 height 26
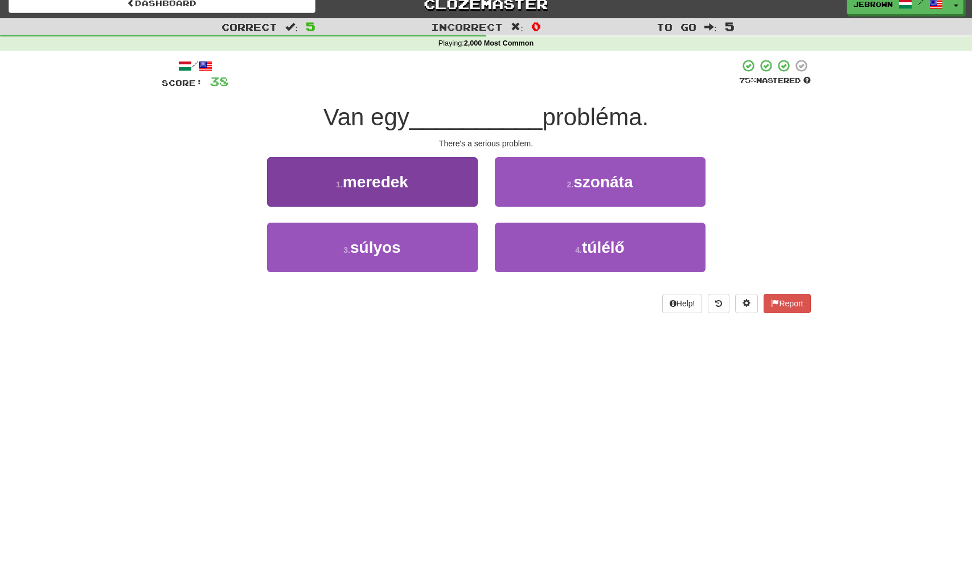
click at [414, 246] on button "3 . súlyos" at bounding box center [372, 248] width 211 height 50
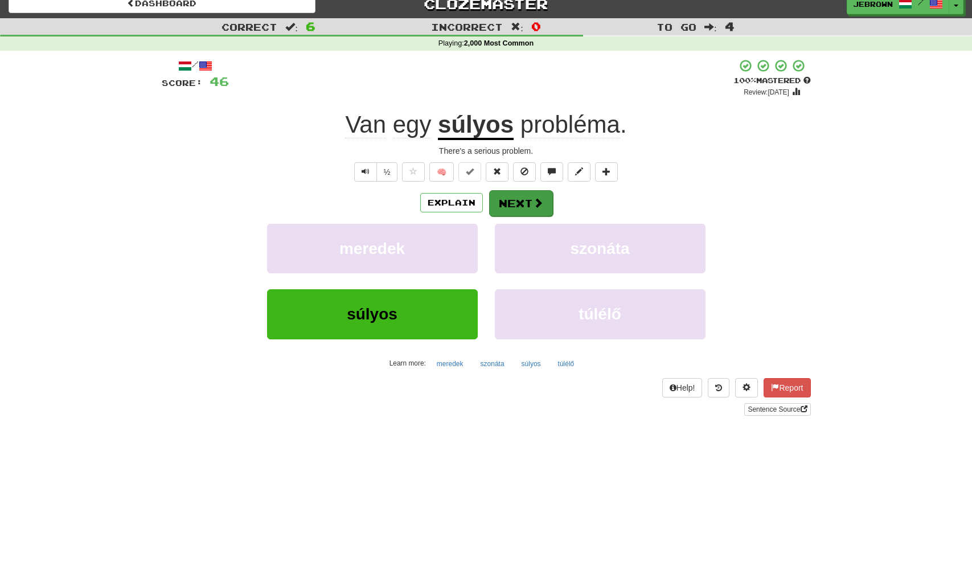
click at [523, 201] on button "Next" at bounding box center [521, 203] width 64 height 26
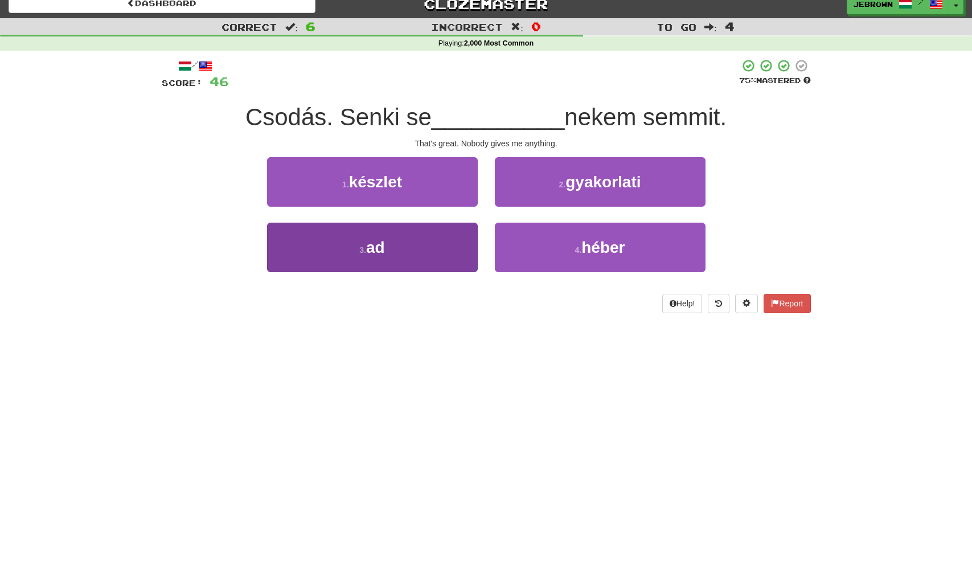
click at [404, 244] on button "3 . ad" at bounding box center [372, 248] width 211 height 50
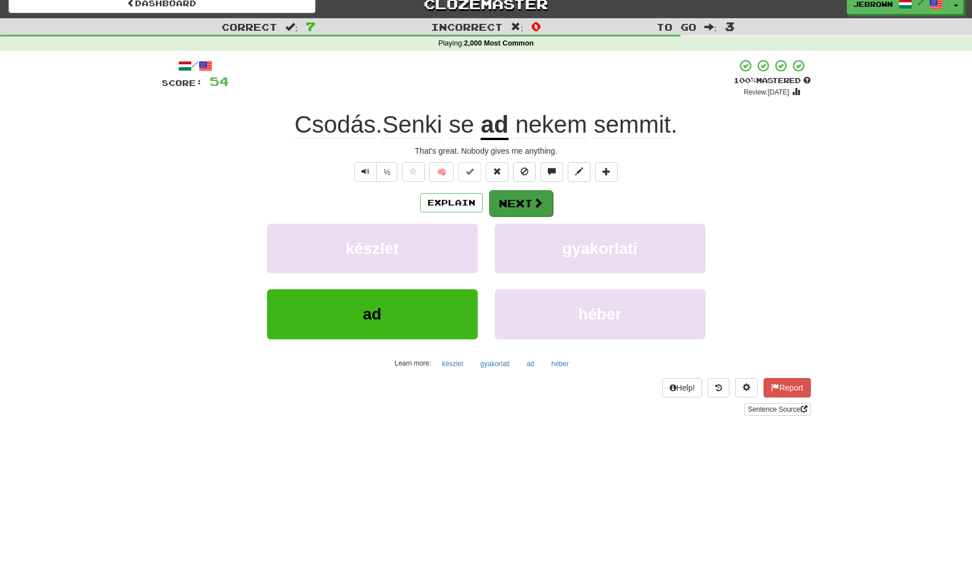
click at [515, 201] on button "Next" at bounding box center [521, 203] width 64 height 26
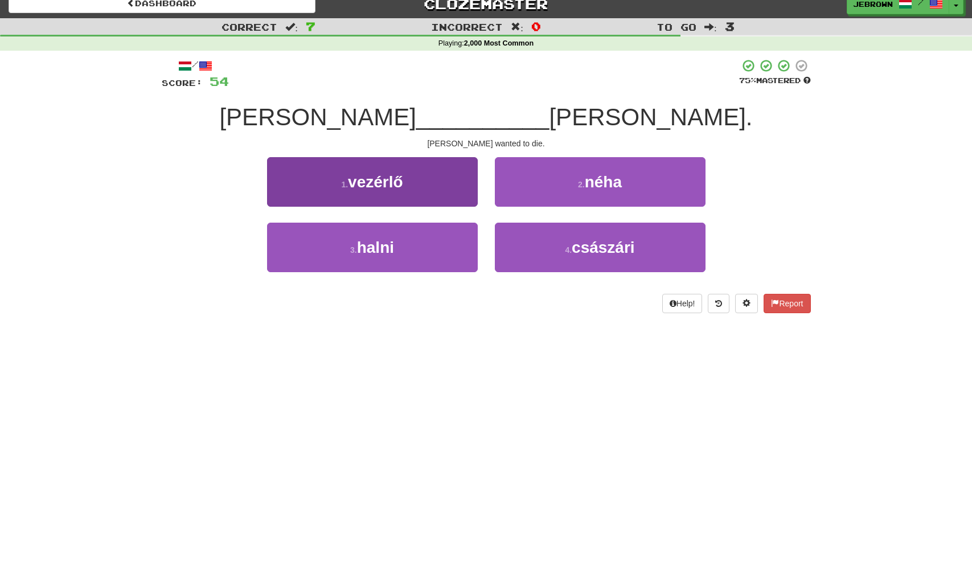
click at [428, 240] on button "3 . halni" at bounding box center [372, 248] width 211 height 50
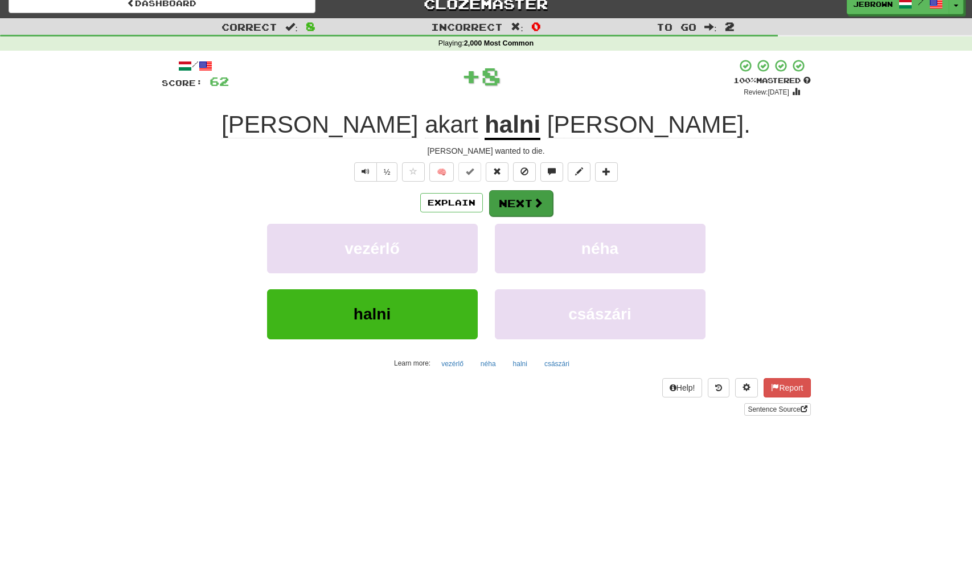
click at [515, 202] on button "Next" at bounding box center [521, 203] width 64 height 26
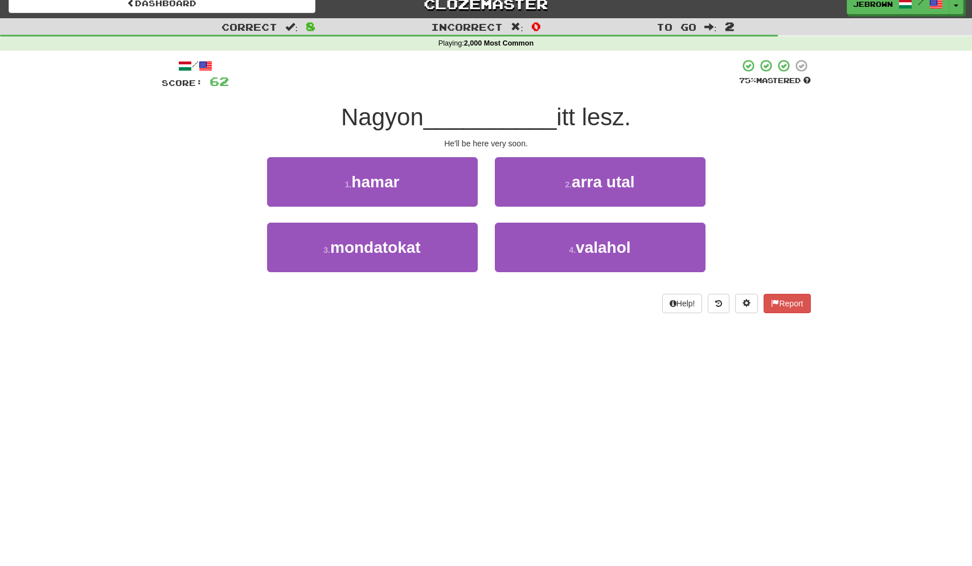
click at [409, 184] on button "1 . hamar" at bounding box center [372, 182] width 211 height 50
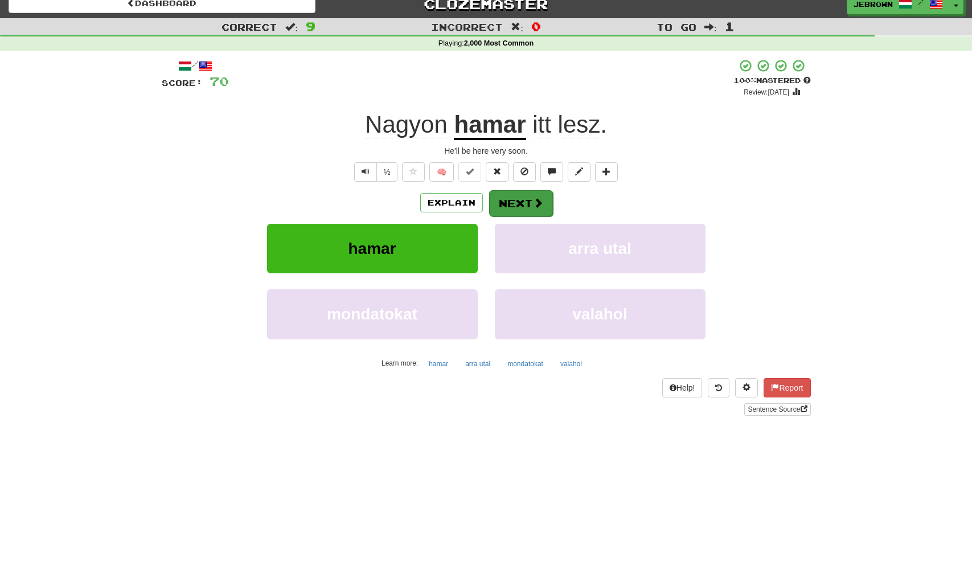
click at [526, 203] on button "Next" at bounding box center [521, 203] width 64 height 26
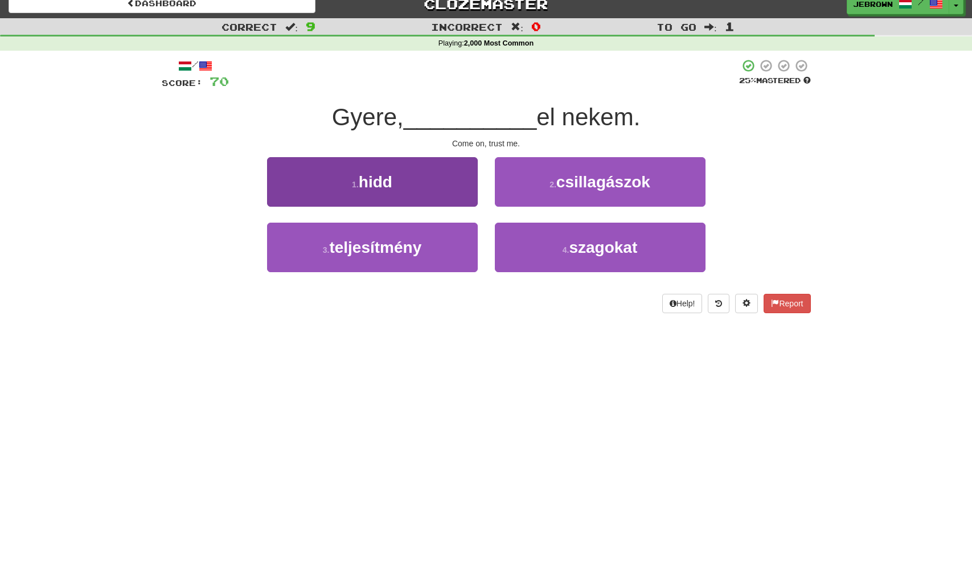
click at [411, 186] on button "1 . hidd" at bounding box center [372, 182] width 211 height 50
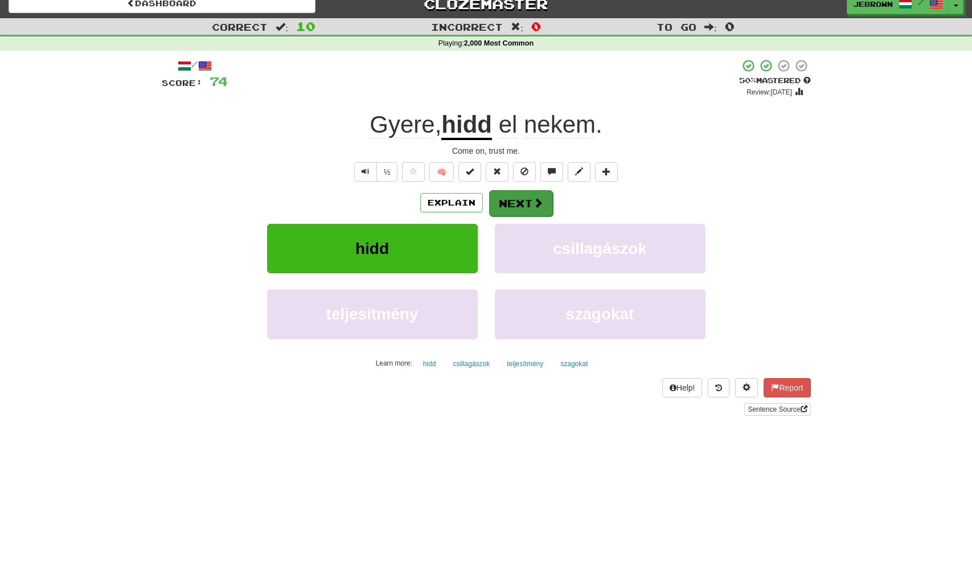
click at [531, 203] on button "Next" at bounding box center [521, 203] width 64 height 26
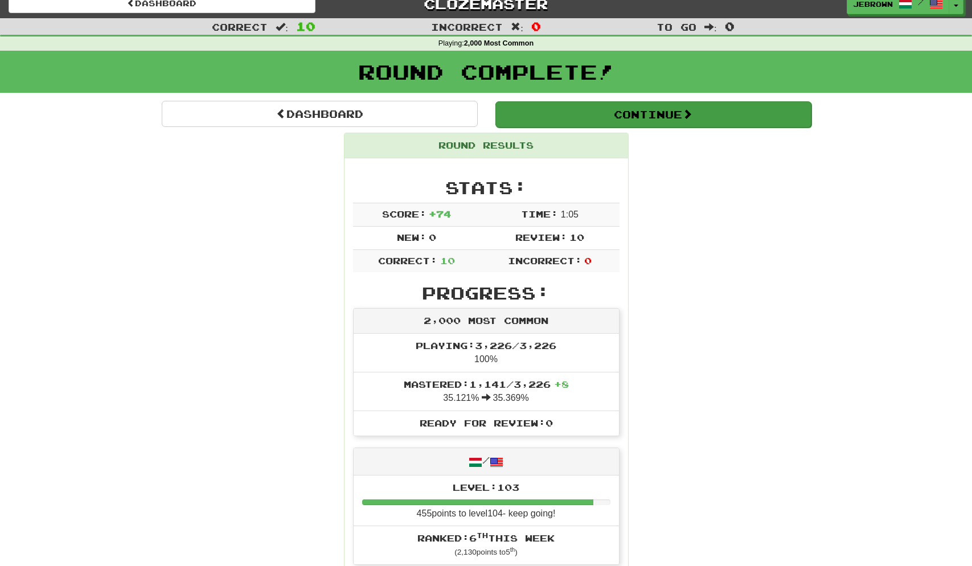
click at [529, 113] on button "Continue" at bounding box center [654, 114] width 316 height 26
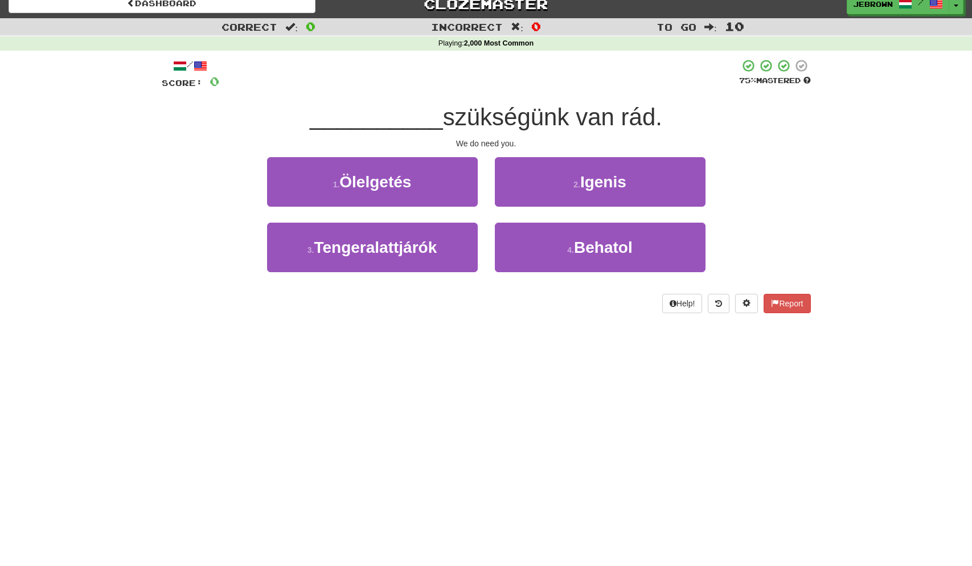
click at [612, 187] on span "Igenis" at bounding box center [604, 182] width 46 height 18
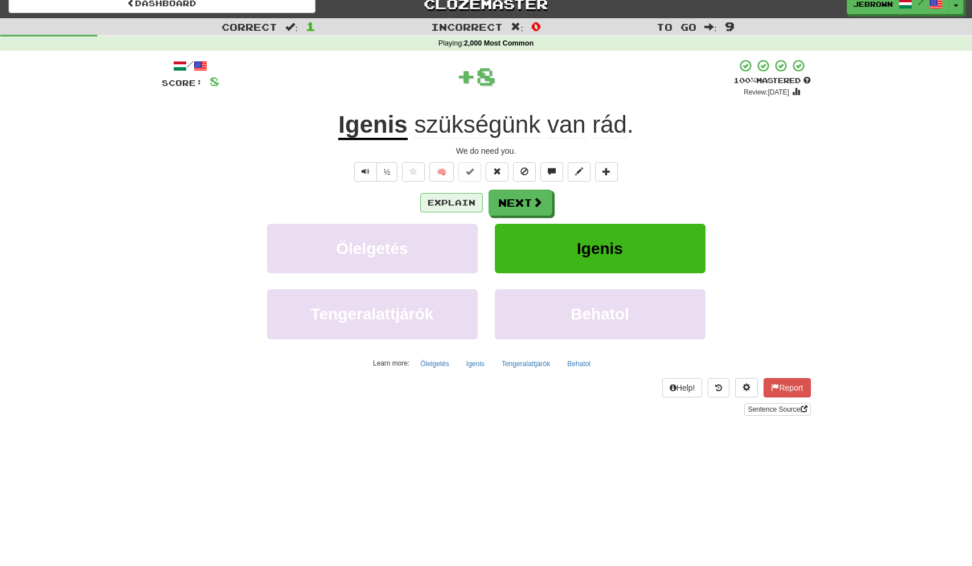
click at [459, 202] on button "Explain" at bounding box center [451, 202] width 63 height 19
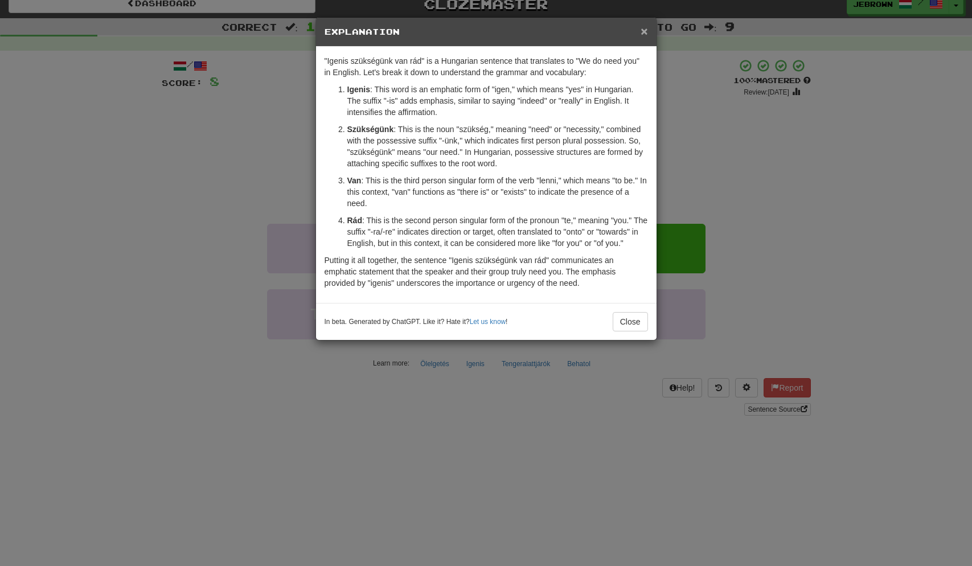
click at [645, 34] on span "×" at bounding box center [644, 30] width 7 height 13
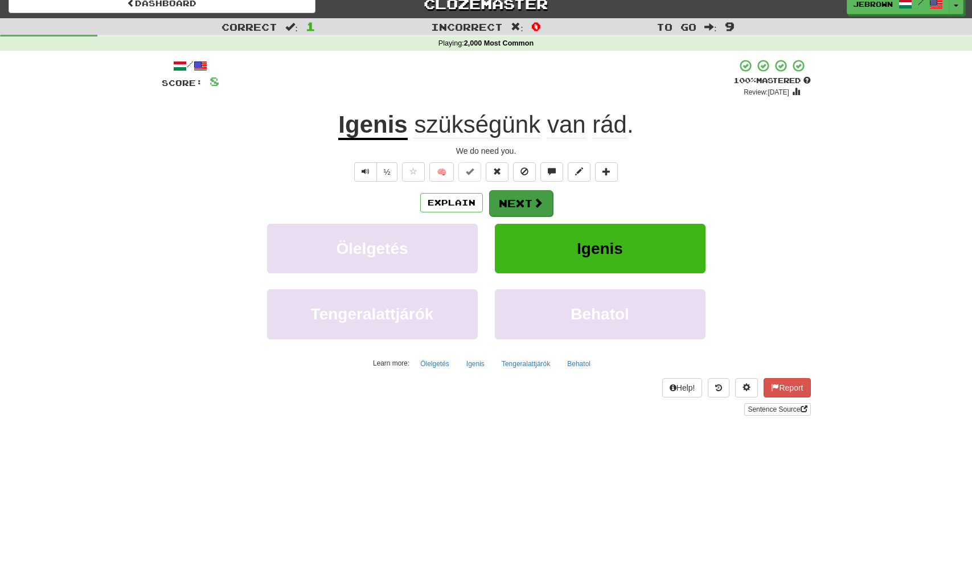
click at [517, 201] on button "Next" at bounding box center [521, 203] width 64 height 26
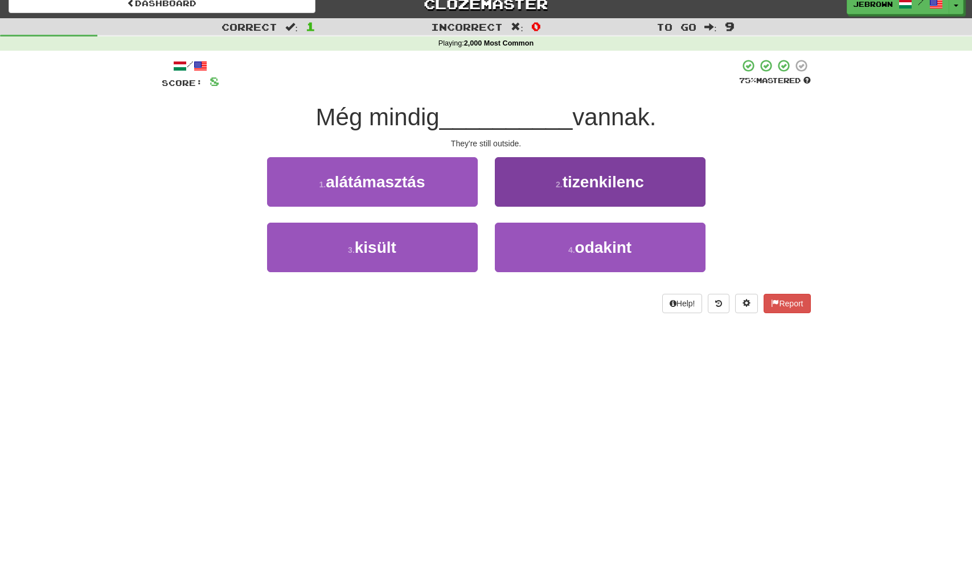
click at [580, 250] on span "odakint" at bounding box center [603, 248] width 57 height 18
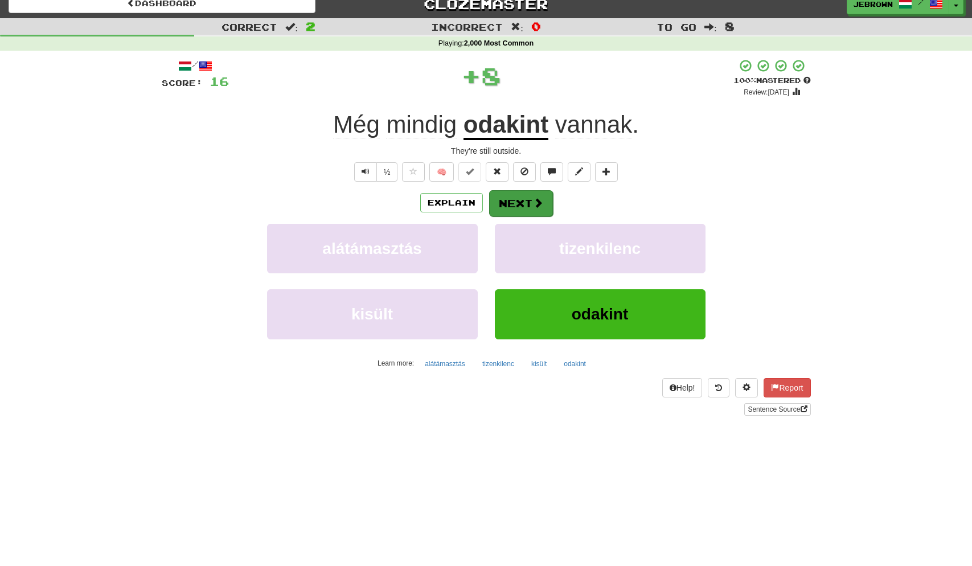
click at [533, 203] on span at bounding box center [538, 203] width 10 height 10
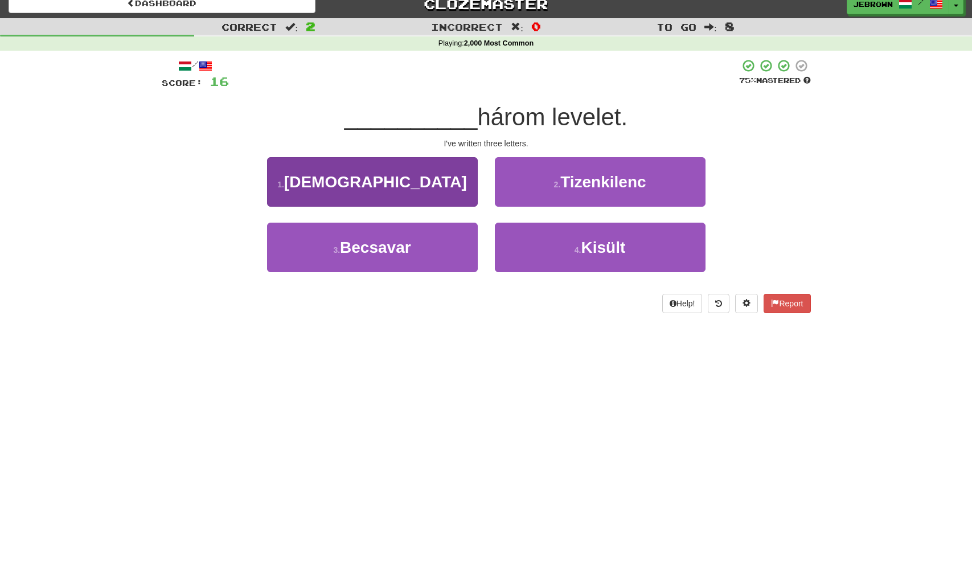
click at [444, 191] on button "1 . Írtam" at bounding box center [372, 182] width 211 height 50
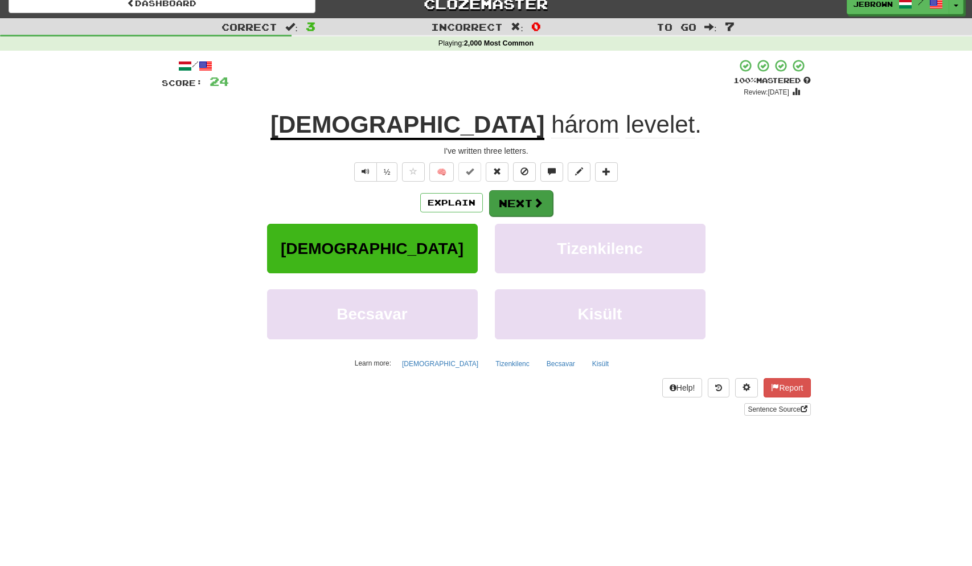
click at [530, 202] on button "Next" at bounding box center [521, 203] width 64 height 26
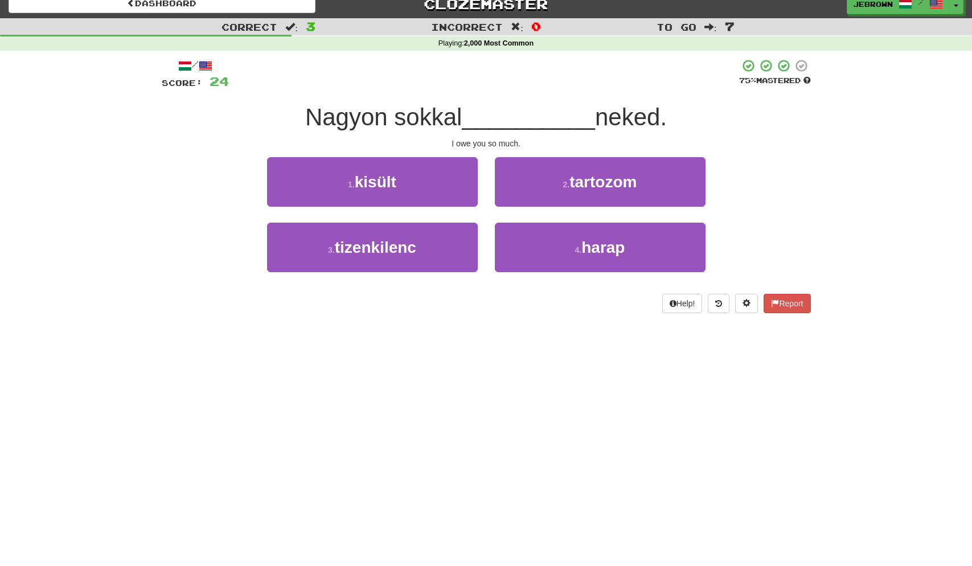
click at [618, 186] on span "tartozom" at bounding box center [603, 182] width 67 height 18
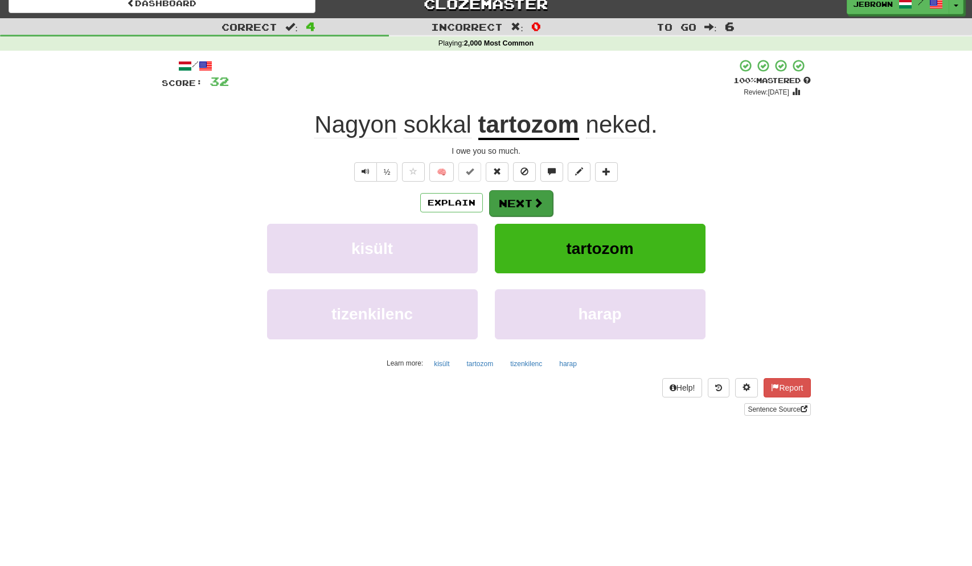
click at [523, 202] on button "Next" at bounding box center [521, 203] width 64 height 26
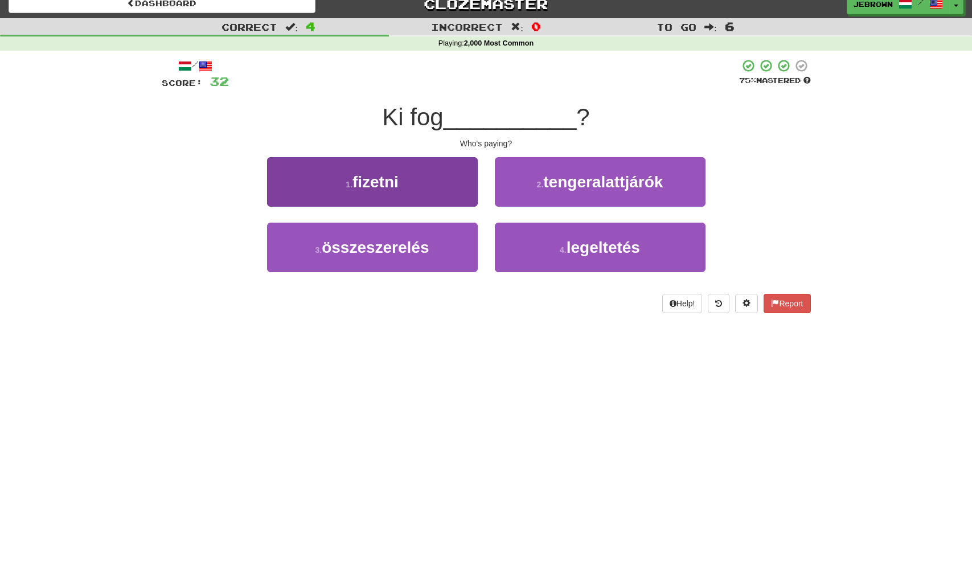
click at [418, 191] on button "1 . fizetni" at bounding box center [372, 182] width 211 height 50
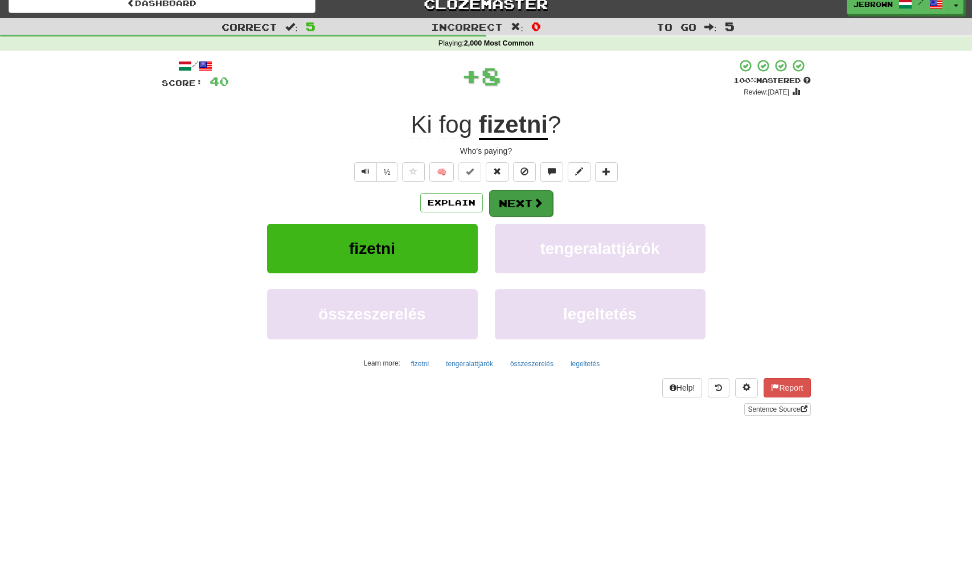
click at [532, 206] on button "Next" at bounding box center [521, 203] width 64 height 26
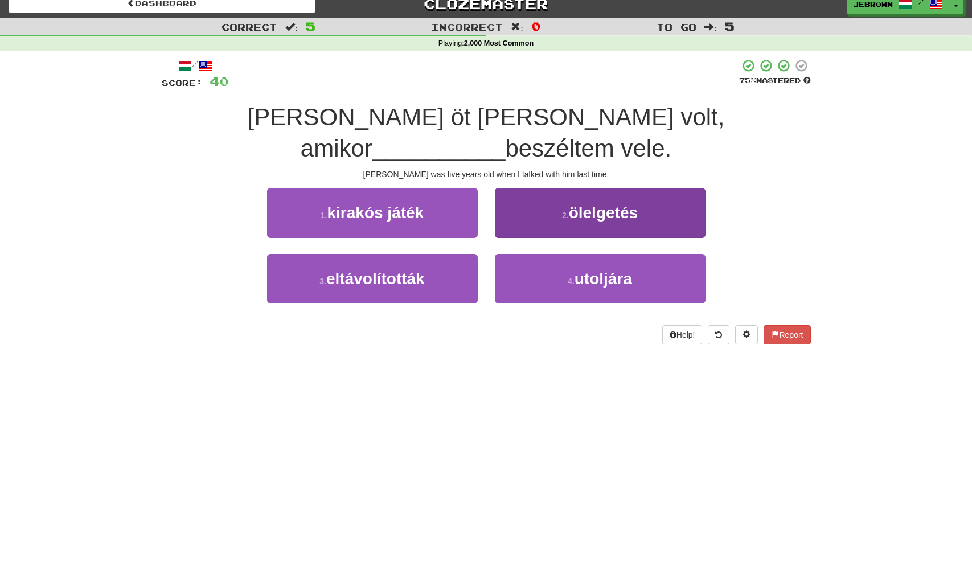
click at [578, 270] on span "utoljára" at bounding box center [604, 279] width 58 height 18
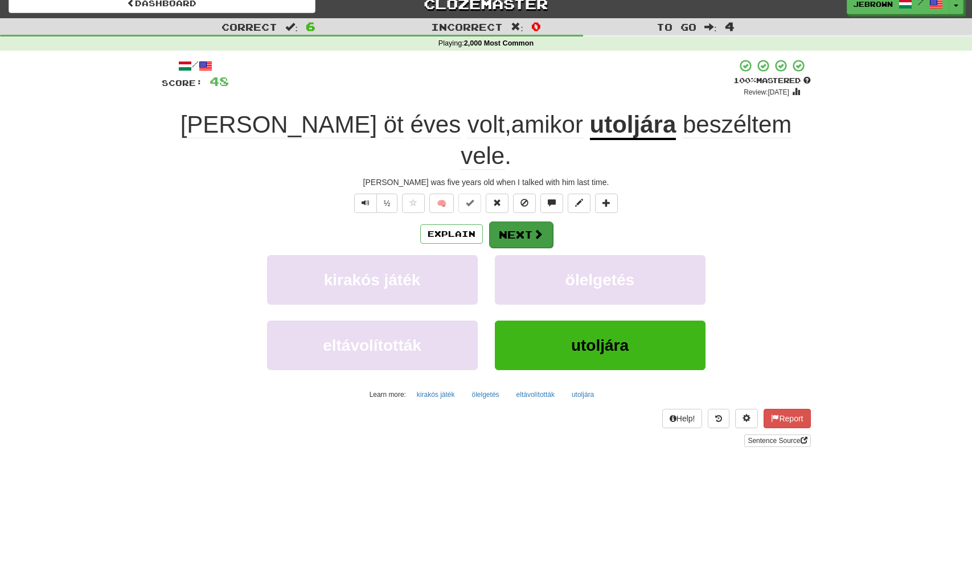
click at [529, 222] on button "Next" at bounding box center [521, 235] width 64 height 26
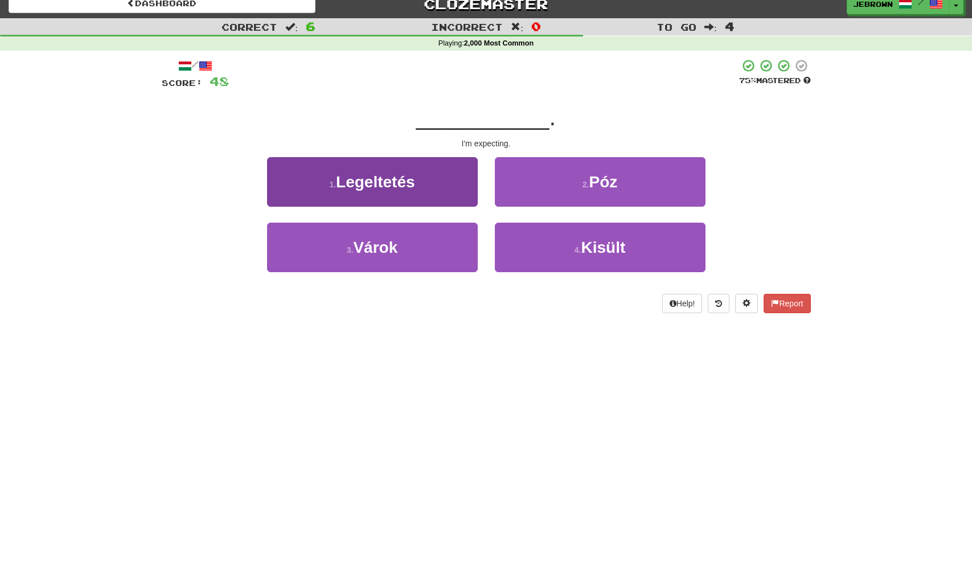
click at [435, 243] on button "3 . Várok" at bounding box center [372, 248] width 211 height 50
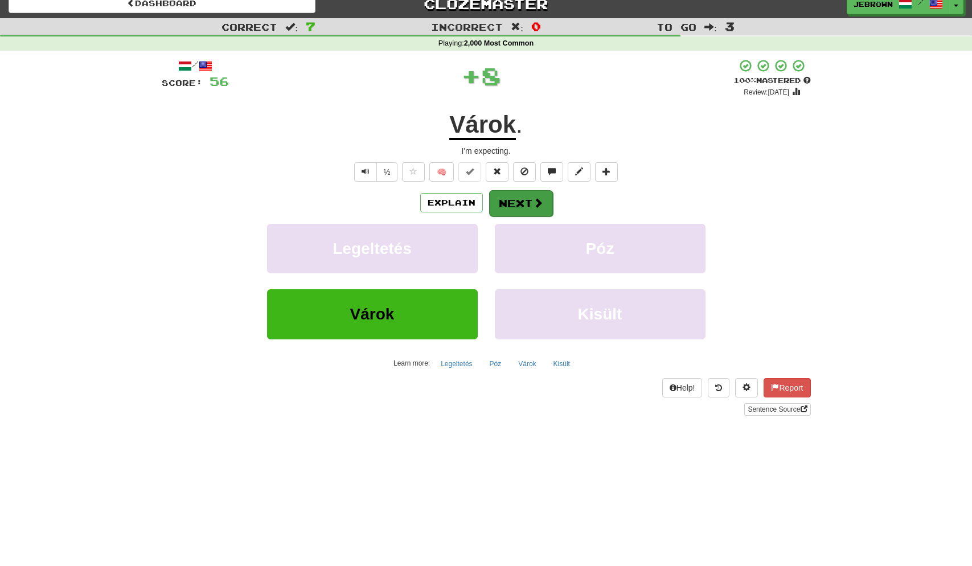
click at [522, 201] on button "Next" at bounding box center [521, 203] width 64 height 26
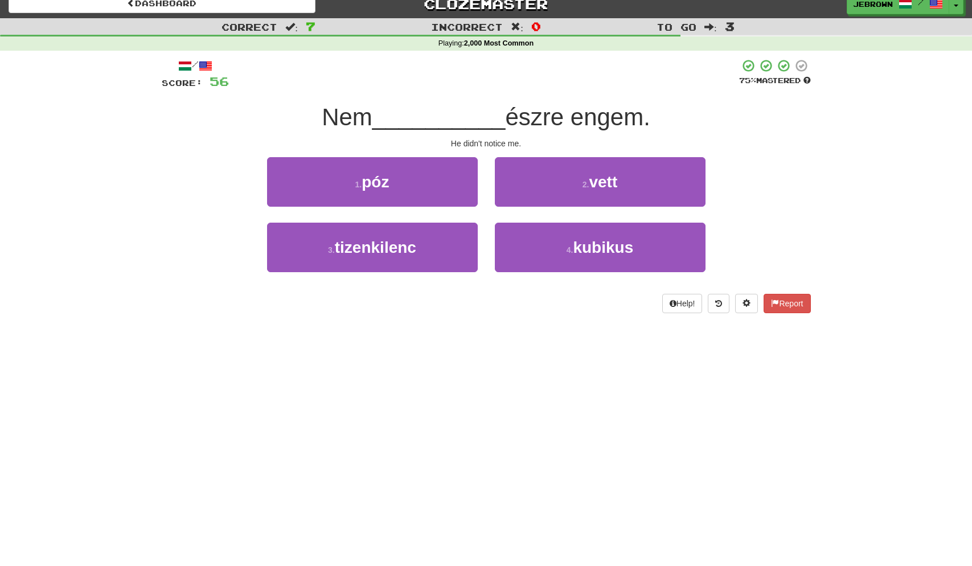
click at [587, 185] on small "2 ." at bounding box center [586, 184] width 7 height 9
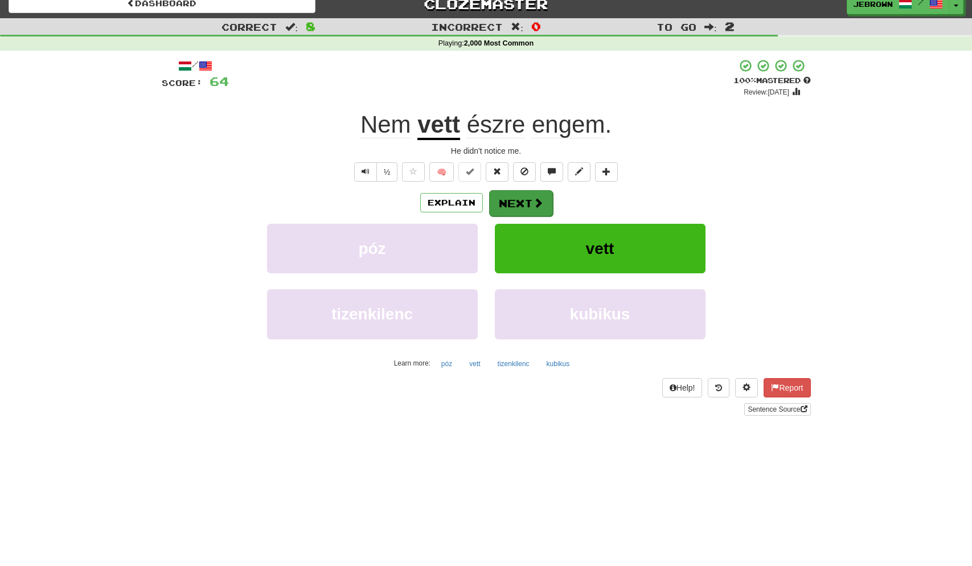
click at [530, 202] on button "Next" at bounding box center [521, 203] width 64 height 26
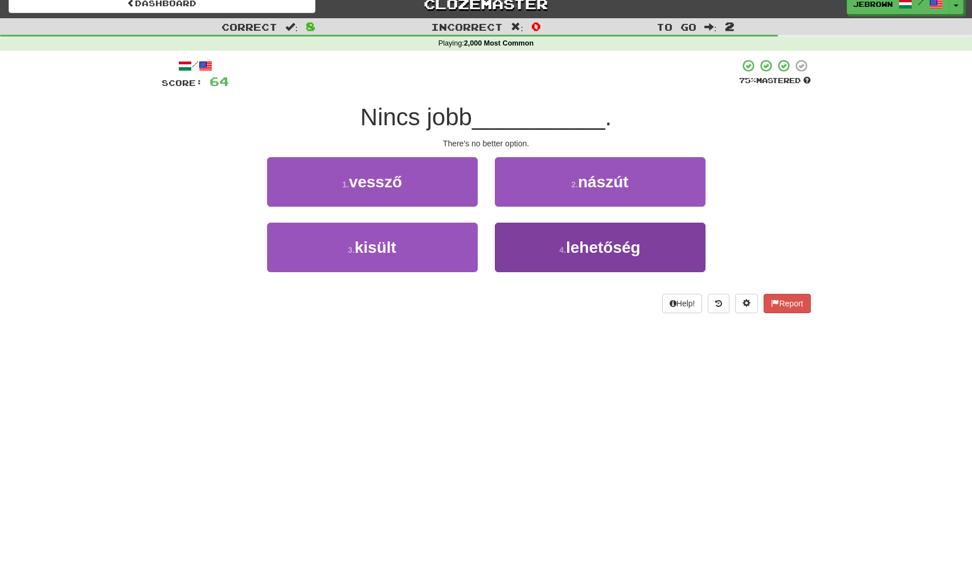
scroll to position [13, 0]
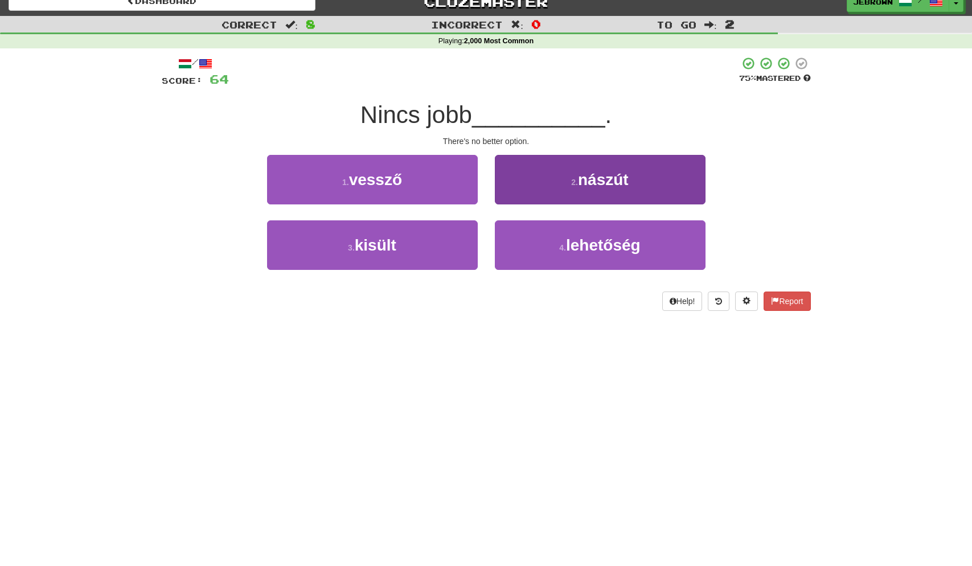
click at [562, 241] on button "4 . lehetőség" at bounding box center [600, 245] width 211 height 50
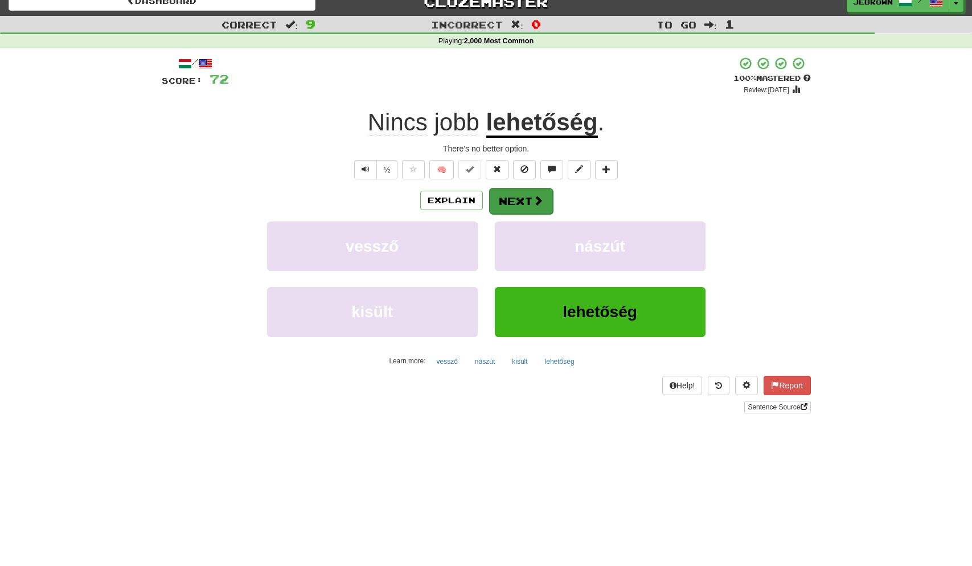
click at [516, 198] on button "Next" at bounding box center [521, 201] width 64 height 26
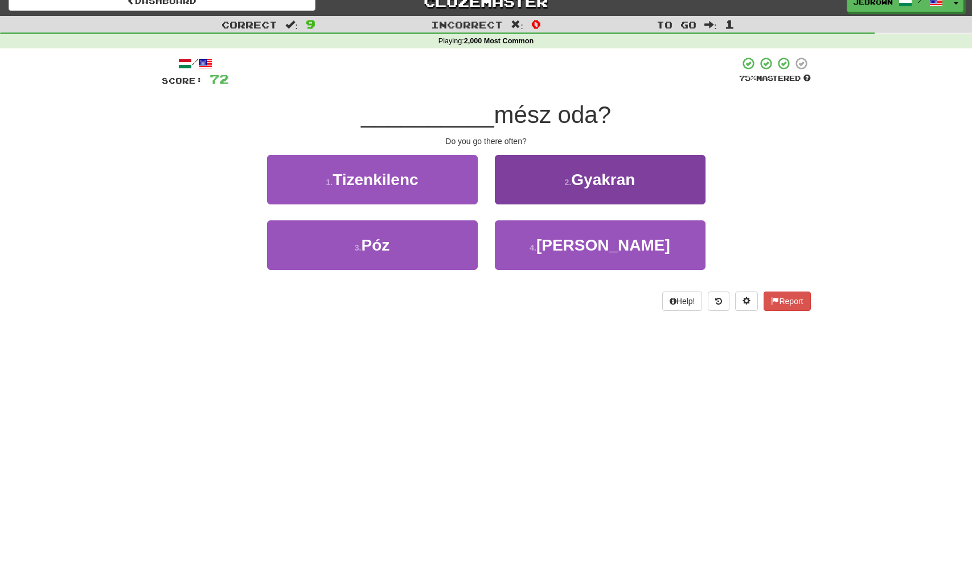
click at [582, 194] on button "2 . Gyakran" at bounding box center [600, 180] width 211 height 50
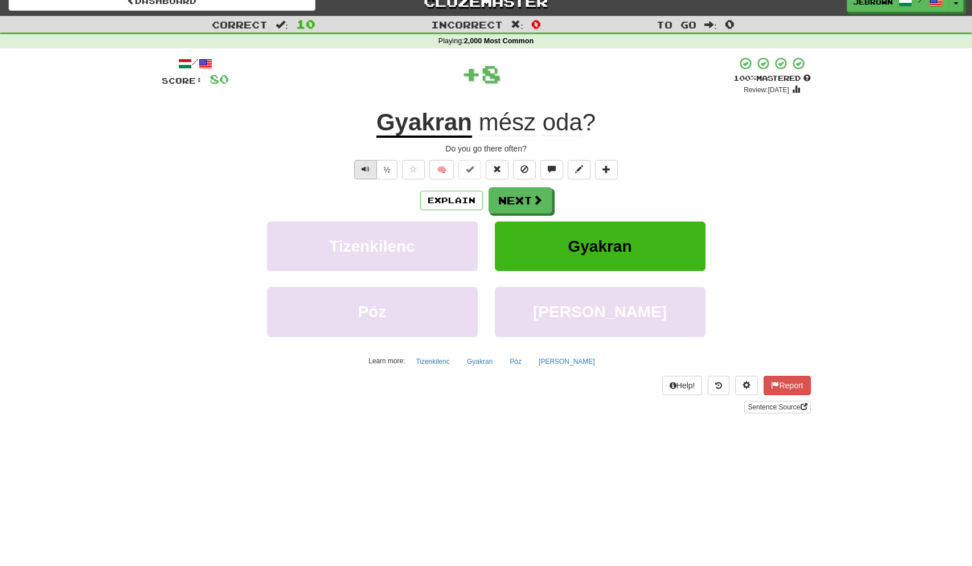
click at [369, 168] on button "Text-to-speech controls" at bounding box center [365, 169] width 23 height 19
click at [518, 198] on button "Next" at bounding box center [521, 201] width 64 height 26
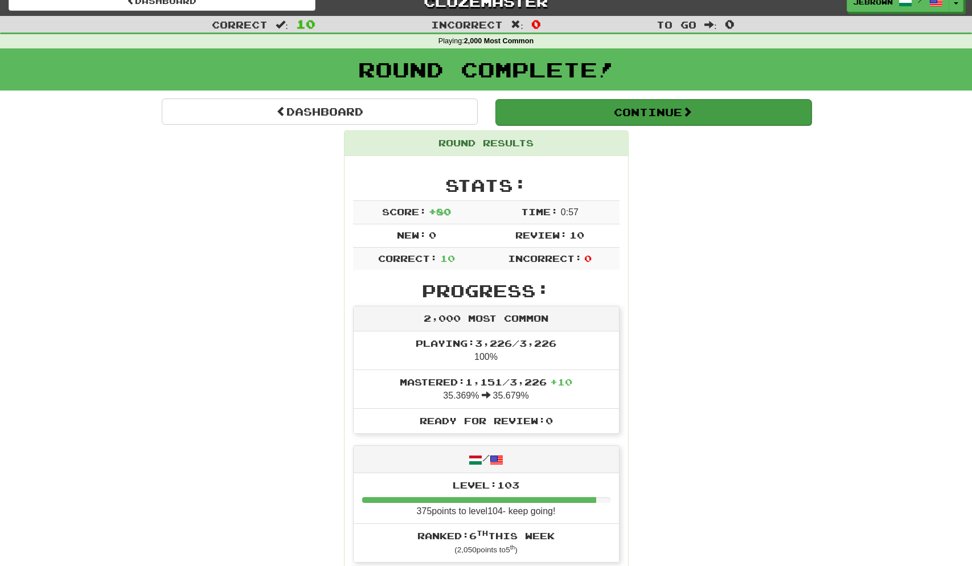
click at [547, 108] on button "Continue" at bounding box center [654, 112] width 316 height 26
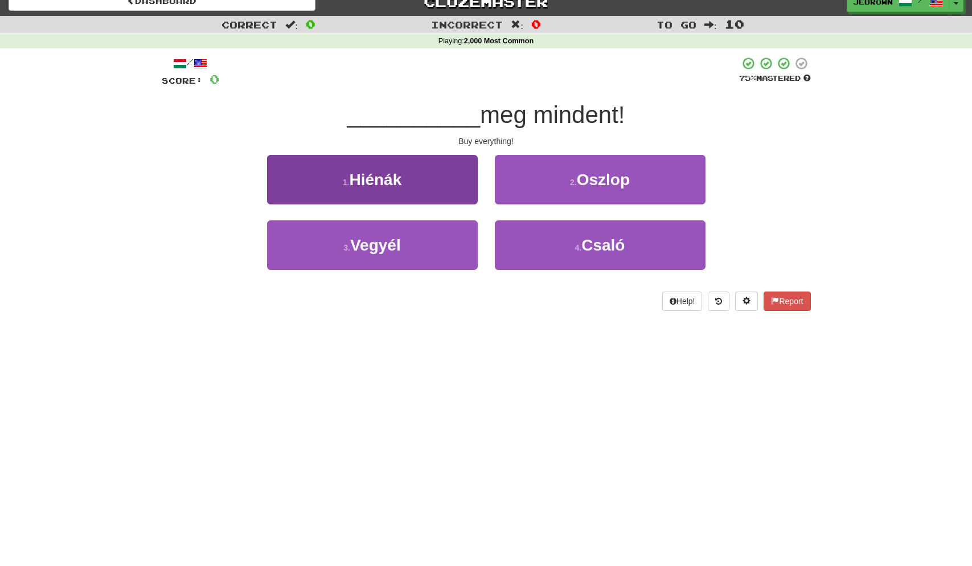
click at [420, 239] on button "3 . Vegyél" at bounding box center [372, 245] width 211 height 50
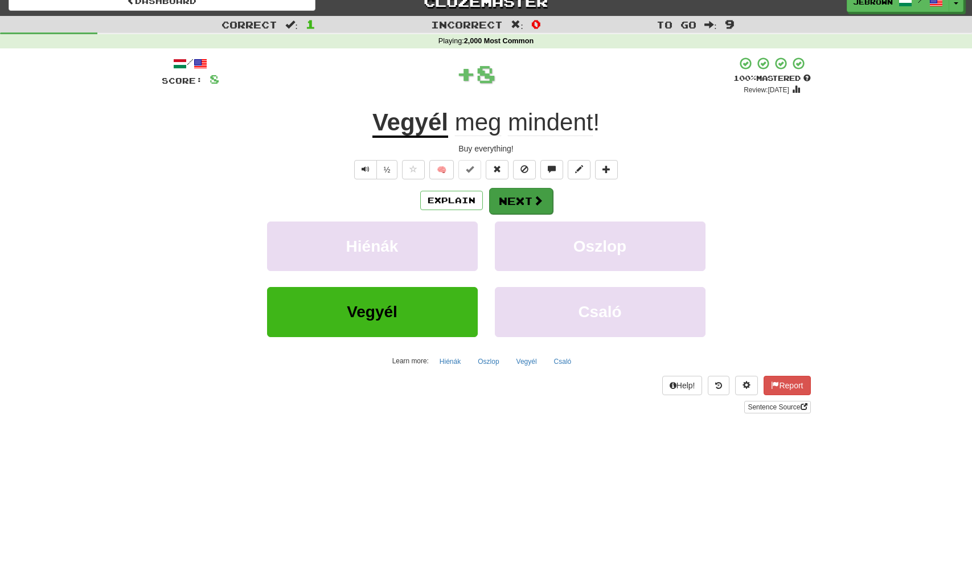
click at [536, 202] on span at bounding box center [538, 200] width 10 height 10
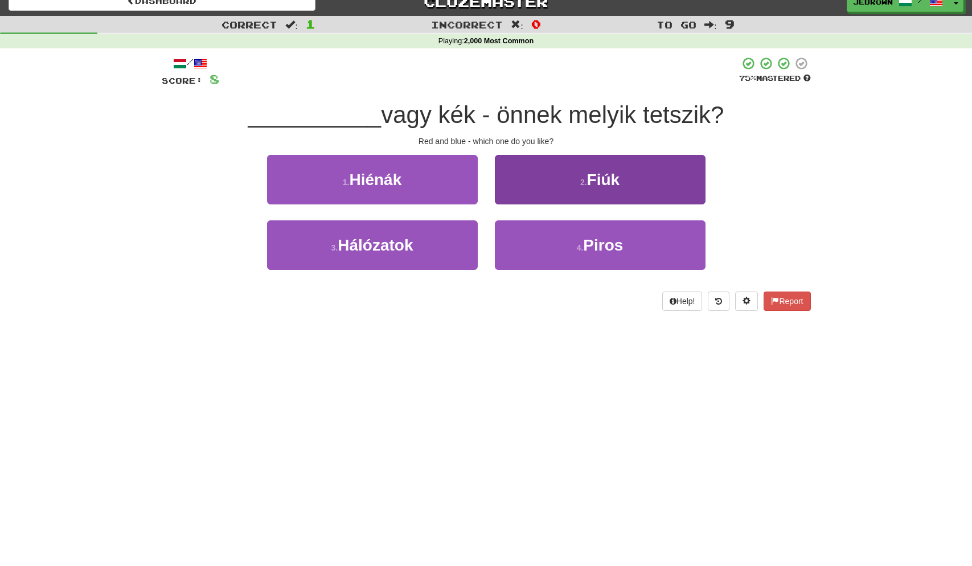
click at [579, 250] on small "4 ." at bounding box center [580, 247] width 7 height 9
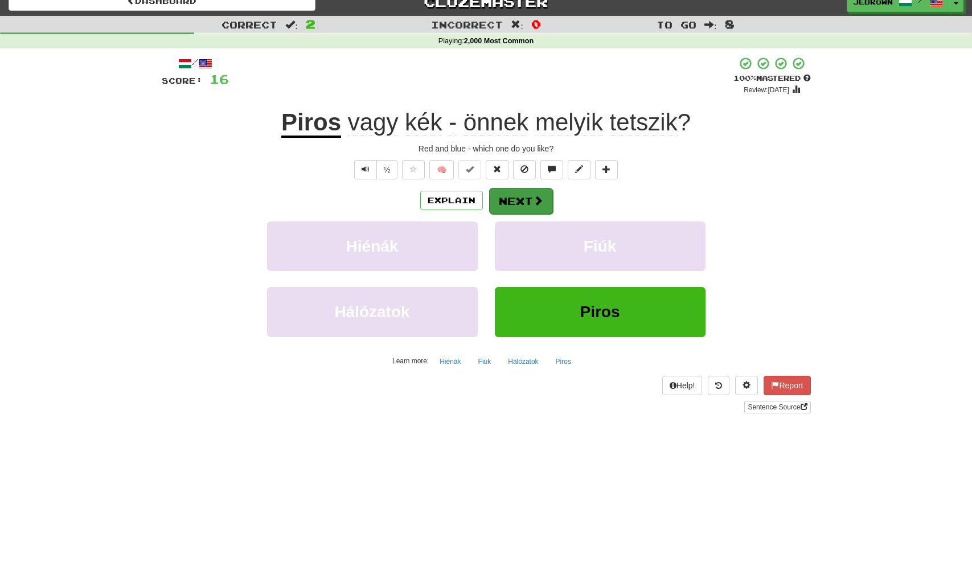
click at [513, 198] on button "Next" at bounding box center [521, 201] width 64 height 26
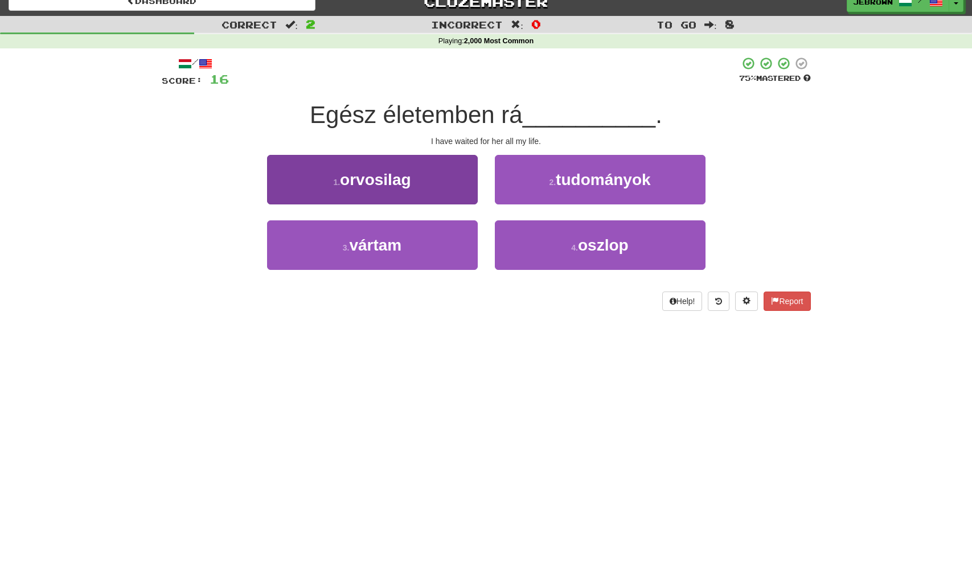
click at [411, 241] on button "3 . vártam" at bounding box center [372, 245] width 211 height 50
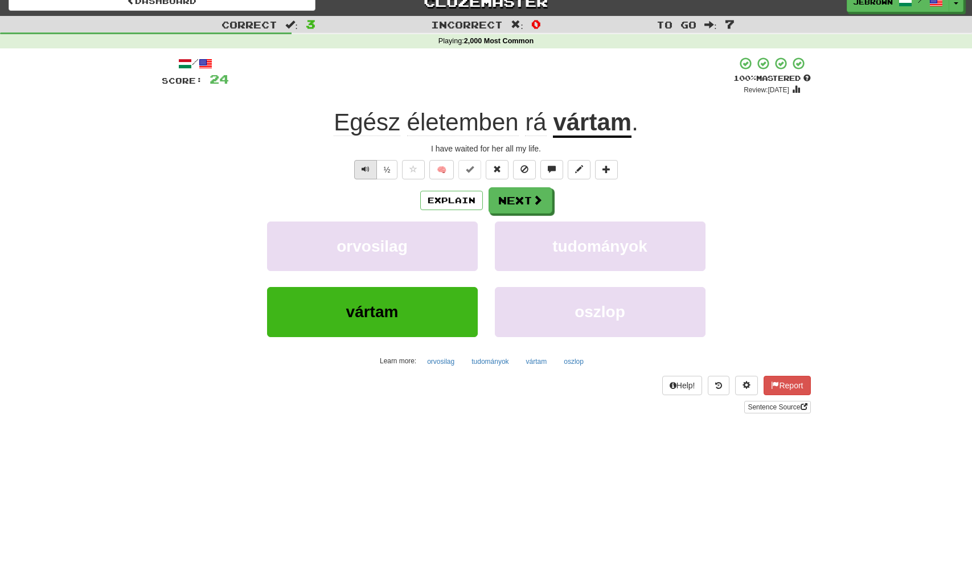
click at [368, 167] on span "Text-to-speech controls" at bounding box center [366, 169] width 8 height 8
click at [522, 198] on button "Next" at bounding box center [521, 201] width 64 height 26
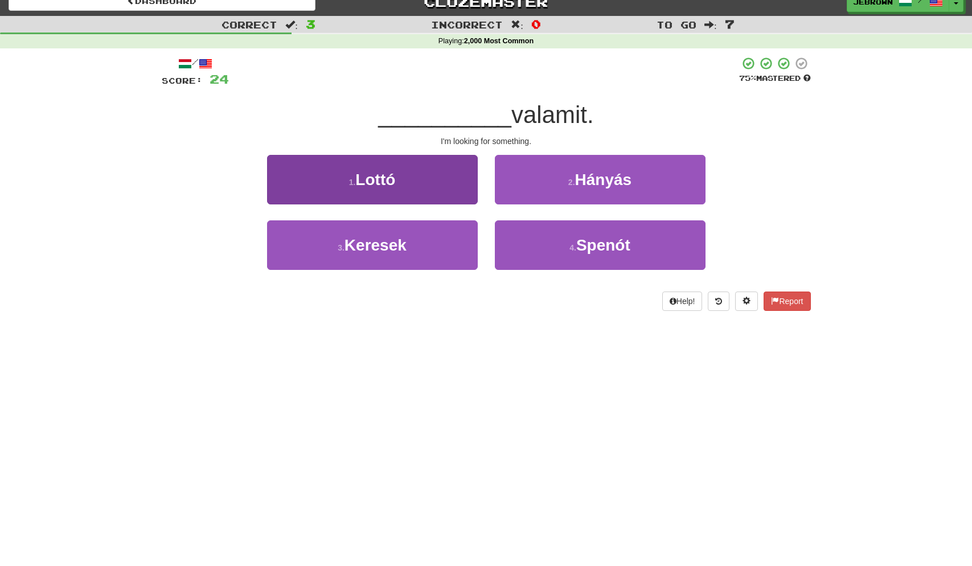
click at [432, 230] on button "3 . Keresek" at bounding box center [372, 245] width 211 height 50
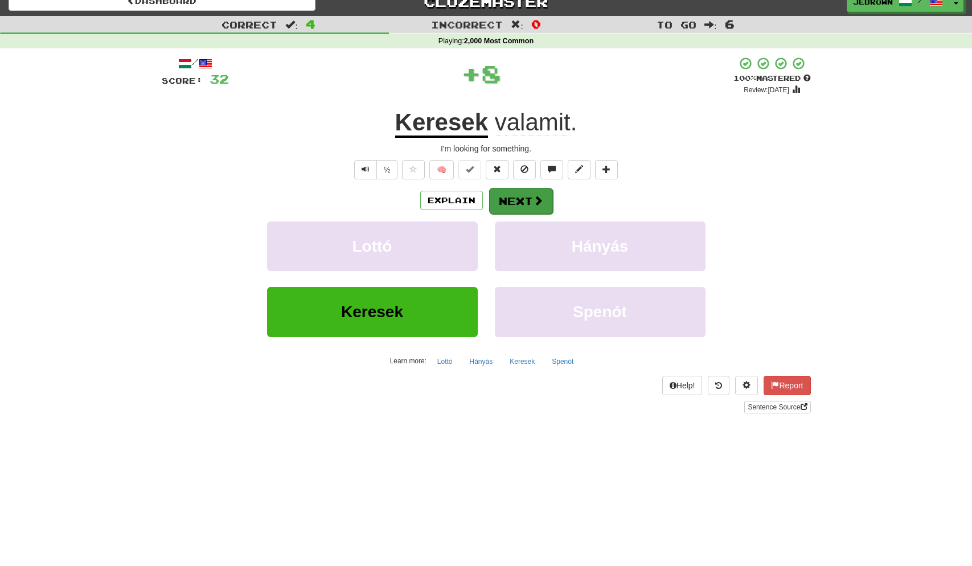
click at [520, 202] on button "Next" at bounding box center [521, 201] width 64 height 26
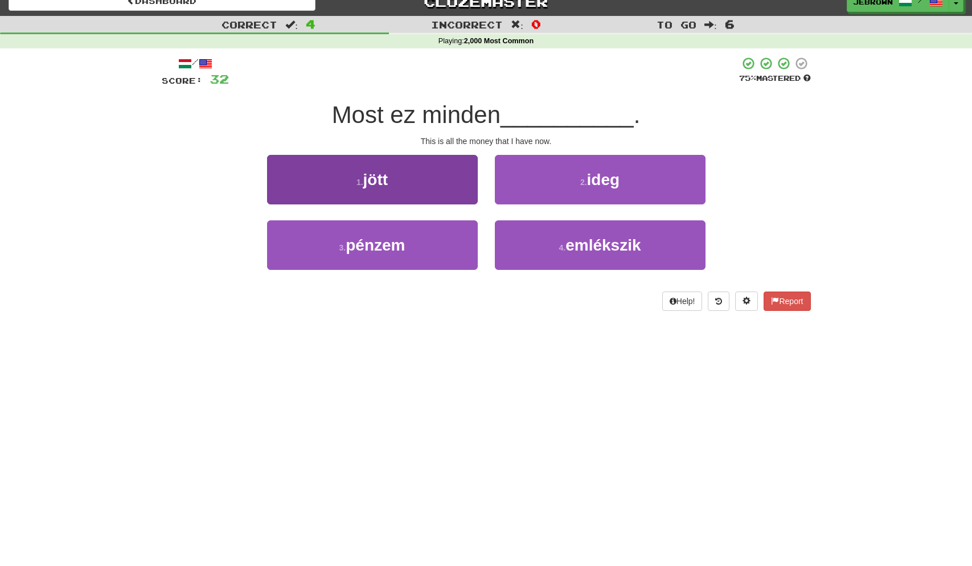
click at [421, 245] on button "3 . pénzem" at bounding box center [372, 245] width 211 height 50
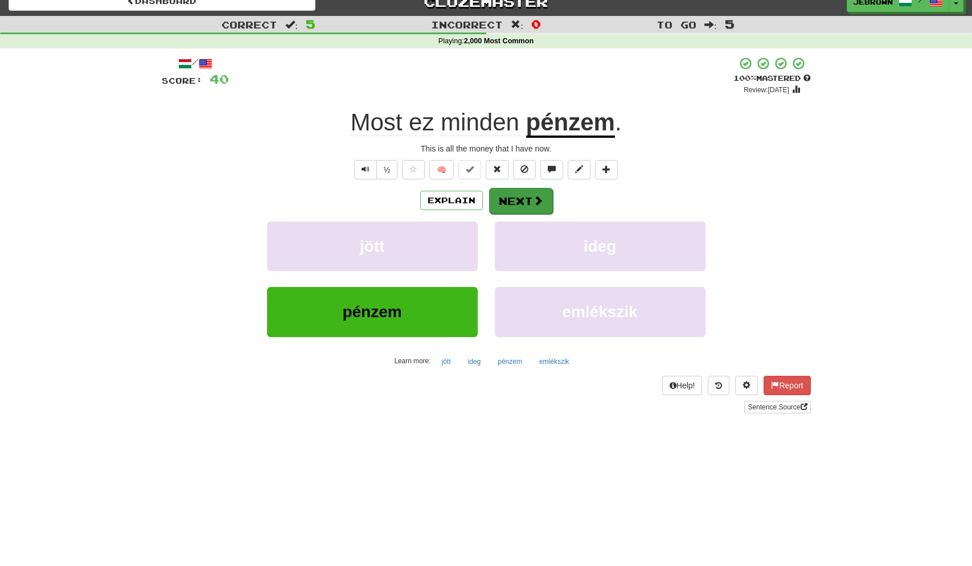
click at [527, 202] on button "Next" at bounding box center [521, 201] width 64 height 26
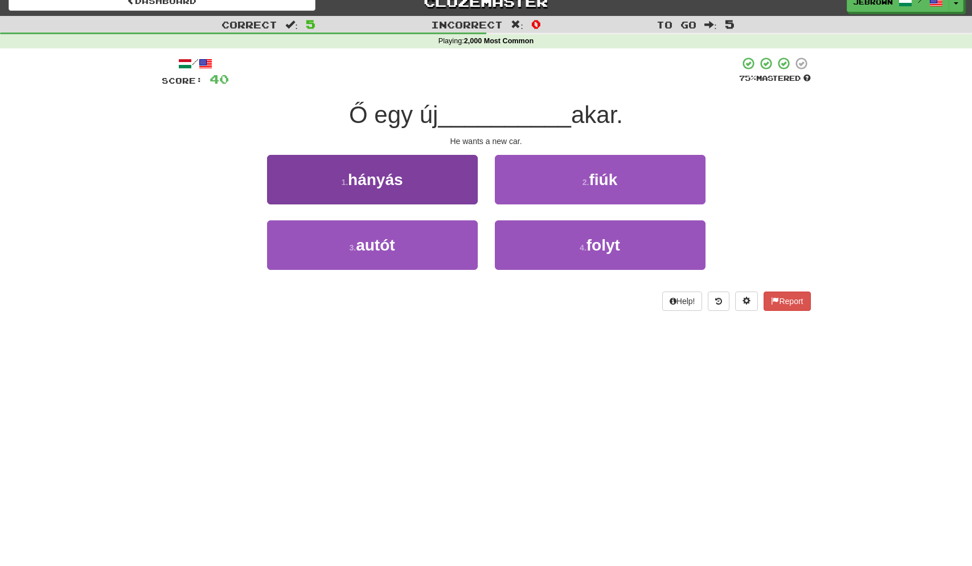
click at [416, 245] on button "3 . autót" at bounding box center [372, 245] width 211 height 50
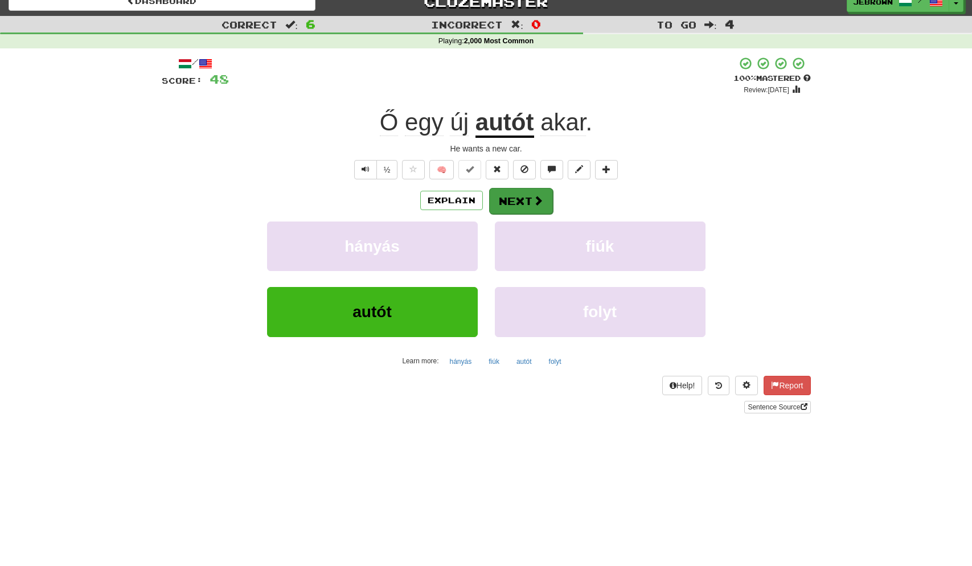
click at [518, 203] on button "Next" at bounding box center [521, 201] width 64 height 26
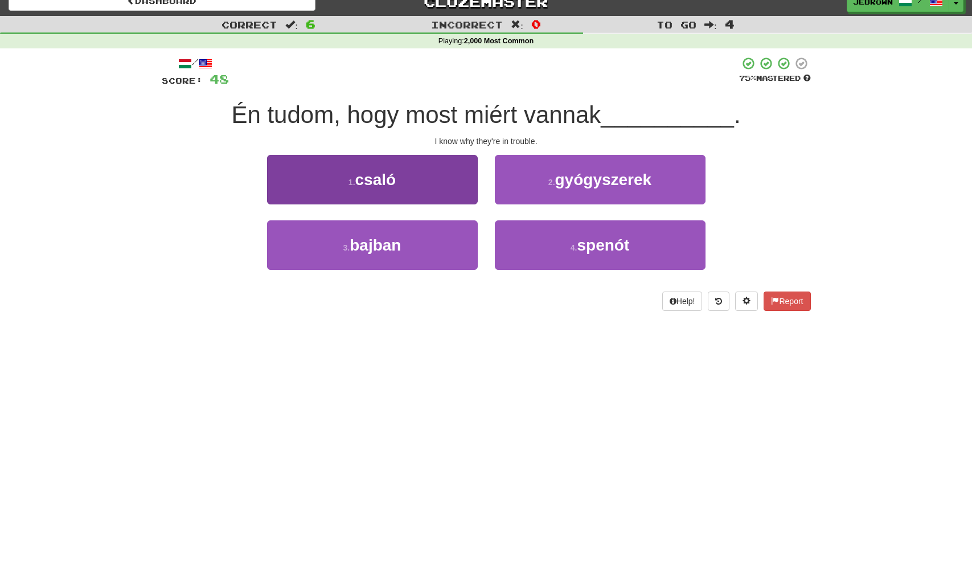
click at [420, 244] on button "3 . bajban" at bounding box center [372, 245] width 211 height 50
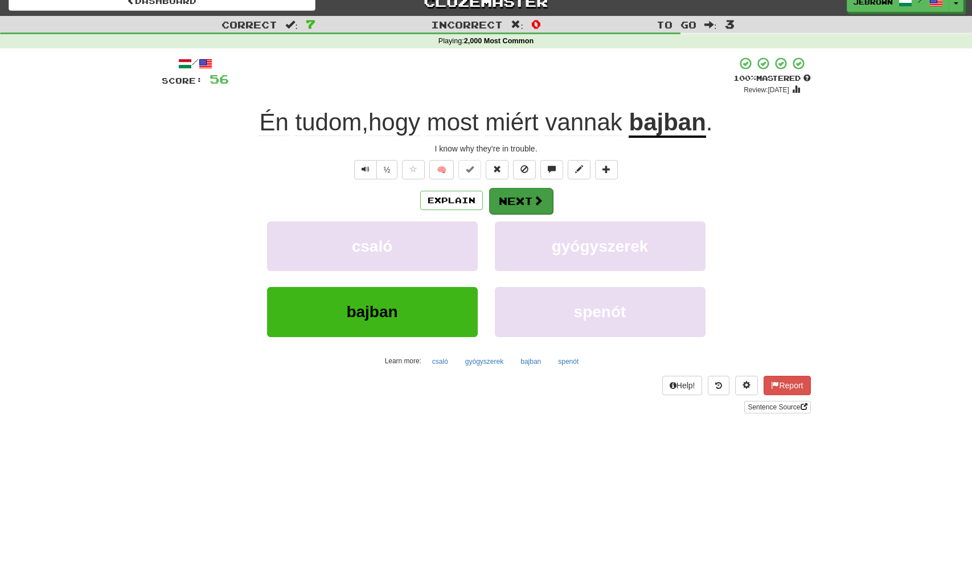
click at [528, 201] on button "Next" at bounding box center [521, 201] width 64 height 26
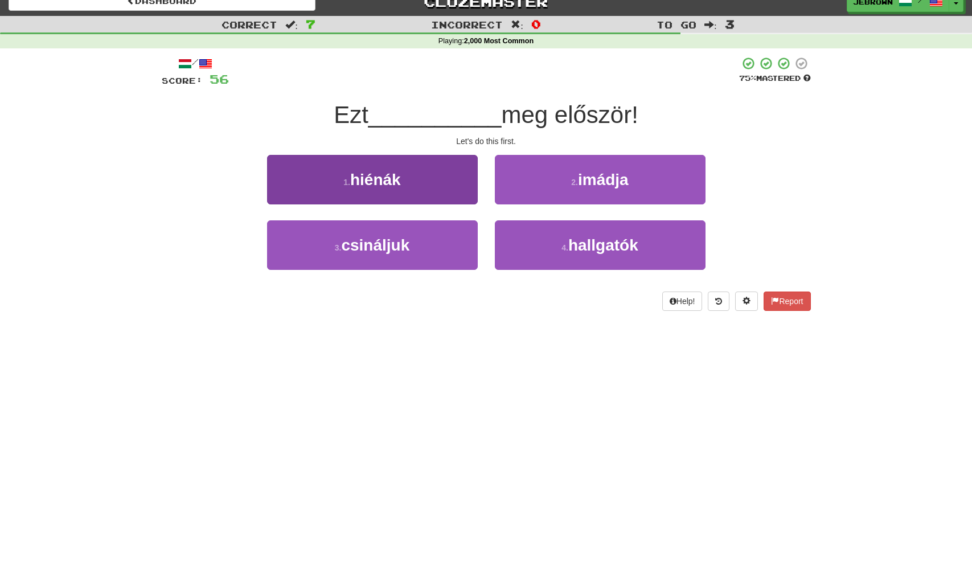
click at [402, 246] on span "csináljuk" at bounding box center [375, 245] width 68 height 18
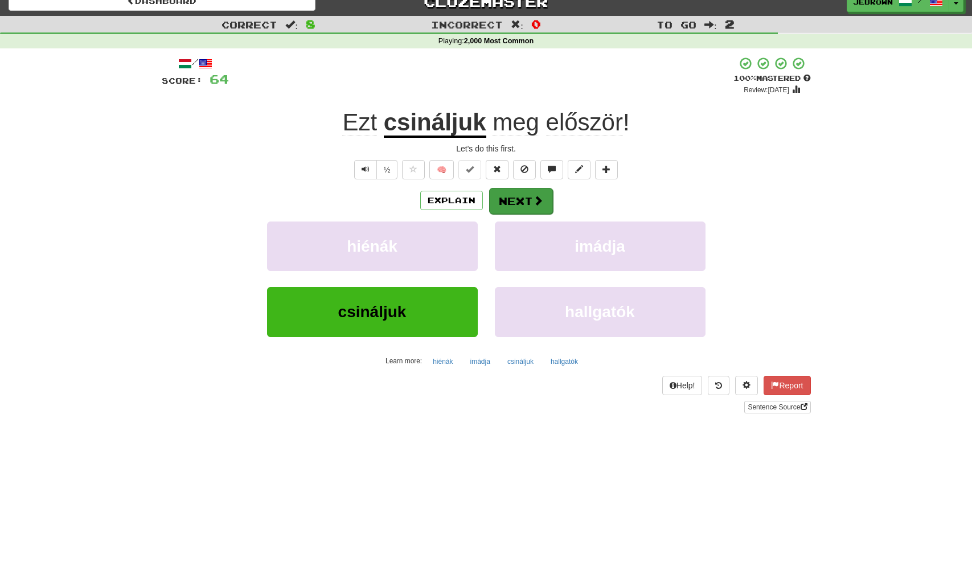
click at [522, 201] on button "Next" at bounding box center [521, 201] width 64 height 26
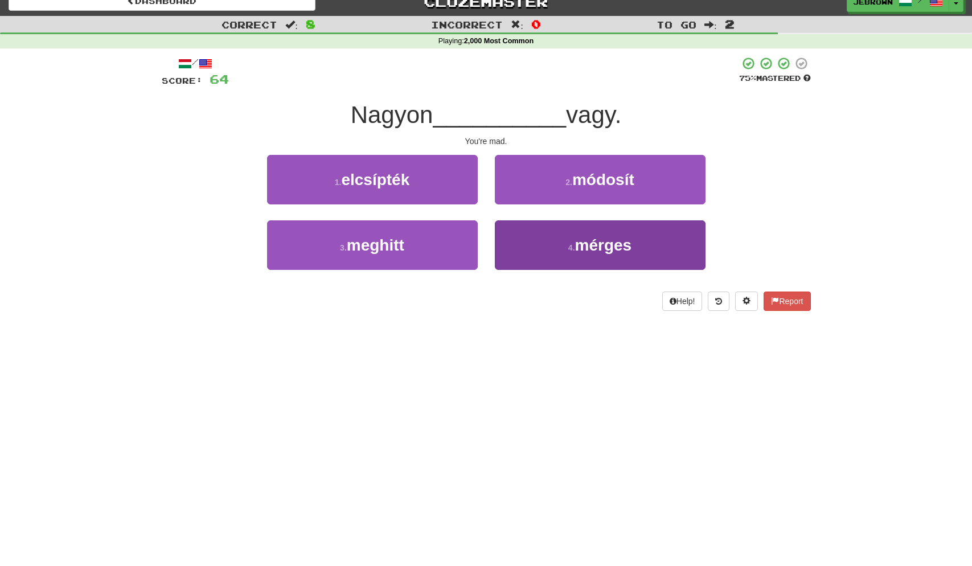
click at [570, 244] on small "4 ." at bounding box center [572, 247] width 7 height 9
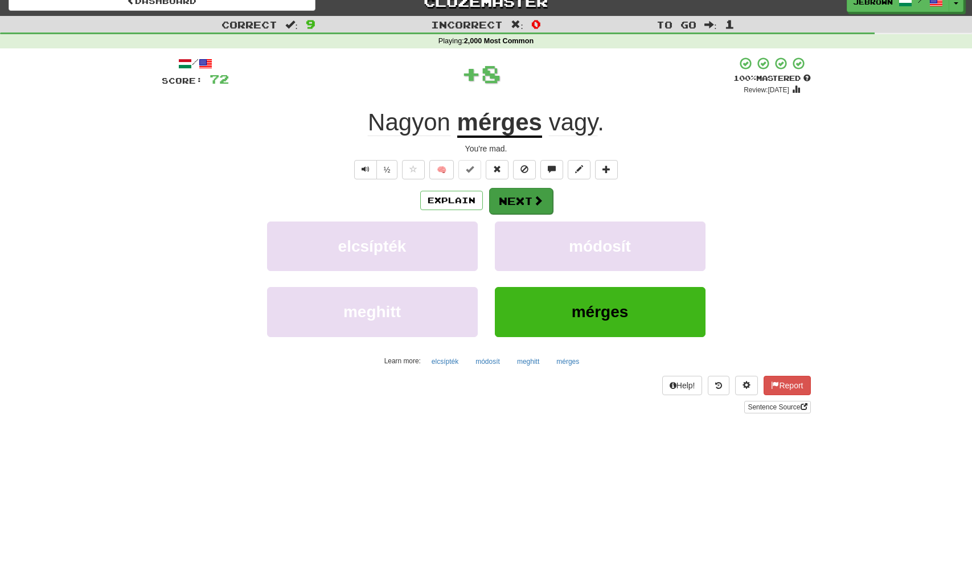
click at [513, 201] on button "Next" at bounding box center [521, 201] width 64 height 26
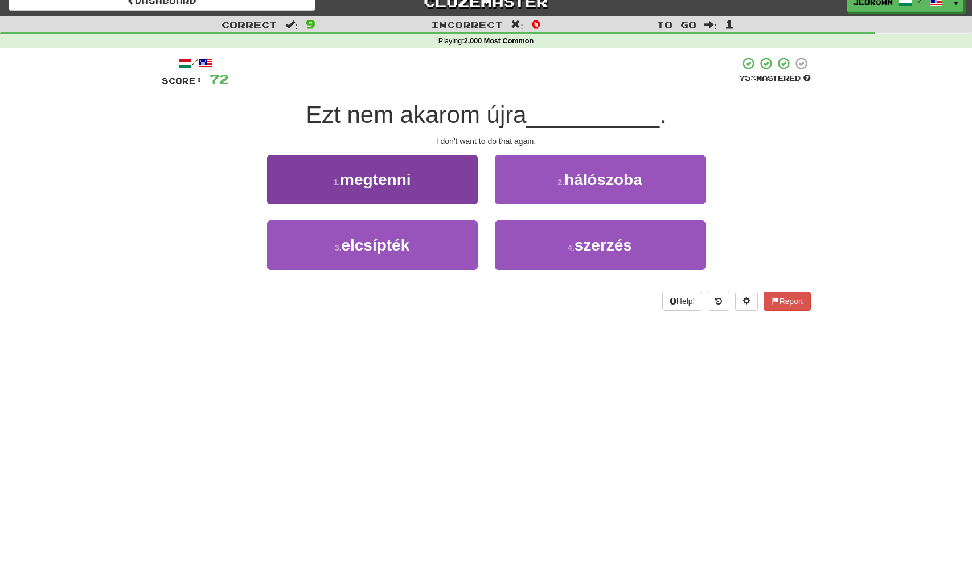
click at [423, 177] on button "1 . megtenni" at bounding box center [372, 180] width 211 height 50
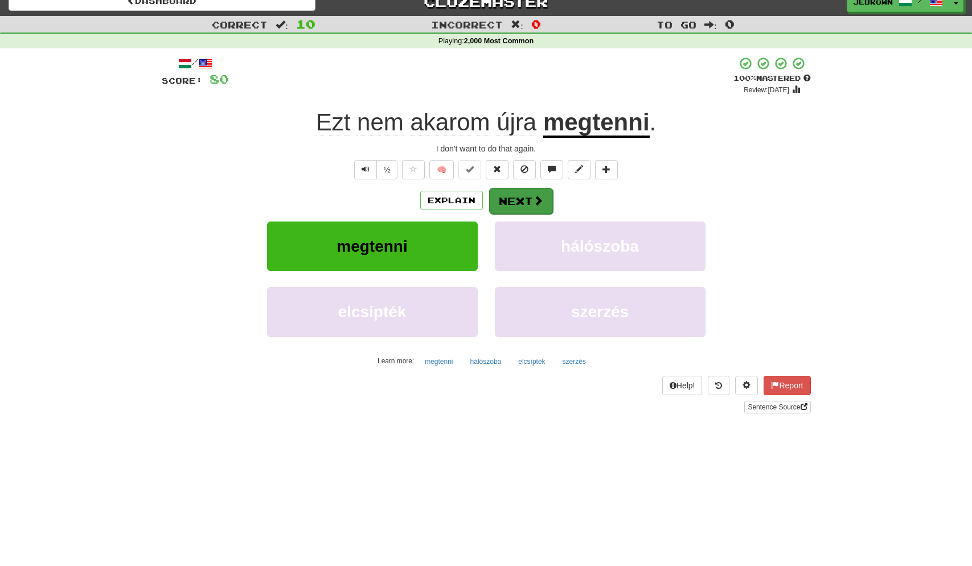
click at [528, 199] on button "Next" at bounding box center [521, 201] width 64 height 26
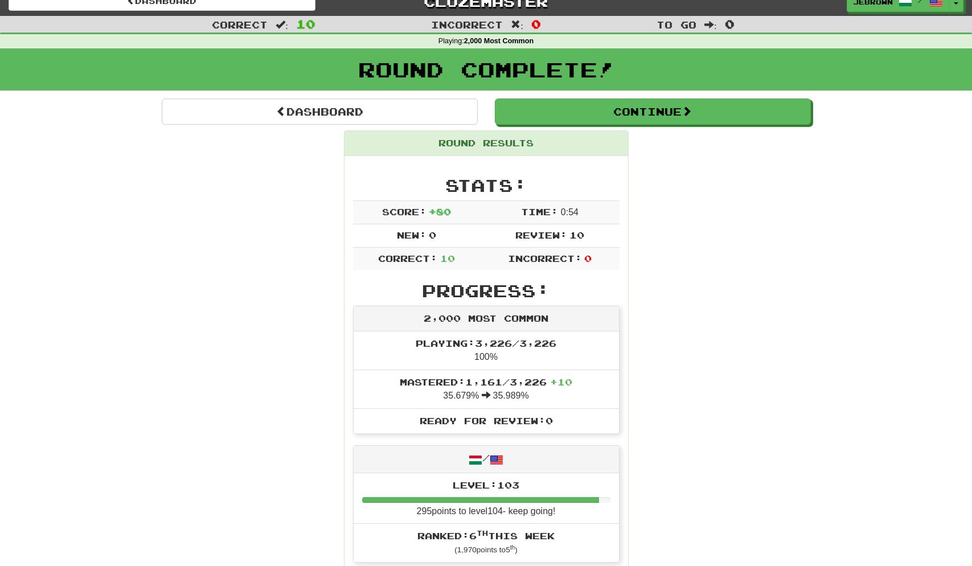
click at [550, 117] on button "Continue" at bounding box center [653, 112] width 316 height 26
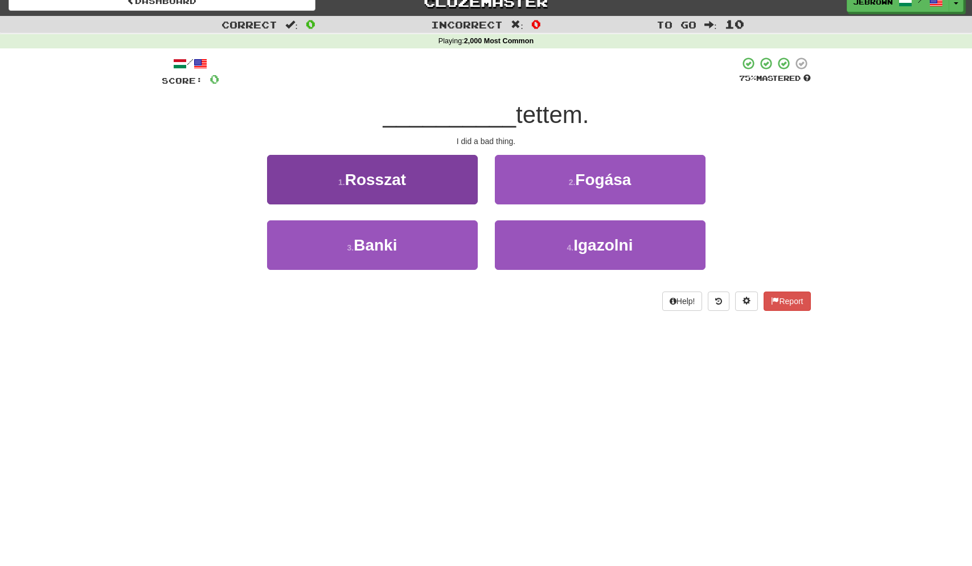
click at [419, 183] on button "1 . Rosszat" at bounding box center [372, 180] width 211 height 50
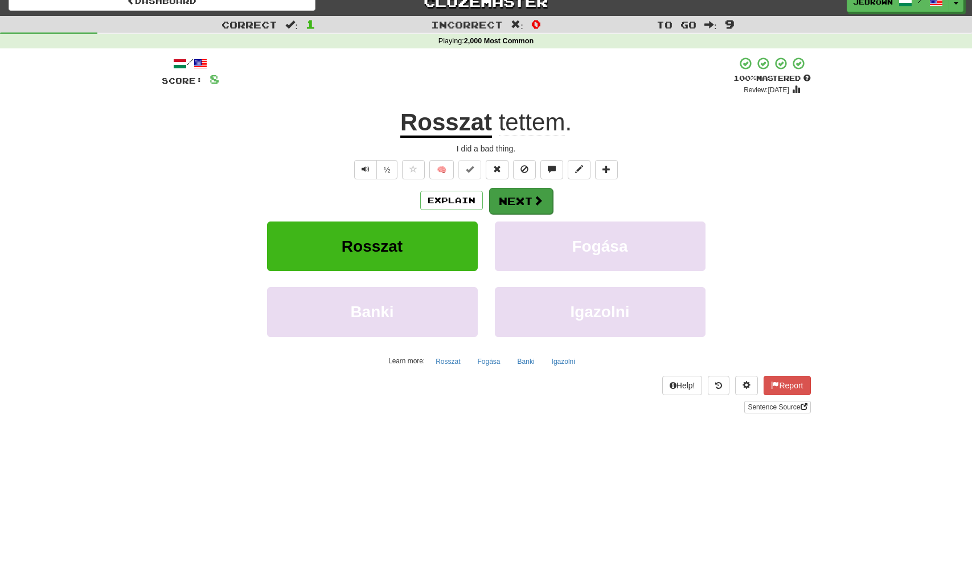
click at [533, 198] on span at bounding box center [538, 200] width 10 height 10
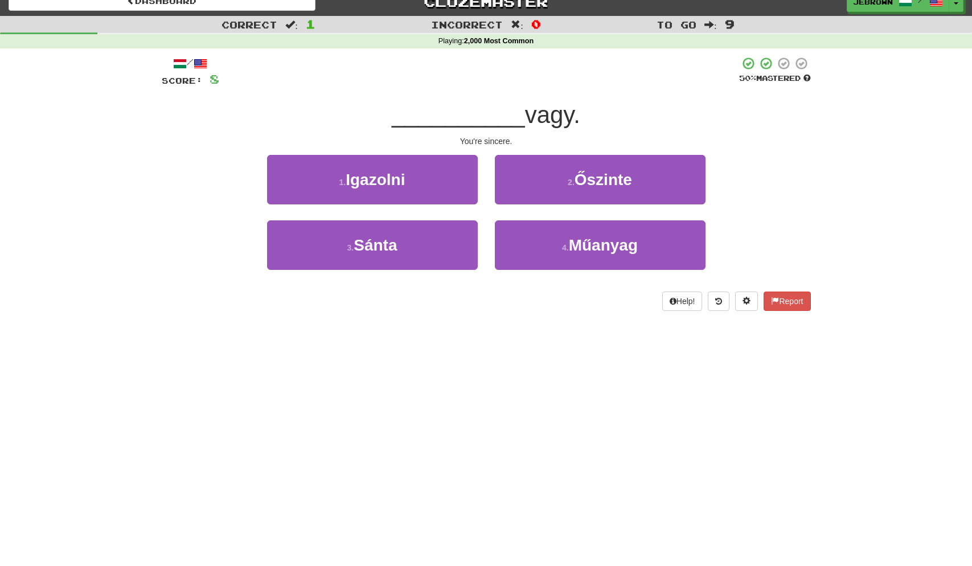
click at [545, 182] on button "2 . Őszinte" at bounding box center [600, 180] width 211 height 50
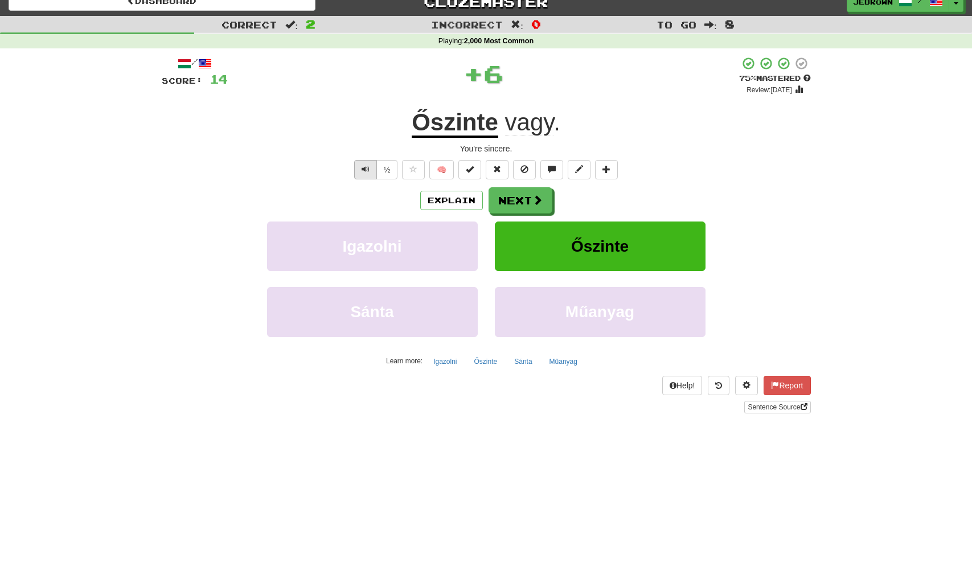
click at [366, 171] on span "Text-to-speech controls" at bounding box center [366, 169] width 8 height 8
click at [519, 198] on button "Next" at bounding box center [521, 201] width 64 height 26
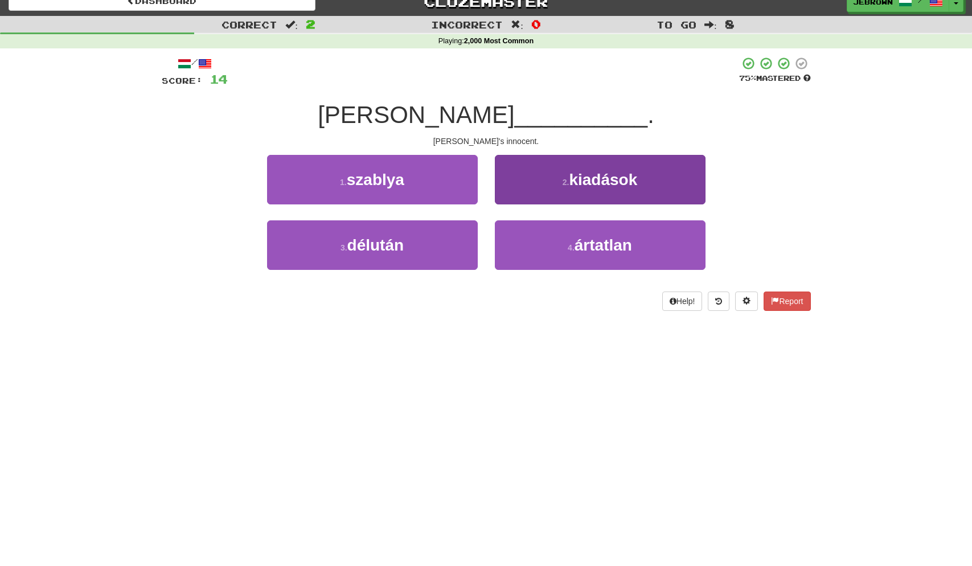
click at [557, 239] on button "4 . ártatlan" at bounding box center [600, 245] width 211 height 50
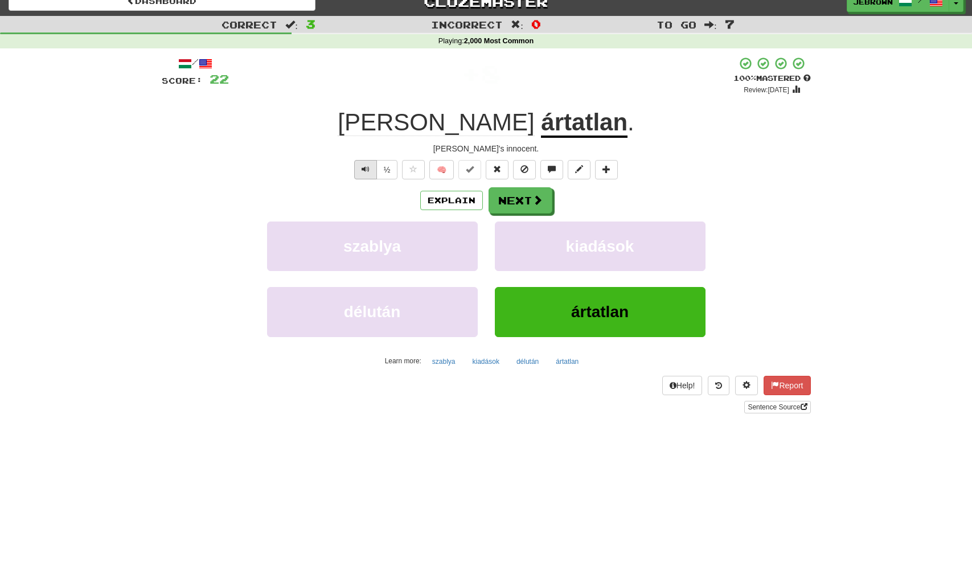
click at [359, 169] on button "Text-to-speech controls" at bounding box center [365, 169] width 23 height 19
click at [513, 197] on button "Next" at bounding box center [521, 201] width 64 height 26
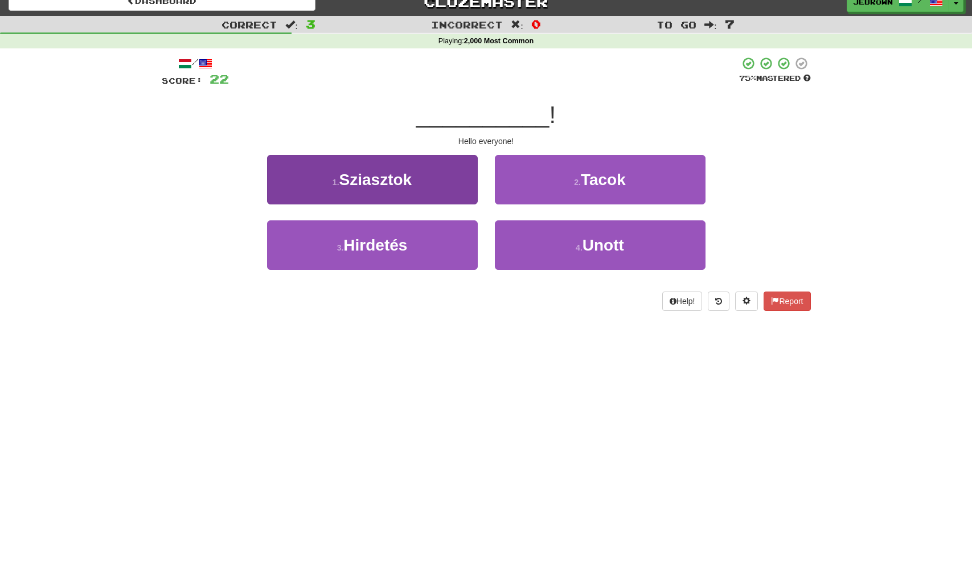
click at [417, 187] on button "1 . Sziasztok" at bounding box center [372, 180] width 211 height 50
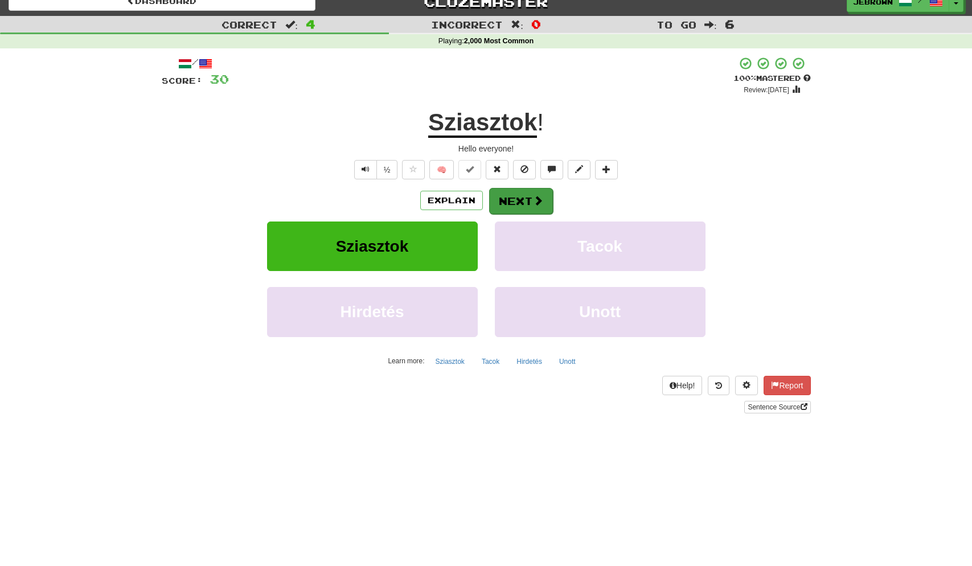
click at [528, 201] on button "Next" at bounding box center [521, 201] width 64 height 26
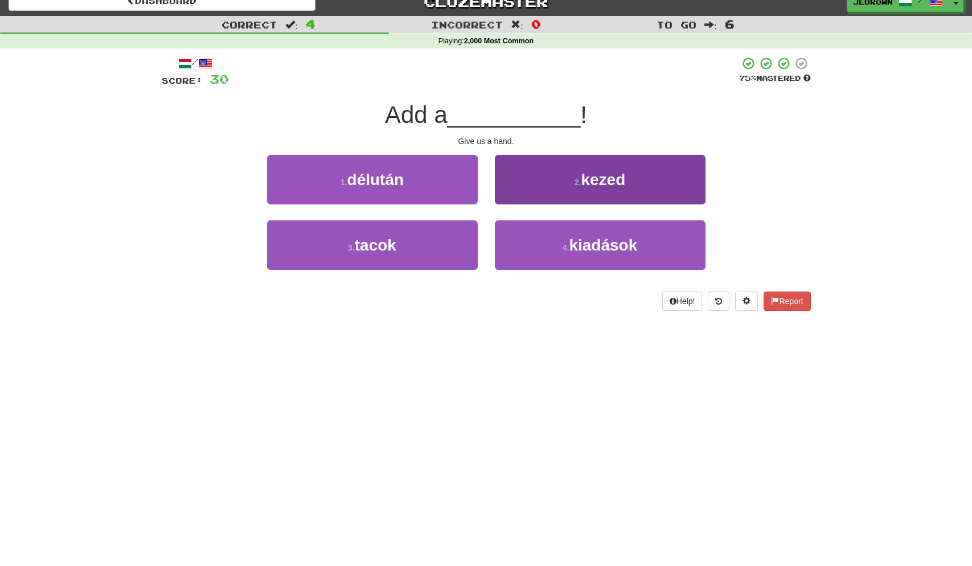
click at [586, 194] on button "2 . kezed" at bounding box center [600, 180] width 211 height 50
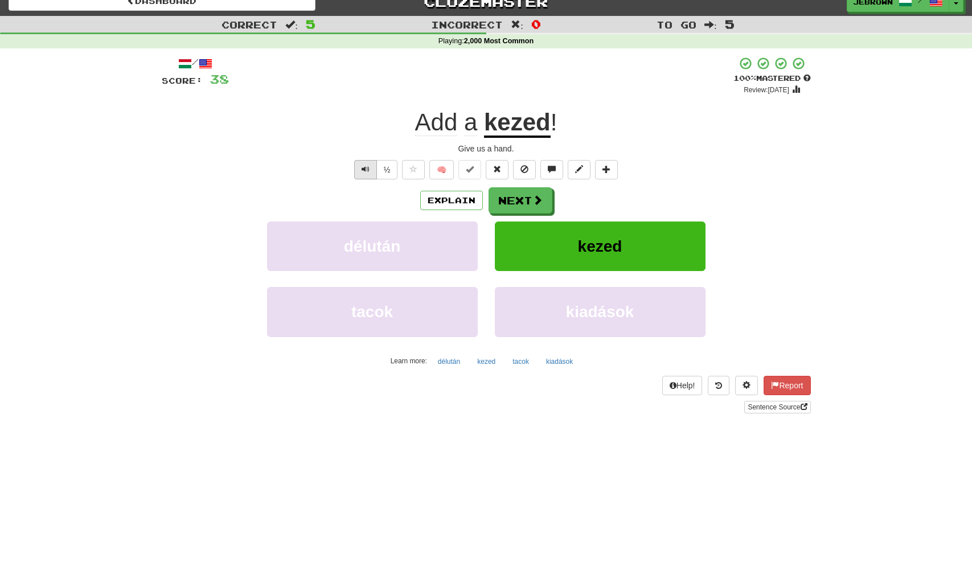
click at [367, 170] on span "Text-to-speech controls" at bounding box center [366, 169] width 8 height 8
click at [516, 199] on button "Next" at bounding box center [521, 201] width 64 height 26
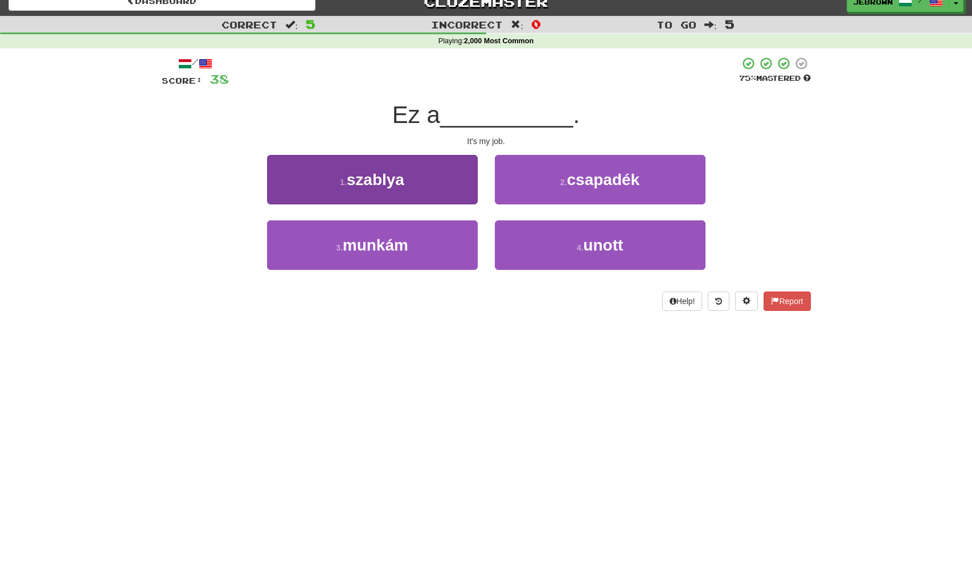
click at [432, 244] on button "3 . munkám" at bounding box center [372, 245] width 211 height 50
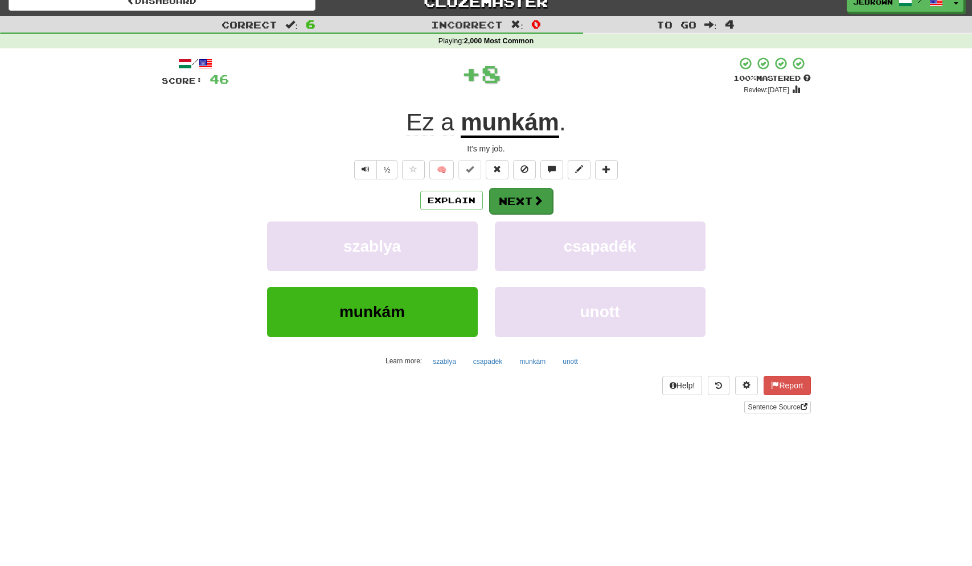
click at [528, 201] on button "Next" at bounding box center [521, 201] width 64 height 26
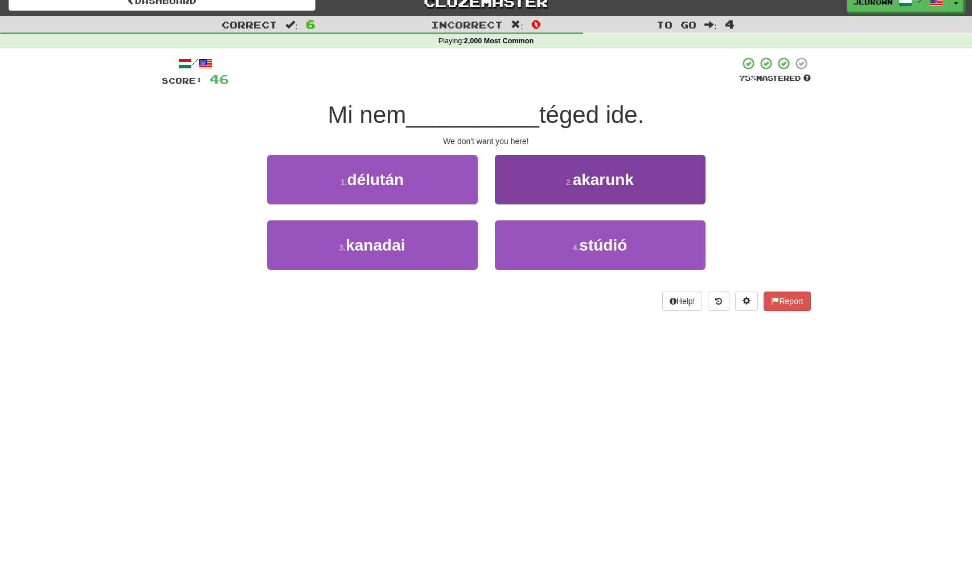
click at [577, 189] on button "2 . akarunk" at bounding box center [600, 180] width 211 height 50
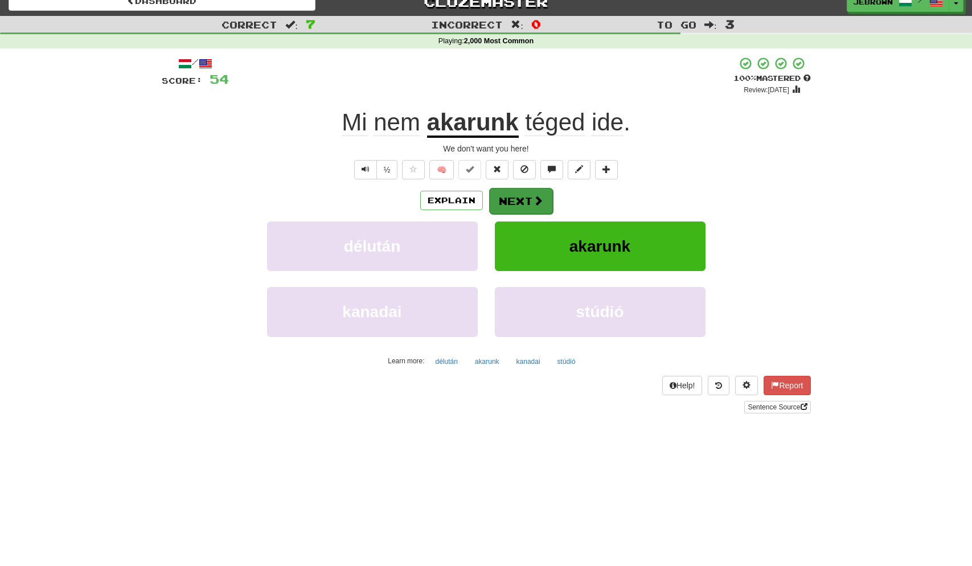
click at [528, 198] on button "Next" at bounding box center [521, 201] width 64 height 26
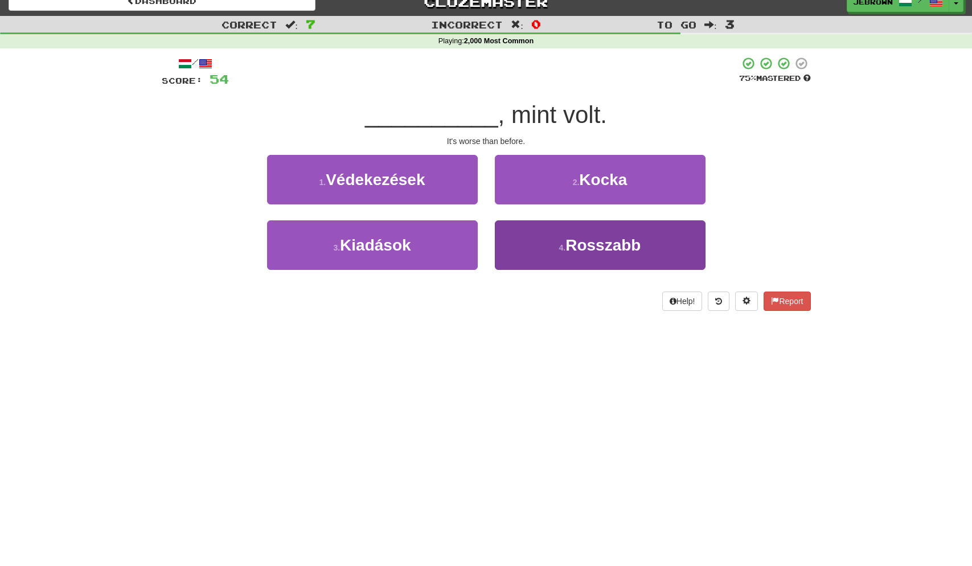
click at [596, 242] on span "Rosszabb" at bounding box center [603, 245] width 75 height 18
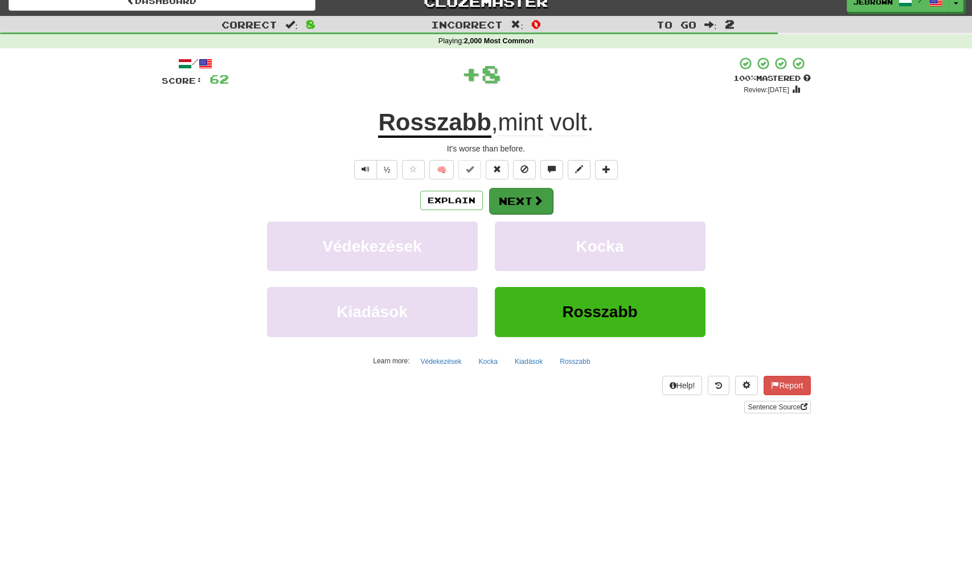
click at [525, 202] on button "Next" at bounding box center [521, 201] width 64 height 26
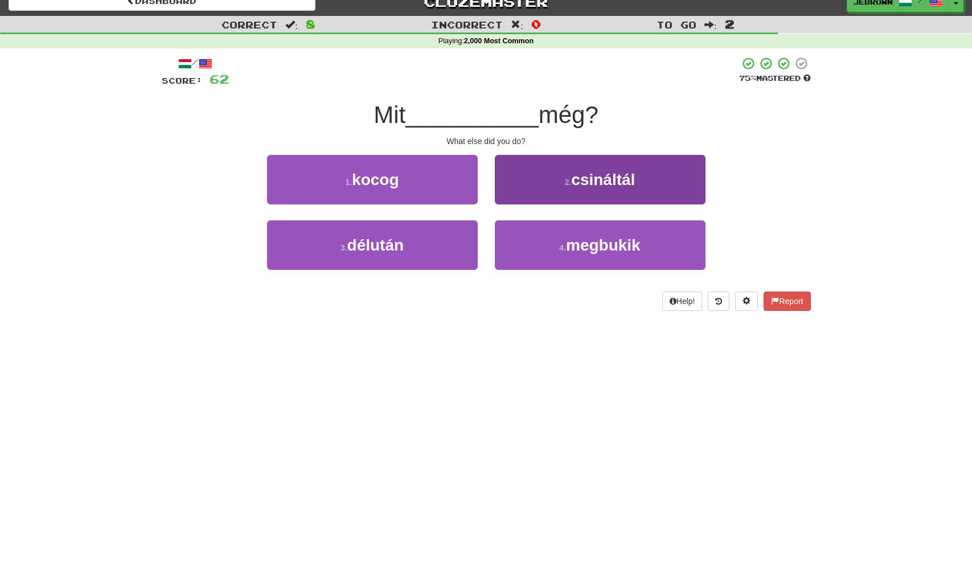
click at [570, 185] on button "2 . csináltál" at bounding box center [600, 180] width 211 height 50
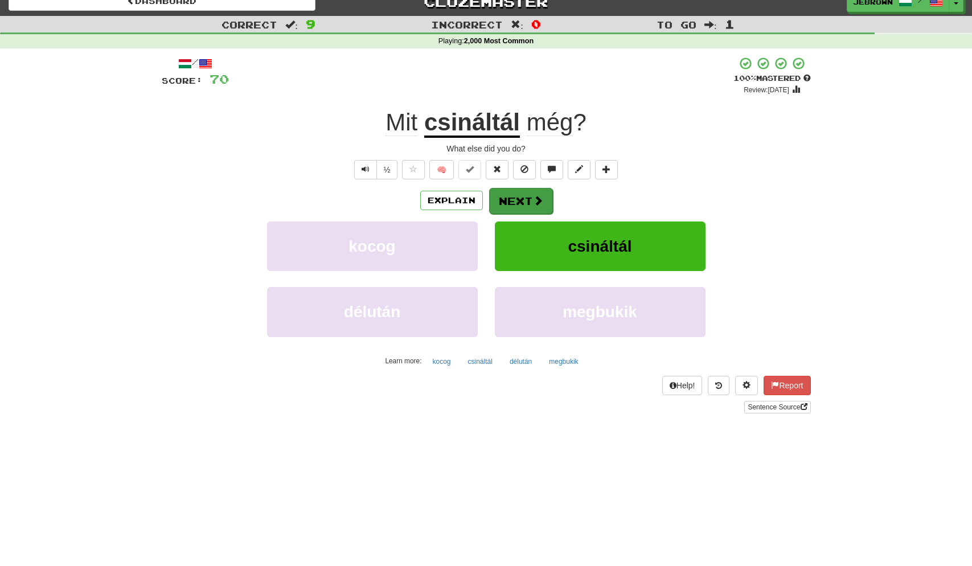
click at [523, 199] on button "Next" at bounding box center [521, 201] width 64 height 26
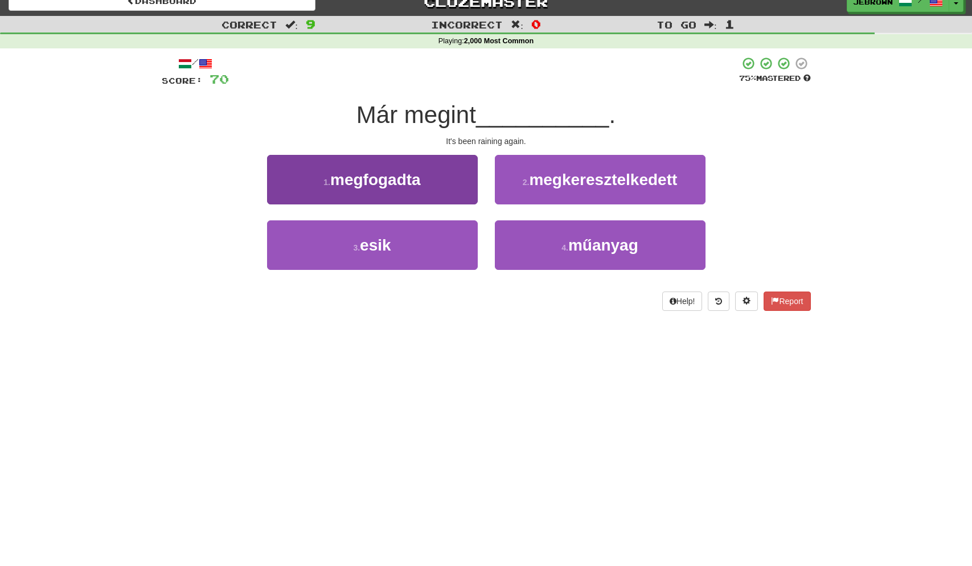
click at [406, 245] on button "3 . esik" at bounding box center [372, 245] width 211 height 50
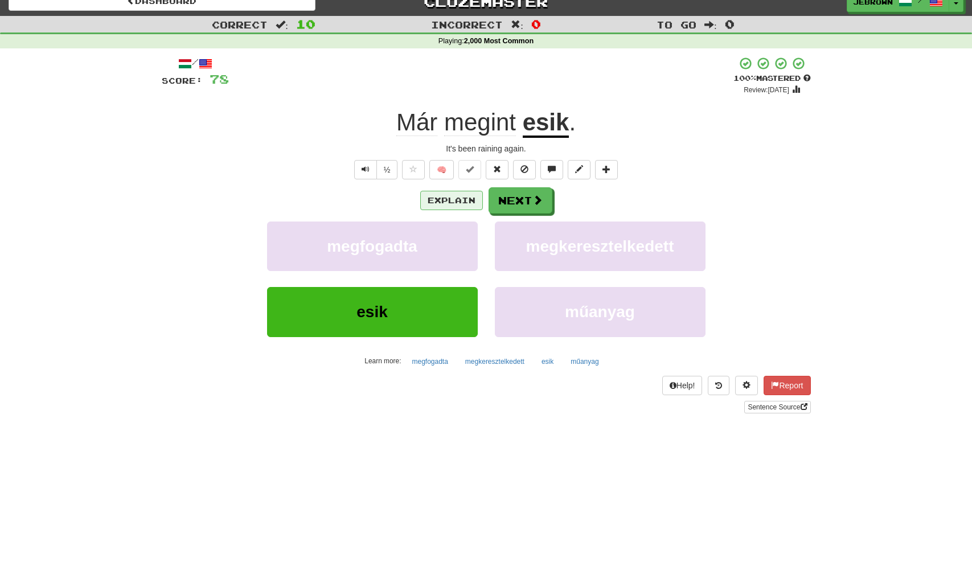
click at [455, 198] on button "Explain" at bounding box center [451, 200] width 63 height 19
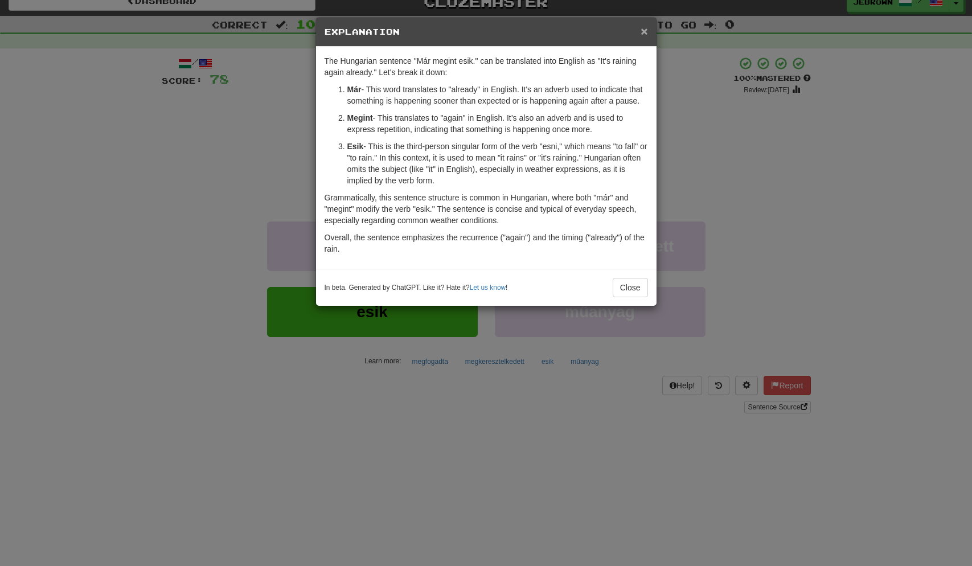
click at [646, 28] on span "×" at bounding box center [644, 30] width 7 height 13
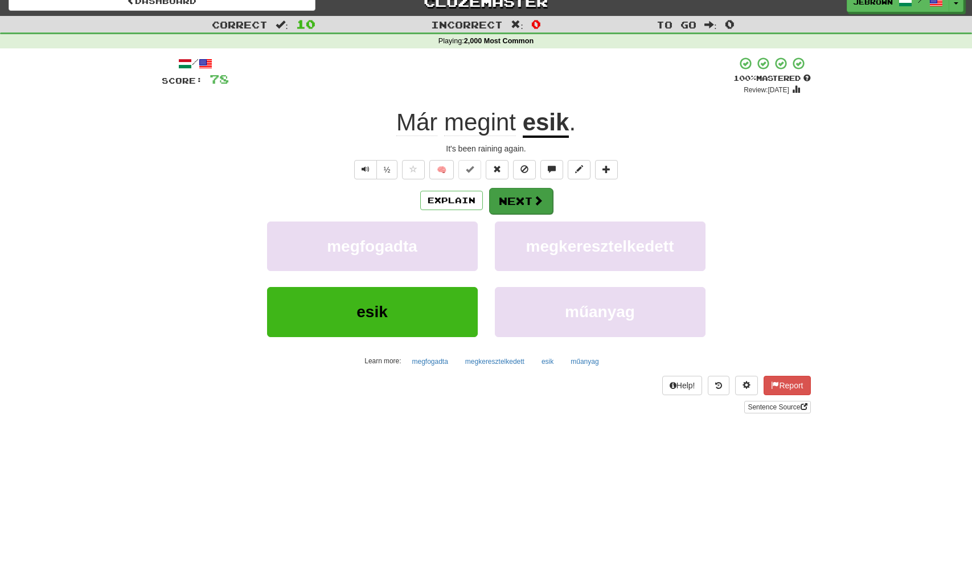
click at [516, 197] on button "Next" at bounding box center [521, 201] width 64 height 26
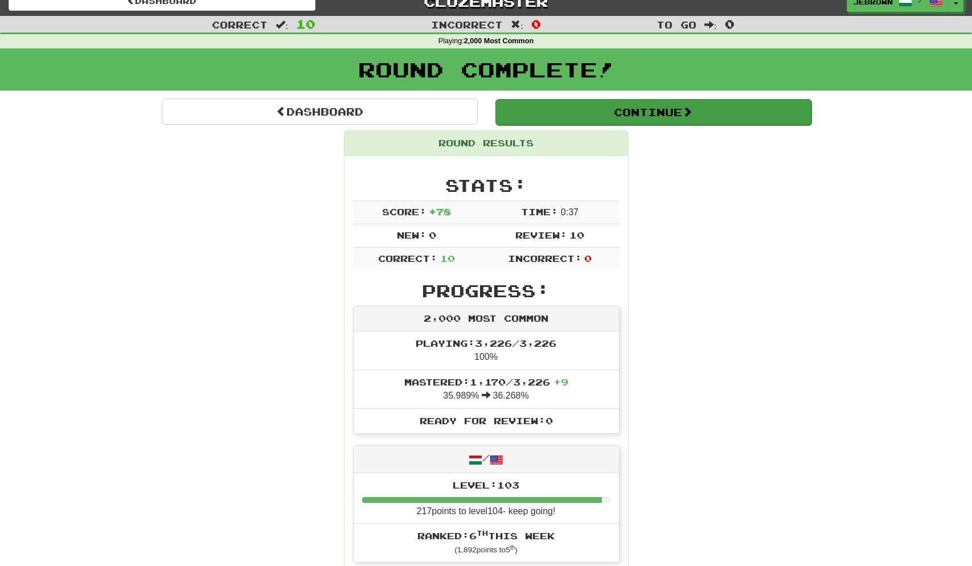
click at [550, 107] on button "Continue" at bounding box center [654, 112] width 316 height 26
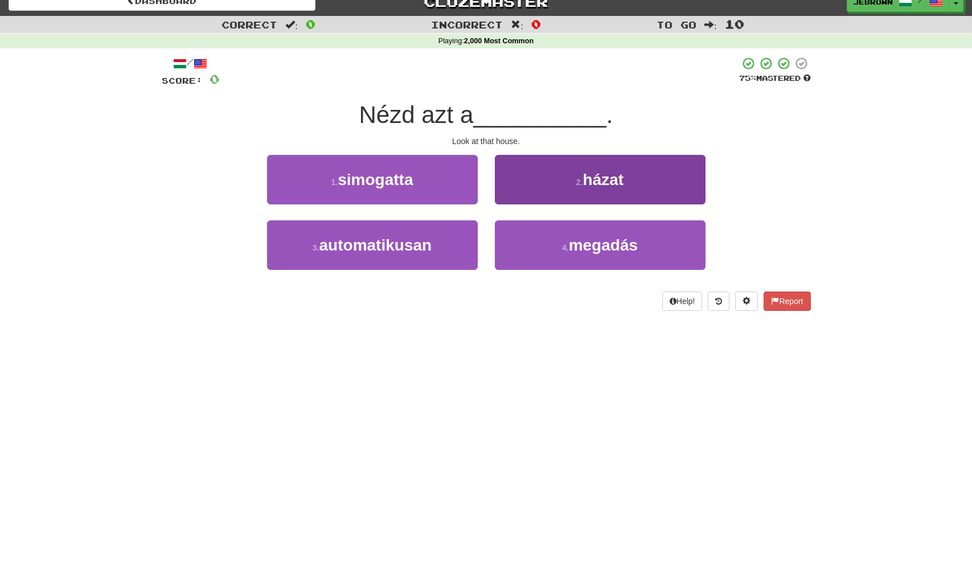
click at [594, 177] on span "házat" at bounding box center [603, 180] width 41 height 18
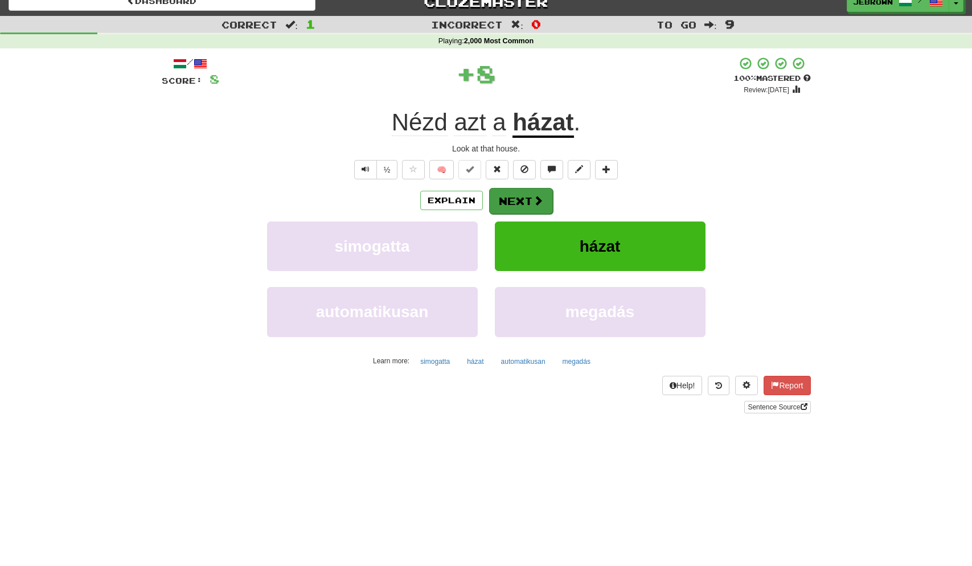
click at [535, 198] on span at bounding box center [538, 200] width 10 height 10
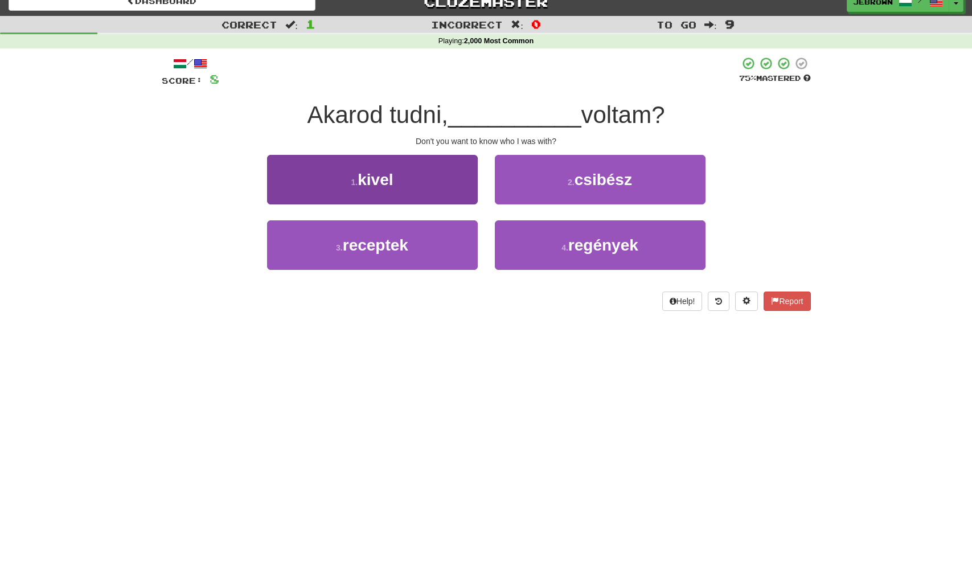
click at [443, 173] on button "1 . kivel" at bounding box center [372, 180] width 211 height 50
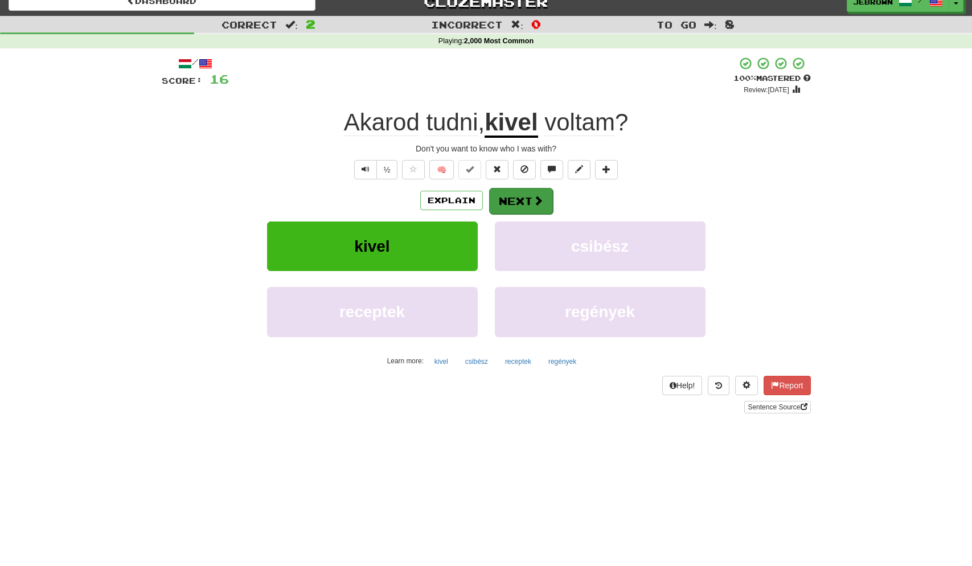
click at [518, 198] on button "Next" at bounding box center [521, 201] width 64 height 26
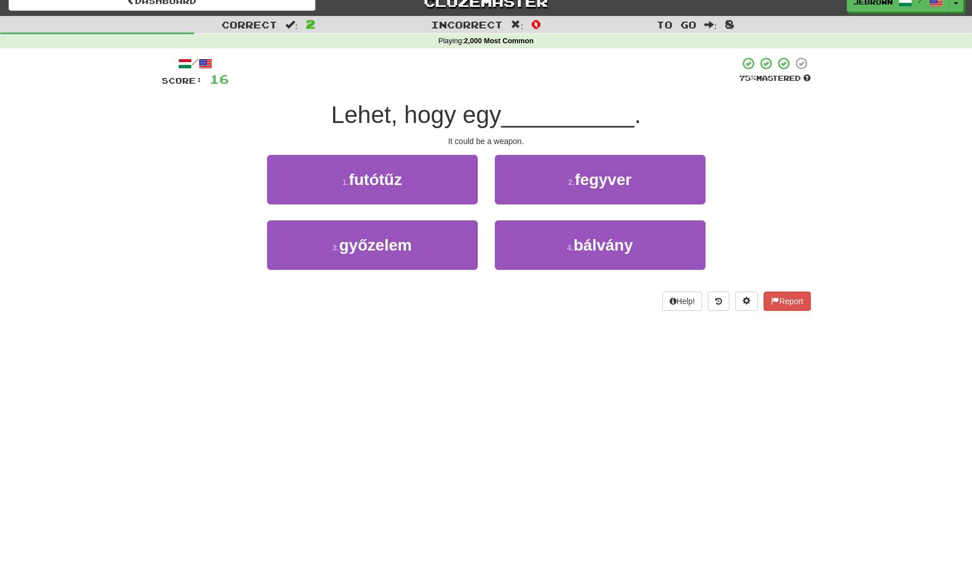
click at [578, 185] on span "fegyver" at bounding box center [603, 180] width 57 height 18
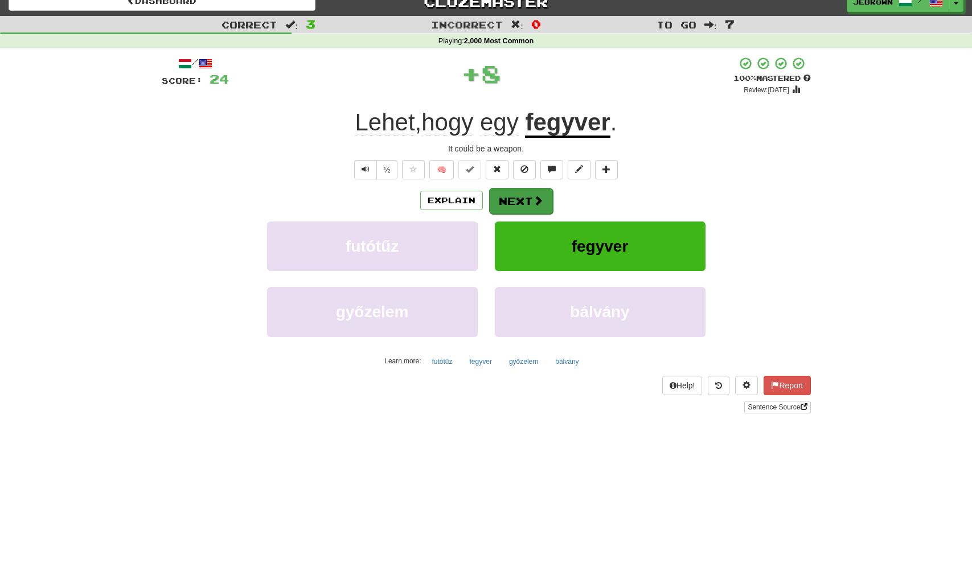
click at [532, 201] on button "Next" at bounding box center [521, 201] width 64 height 26
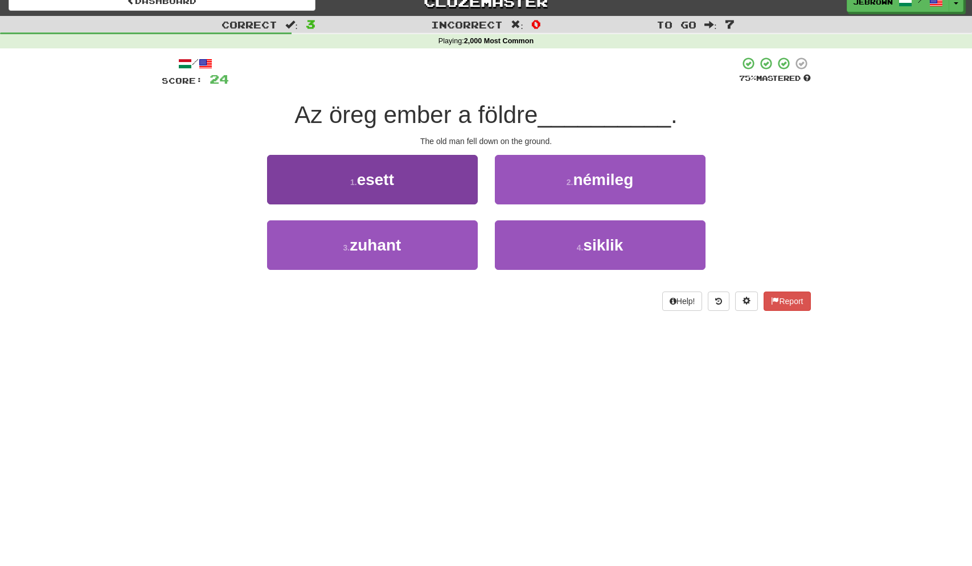
click at [413, 175] on button "1 . esett" at bounding box center [372, 180] width 211 height 50
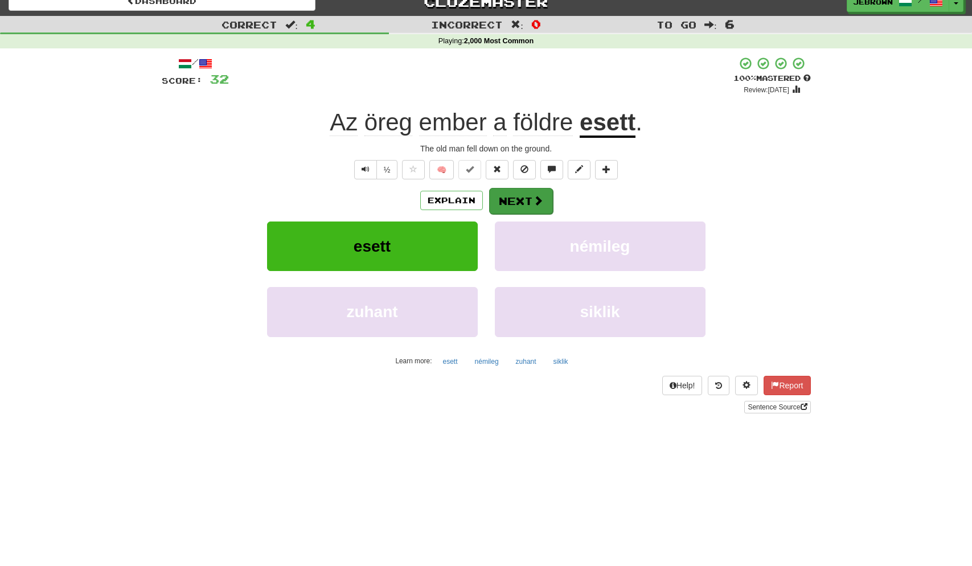
click at [528, 199] on button "Next" at bounding box center [521, 201] width 64 height 26
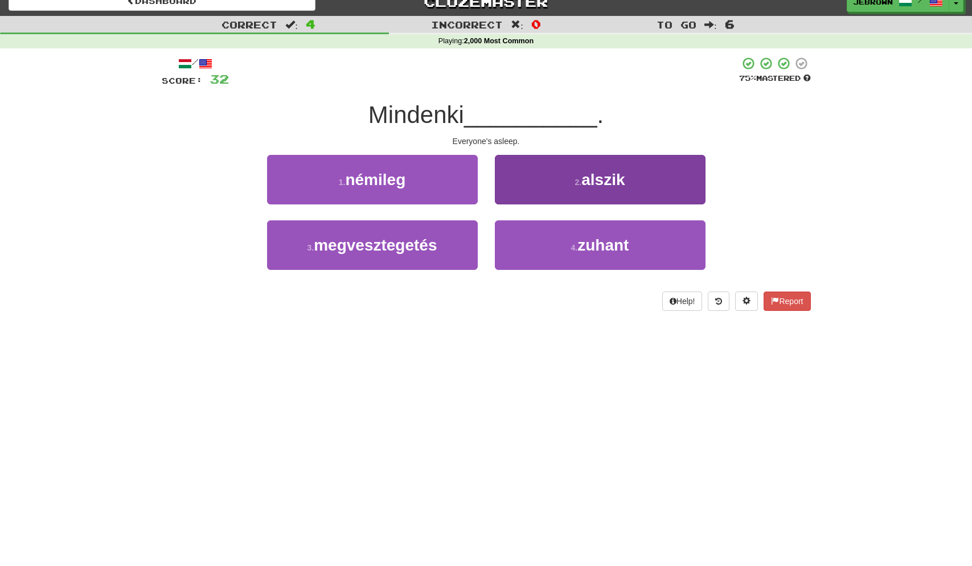
click at [555, 188] on button "2 . alszik" at bounding box center [600, 180] width 211 height 50
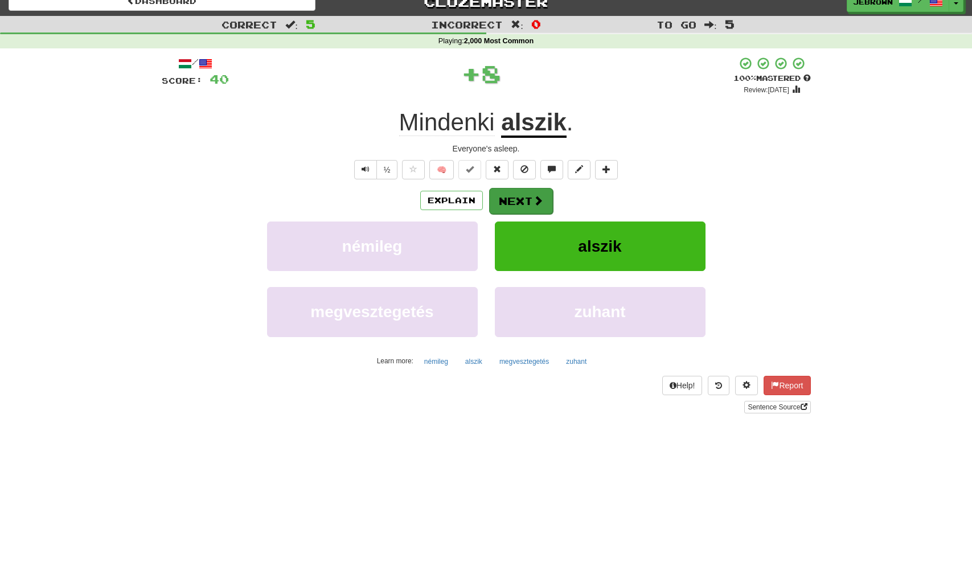
click at [520, 202] on button "Next" at bounding box center [521, 201] width 64 height 26
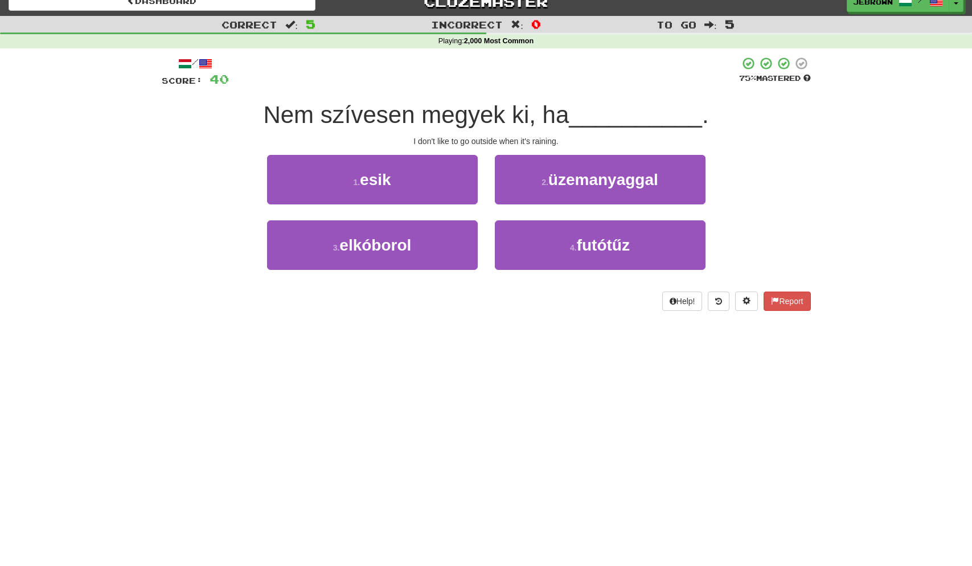
click at [426, 180] on button "1 . esik" at bounding box center [372, 180] width 211 height 50
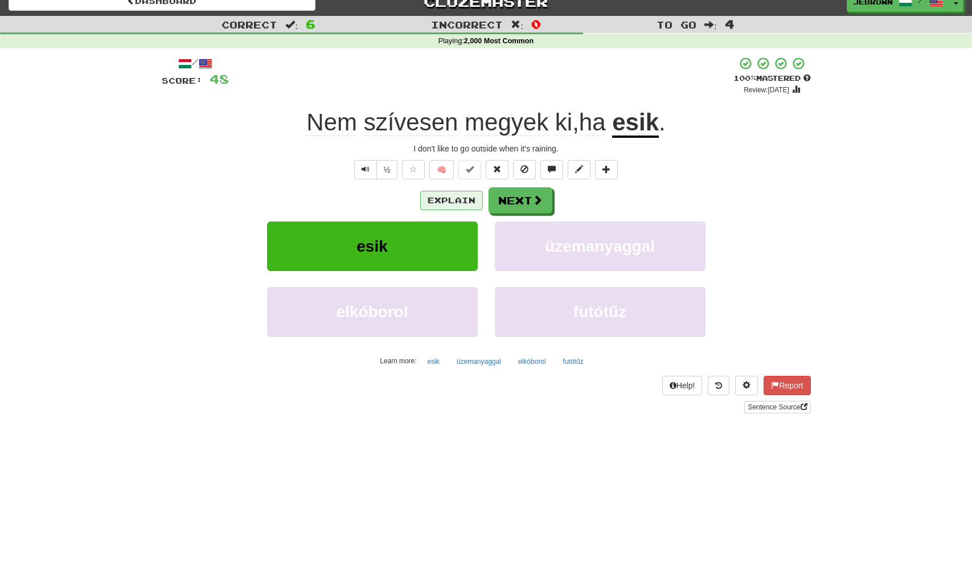
click at [451, 200] on button "Explain" at bounding box center [451, 200] width 63 height 19
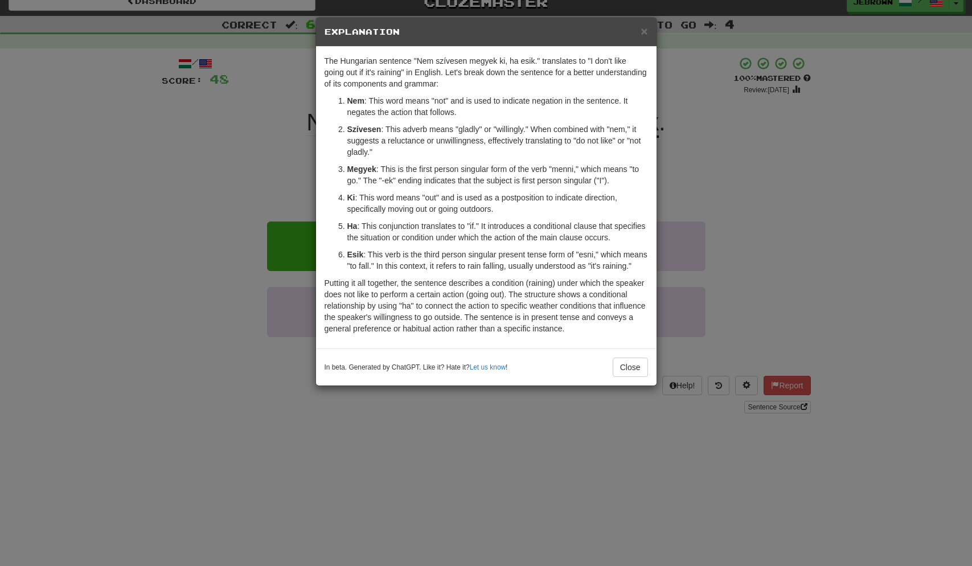
click at [645, 32] on span "×" at bounding box center [644, 30] width 7 height 13
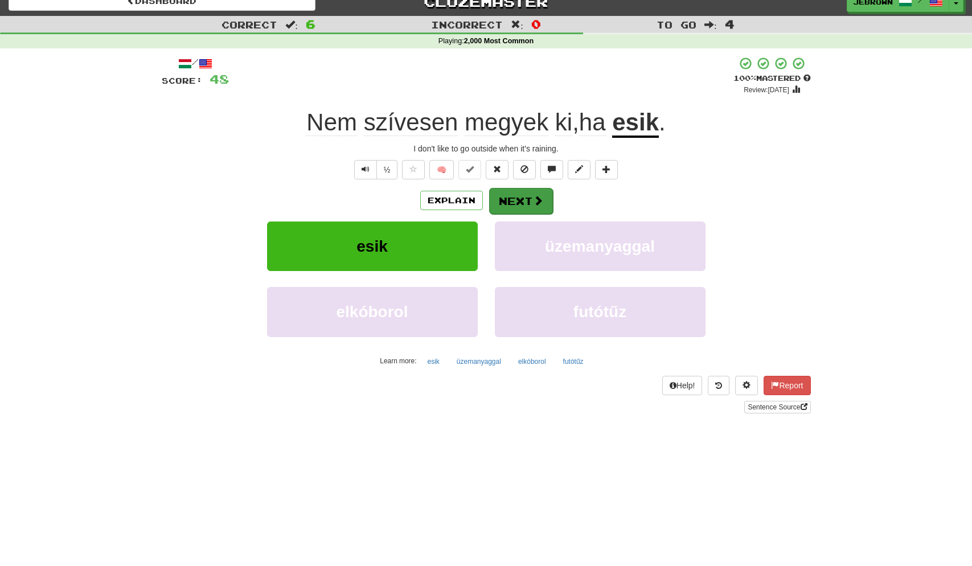
click at [523, 201] on button "Next" at bounding box center [521, 201] width 64 height 26
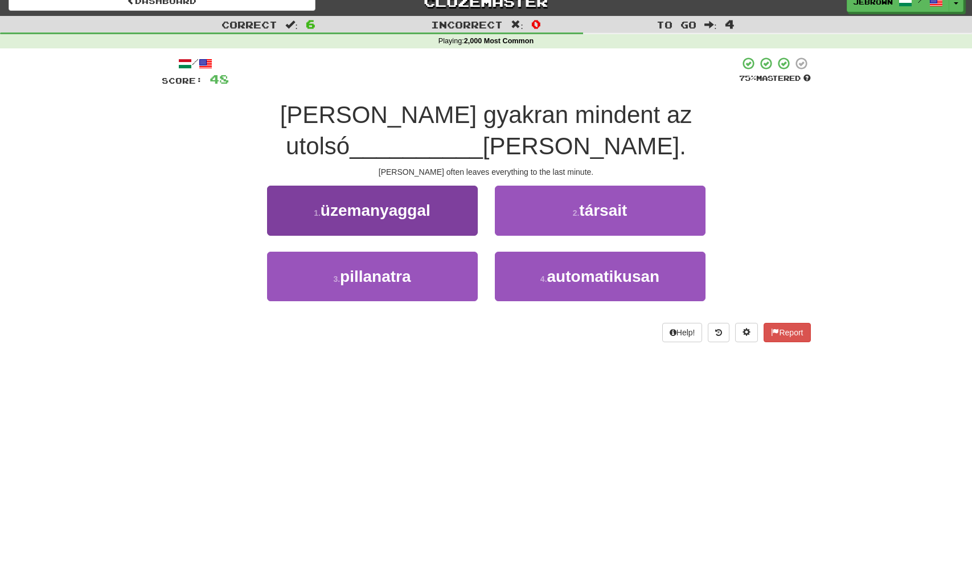
click at [447, 252] on button "3 . pillanatra" at bounding box center [372, 277] width 211 height 50
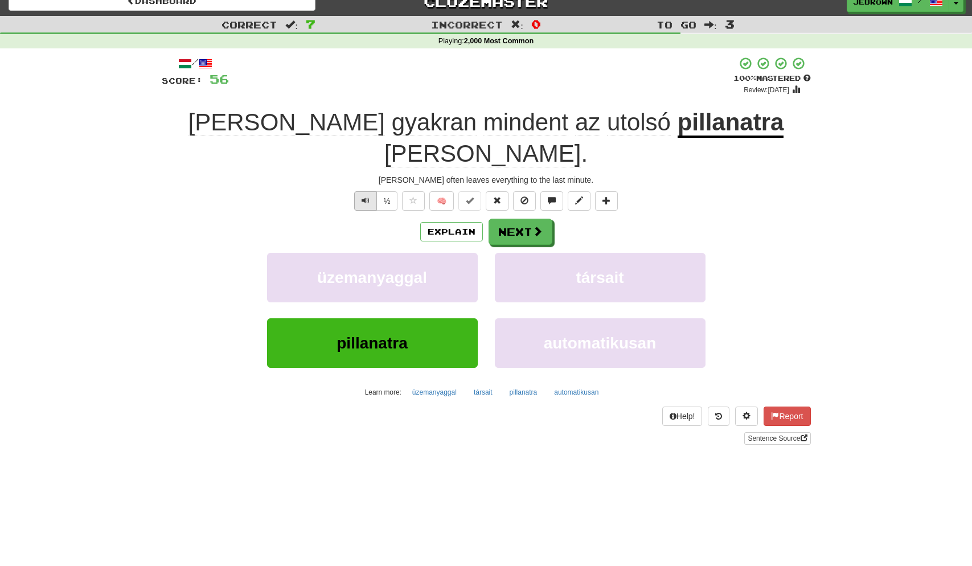
click at [366, 197] on span "Text-to-speech controls" at bounding box center [366, 201] width 8 height 8
click at [538, 227] on span at bounding box center [538, 232] width 10 height 10
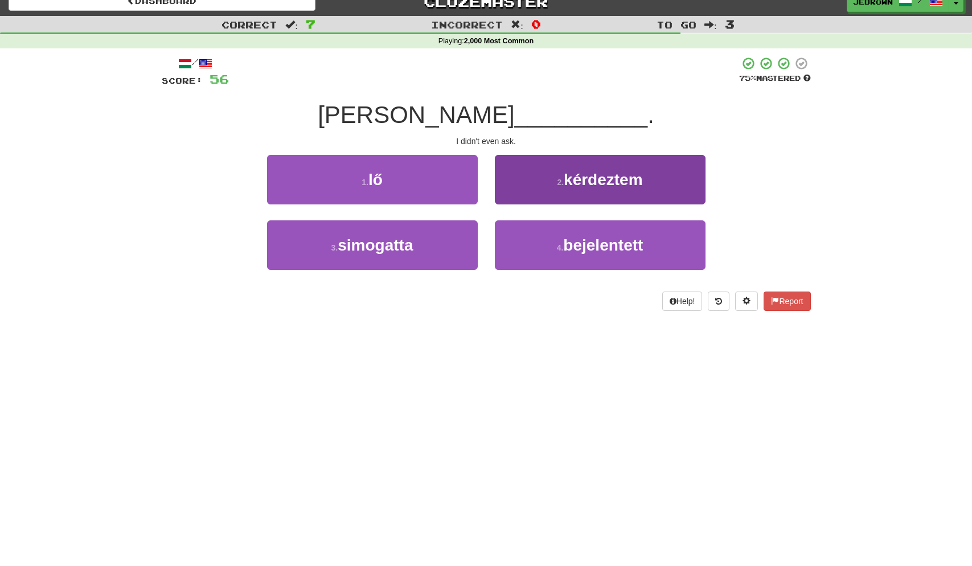
click at [553, 187] on button "2 . kérdeztem" at bounding box center [600, 180] width 211 height 50
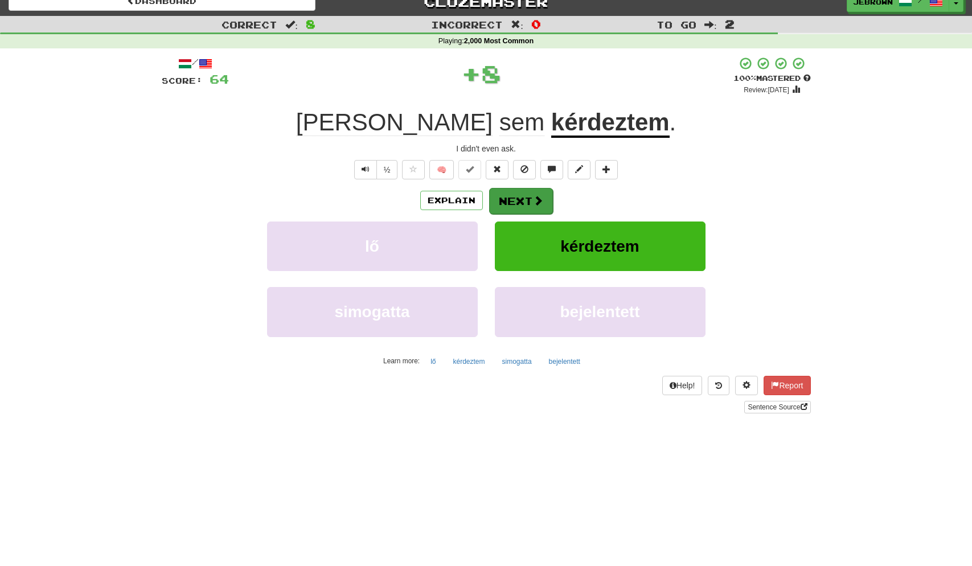
click at [525, 200] on button "Next" at bounding box center [521, 201] width 64 height 26
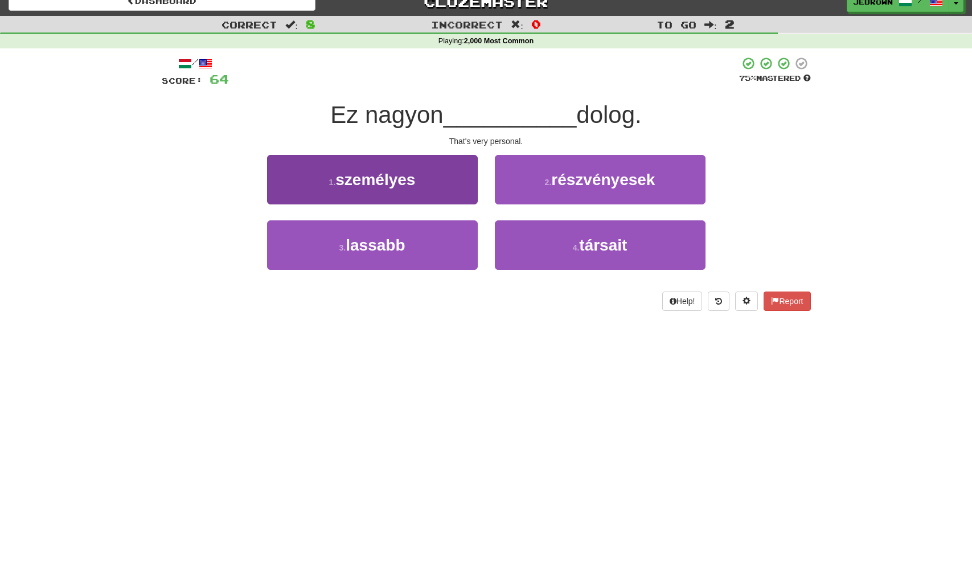
click at [444, 185] on button "1 . személyes" at bounding box center [372, 180] width 211 height 50
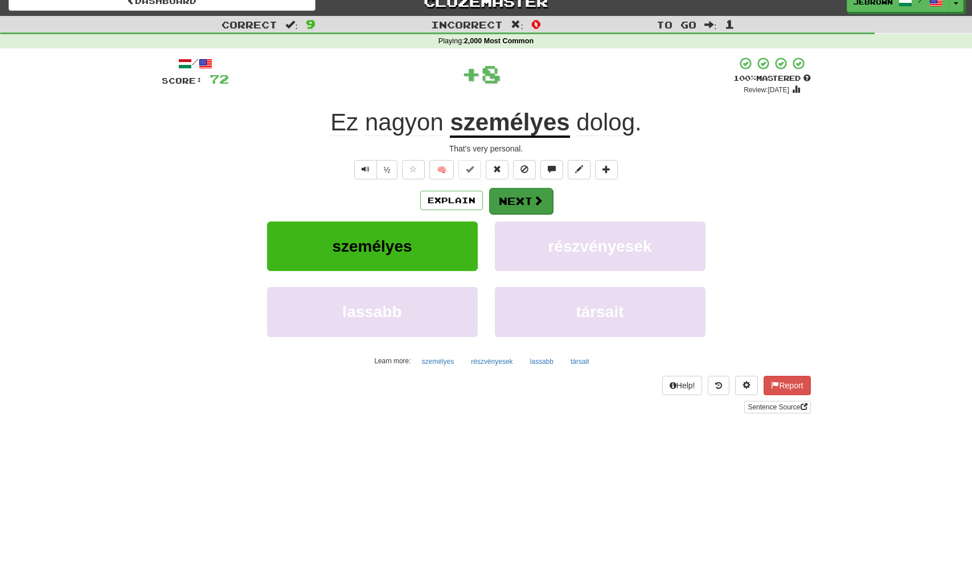
click at [530, 199] on button "Next" at bounding box center [521, 201] width 64 height 26
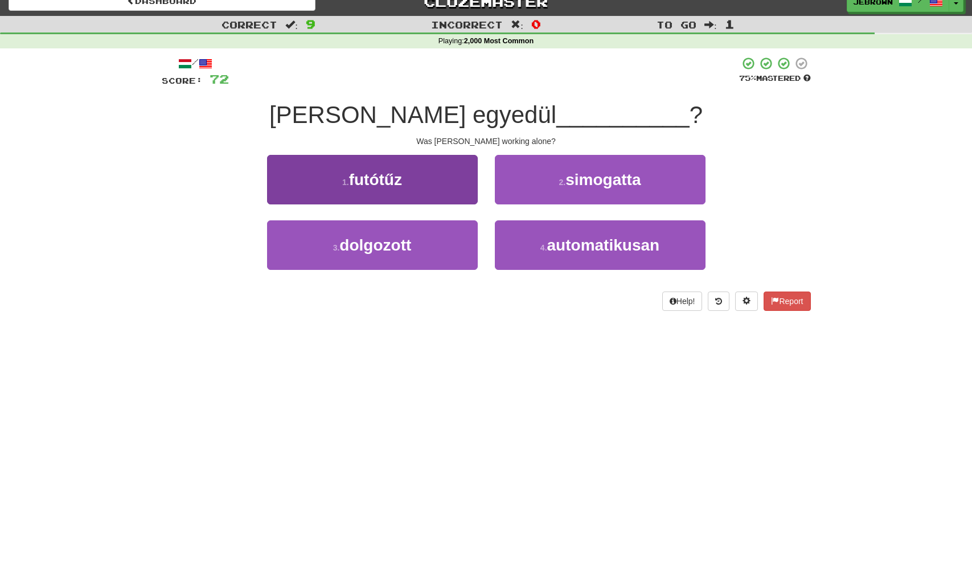
click at [428, 236] on button "3 . dolgozott" at bounding box center [372, 245] width 211 height 50
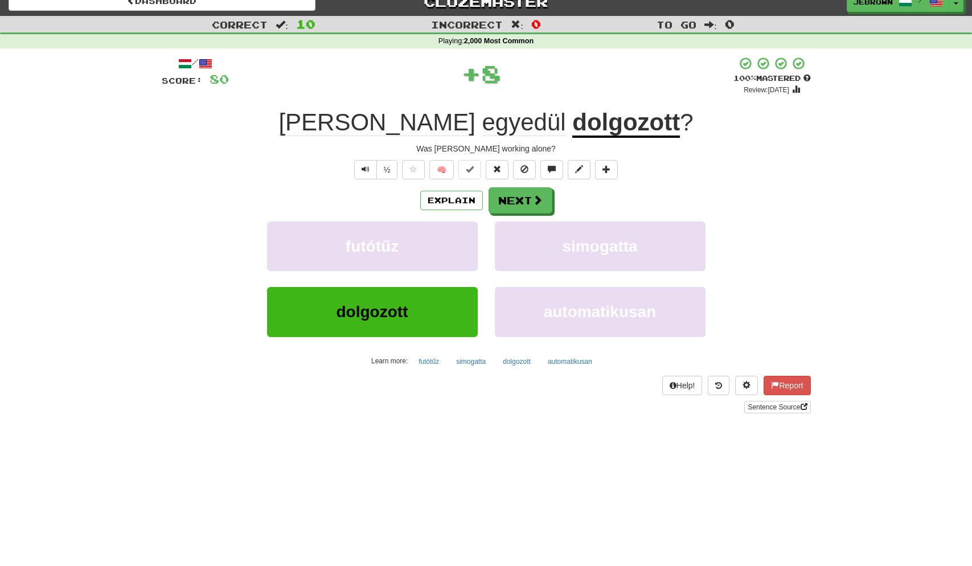
click at [520, 199] on button "Next" at bounding box center [521, 200] width 64 height 26
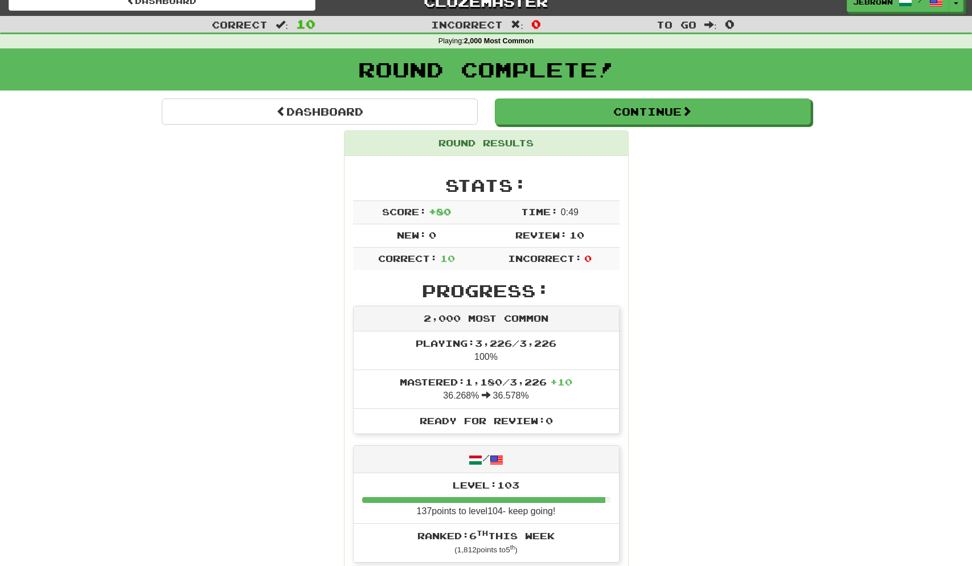
click at [557, 118] on button "Continue" at bounding box center [653, 112] width 316 height 26
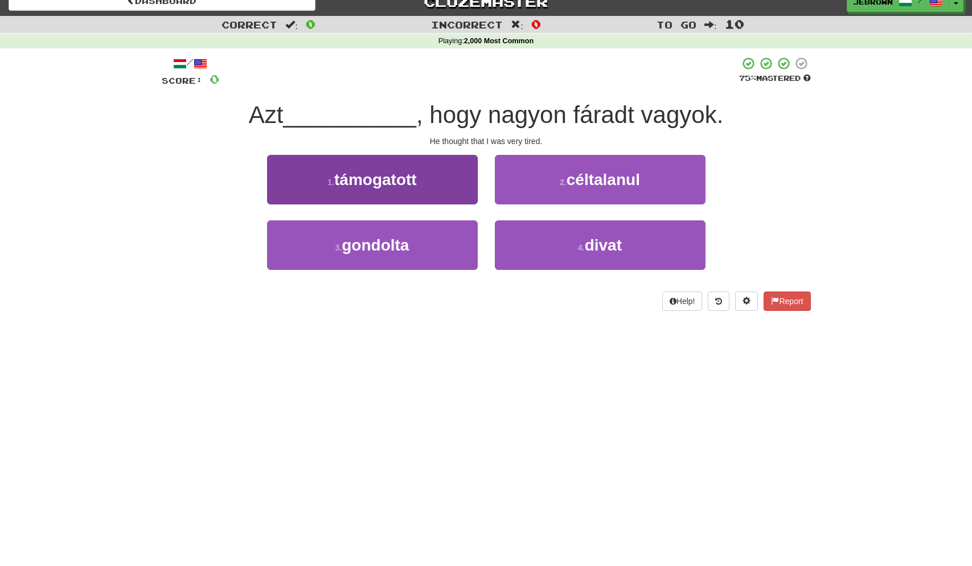
click at [416, 244] on button "3 . gondolta" at bounding box center [372, 245] width 211 height 50
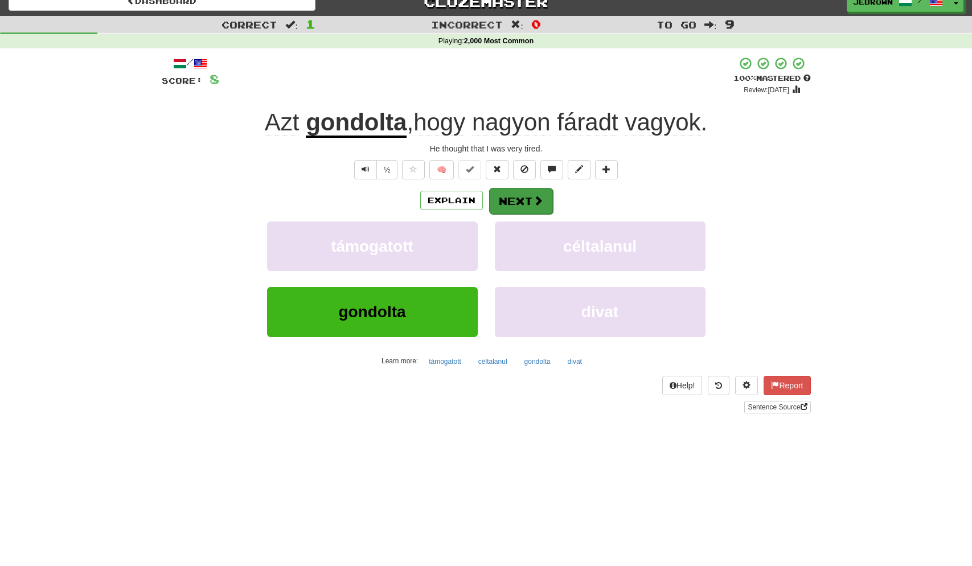
click at [519, 198] on button "Next" at bounding box center [521, 201] width 64 height 26
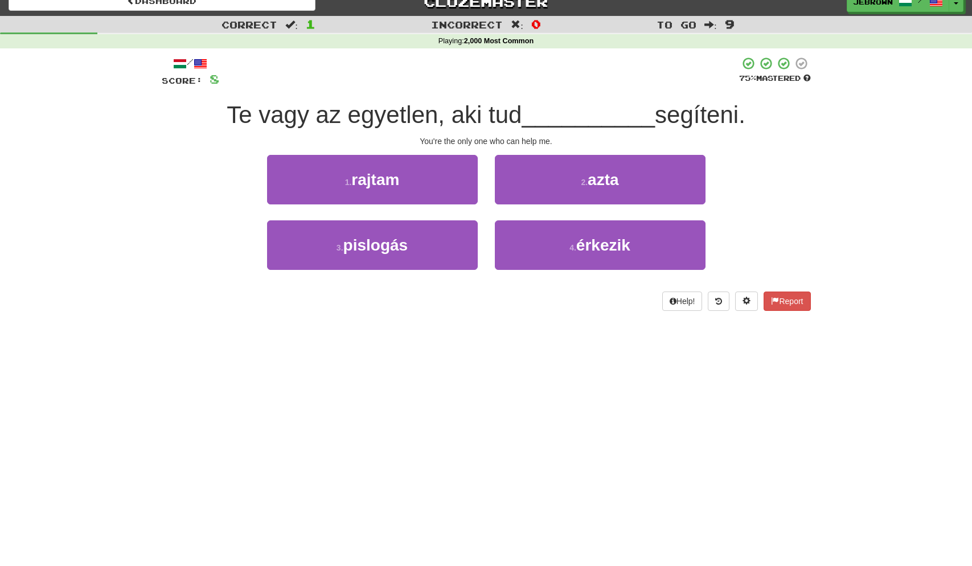
click at [421, 181] on button "1 . rajtam" at bounding box center [372, 180] width 211 height 50
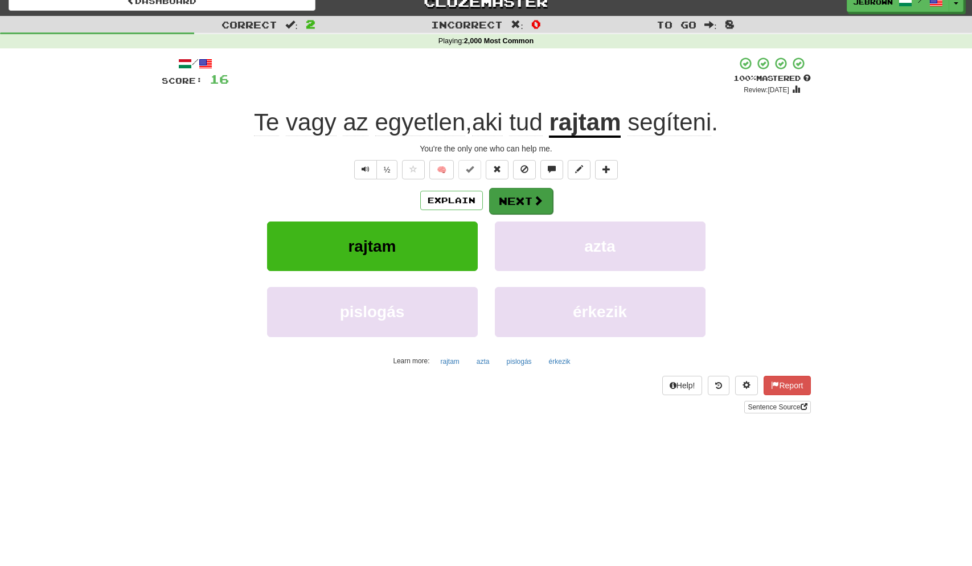
click at [521, 201] on button "Next" at bounding box center [521, 201] width 64 height 26
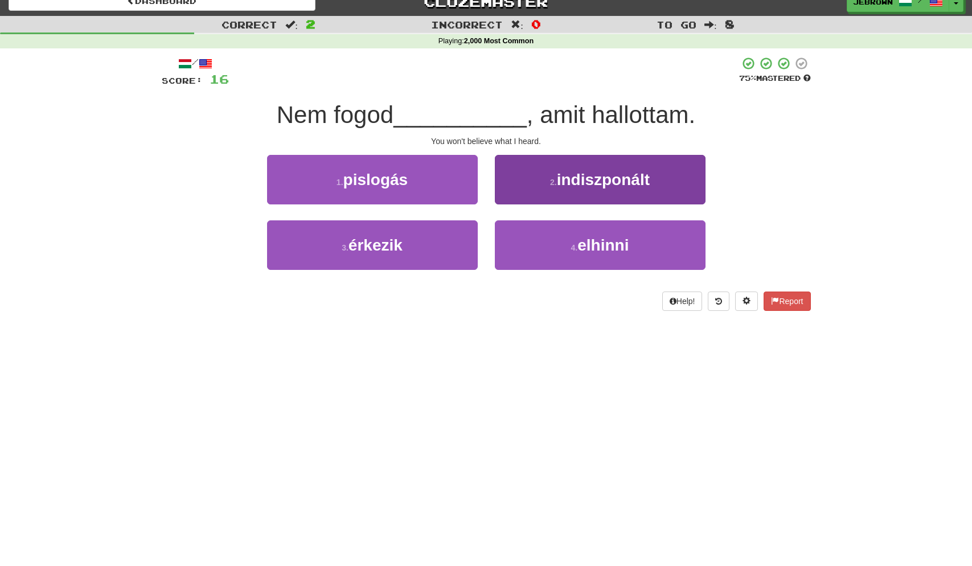
click at [594, 243] on span "elhinni" at bounding box center [603, 245] width 51 height 18
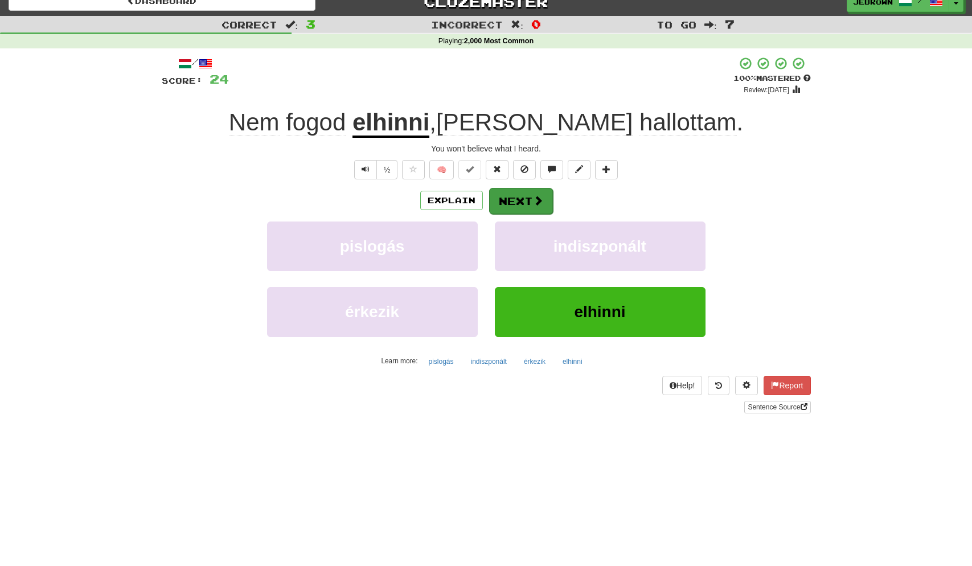
click at [523, 191] on button "Next" at bounding box center [521, 201] width 64 height 26
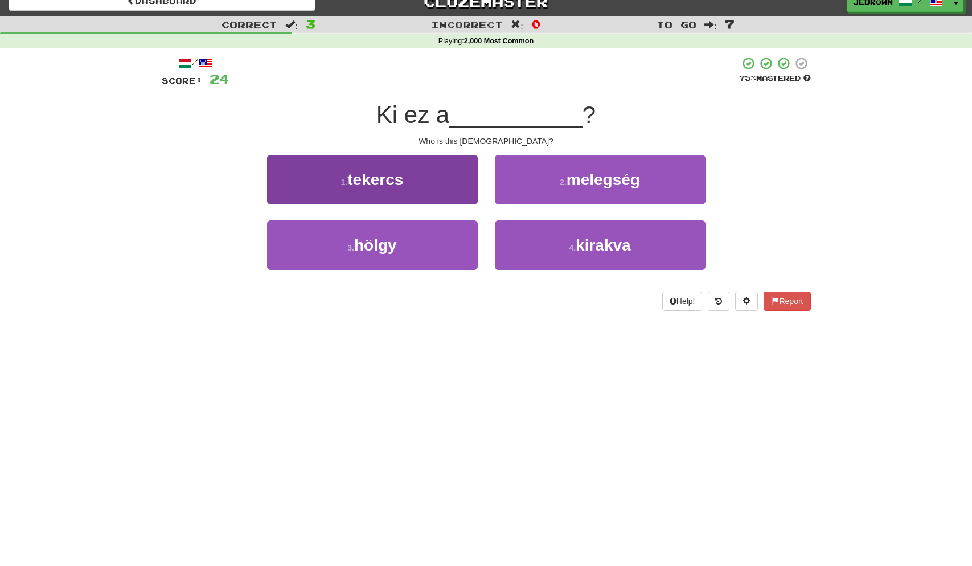
click at [418, 235] on button "3 . hölgy" at bounding box center [372, 245] width 211 height 50
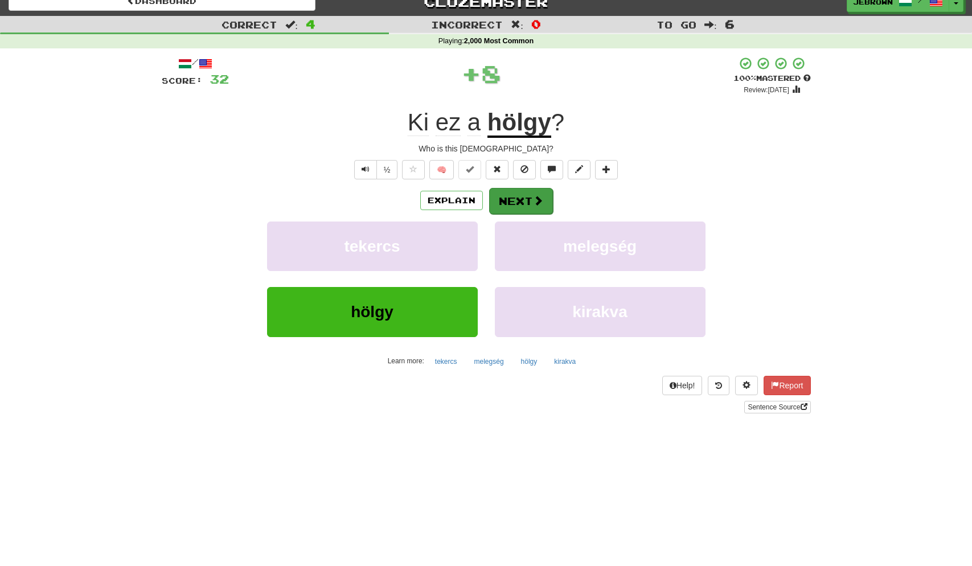
click at [526, 199] on button "Next" at bounding box center [521, 201] width 64 height 26
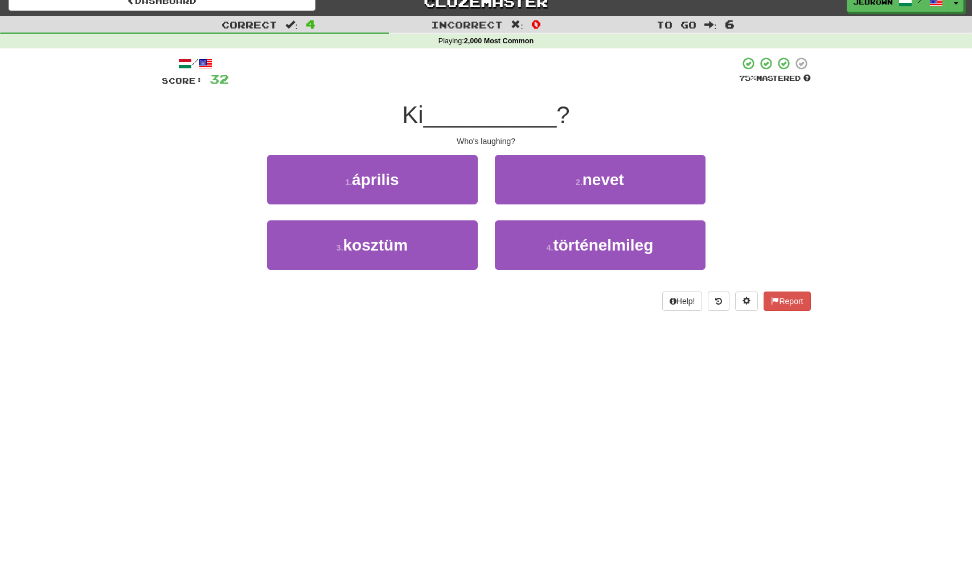
click at [583, 184] on span "nevet" at bounding box center [604, 180] width 42 height 18
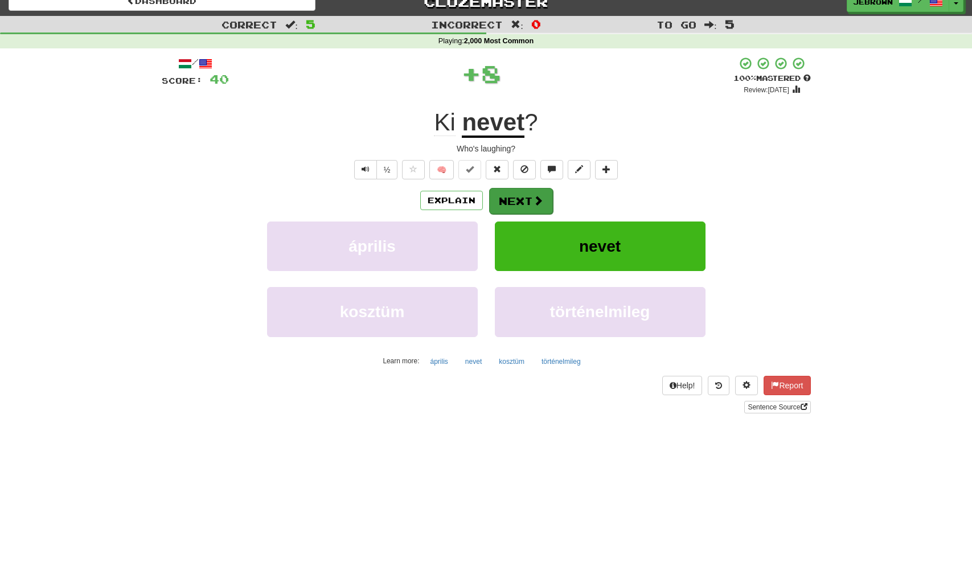
click at [509, 197] on button "Next" at bounding box center [521, 201] width 64 height 26
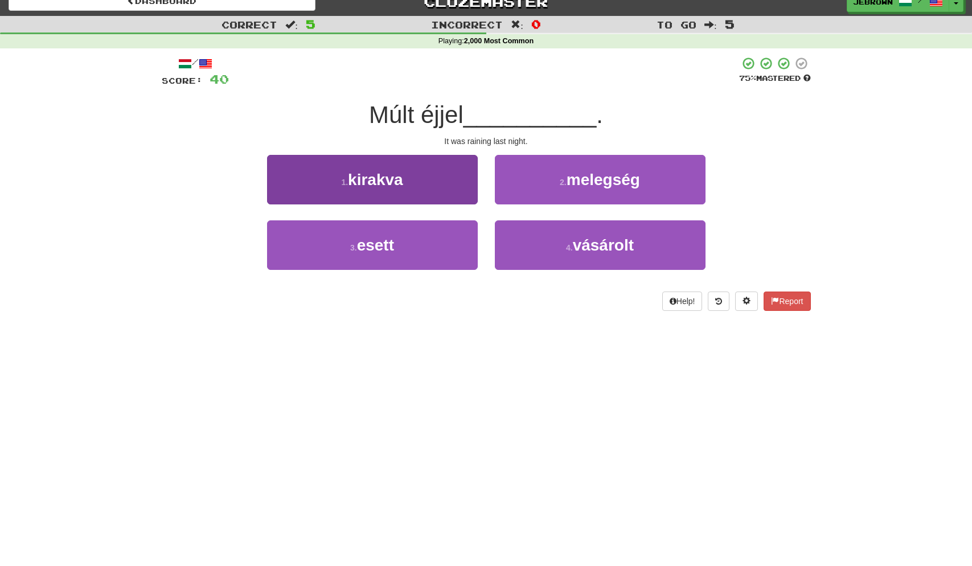
click at [410, 246] on button "3 . esett" at bounding box center [372, 245] width 211 height 50
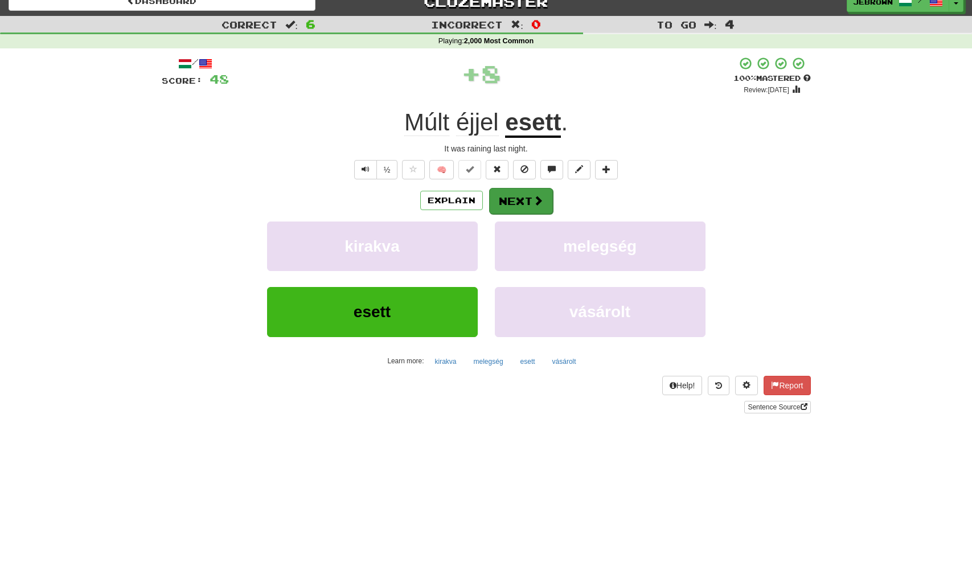
click at [524, 202] on button "Next" at bounding box center [521, 201] width 64 height 26
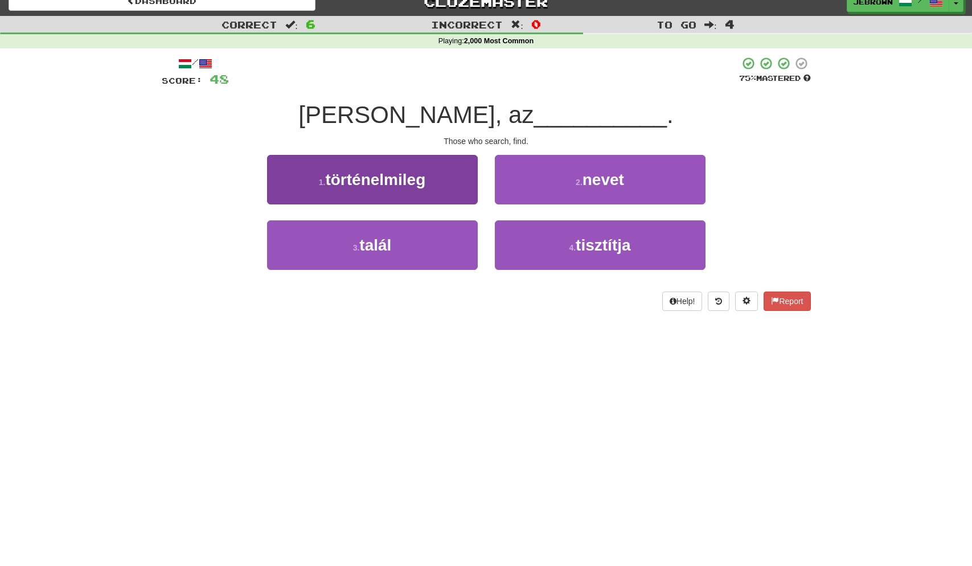
click at [424, 249] on button "3 . talál" at bounding box center [372, 245] width 211 height 50
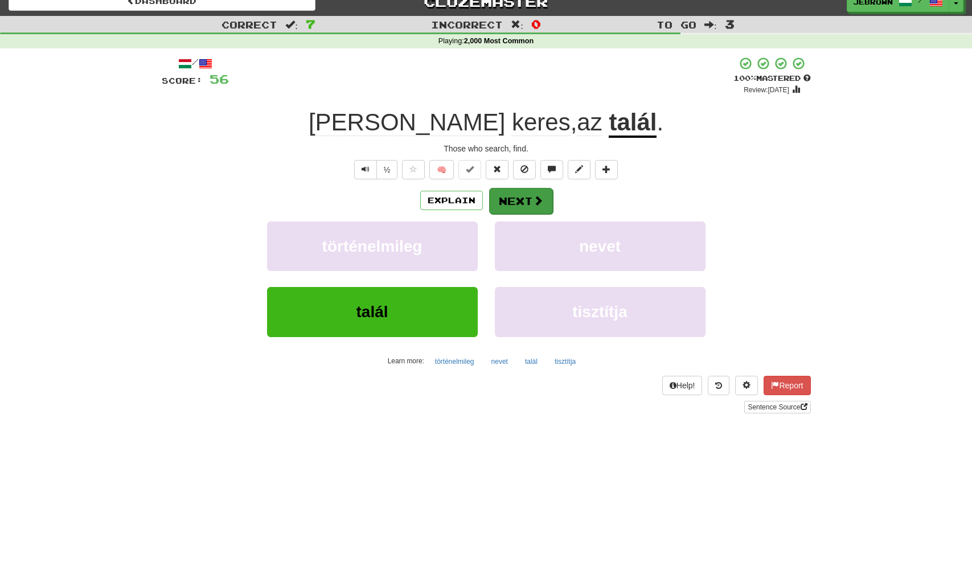
click at [522, 203] on button "Next" at bounding box center [521, 201] width 64 height 26
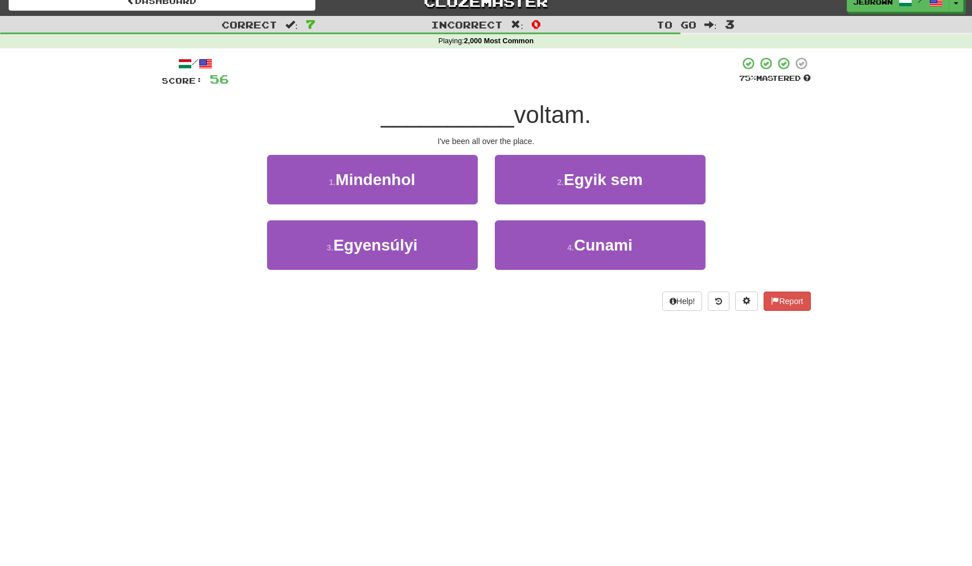
click at [411, 181] on span "Mindenhol" at bounding box center [376, 180] width 80 height 18
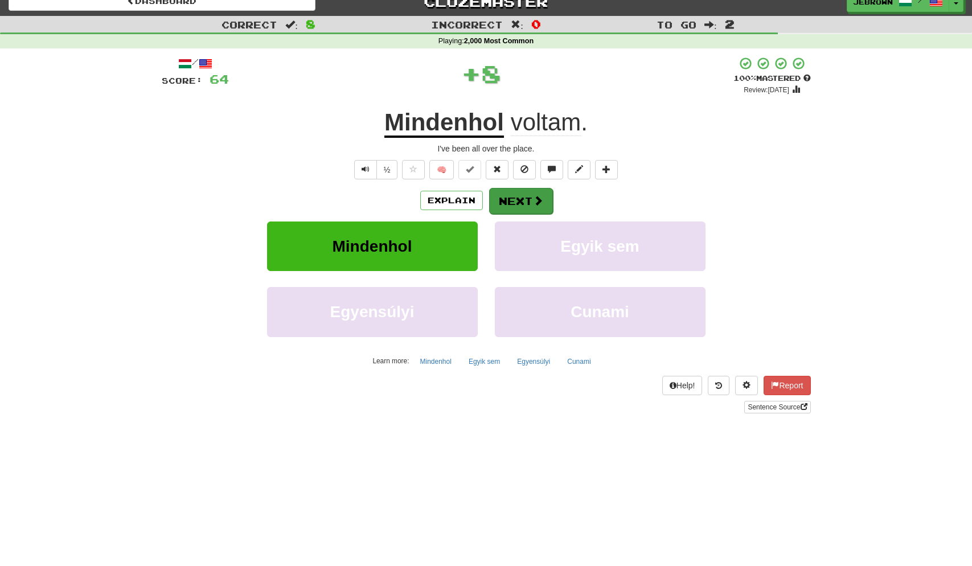
click at [517, 202] on button "Next" at bounding box center [521, 201] width 64 height 26
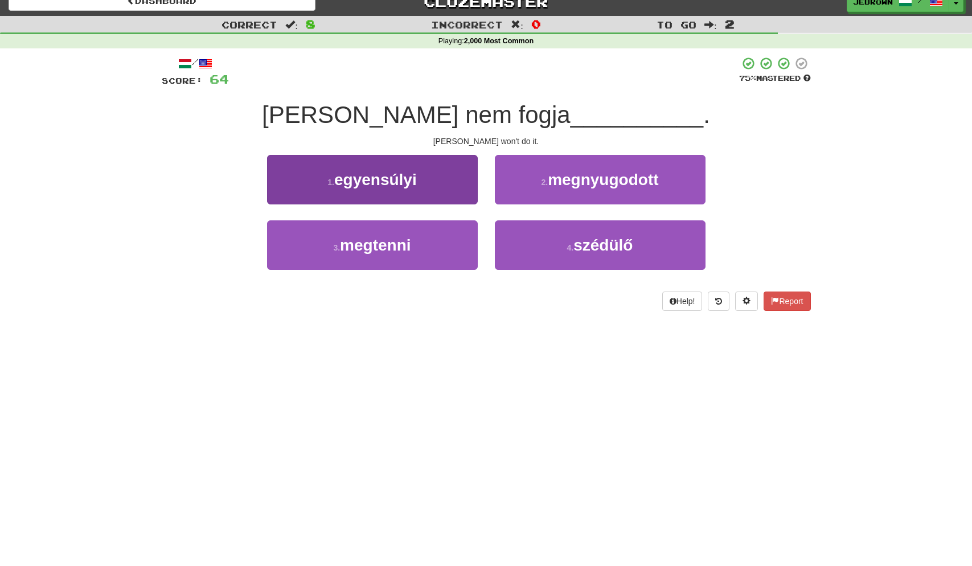
click at [416, 246] on button "3 . megtenni" at bounding box center [372, 245] width 211 height 50
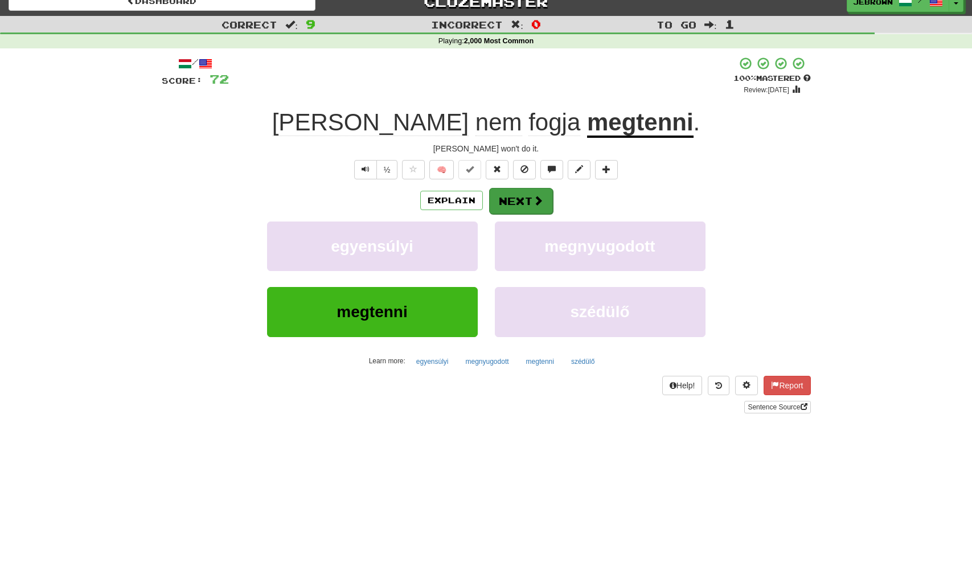
click at [524, 199] on button "Next" at bounding box center [521, 201] width 64 height 26
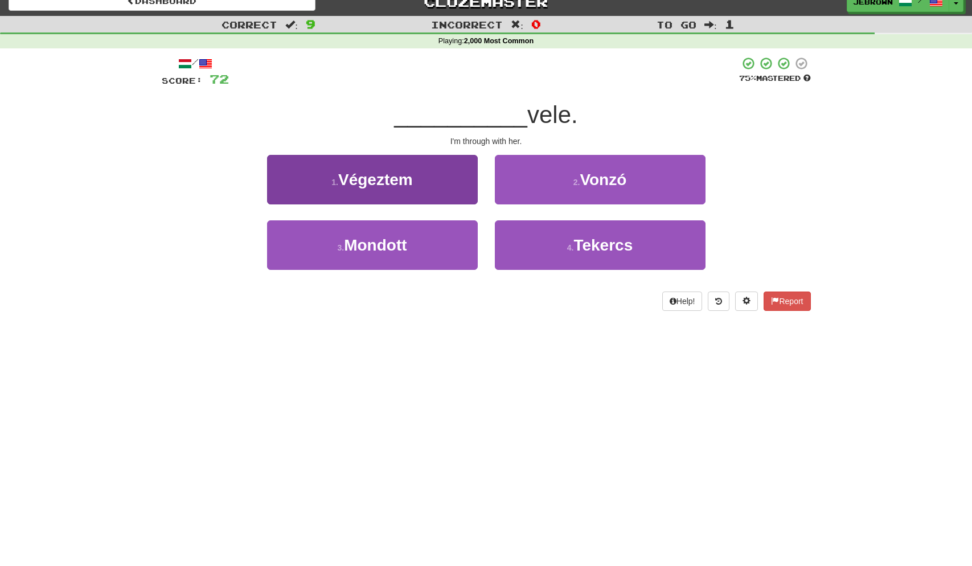
click at [435, 181] on button "1 . Végeztem" at bounding box center [372, 180] width 211 height 50
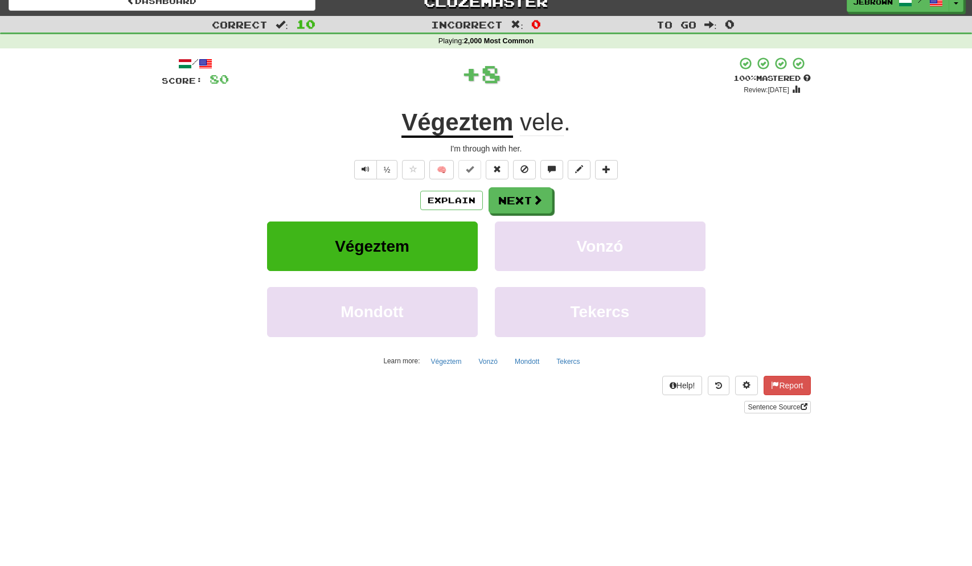
click at [526, 202] on button "Next" at bounding box center [521, 200] width 64 height 26
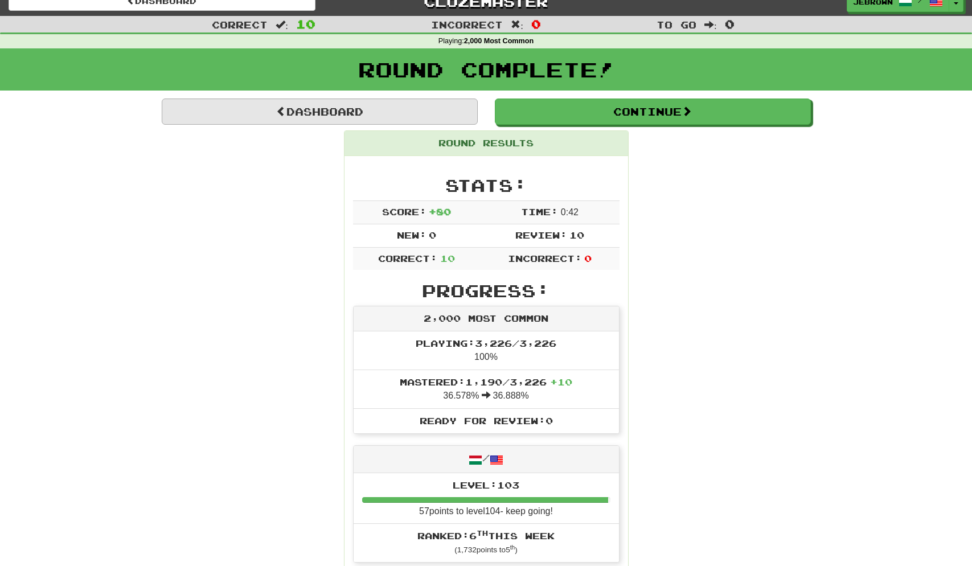
click at [377, 112] on link "Dashboard" at bounding box center [320, 112] width 316 height 26
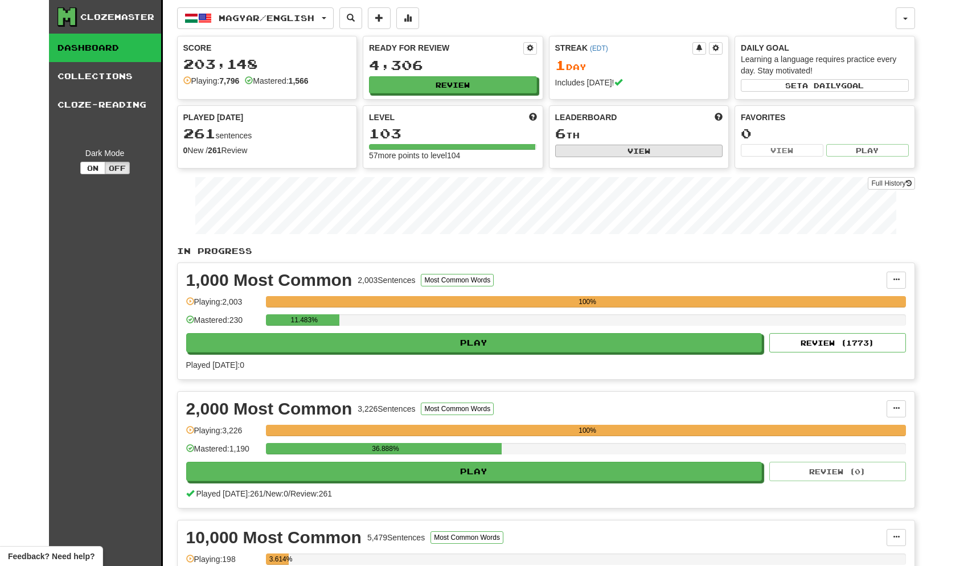
click at [643, 149] on button "View" at bounding box center [639, 151] width 168 height 13
select select "**********"
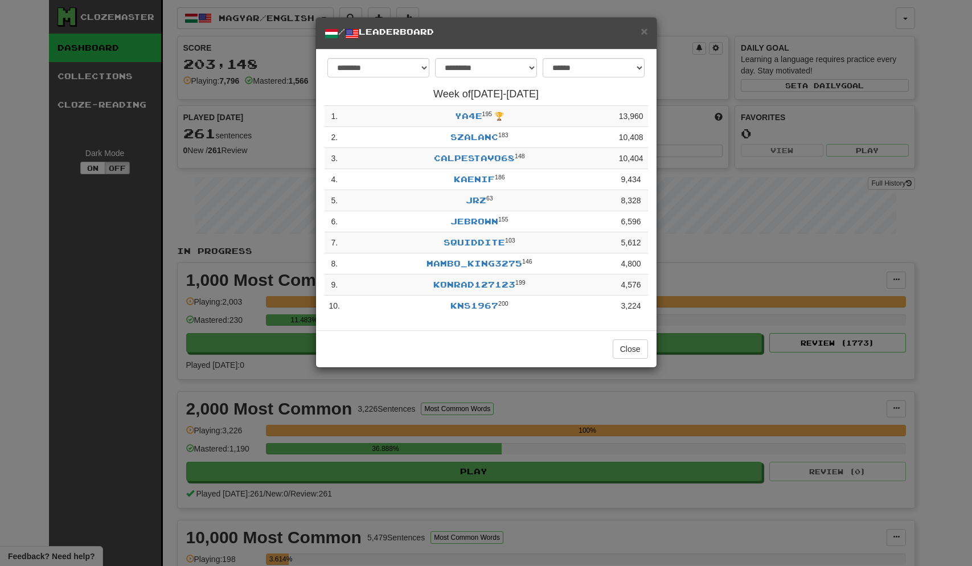
click at [644, 32] on span "×" at bounding box center [644, 30] width 7 height 13
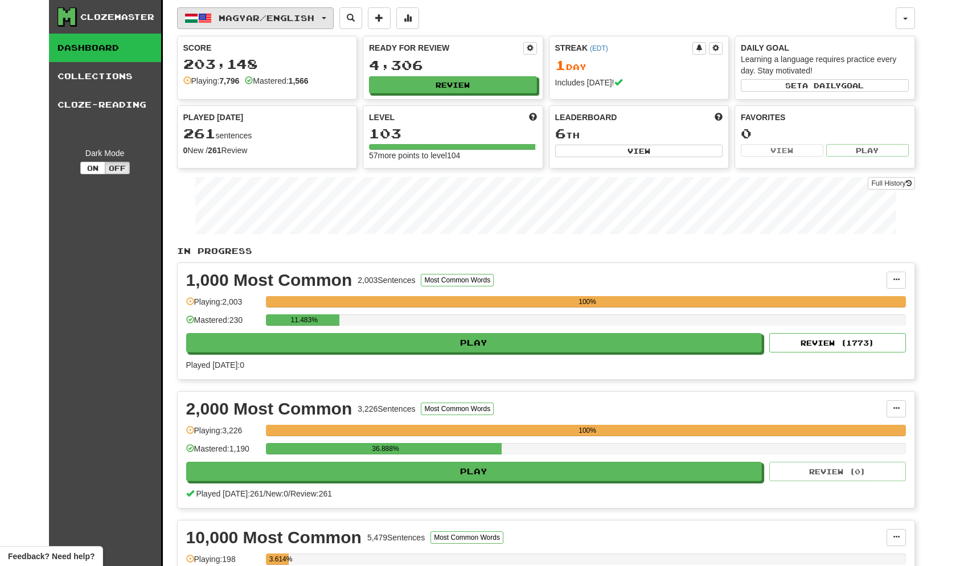
click at [333, 15] on button "Magyar / English" at bounding box center [255, 18] width 157 height 22
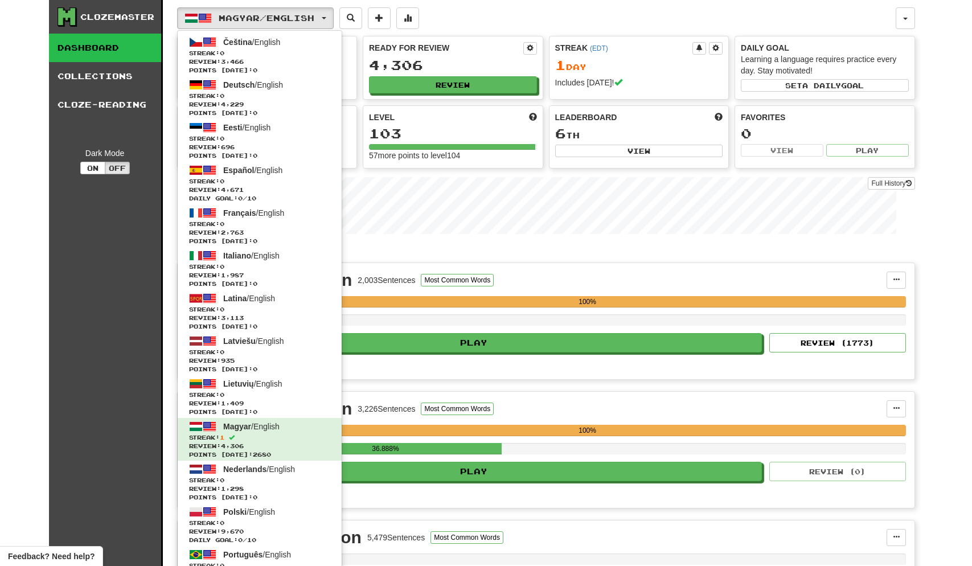
click at [262, 508] on span "Polski / English" at bounding box center [249, 512] width 52 height 9
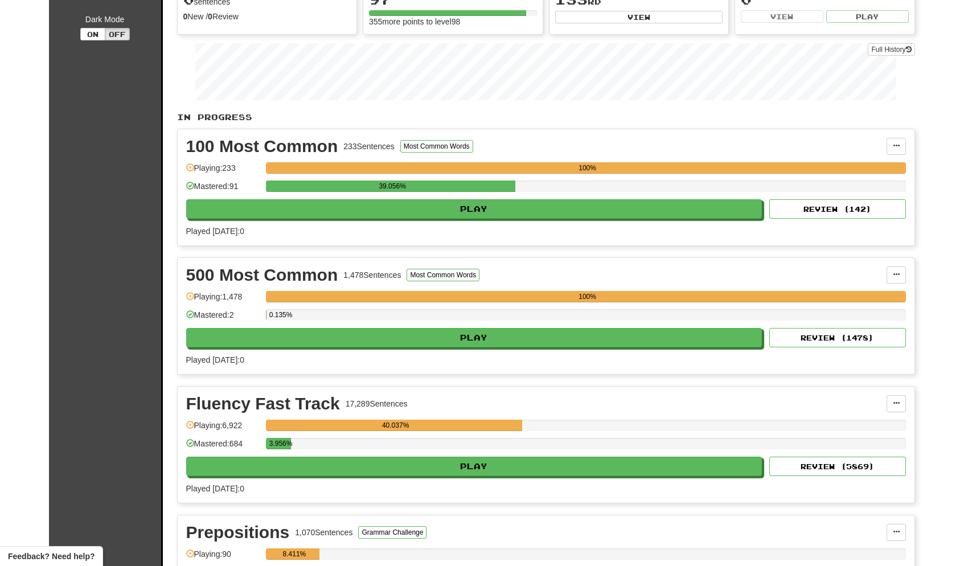
scroll to position [144, 0]
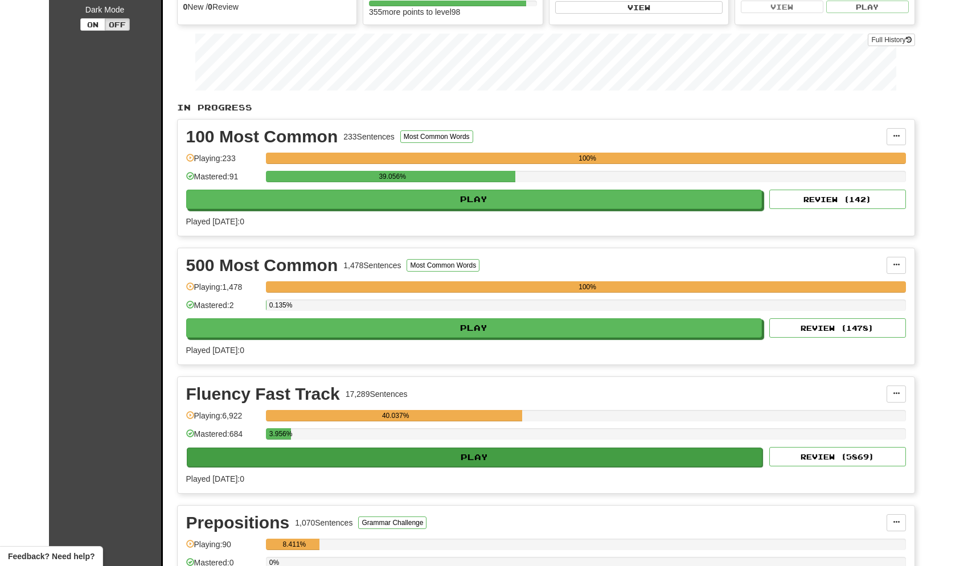
click at [467, 455] on button "Play" at bounding box center [475, 457] width 577 height 19
select select "**"
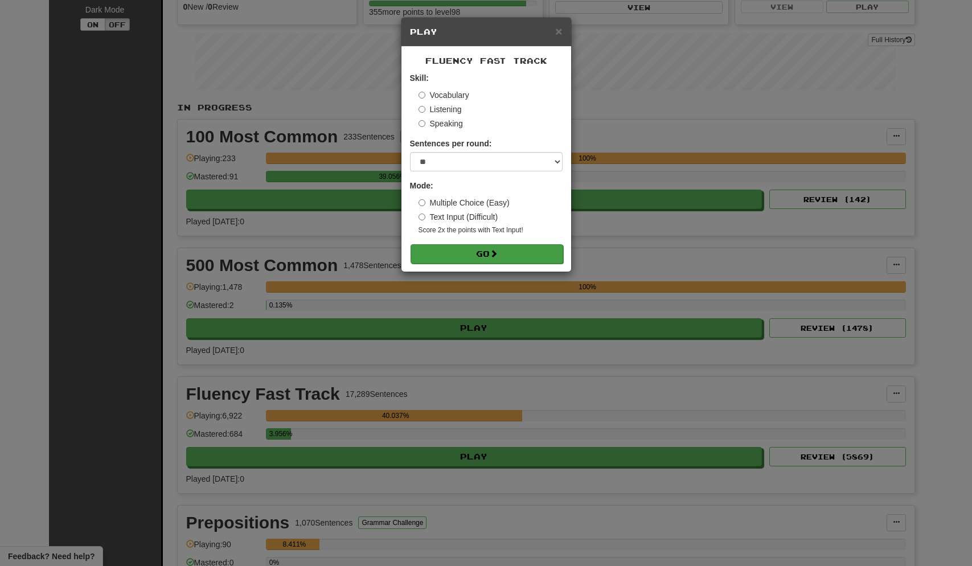
click at [485, 251] on button "Go" at bounding box center [487, 253] width 153 height 19
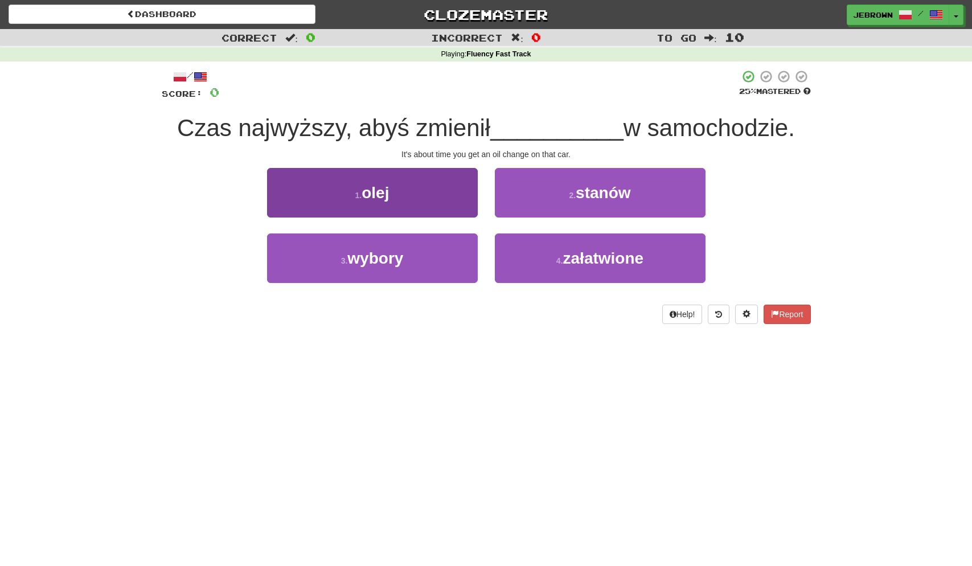
click at [388, 199] on span "olej" at bounding box center [375, 193] width 27 height 18
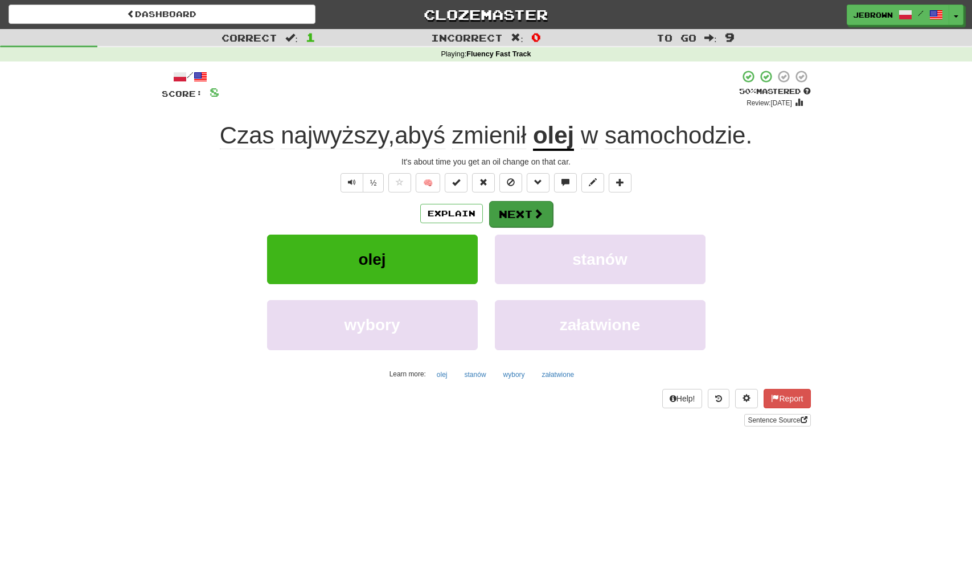
click at [521, 211] on button "Next" at bounding box center [521, 214] width 64 height 26
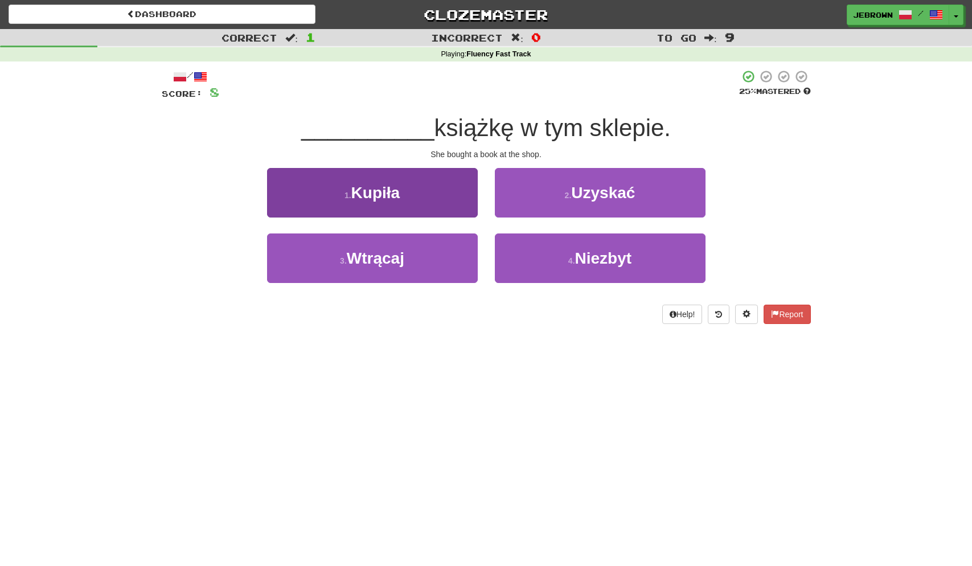
click at [426, 206] on button "1 . Kupiła" at bounding box center [372, 193] width 211 height 50
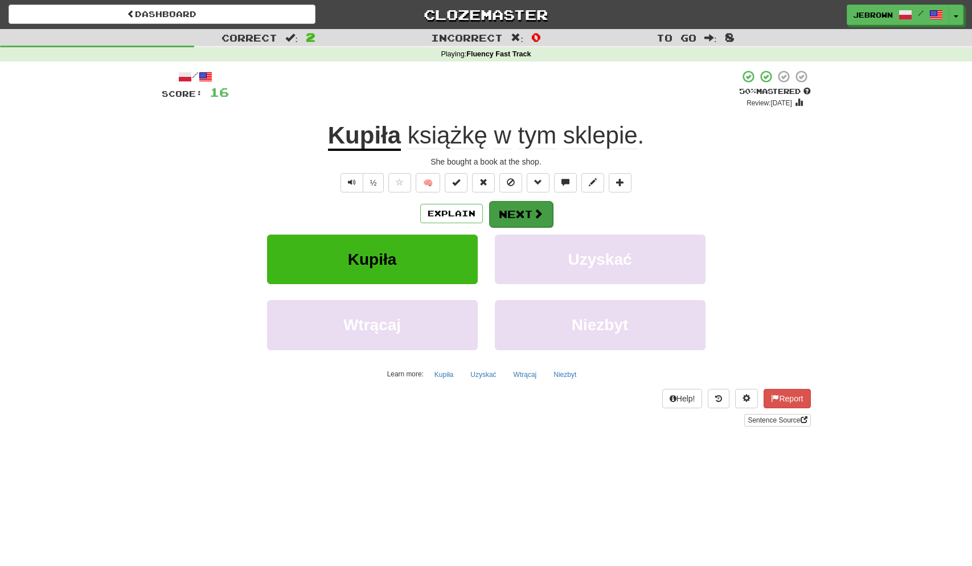
click at [521, 209] on button "Next" at bounding box center [521, 214] width 64 height 26
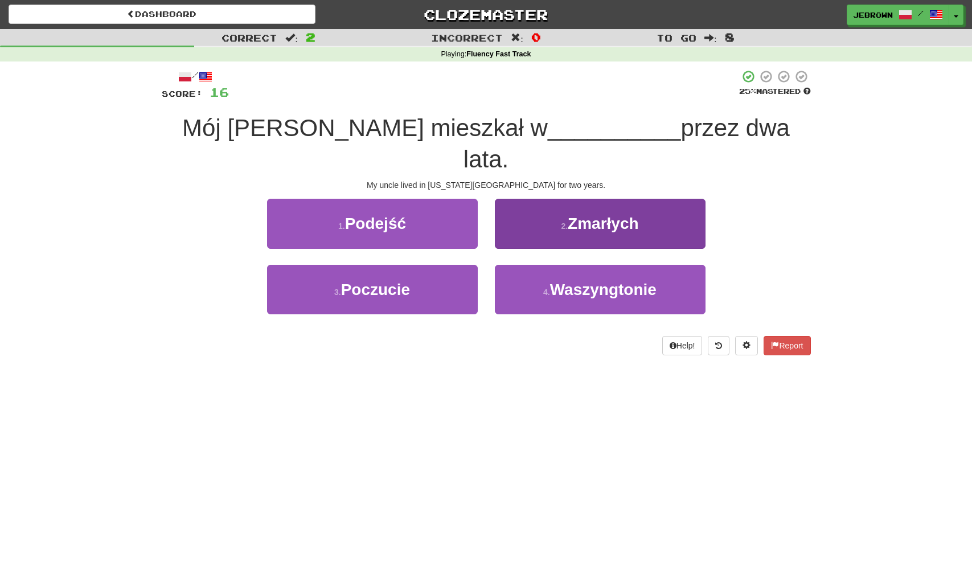
click at [569, 265] on button "4 . Waszyngtonie" at bounding box center [600, 290] width 211 height 50
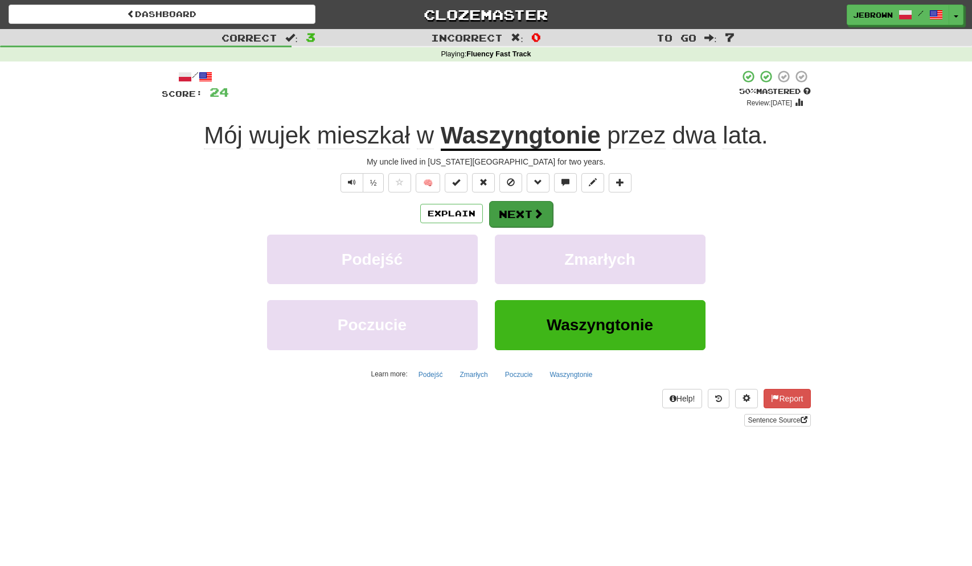
click at [513, 210] on button "Next" at bounding box center [521, 214] width 64 height 26
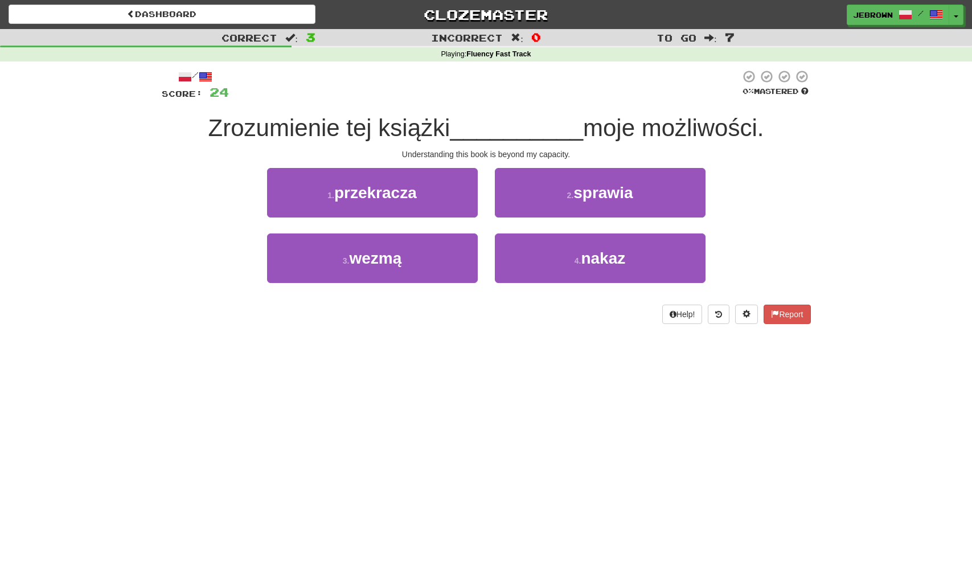
click at [417, 194] on span "przekracza" at bounding box center [375, 193] width 83 height 18
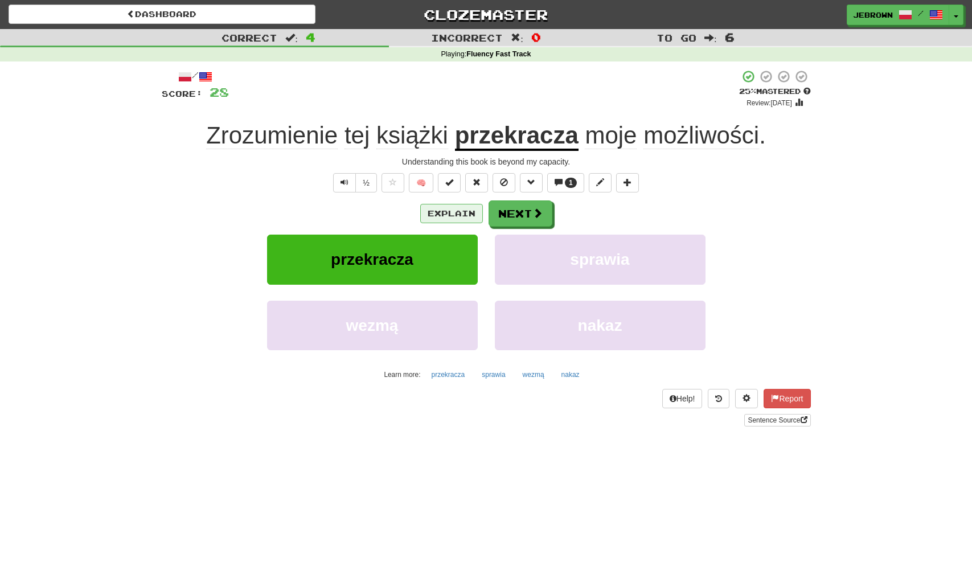
click at [449, 215] on button "Explain" at bounding box center [451, 213] width 63 height 19
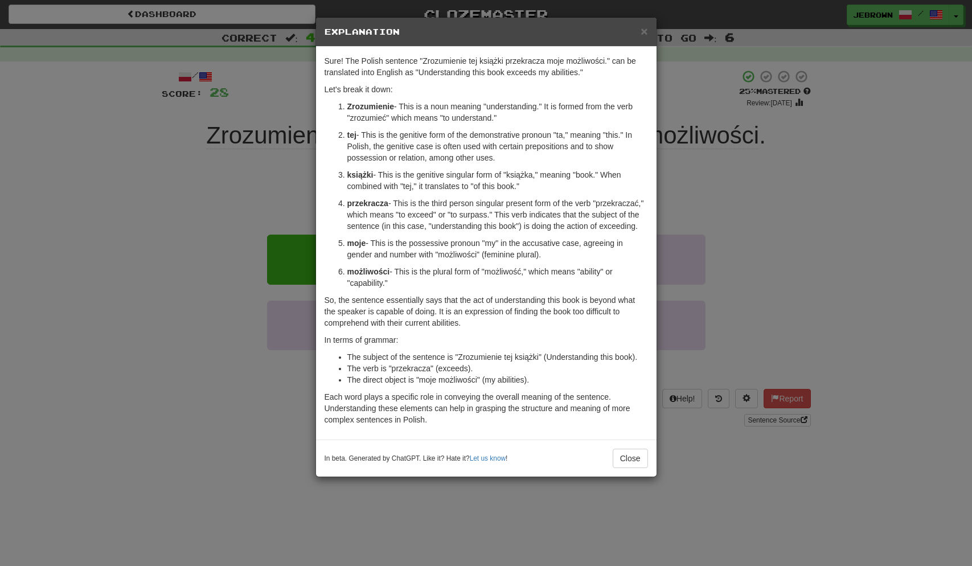
click at [646, 32] on span "×" at bounding box center [644, 30] width 7 height 13
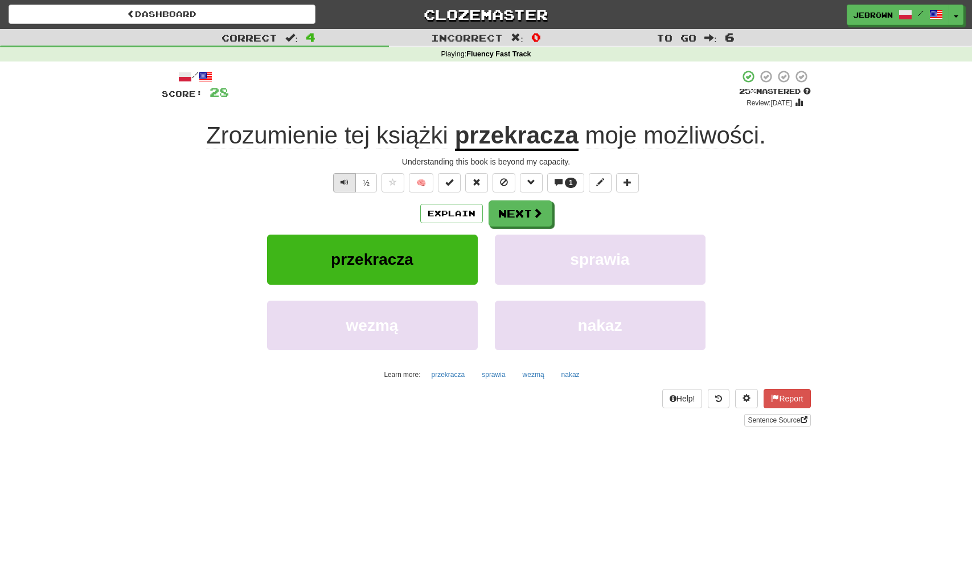
click at [351, 182] on button "Text-to-speech controls" at bounding box center [344, 182] width 23 height 19
click at [342, 178] on span "Text-to-speech controls" at bounding box center [345, 182] width 8 height 8
click at [517, 214] on button "Next" at bounding box center [521, 214] width 64 height 26
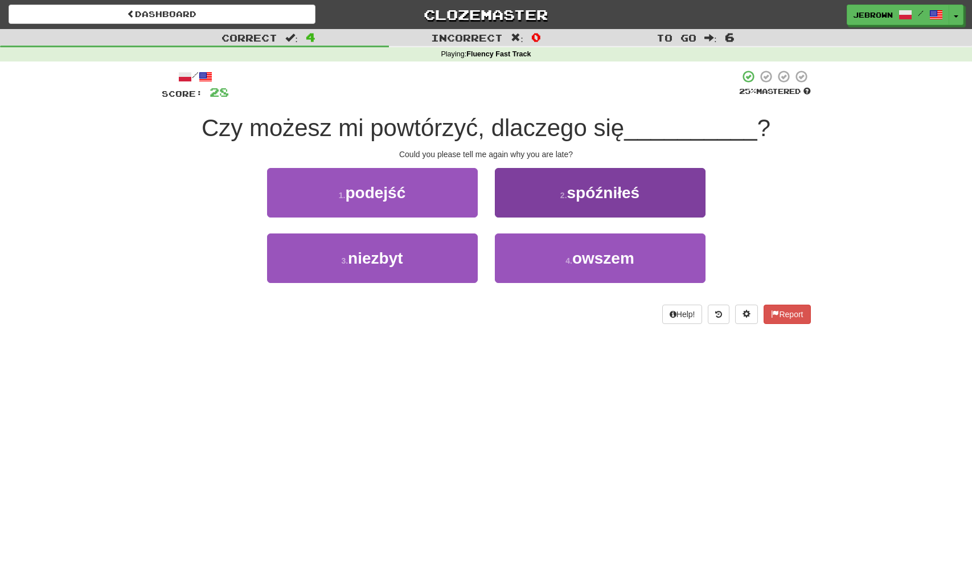
click at [630, 198] on span "spóźniłeś" at bounding box center [603, 193] width 73 height 18
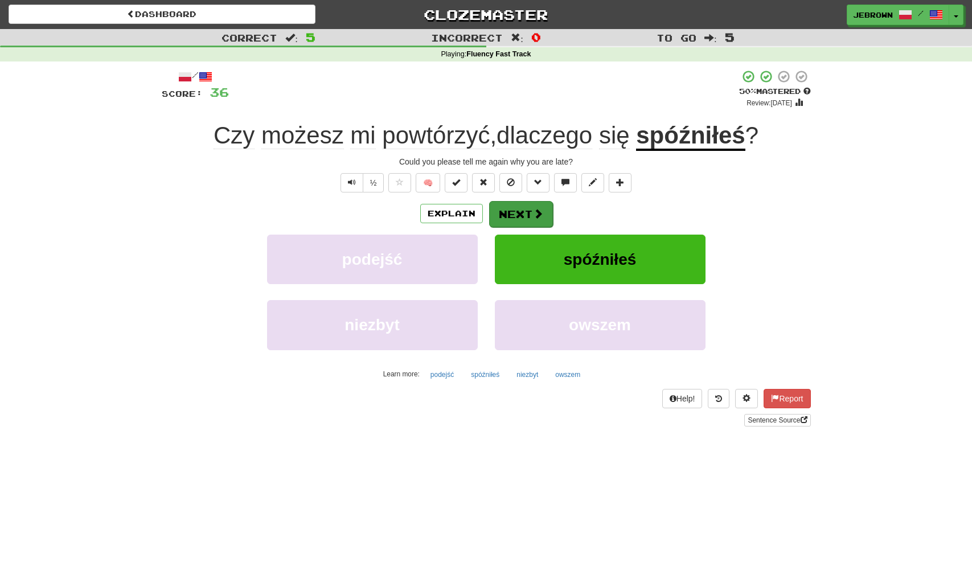
click at [522, 211] on button "Next" at bounding box center [521, 214] width 64 height 26
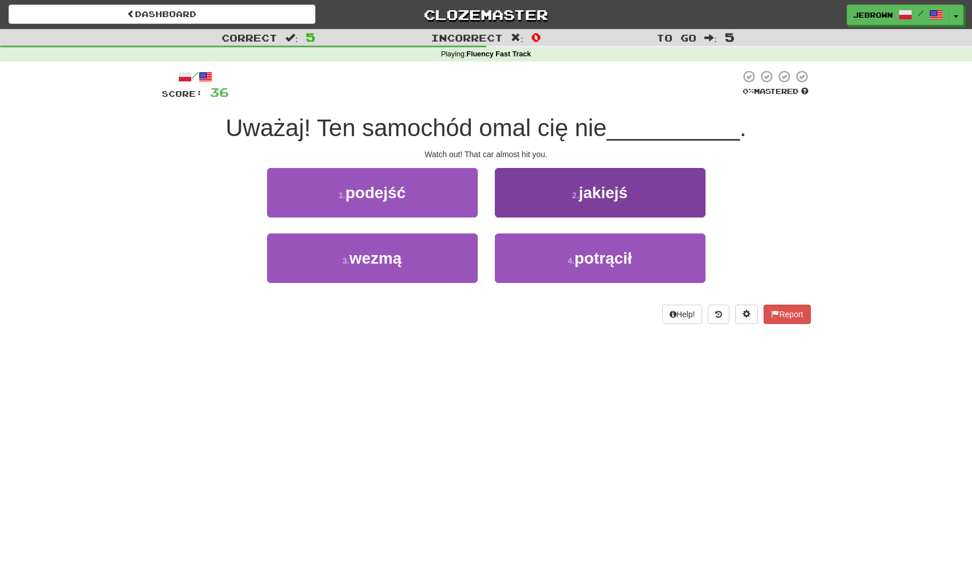
click at [603, 247] on button "4 . potrącił" at bounding box center [600, 259] width 211 height 50
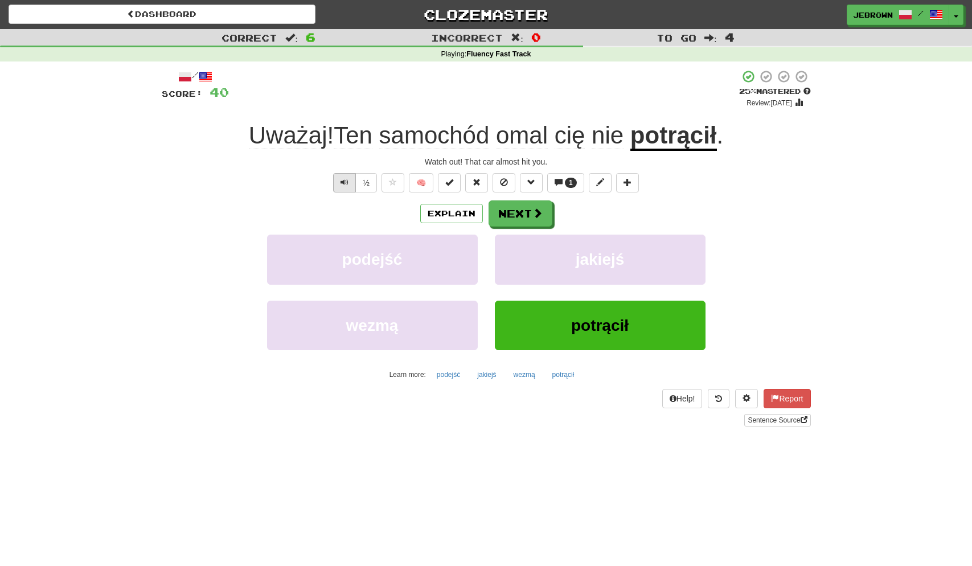
click at [341, 179] on span "Text-to-speech controls" at bounding box center [345, 182] width 8 height 8
click at [524, 207] on button "Next" at bounding box center [521, 214] width 64 height 26
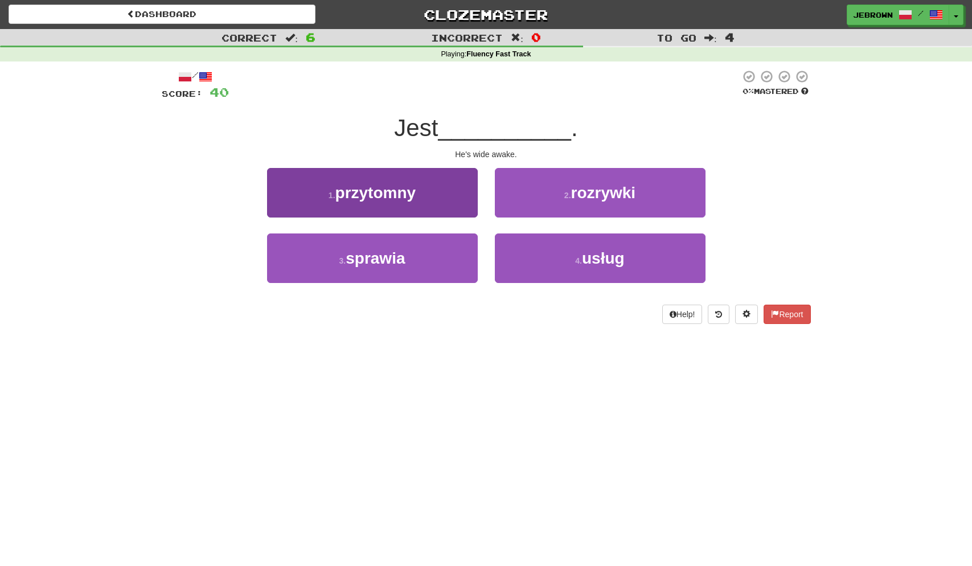
click at [427, 189] on button "1 . przytomny" at bounding box center [372, 193] width 211 height 50
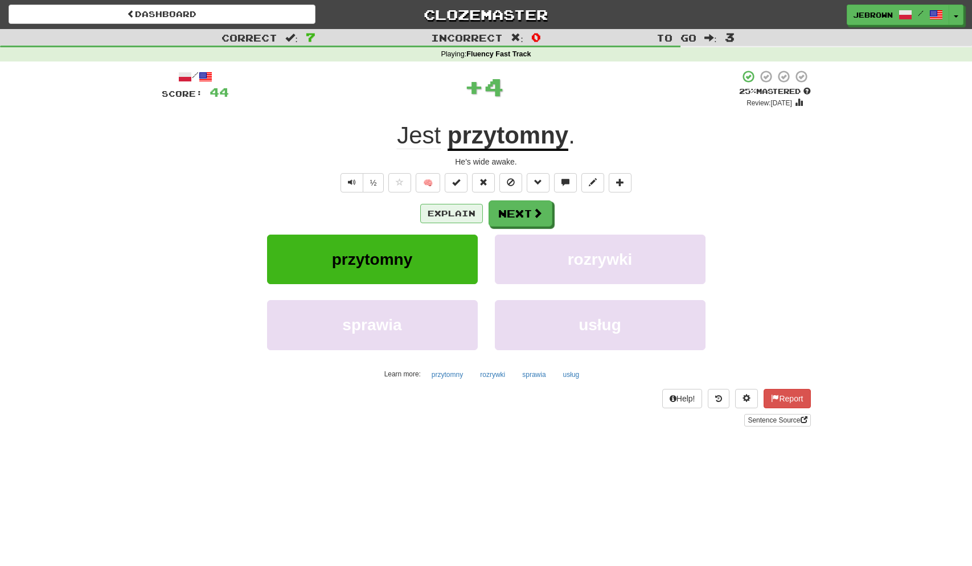
click at [459, 211] on button "Explain" at bounding box center [451, 213] width 63 height 19
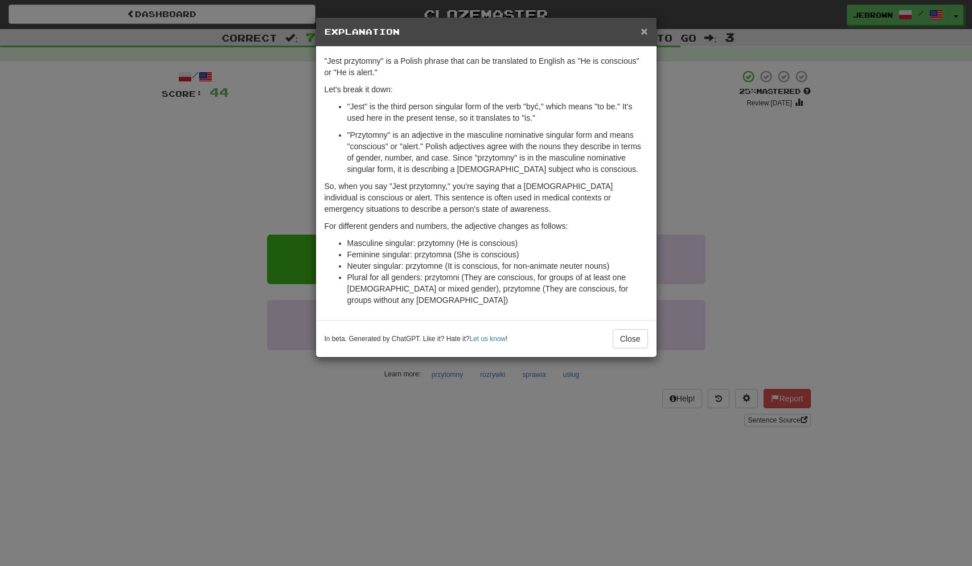
click at [641, 32] on span "×" at bounding box center [644, 30] width 7 height 13
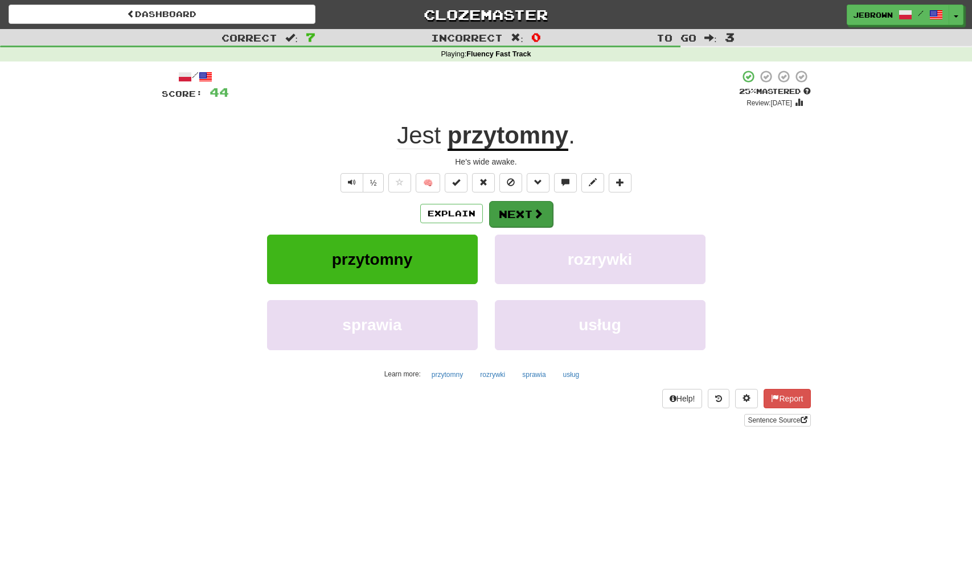
click at [520, 210] on button "Next" at bounding box center [521, 214] width 64 height 26
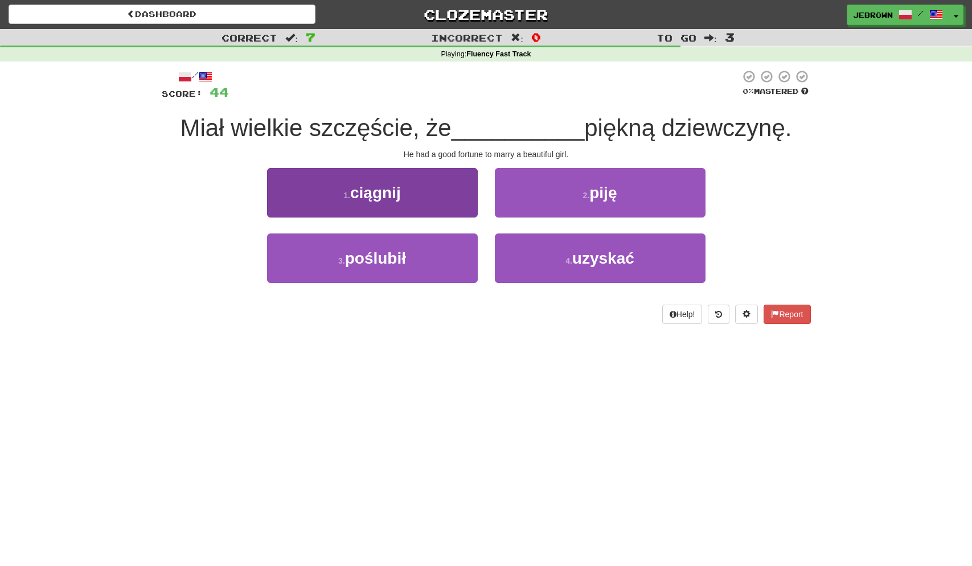
click at [423, 257] on button "3 . poślubił" at bounding box center [372, 259] width 211 height 50
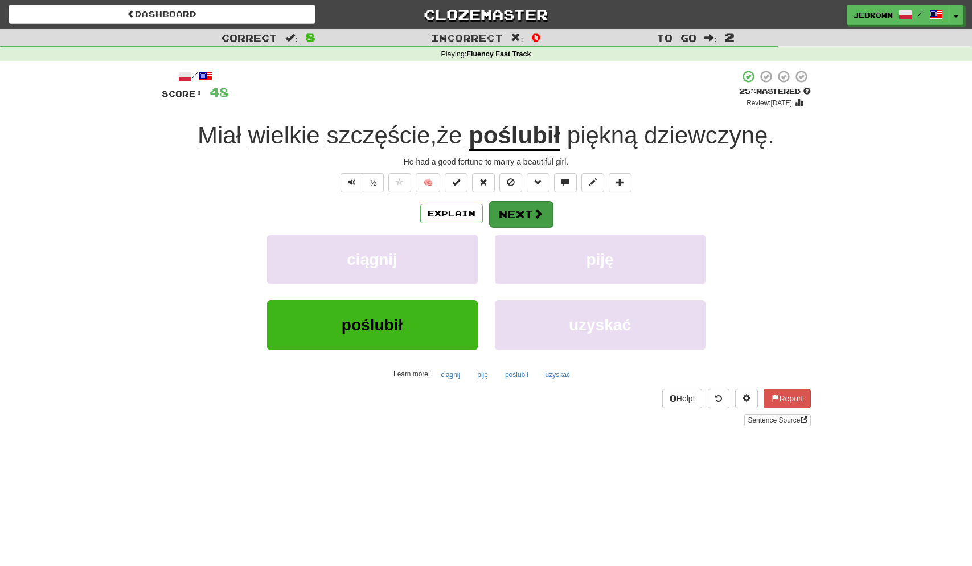
click at [522, 215] on button "Next" at bounding box center [521, 214] width 64 height 26
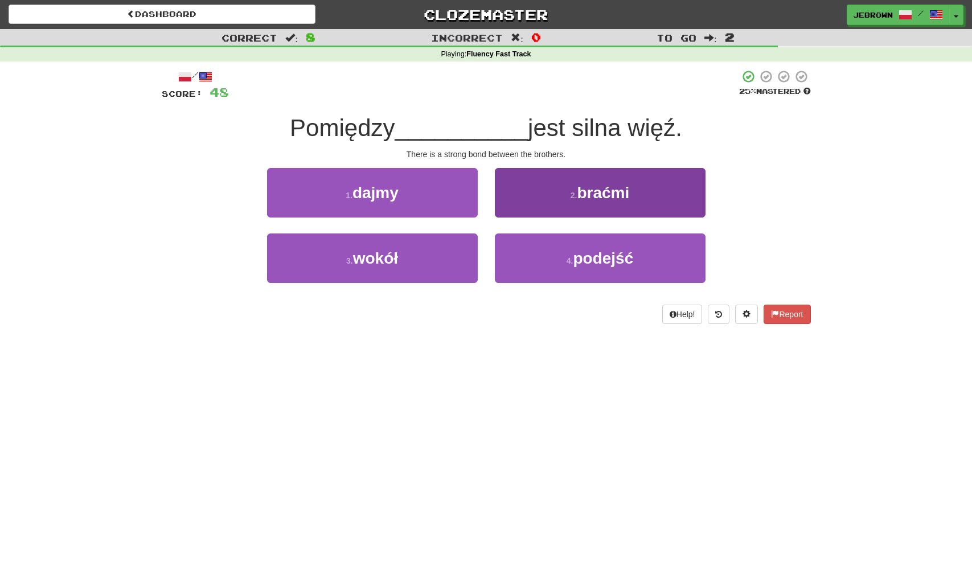
click at [581, 193] on span "braćmi" at bounding box center [603, 193] width 52 height 18
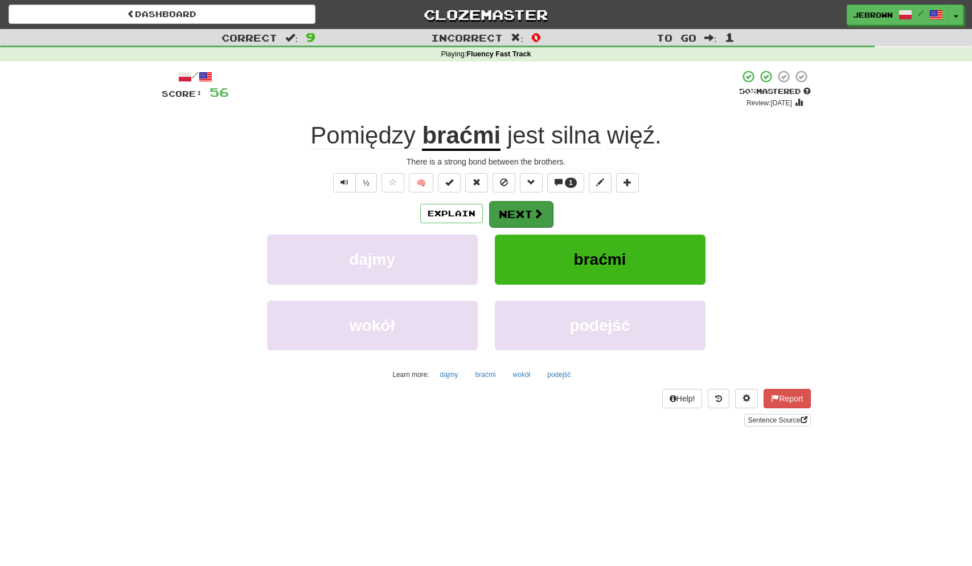
click at [530, 216] on button "Next" at bounding box center [521, 214] width 64 height 26
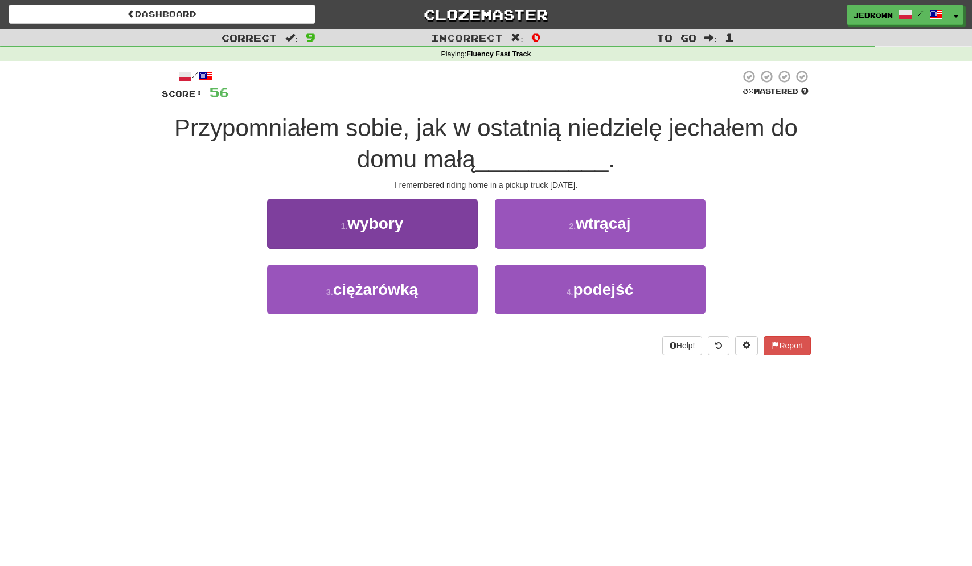
click at [435, 281] on button "3 . ciężarówką" at bounding box center [372, 290] width 211 height 50
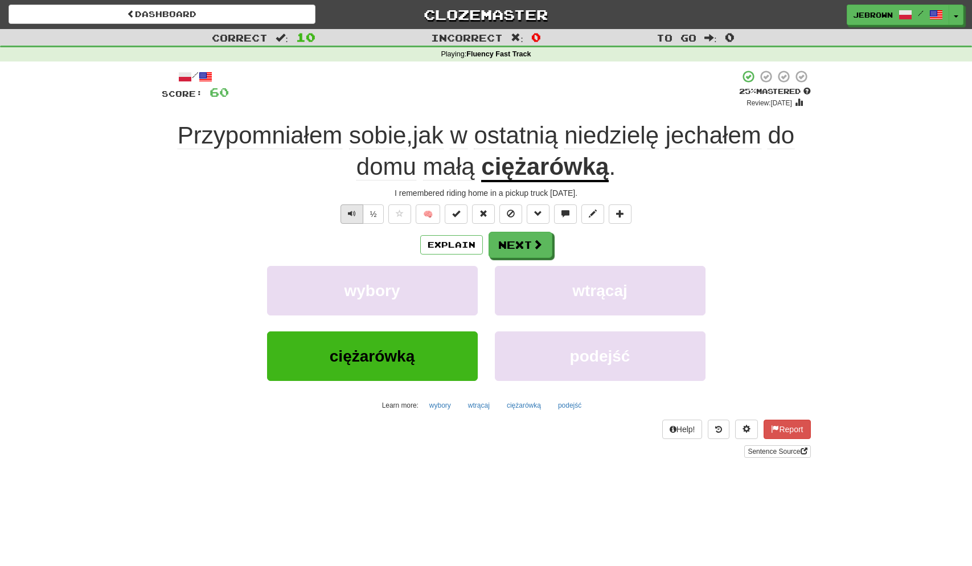
click at [350, 210] on span "Text-to-speech controls" at bounding box center [352, 214] width 8 height 8
click at [517, 243] on button "Next" at bounding box center [521, 245] width 64 height 26
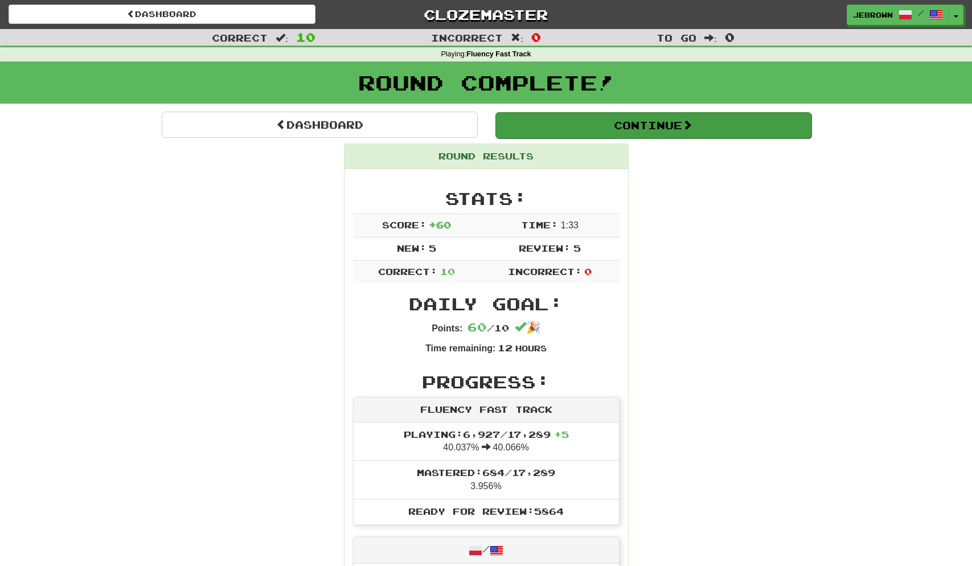
click at [529, 120] on button "Continue" at bounding box center [654, 125] width 316 height 26
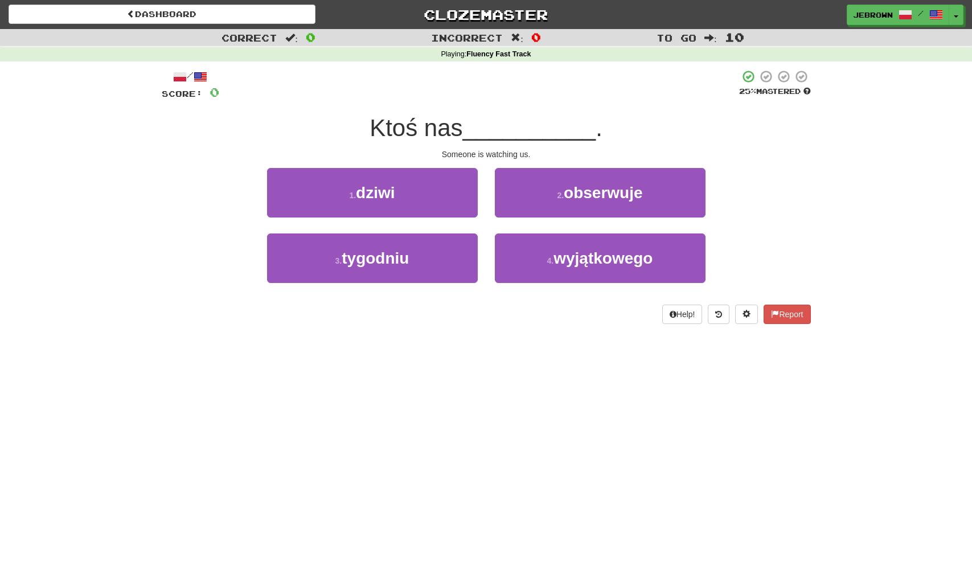
click at [569, 193] on span "obserwuje" at bounding box center [603, 193] width 79 height 18
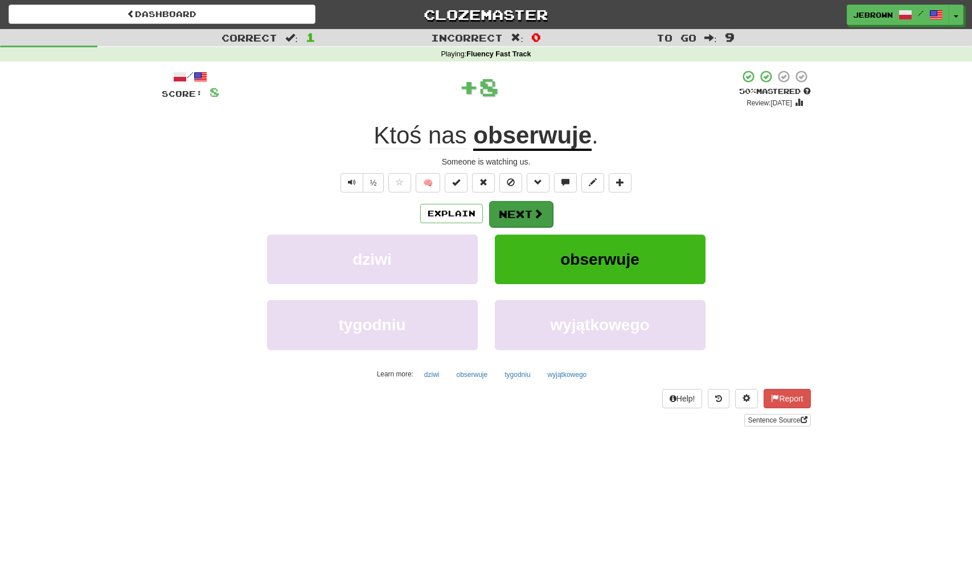
click at [531, 210] on button "Next" at bounding box center [521, 214] width 64 height 26
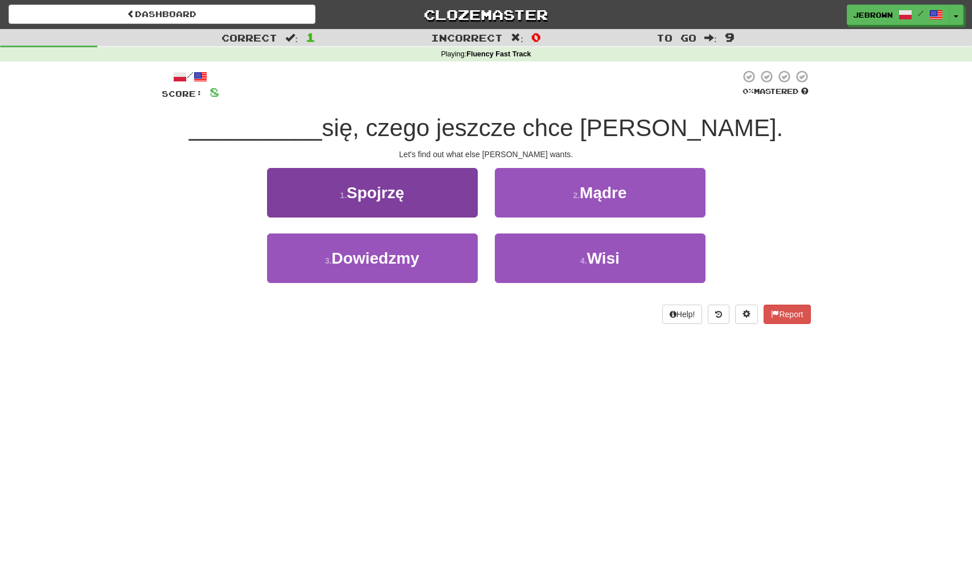
click at [424, 255] on button "3 . Dowiedzmy" at bounding box center [372, 259] width 211 height 50
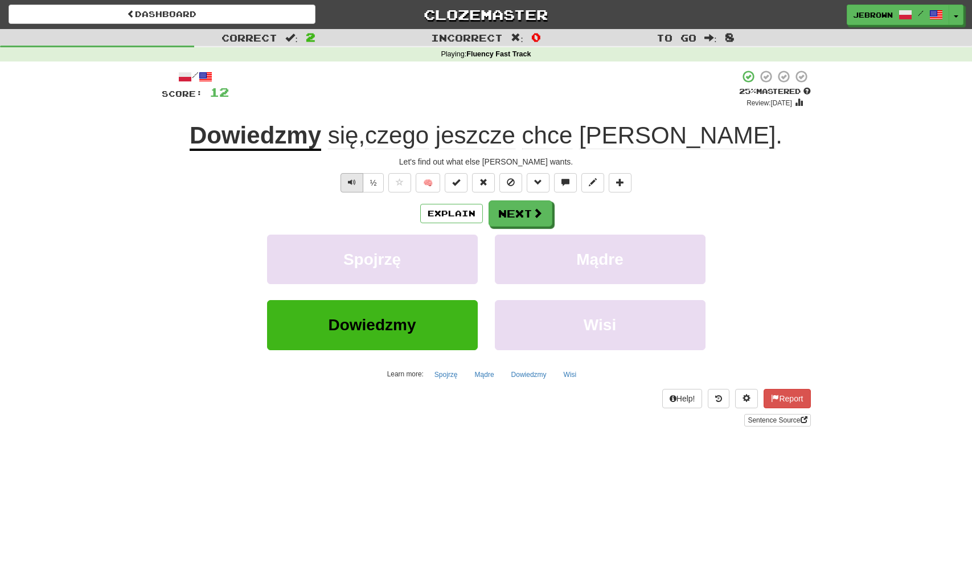
click at [351, 181] on span "Text-to-speech controls" at bounding box center [352, 182] width 8 height 8
click at [525, 210] on button "Next" at bounding box center [521, 214] width 64 height 26
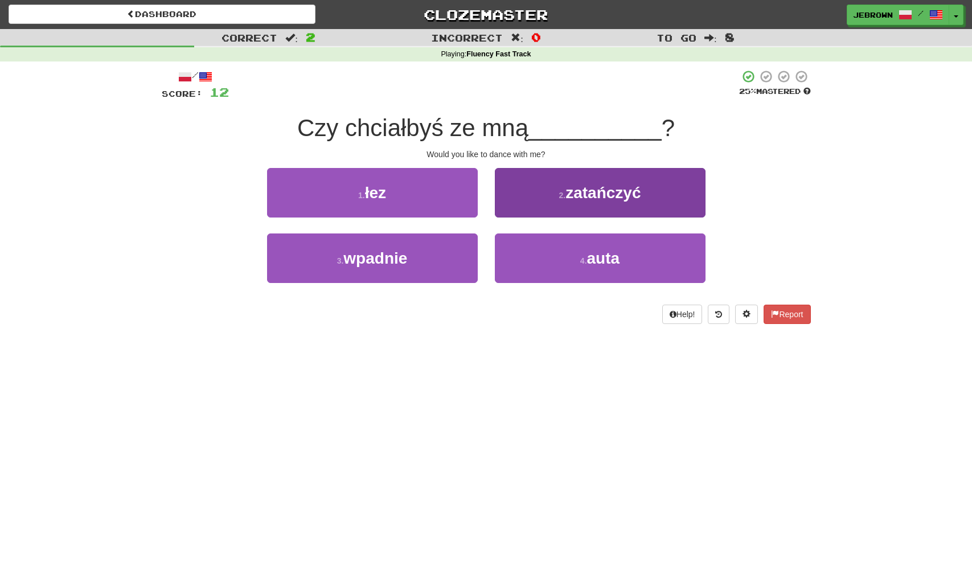
click at [577, 189] on span "zatańczyć" at bounding box center [603, 193] width 75 height 18
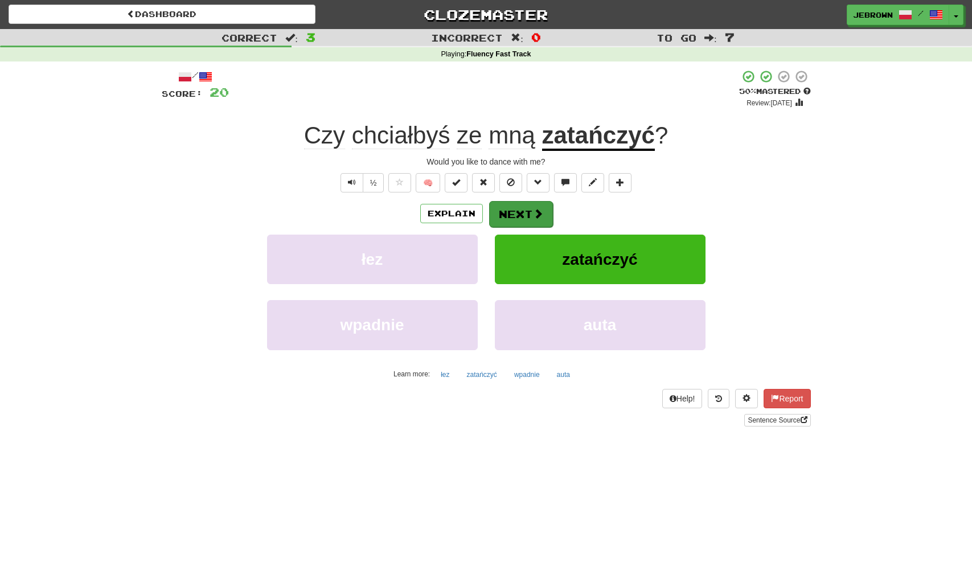
click at [521, 210] on button "Next" at bounding box center [521, 214] width 64 height 26
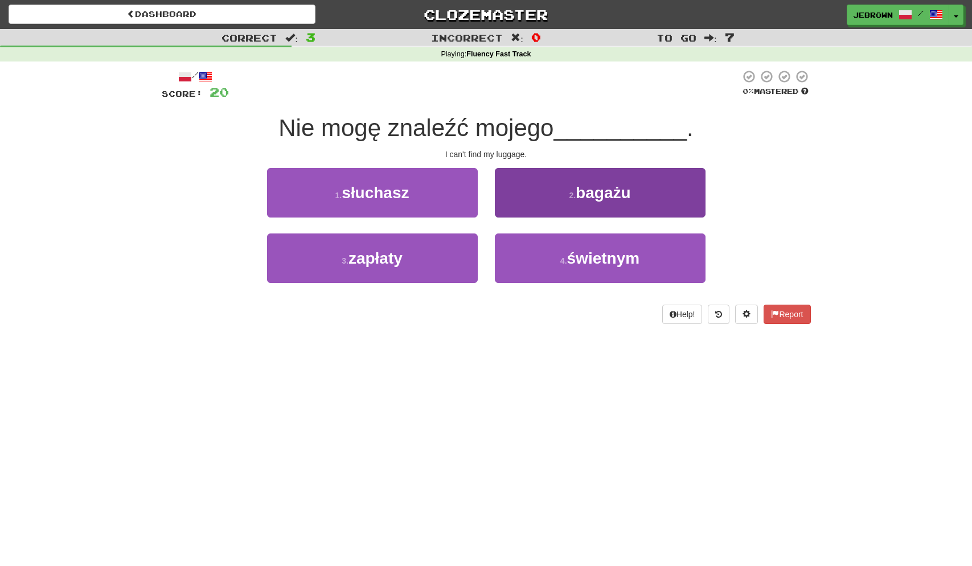
click at [579, 185] on span "bagażu" at bounding box center [603, 193] width 55 height 18
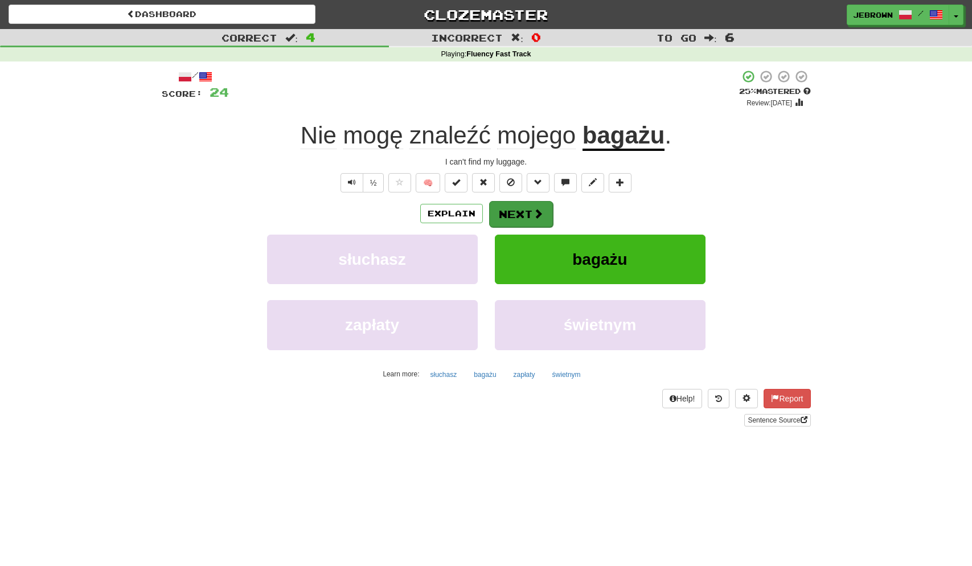
click at [521, 211] on button "Next" at bounding box center [521, 214] width 64 height 26
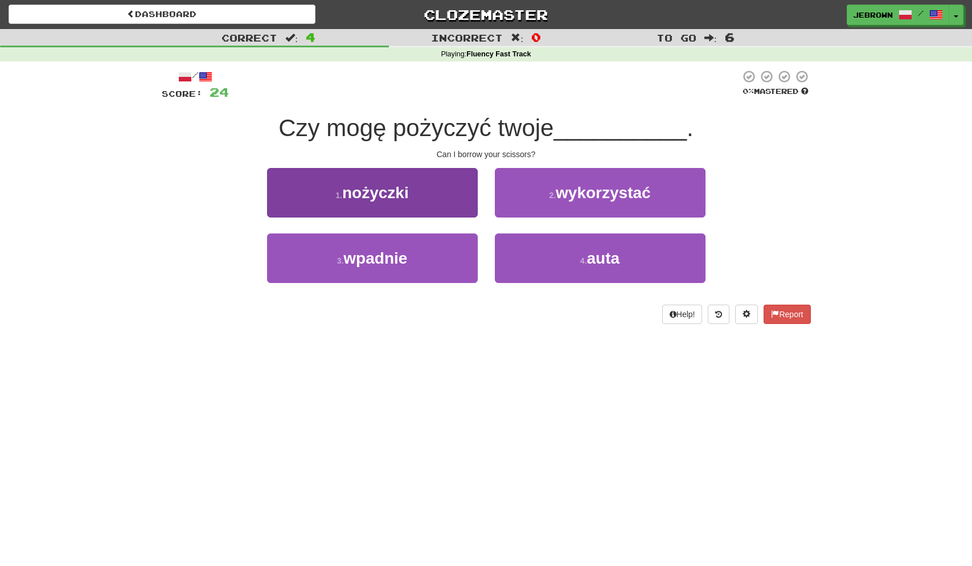
click at [425, 187] on button "1 . nożyczki" at bounding box center [372, 193] width 211 height 50
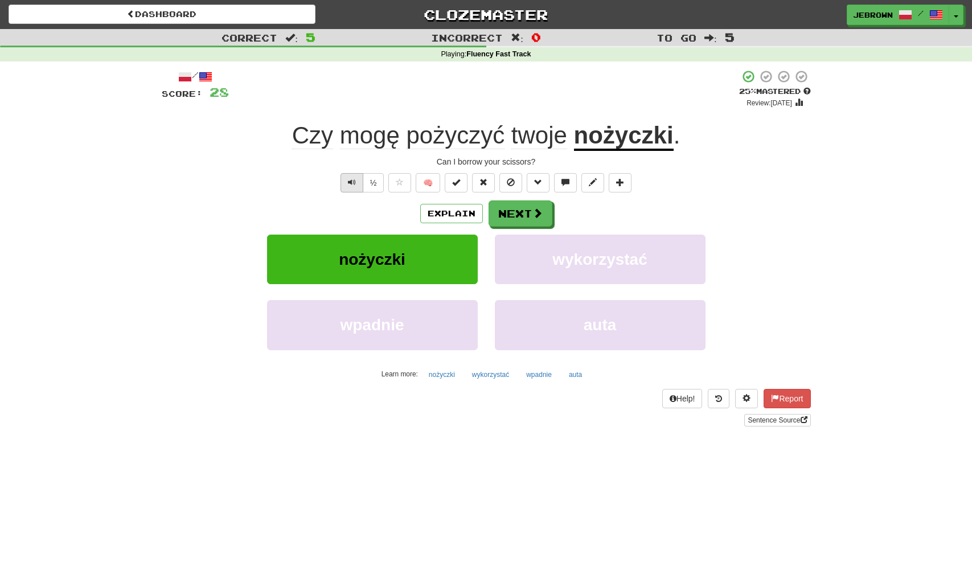
click at [352, 182] on span "Text-to-speech controls" at bounding box center [352, 182] width 8 height 8
click at [527, 210] on button "Next" at bounding box center [521, 214] width 64 height 26
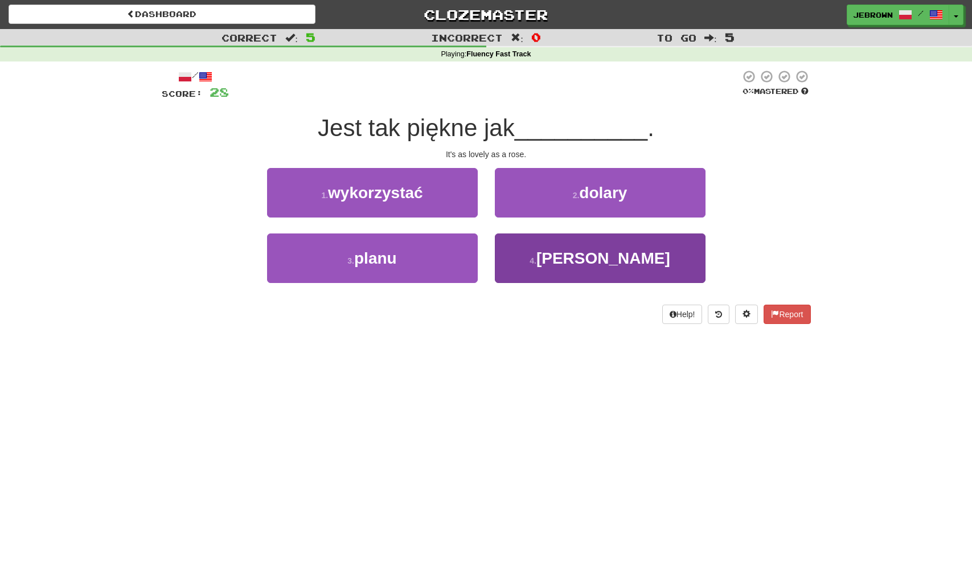
click at [618, 258] on span "róża" at bounding box center [604, 259] width 134 height 18
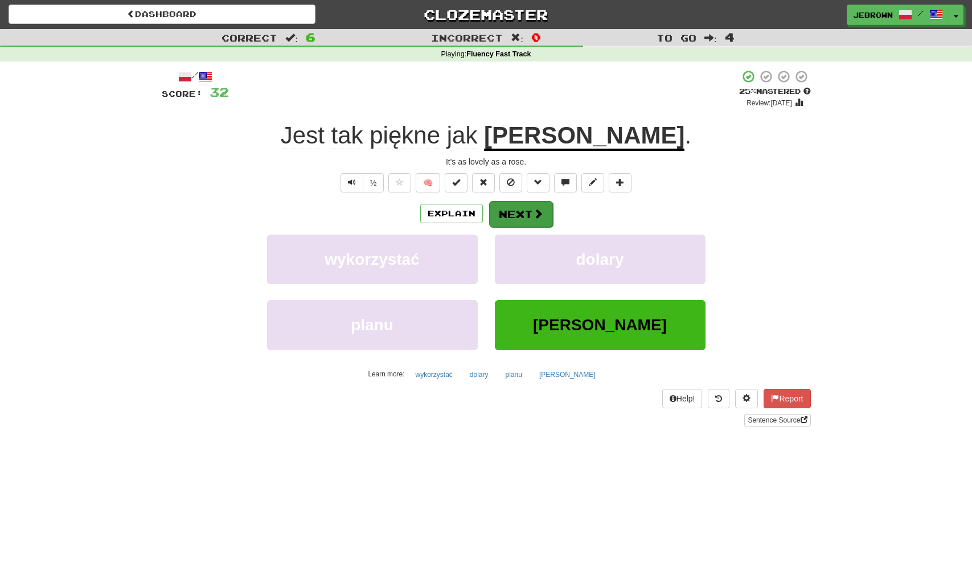
click at [518, 212] on button "Next" at bounding box center [521, 214] width 64 height 26
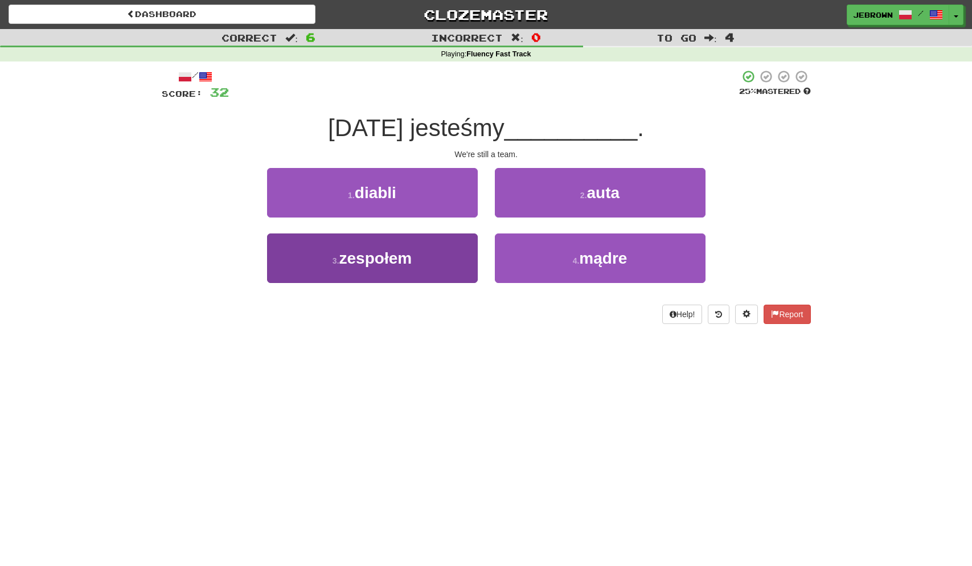
click at [426, 254] on button "3 . zespołem" at bounding box center [372, 259] width 211 height 50
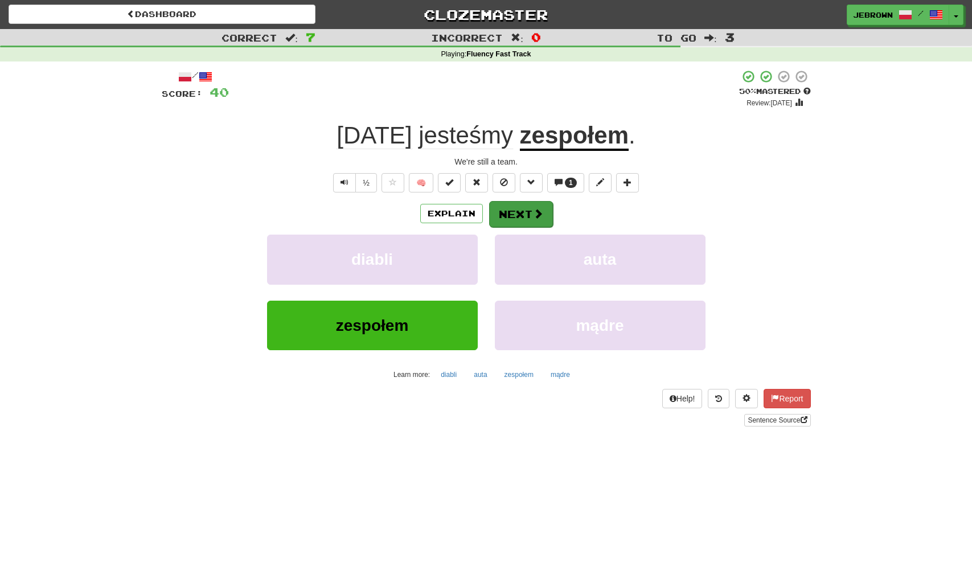
click at [526, 214] on button "Next" at bounding box center [521, 214] width 64 height 26
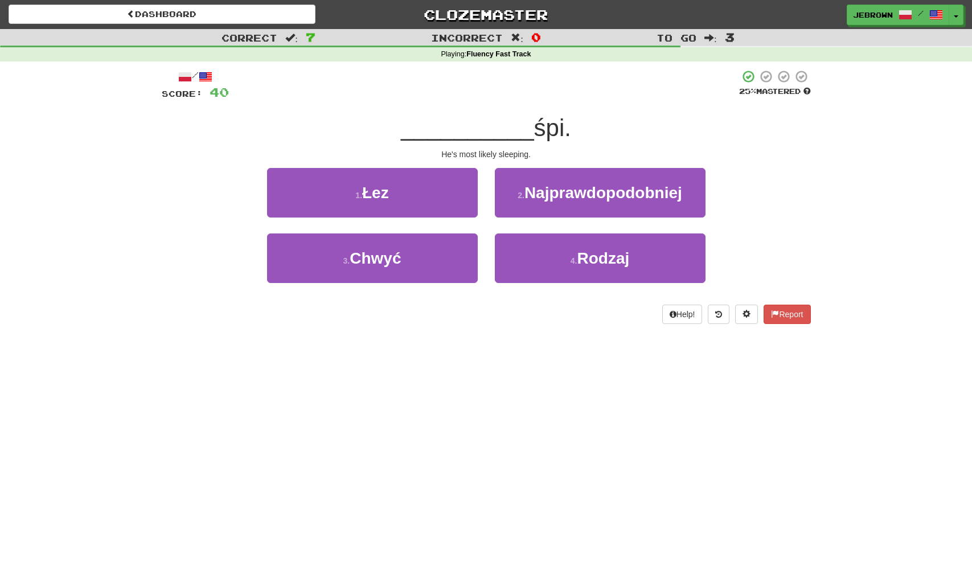
click at [575, 196] on span "Najprawdopodobniej" at bounding box center [604, 193] width 158 height 18
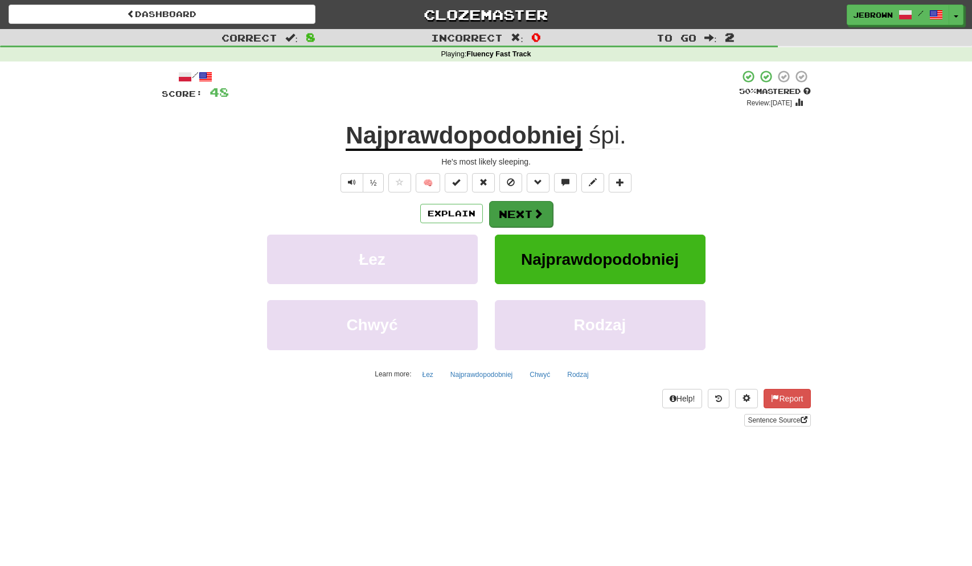
click at [525, 212] on button "Next" at bounding box center [521, 214] width 64 height 26
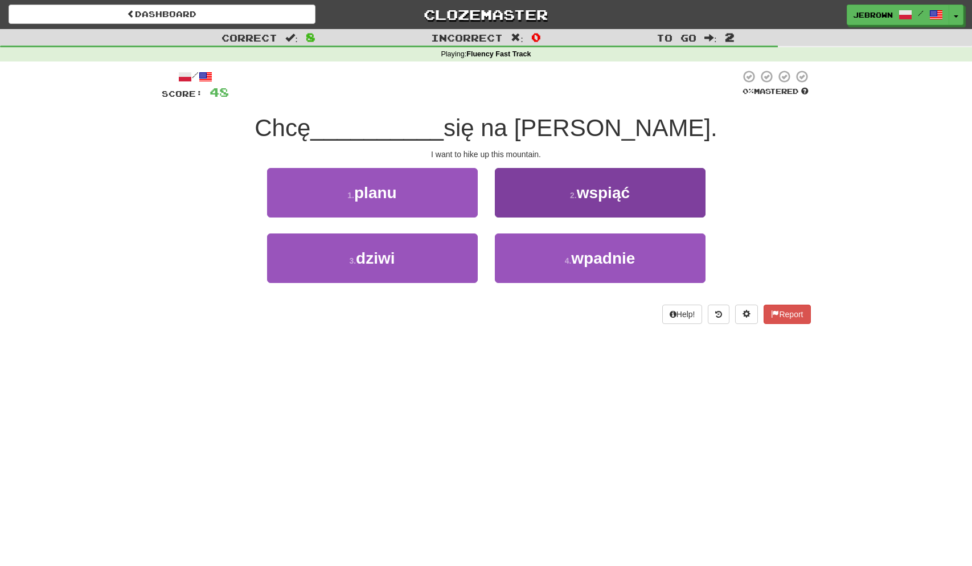
click at [640, 190] on button "2 . wspiąć" at bounding box center [600, 193] width 211 height 50
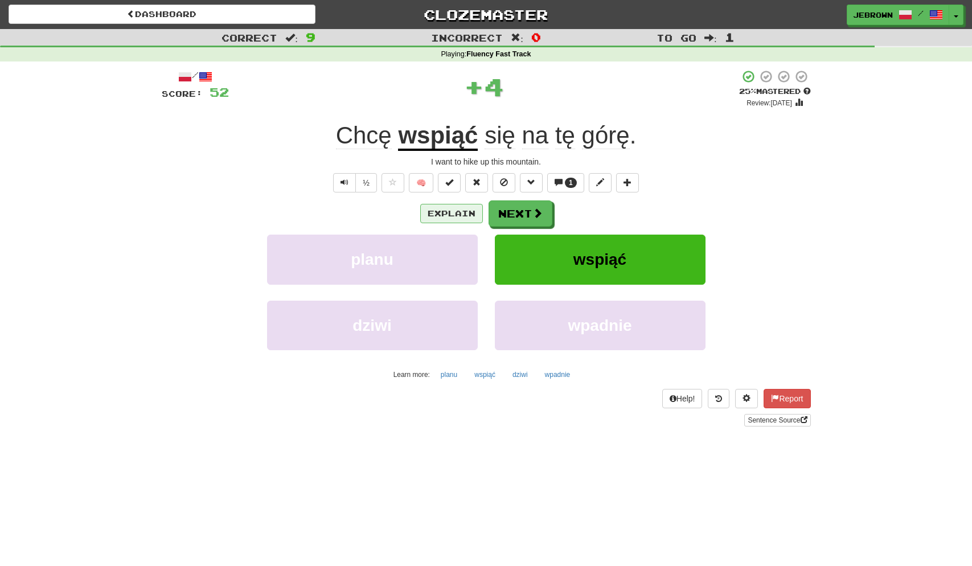
click at [456, 212] on button "Explain" at bounding box center [451, 213] width 63 height 19
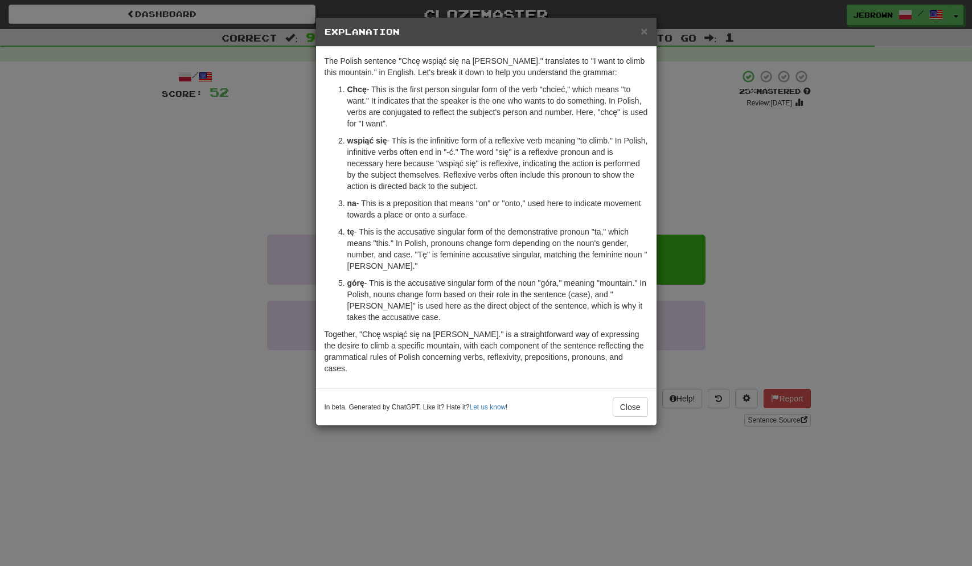
click at [644, 31] on span "×" at bounding box center [644, 30] width 7 height 13
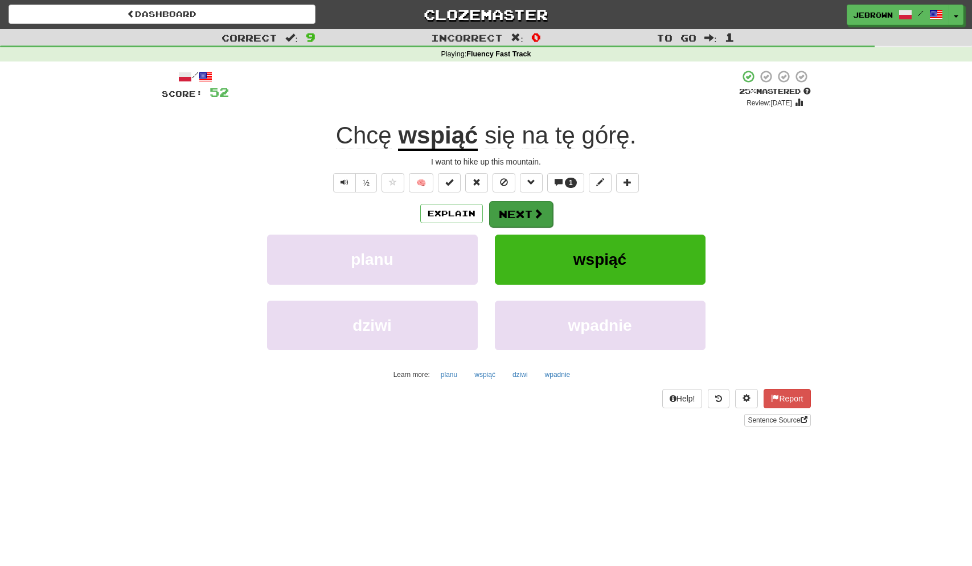
click at [533, 214] on span at bounding box center [538, 214] width 10 height 10
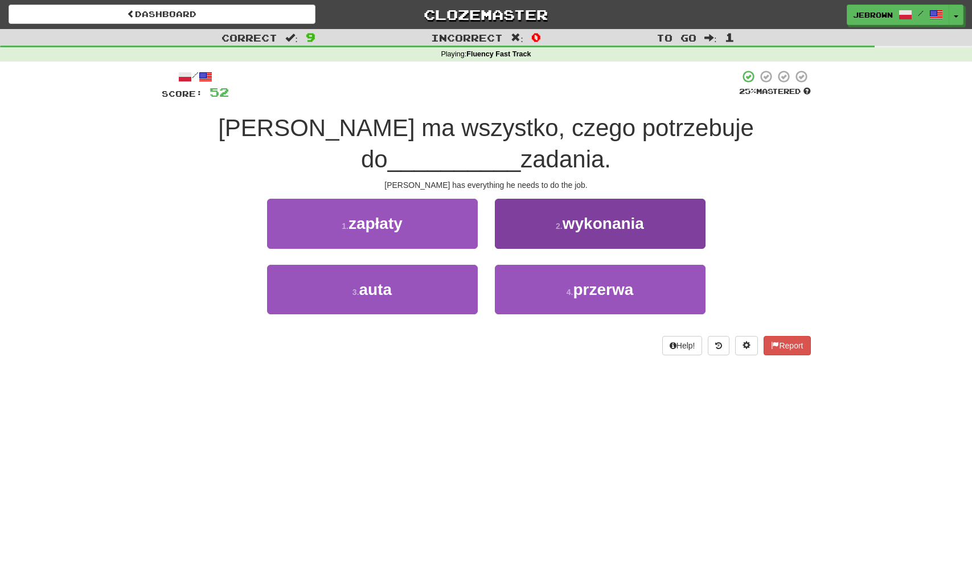
click at [603, 215] on span "wykonania" at bounding box center [603, 224] width 81 height 18
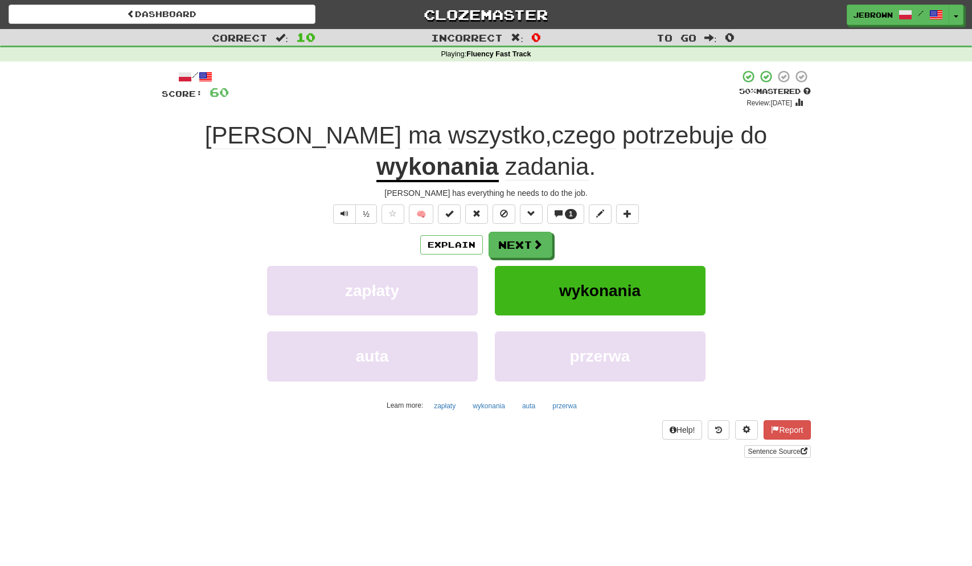
click at [525, 232] on button "Next" at bounding box center [521, 245] width 64 height 26
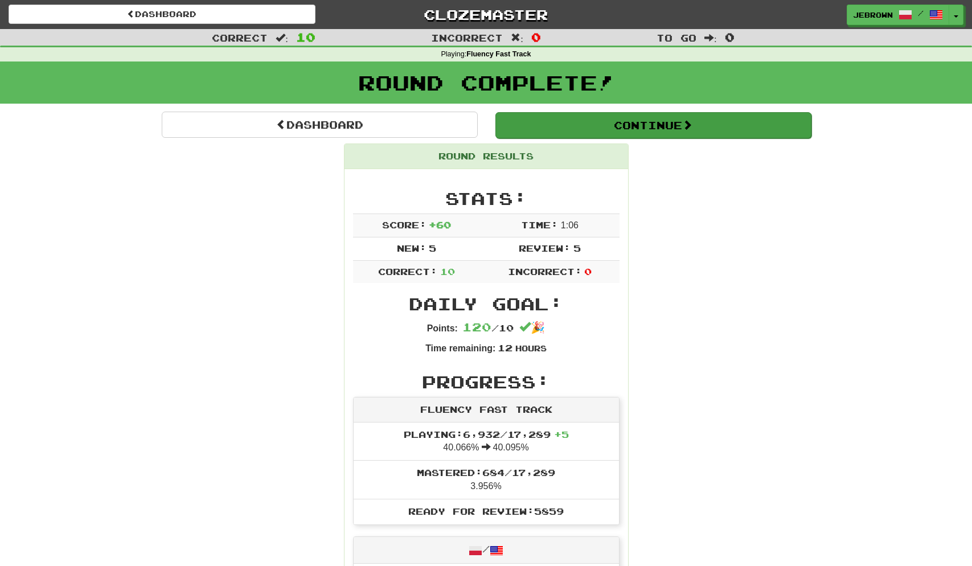
click at [532, 133] on button "Continue" at bounding box center [654, 125] width 316 height 26
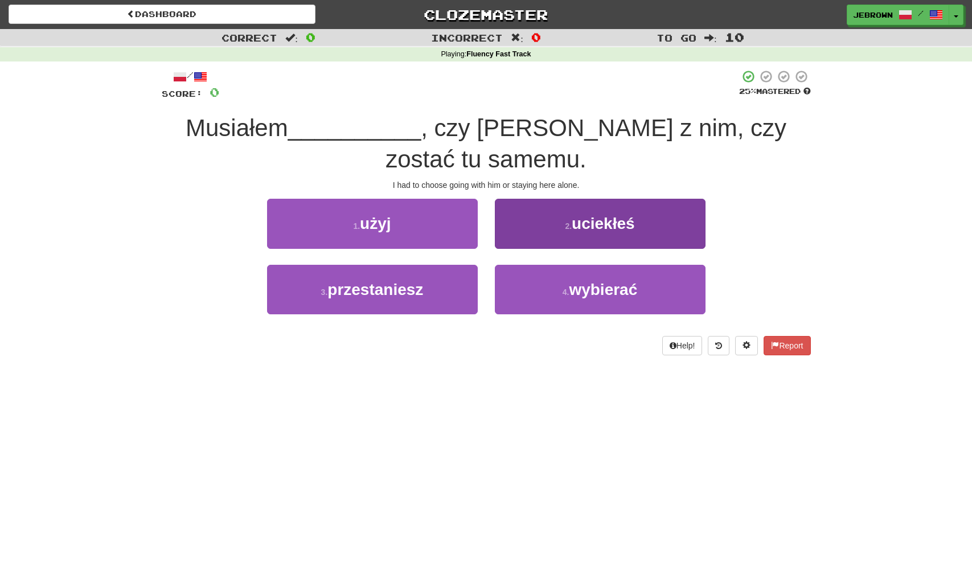
click at [599, 281] on span "wybierać" at bounding box center [603, 290] width 68 height 18
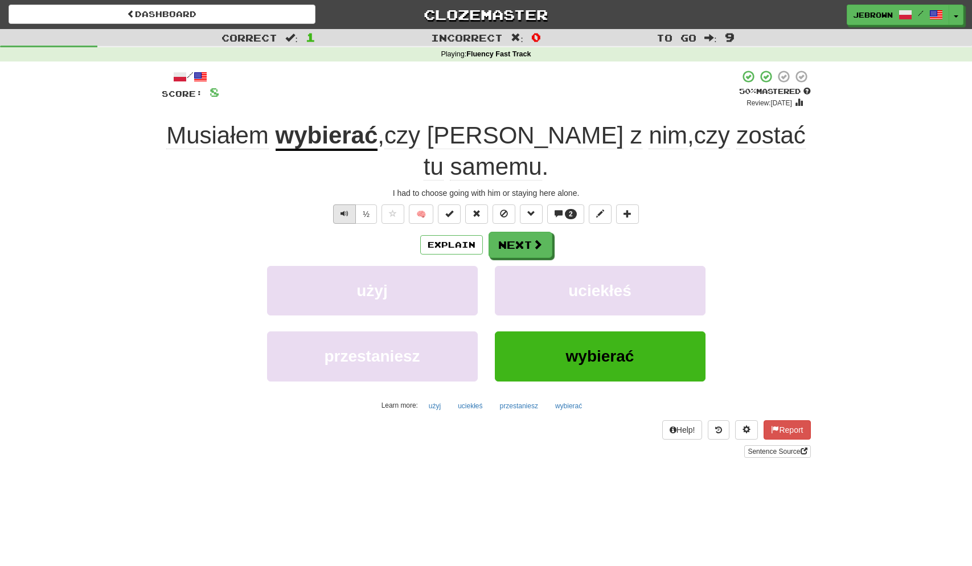
click at [342, 211] on span "Text-to-speech controls" at bounding box center [345, 214] width 8 height 8
click at [528, 244] on button "Next" at bounding box center [521, 245] width 64 height 26
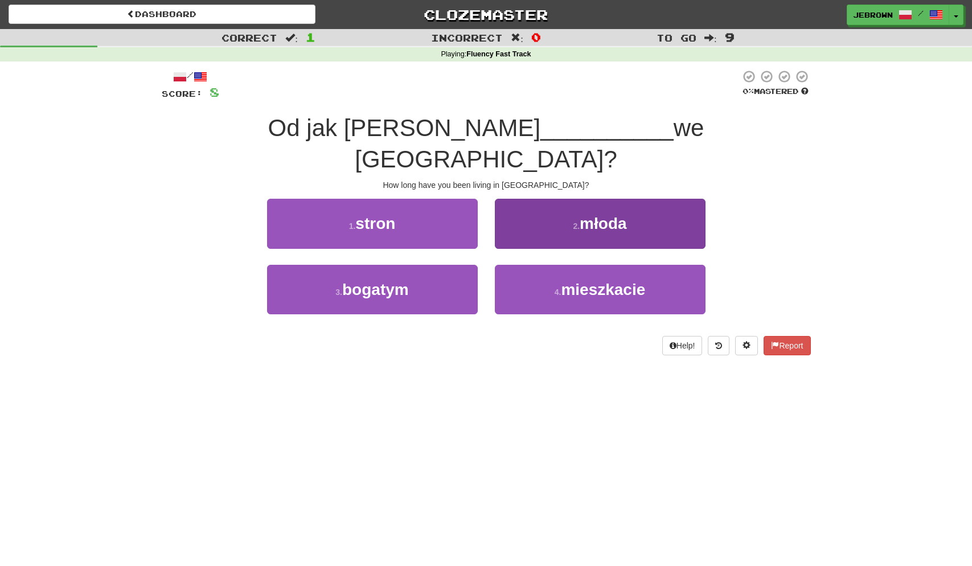
click at [592, 281] on span "mieszkacie" at bounding box center [603, 290] width 84 height 18
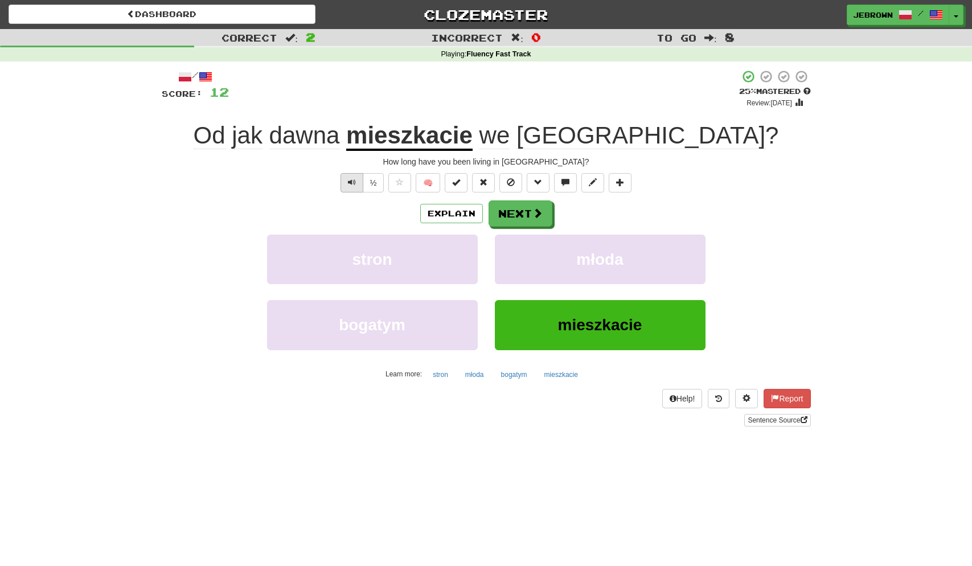
click at [346, 180] on button "Text-to-speech controls" at bounding box center [352, 182] width 23 height 19
click at [348, 178] on span "Text-to-speech controls" at bounding box center [352, 182] width 8 height 8
click at [529, 214] on button "Next" at bounding box center [521, 214] width 64 height 26
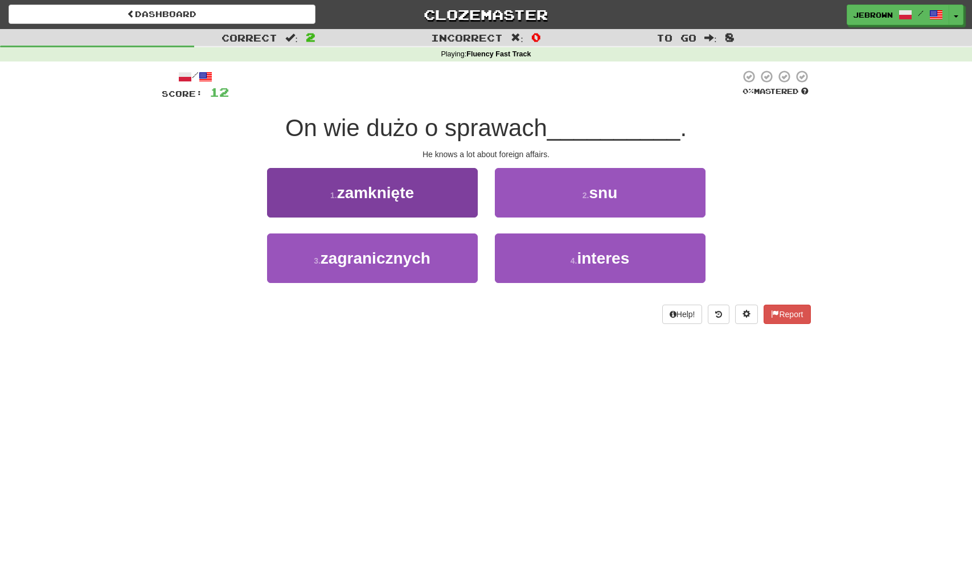
click at [438, 255] on button "3 . zagranicznych" at bounding box center [372, 259] width 211 height 50
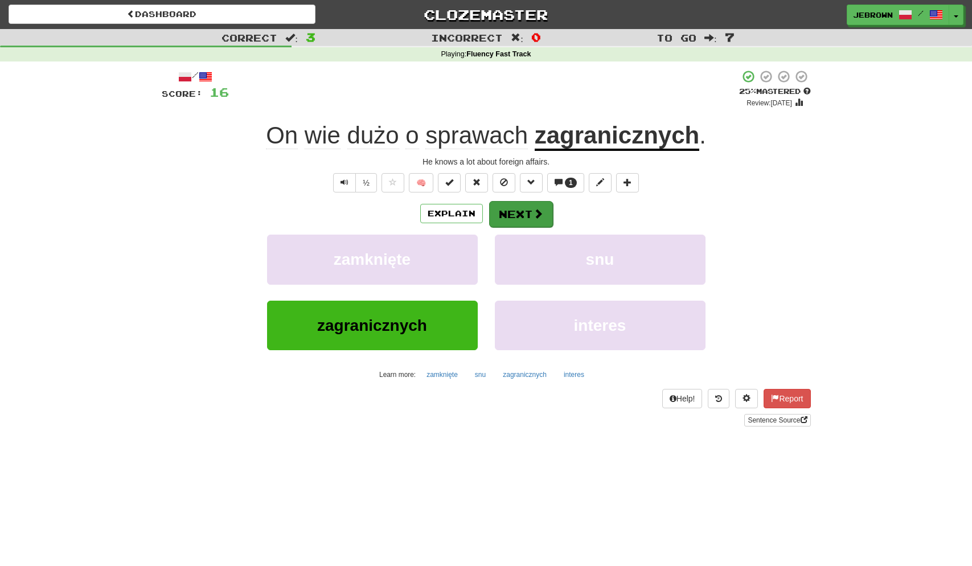
click at [520, 211] on button "Next" at bounding box center [521, 214] width 64 height 26
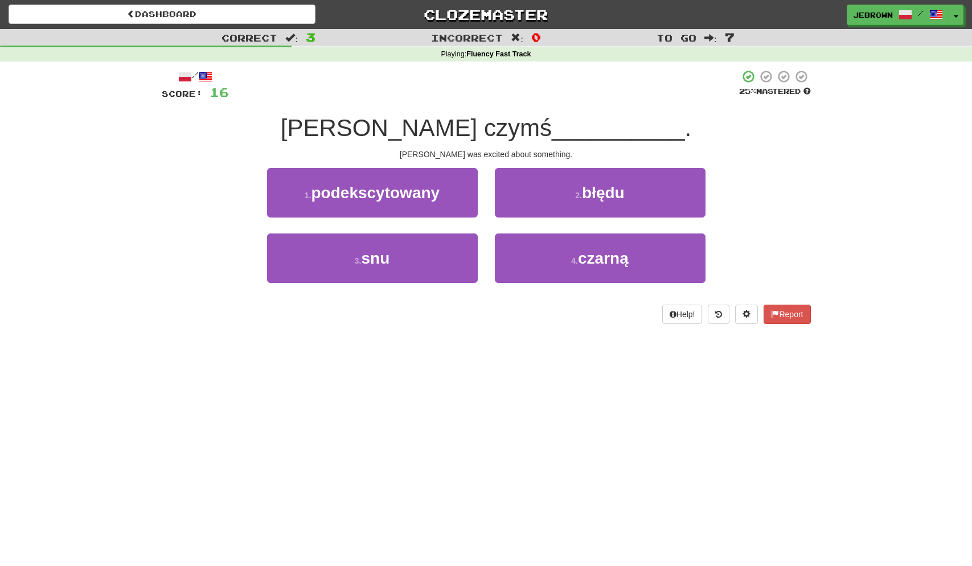
click at [419, 197] on span "podekscytowany" at bounding box center [376, 193] width 129 height 18
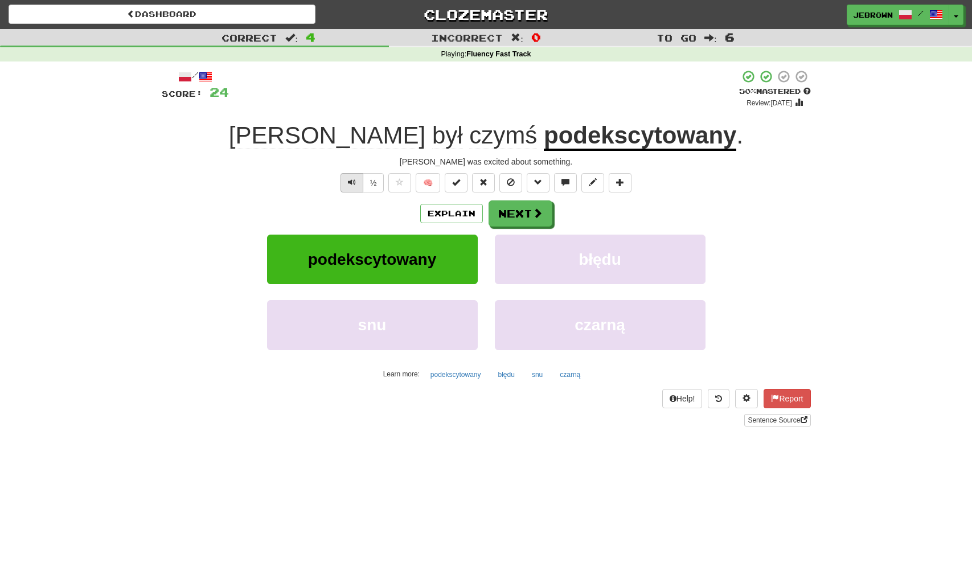
click at [352, 178] on span "Text-to-speech controls" at bounding box center [352, 182] width 8 height 8
click at [349, 179] on span "Text-to-speech controls" at bounding box center [352, 182] width 8 height 8
click at [522, 210] on button "Next" at bounding box center [521, 214] width 64 height 26
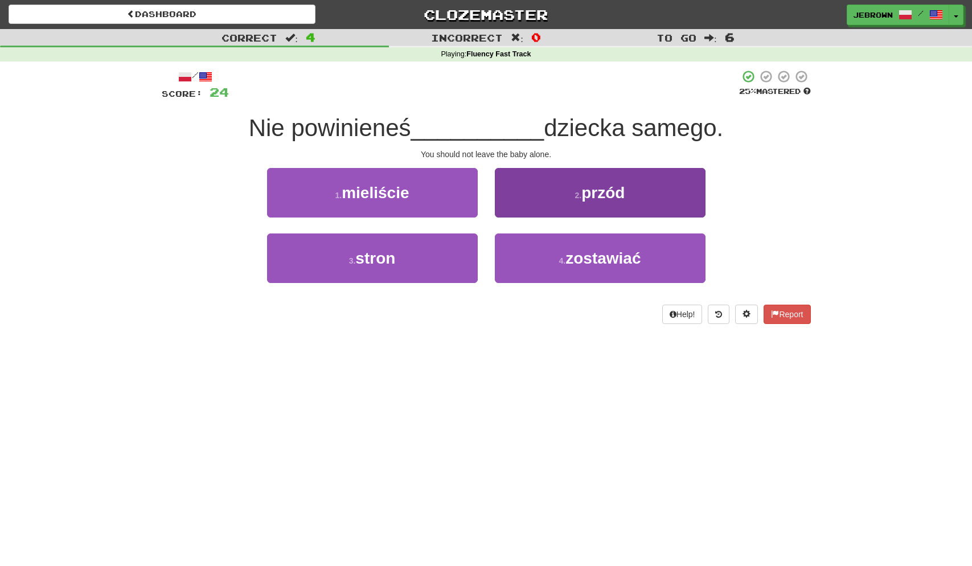
click at [567, 253] on span "zostawiać" at bounding box center [603, 259] width 75 height 18
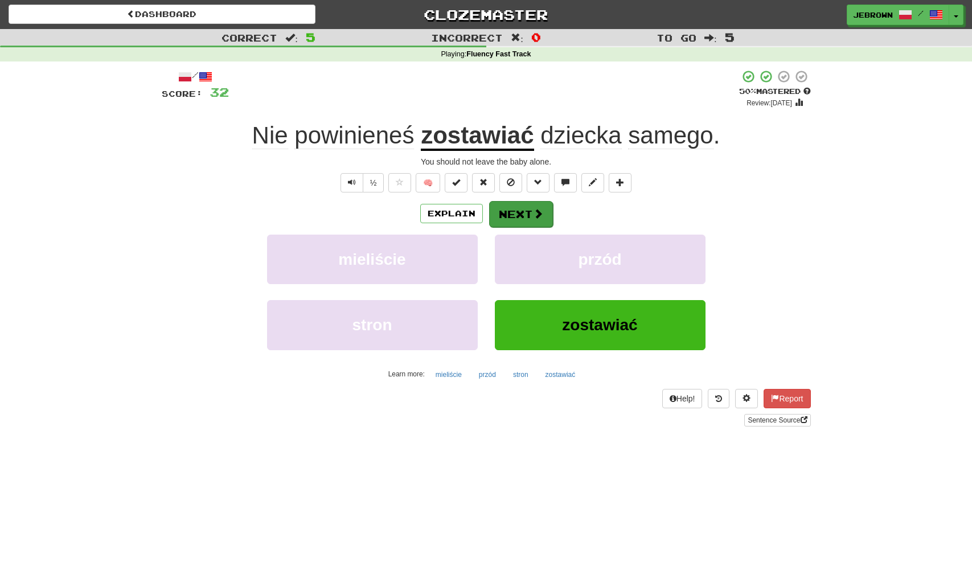
click at [524, 213] on button "Next" at bounding box center [521, 214] width 64 height 26
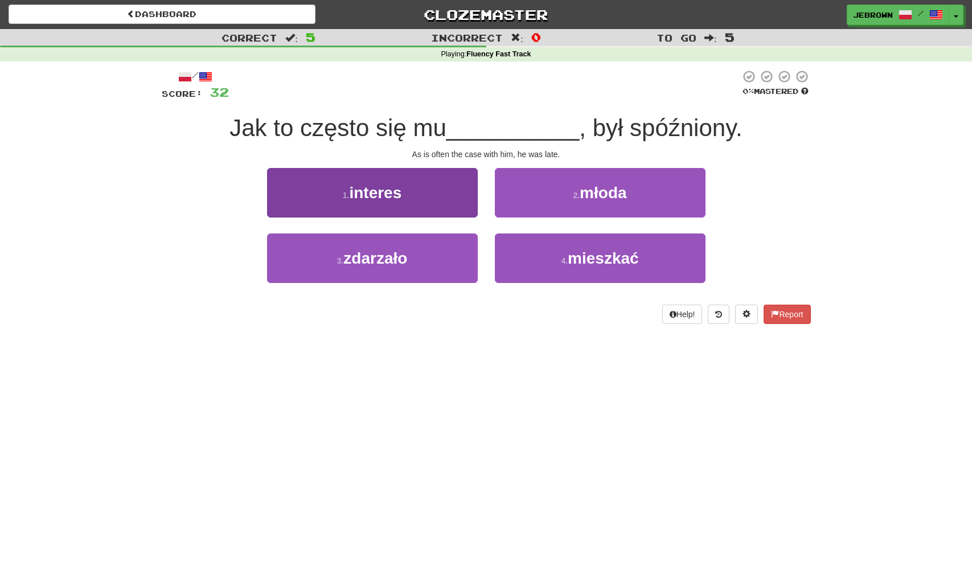
click at [418, 257] on button "3 . zdarzało" at bounding box center [372, 259] width 211 height 50
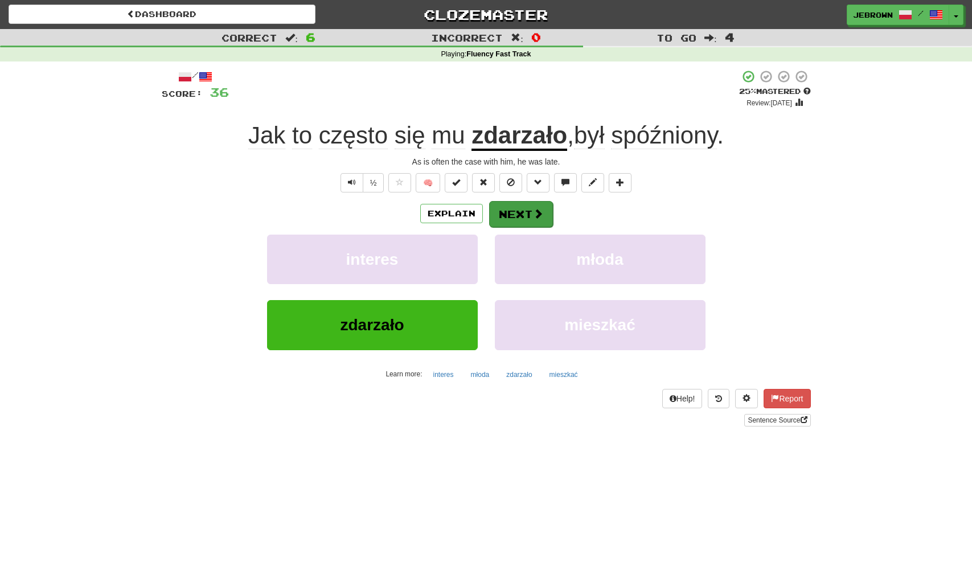
click at [524, 210] on button "Next" at bounding box center [521, 214] width 64 height 26
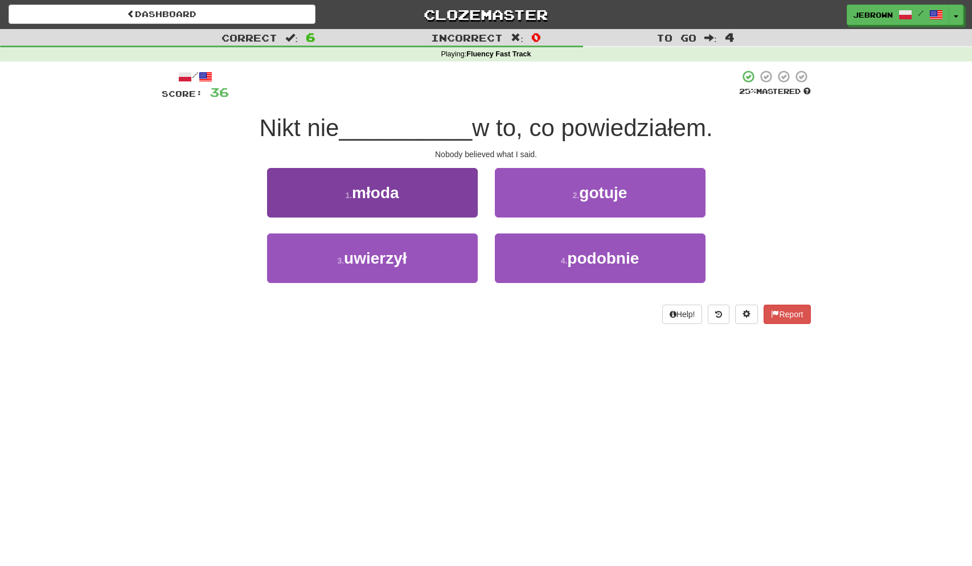
click at [401, 251] on span "uwierzył" at bounding box center [375, 259] width 63 height 18
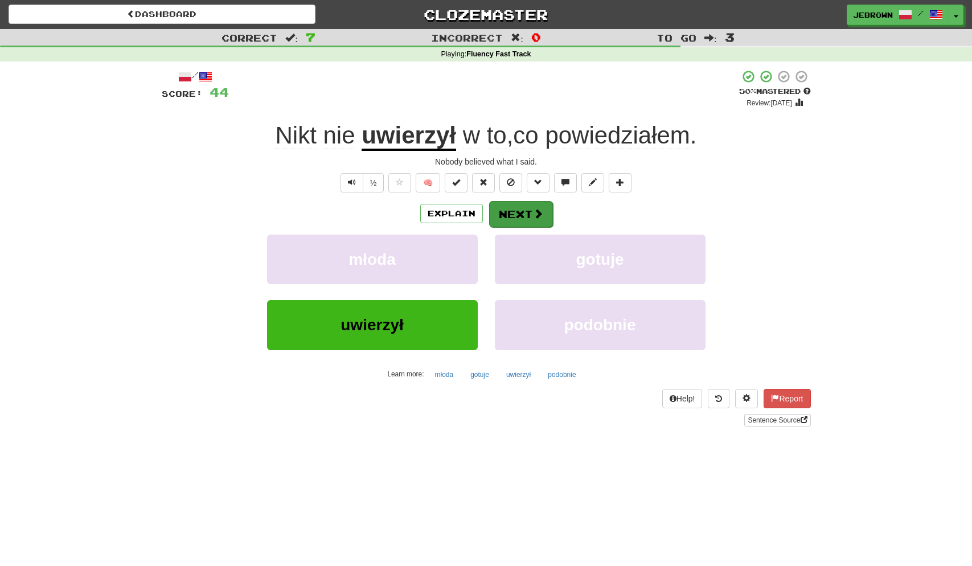
click at [531, 207] on button "Next" at bounding box center [521, 214] width 64 height 26
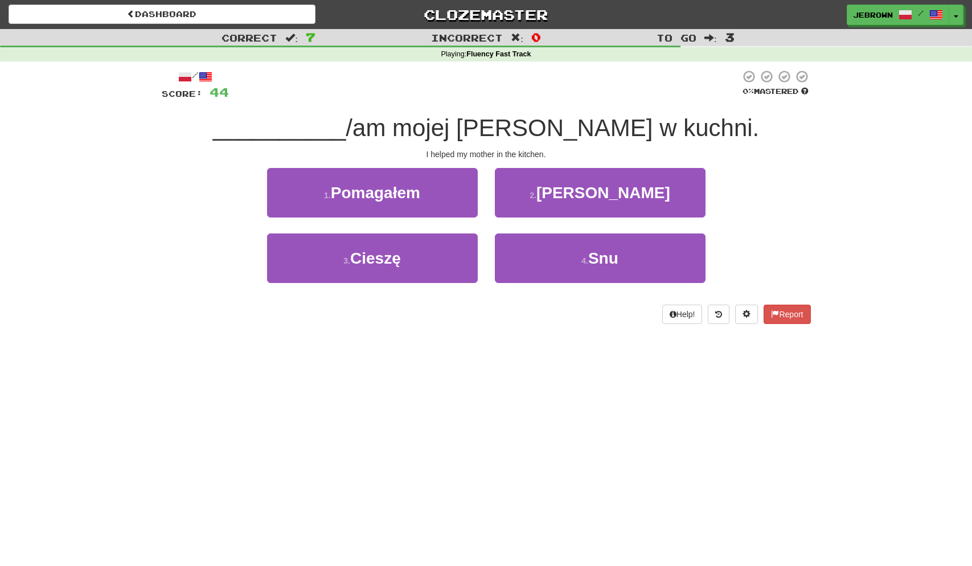
click at [427, 197] on button "1 . Pomagałem" at bounding box center [372, 193] width 211 height 50
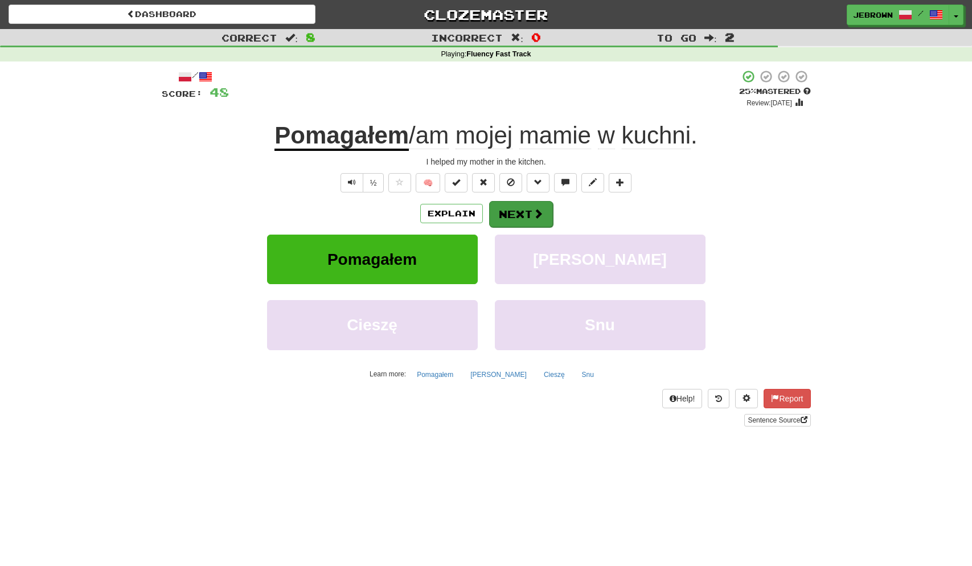
click at [519, 215] on button "Next" at bounding box center [521, 214] width 64 height 26
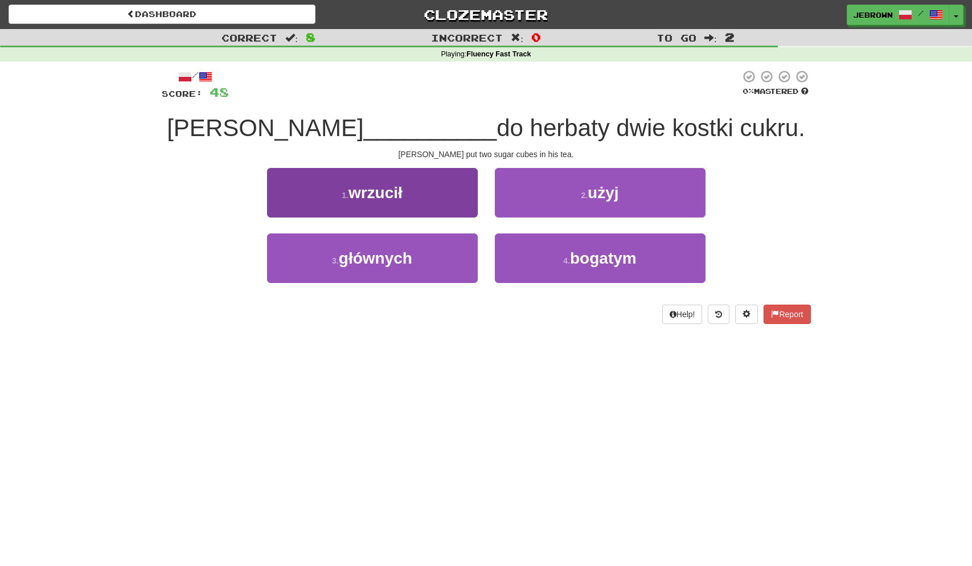
click at [432, 208] on button "1 . wrzucił" at bounding box center [372, 193] width 211 height 50
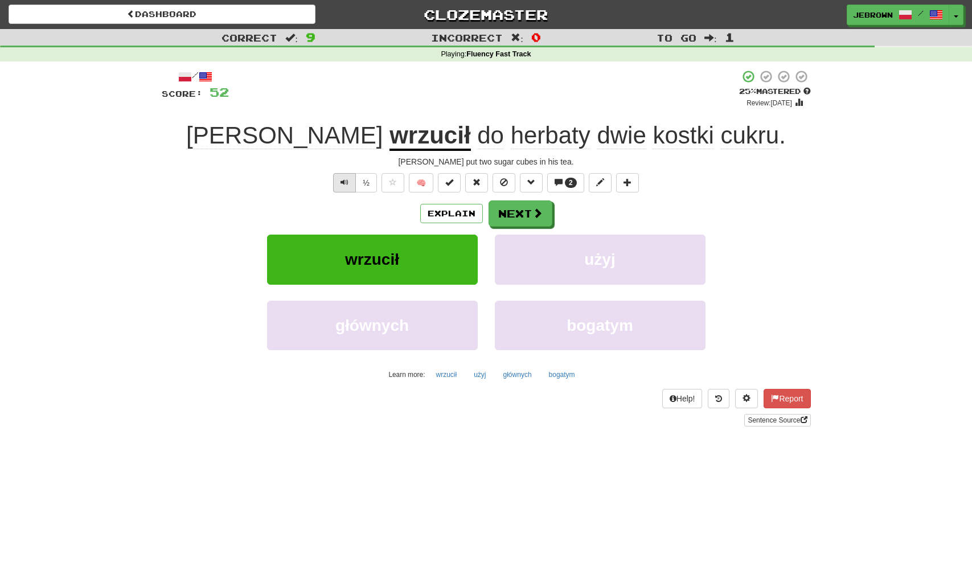
click at [345, 185] on span "Text-to-speech controls" at bounding box center [345, 182] width 8 height 8
click at [526, 217] on button "Next" at bounding box center [521, 214] width 64 height 26
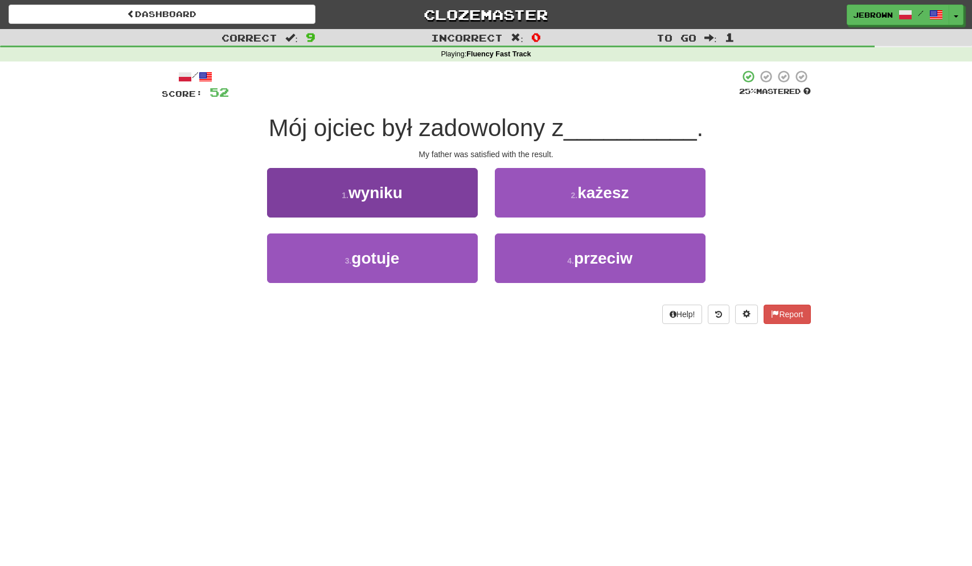
click at [416, 196] on button "1 . wyniku" at bounding box center [372, 193] width 211 height 50
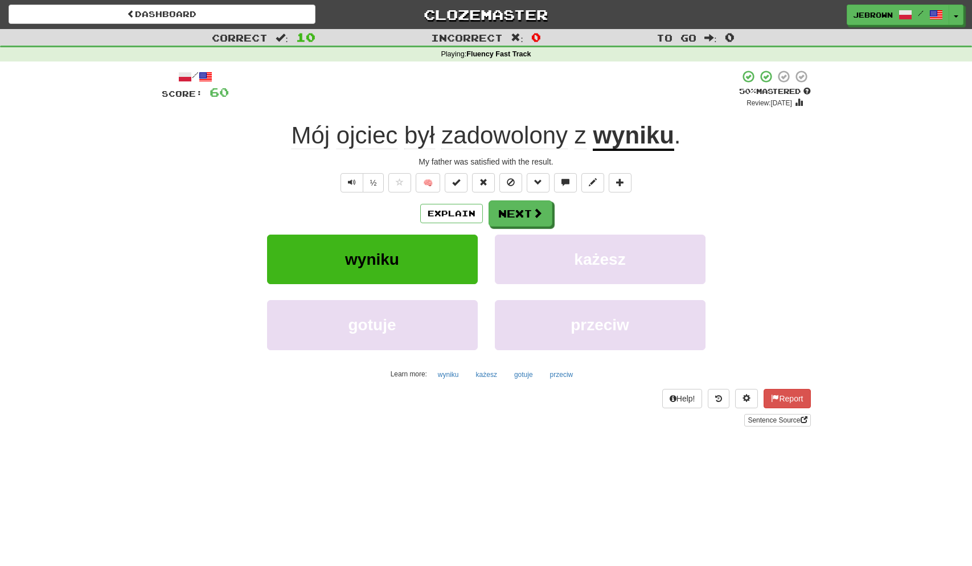
click at [522, 211] on button "Next" at bounding box center [521, 214] width 64 height 26
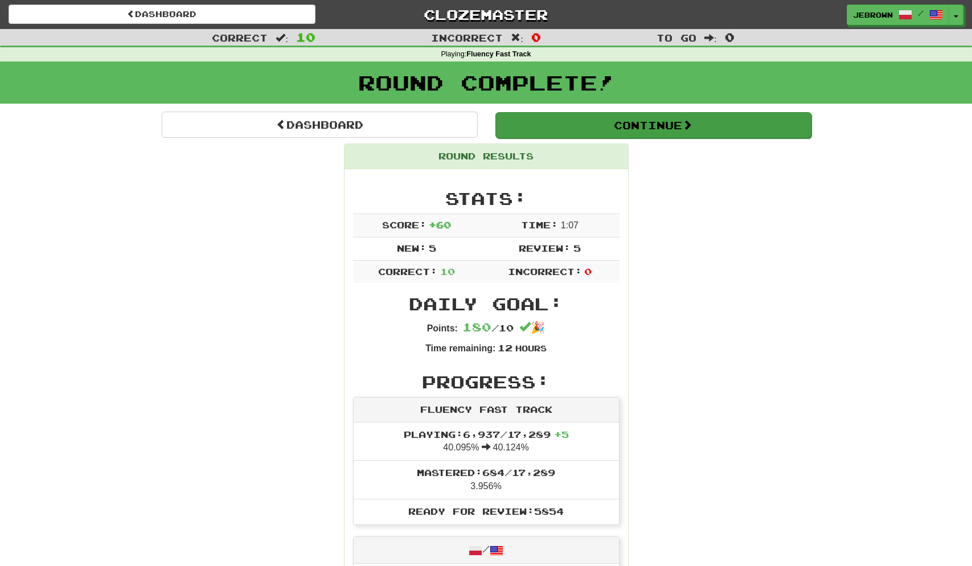
click at [589, 122] on button "Continue" at bounding box center [654, 125] width 316 height 26
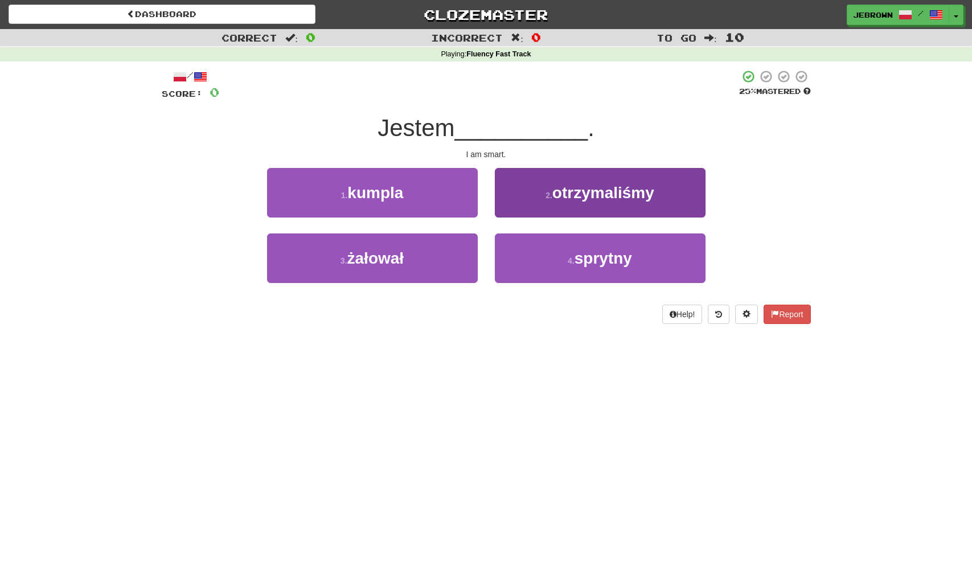
click at [635, 261] on button "4 . sprytny" at bounding box center [600, 259] width 211 height 50
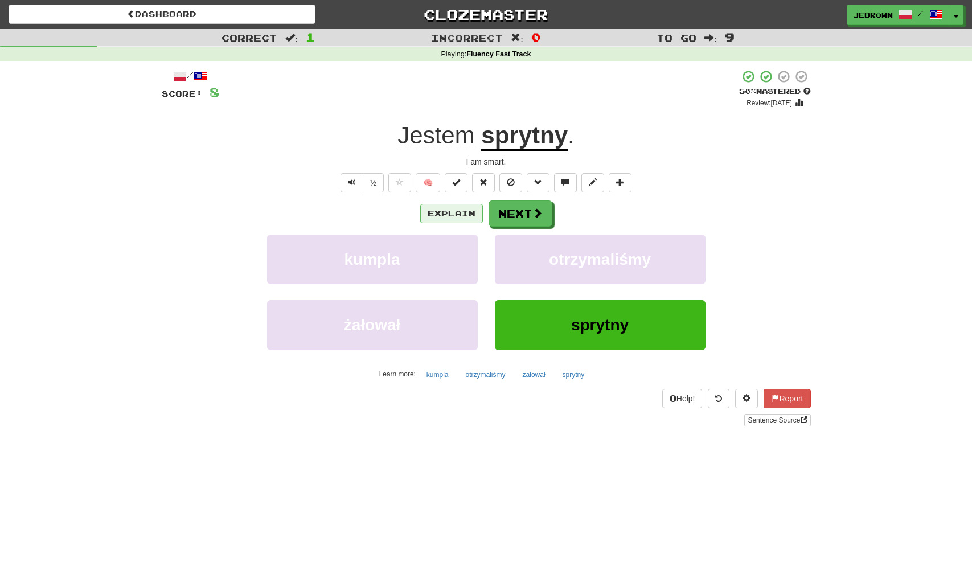
click at [452, 213] on button "Explain" at bounding box center [451, 213] width 63 height 19
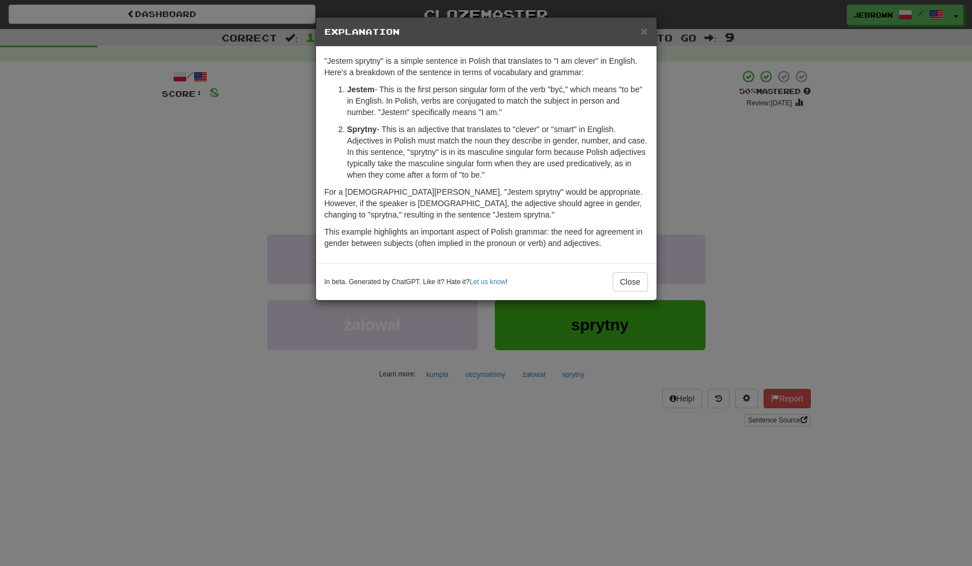
click at [645, 28] on span "×" at bounding box center [644, 30] width 7 height 13
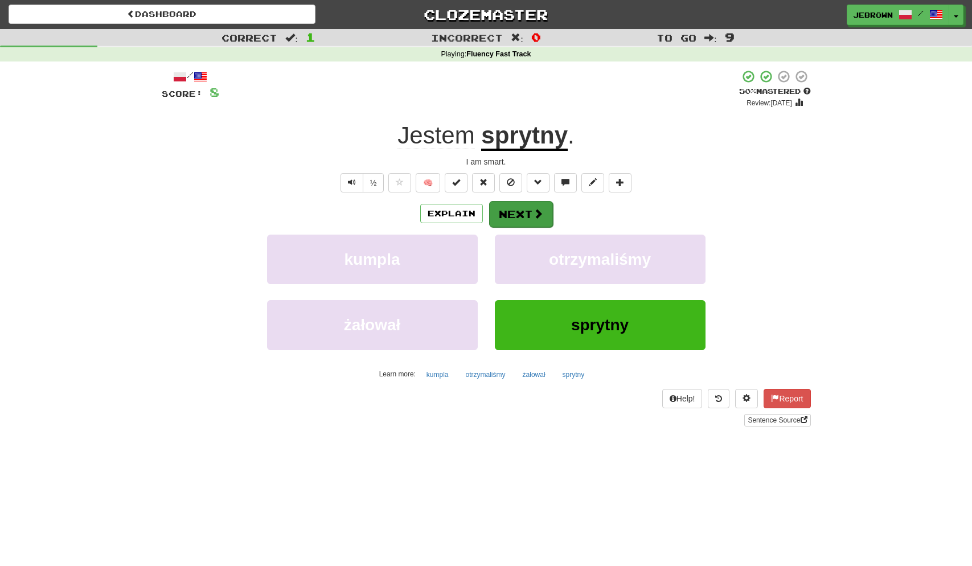
click at [522, 218] on button "Next" at bounding box center [521, 214] width 64 height 26
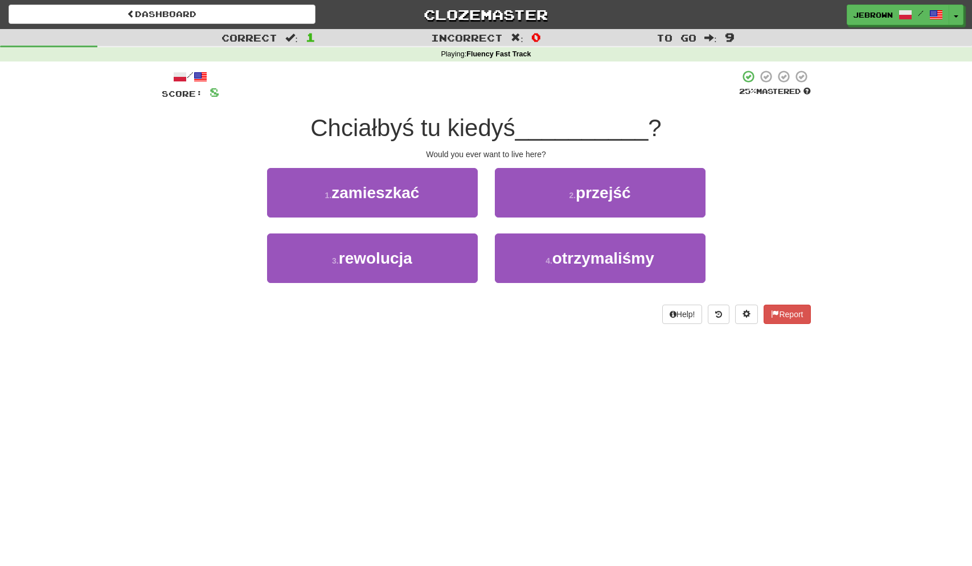
click at [442, 192] on button "1 . zamieszkać" at bounding box center [372, 193] width 211 height 50
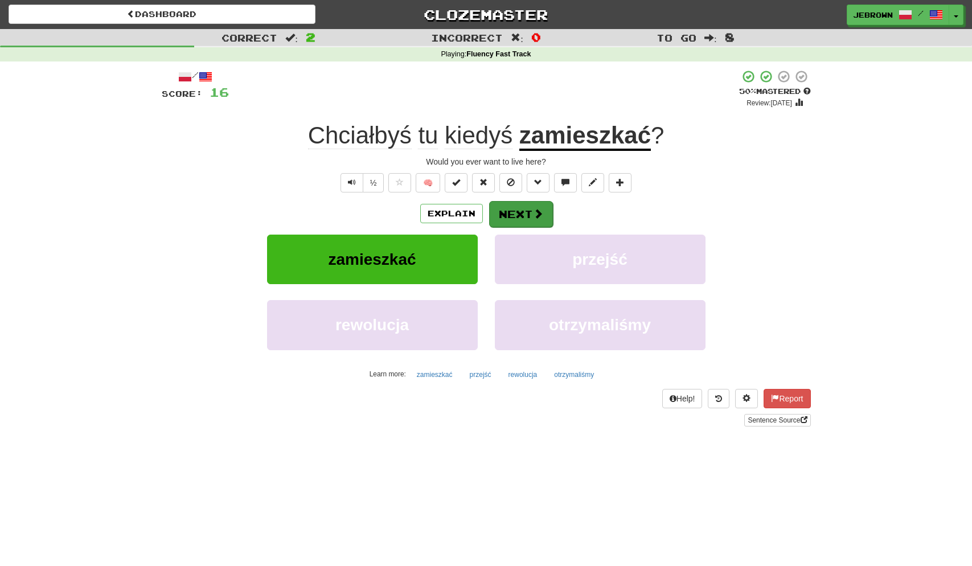
click at [529, 209] on button "Next" at bounding box center [521, 214] width 64 height 26
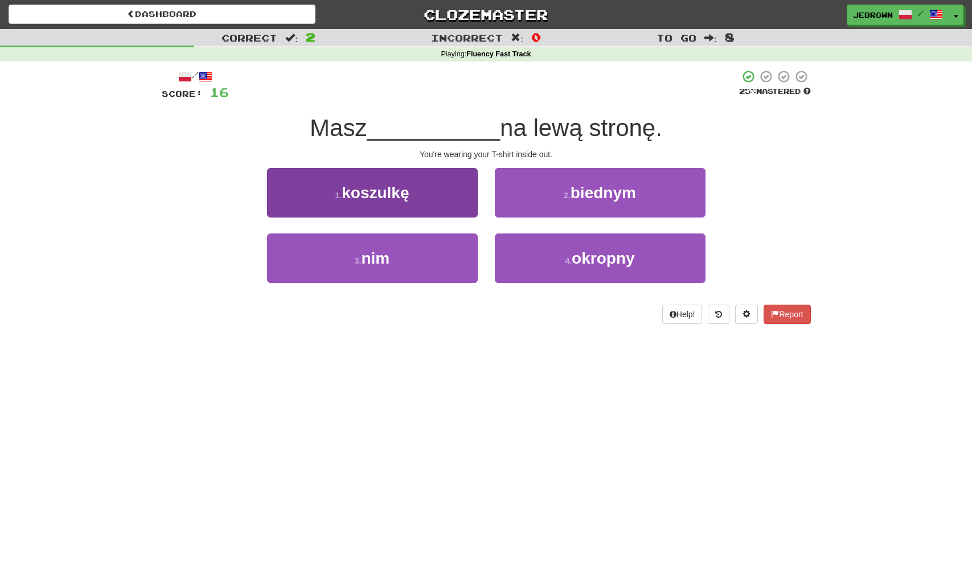
click at [420, 195] on button "1 . koszulkę" at bounding box center [372, 193] width 211 height 50
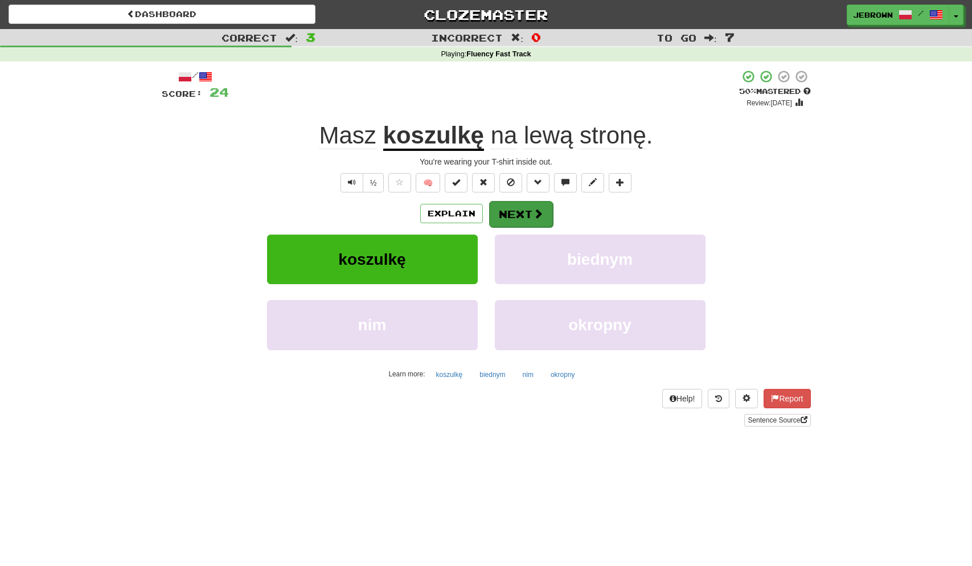
click at [532, 209] on button "Next" at bounding box center [521, 214] width 64 height 26
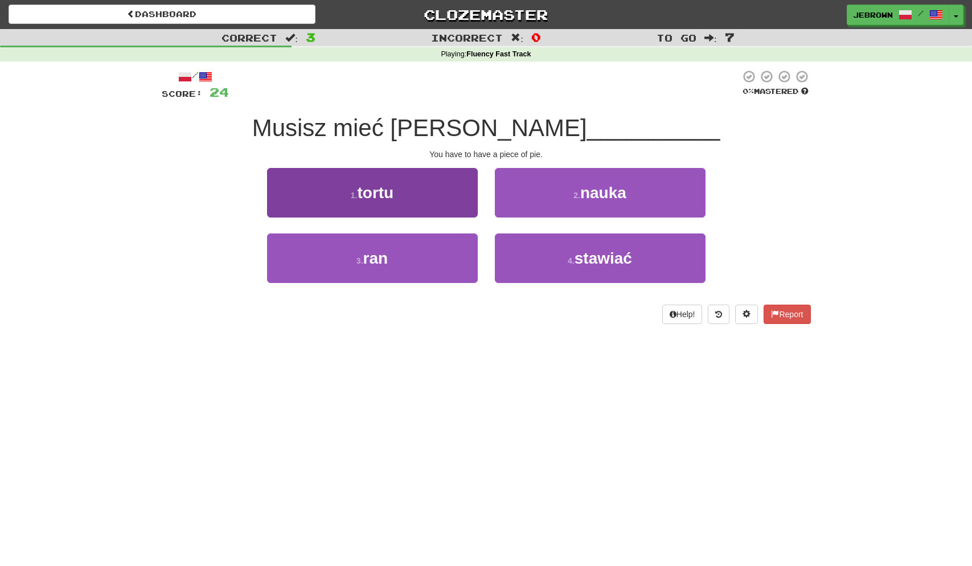
click at [401, 189] on button "1 . tortu" at bounding box center [372, 193] width 211 height 50
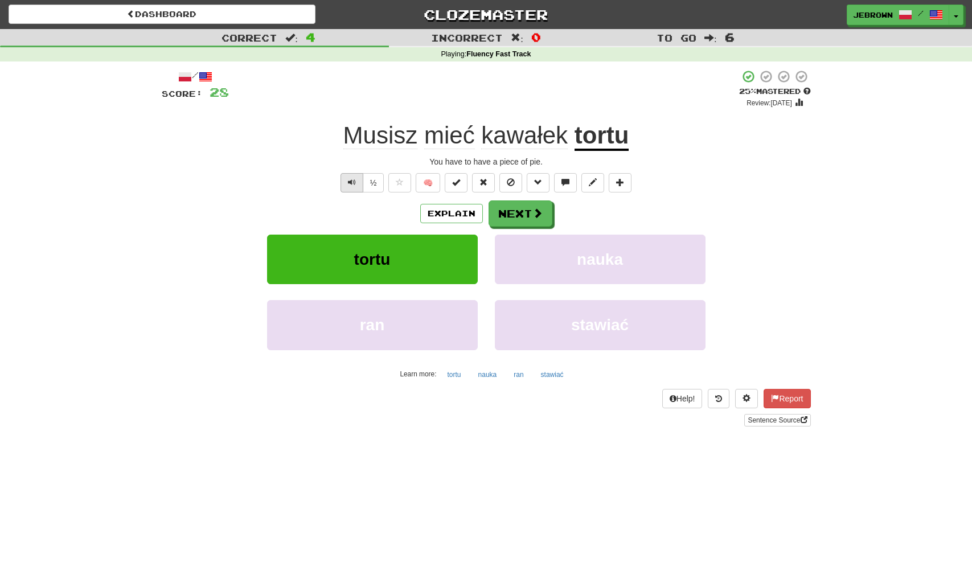
click at [350, 181] on span "Text-to-speech controls" at bounding box center [352, 182] width 8 height 8
click at [534, 215] on span at bounding box center [538, 214] width 10 height 10
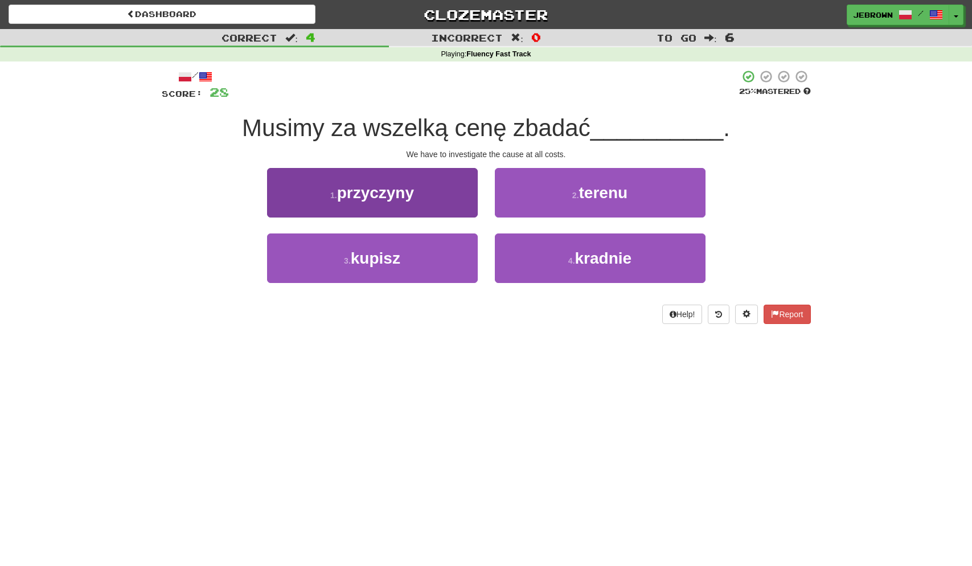
click at [420, 191] on button "1 . przyczyny" at bounding box center [372, 193] width 211 height 50
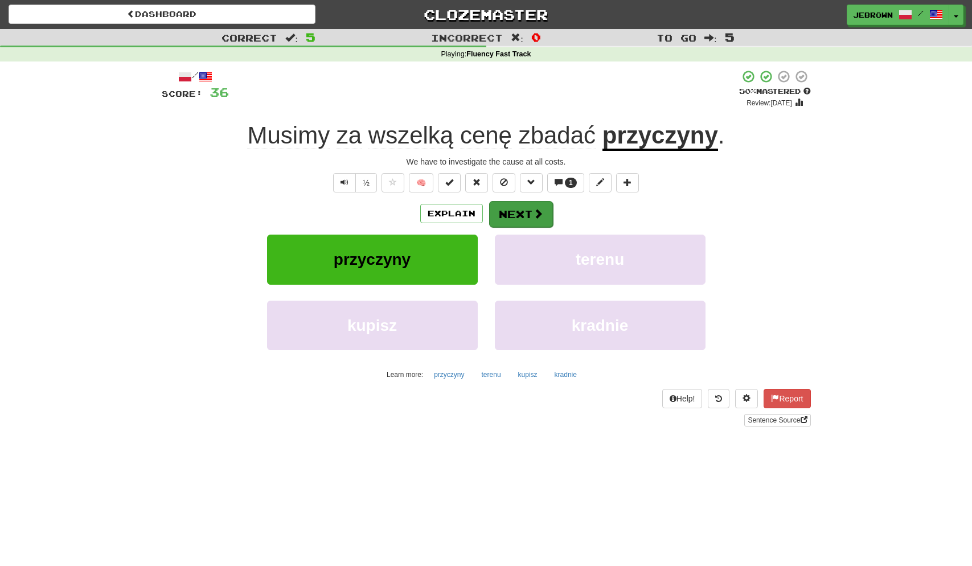
click at [510, 212] on button "Next" at bounding box center [521, 214] width 64 height 26
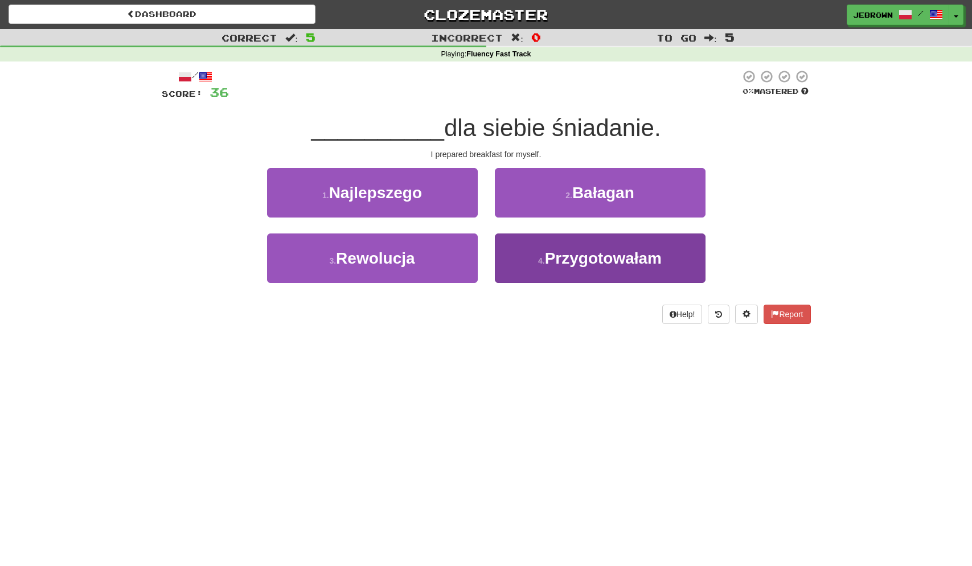
click at [588, 258] on span "Przygotowałam" at bounding box center [603, 259] width 117 height 18
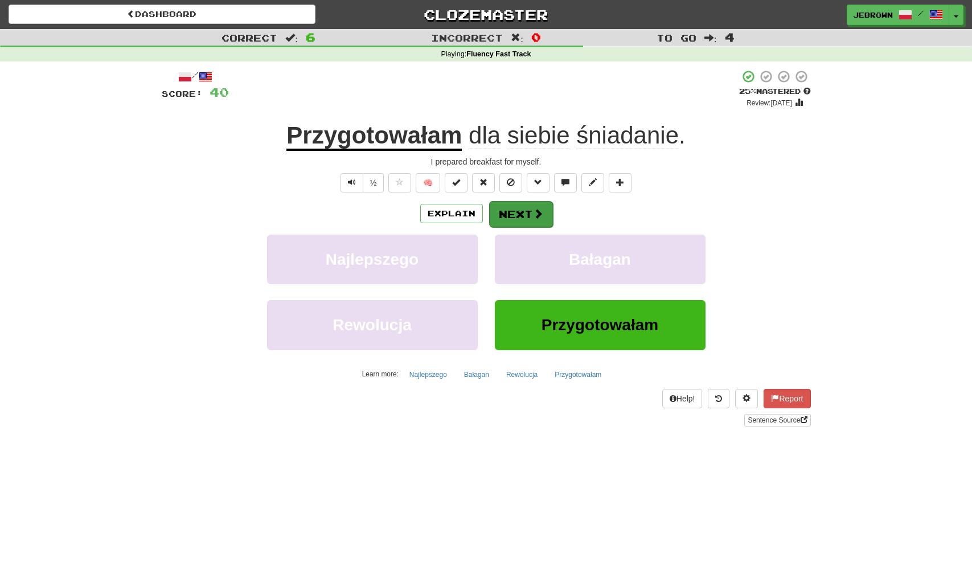
click at [527, 203] on button "Next" at bounding box center [521, 214] width 64 height 26
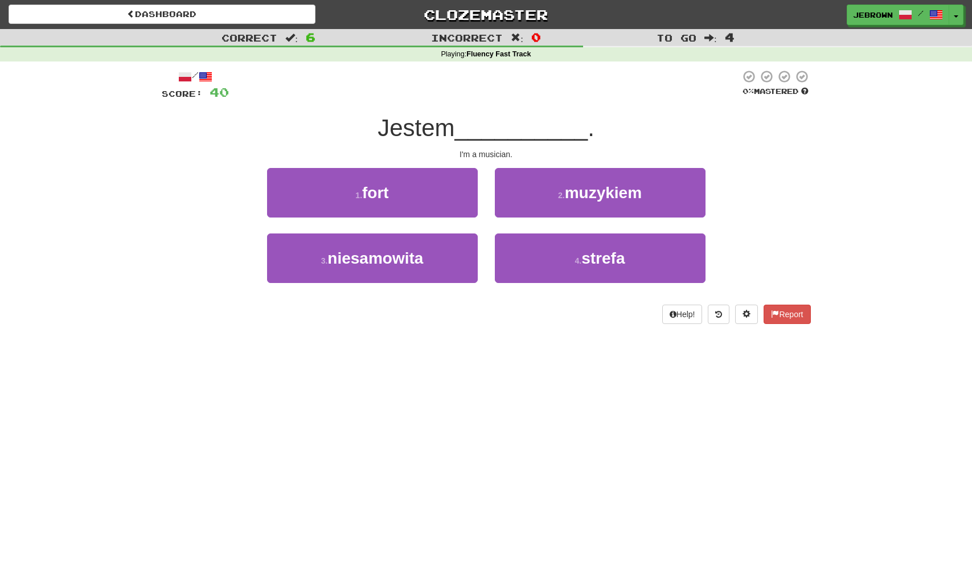
click at [594, 194] on span "muzykiem" at bounding box center [603, 193] width 77 height 18
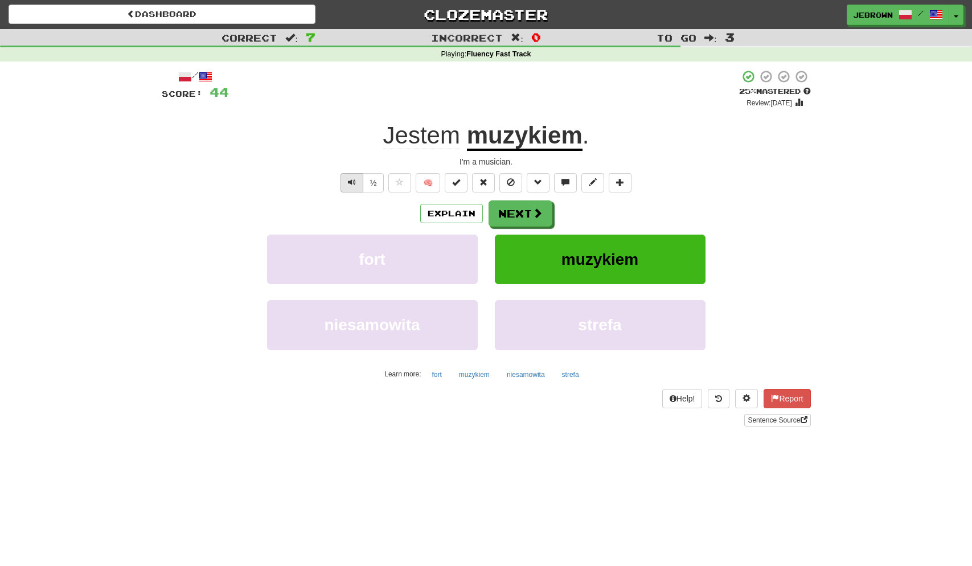
click at [348, 178] on span "Text-to-speech controls" at bounding box center [352, 182] width 8 height 8
click at [520, 210] on button "Next" at bounding box center [521, 214] width 64 height 26
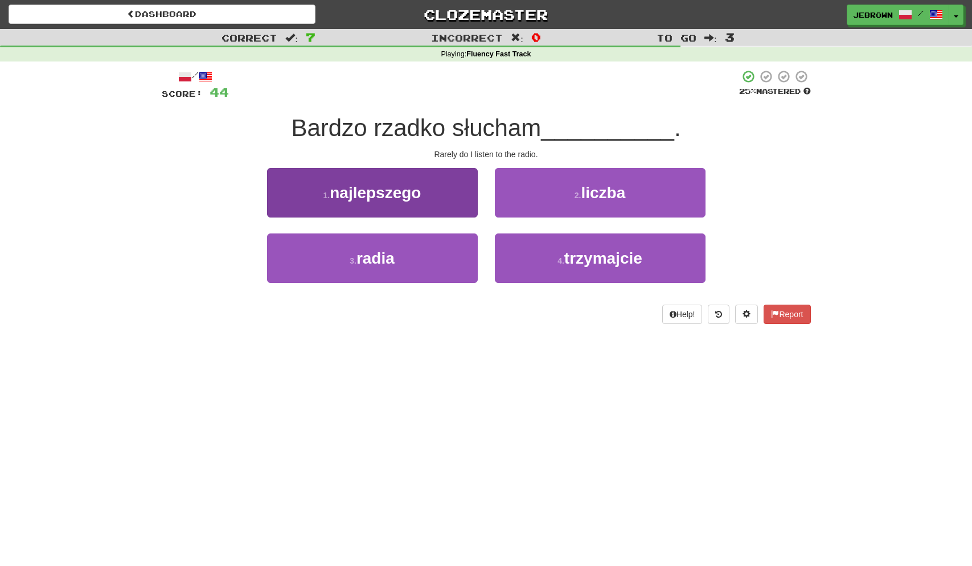
click at [438, 250] on button "3 . radia" at bounding box center [372, 259] width 211 height 50
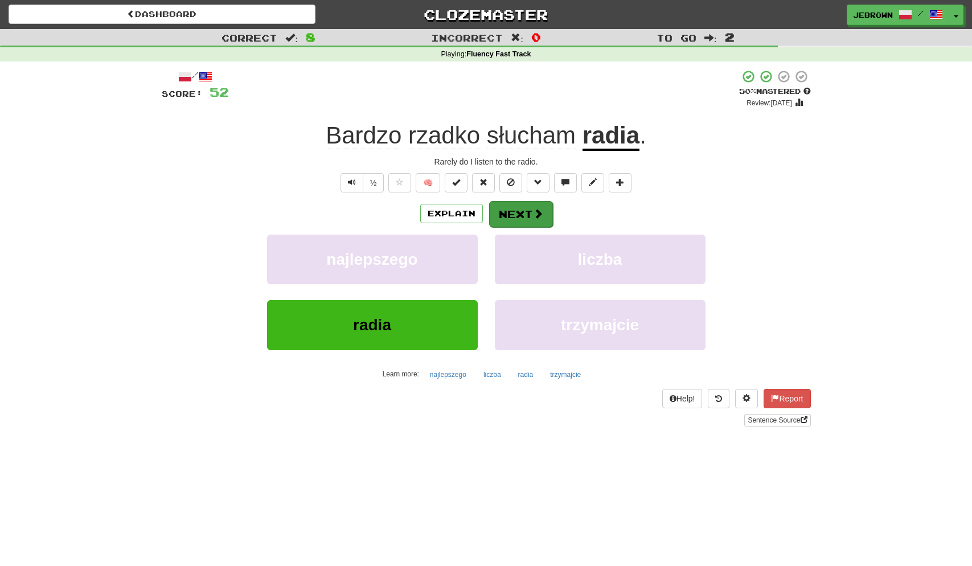
click at [524, 211] on button "Next" at bounding box center [521, 214] width 64 height 26
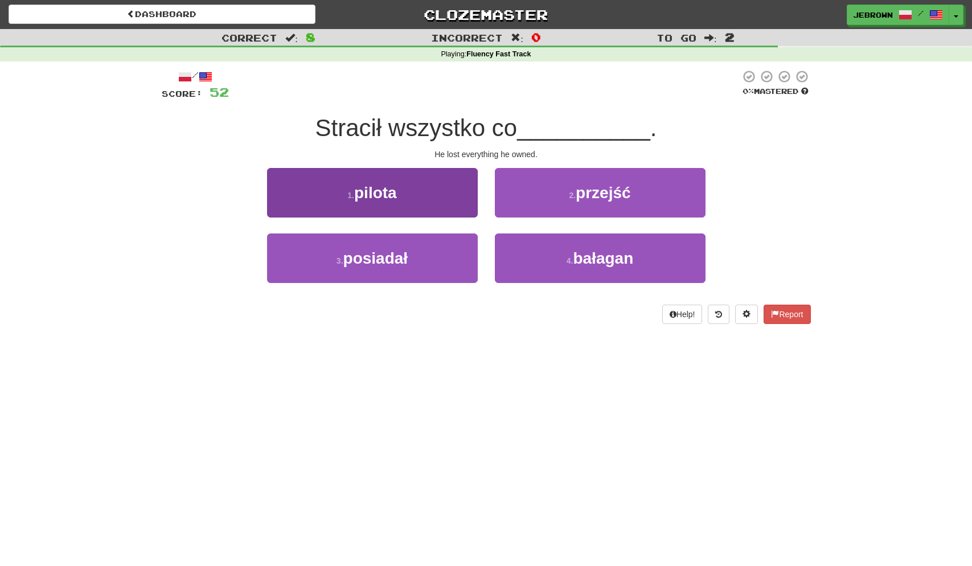
click at [410, 256] on button "3 . posiadał" at bounding box center [372, 259] width 211 height 50
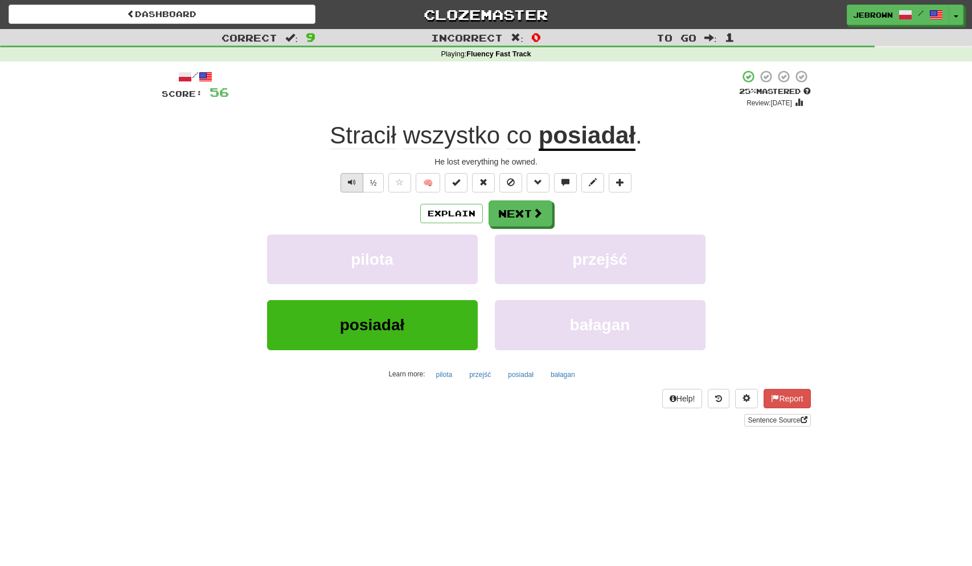
click at [353, 182] on span "Text-to-speech controls" at bounding box center [352, 182] width 8 height 8
click at [524, 211] on button "Next" at bounding box center [521, 214] width 64 height 26
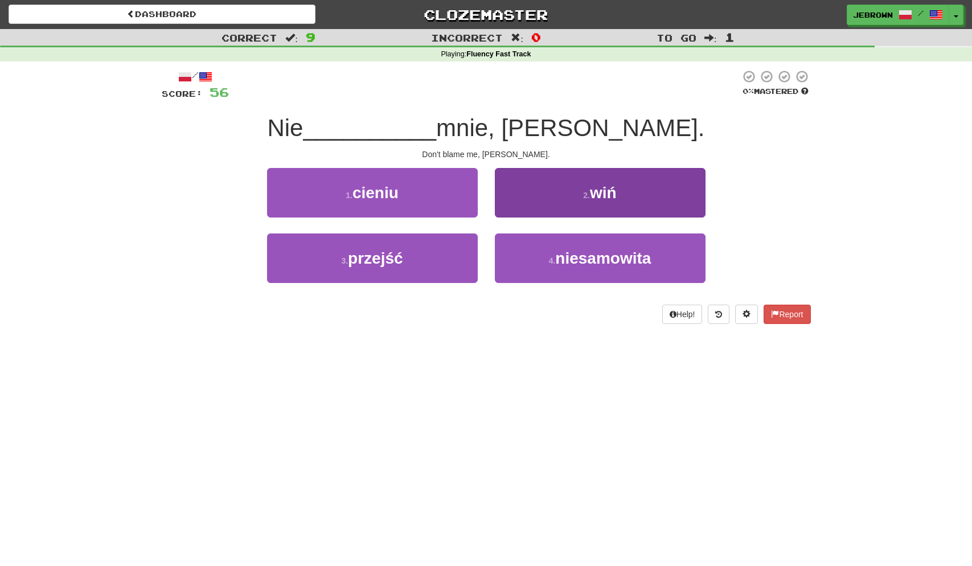
click at [549, 203] on button "2 . wiń" at bounding box center [600, 193] width 211 height 50
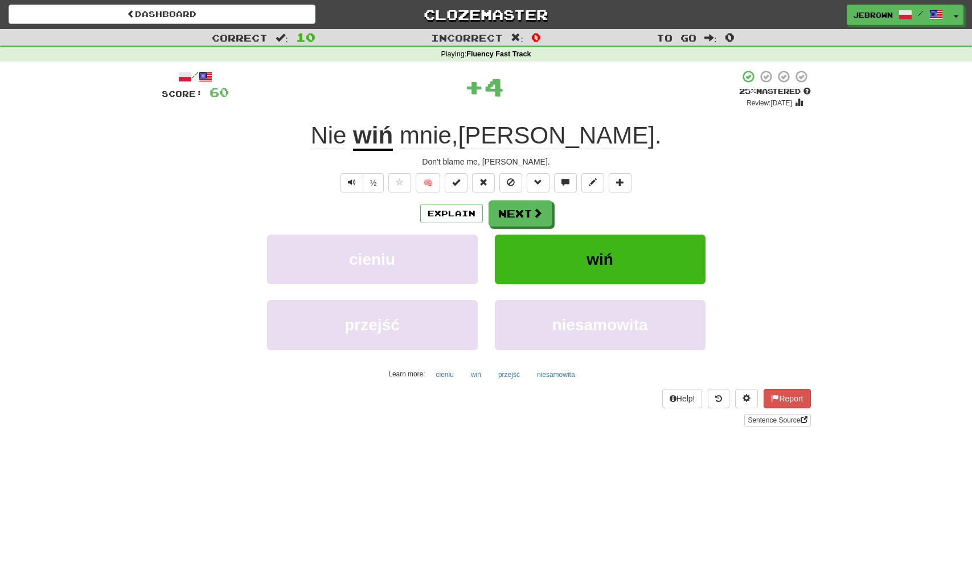
click at [527, 212] on button "Next" at bounding box center [521, 214] width 64 height 26
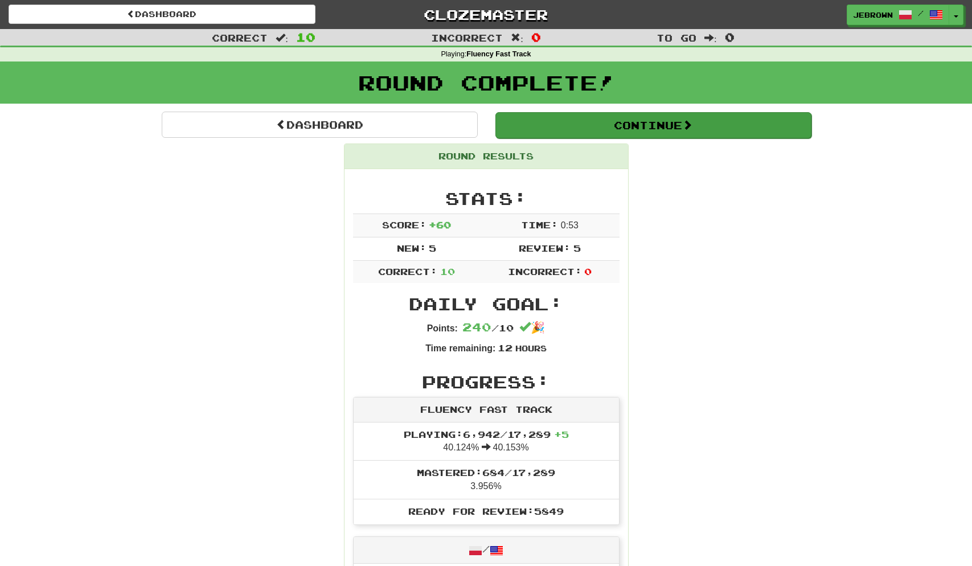
click at [536, 127] on button "Continue" at bounding box center [654, 125] width 316 height 26
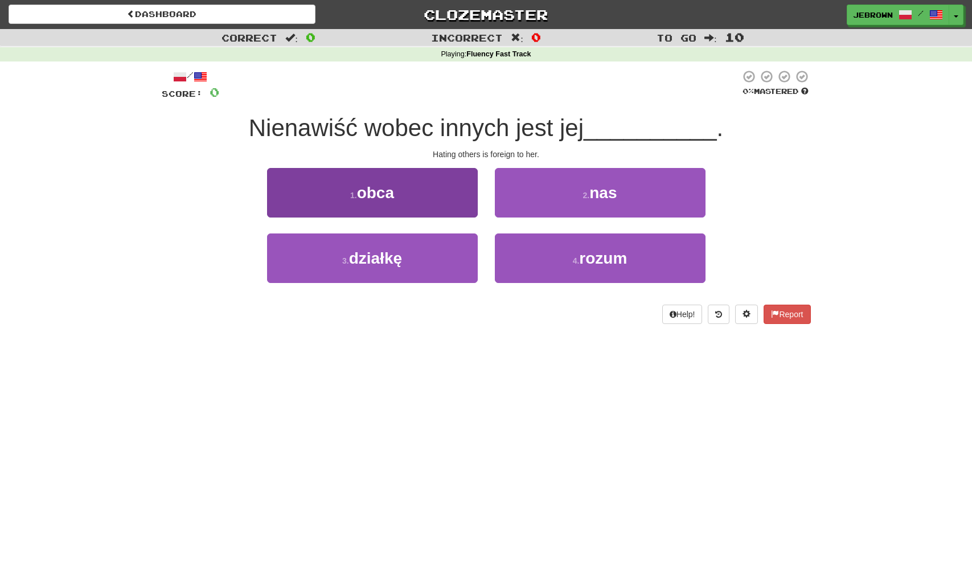
click at [419, 189] on button "1 . obca" at bounding box center [372, 193] width 211 height 50
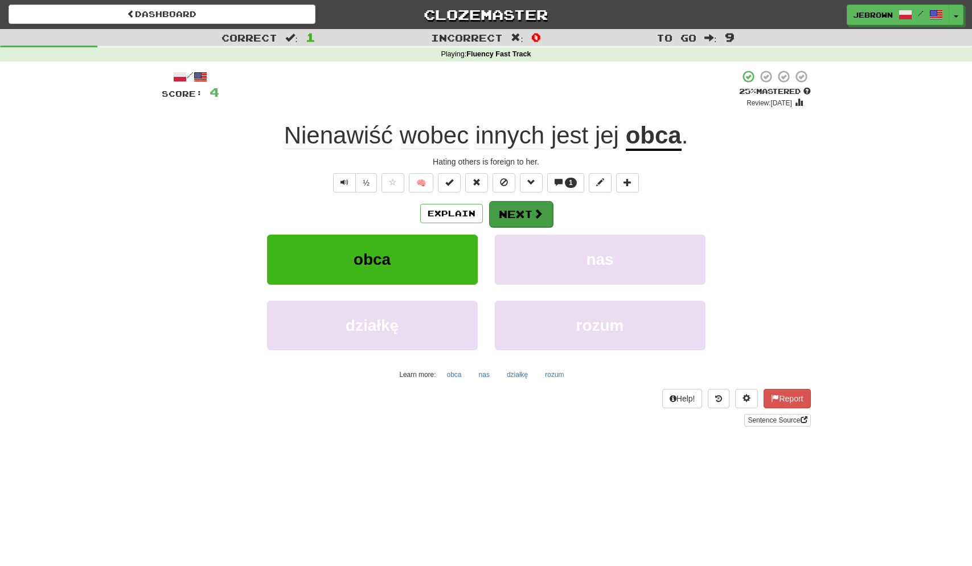
click at [533, 212] on span at bounding box center [538, 214] width 10 height 10
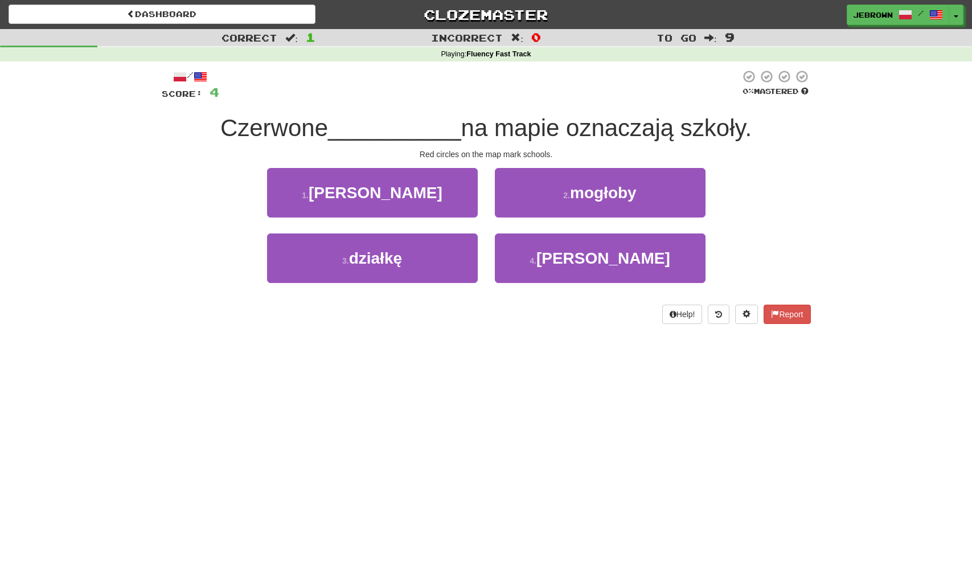
click at [420, 195] on button "1 . kółka" at bounding box center [372, 193] width 211 height 50
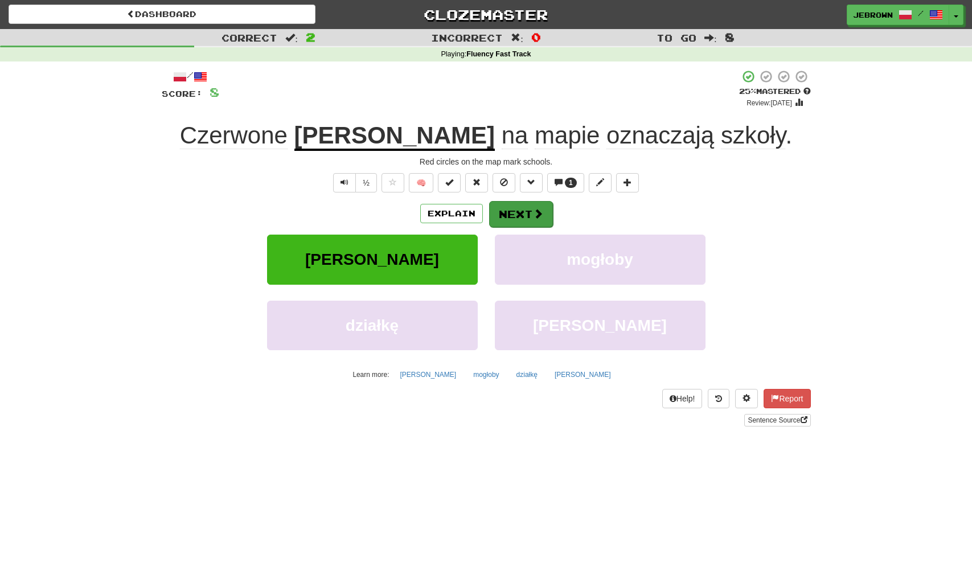
click at [520, 212] on button "Next" at bounding box center [521, 214] width 64 height 26
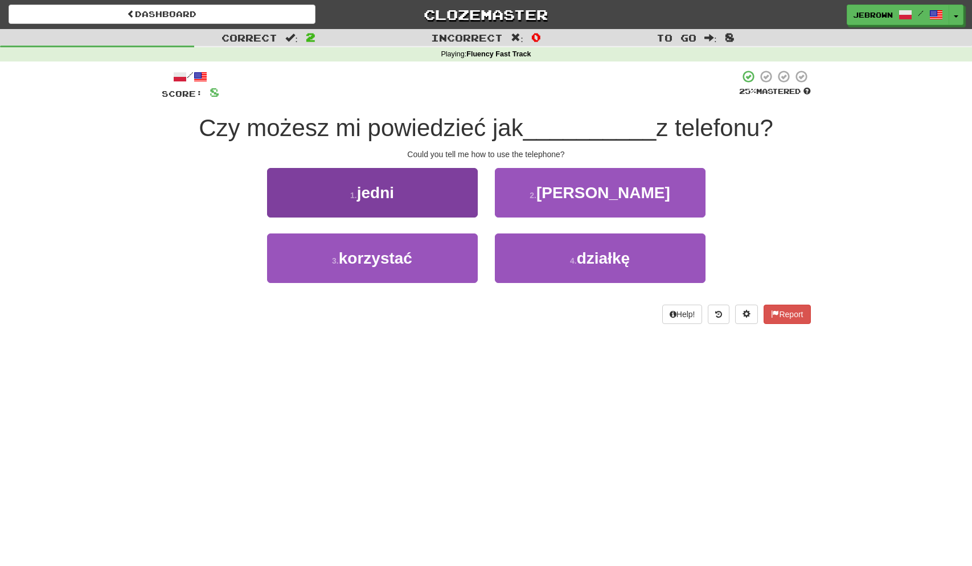
click at [424, 258] on button "3 . korzystać" at bounding box center [372, 259] width 211 height 50
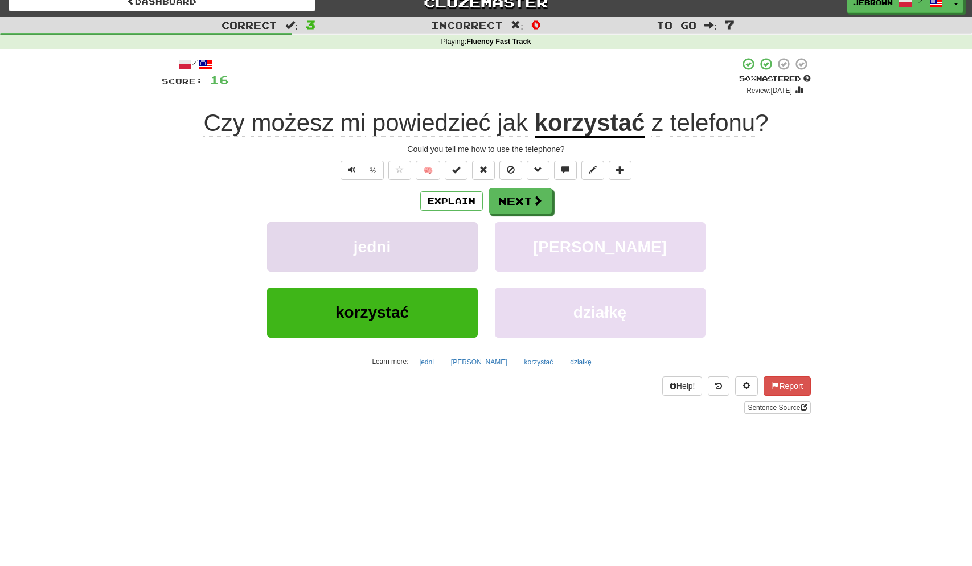
scroll to position [13, 0]
click at [350, 167] on span "Text-to-speech controls" at bounding box center [352, 170] width 8 height 8
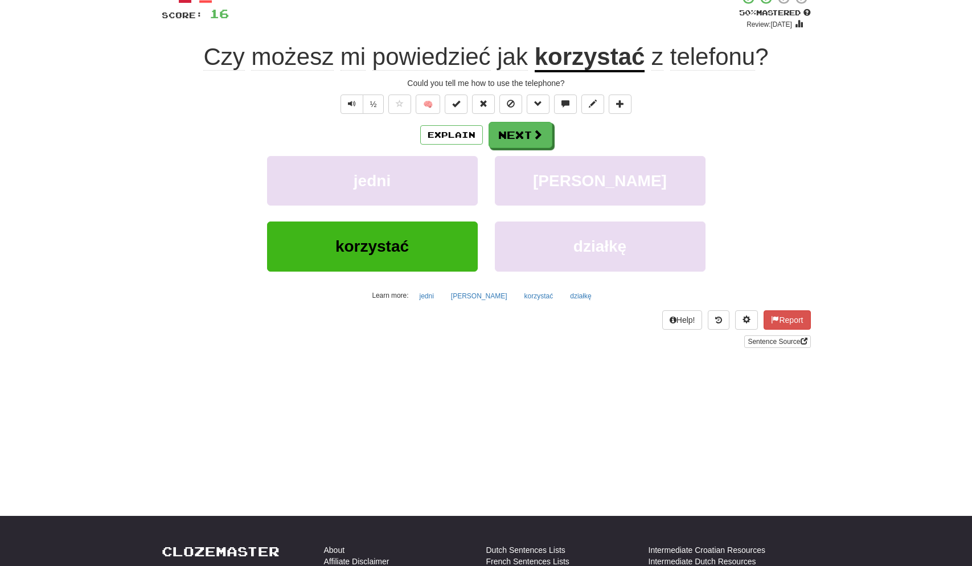
scroll to position [0, 0]
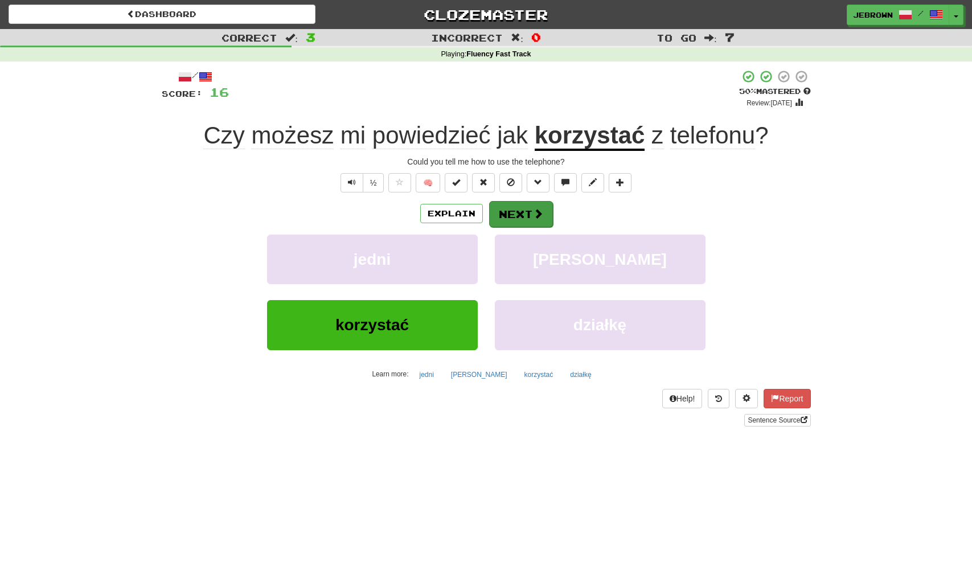
click at [523, 211] on button "Next" at bounding box center [521, 214] width 64 height 26
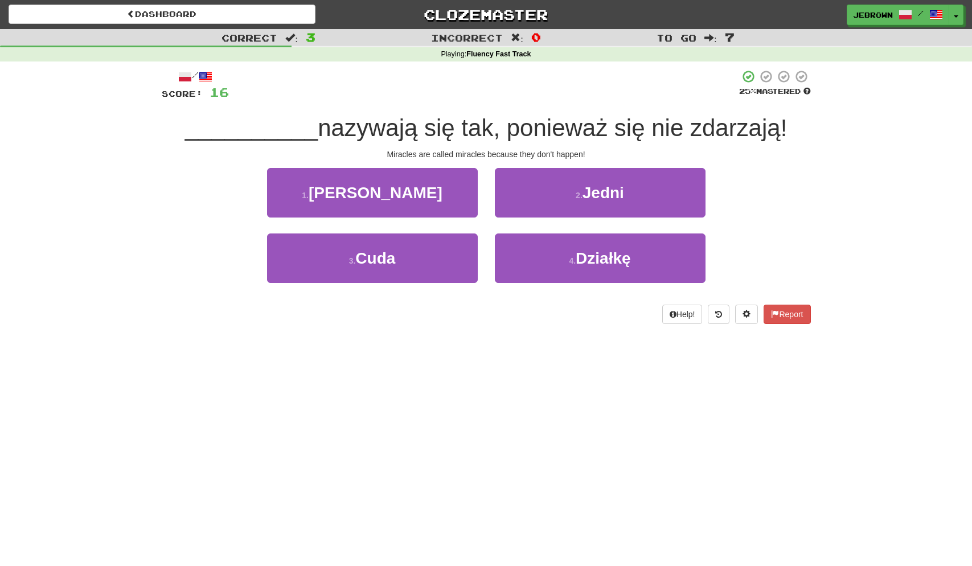
scroll to position [1, 0]
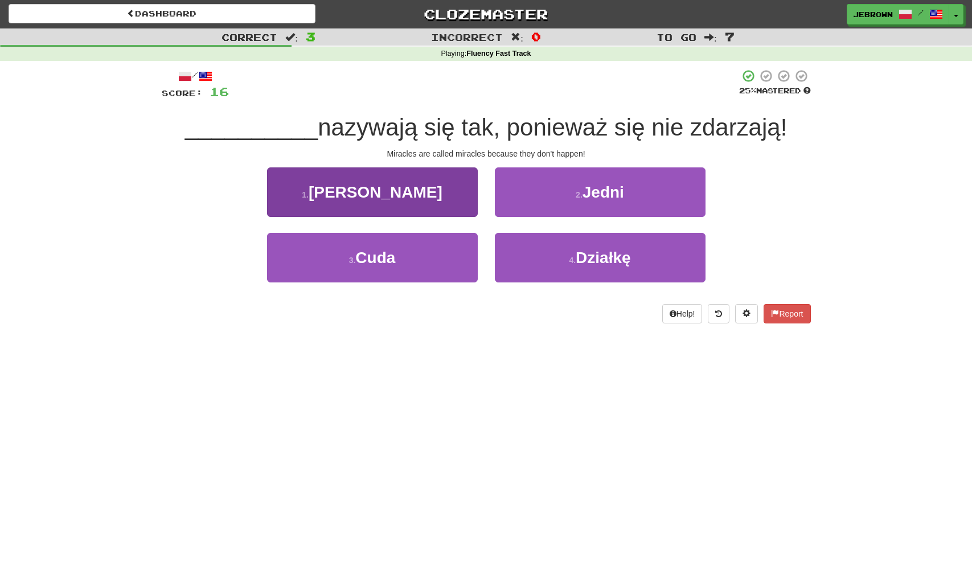
click at [402, 261] on button "3 . Cuda" at bounding box center [372, 258] width 211 height 50
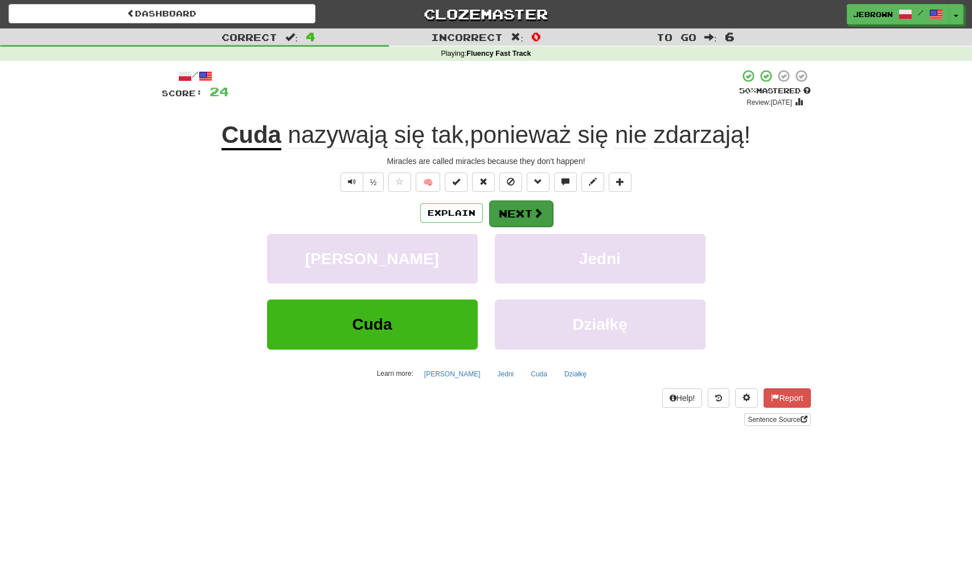
click at [516, 212] on button "Next" at bounding box center [521, 214] width 64 height 26
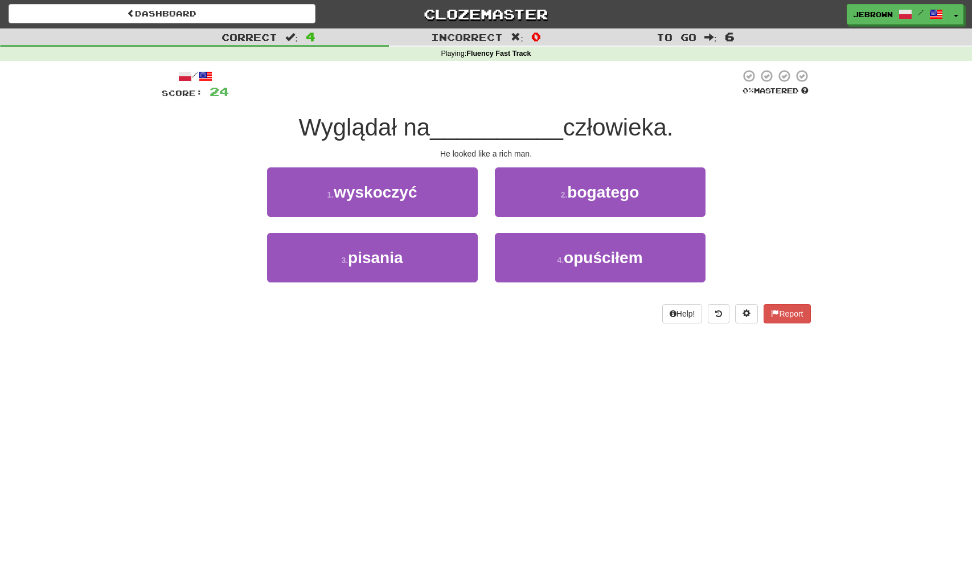
click at [577, 198] on span "bogatego" at bounding box center [603, 192] width 72 height 18
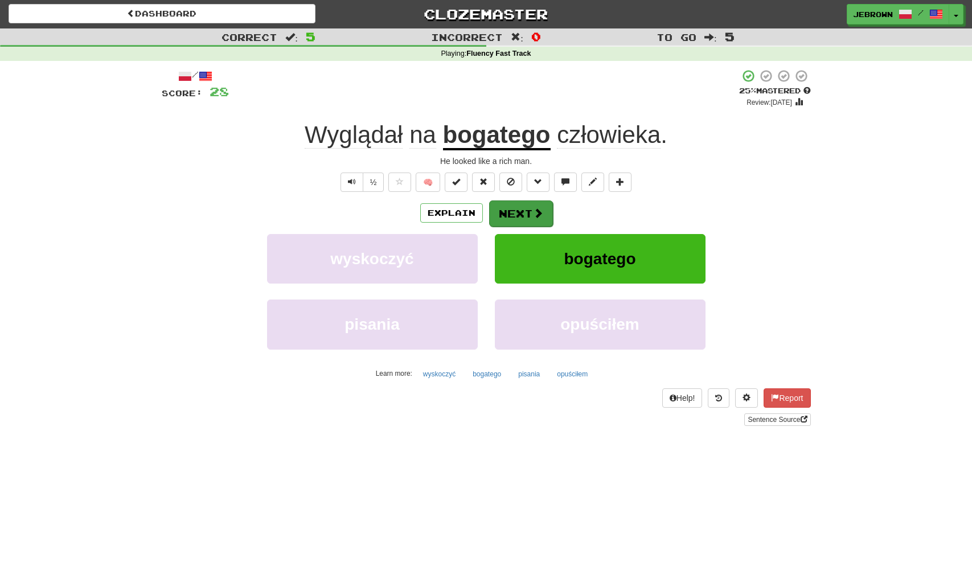
click at [531, 208] on button "Next" at bounding box center [521, 214] width 64 height 26
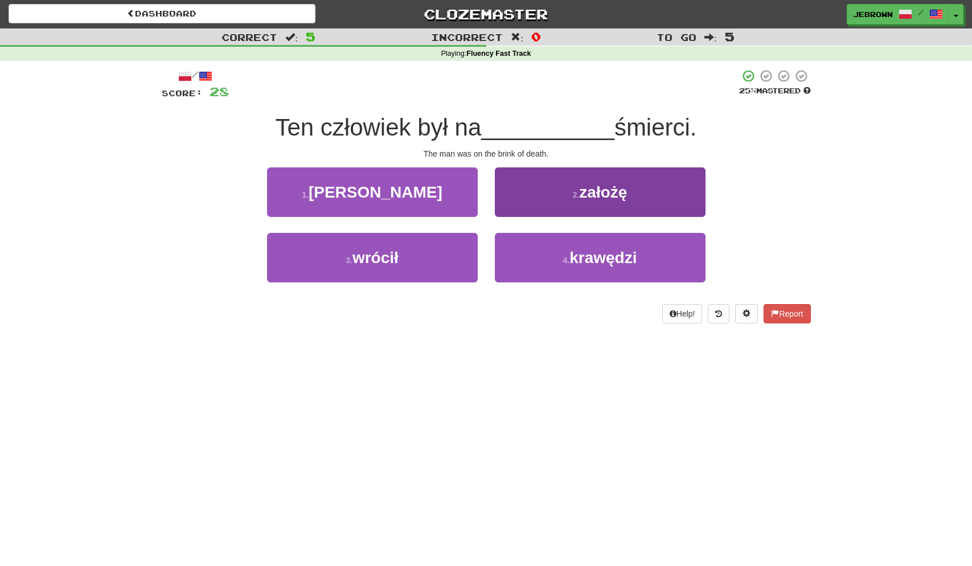
click at [600, 260] on span "krawędzi" at bounding box center [603, 258] width 67 height 18
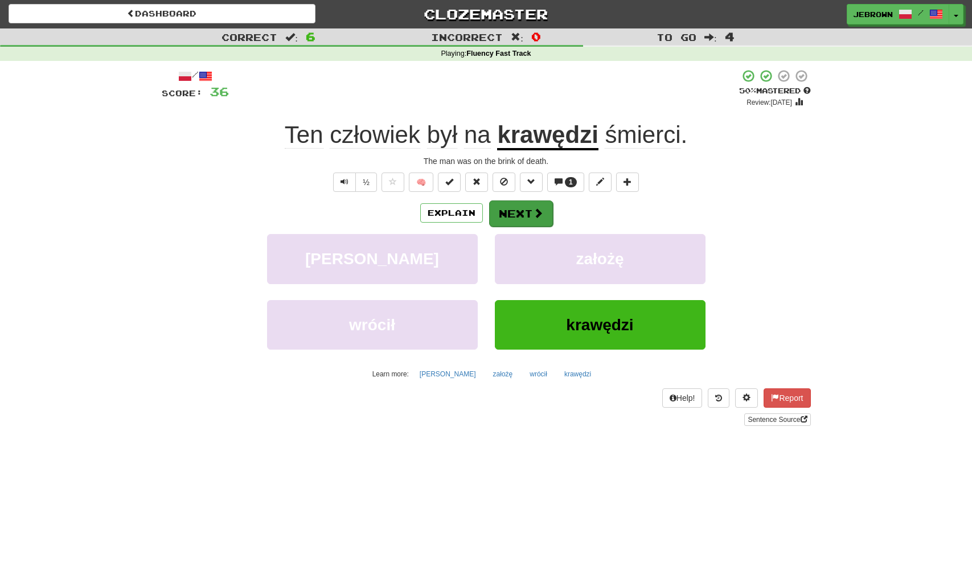
click at [533, 206] on button "Next" at bounding box center [521, 214] width 64 height 26
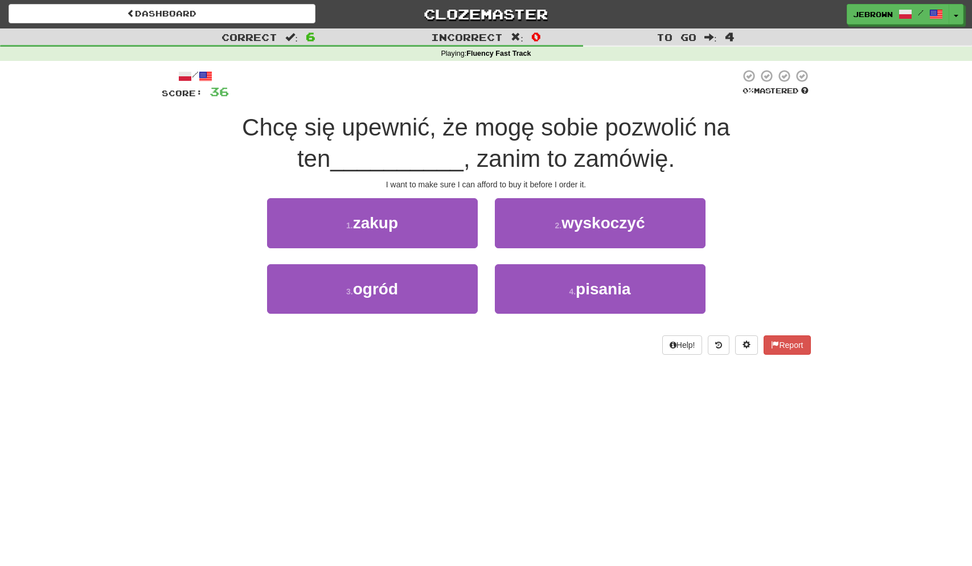
click at [363, 224] on span "zakup" at bounding box center [375, 223] width 45 height 18
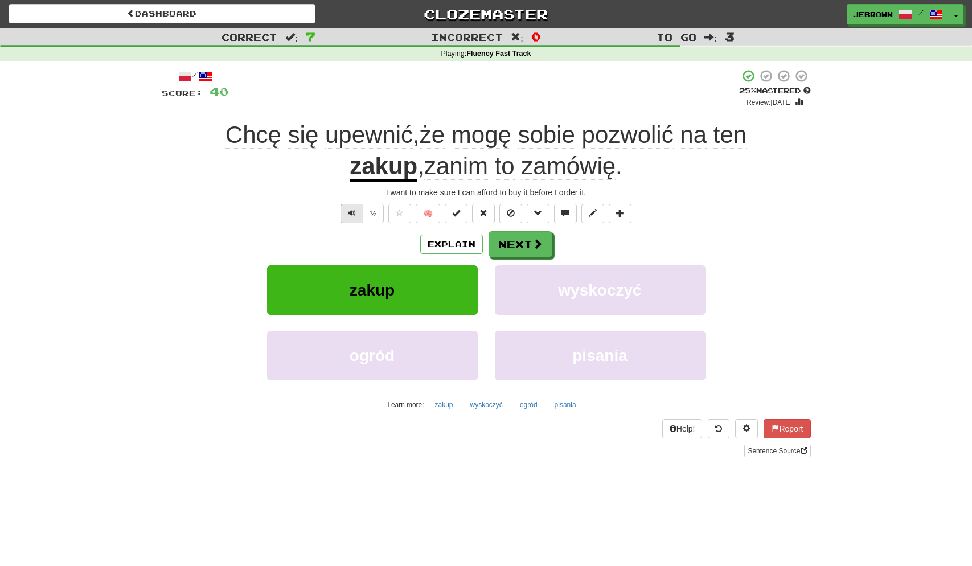
click at [350, 209] on span "Text-to-speech controls" at bounding box center [352, 213] width 8 height 8
click at [528, 238] on button "Next" at bounding box center [521, 245] width 64 height 26
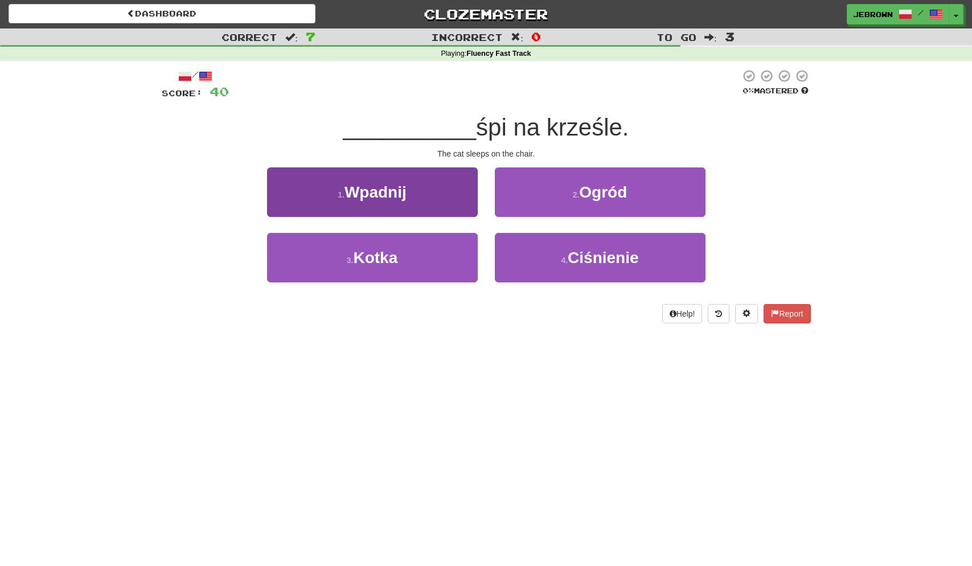
click at [419, 261] on button "3 . Kotka" at bounding box center [372, 258] width 211 height 50
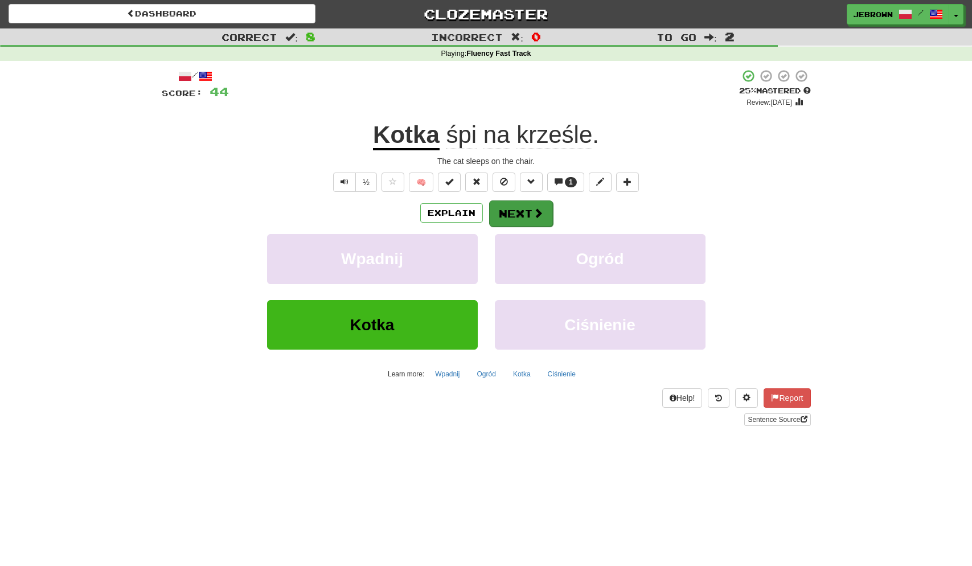
click at [529, 215] on button "Next" at bounding box center [521, 214] width 64 height 26
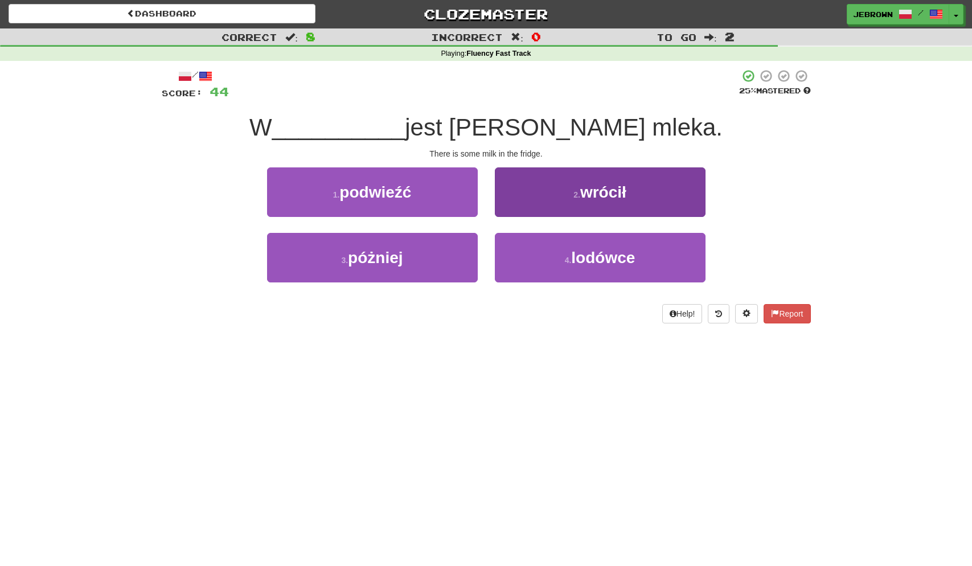
click at [558, 255] on button "4 . lodówce" at bounding box center [600, 258] width 211 height 50
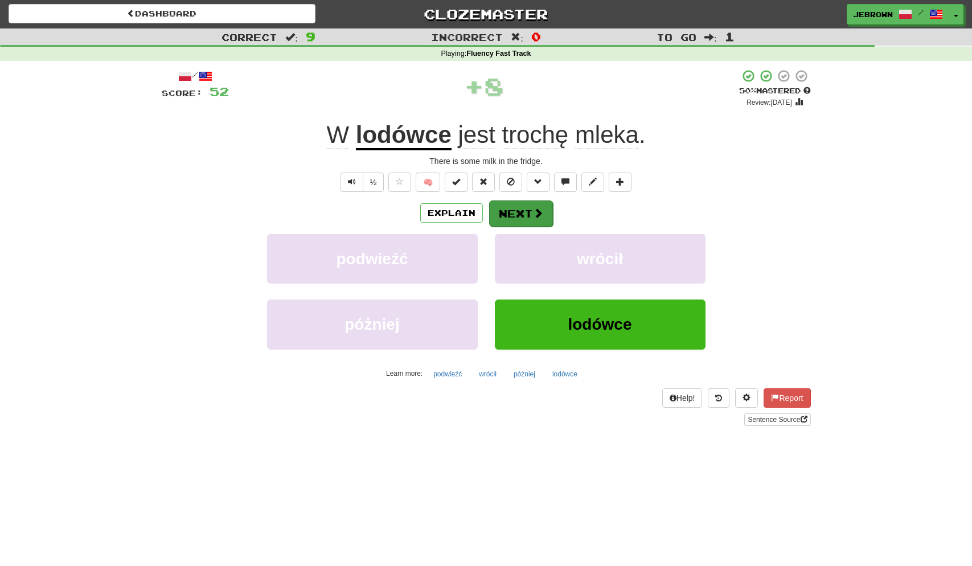
click at [520, 212] on button "Next" at bounding box center [521, 214] width 64 height 26
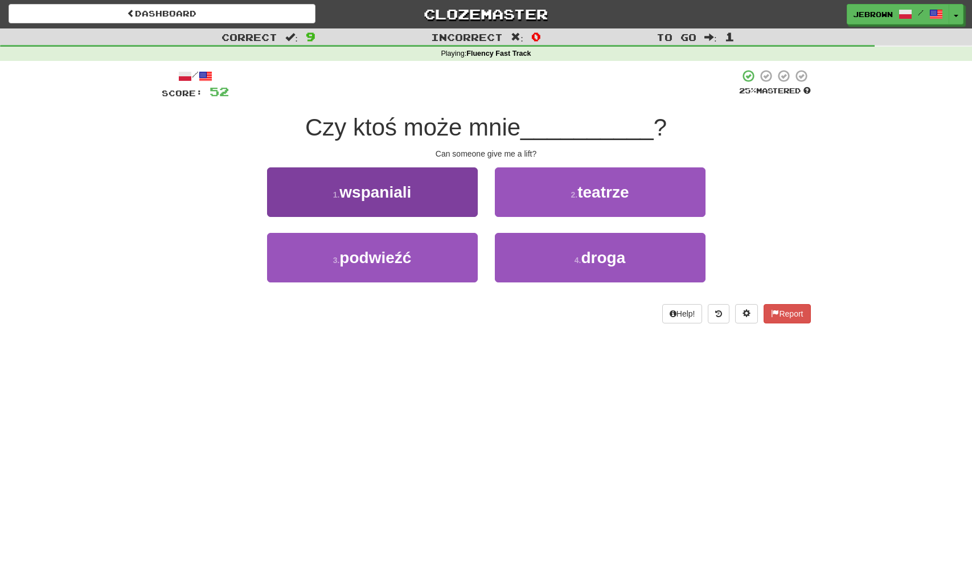
click at [426, 254] on button "3 . podwieźć" at bounding box center [372, 258] width 211 height 50
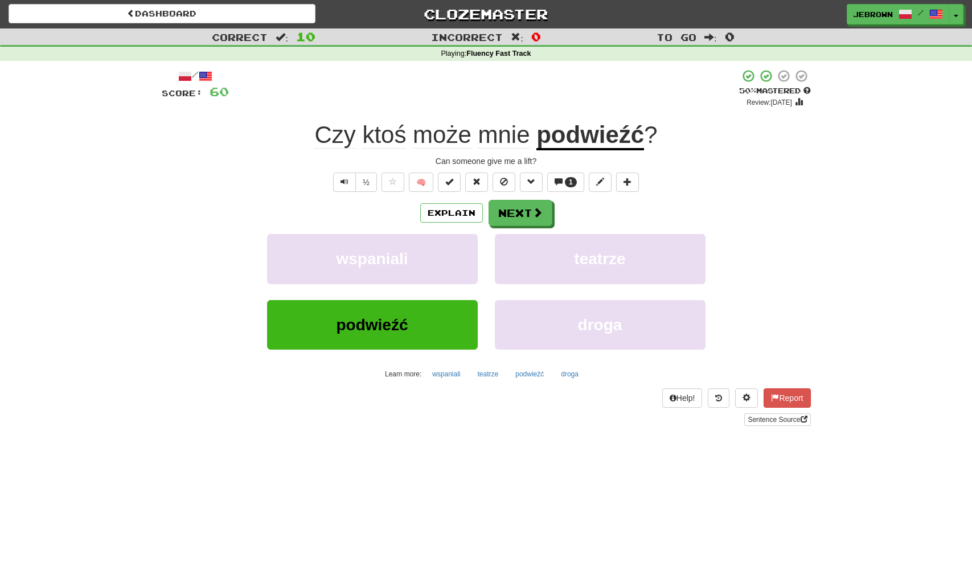
click at [540, 212] on span at bounding box center [538, 212] width 10 height 10
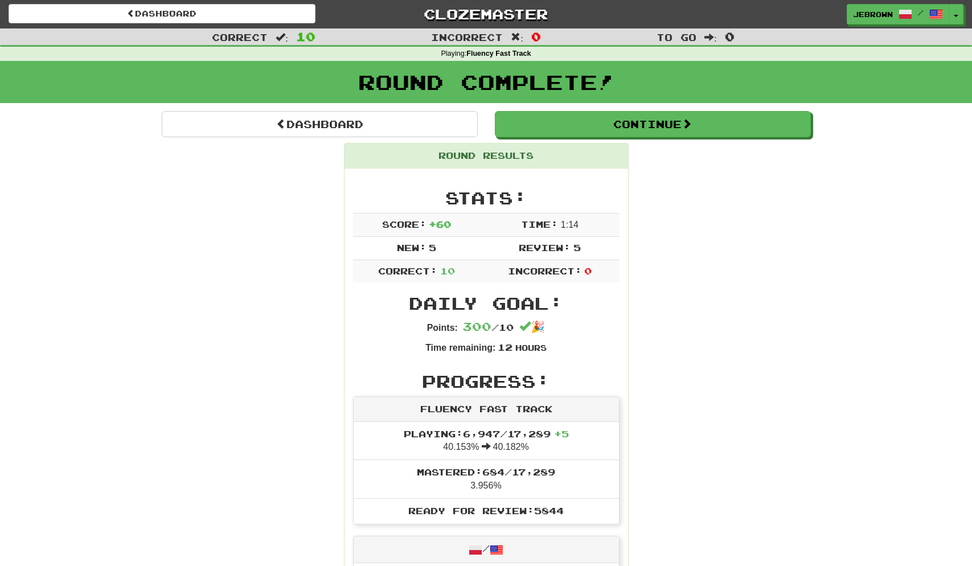
click at [555, 130] on button "Continue" at bounding box center [653, 124] width 316 height 26
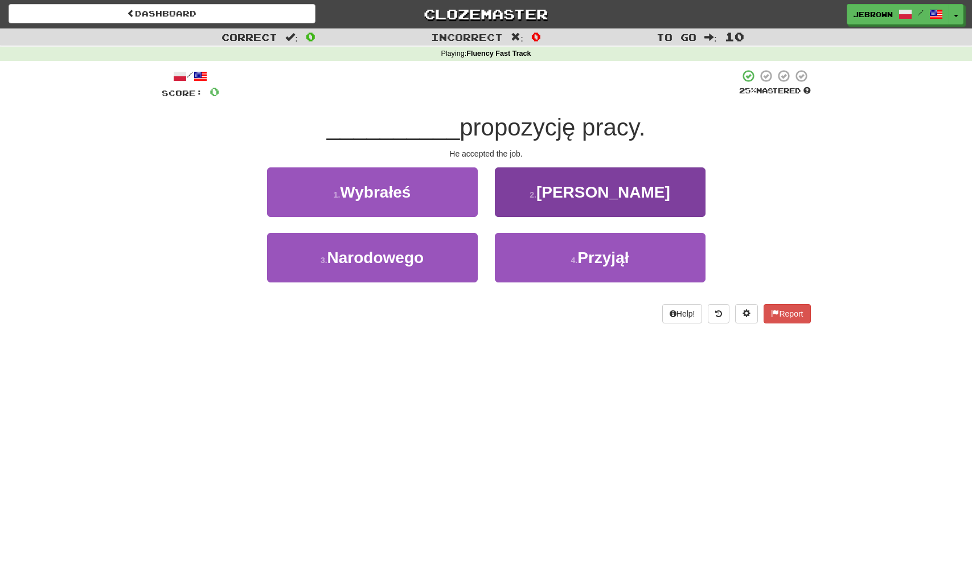
click at [612, 261] on span "Przyjął" at bounding box center [603, 258] width 51 height 18
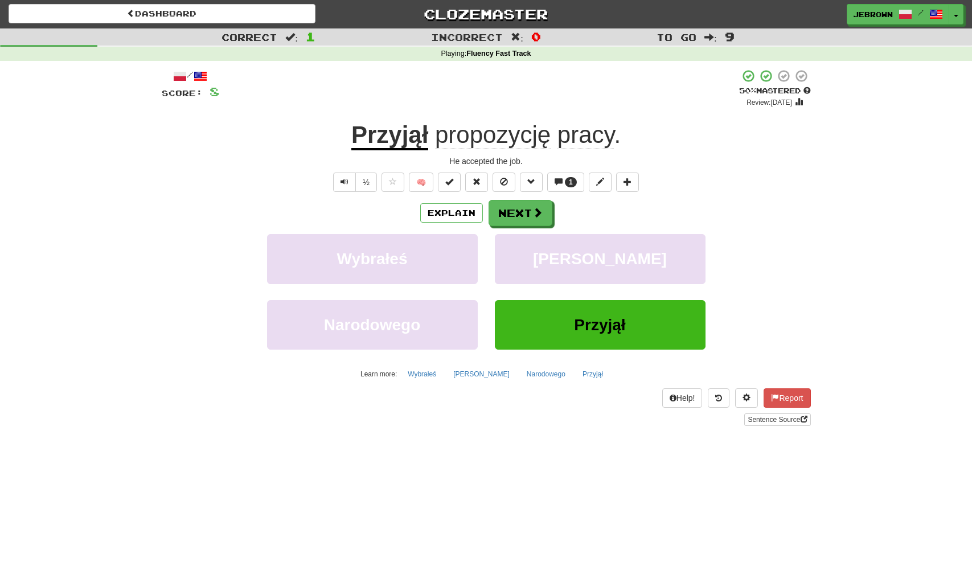
scroll to position [3, 0]
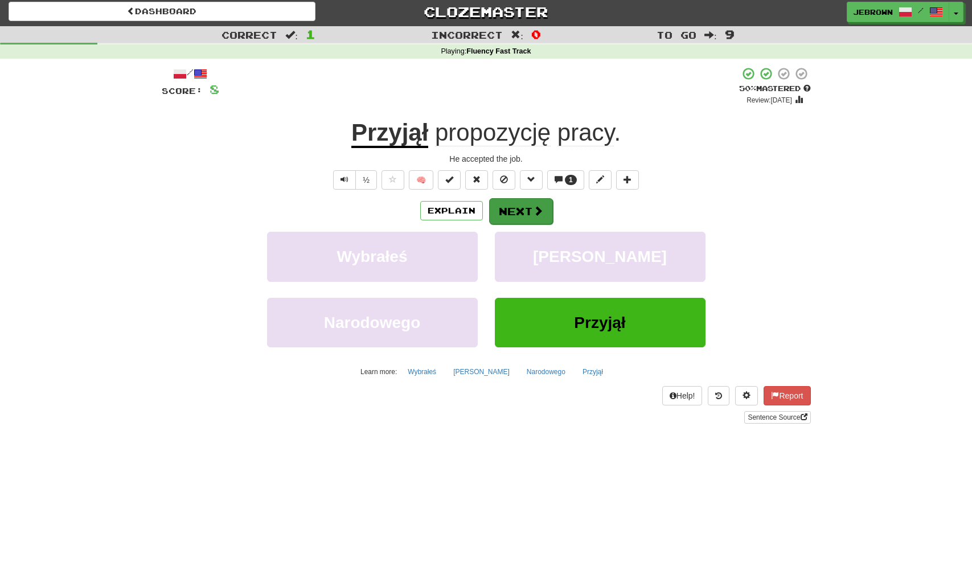
click at [527, 214] on button "Next" at bounding box center [521, 211] width 64 height 26
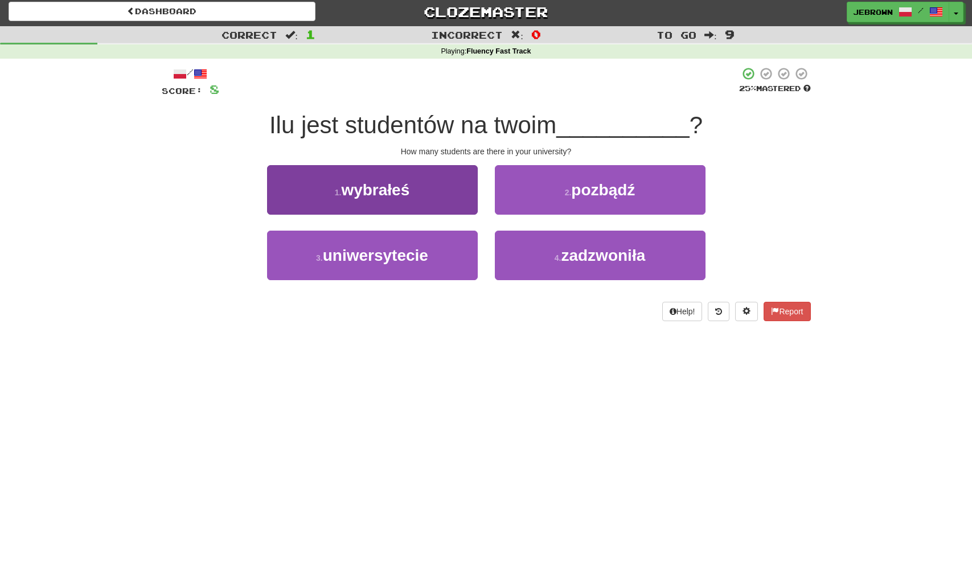
click at [445, 251] on button "3 . uniwersytecie" at bounding box center [372, 256] width 211 height 50
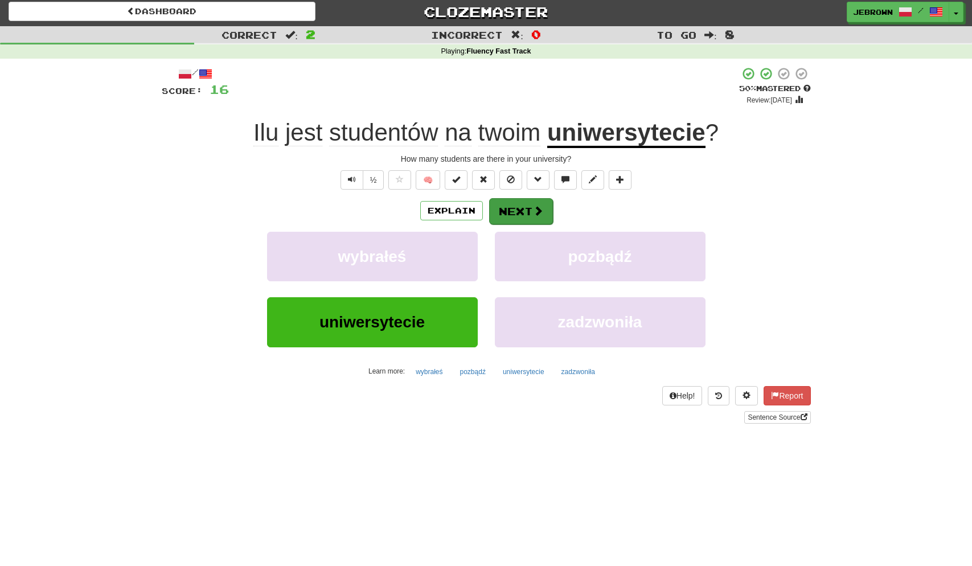
click at [525, 210] on button "Next" at bounding box center [521, 211] width 64 height 26
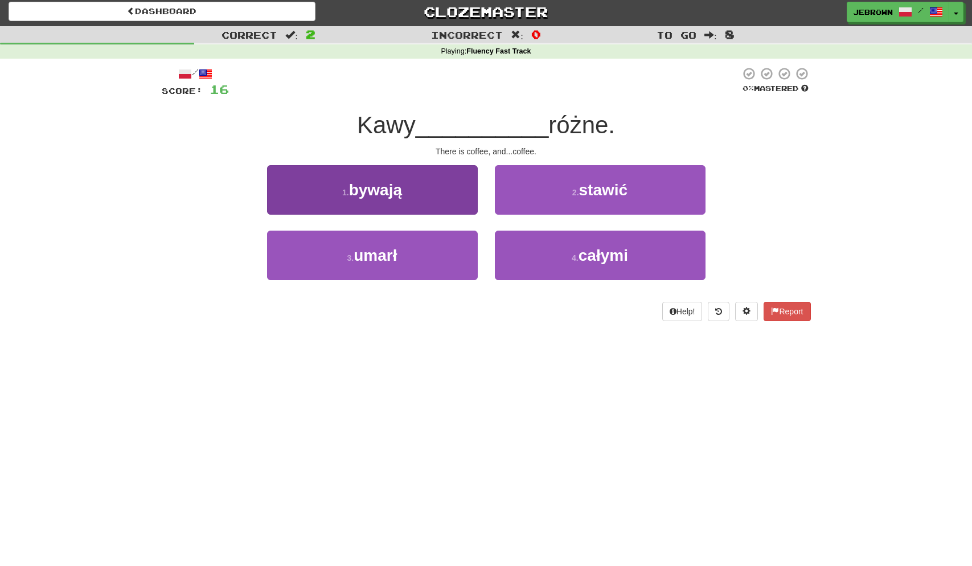
click at [426, 197] on button "1 . bywają" at bounding box center [372, 190] width 211 height 50
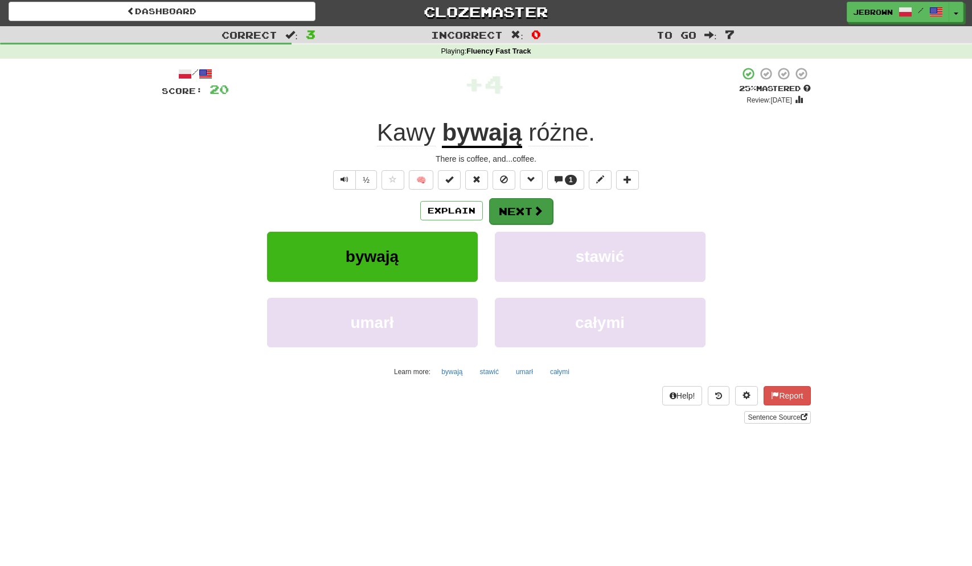
click at [513, 212] on button "Next" at bounding box center [521, 211] width 64 height 26
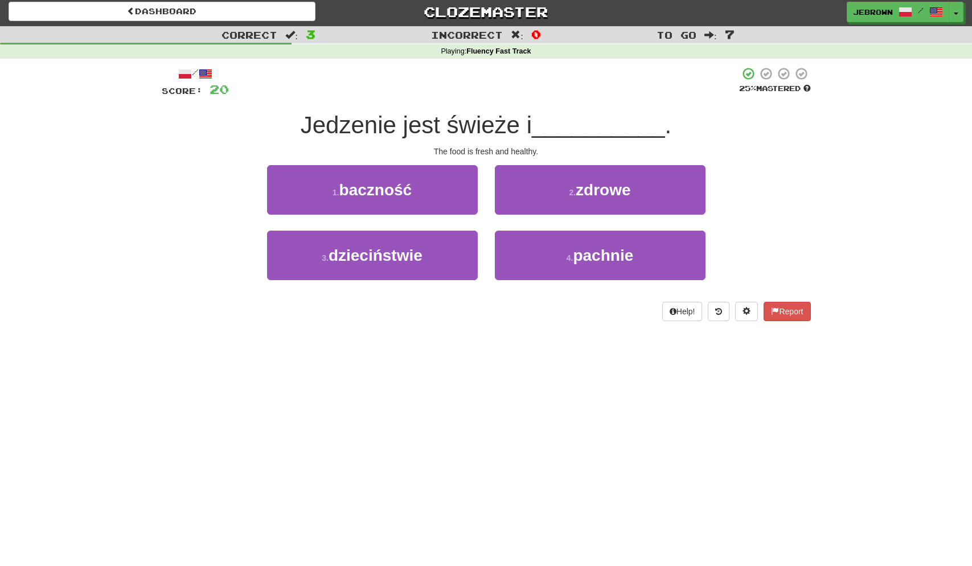
click at [607, 194] on span "zdrowe" at bounding box center [603, 190] width 55 height 18
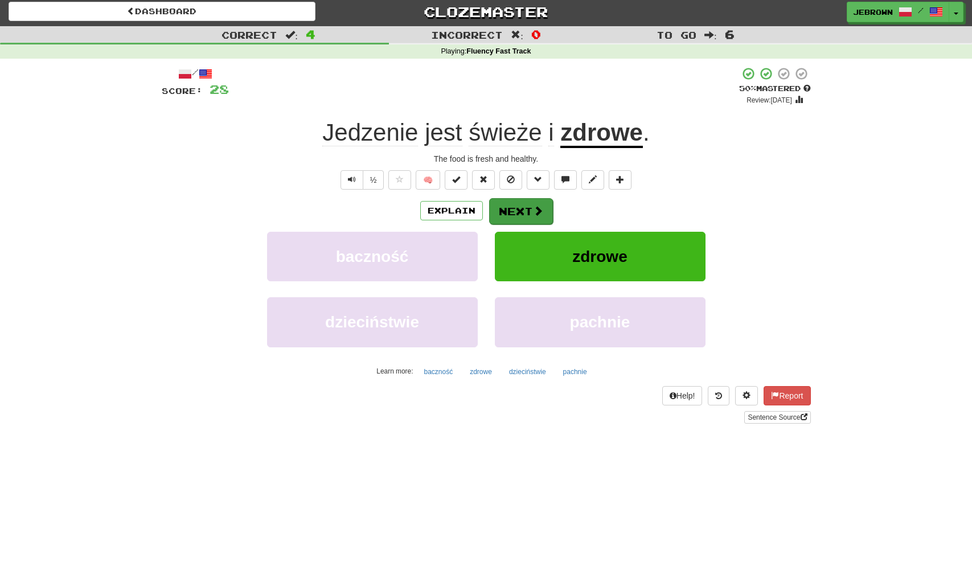
click at [522, 210] on button "Next" at bounding box center [521, 211] width 64 height 26
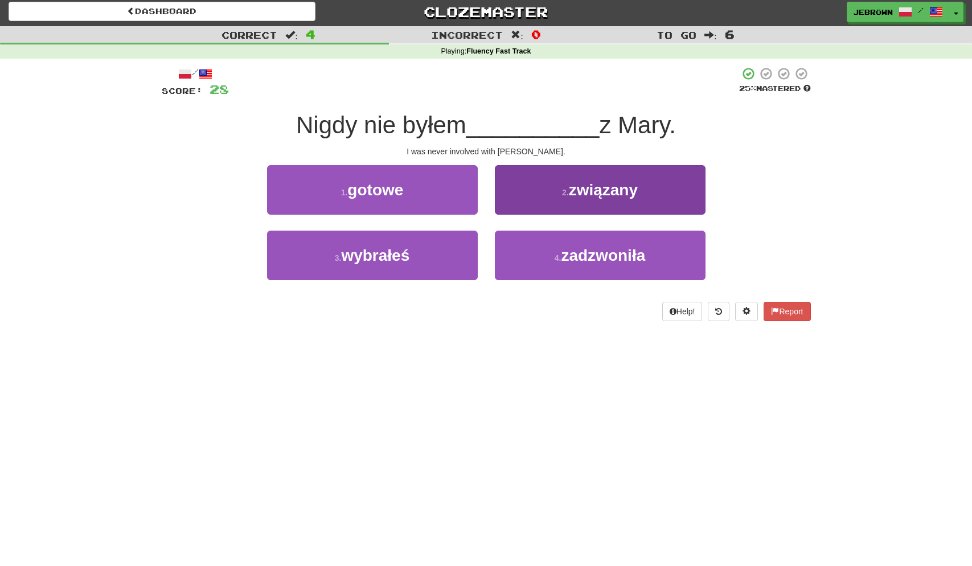
click at [557, 185] on button "2 . związany" at bounding box center [600, 190] width 211 height 50
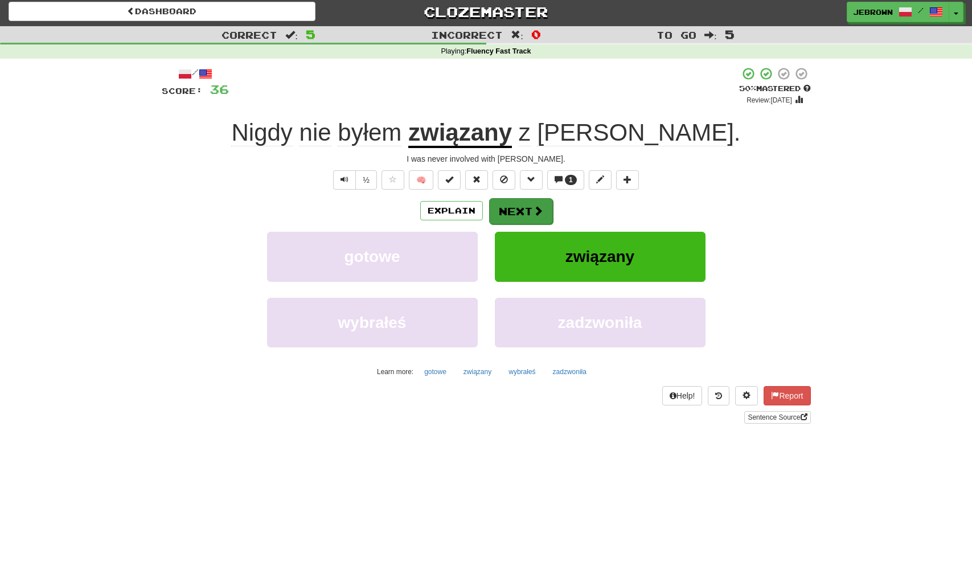
click at [520, 208] on button "Next" at bounding box center [521, 211] width 64 height 26
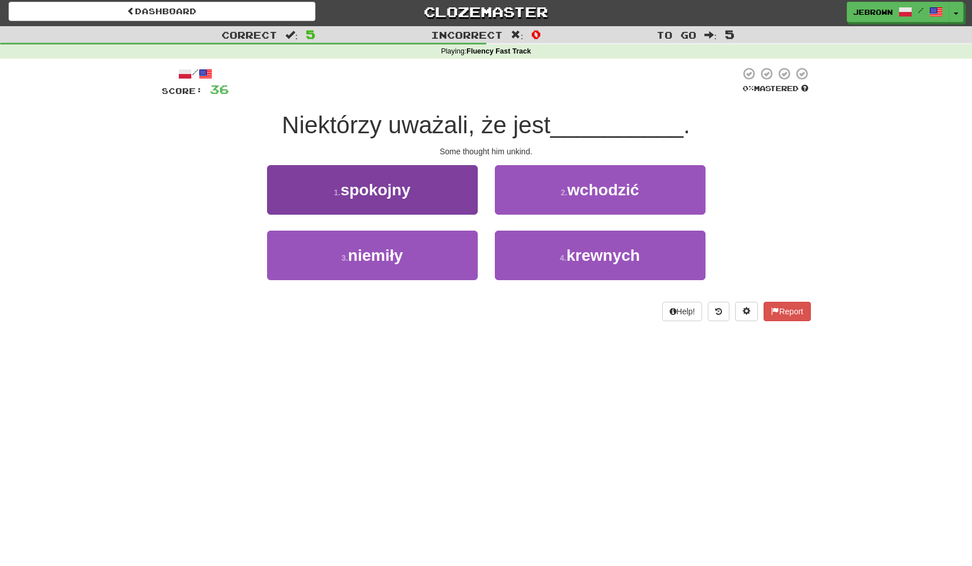
click at [435, 249] on button "3 . niemiły" at bounding box center [372, 256] width 211 height 50
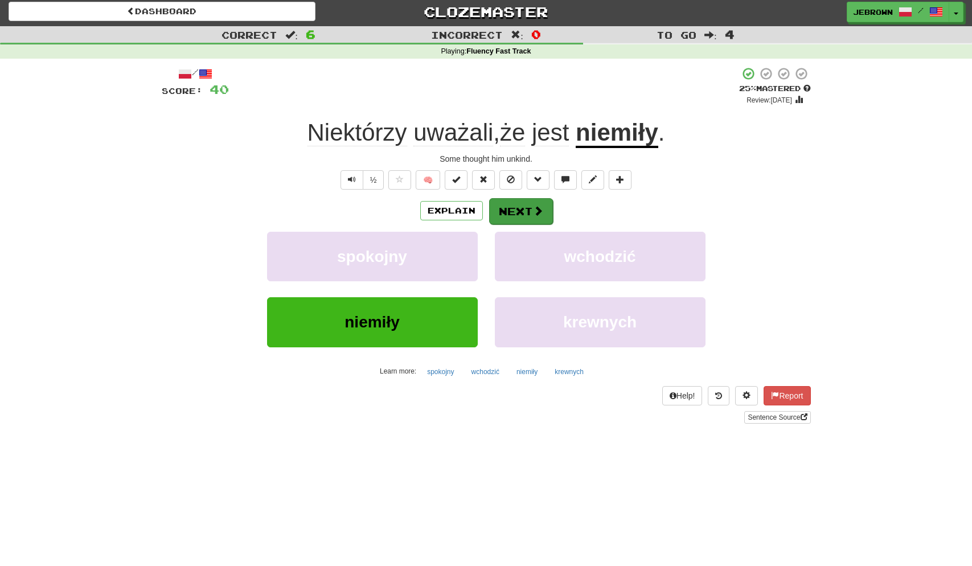
click at [527, 211] on button "Next" at bounding box center [521, 211] width 64 height 26
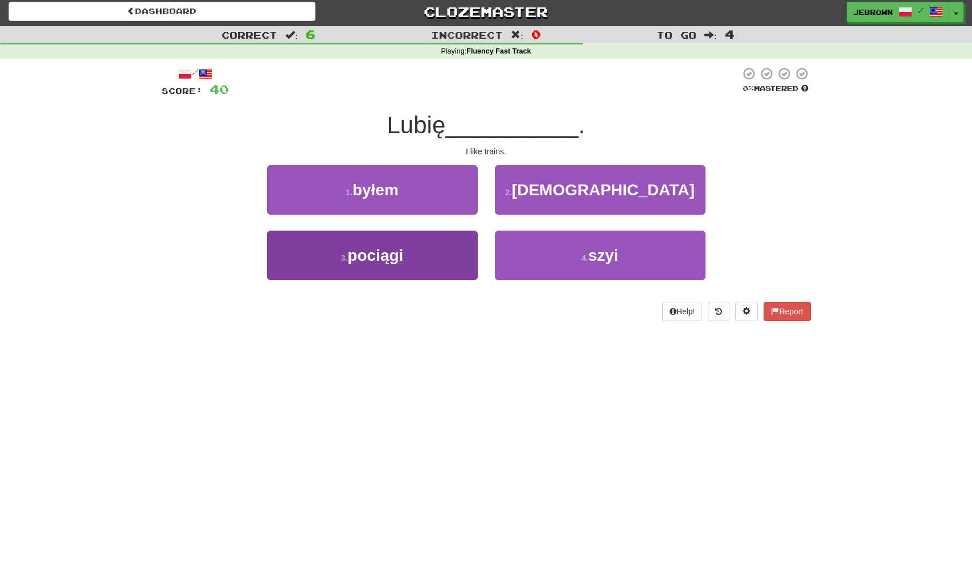
click at [430, 260] on button "3 . pociągi" at bounding box center [372, 256] width 211 height 50
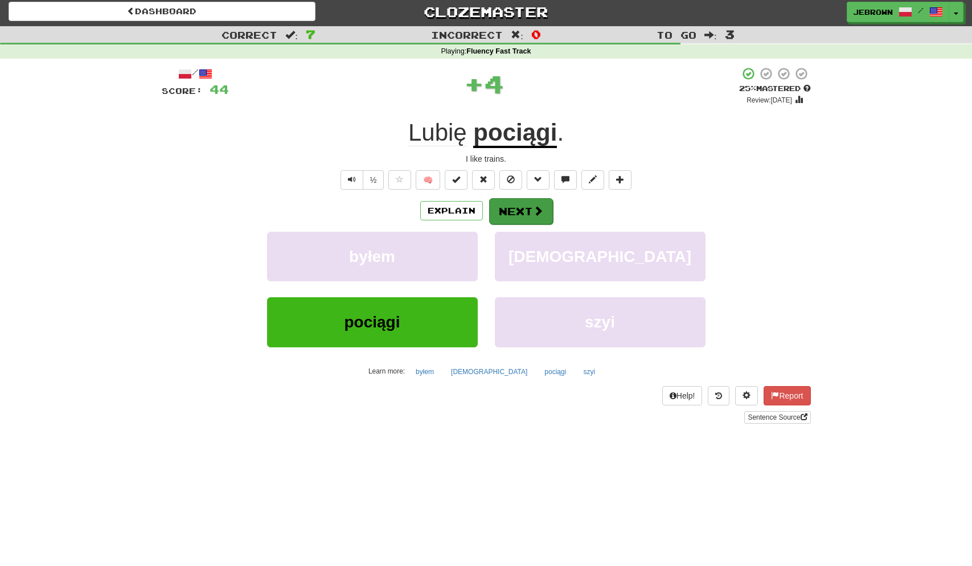
click at [529, 209] on button "Next" at bounding box center [521, 211] width 64 height 26
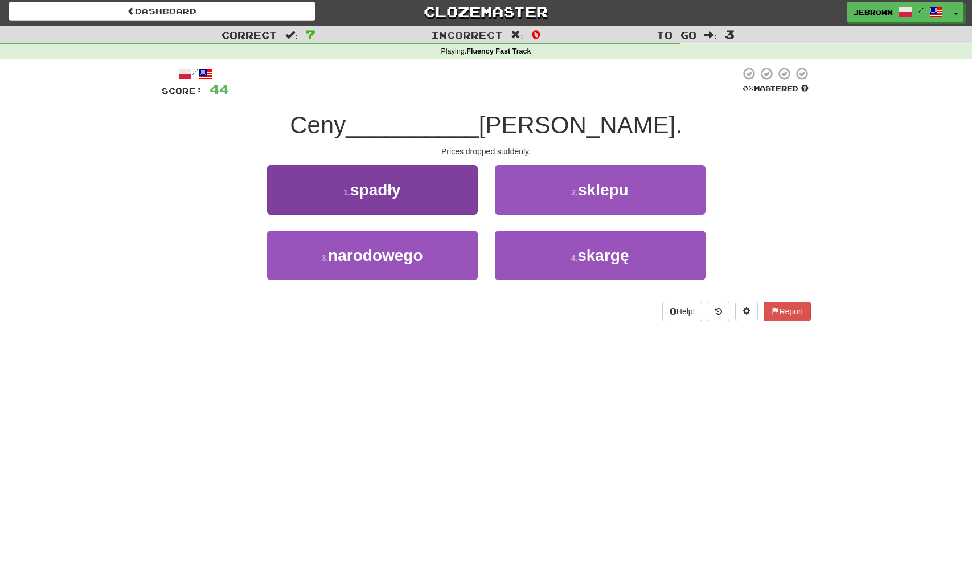
click at [427, 189] on button "1 . spadły" at bounding box center [372, 190] width 211 height 50
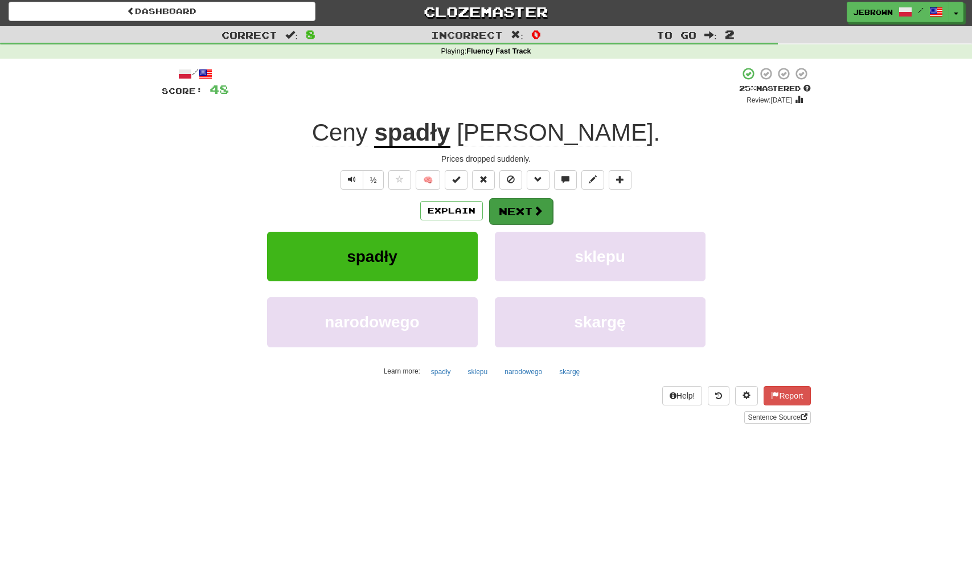
click at [528, 210] on button "Next" at bounding box center [521, 211] width 64 height 26
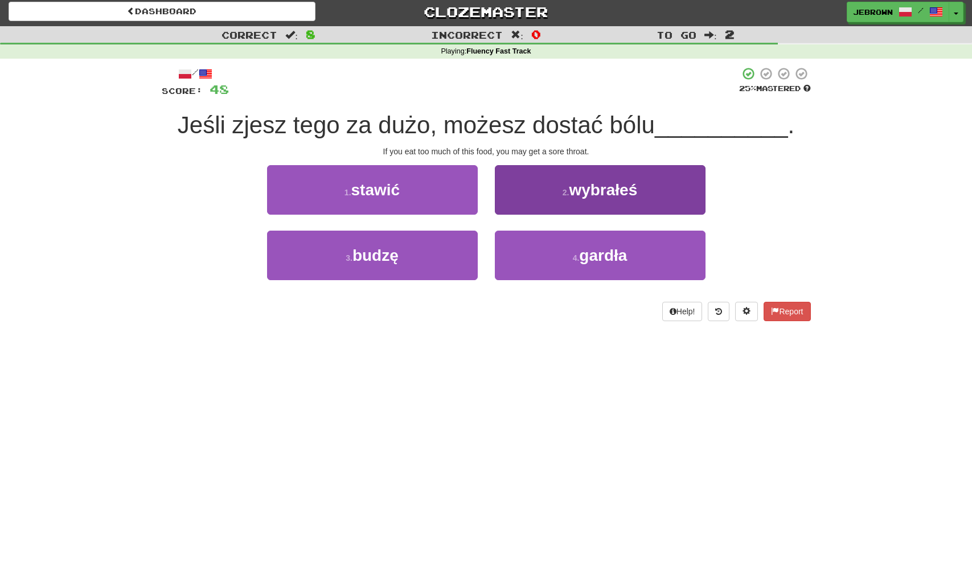
click at [641, 254] on button "4 . gardła" at bounding box center [600, 256] width 211 height 50
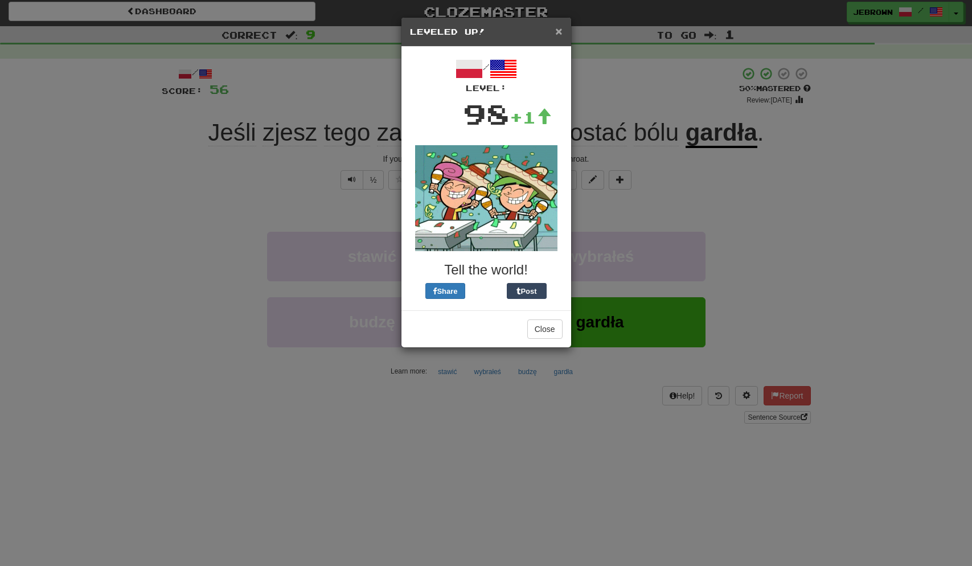
click at [557, 30] on span "×" at bounding box center [558, 30] width 7 height 13
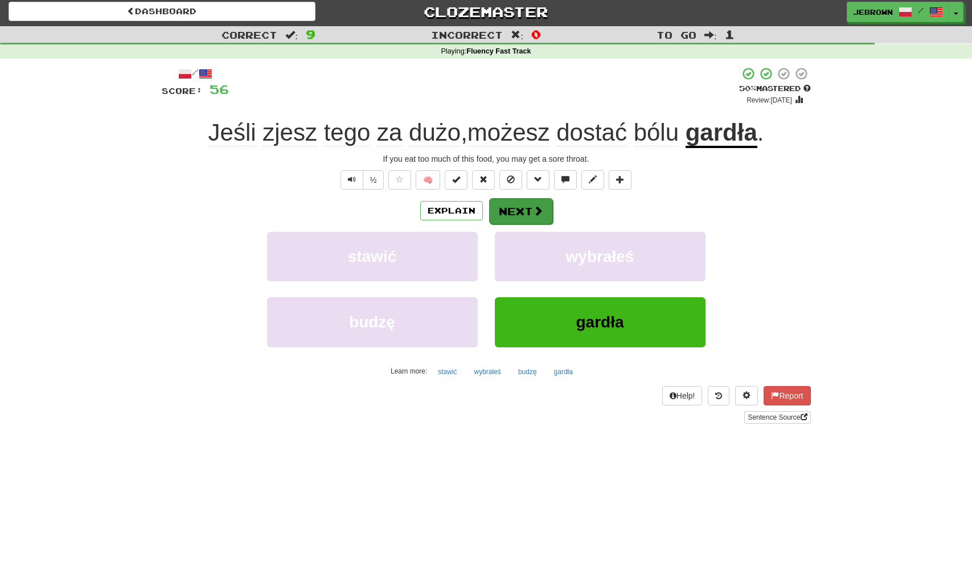
click at [531, 211] on button "Next" at bounding box center [521, 211] width 64 height 26
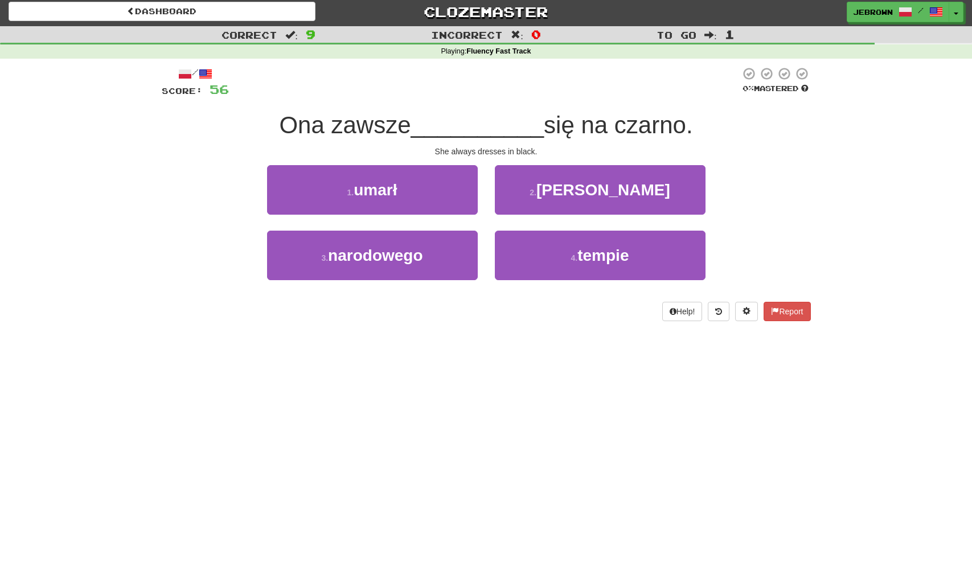
click at [592, 189] on span "ubiera" at bounding box center [604, 190] width 134 height 18
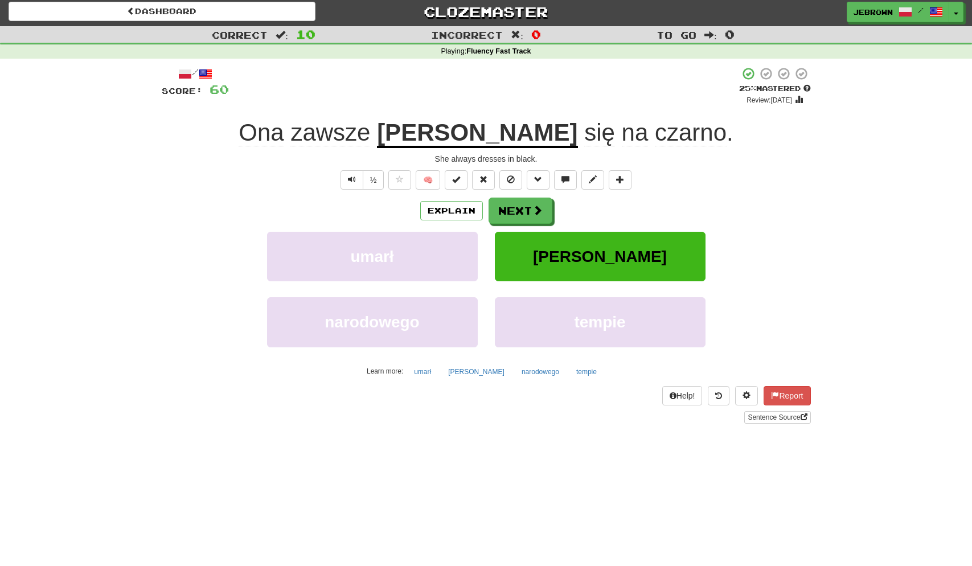
click at [533, 209] on span at bounding box center [538, 210] width 10 height 10
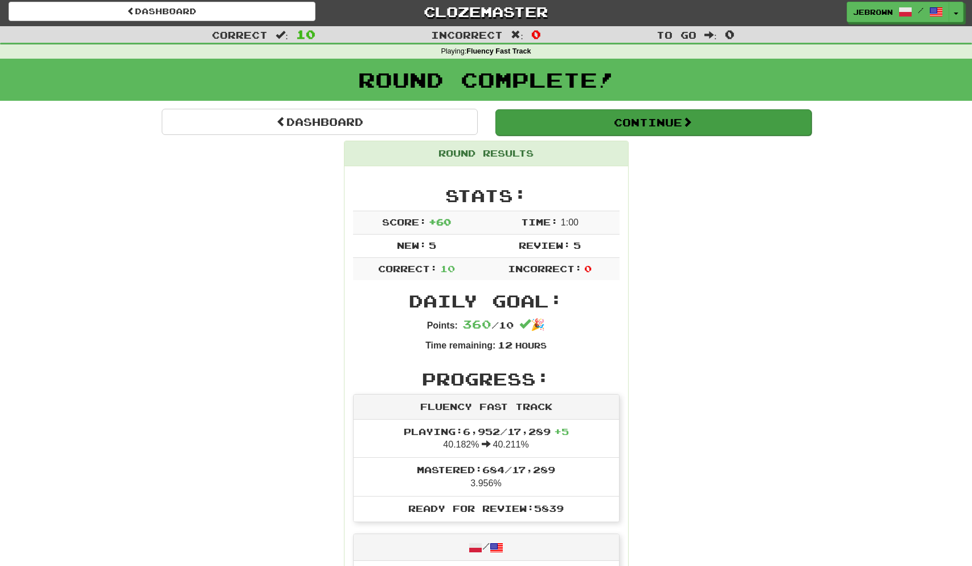
click at [534, 113] on button "Continue" at bounding box center [654, 122] width 316 height 26
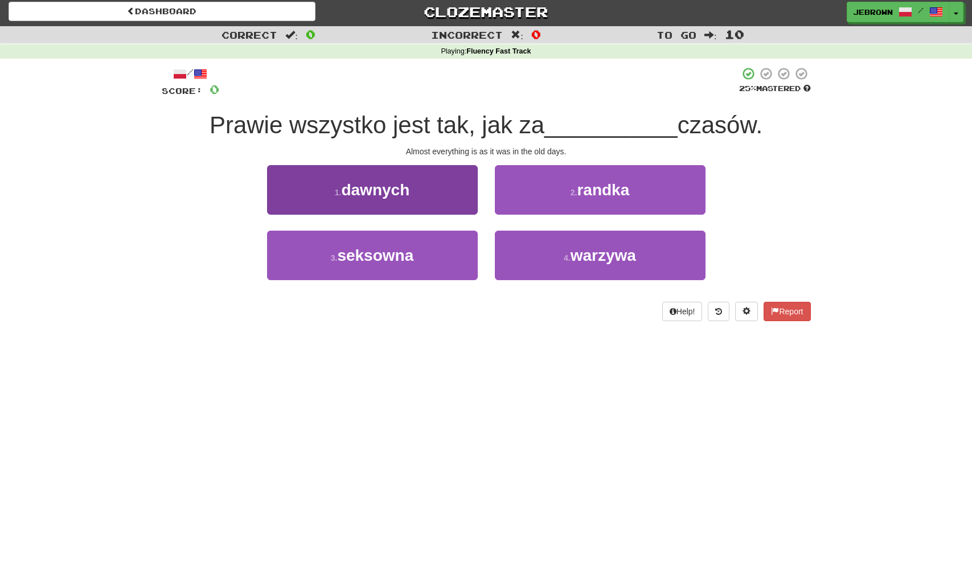
click at [422, 193] on button "1 . dawnych" at bounding box center [372, 190] width 211 height 50
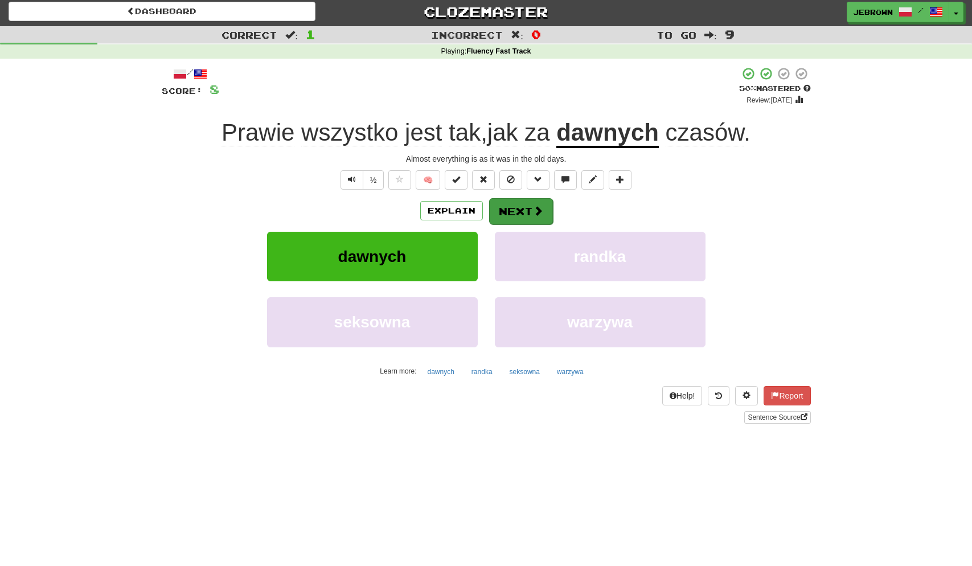
click at [529, 207] on button "Next" at bounding box center [521, 211] width 64 height 26
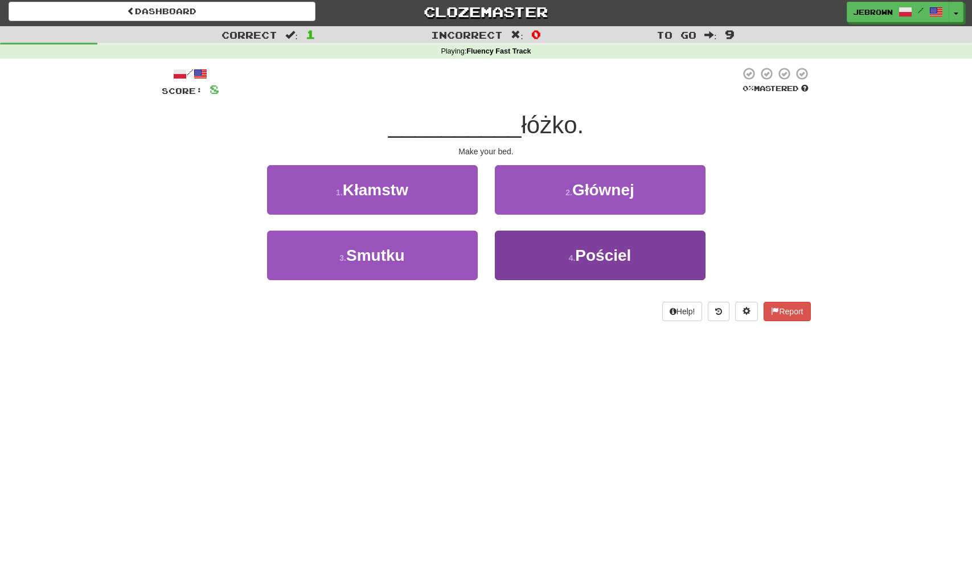
click at [579, 258] on span "Pościel" at bounding box center [603, 256] width 56 height 18
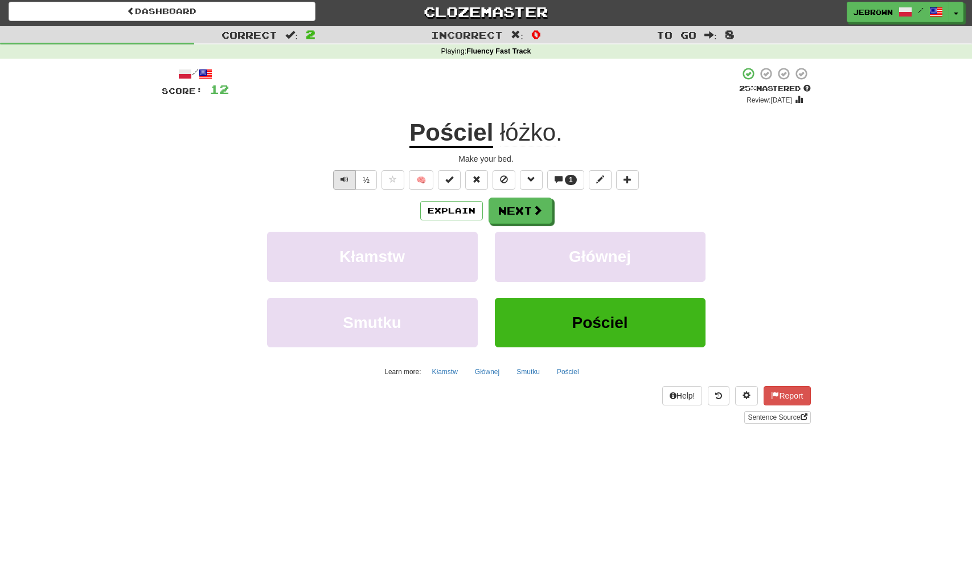
click at [341, 177] on span "Text-to-speech controls" at bounding box center [345, 179] width 8 height 8
click at [530, 210] on button "Next" at bounding box center [521, 211] width 64 height 26
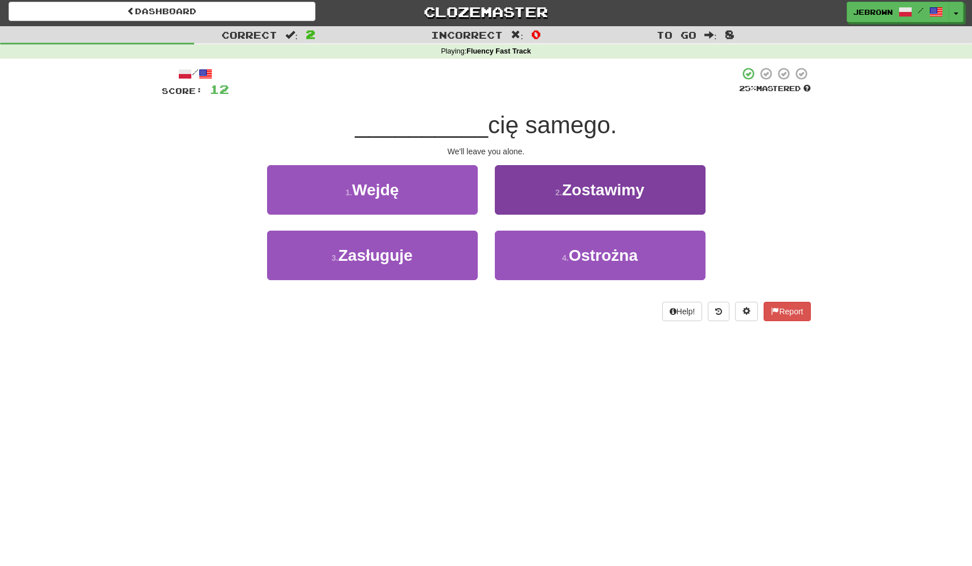
click at [538, 197] on button "2 . Zostawimy" at bounding box center [600, 190] width 211 height 50
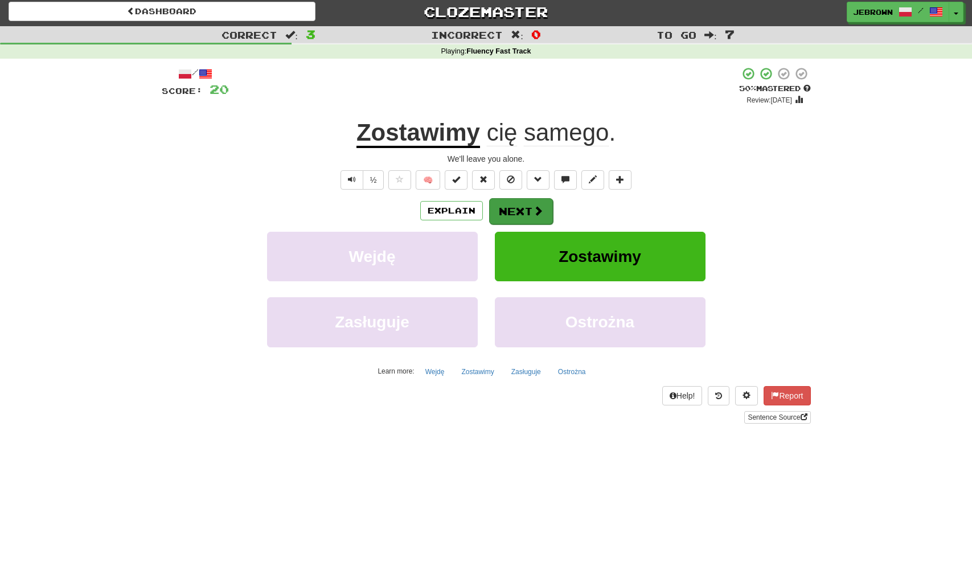
click at [524, 207] on button "Next" at bounding box center [521, 211] width 64 height 26
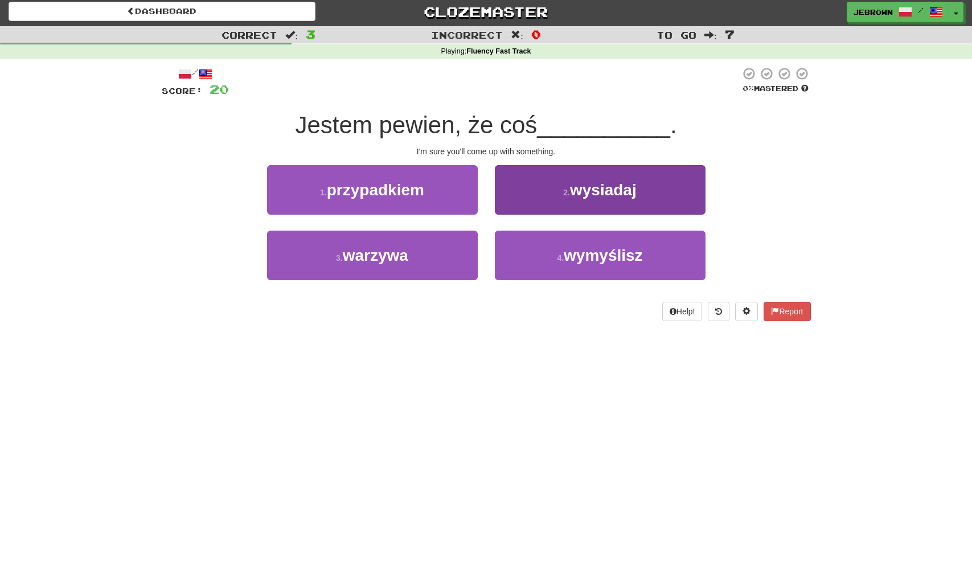
click at [629, 255] on span "wymyślisz" at bounding box center [603, 256] width 79 height 18
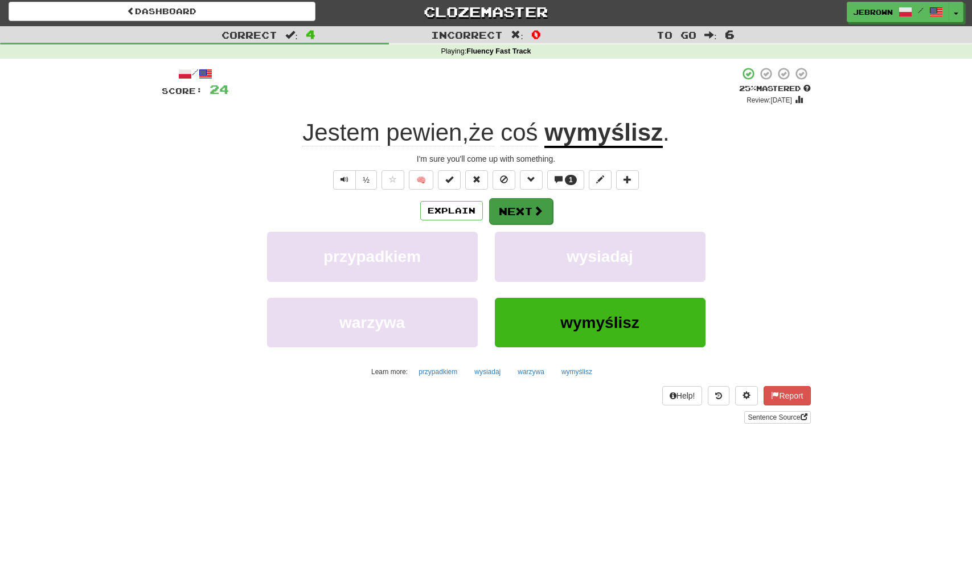
click at [527, 209] on button "Next" at bounding box center [521, 211] width 64 height 26
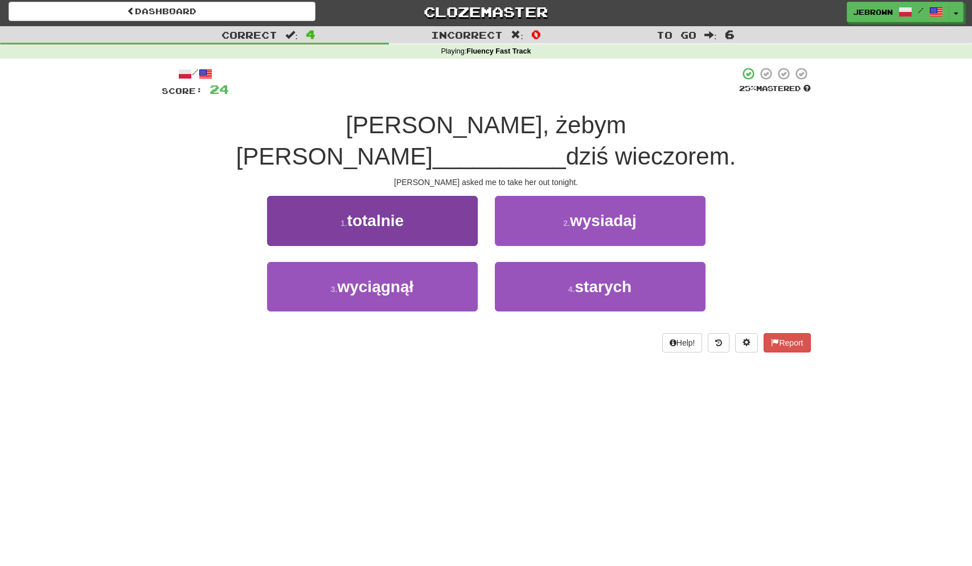
click at [436, 262] on button "3 . wyciągnął" at bounding box center [372, 287] width 211 height 50
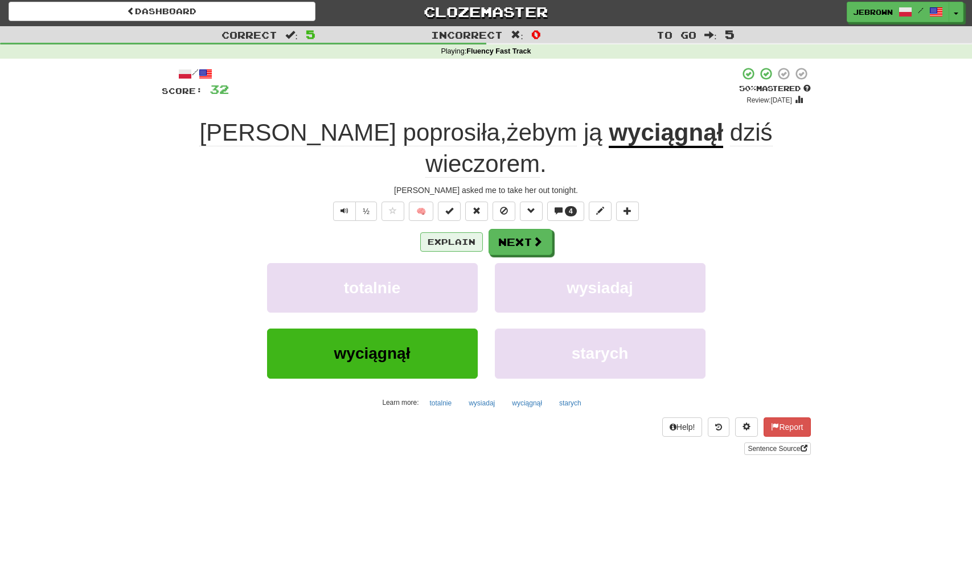
click at [448, 232] on button "Explain" at bounding box center [451, 241] width 63 height 19
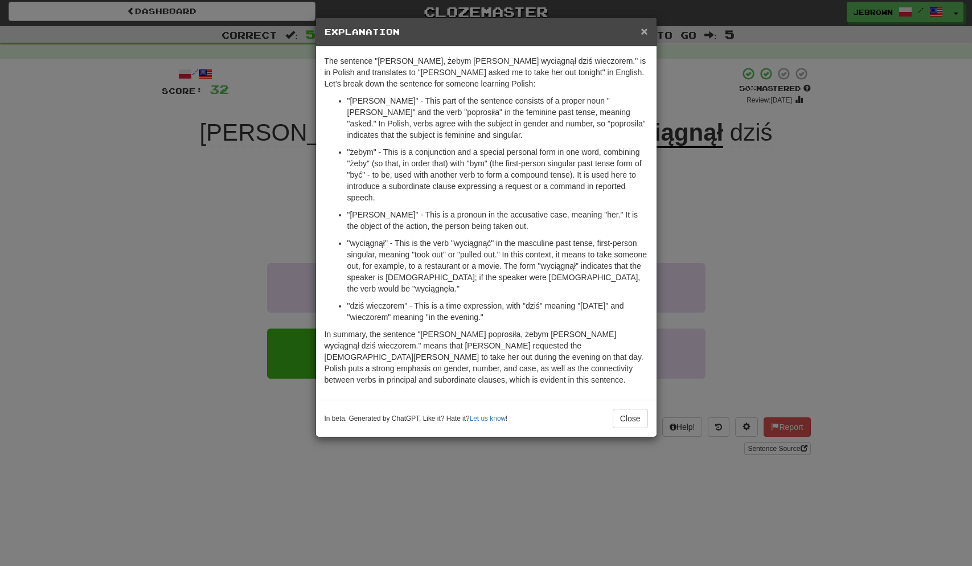
click at [645, 31] on span "×" at bounding box center [644, 30] width 7 height 13
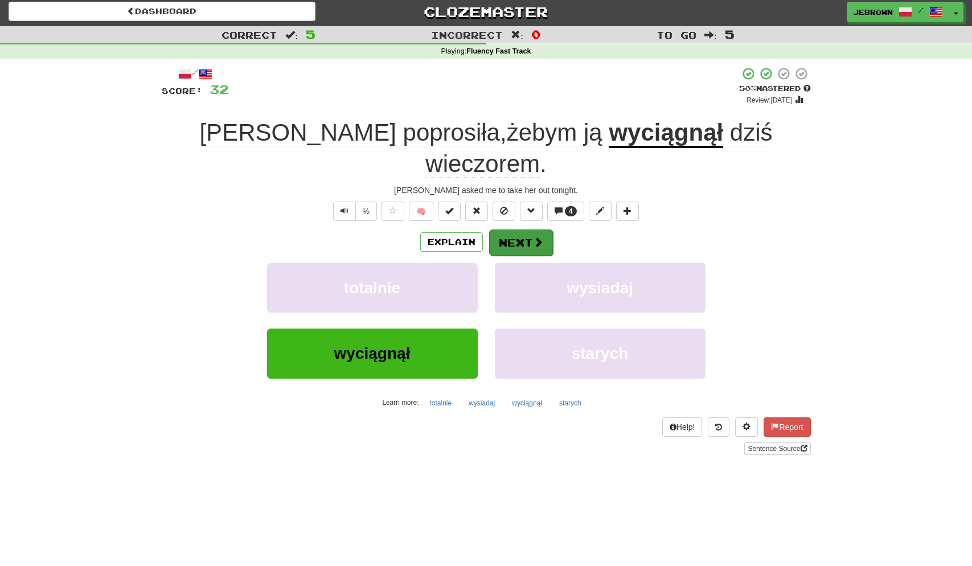
click at [537, 237] on span at bounding box center [538, 242] width 10 height 10
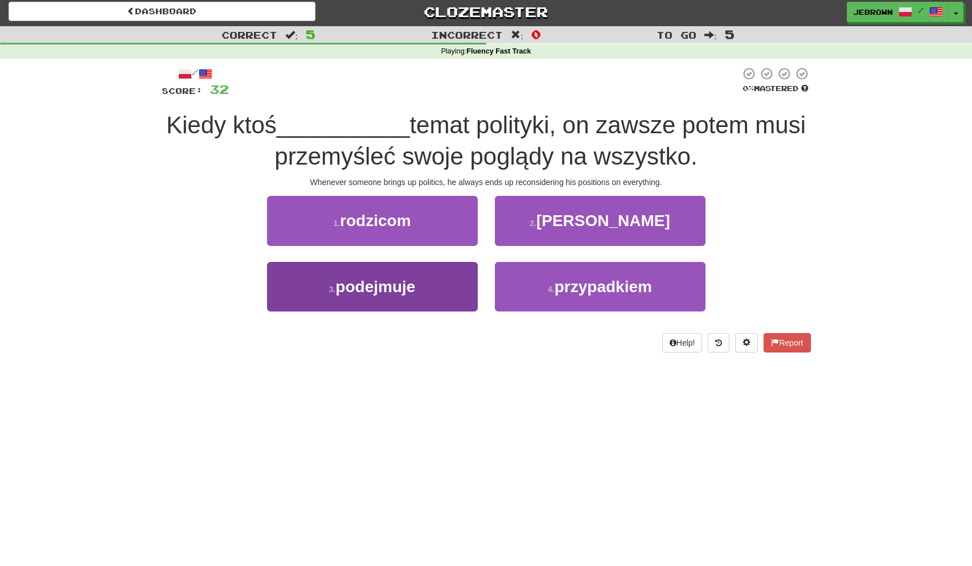
click at [420, 287] on button "3 . podejmuje" at bounding box center [372, 287] width 211 height 50
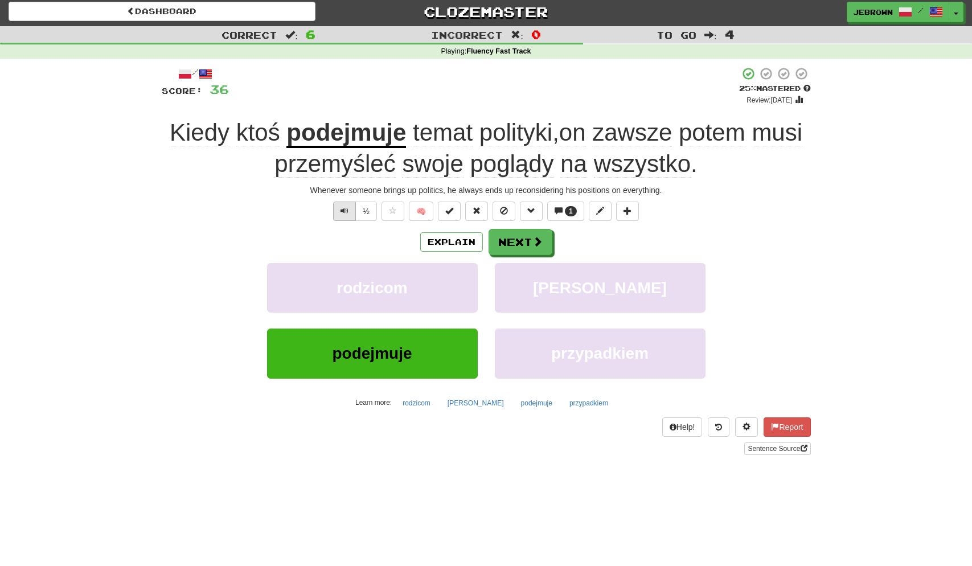
click at [340, 207] on button "Text-to-speech controls" at bounding box center [344, 211] width 23 height 19
click at [348, 212] on button "Text-to-speech controls" at bounding box center [344, 211] width 23 height 19
click at [515, 240] on button "Next" at bounding box center [521, 243] width 64 height 26
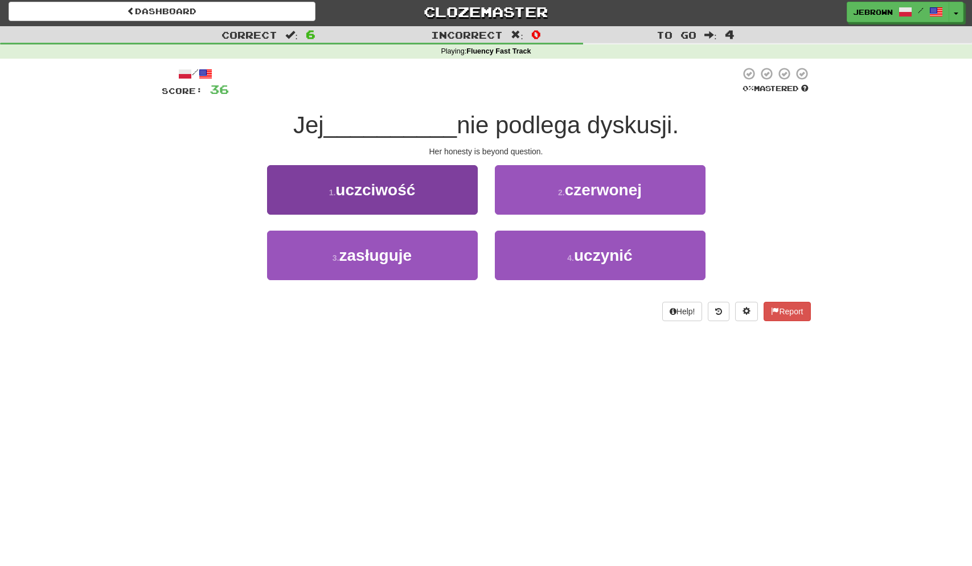
click at [419, 199] on button "1 . uczciwość" at bounding box center [372, 190] width 211 height 50
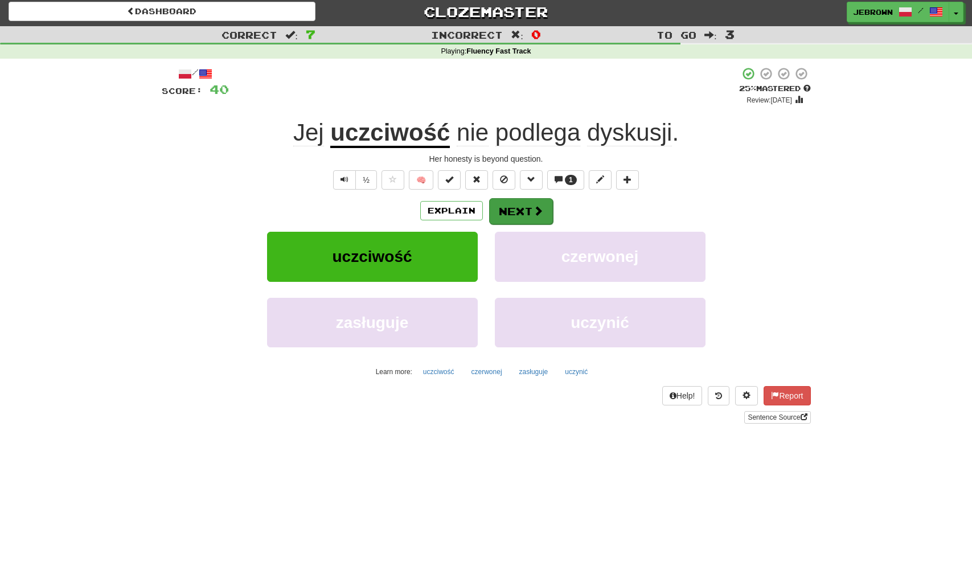
click at [521, 210] on button "Next" at bounding box center [521, 211] width 64 height 26
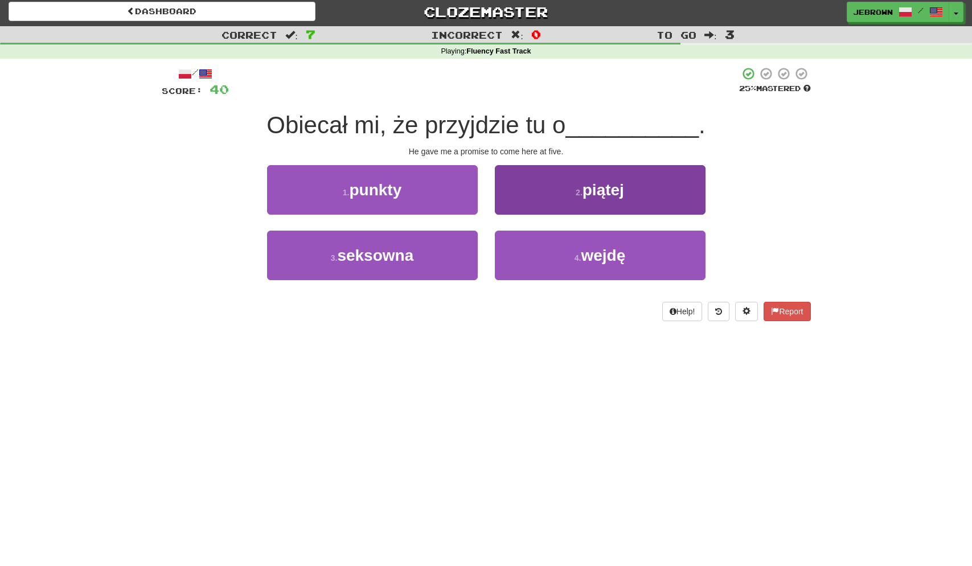
click at [610, 188] on span "piątej" at bounding box center [604, 190] width 42 height 18
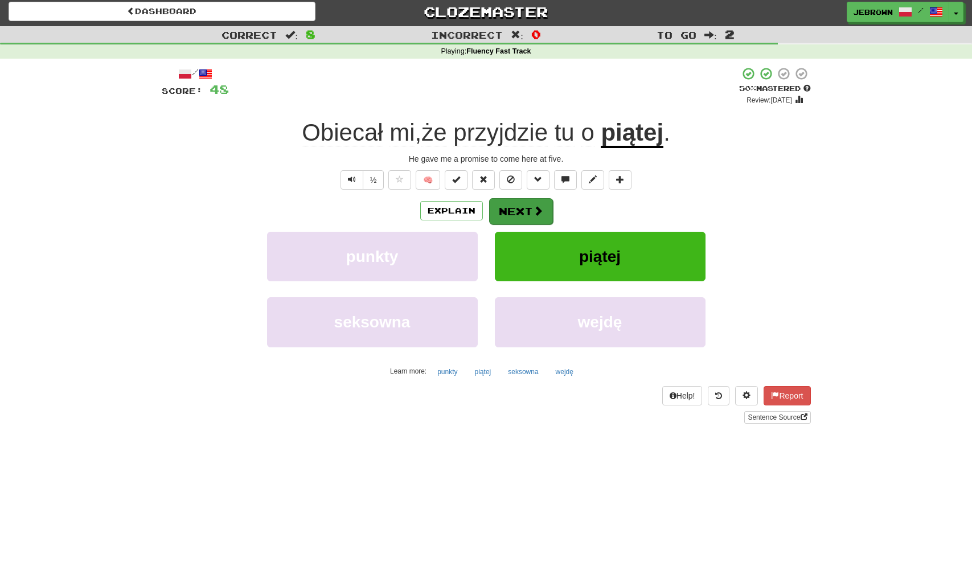
click at [522, 209] on button "Next" at bounding box center [521, 211] width 64 height 26
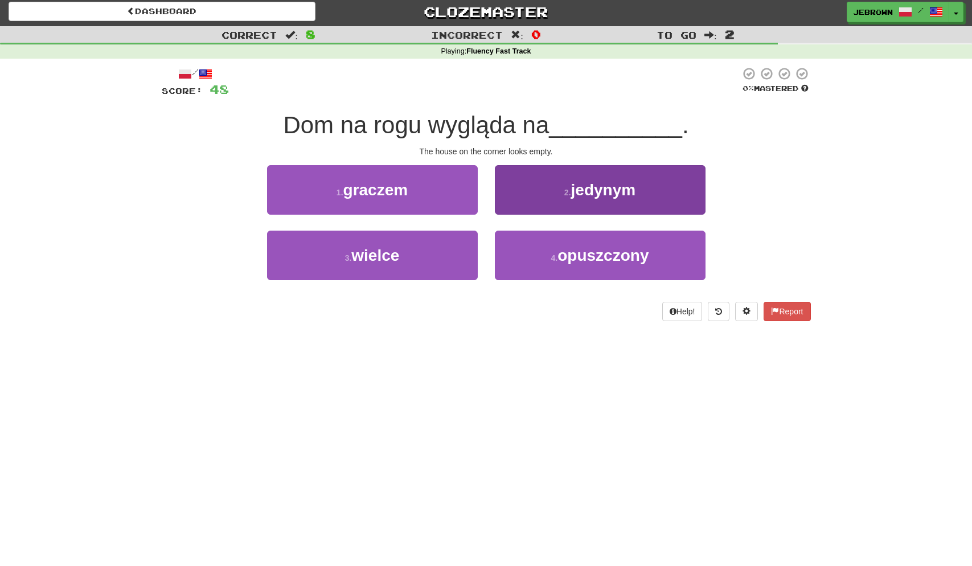
click at [628, 256] on span "opuszczony" at bounding box center [603, 256] width 91 height 18
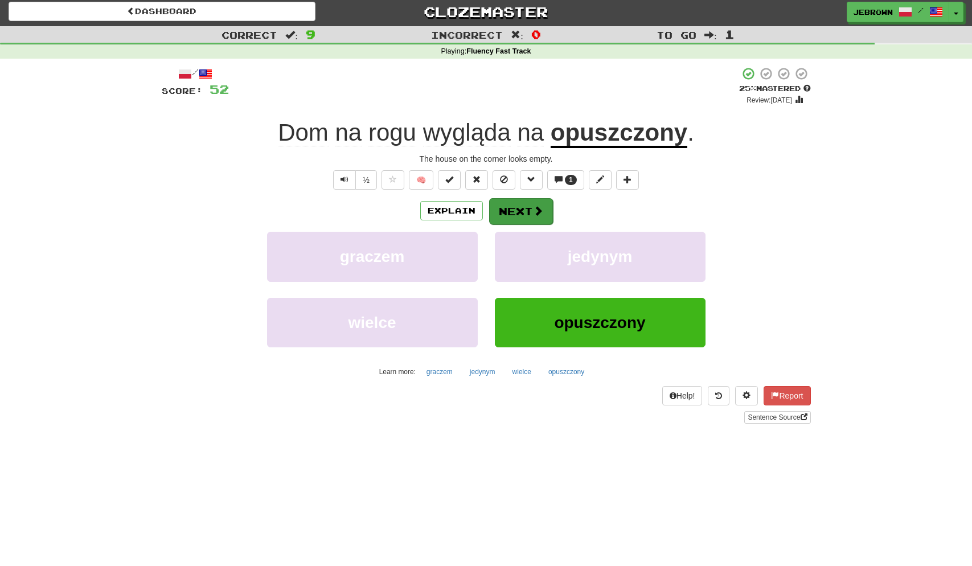
click at [519, 207] on button "Next" at bounding box center [521, 211] width 64 height 26
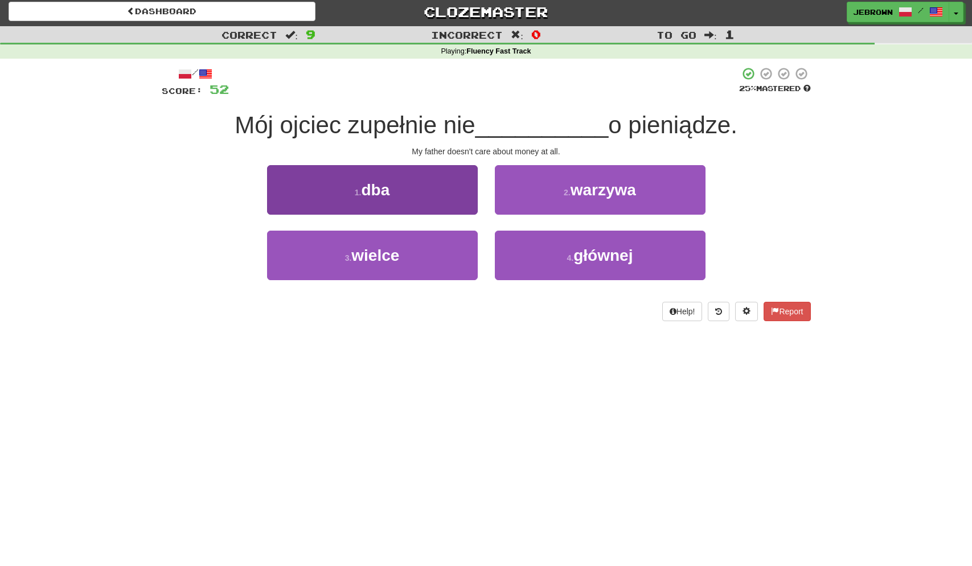
click at [435, 184] on button "1 . dba" at bounding box center [372, 190] width 211 height 50
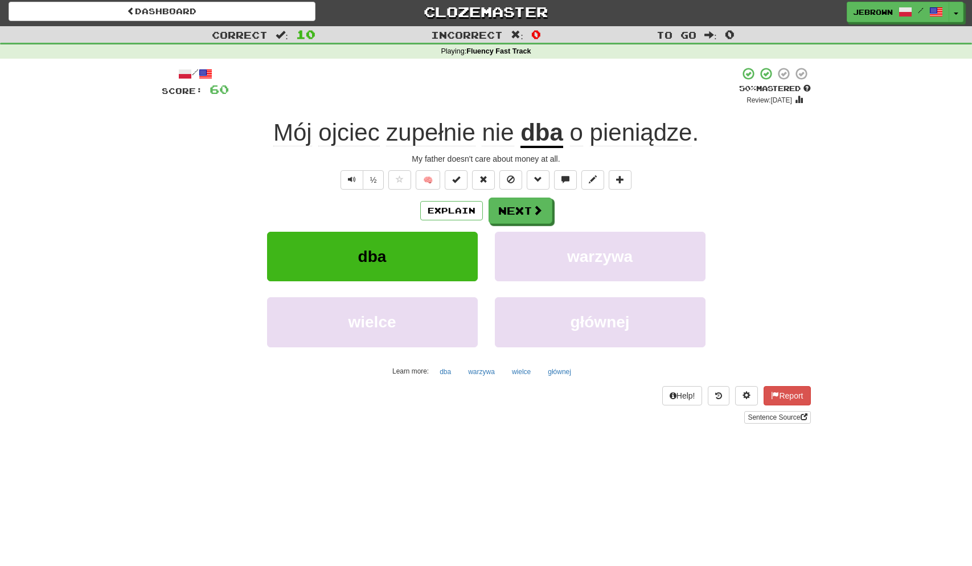
click at [524, 211] on button "Next" at bounding box center [521, 211] width 64 height 26
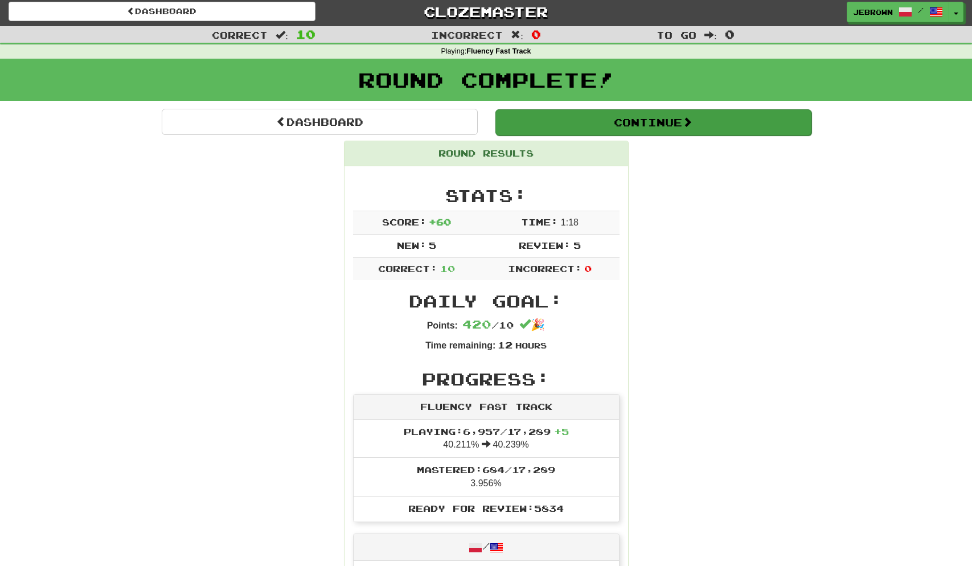
click at [534, 113] on button "Continue" at bounding box center [654, 122] width 316 height 26
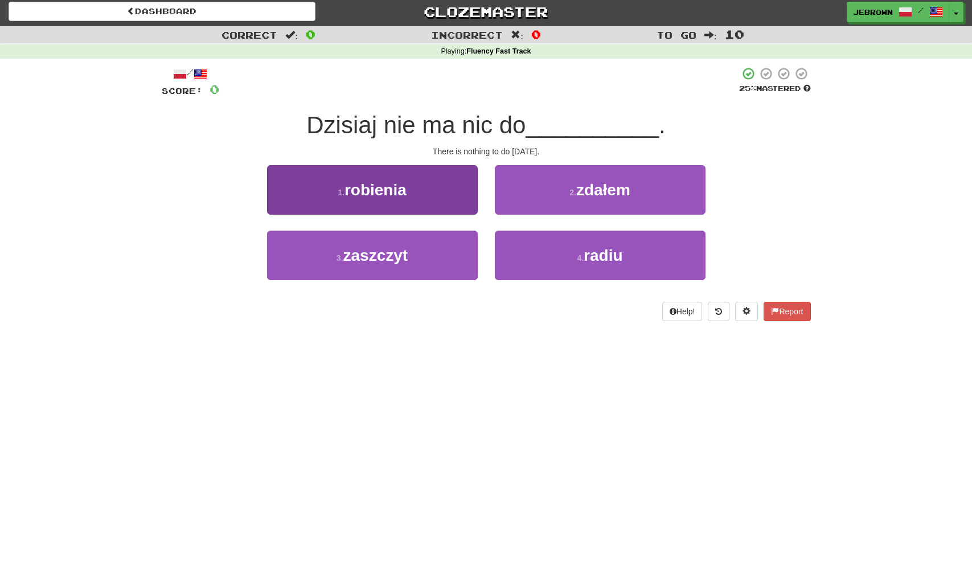
click at [418, 195] on button "1 . robienia" at bounding box center [372, 190] width 211 height 50
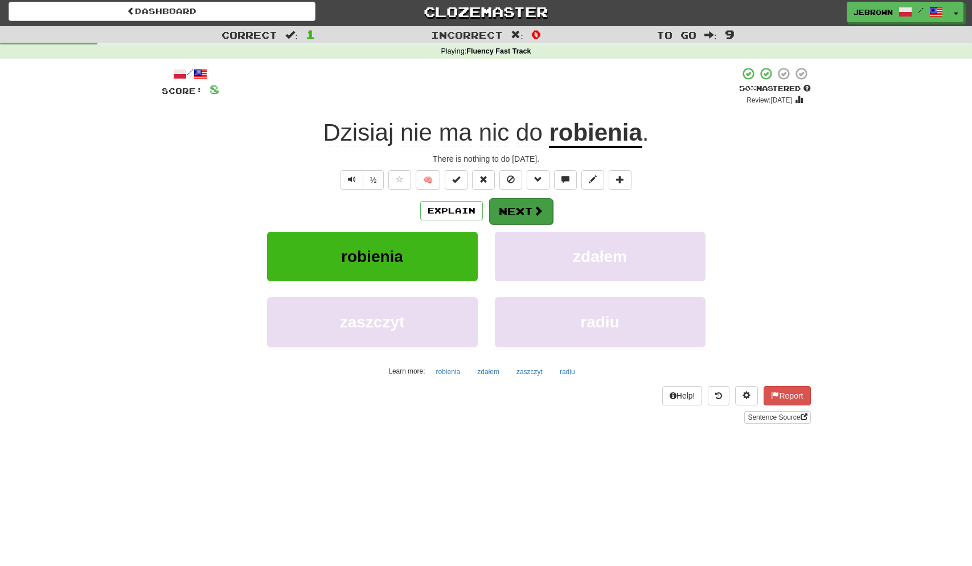
click at [528, 209] on button "Next" at bounding box center [521, 211] width 64 height 26
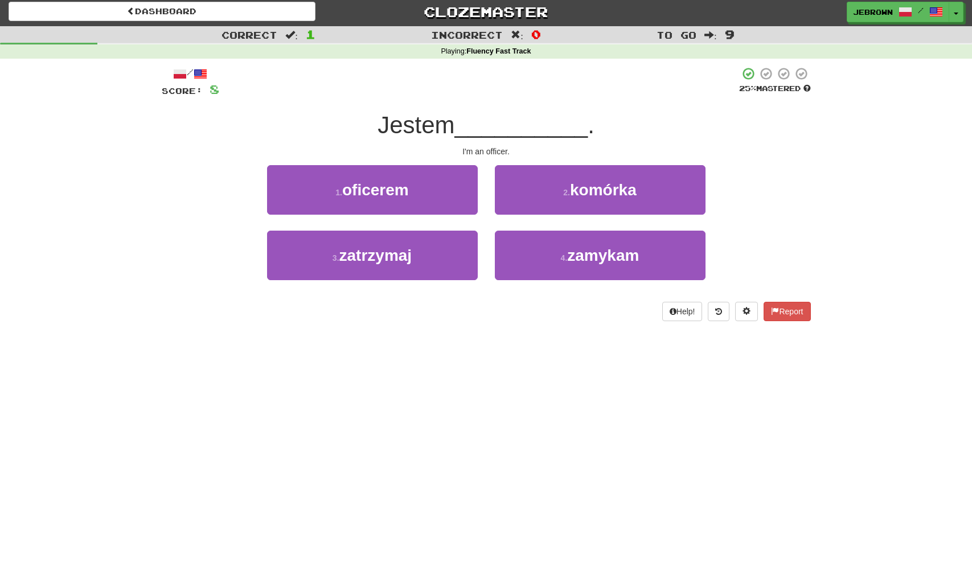
click at [428, 189] on button "1 . oficerem" at bounding box center [372, 190] width 211 height 50
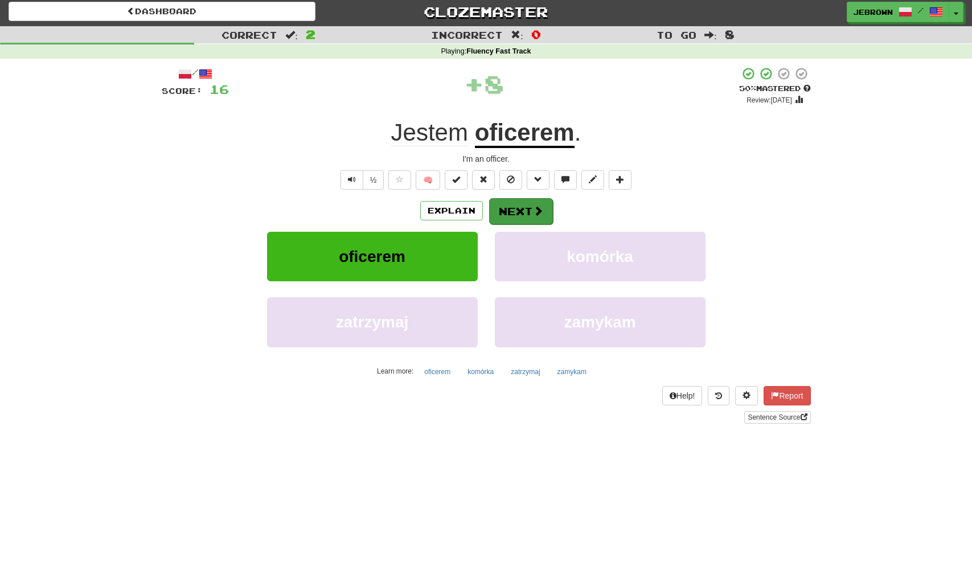
click at [529, 207] on button "Next" at bounding box center [521, 211] width 64 height 26
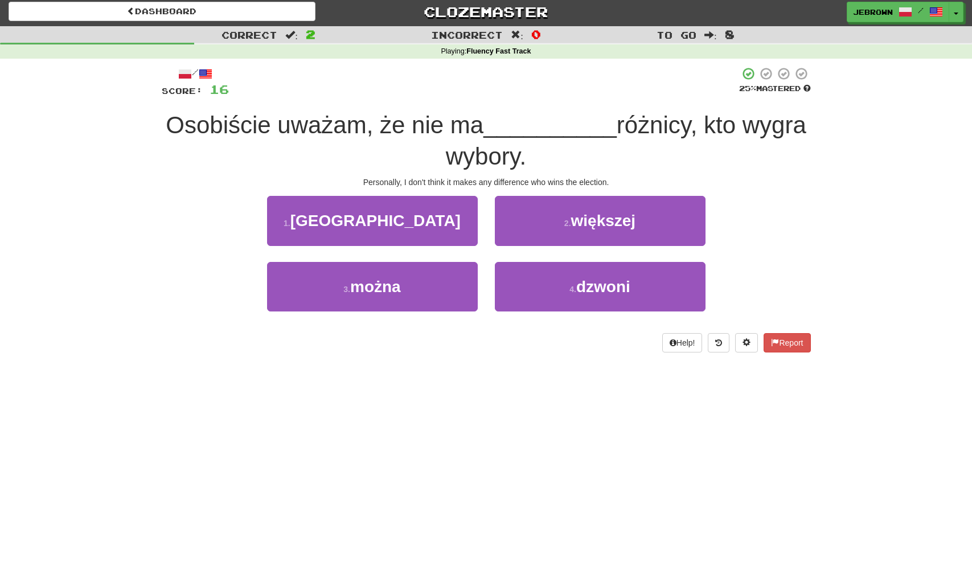
click at [584, 223] on span "większej" at bounding box center [603, 221] width 65 height 18
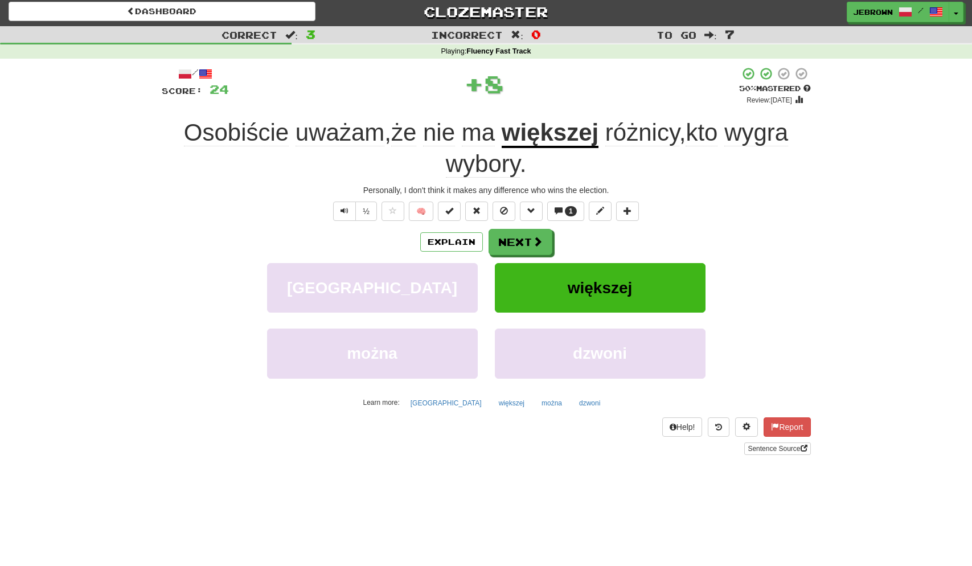
scroll to position [0, 0]
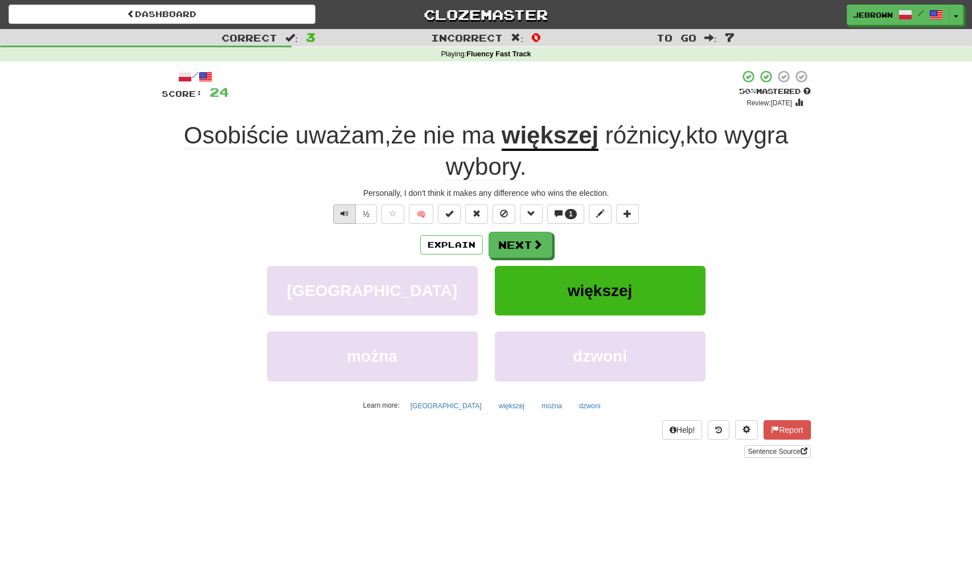
click at [345, 212] on span "Text-to-speech controls" at bounding box center [345, 214] width 8 height 8
click at [523, 238] on button "Next" at bounding box center [521, 245] width 64 height 26
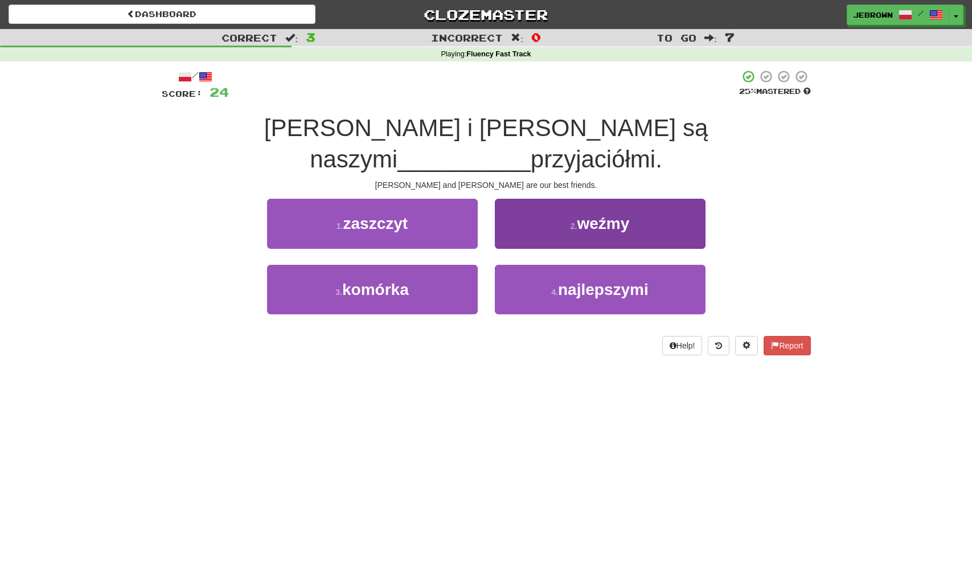
click at [581, 281] on span "najlepszymi" at bounding box center [603, 290] width 91 height 18
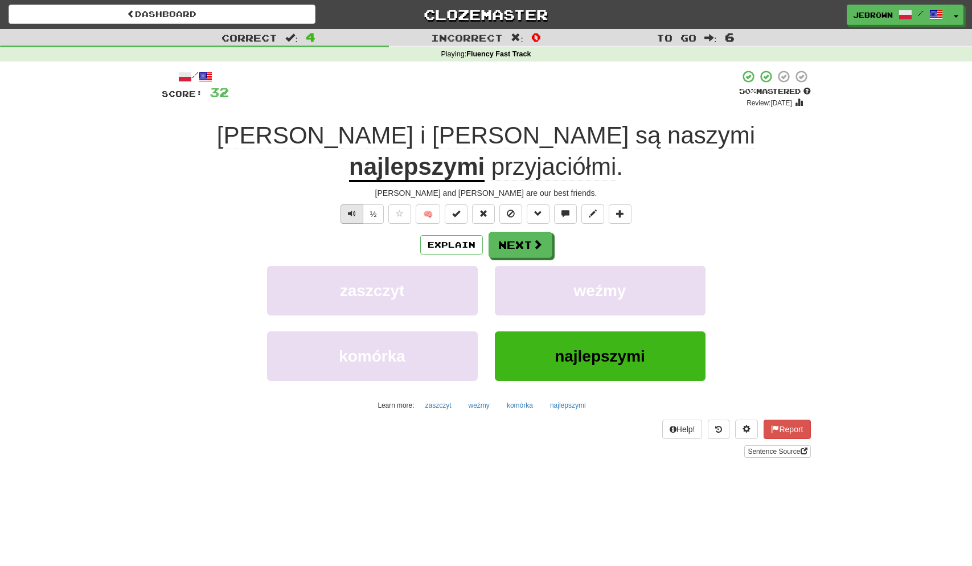
click at [348, 210] on span "Text-to-speech controls" at bounding box center [352, 214] width 8 height 8
click at [518, 232] on button "Next" at bounding box center [521, 245] width 64 height 26
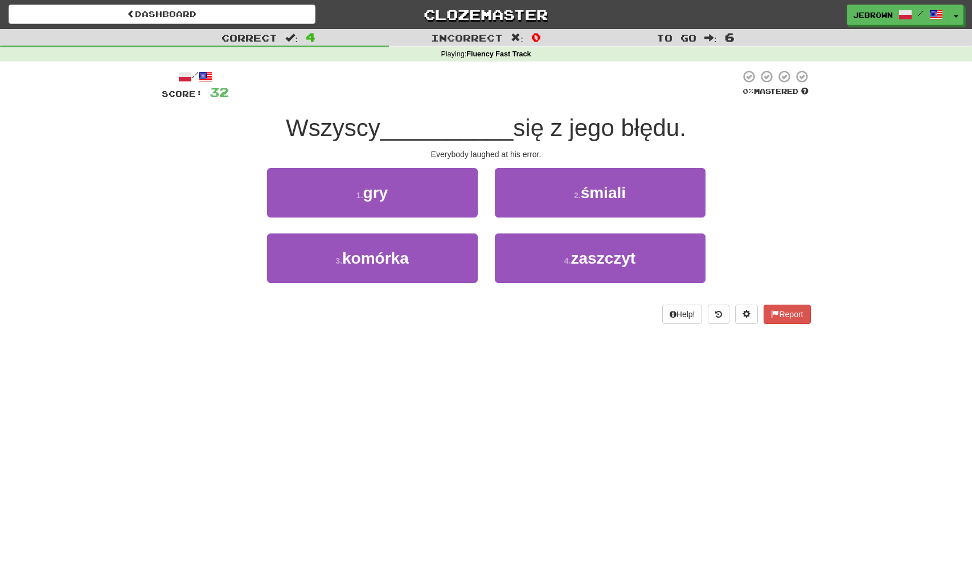
click at [557, 198] on button "2 . śmiali" at bounding box center [600, 193] width 211 height 50
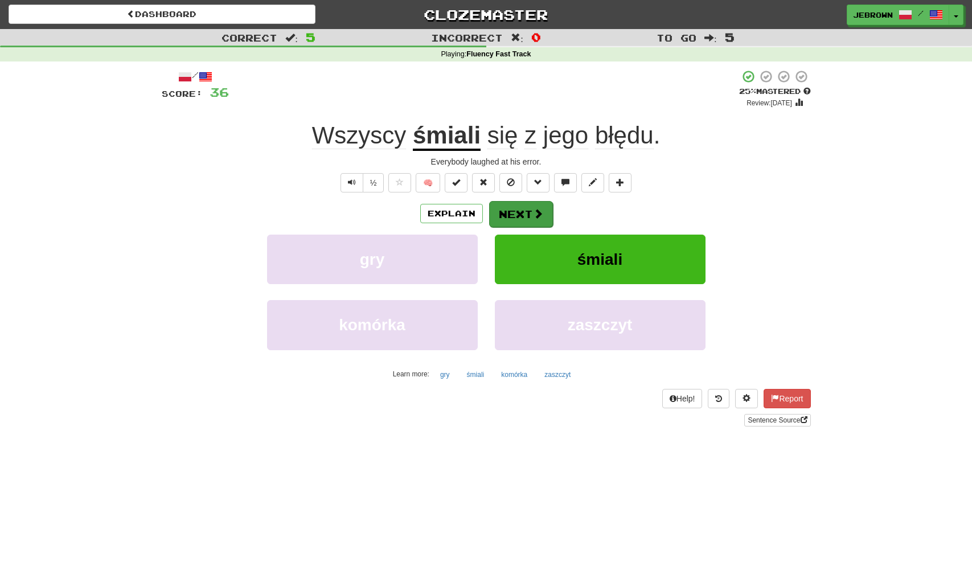
click at [516, 211] on button "Next" at bounding box center [521, 214] width 64 height 26
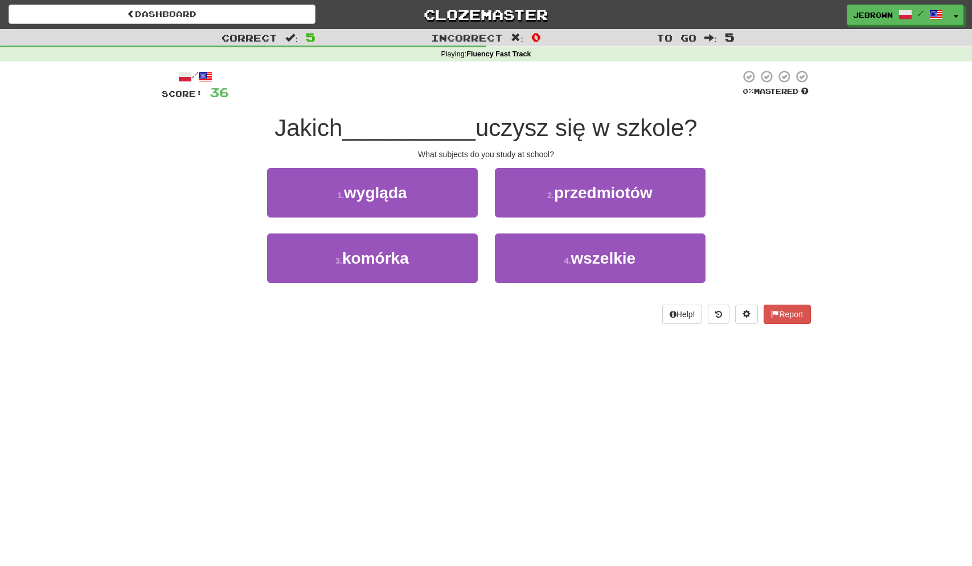
click at [562, 195] on span "przedmiotów" at bounding box center [603, 193] width 99 height 18
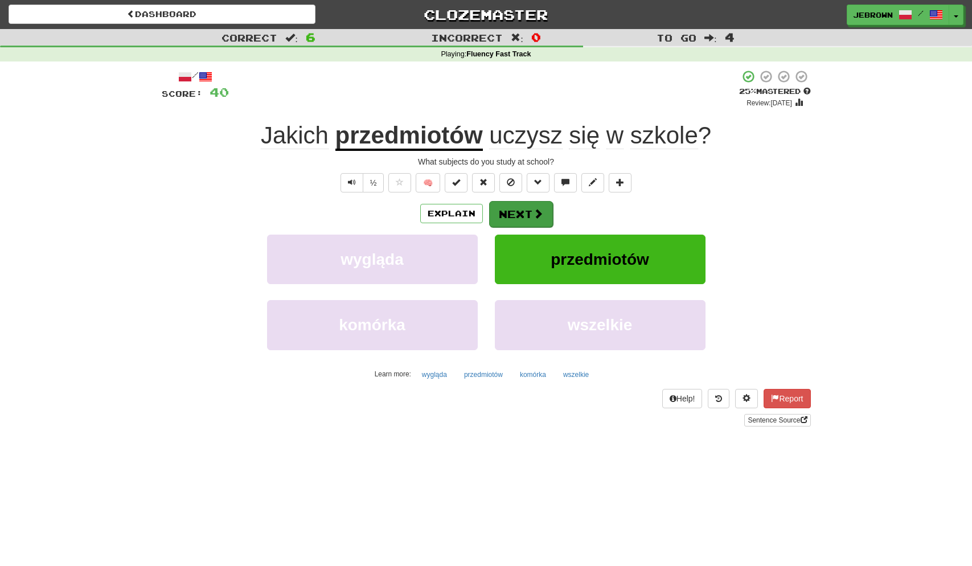
click at [524, 214] on button "Next" at bounding box center [521, 214] width 64 height 26
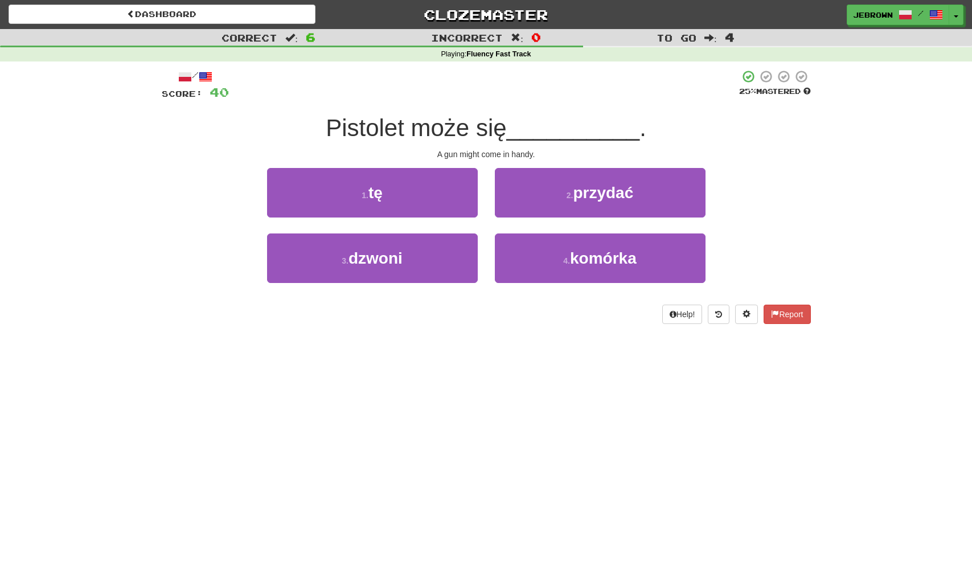
click at [622, 198] on span "przydać" at bounding box center [603, 193] width 60 height 18
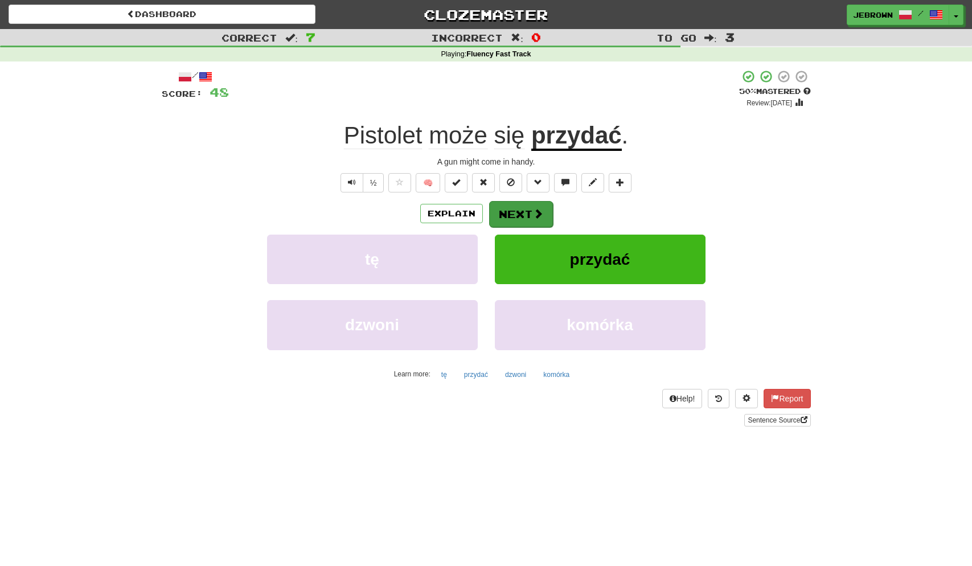
click at [518, 213] on button "Next" at bounding box center [521, 214] width 64 height 26
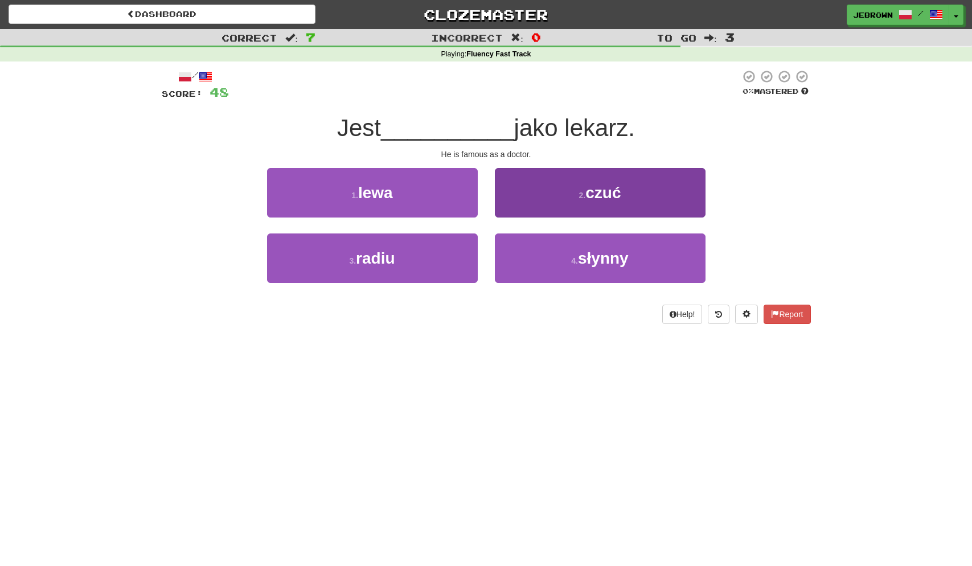
click at [562, 253] on button "4 . słynny" at bounding box center [600, 259] width 211 height 50
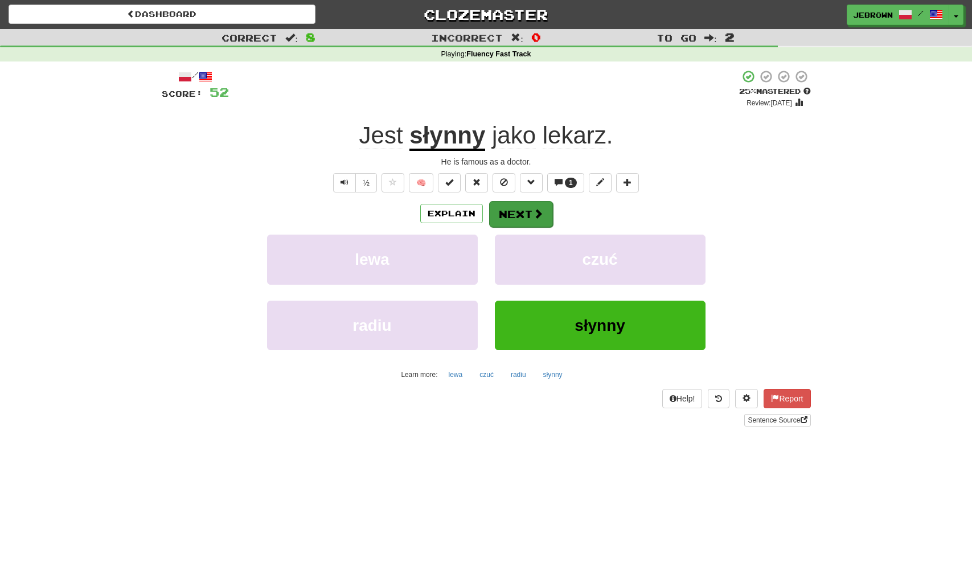
click at [529, 214] on button "Next" at bounding box center [521, 214] width 64 height 26
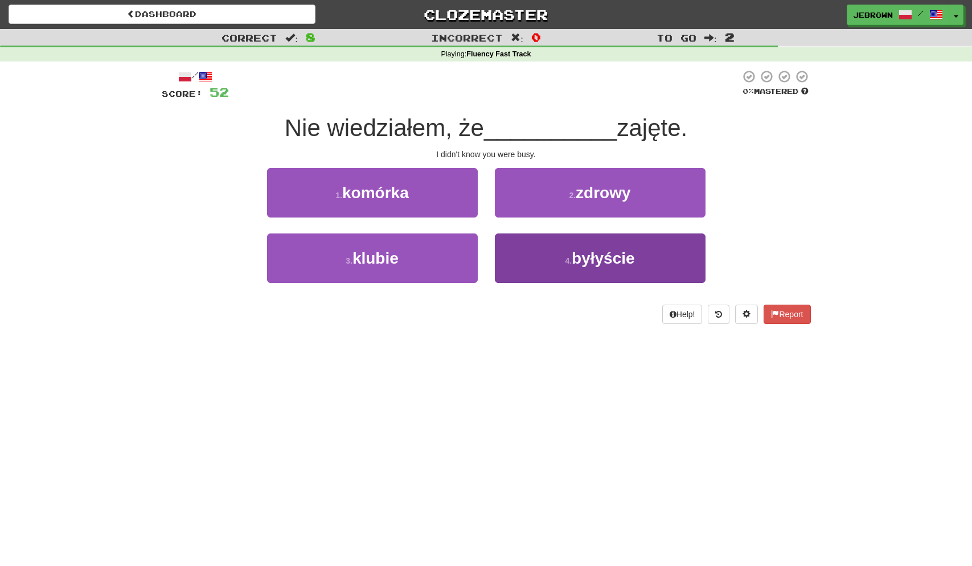
click at [602, 260] on span "byłyście" at bounding box center [603, 259] width 63 height 18
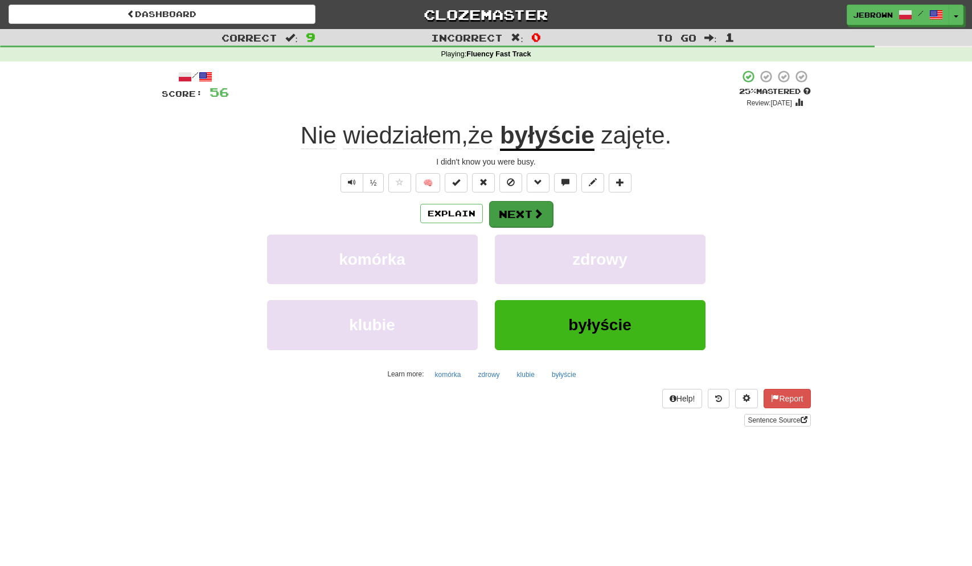
click at [528, 216] on button "Next" at bounding box center [521, 214] width 64 height 26
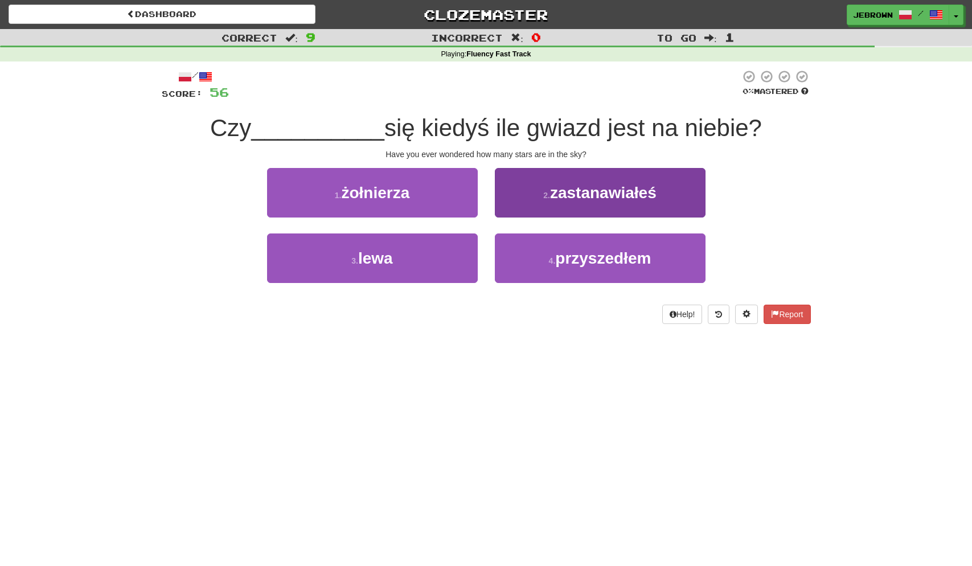
click at [618, 185] on span "zastanawiałeś" at bounding box center [603, 193] width 107 height 18
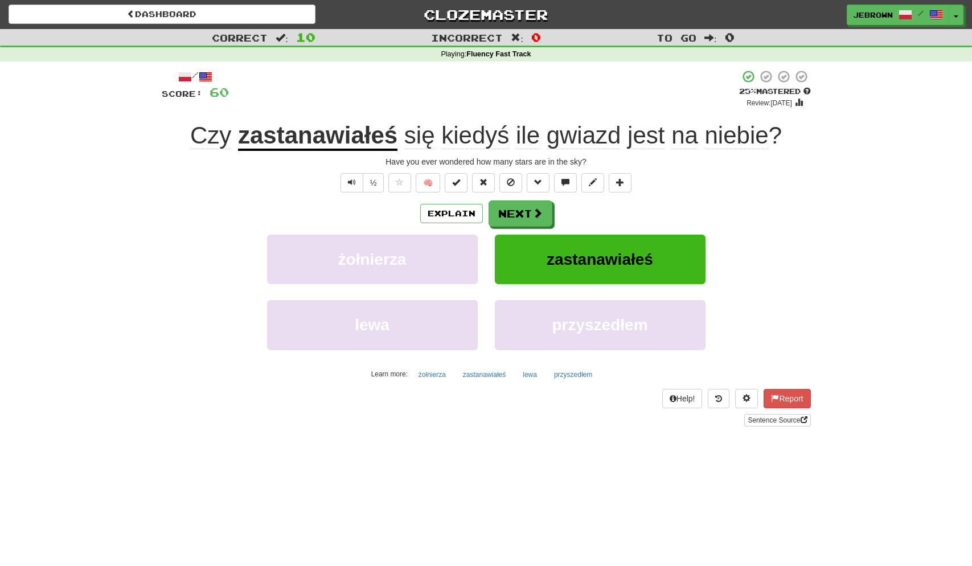
click at [529, 212] on button "Next" at bounding box center [521, 214] width 64 height 26
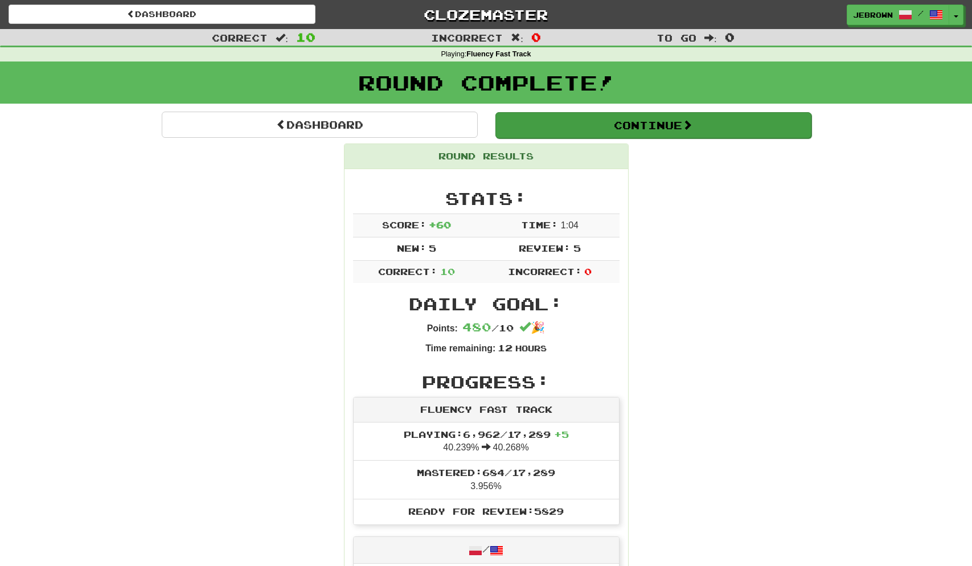
click at [540, 117] on button "Continue" at bounding box center [654, 125] width 316 height 26
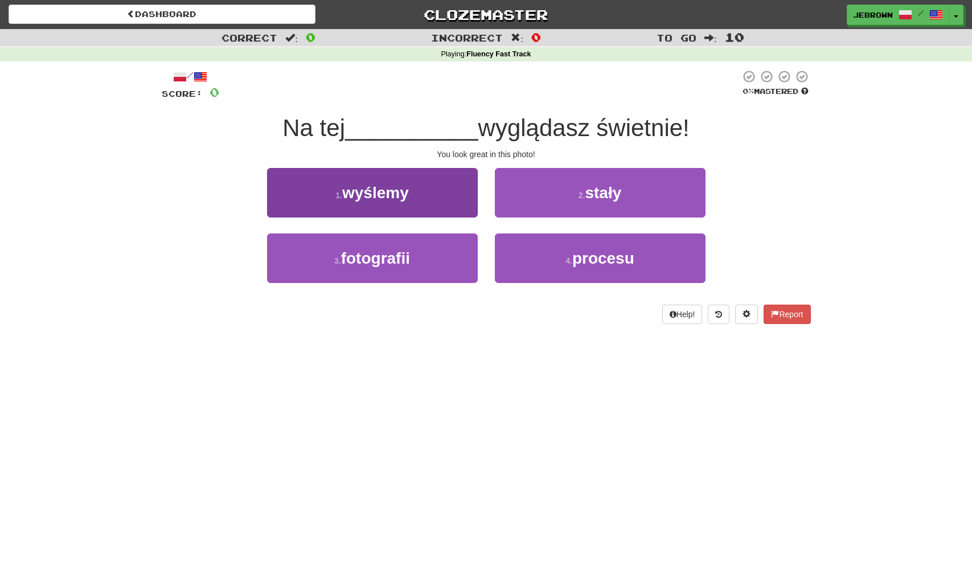
click at [426, 250] on button "3 . fotografii" at bounding box center [372, 259] width 211 height 50
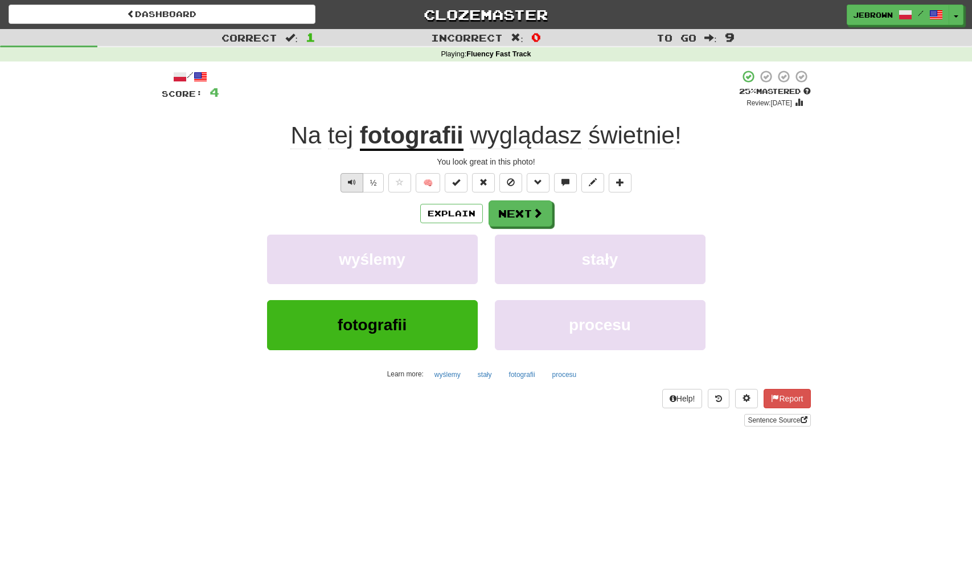
click at [347, 177] on button "Text-to-speech controls" at bounding box center [352, 182] width 23 height 19
click at [514, 202] on button "Next" at bounding box center [521, 214] width 64 height 26
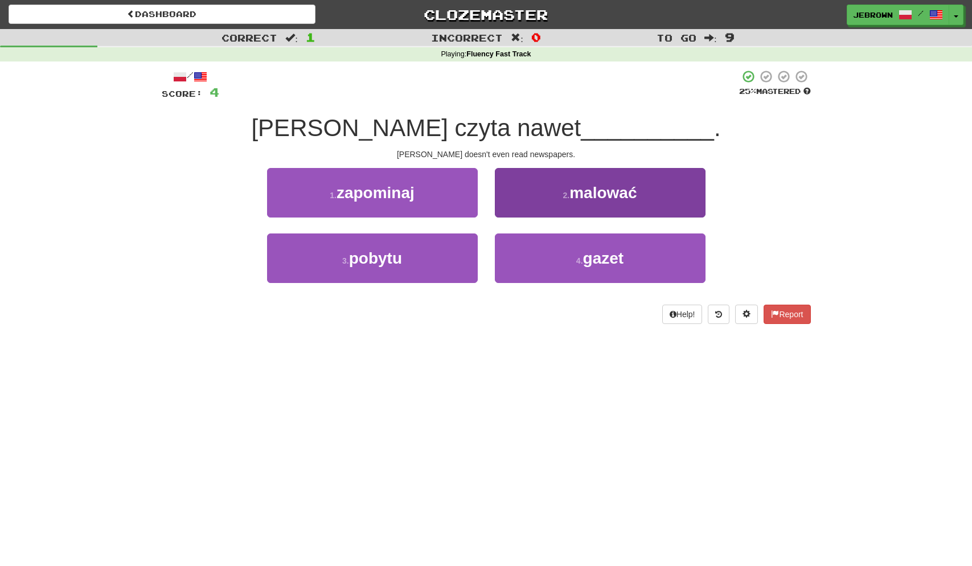
click at [603, 254] on span "gazet" at bounding box center [603, 259] width 41 height 18
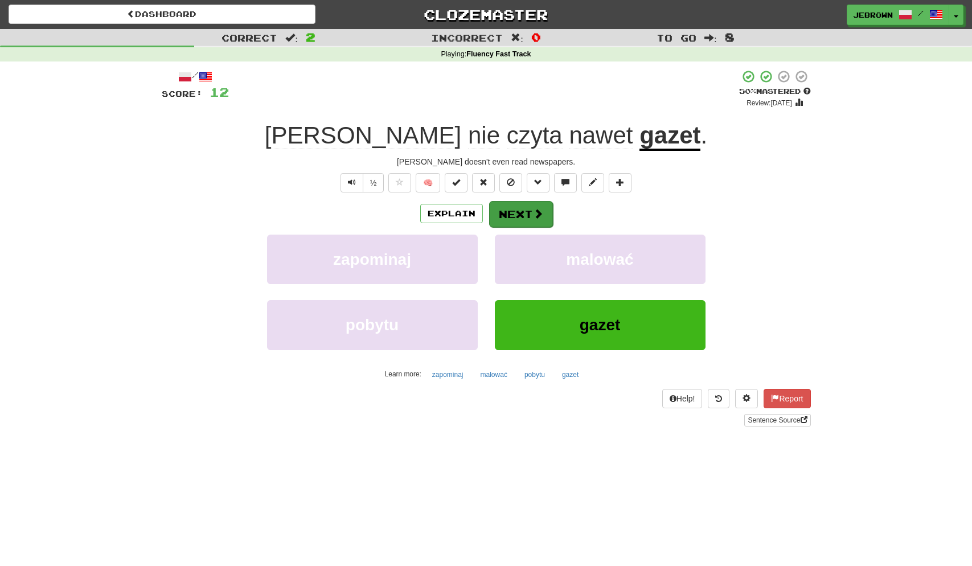
click at [520, 210] on button "Next" at bounding box center [521, 214] width 64 height 26
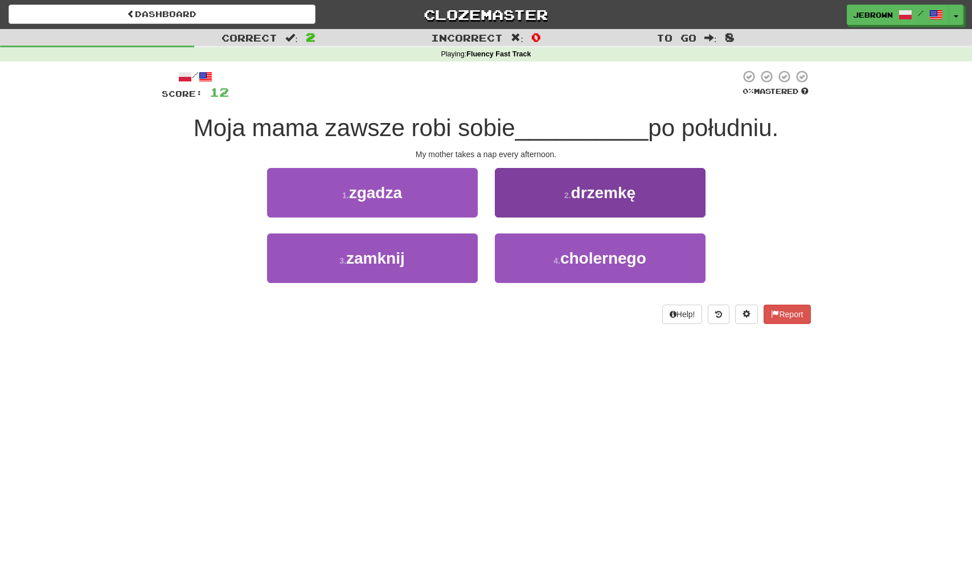
click at [615, 194] on span "drzemkę" at bounding box center [603, 193] width 65 height 18
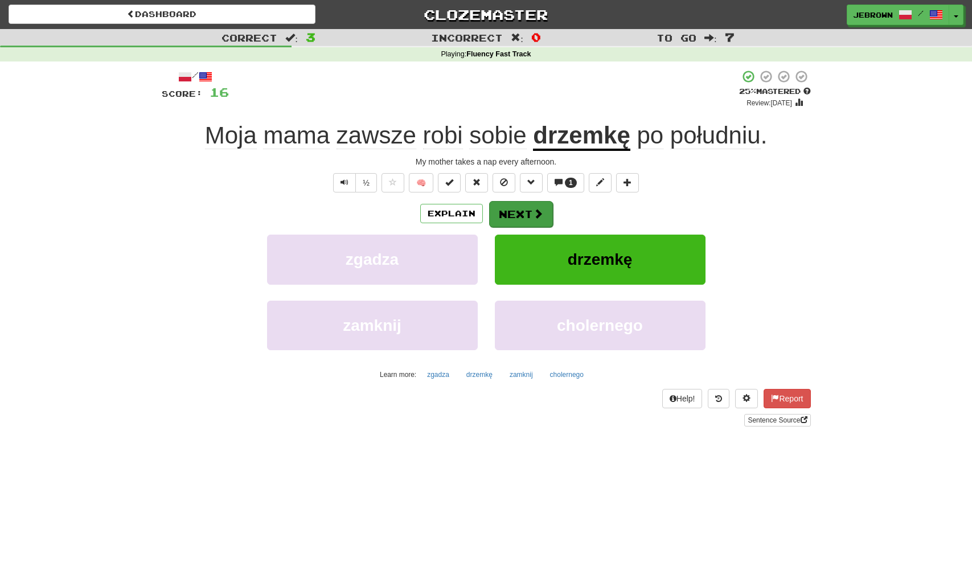
click at [520, 211] on button "Next" at bounding box center [521, 214] width 64 height 26
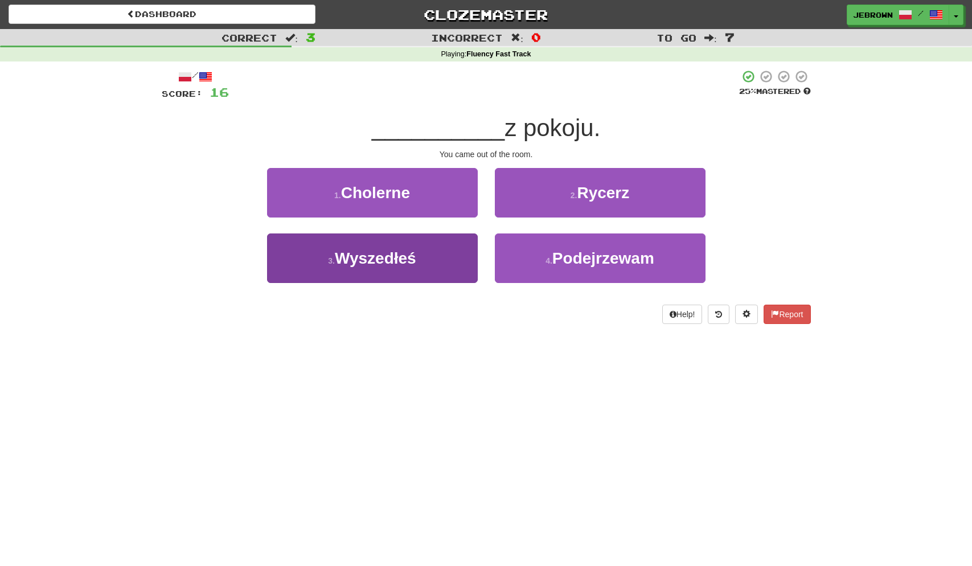
click at [420, 248] on button "3 . Wyszedłeś" at bounding box center [372, 259] width 211 height 50
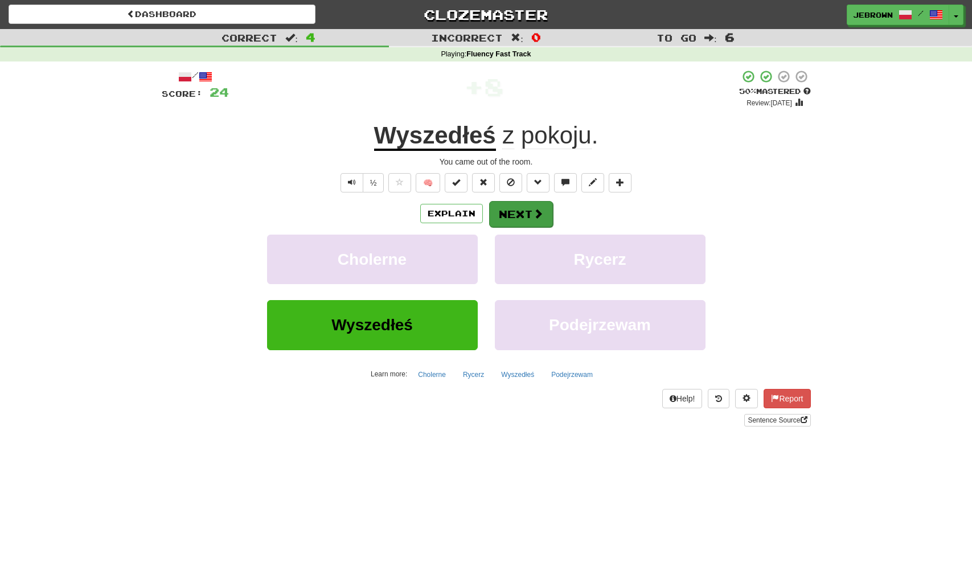
click at [525, 207] on button "Next" at bounding box center [521, 214] width 64 height 26
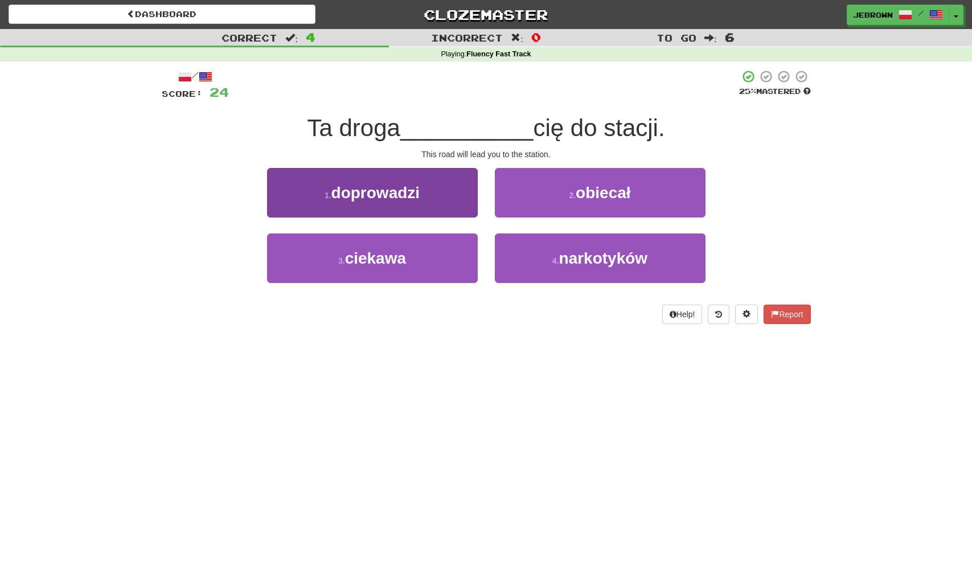
click at [427, 202] on button "1 . doprowadzi" at bounding box center [372, 193] width 211 height 50
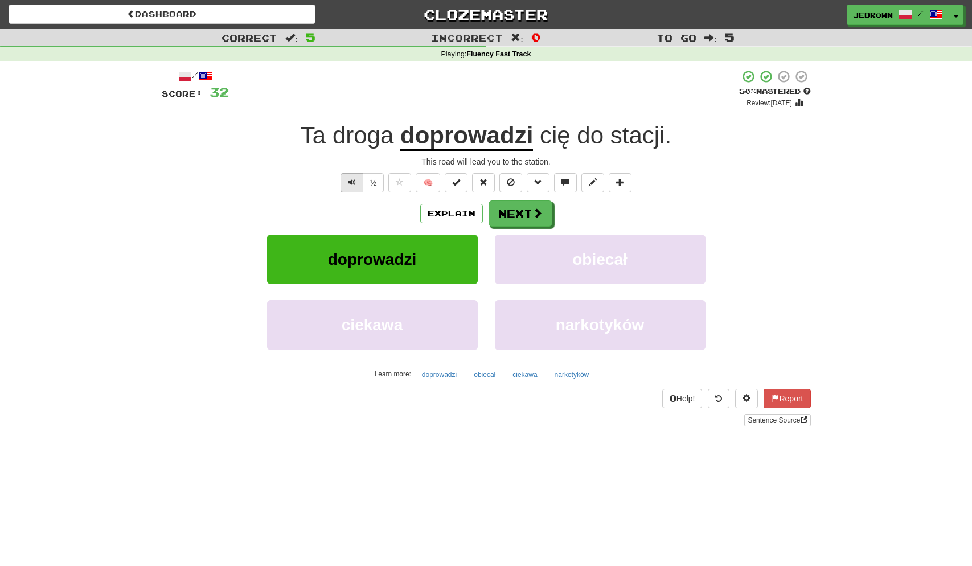
click at [353, 182] on span "Text-to-speech controls" at bounding box center [352, 182] width 8 height 8
click at [537, 206] on button "Next" at bounding box center [521, 214] width 64 height 26
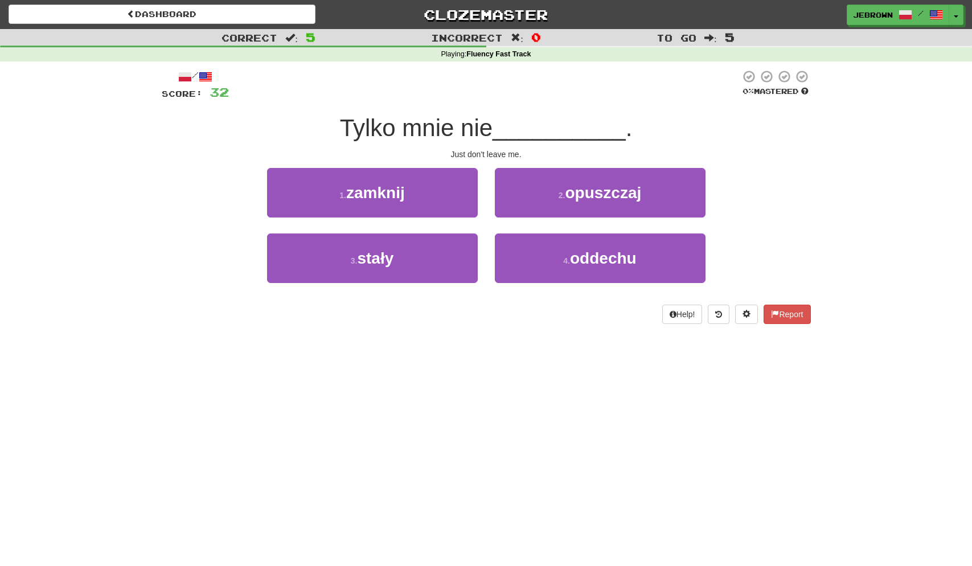
click at [603, 193] on span "opuszczaj" at bounding box center [603, 193] width 76 height 18
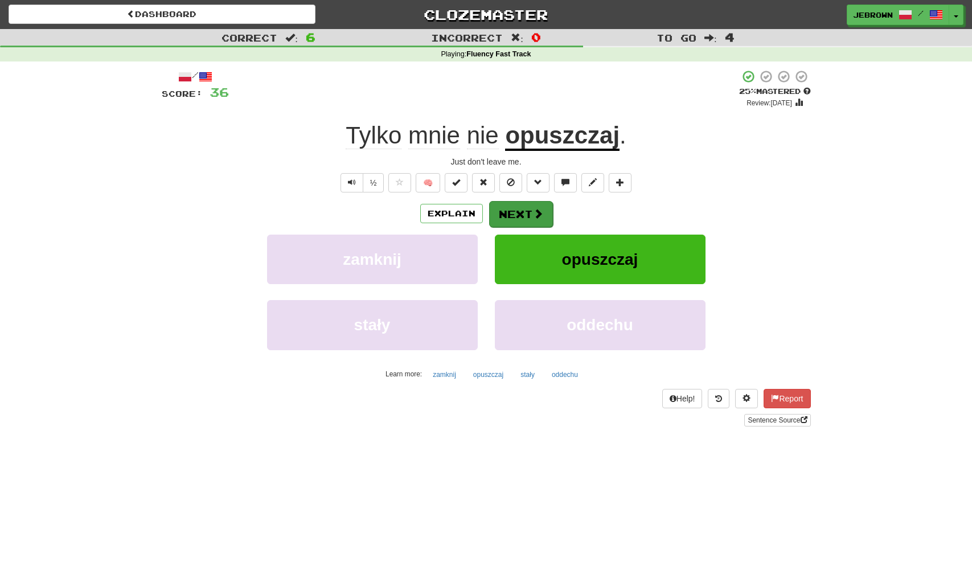
click at [513, 213] on button "Next" at bounding box center [521, 214] width 64 height 26
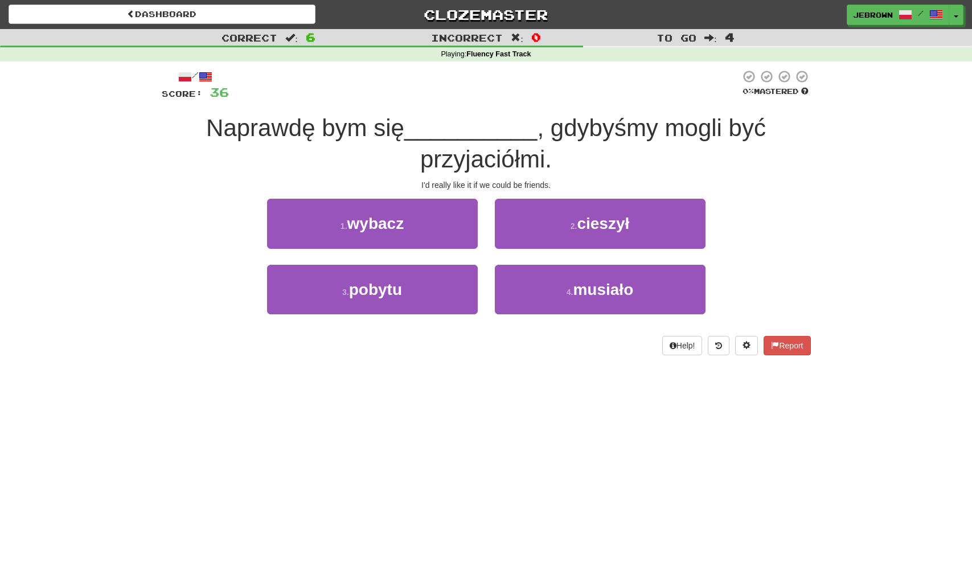
click at [616, 224] on span "cieszył" at bounding box center [603, 224] width 52 height 18
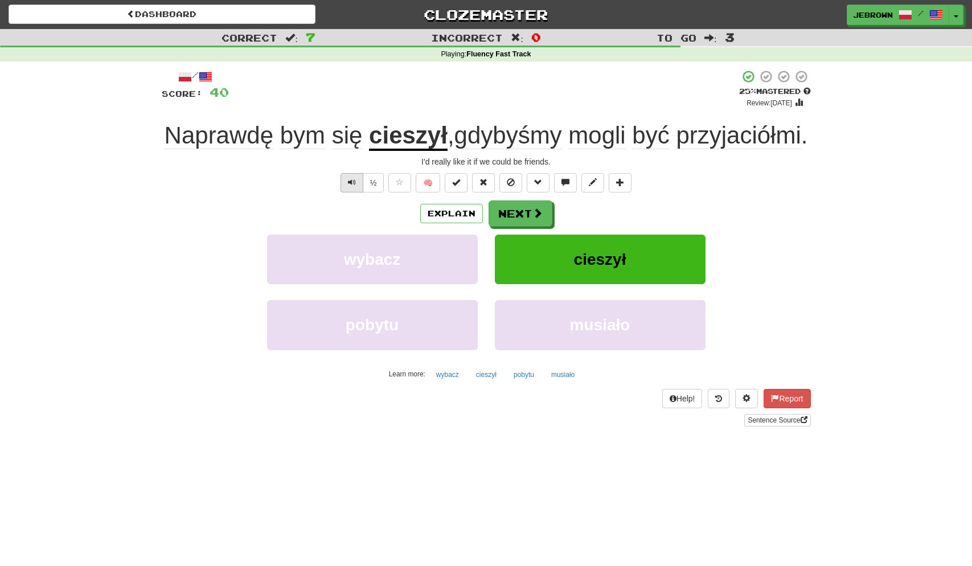
click at [352, 186] on span "Text-to-speech controls" at bounding box center [352, 182] width 8 height 8
click at [525, 227] on button "Next" at bounding box center [521, 214] width 64 height 26
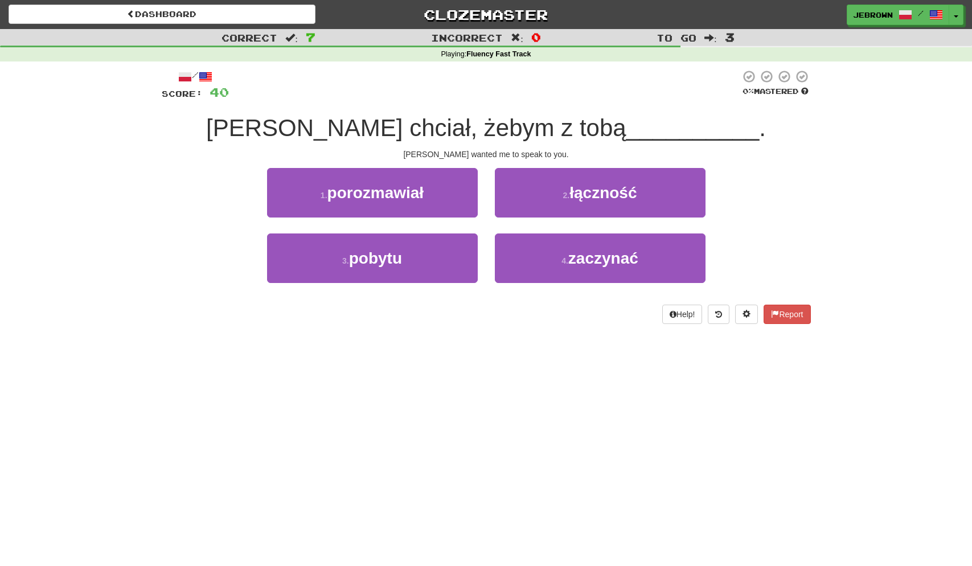
click at [447, 195] on button "1 . porozmawiał" at bounding box center [372, 193] width 211 height 50
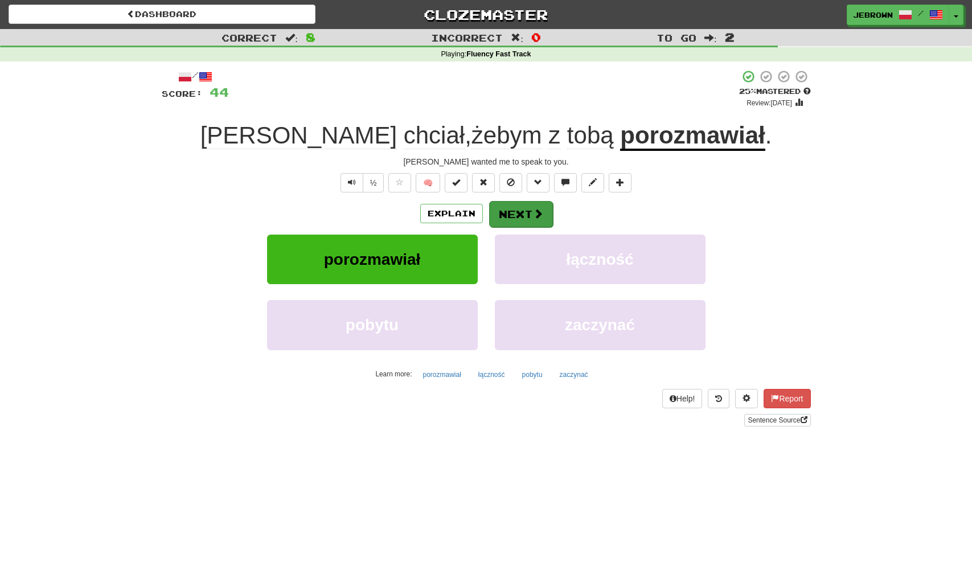
click at [523, 215] on button "Next" at bounding box center [521, 214] width 64 height 26
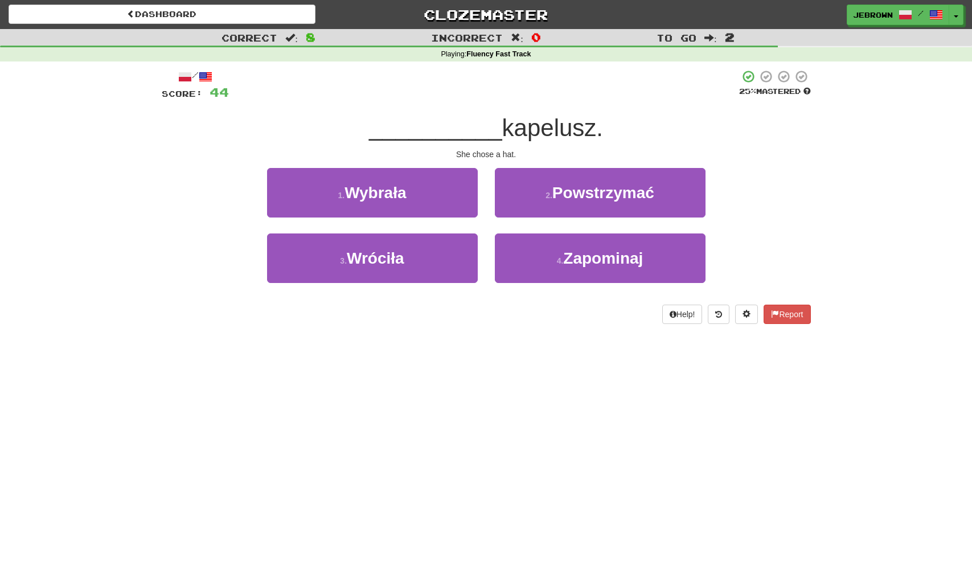
click at [421, 199] on button "1 . Wybrała" at bounding box center [372, 193] width 211 height 50
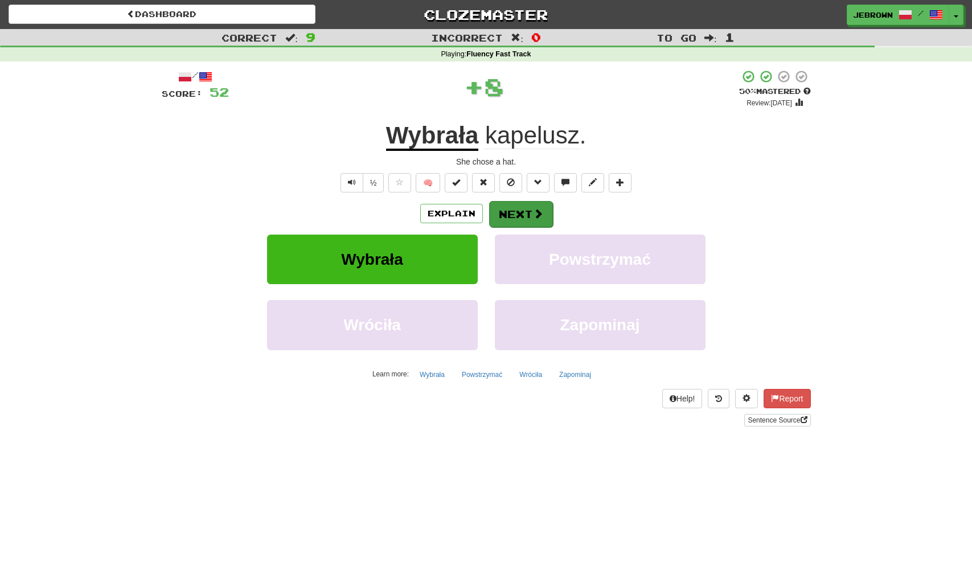
click at [518, 214] on button "Next" at bounding box center [521, 214] width 64 height 26
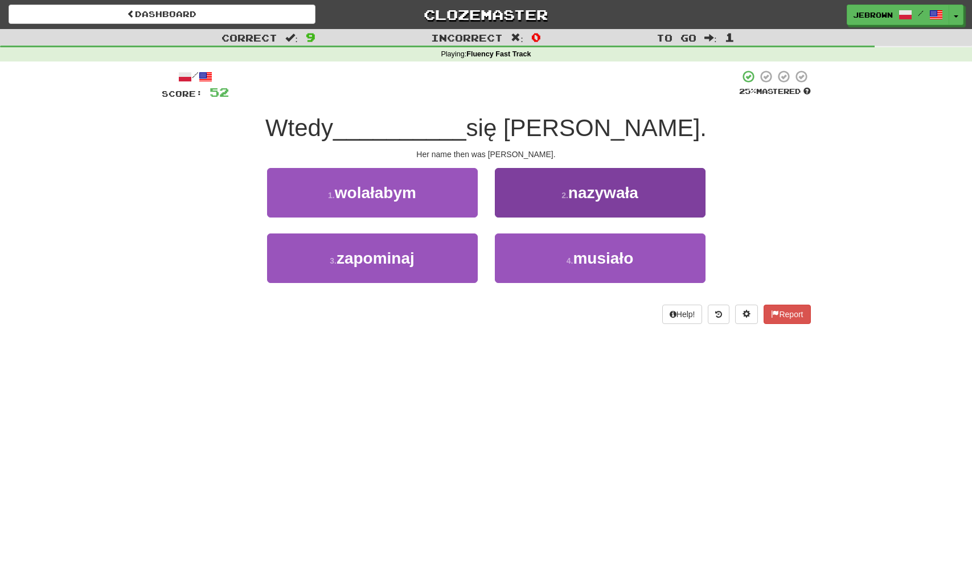
click at [576, 197] on span "nazywała" at bounding box center [604, 193] width 70 height 18
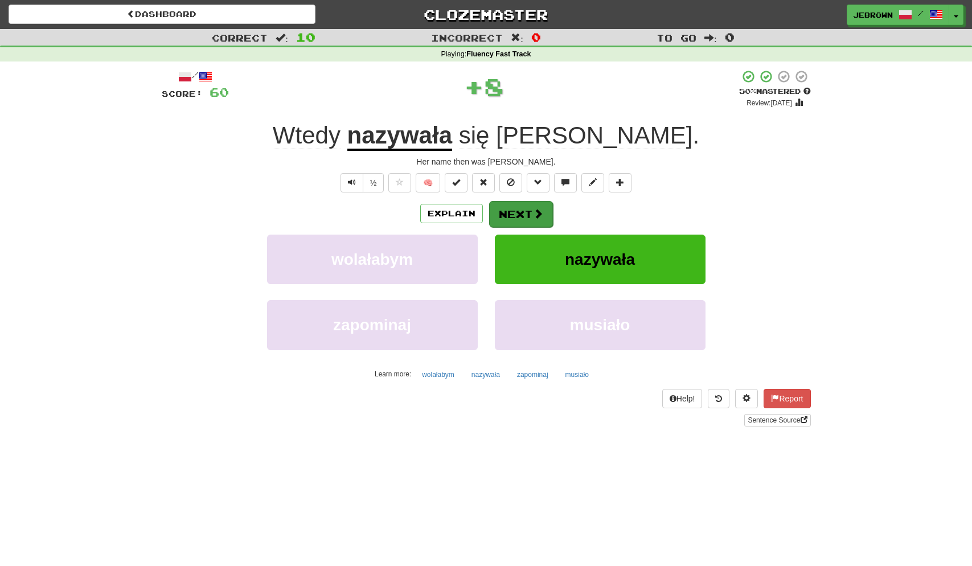
click at [528, 210] on button "Next" at bounding box center [521, 214] width 64 height 26
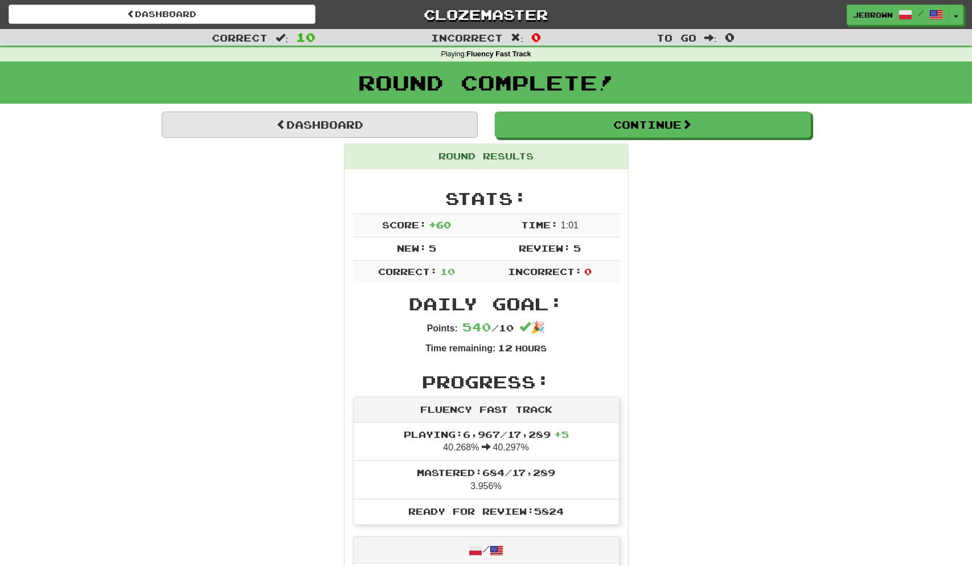
click at [379, 129] on link "Dashboard" at bounding box center [320, 125] width 316 height 26
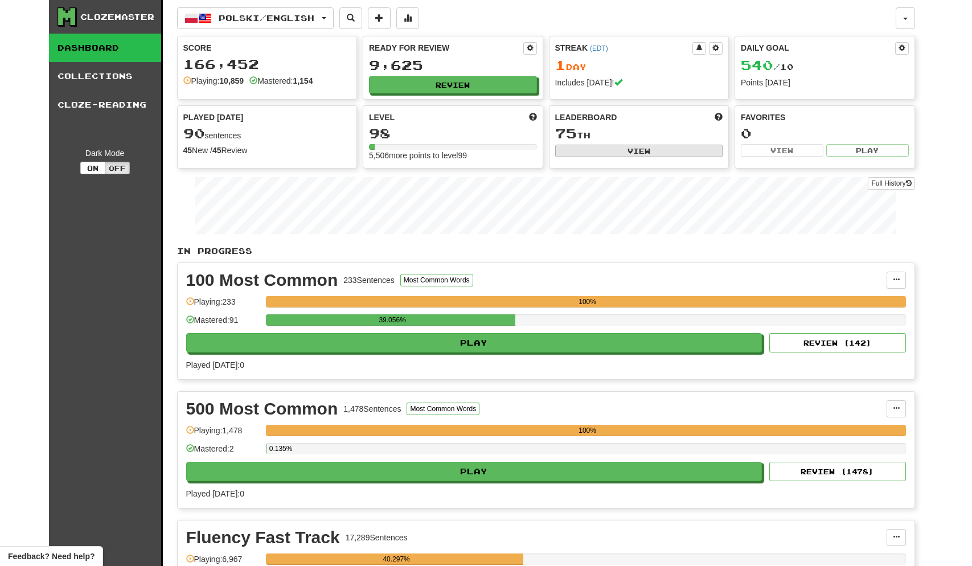
click at [653, 151] on button "View" at bounding box center [639, 151] width 168 height 13
select select "**********"
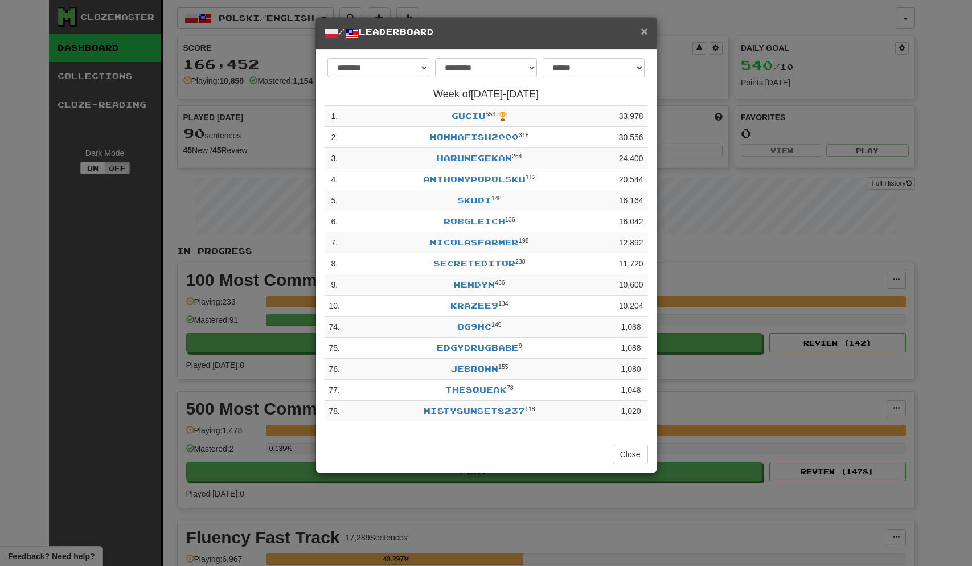
click at [645, 32] on span "×" at bounding box center [644, 30] width 7 height 13
